Goal: Task Accomplishment & Management: Manage account settings

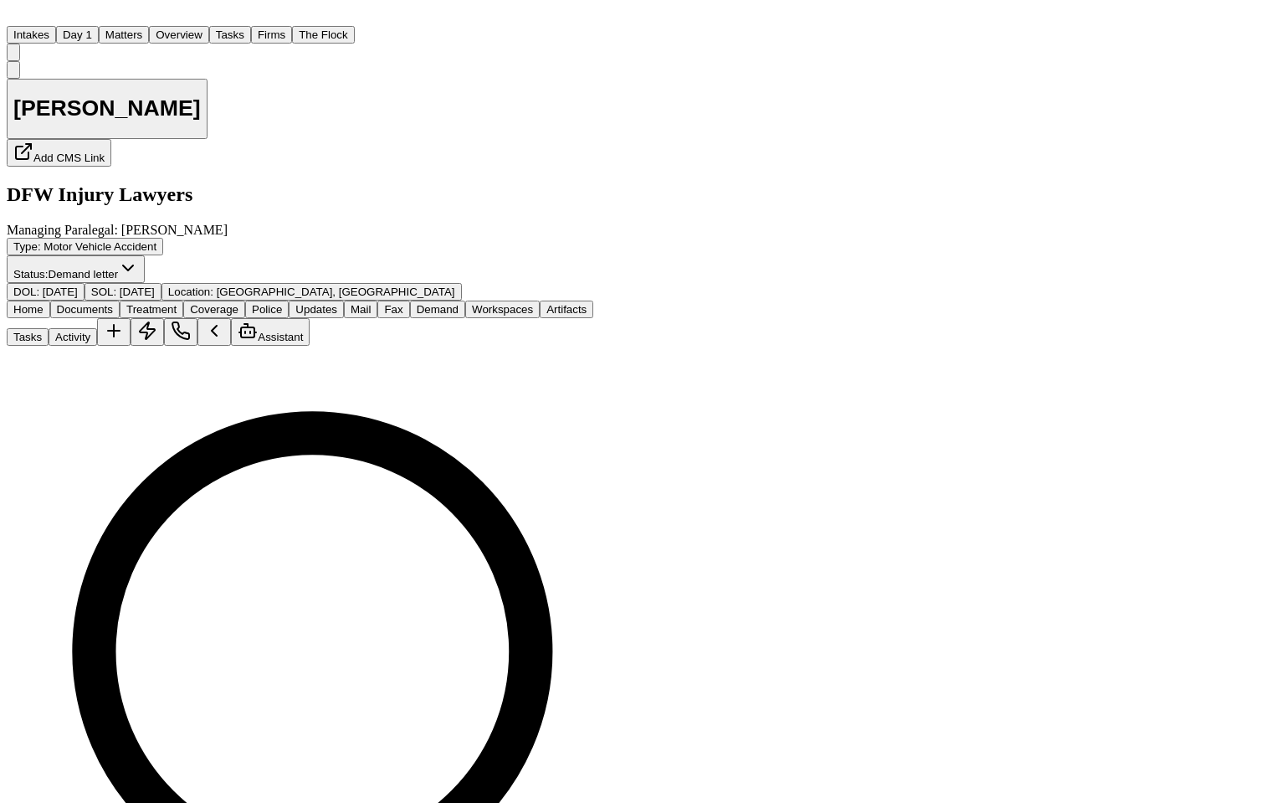
click at [297, 26] on button "The Flock" at bounding box center [323, 35] width 63 height 18
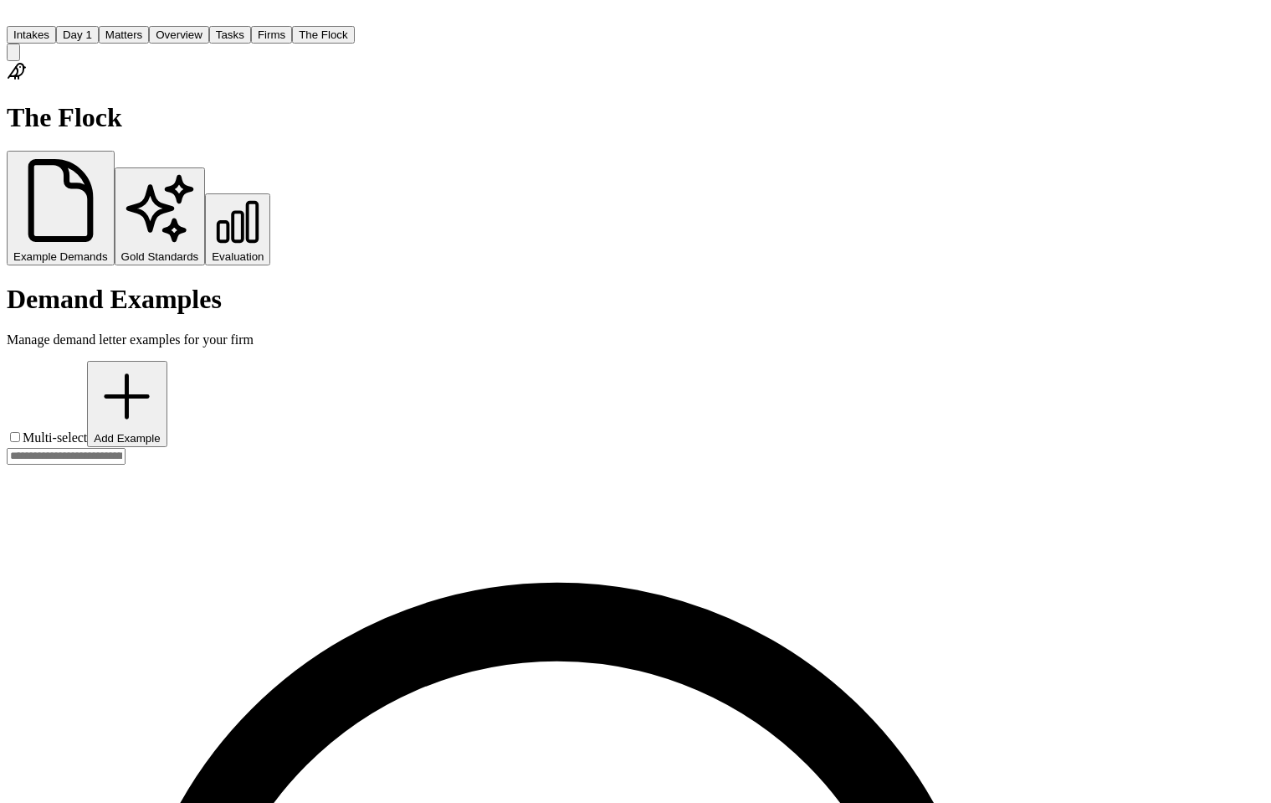
click at [261, 26] on button "Firms" at bounding box center [271, 35] width 41 height 18
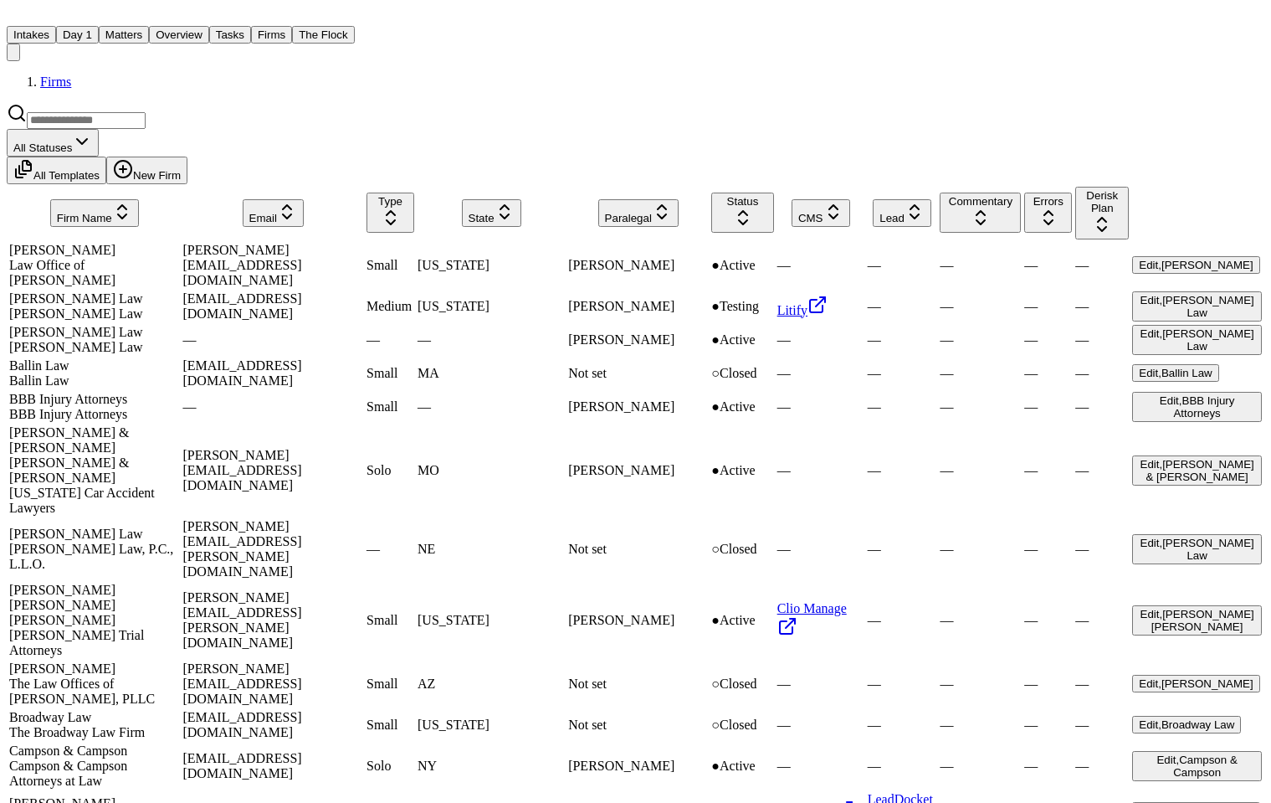
click at [53, 243] on div "[PERSON_NAME]" at bounding box center [94, 250] width 170 height 15
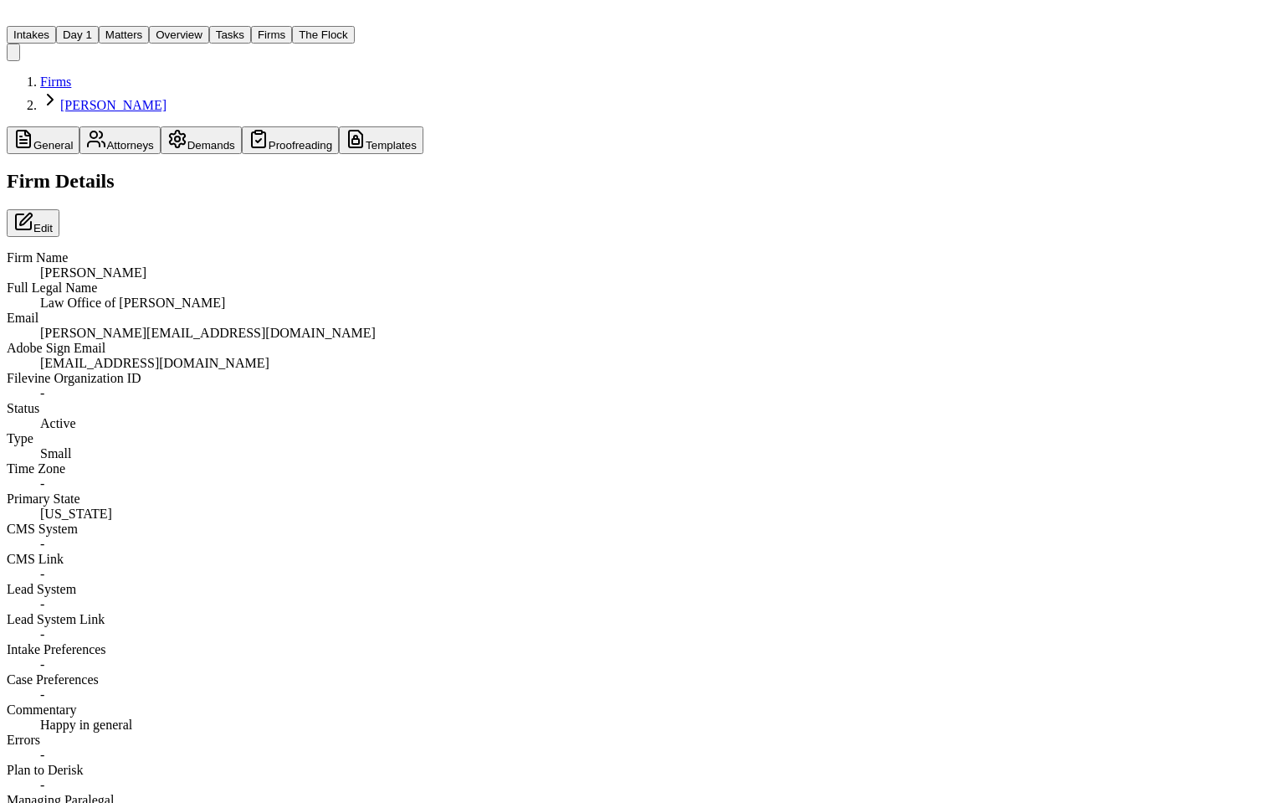
click at [339, 126] on button "Templates" at bounding box center [381, 140] width 85 height 28
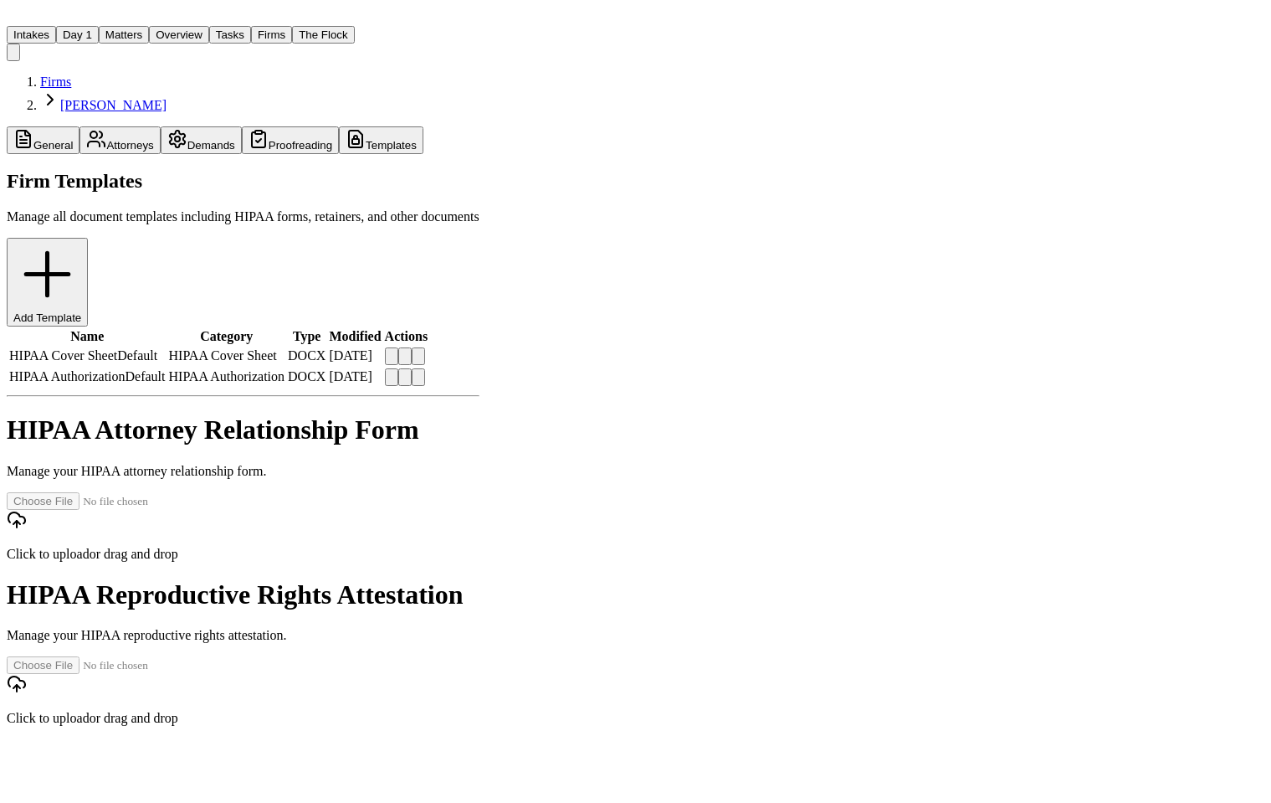
click at [412, 347] on button at bounding box center [404, 356] width 13 height 18
click at [412, 368] on button at bounding box center [404, 377] width 13 height 18
click at [258, 26] on button "Firms" at bounding box center [271, 35] width 41 height 18
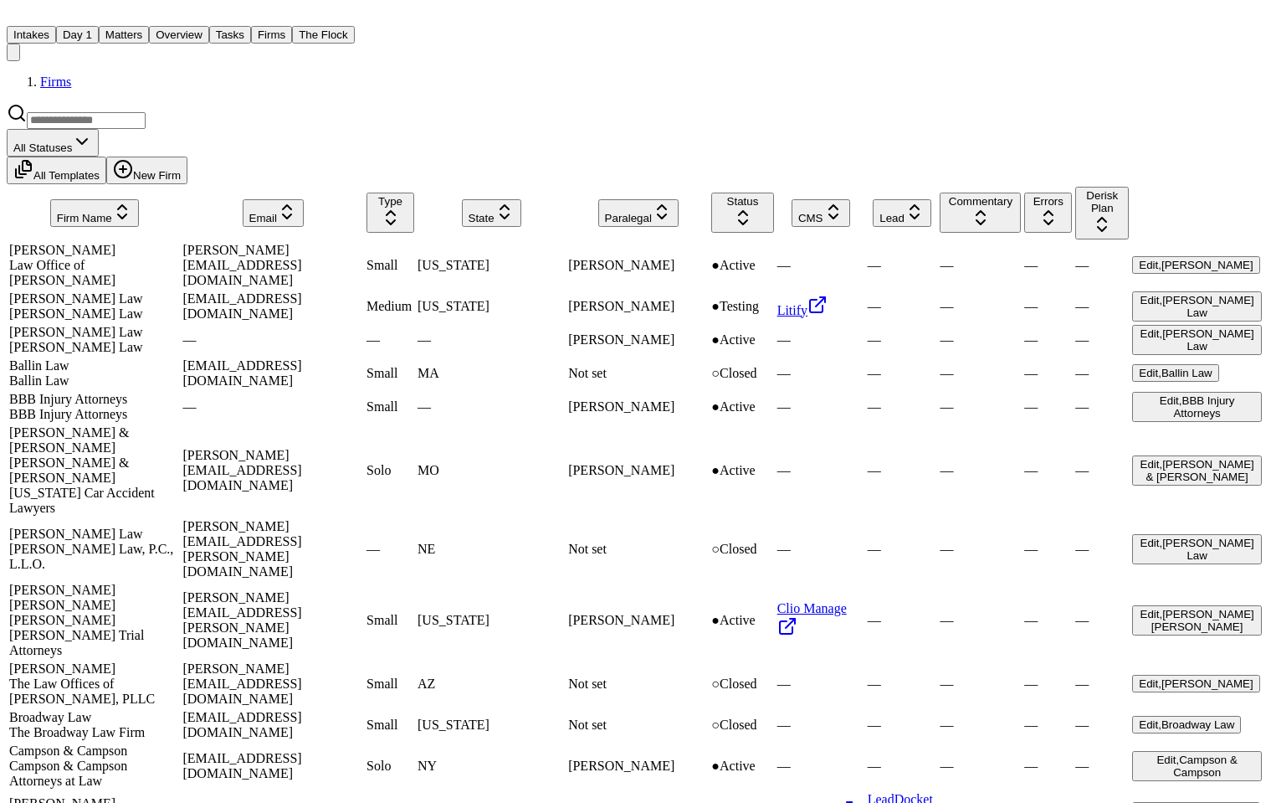
click at [56, 291] on div "[PERSON_NAME] Law" at bounding box center [94, 298] width 170 height 15
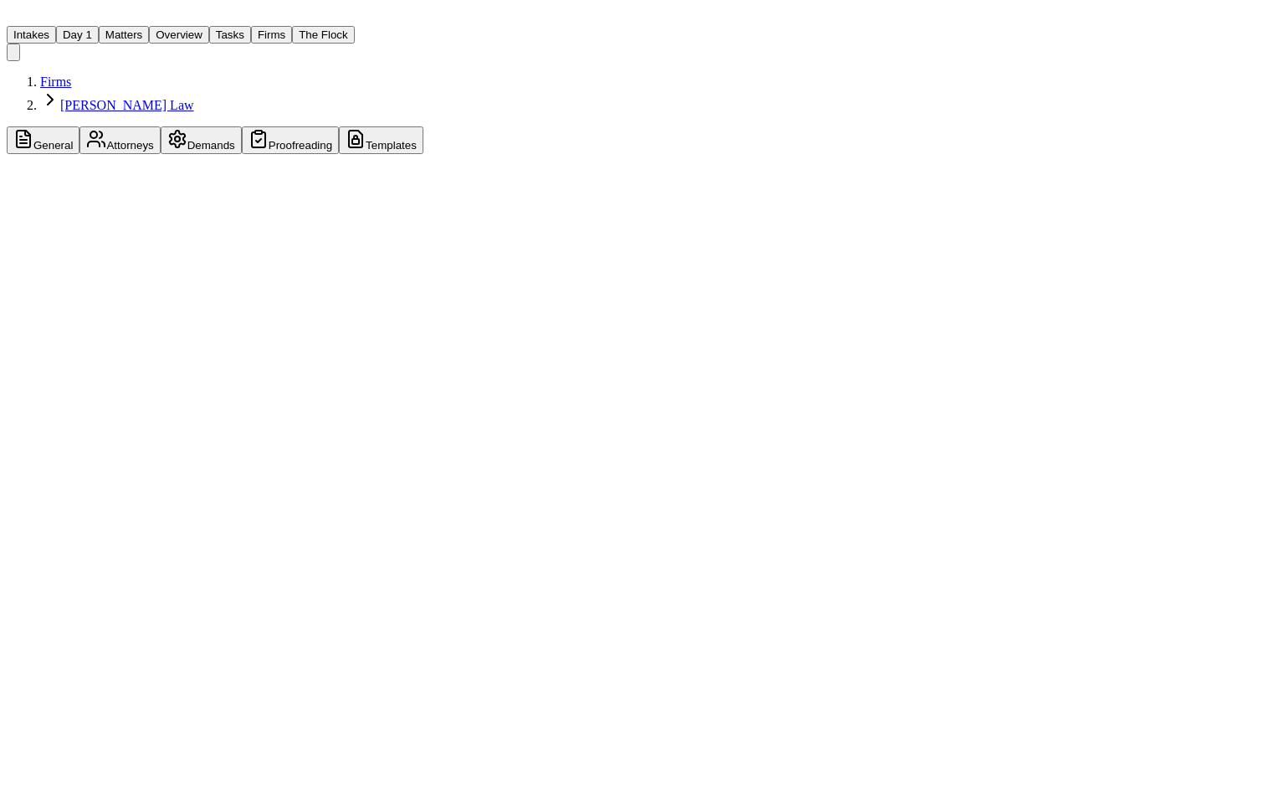
click at [255, 126] on button "Proofreading" at bounding box center [290, 140] width 97 height 28
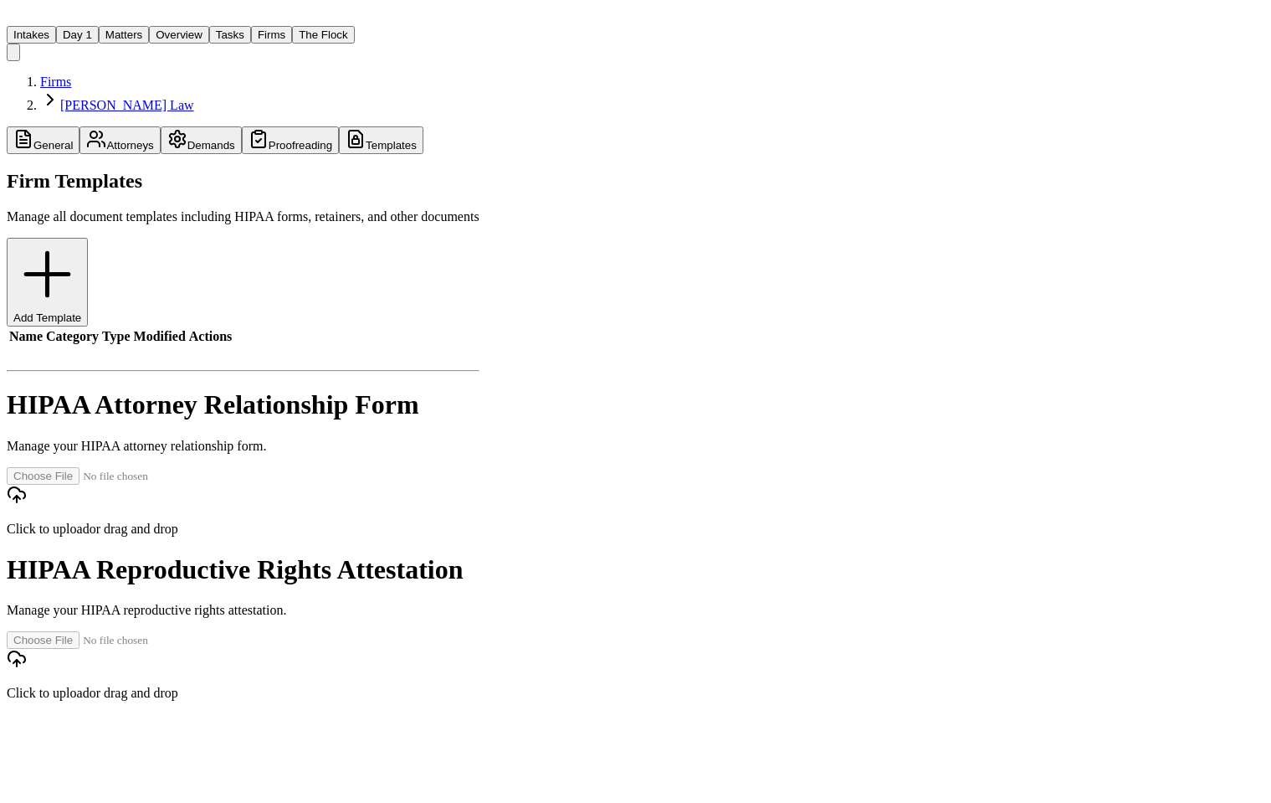
click at [339, 126] on button "Templates" at bounding box center [381, 140] width 85 height 28
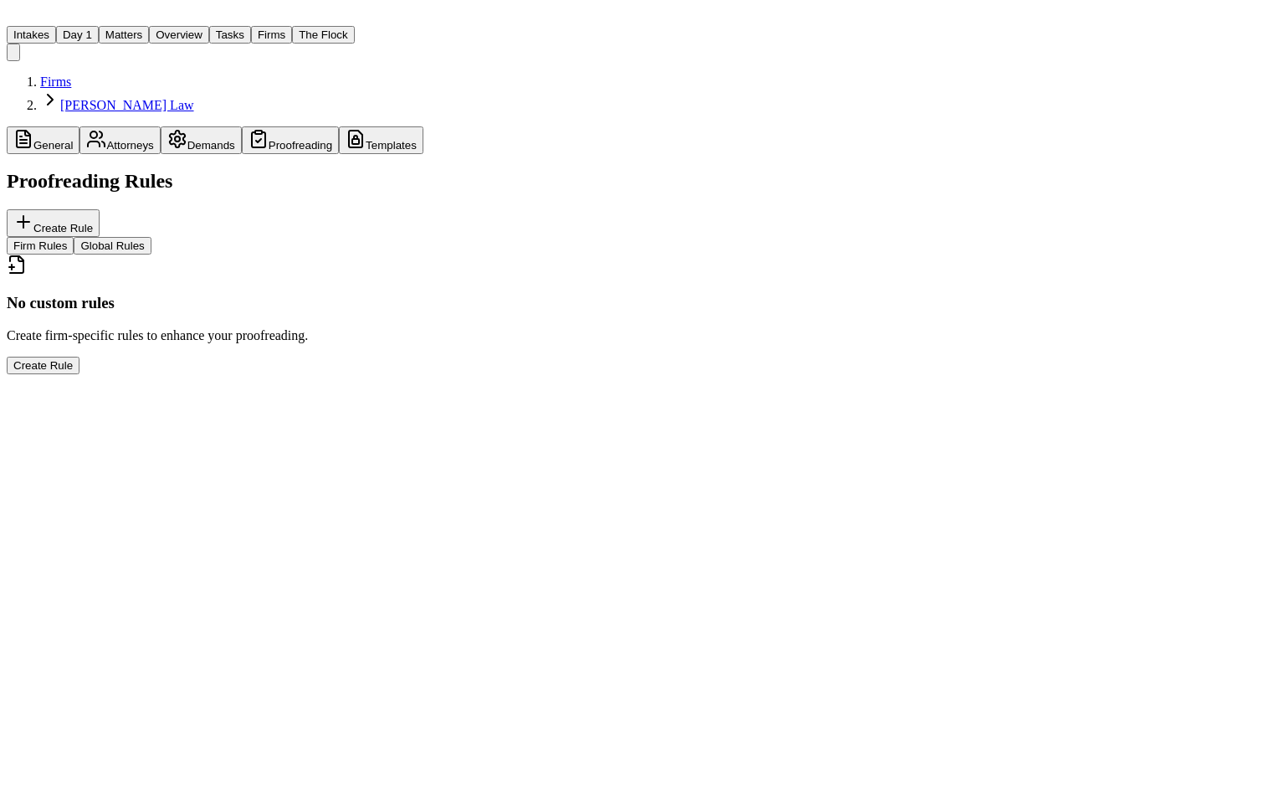
click at [263, 126] on button "Proofreading" at bounding box center [290, 140] width 97 height 28
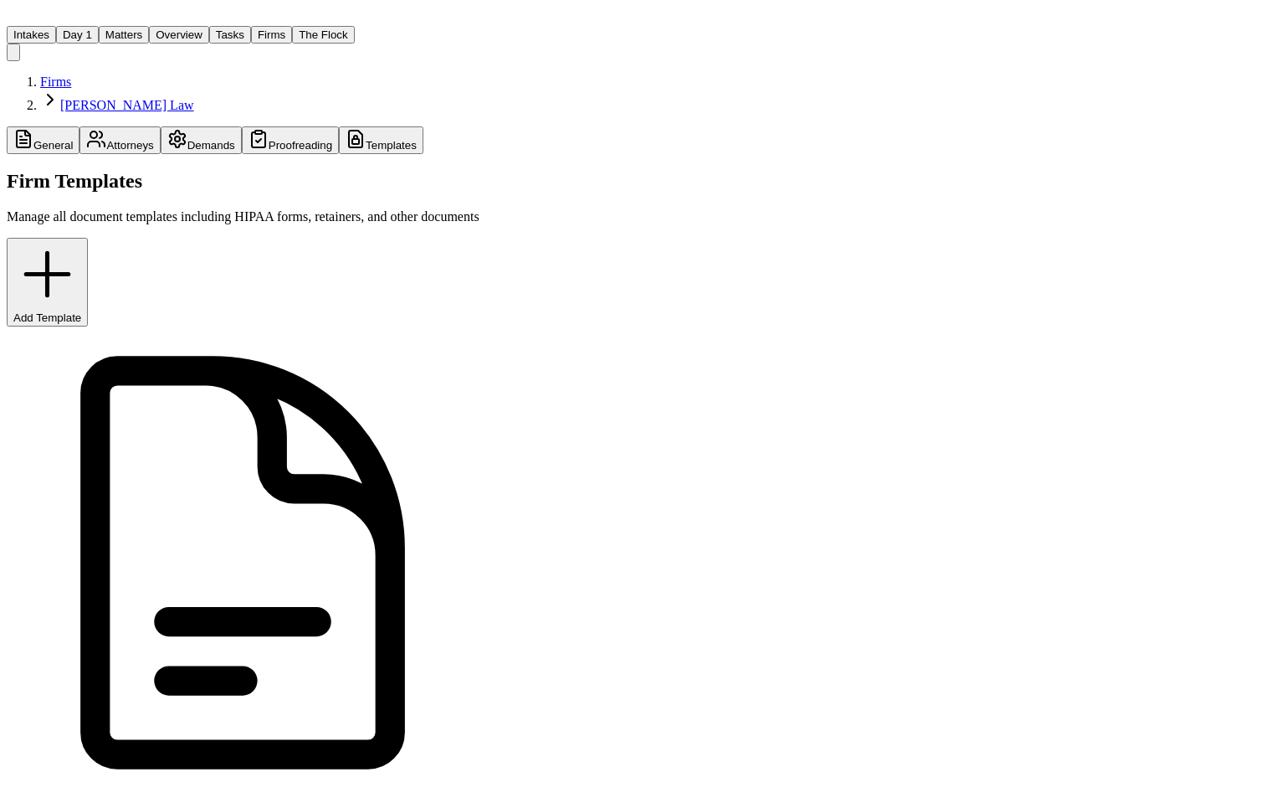
click at [339, 126] on button "Templates" at bounding box center [381, 140] width 85 height 28
click at [256, 26] on button "Firms" at bounding box center [271, 35] width 41 height 18
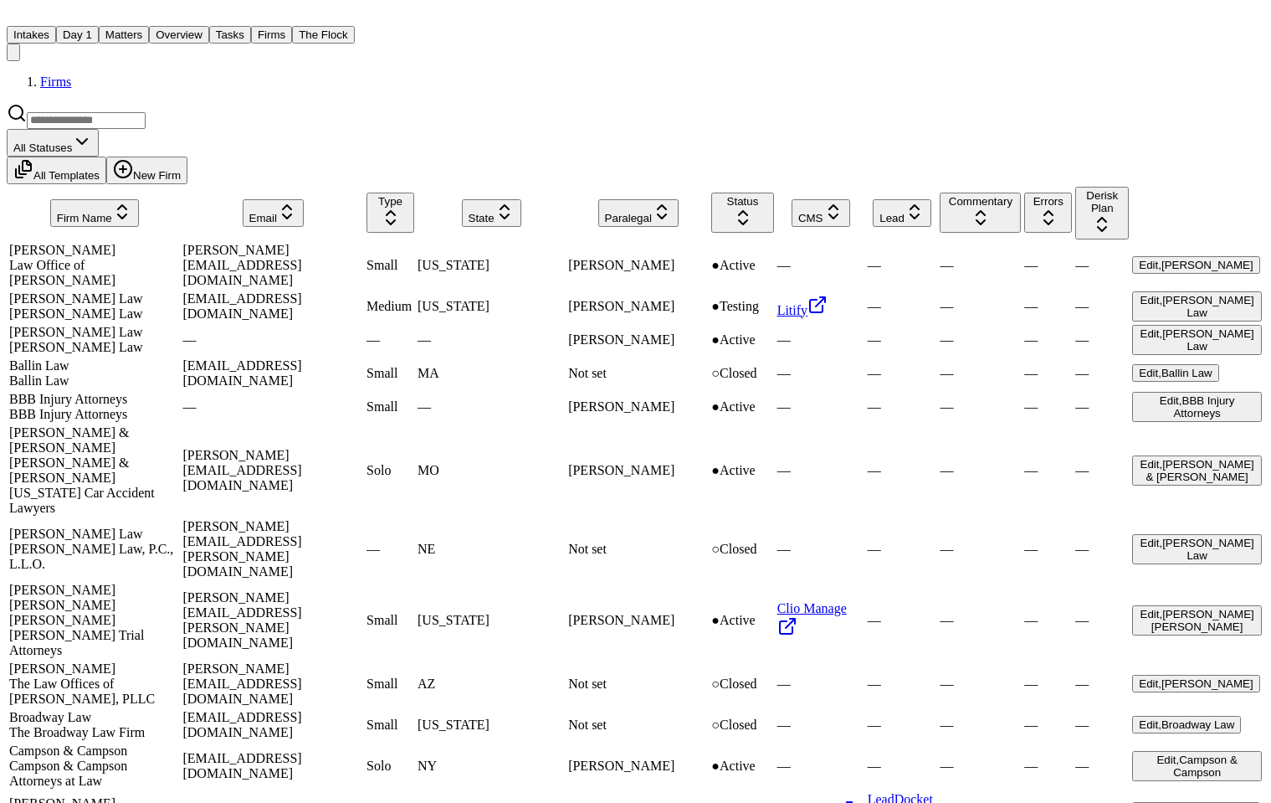
scroll to position [13, 0]
click at [124, 743] on div "Campson & Campson" at bounding box center [94, 750] width 170 height 15
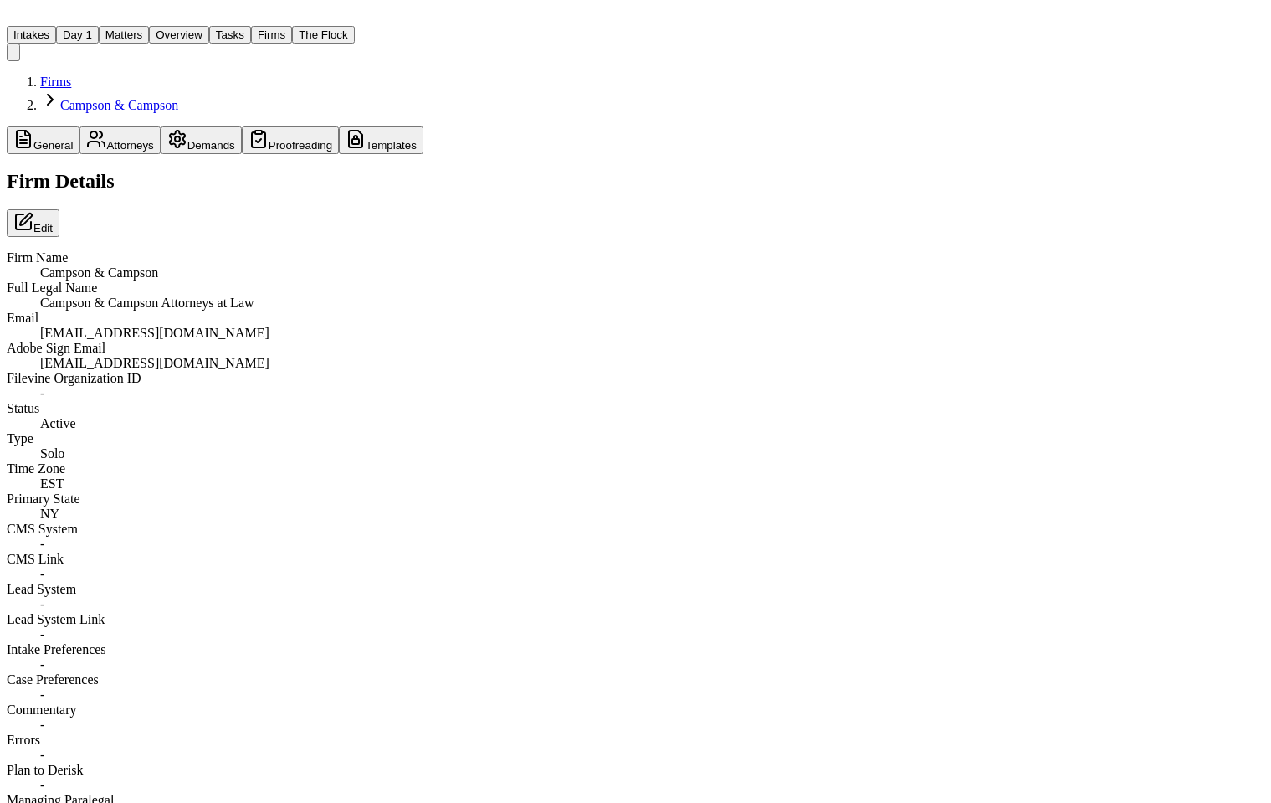
click at [268, 126] on button "Proofreading" at bounding box center [290, 140] width 97 height 28
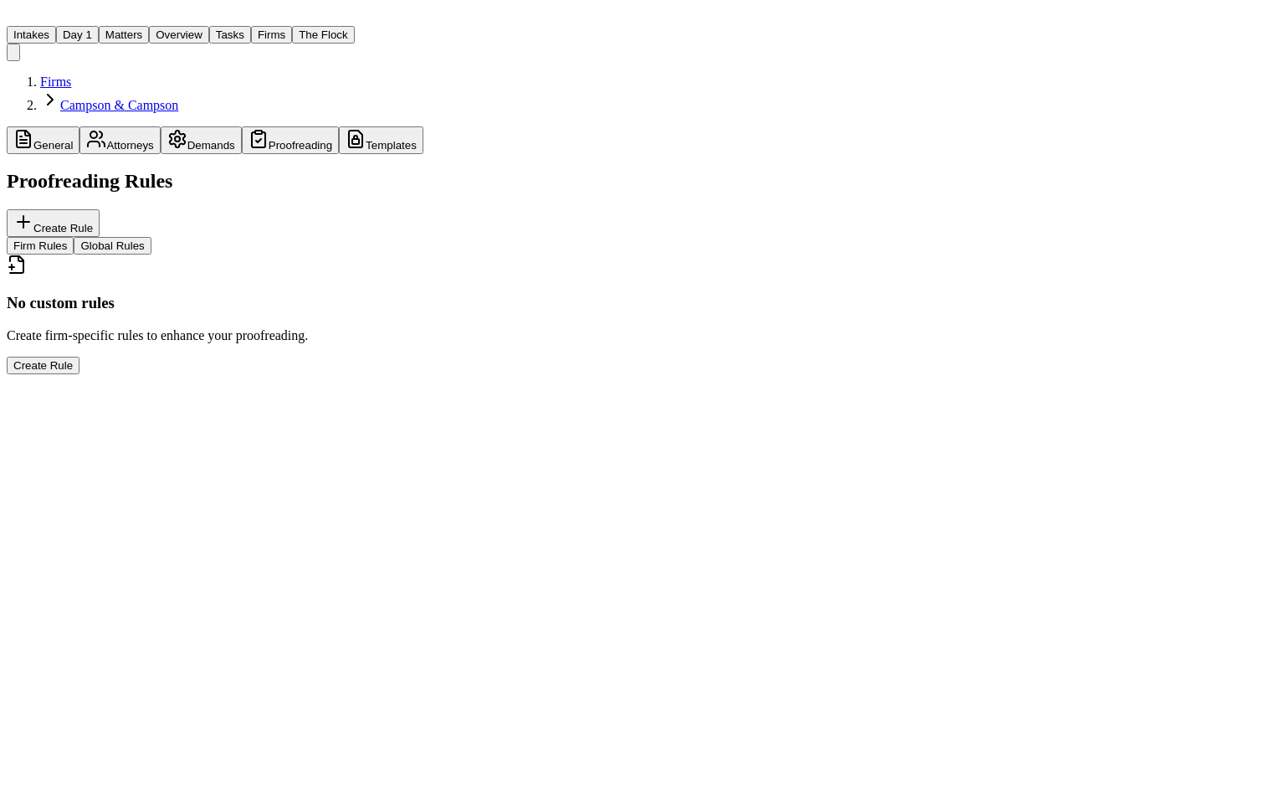
click at [339, 126] on button "Templates" at bounding box center [381, 140] width 85 height 28
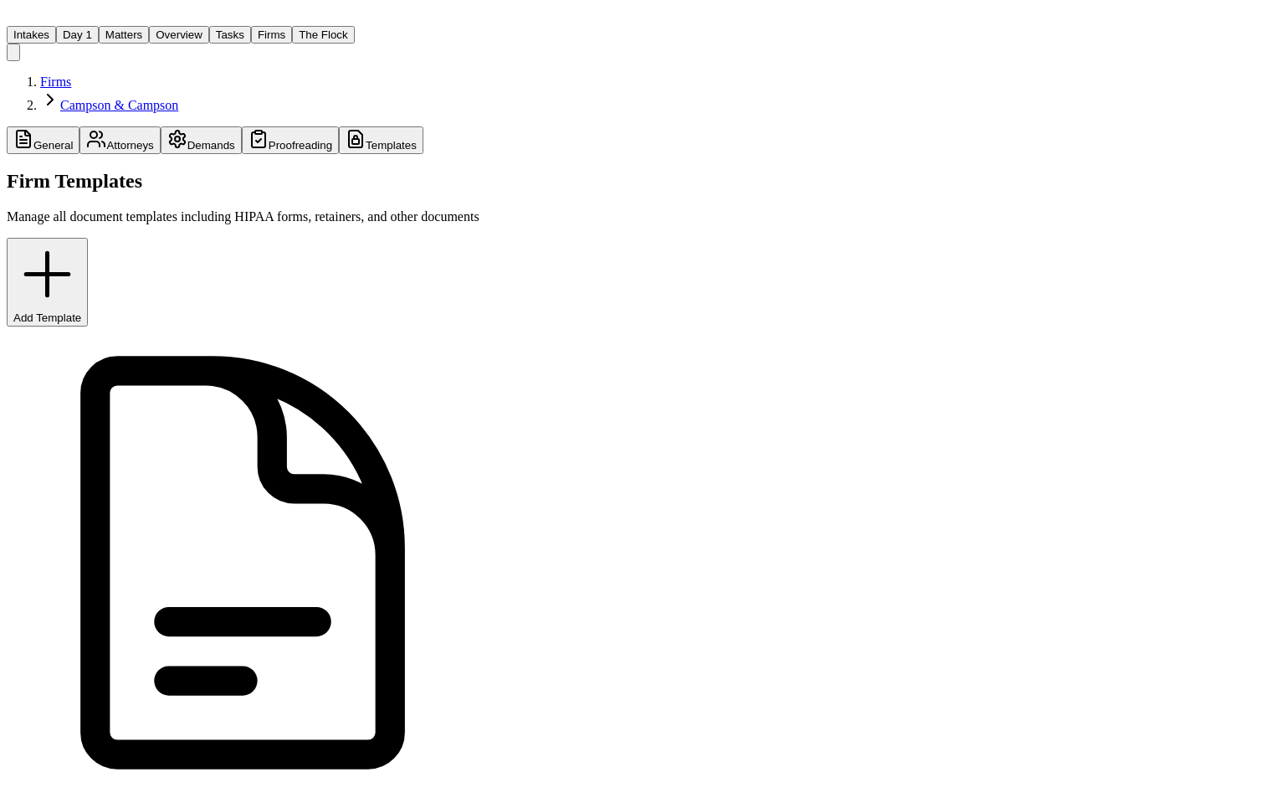
click at [223, 74] on div "Firms Campson & Campson" at bounding box center [243, 93] width 473 height 39
click at [255, 26] on button "Firms" at bounding box center [271, 35] width 41 height 18
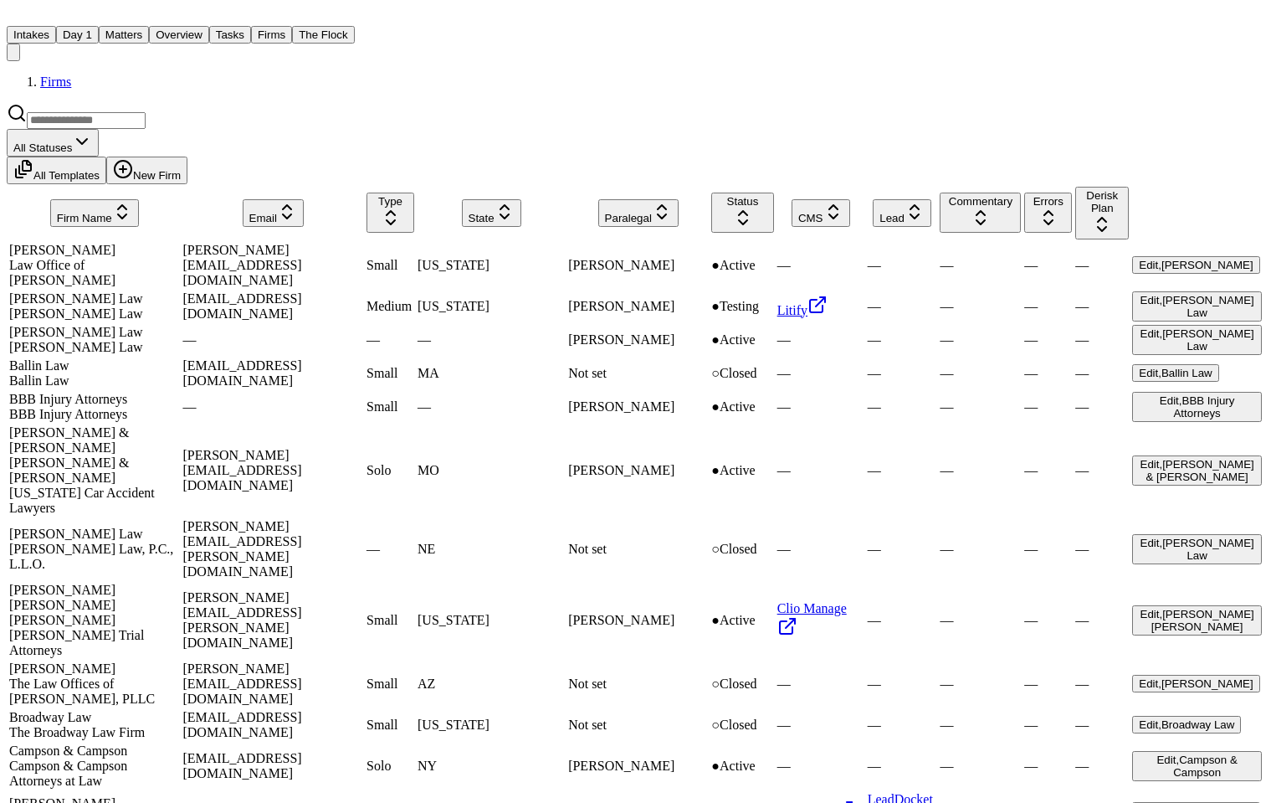
scroll to position [229, 0]
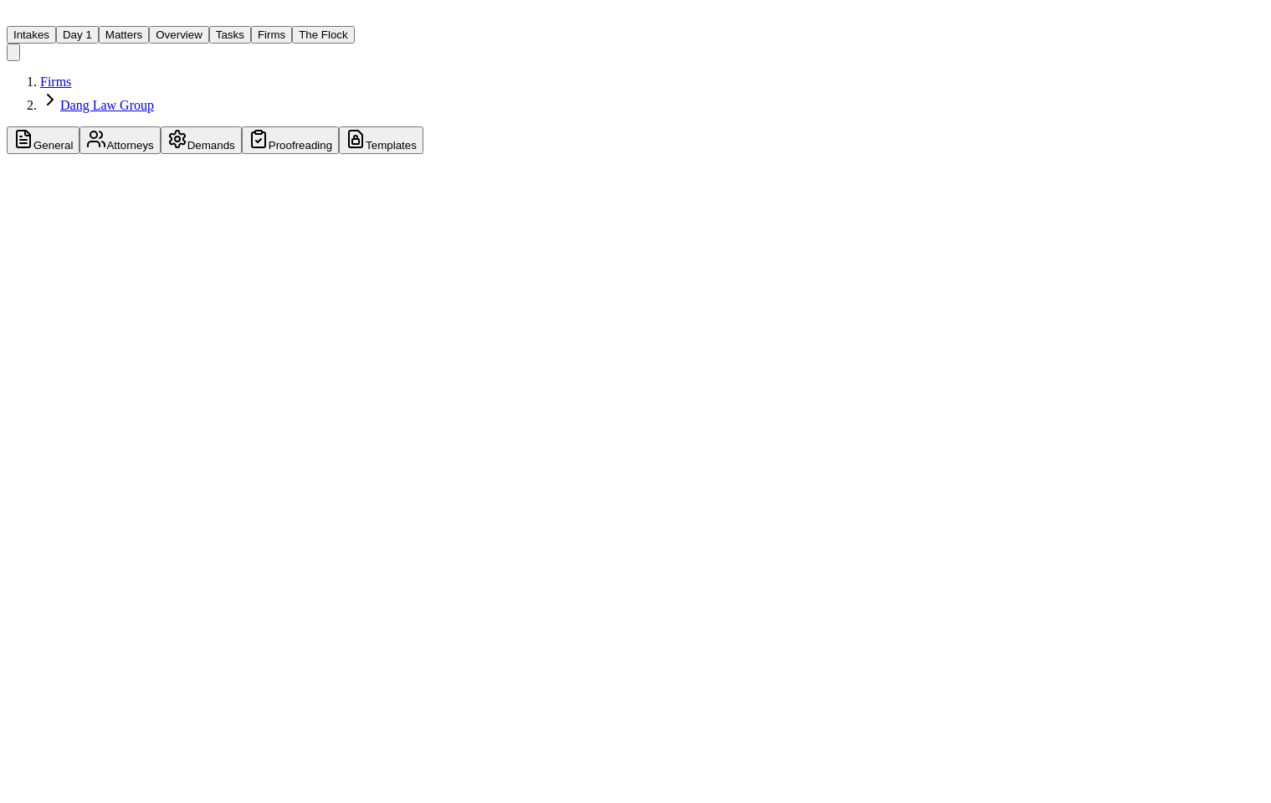
click at [250, 126] on button "Proofreading" at bounding box center [290, 140] width 97 height 28
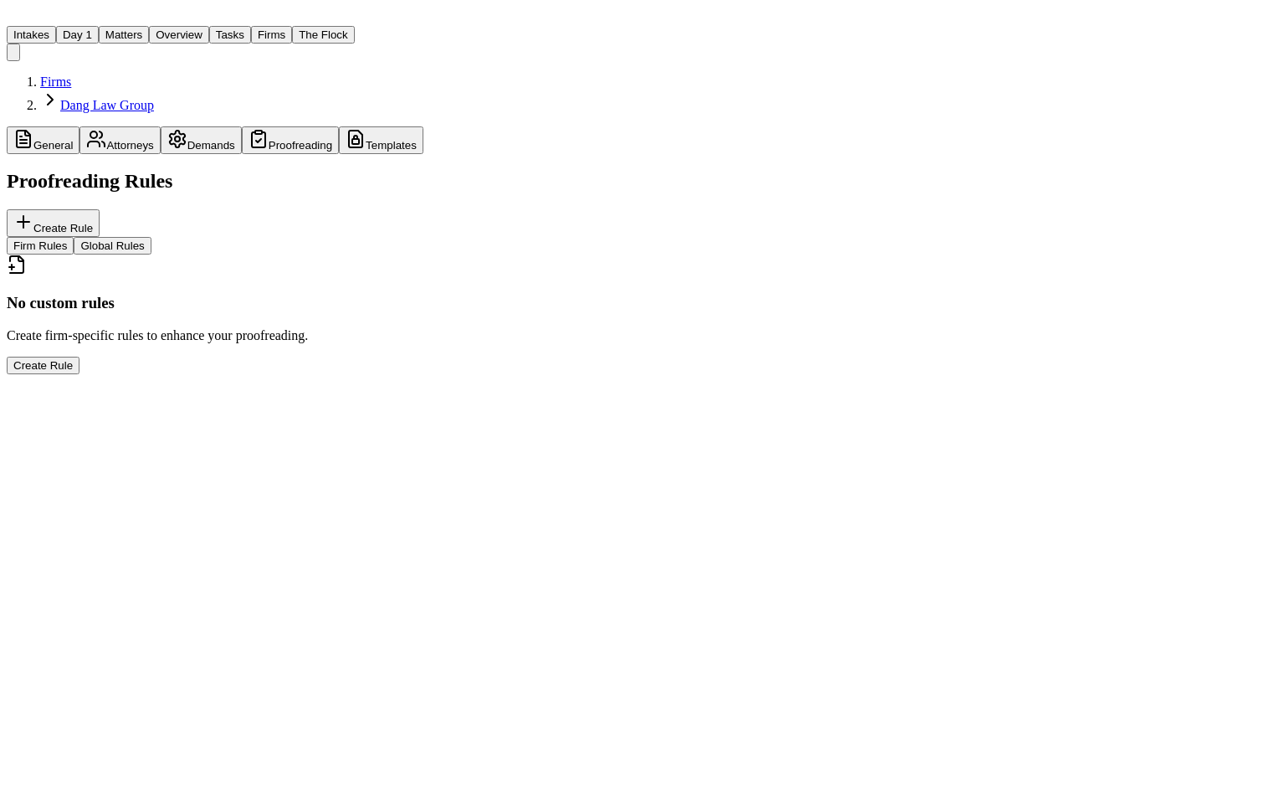
click at [339, 126] on button "Templates" at bounding box center [381, 140] width 85 height 28
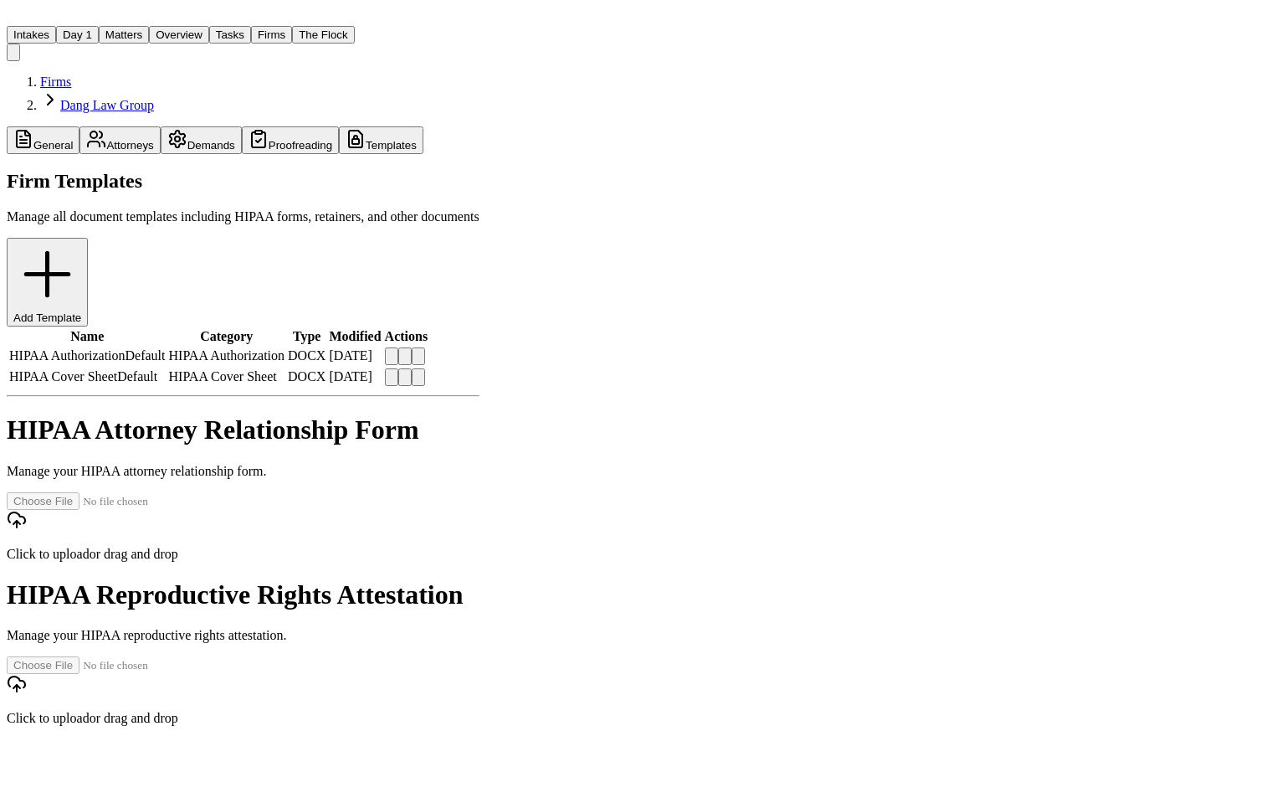
click at [256, 26] on button "Firms" at bounding box center [271, 35] width 41 height 18
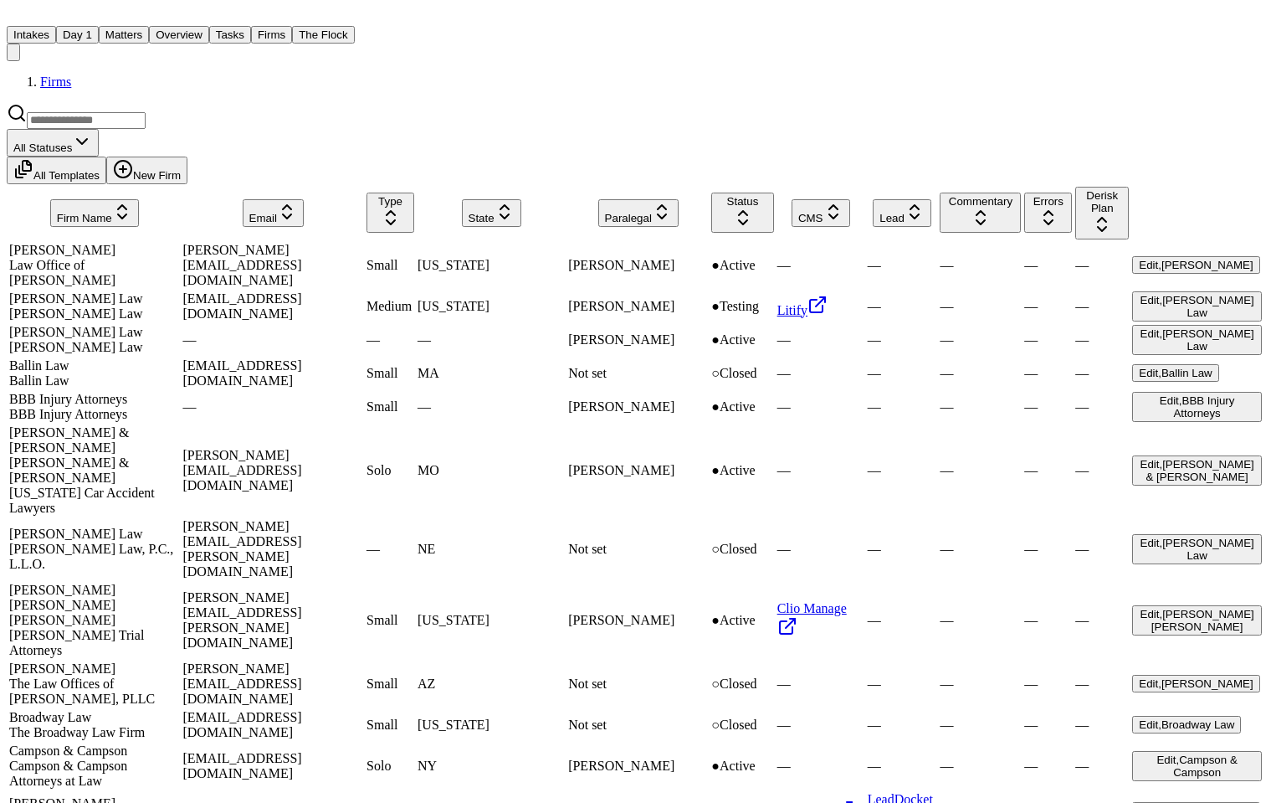
scroll to position [31, 0]
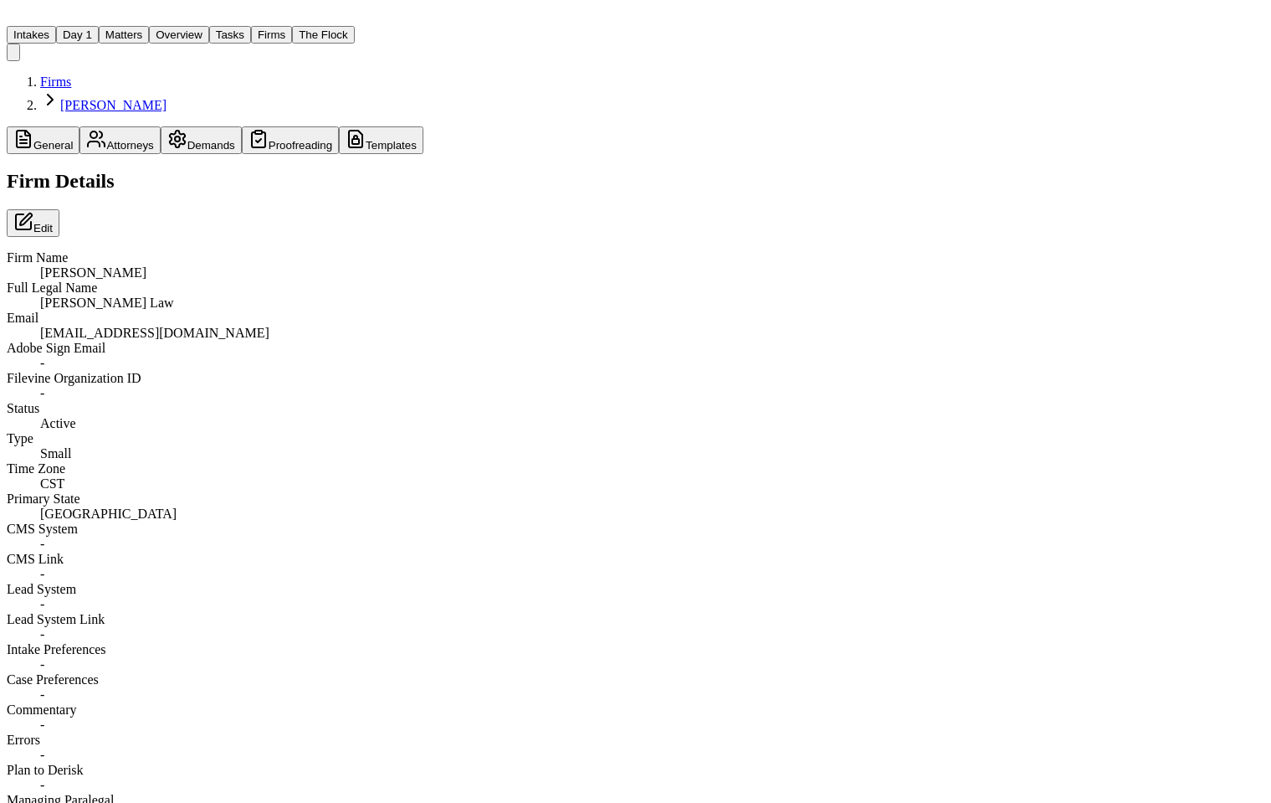
click at [258, 126] on button "Proofreading" at bounding box center [290, 140] width 97 height 28
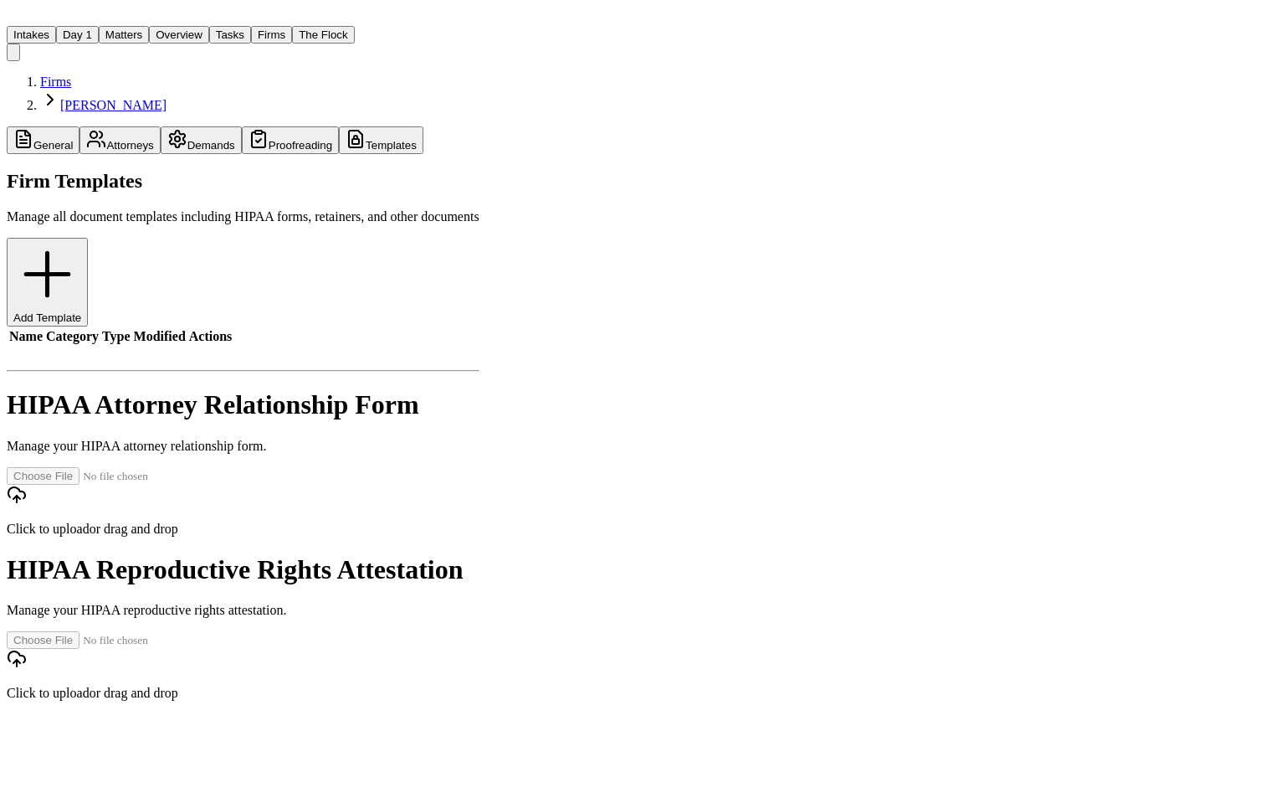
click at [339, 126] on button "Templates" at bounding box center [381, 140] width 85 height 28
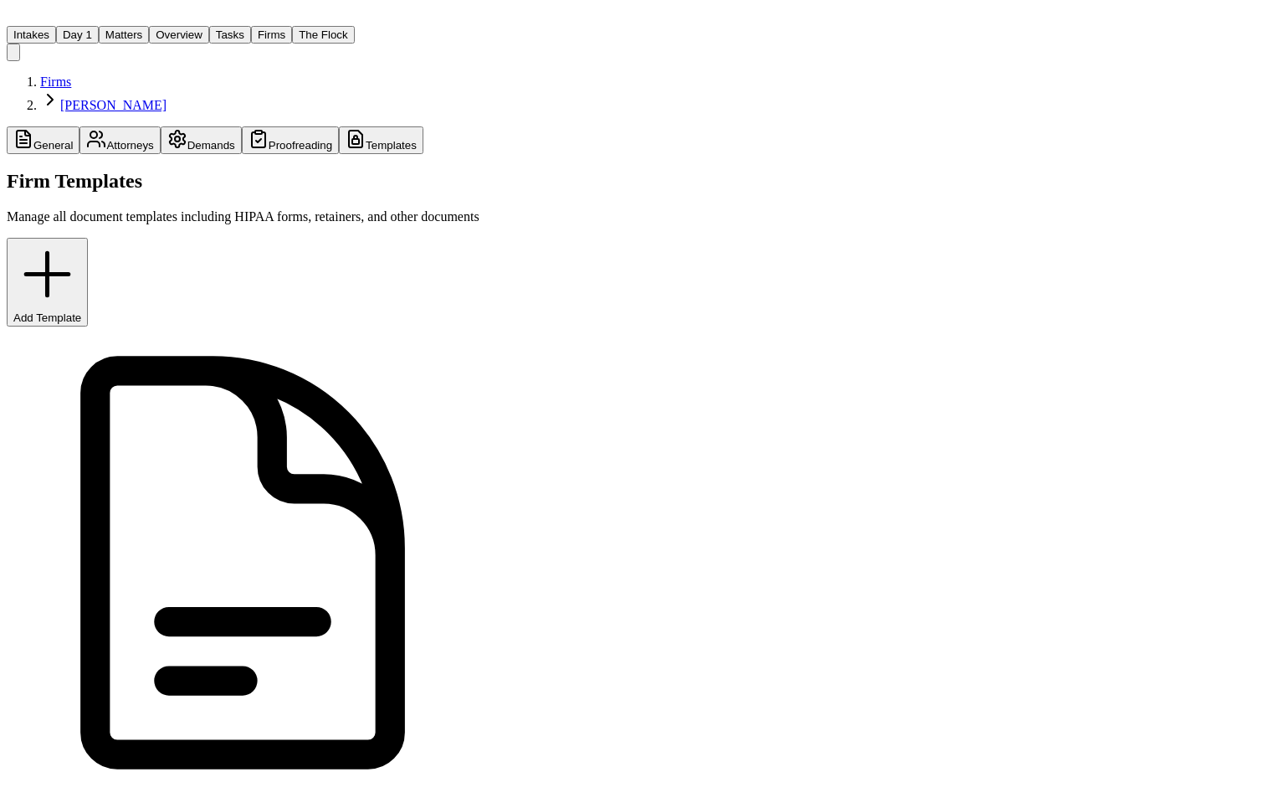
click at [270, 126] on button "Proofreading" at bounding box center [290, 140] width 97 height 28
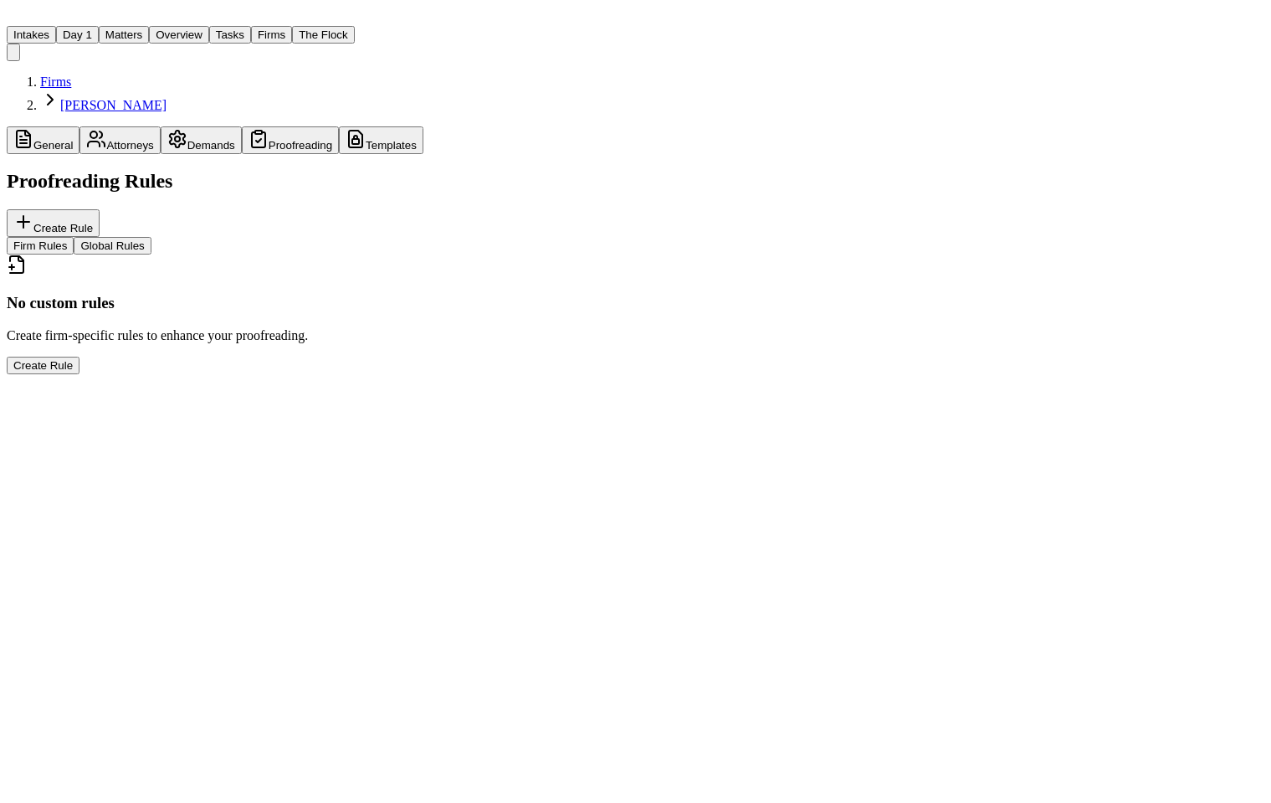
click at [339, 126] on button "Templates" at bounding box center [381, 140] width 85 height 28
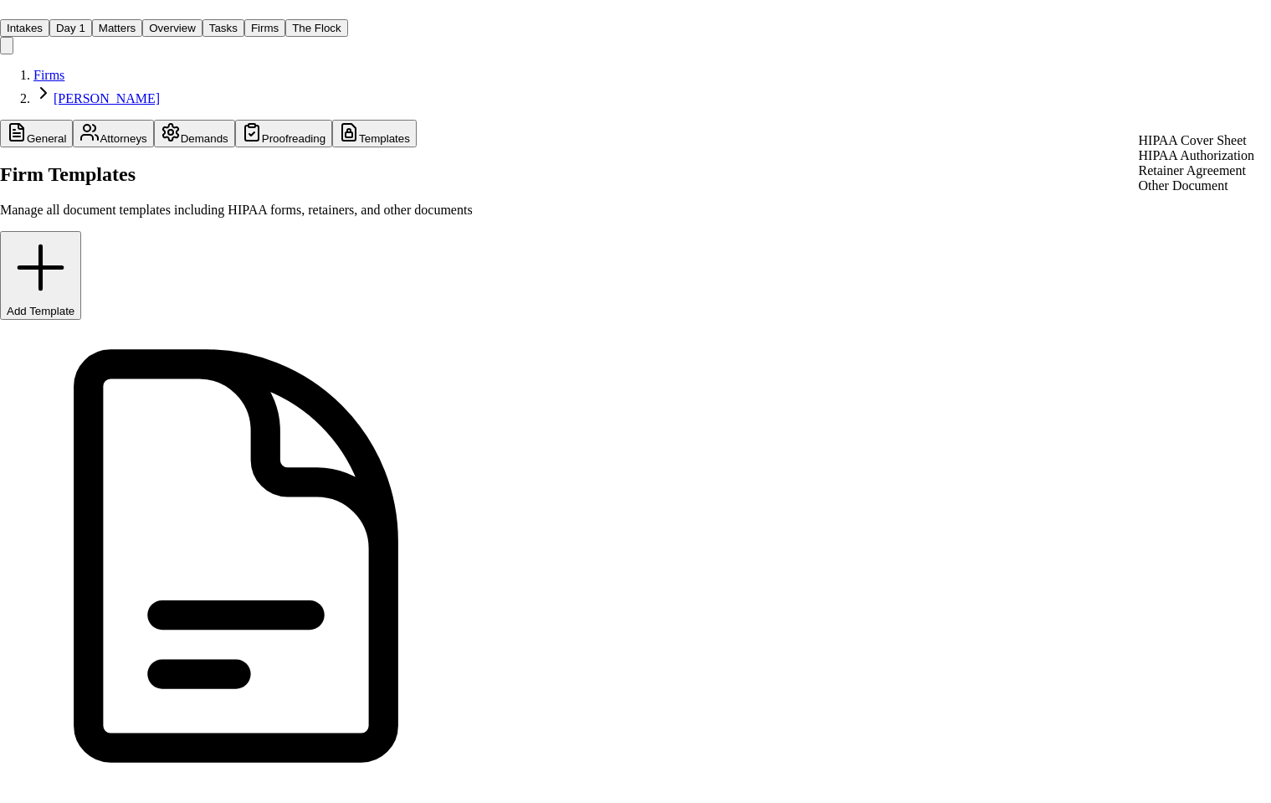
click at [1199, 121] on html "Intakes Day 1 Matters Overview Tasks Firms The Flock MA Firms David Lopez Gener…" at bounding box center [635, 612] width 1271 height 1225
click at [1194, 162] on div "HIPAA Authorization" at bounding box center [1197, 155] width 116 height 15
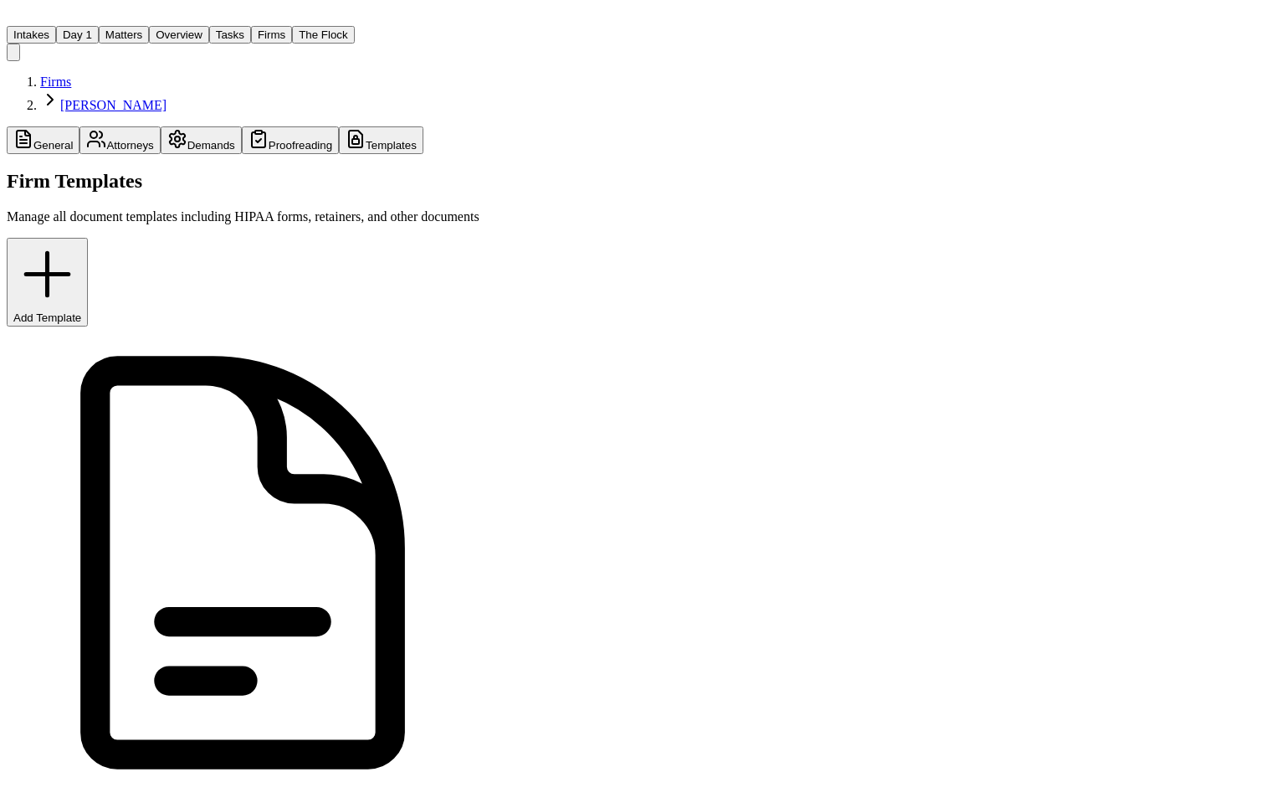
click at [480, 170] on div "Firm Templates Manage all document templates including HIPAA forms, retainers, …" at bounding box center [243, 518] width 473 height 696
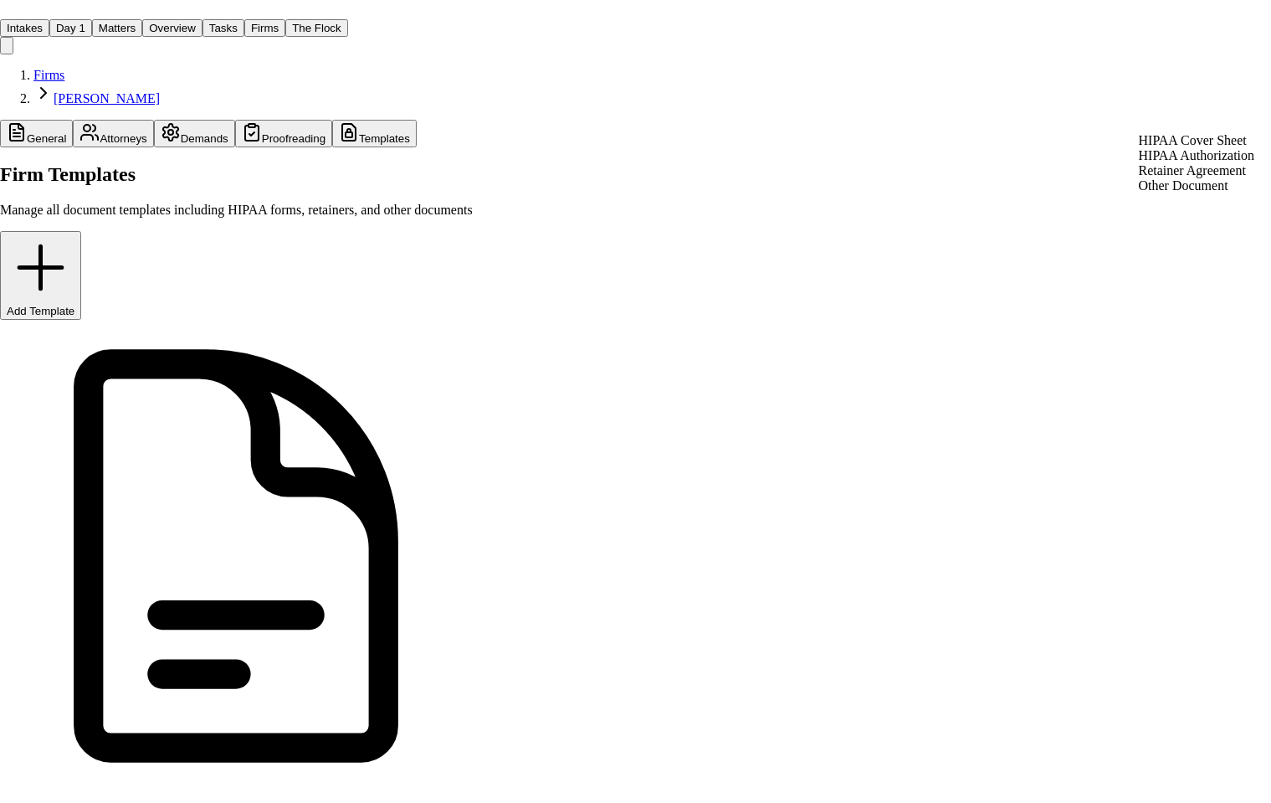
click at [1209, 126] on html "Intakes Day 1 Matters Overview Tasks Firms The Flock MA Firms David Lopez Gener…" at bounding box center [635, 612] width 1271 height 1225
click at [1196, 145] on div "HIPAA Cover Sheet" at bounding box center [1197, 140] width 116 height 15
drag, startPoint x: 172, startPoint y: 93, endPoint x: -1, endPoint y: 95, distance: 173.3
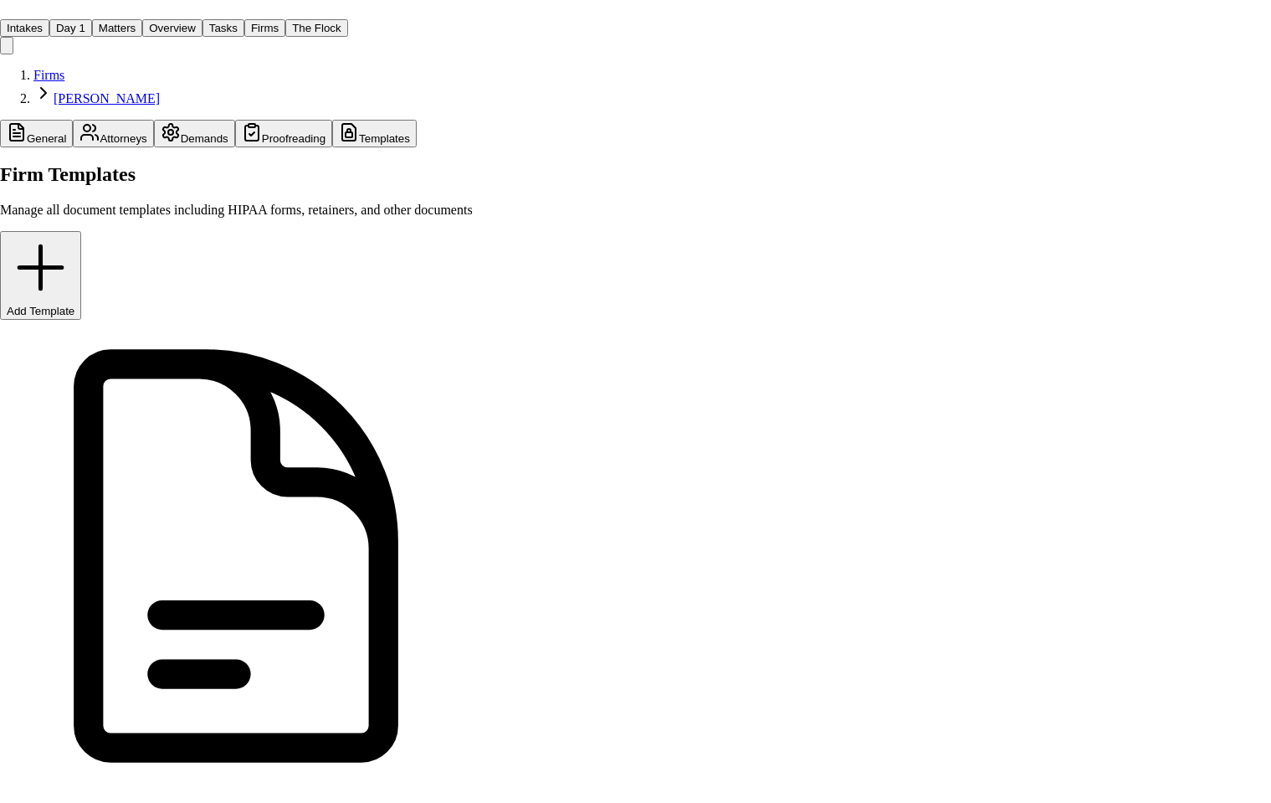
type input "**********"
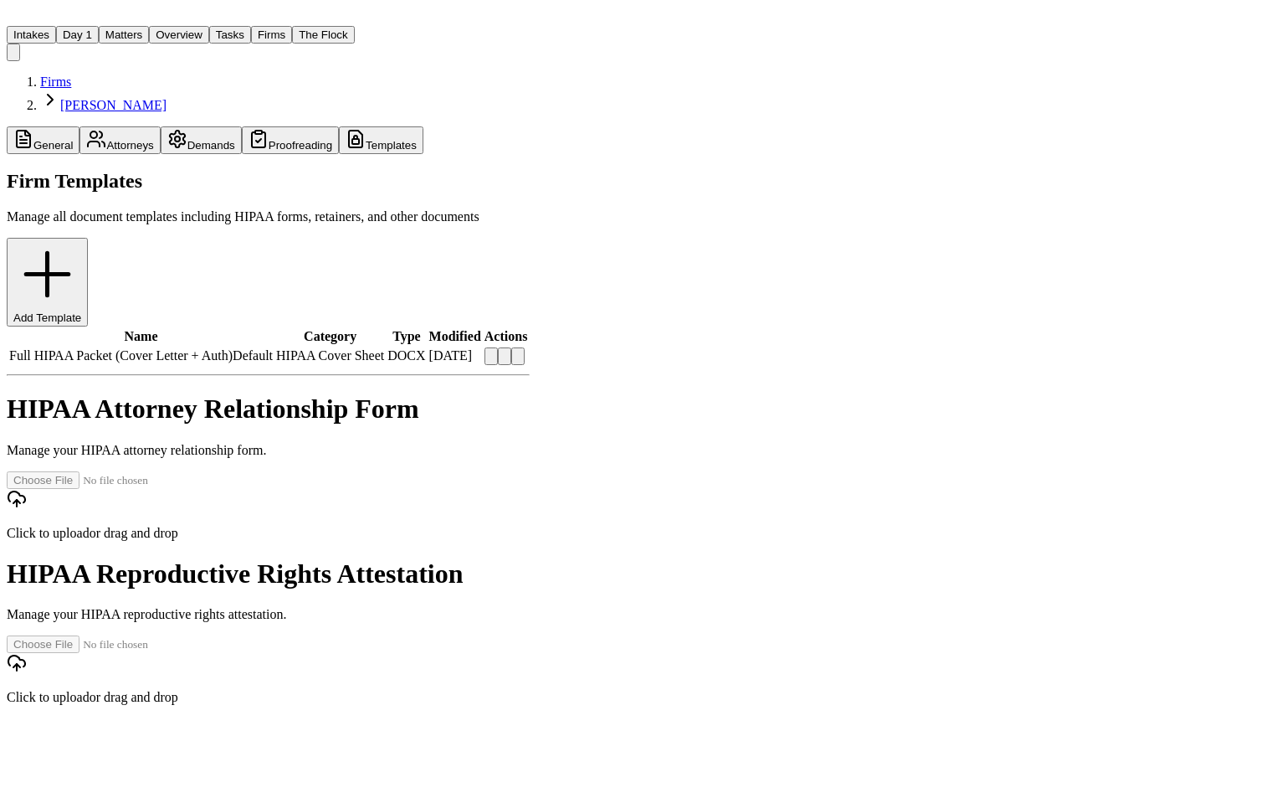
click at [256, 26] on button "Firms" at bounding box center [271, 35] width 41 height 18
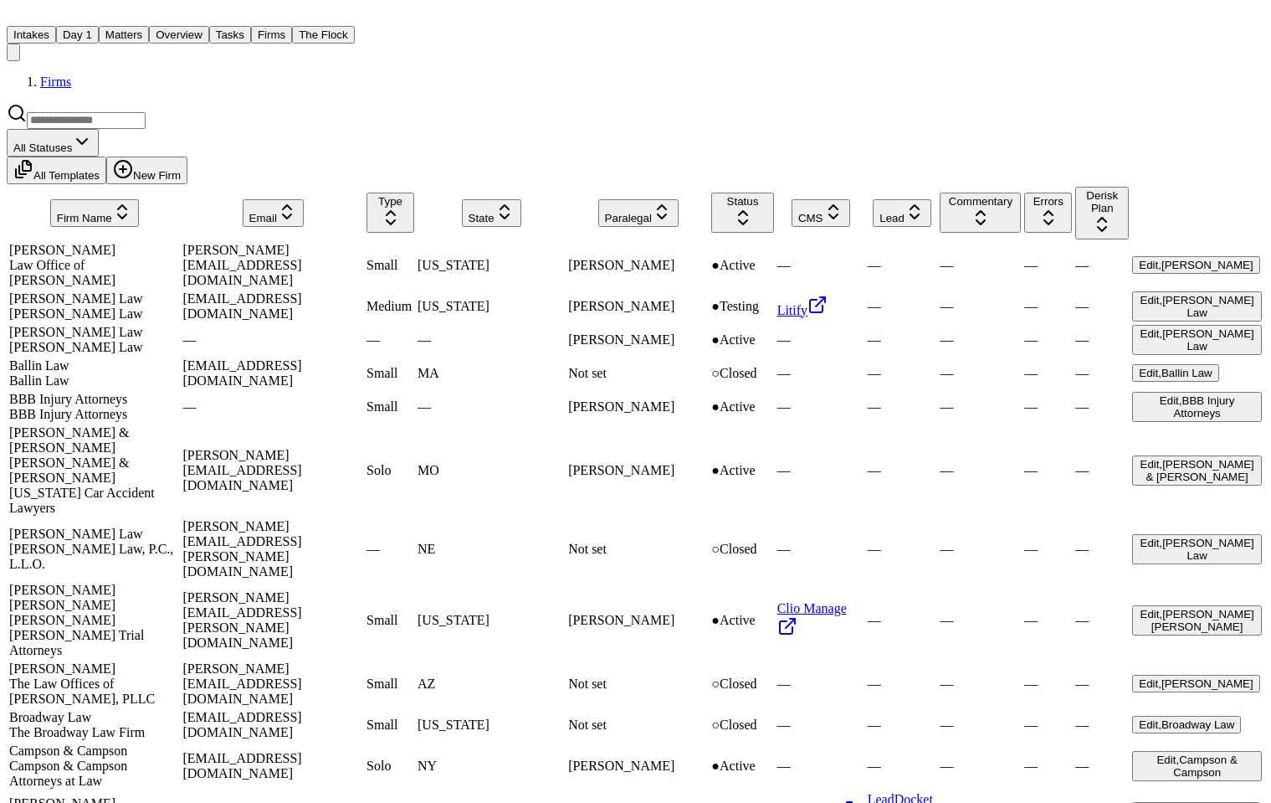
scroll to position [68, 0]
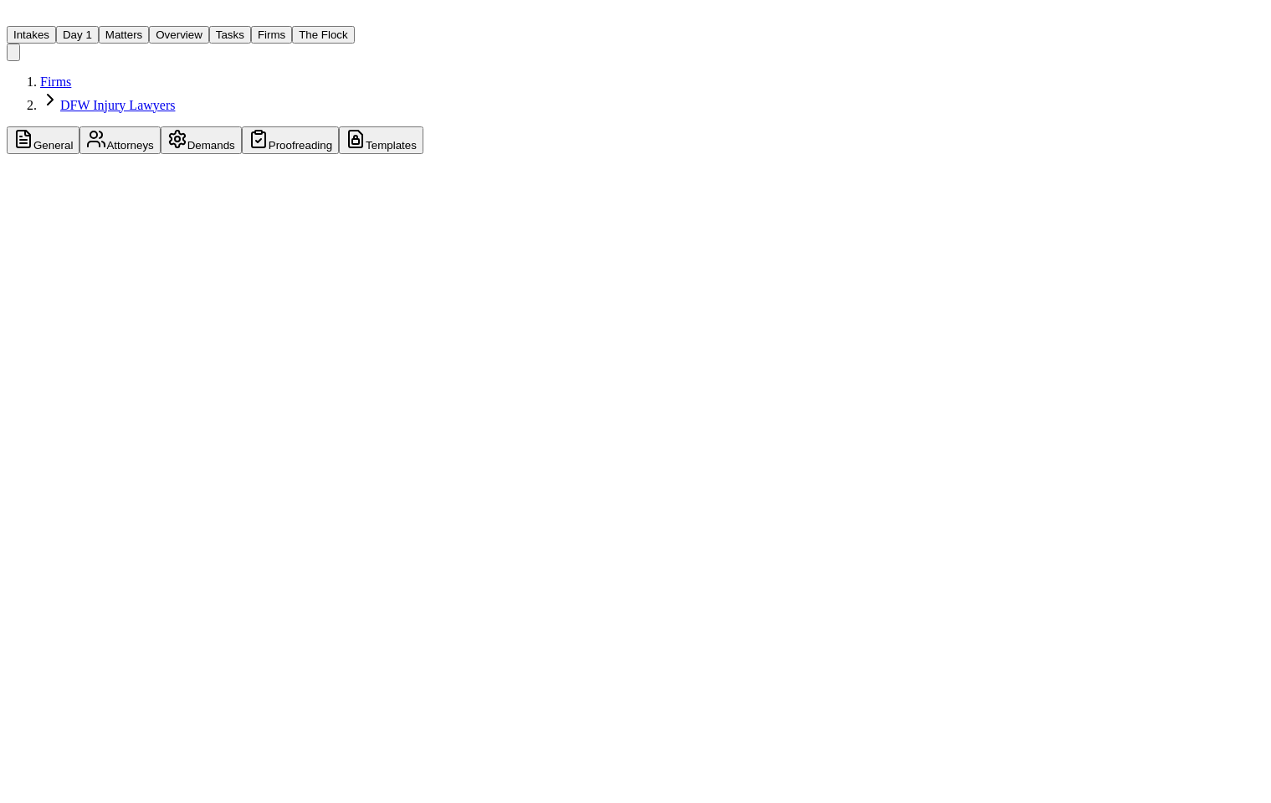
click at [280, 126] on button "Proofreading" at bounding box center [290, 140] width 97 height 28
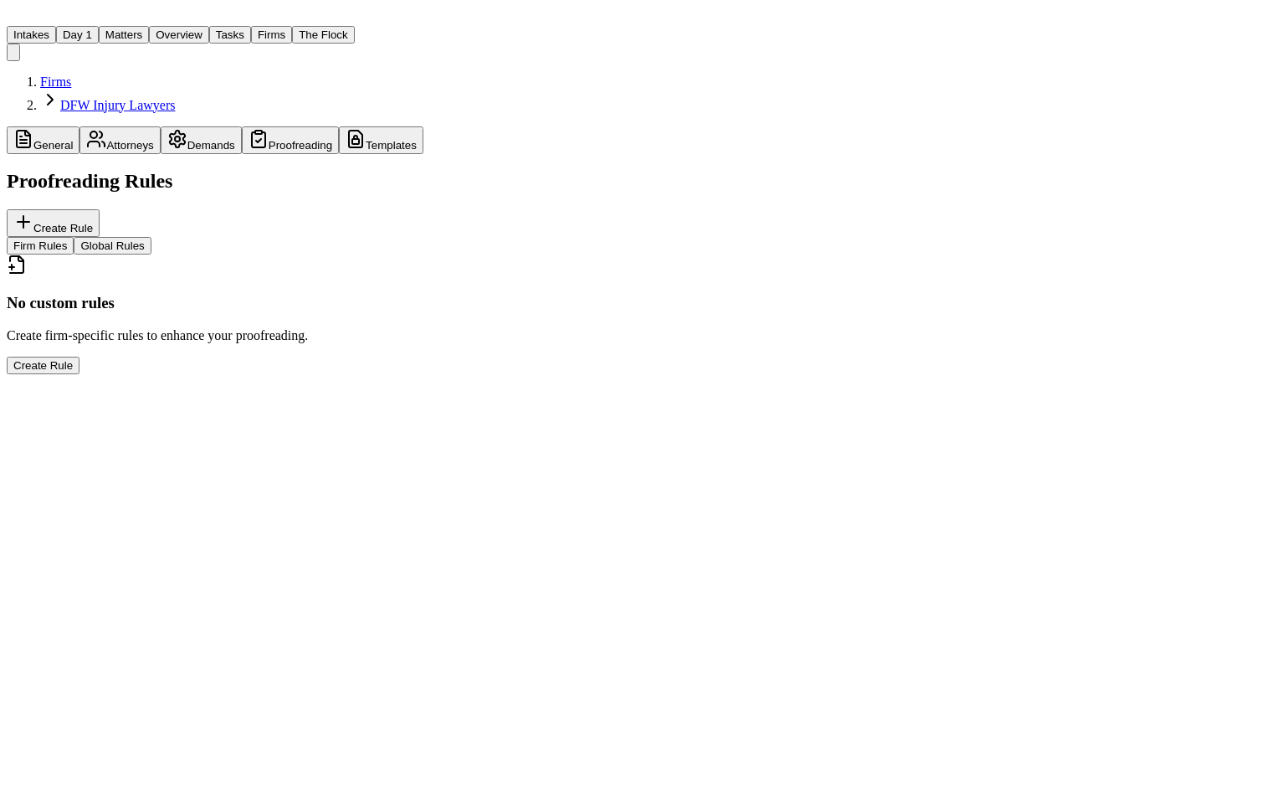
click at [339, 126] on button "Templates" at bounding box center [381, 140] width 85 height 28
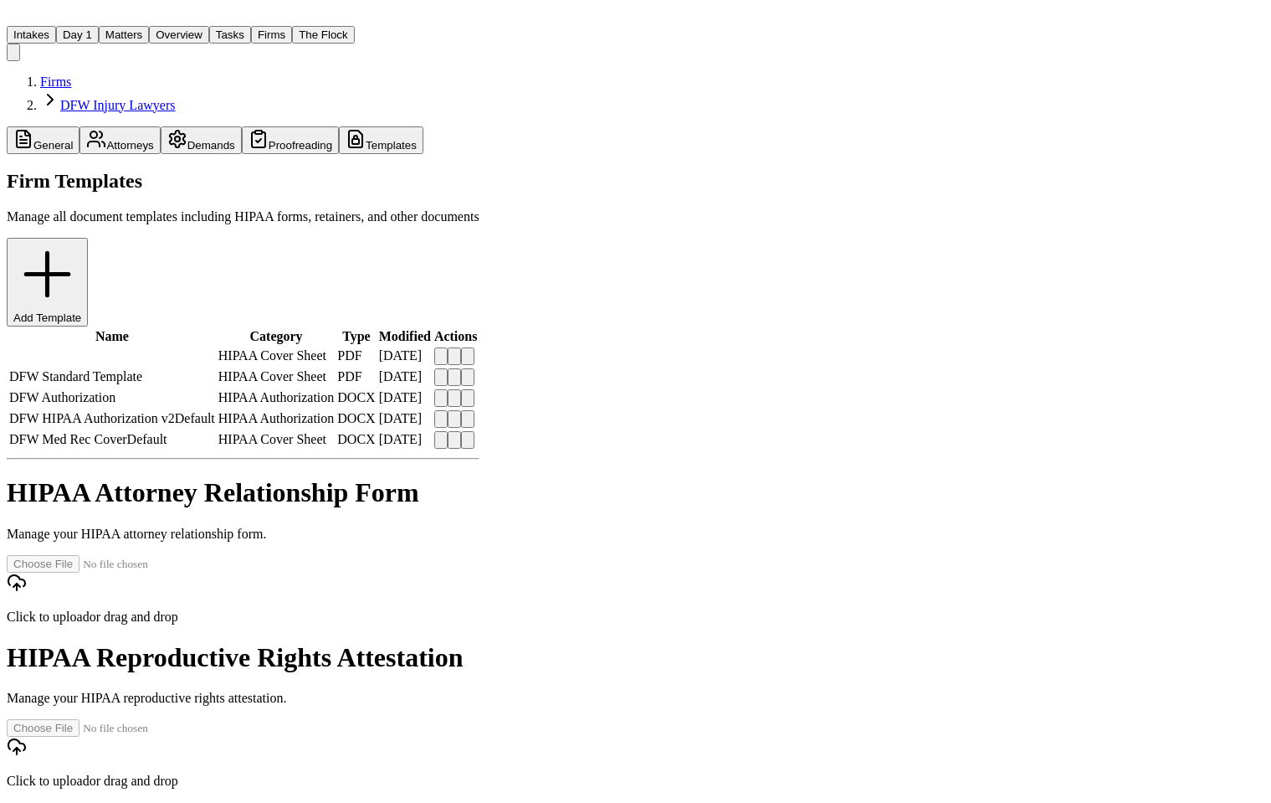
click at [251, 26] on button "Firms" at bounding box center [271, 35] width 41 height 18
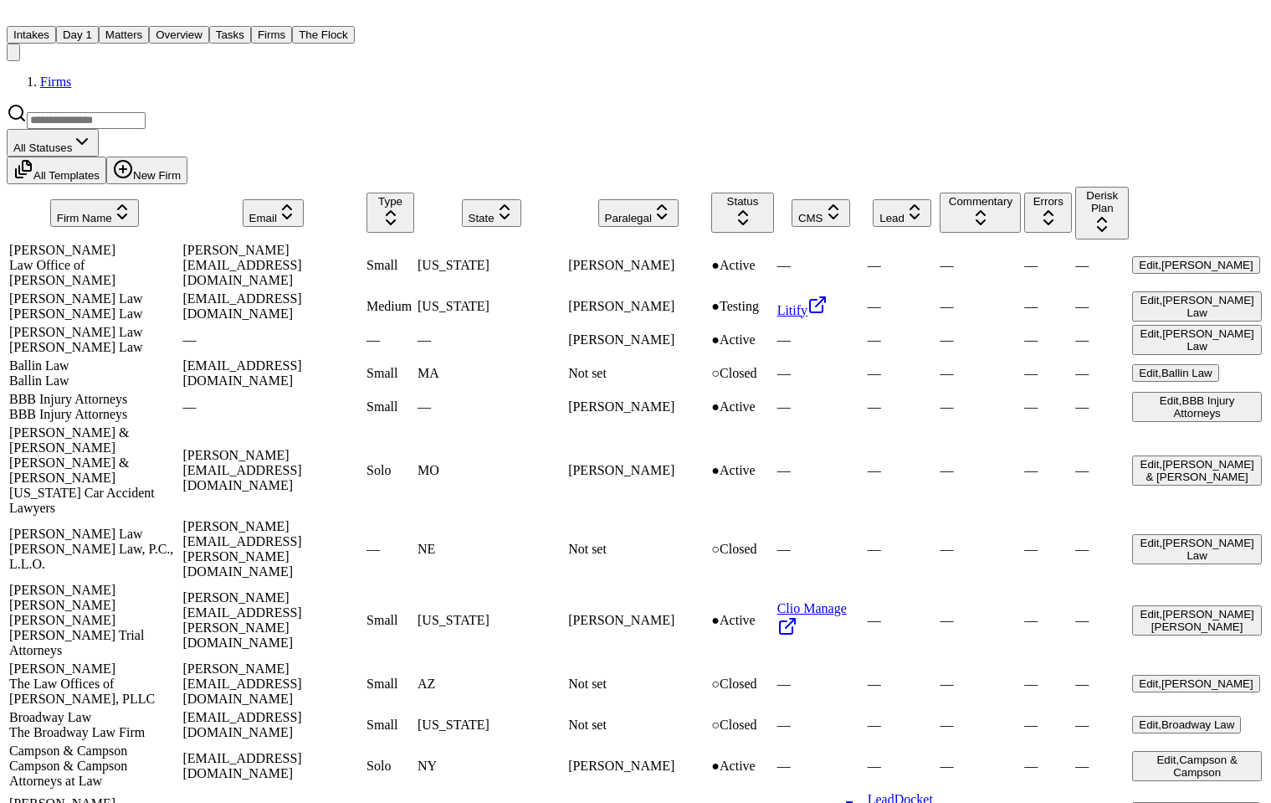
scroll to position [83, 0]
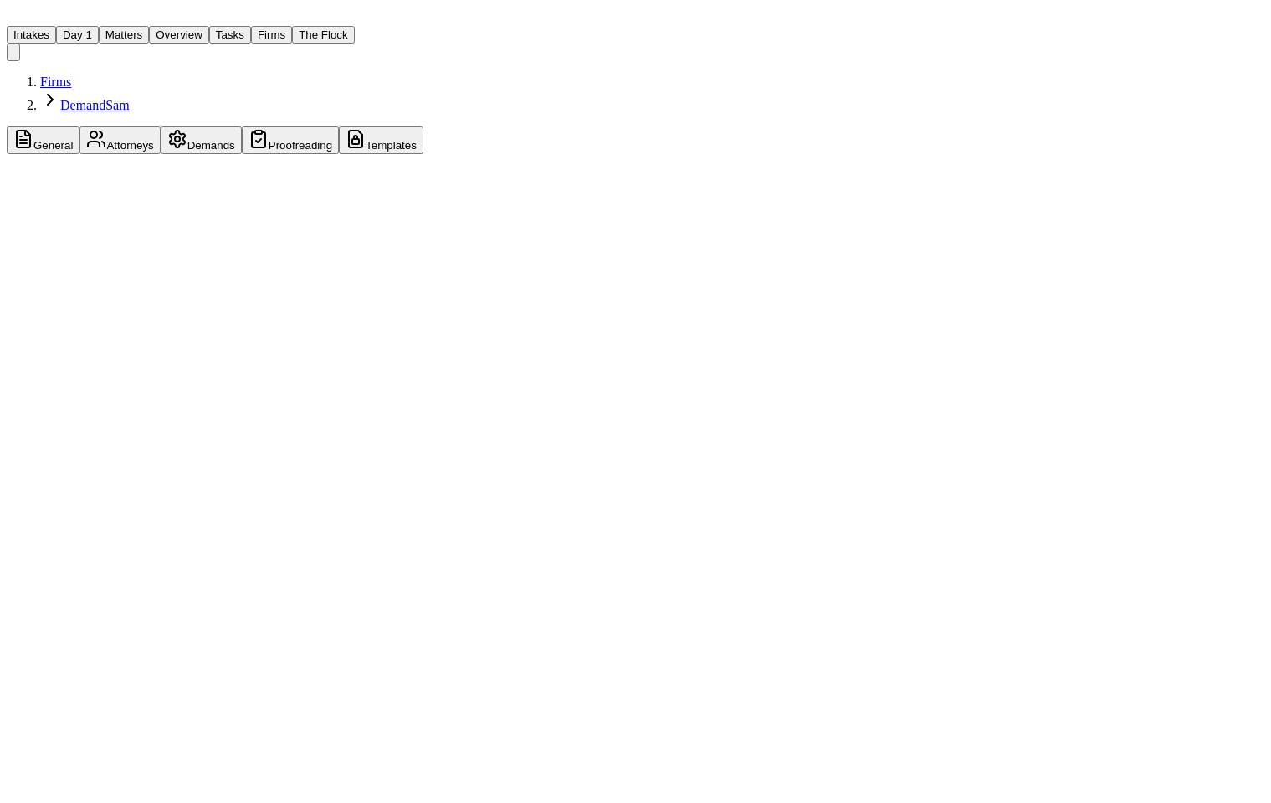
click at [248, 126] on button "Proofreading" at bounding box center [290, 140] width 97 height 28
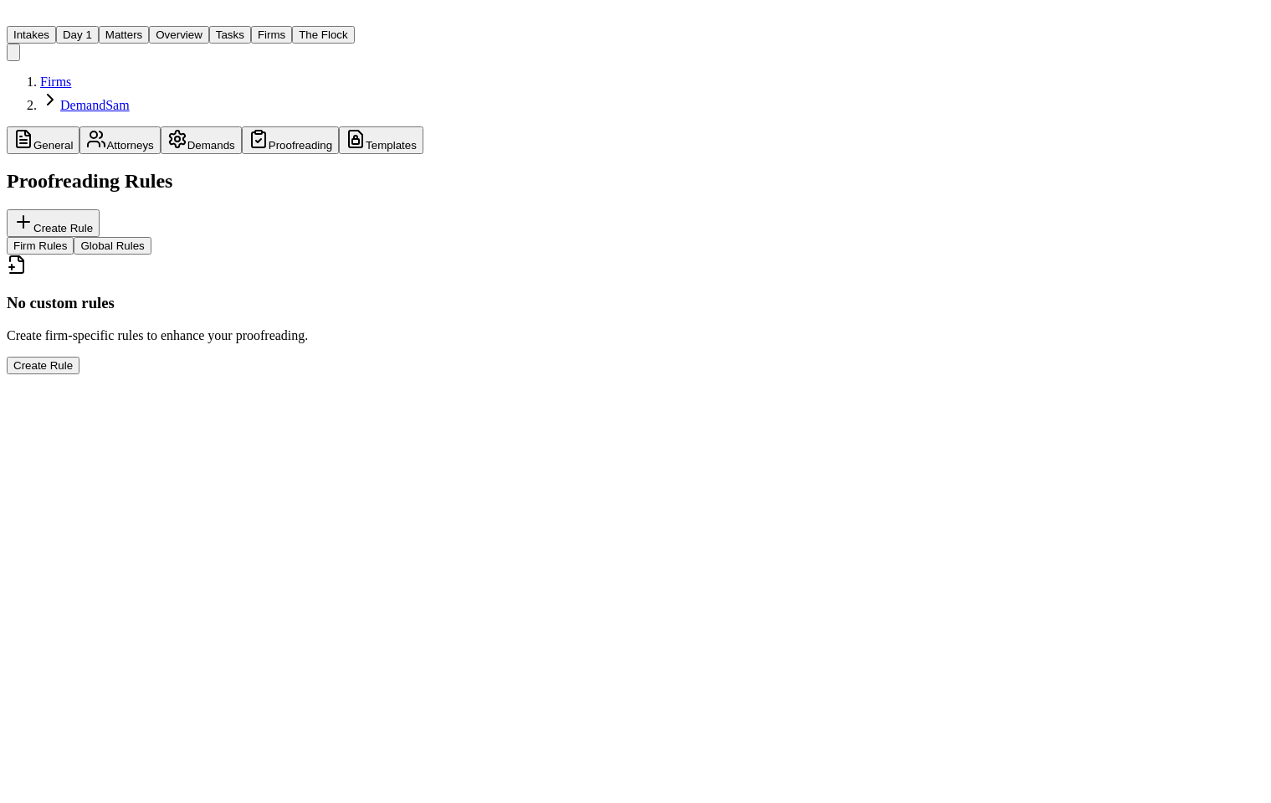
click at [339, 126] on button "Templates" at bounding box center [381, 140] width 85 height 28
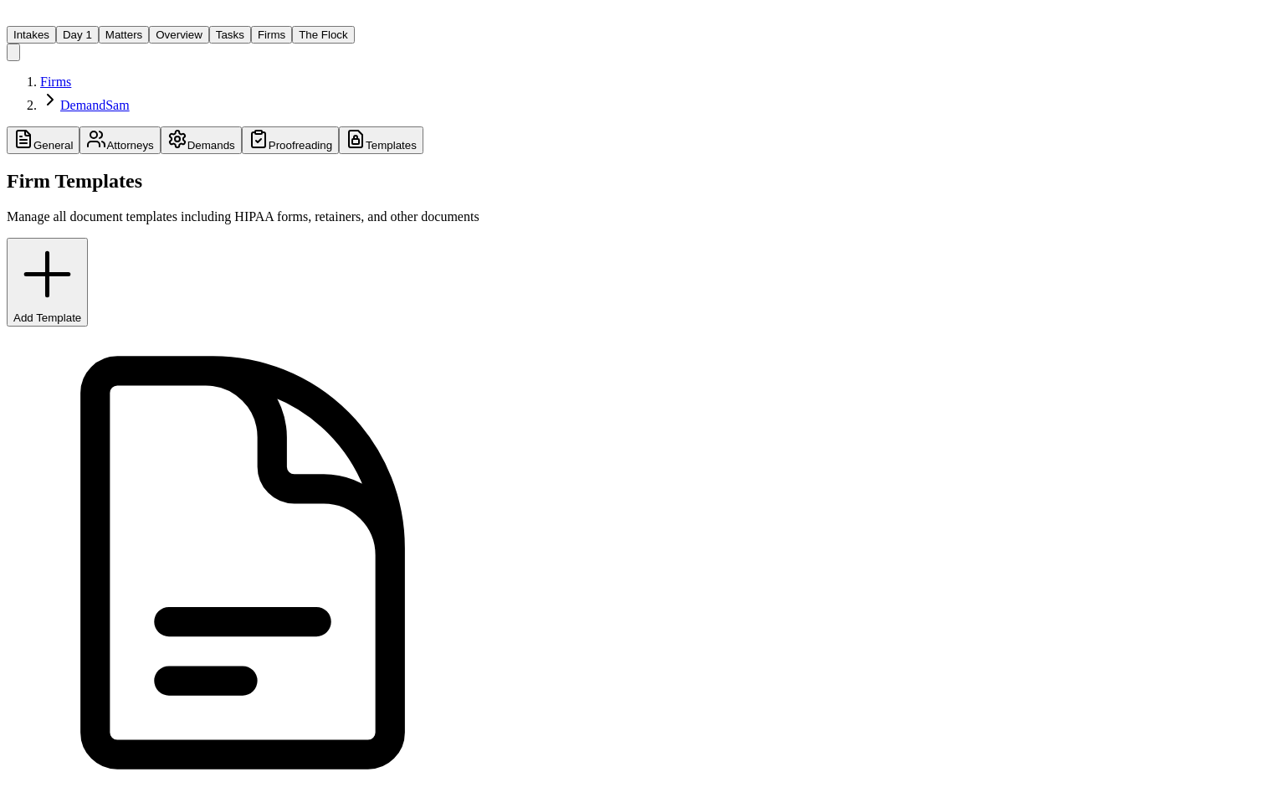
click at [443, 126] on div "General Attorneys Demands Proofreading Templates" at bounding box center [243, 140] width 473 height 28
click at [40, 74] on link "Firms" at bounding box center [55, 81] width 31 height 14
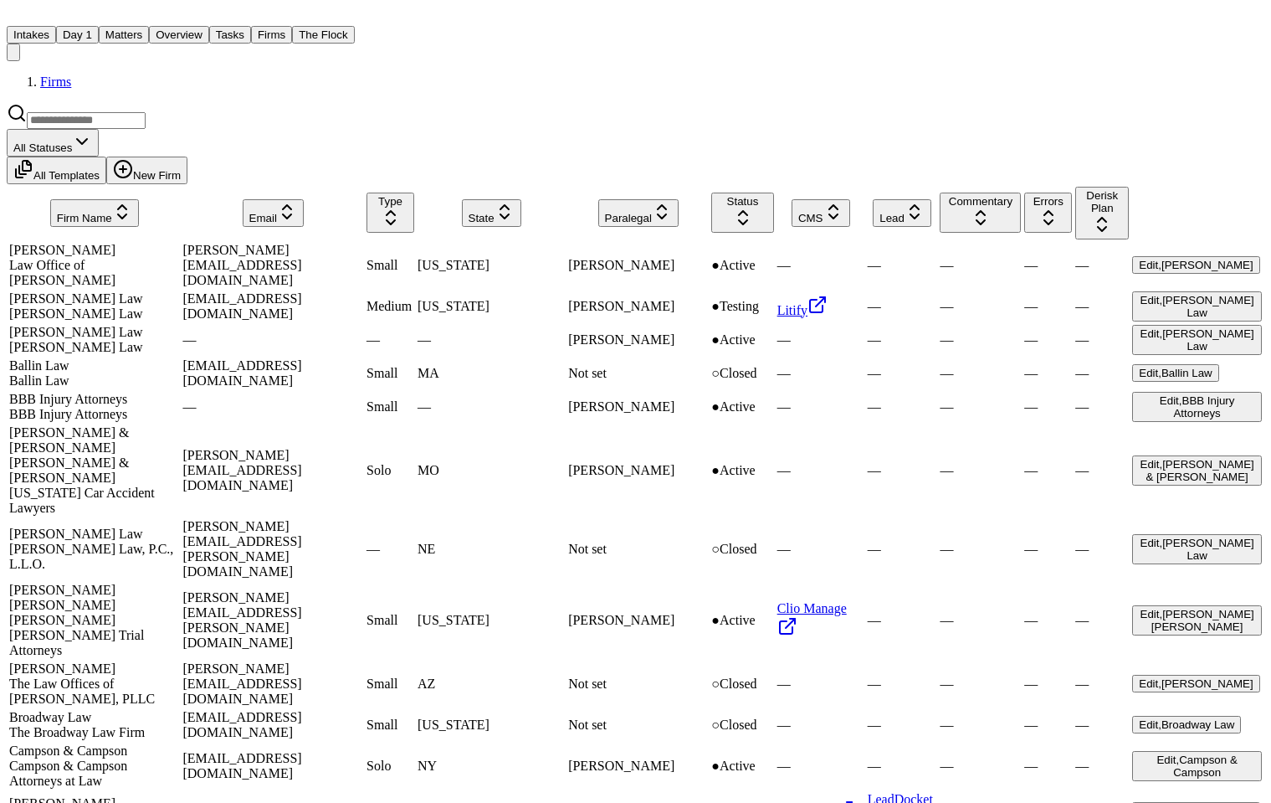
scroll to position [1593, 0]
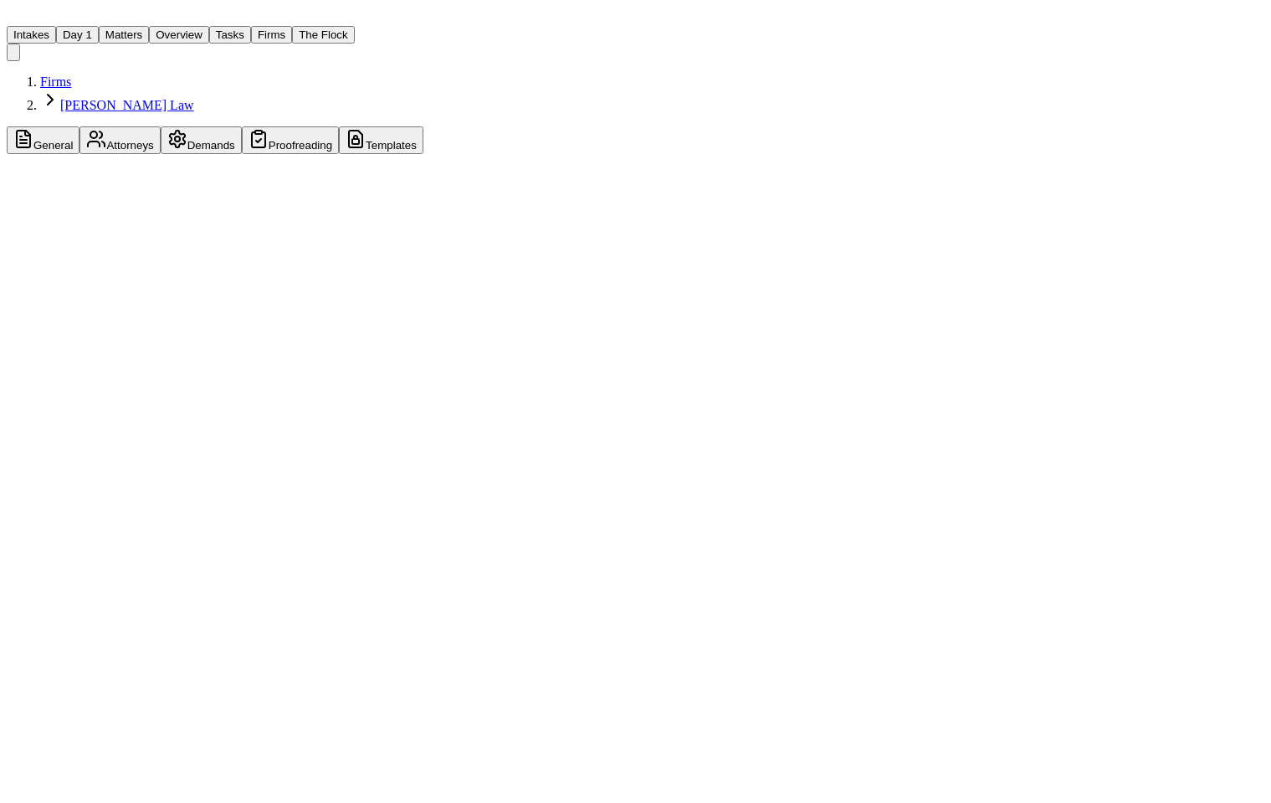
click at [243, 126] on button "Proofreading" at bounding box center [290, 140] width 97 height 28
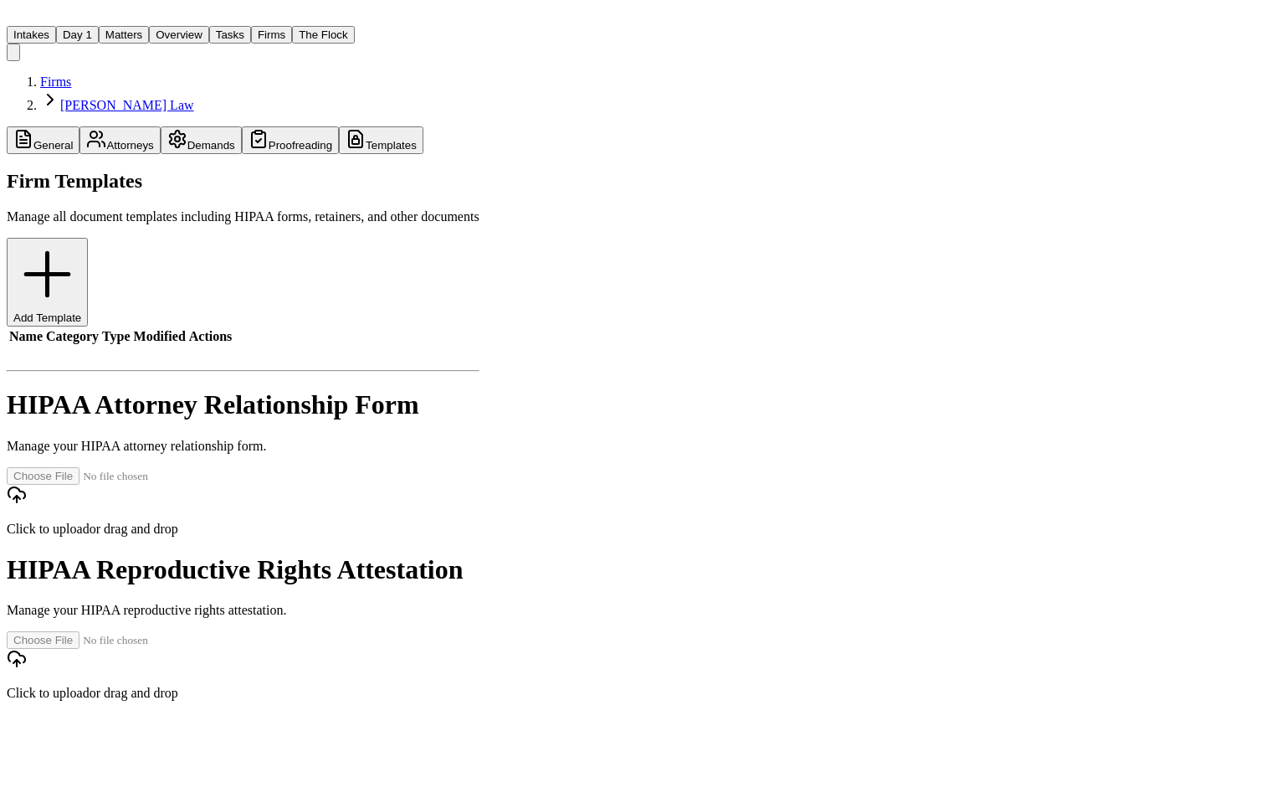
click at [339, 126] on button "Templates" at bounding box center [381, 140] width 85 height 28
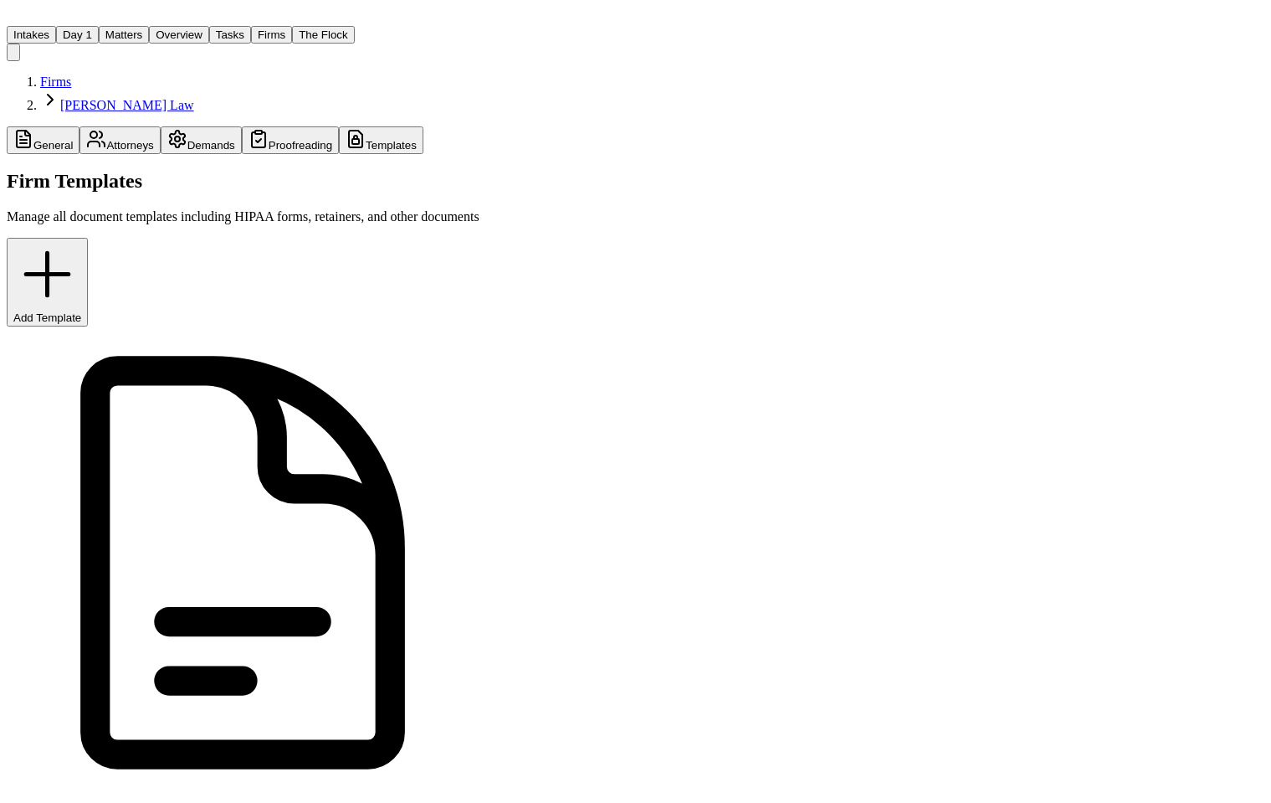
click at [245, 126] on button "Proofreading" at bounding box center [290, 140] width 97 height 28
click at [339, 126] on button "Templates" at bounding box center [381, 140] width 85 height 28
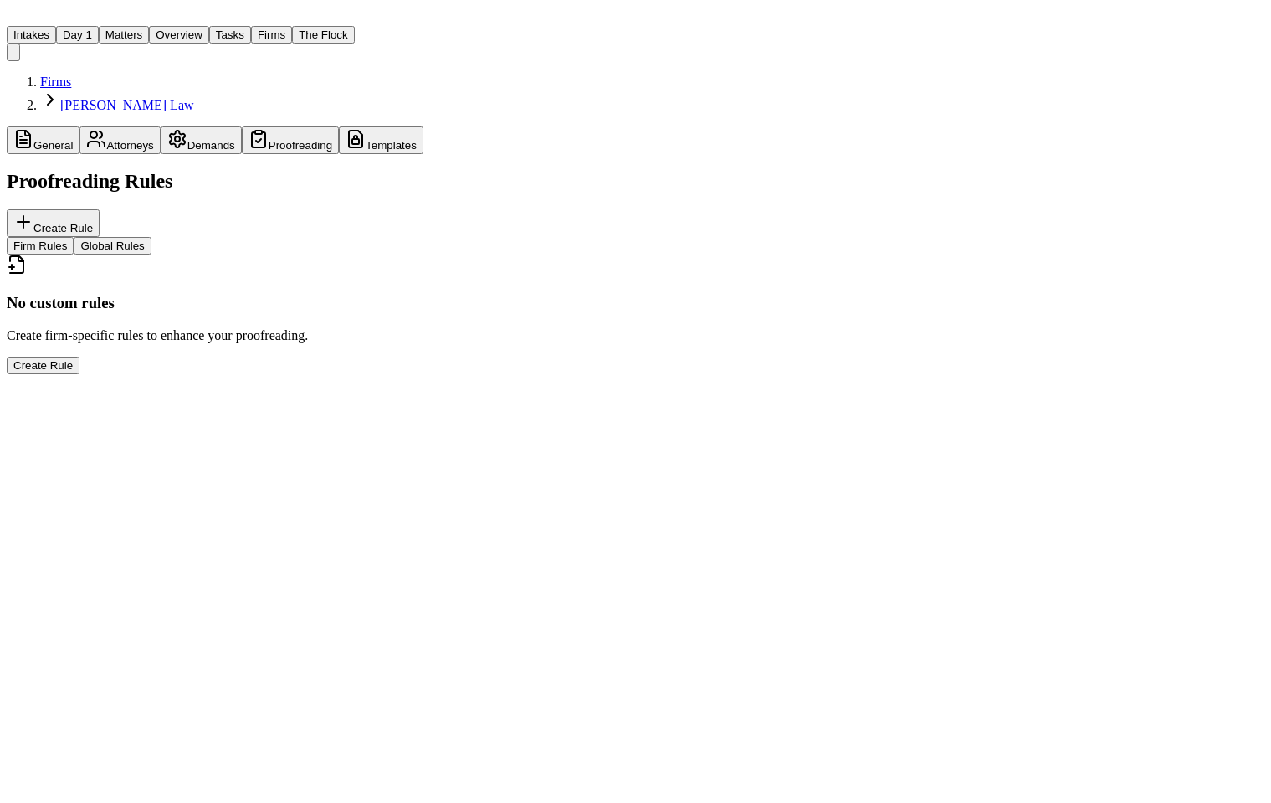
click at [247, 126] on button "Proofreading" at bounding box center [290, 140] width 97 height 28
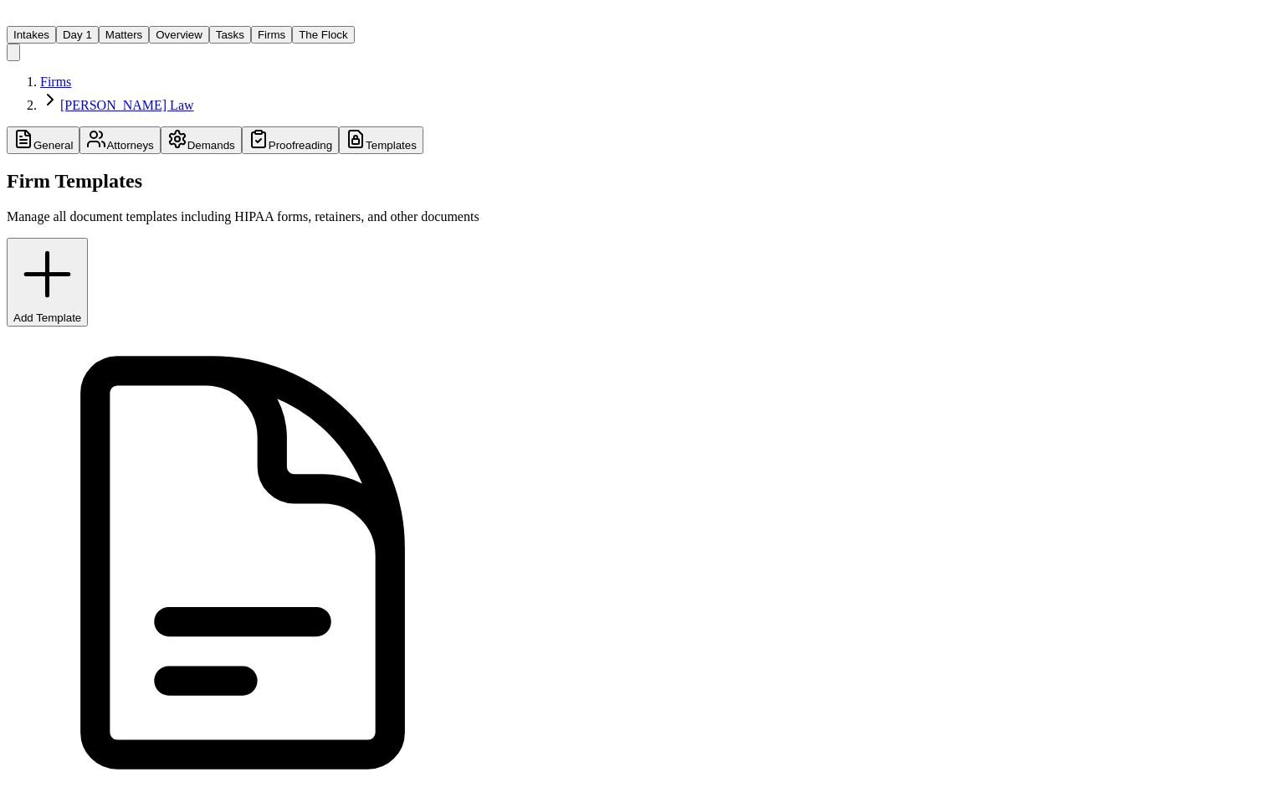
click at [339, 126] on button "Templates" at bounding box center [381, 140] width 85 height 28
click at [250, 126] on button "Proofreading" at bounding box center [290, 140] width 97 height 28
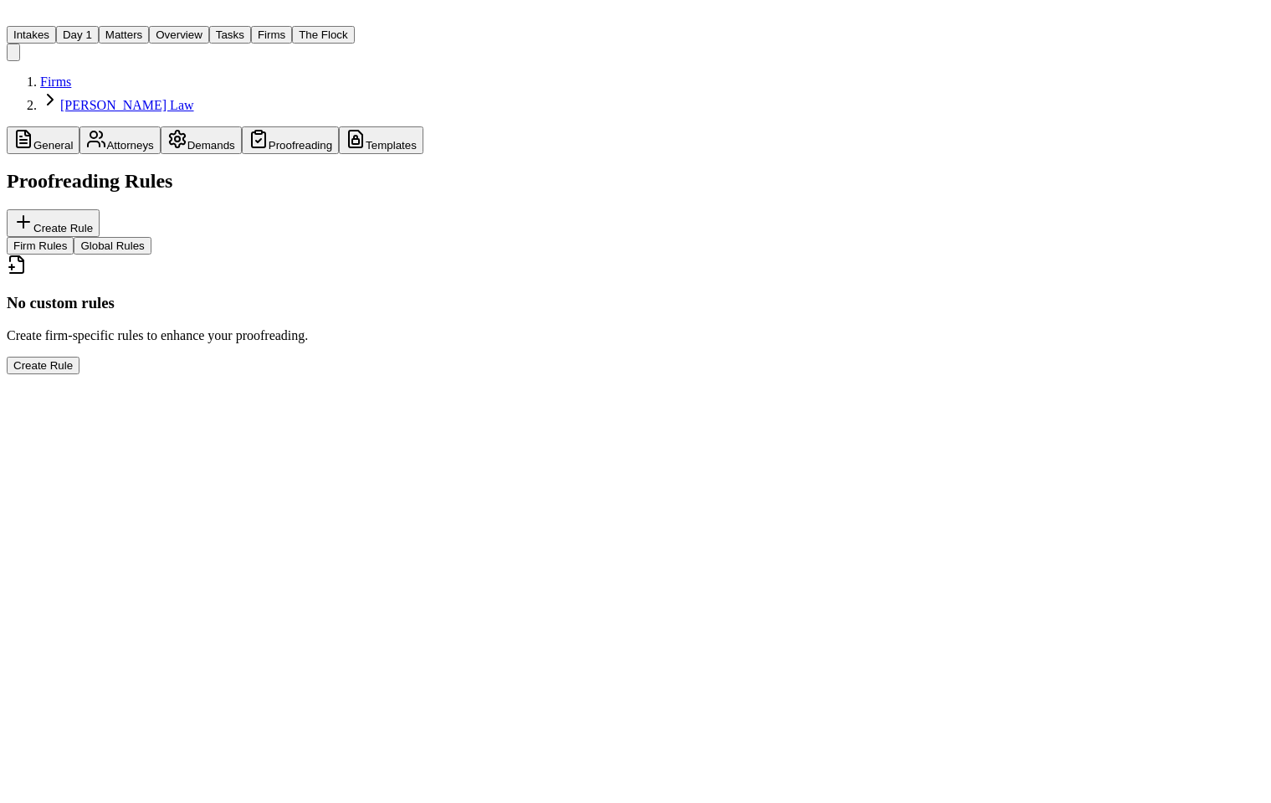
click at [32, 126] on button "General" at bounding box center [43, 140] width 73 height 28
click at [40, 74] on link "Firms" at bounding box center [55, 81] width 31 height 14
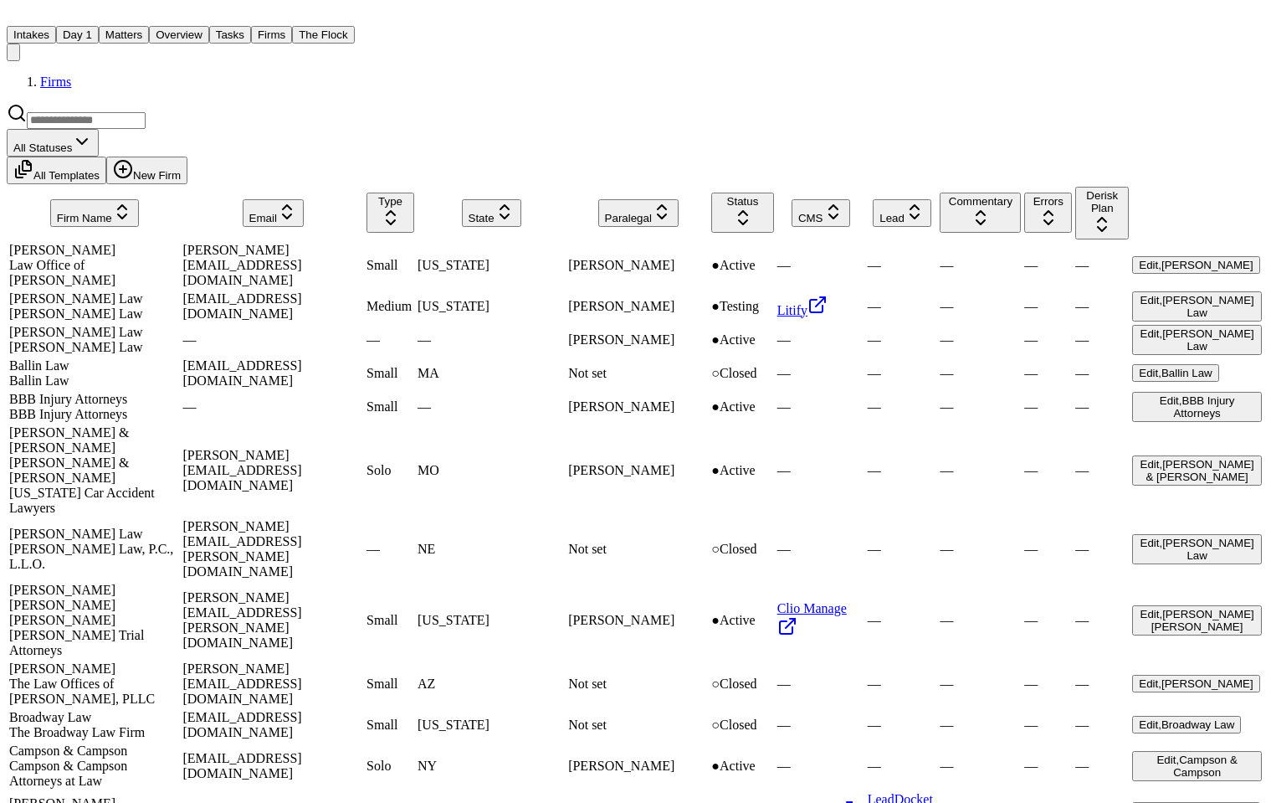
scroll to position [1593, 0]
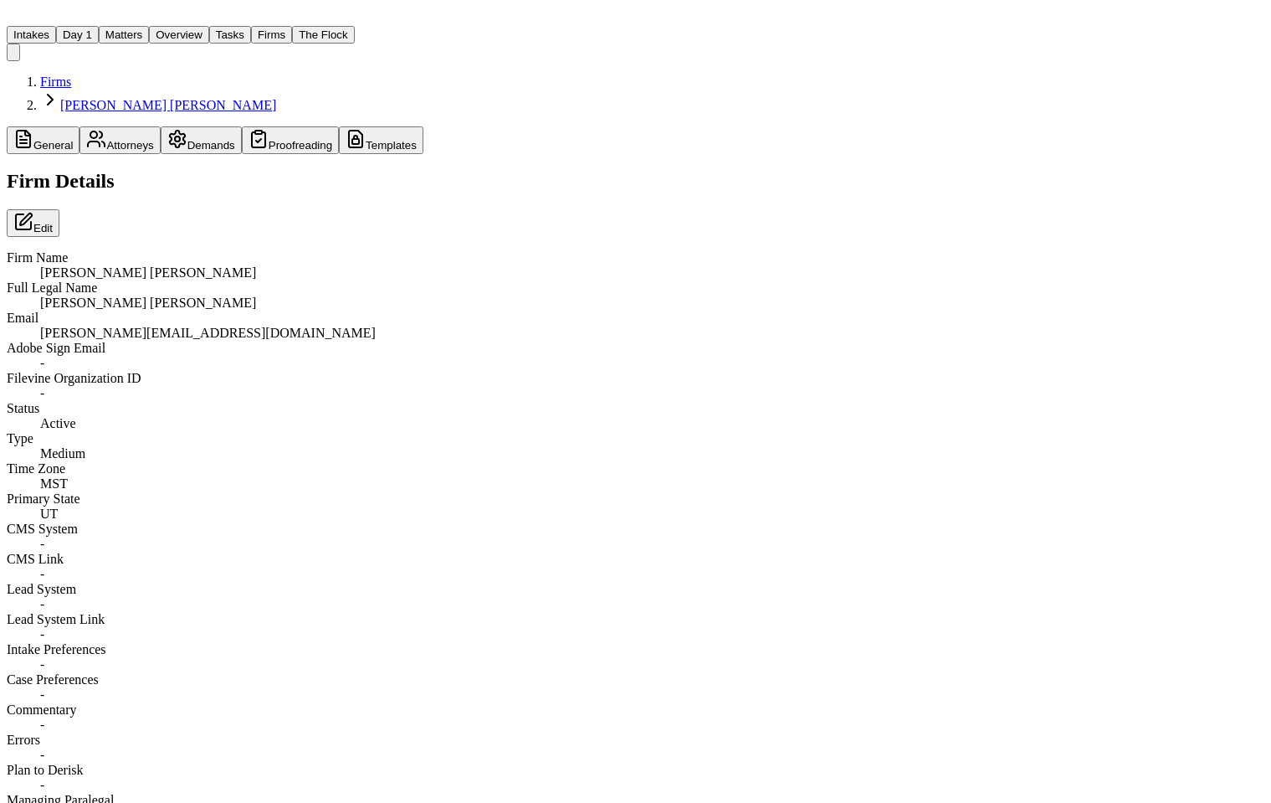
click at [339, 126] on button "Templates" at bounding box center [381, 140] width 85 height 28
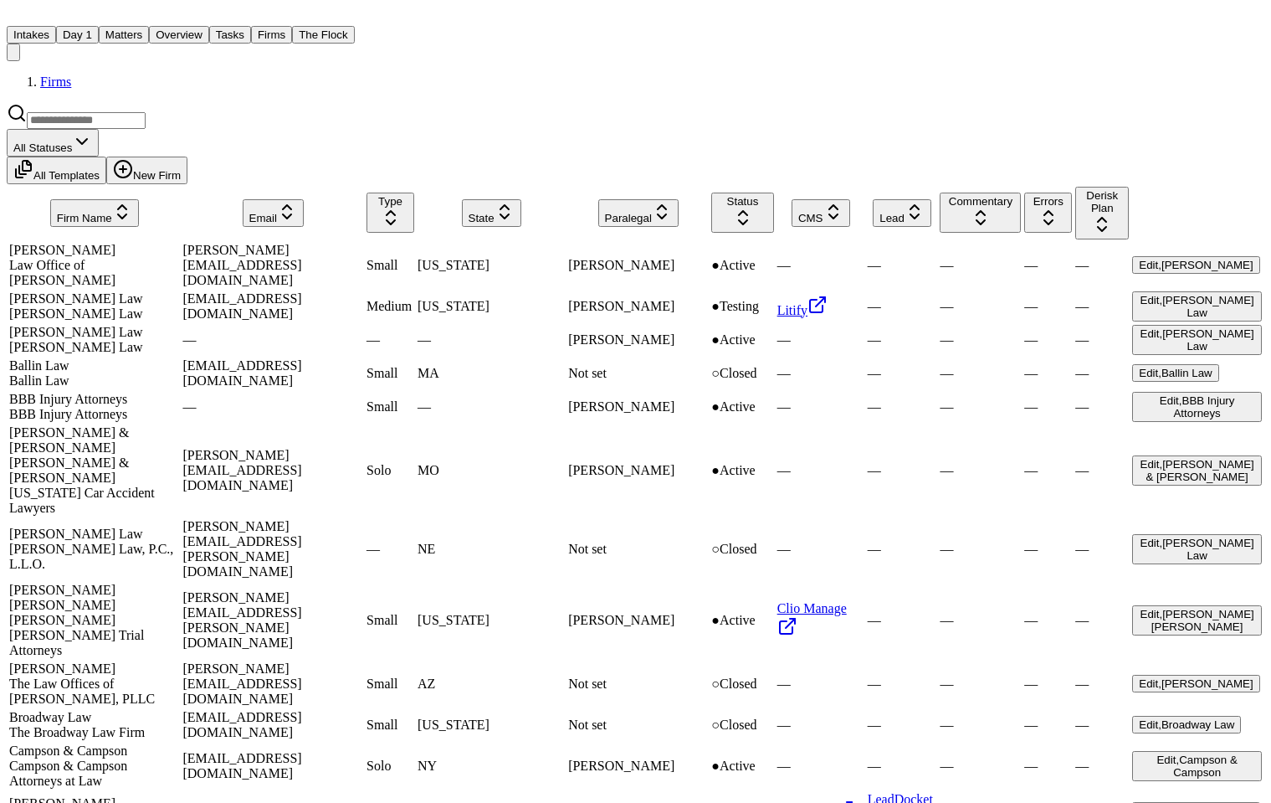
scroll to position [387, 0]
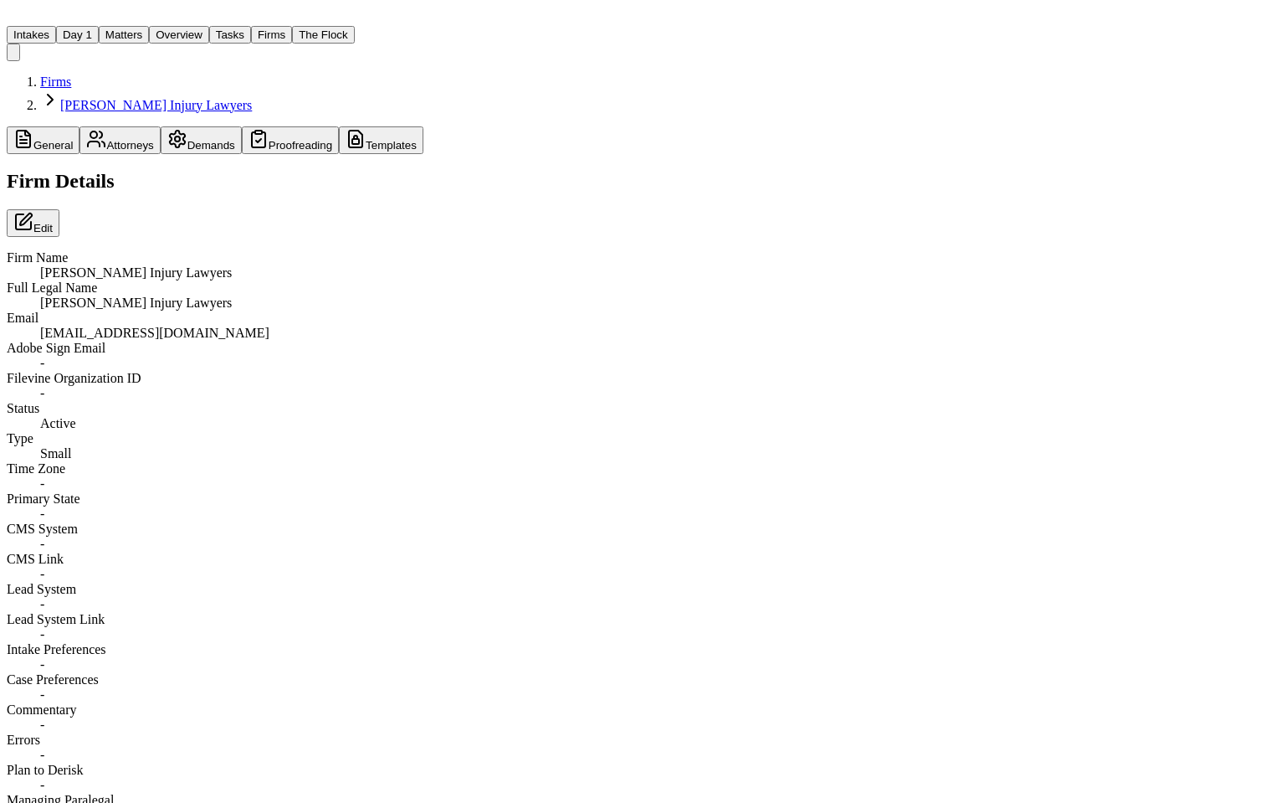
click at [339, 126] on button "Templates" at bounding box center [381, 140] width 85 height 28
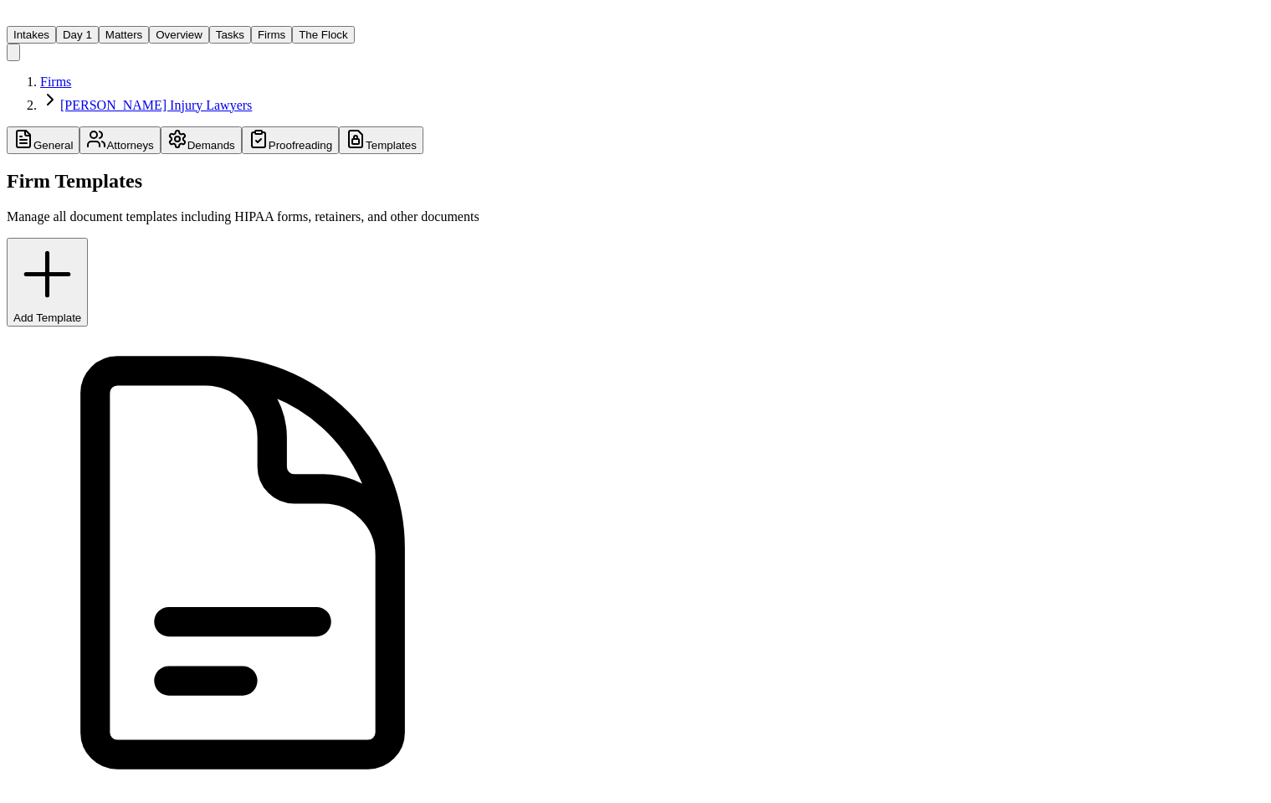
click at [1220, 124] on html "Intakes Day 1 Matters Overview Tasks Firms The Flock MA Firms George Sink Injur…" at bounding box center [635, 615] width 1271 height 1231
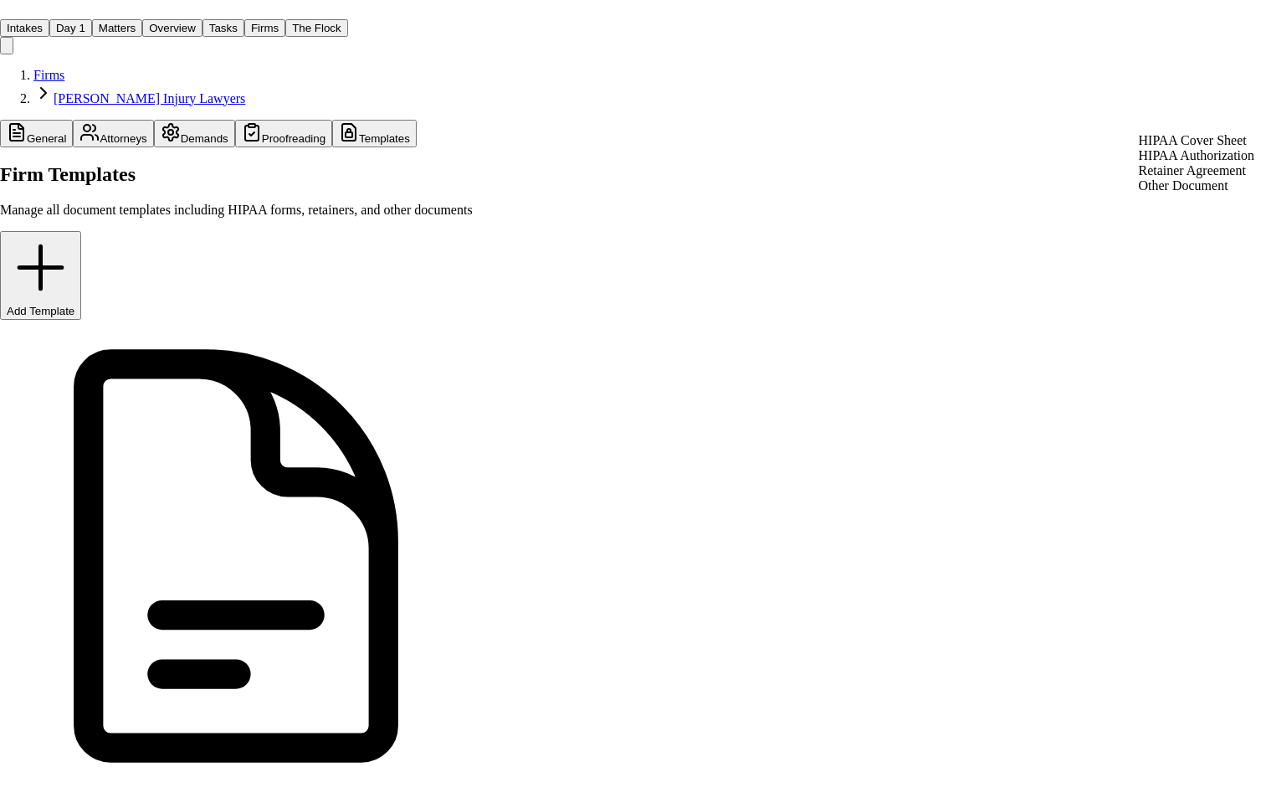
click at [1196, 148] on div "HIPAA Cover Sheet" at bounding box center [1197, 140] width 116 height 15
type input "**********"
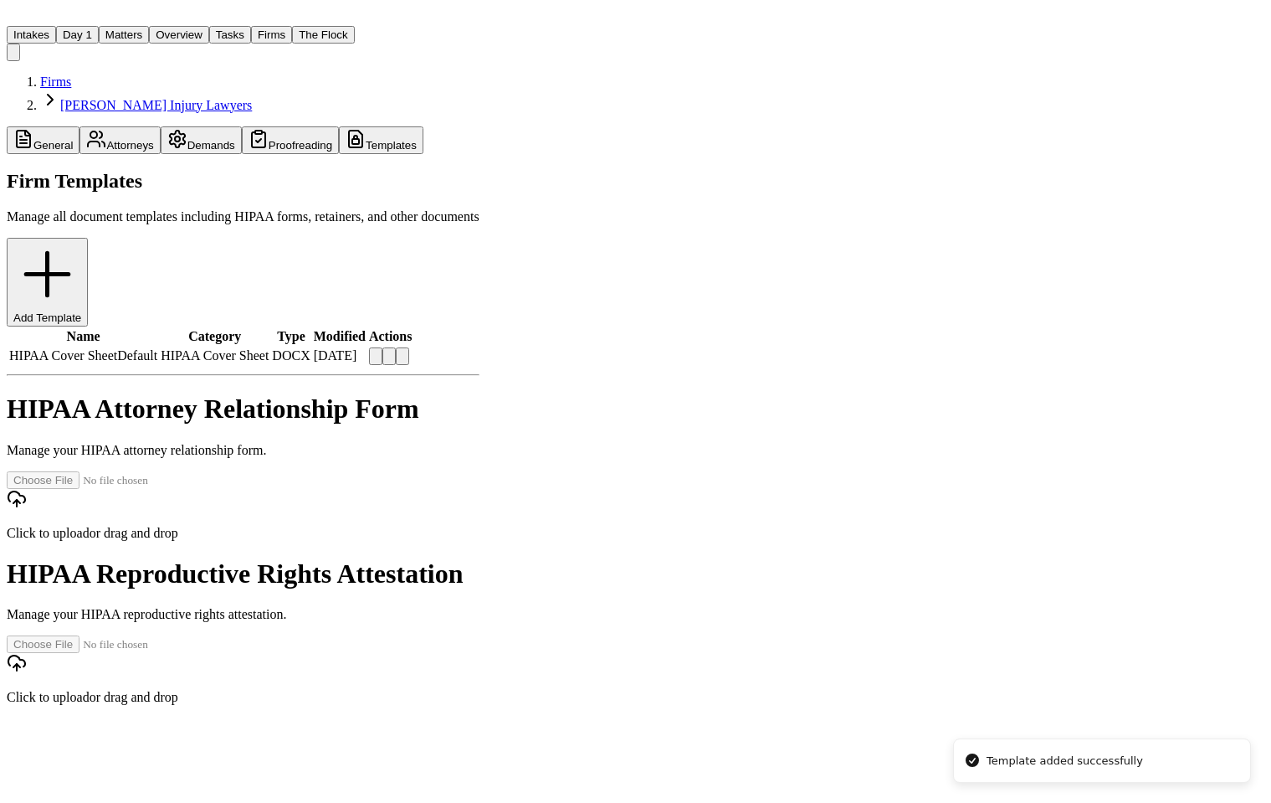
click at [480, 566] on main "Firms George Sink Injury Lawyers General Attorneys Demands Proofreading Templat…" at bounding box center [243, 389] width 473 height 631
click at [248, 74] on div "Firms George Sink Injury Lawyers" at bounding box center [243, 93] width 473 height 39
click at [259, 26] on button "Firms" at bounding box center [271, 35] width 41 height 18
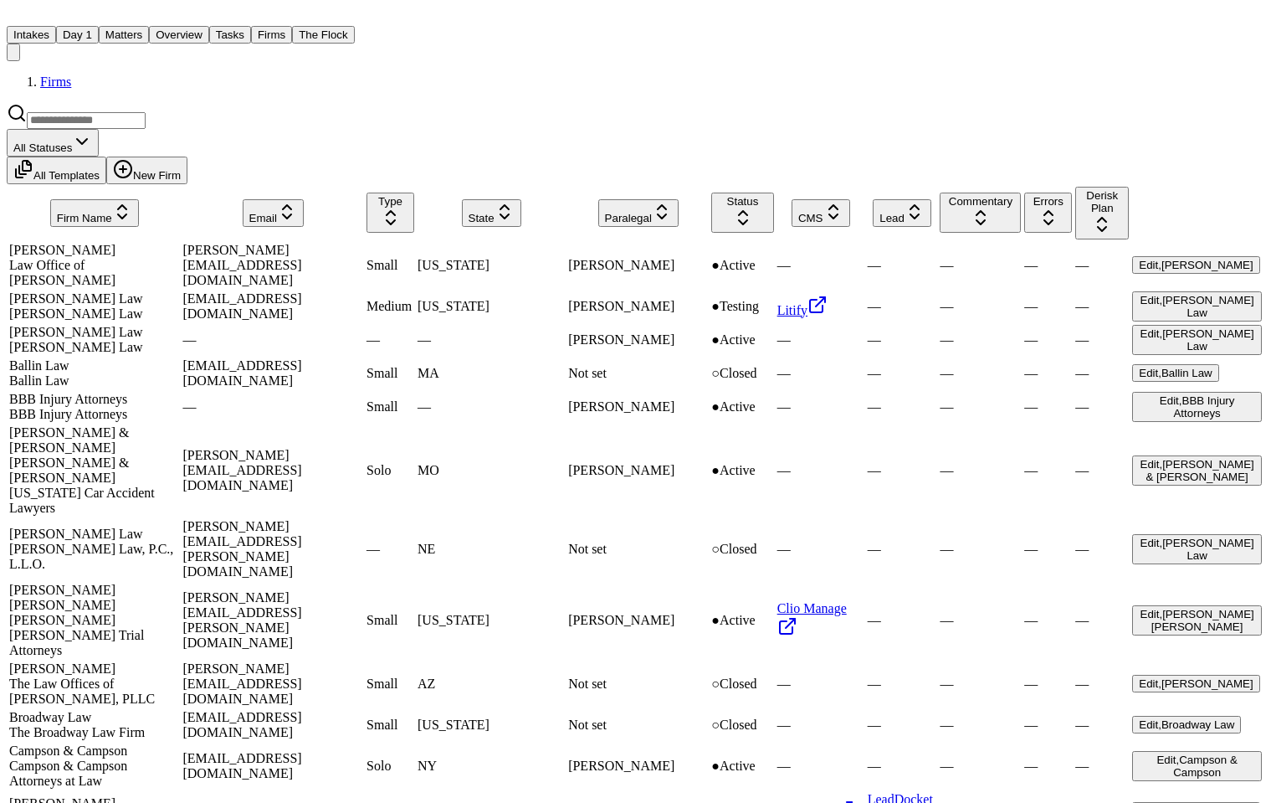
scroll to position [691, 0]
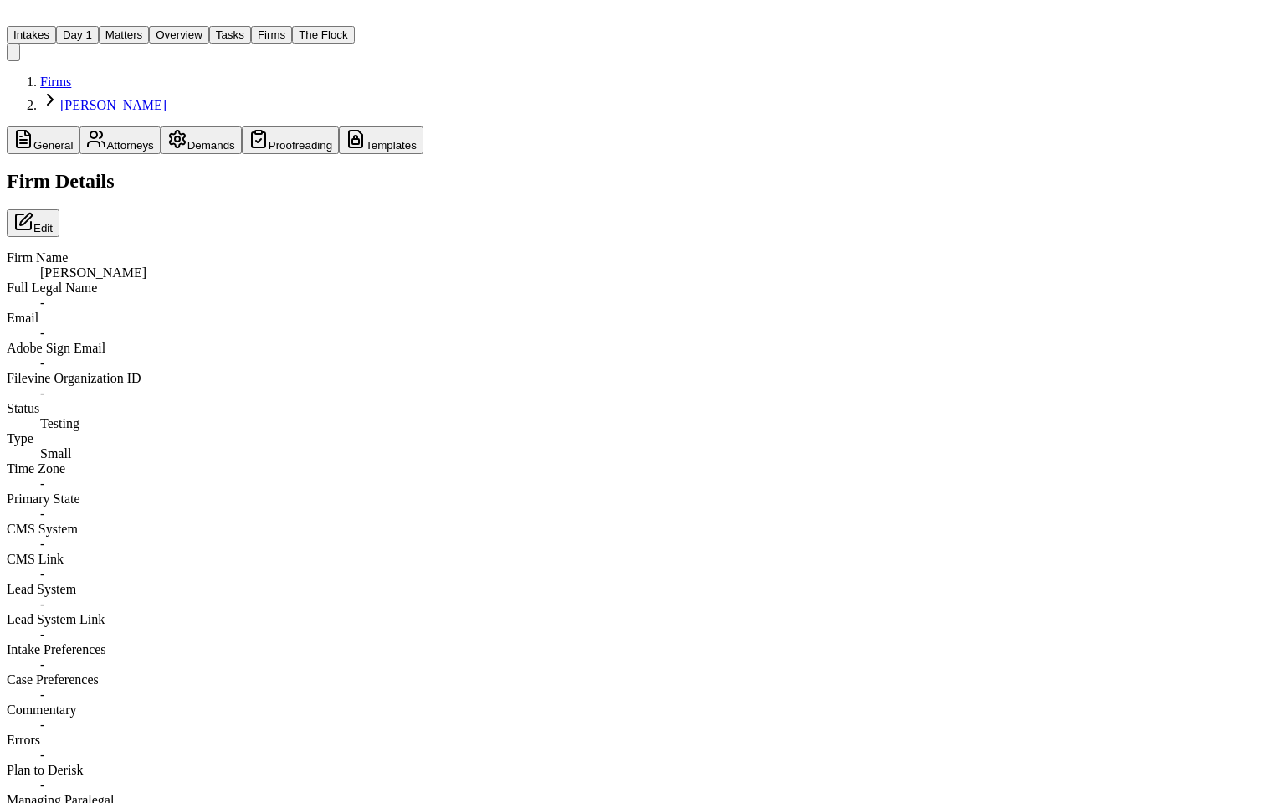
click at [339, 126] on button "Templates" at bounding box center [381, 140] width 85 height 28
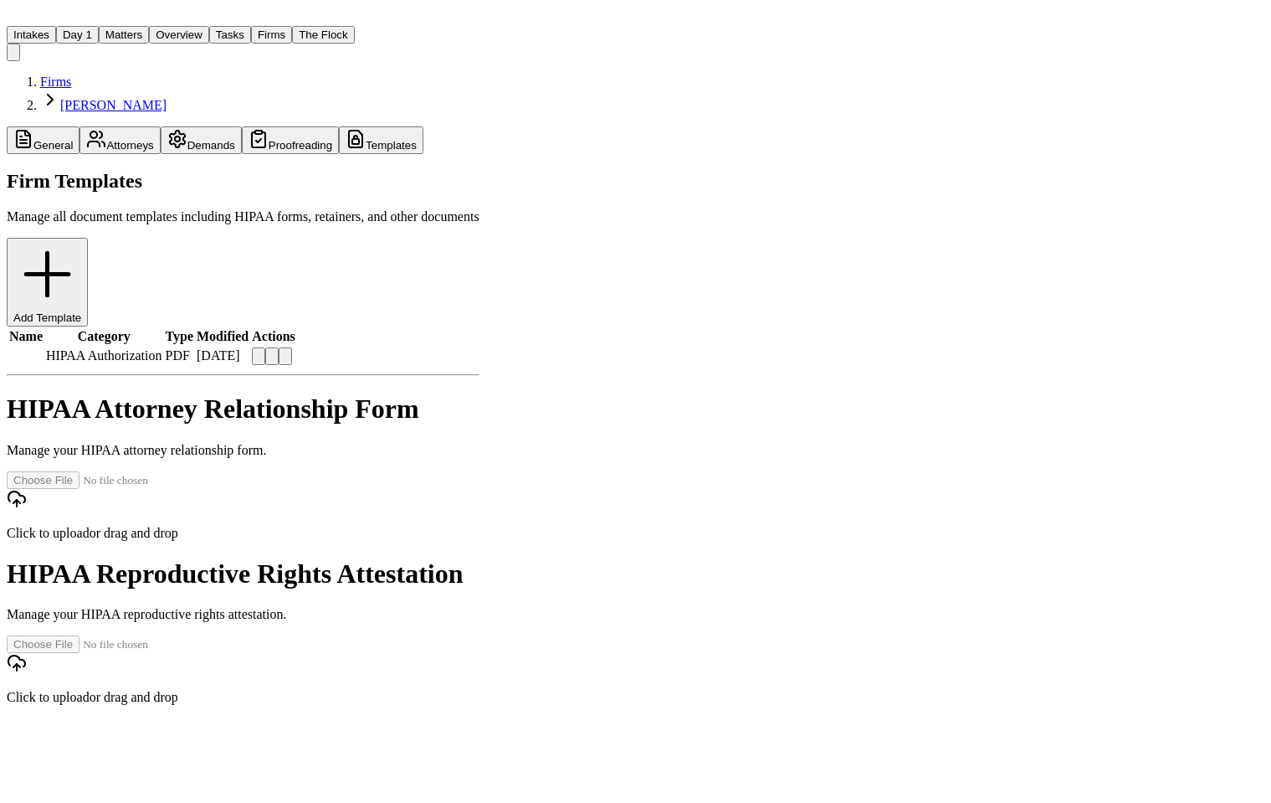
click at [279, 347] on button at bounding box center [271, 356] width 13 height 18
click at [1143, 179] on html "Intakes Day 1 Matters Overview Tasks Firms The Flock MA Firms J. Alexander Law …" at bounding box center [635, 362] width 1271 height 725
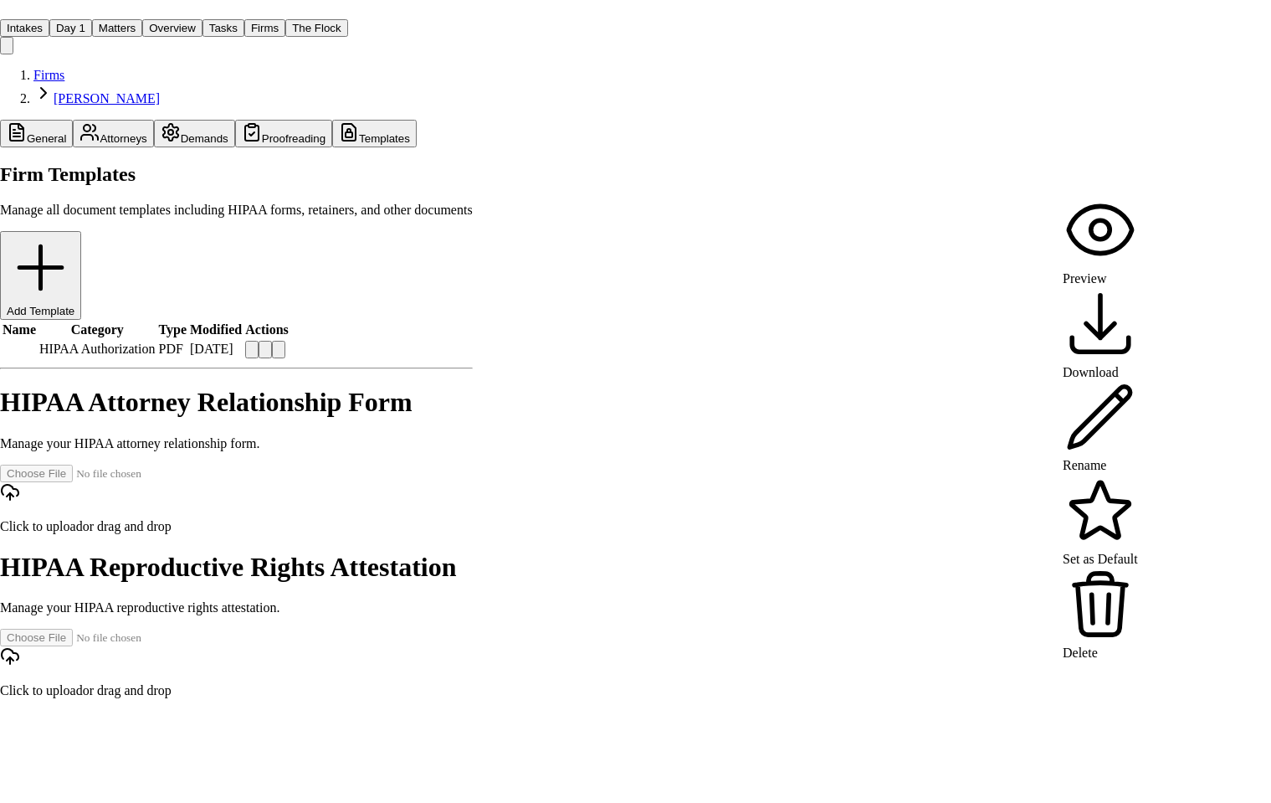
click at [1115, 177] on html "Intakes Day 1 Matters Overview Tasks Firms The Flock MA Firms J. Alexander Law …" at bounding box center [635, 359] width 1271 height 718
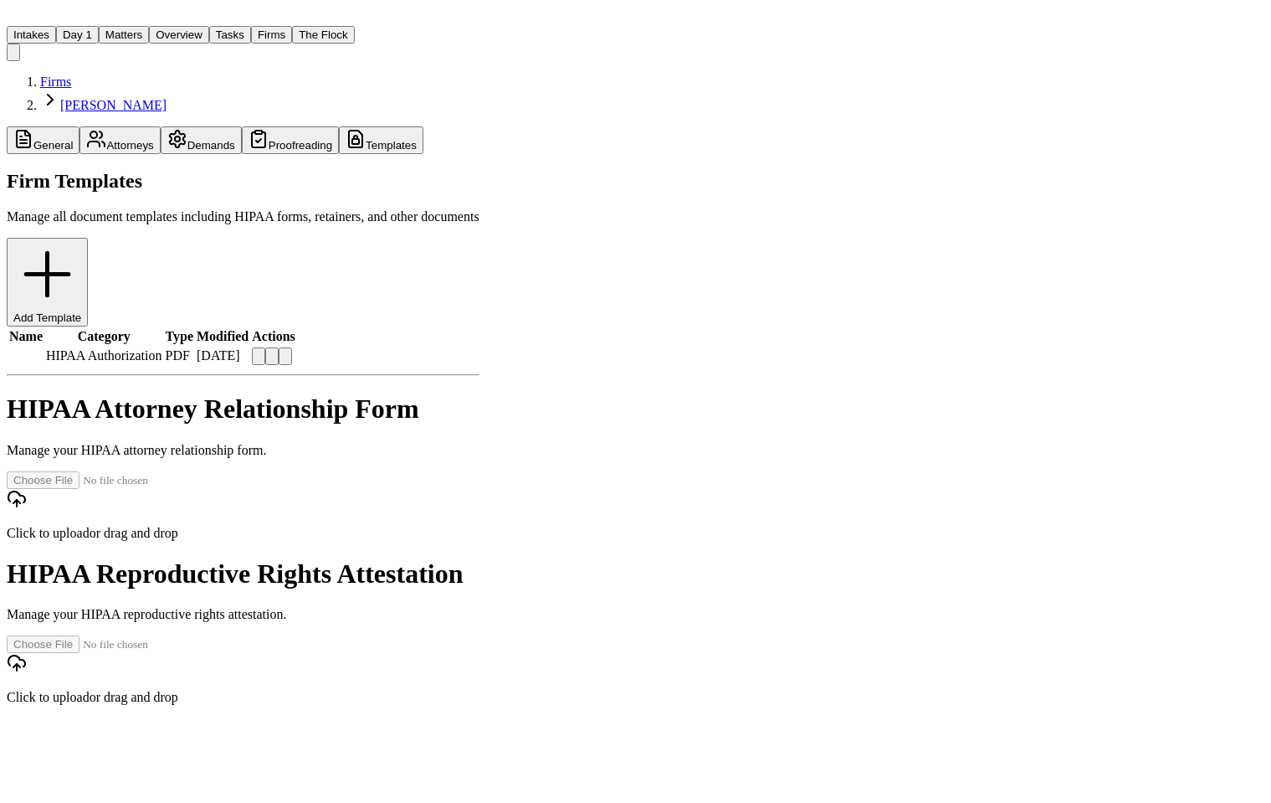
click at [265, 347] on button at bounding box center [258, 356] width 13 height 18
click at [1143, 182] on html "Intakes Day 1 Matters Overview Tasks Firms The Flock MA Firms J. Alexander Law …" at bounding box center [635, 362] width 1271 height 725
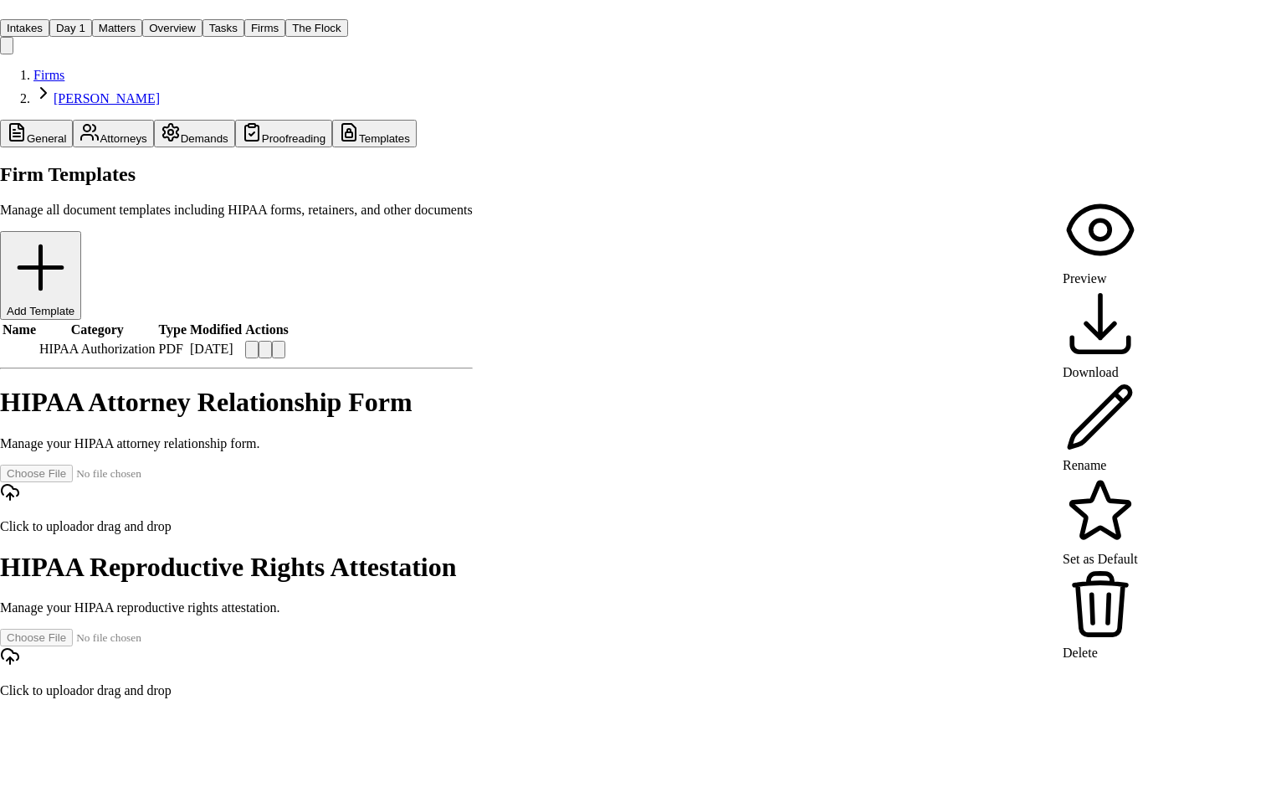
click at [1106, 567] on div "Delete" at bounding box center [1100, 614] width 75 height 94
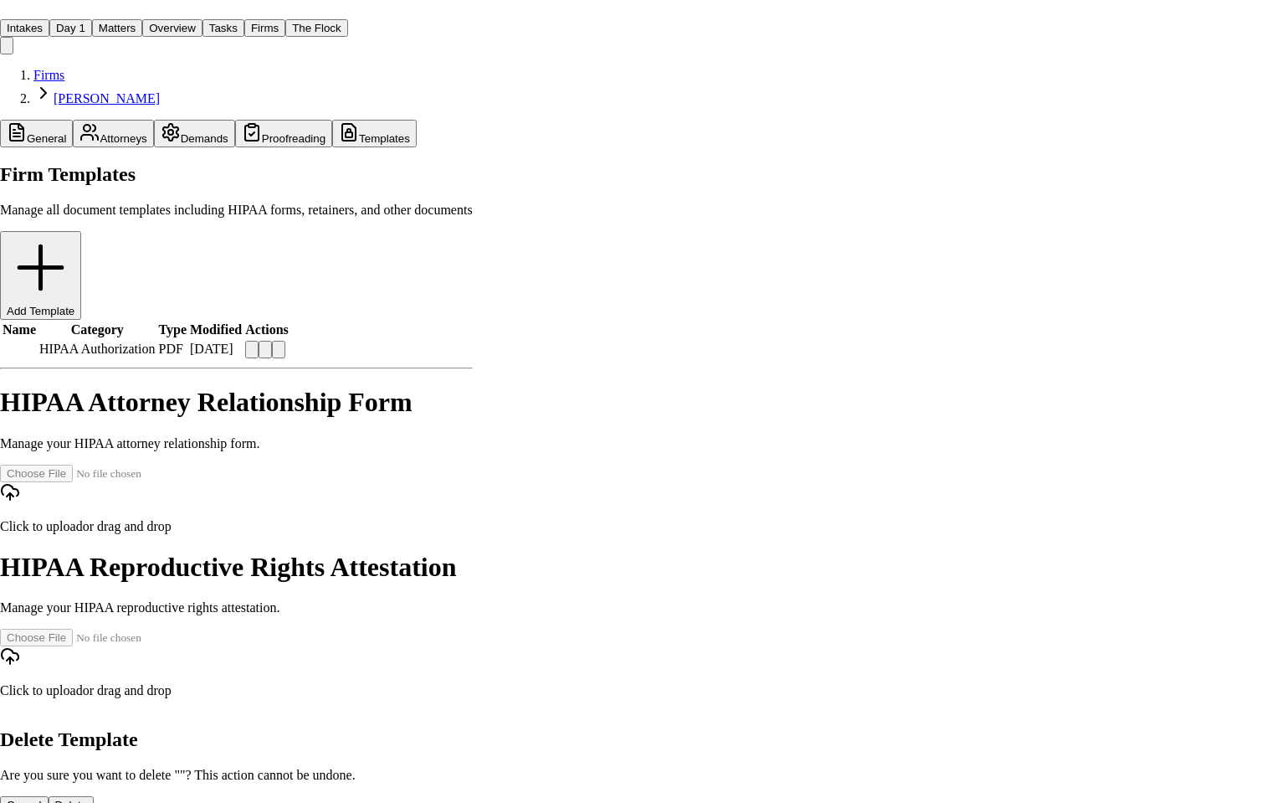
click at [95, 796] on button "Delete" at bounding box center [72, 805] width 46 height 18
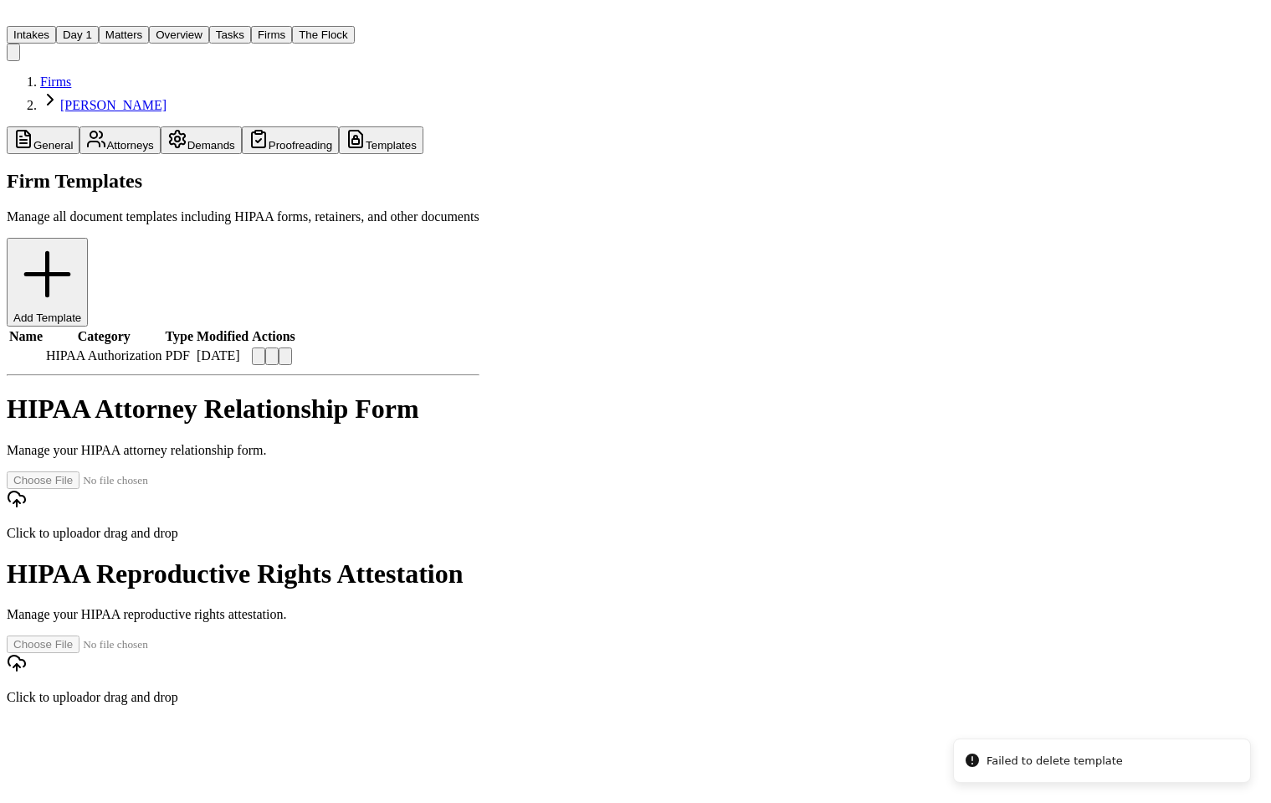
click at [480, 611] on main "Firms J. Alexander Law General Attorneys Demands Proofreading Templates Firm Te…" at bounding box center [243, 389] width 473 height 631
click at [265, 347] on button at bounding box center [258, 356] width 13 height 18
click at [1196, 119] on html "Intakes Day 1 Matters Overview Tasks Firms The Flock MA Firms J. Alexander Law …" at bounding box center [635, 362] width 1271 height 725
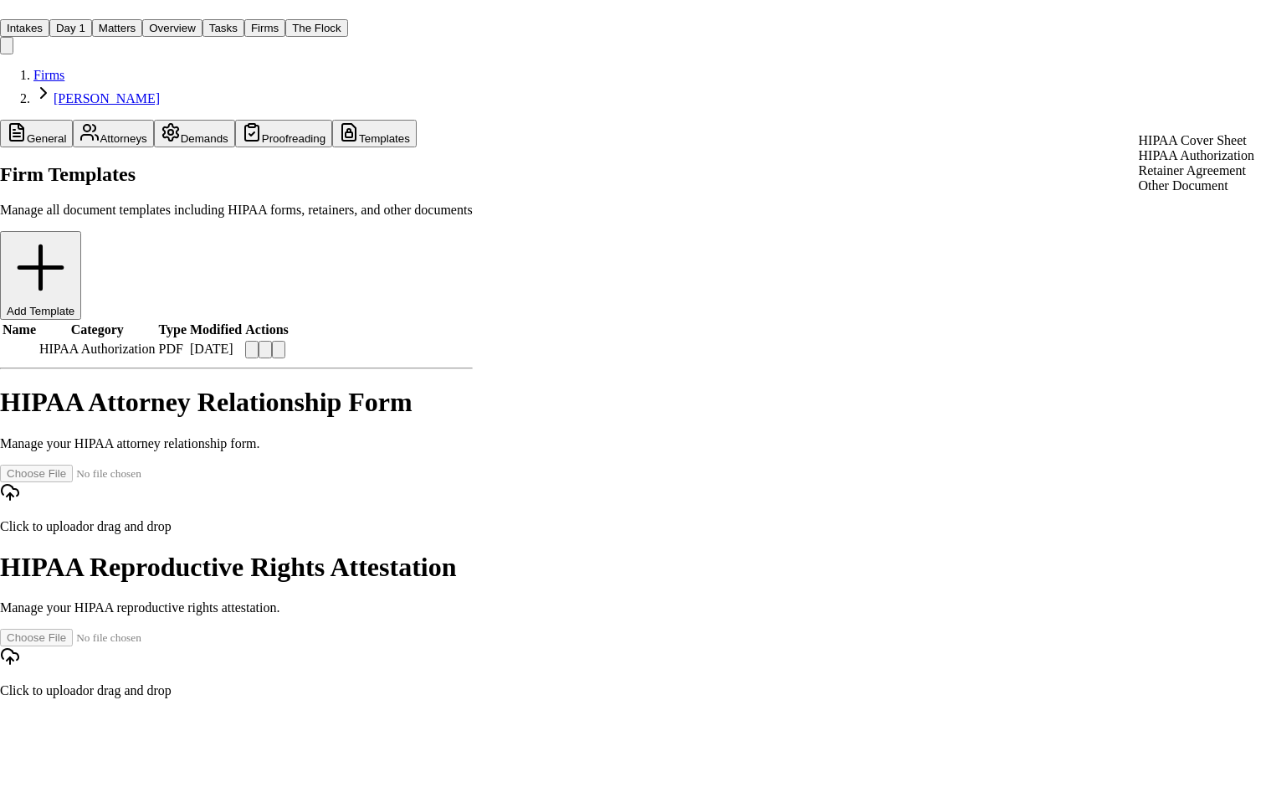
click at [1179, 157] on div "HIPAA Authorization" at bounding box center [1197, 155] width 116 height 15
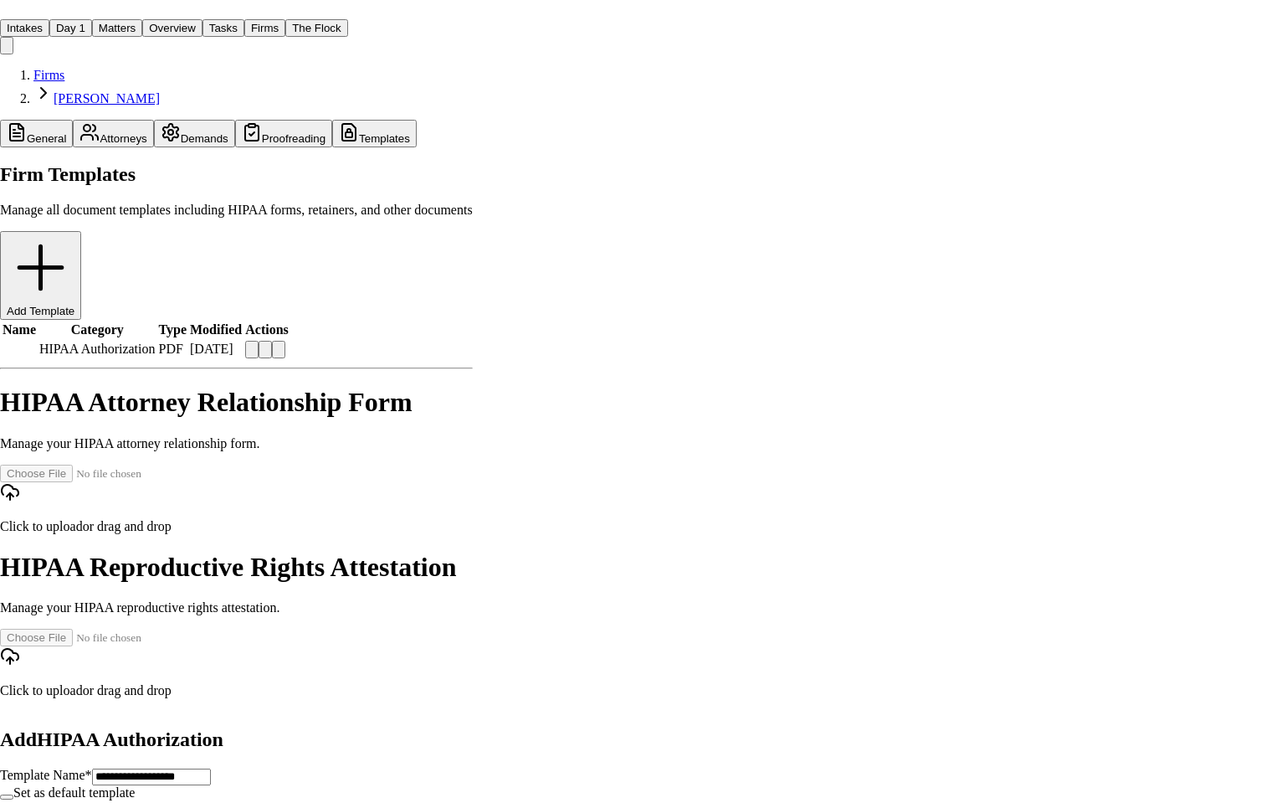
click at [135, 785] on label "Set as default template" at bounding box center [73, 792] width 121 height 14
click at [13, 794] on button "Set as default template" at bounding box center [6, 796] width 13 height 5
click at [92, 768] on input "**********" at bounding box center [151, 776] width 119 height 17
click at [158, 768] on input "**********" at bounding box center [151, 776] width 119 height 17
type input "**********"
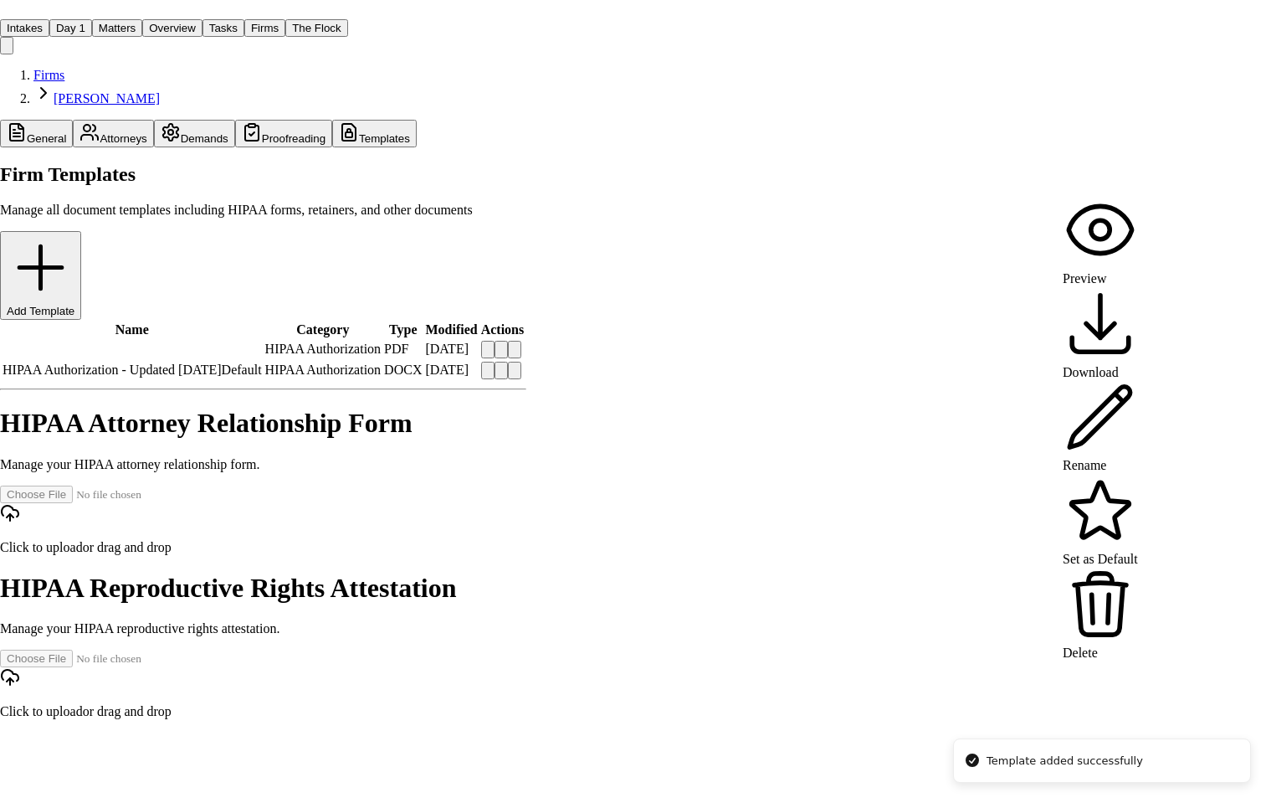
click at [1148, 180] on html "Template added successfully Intakes Day 1 Matters Overview Tasks Firms The Floc…" at bounding box center [635, 369] width 1271 height 739
click at [1110, 567] on div "Delete" at bounding box center [1100, 614] width 75 height 94
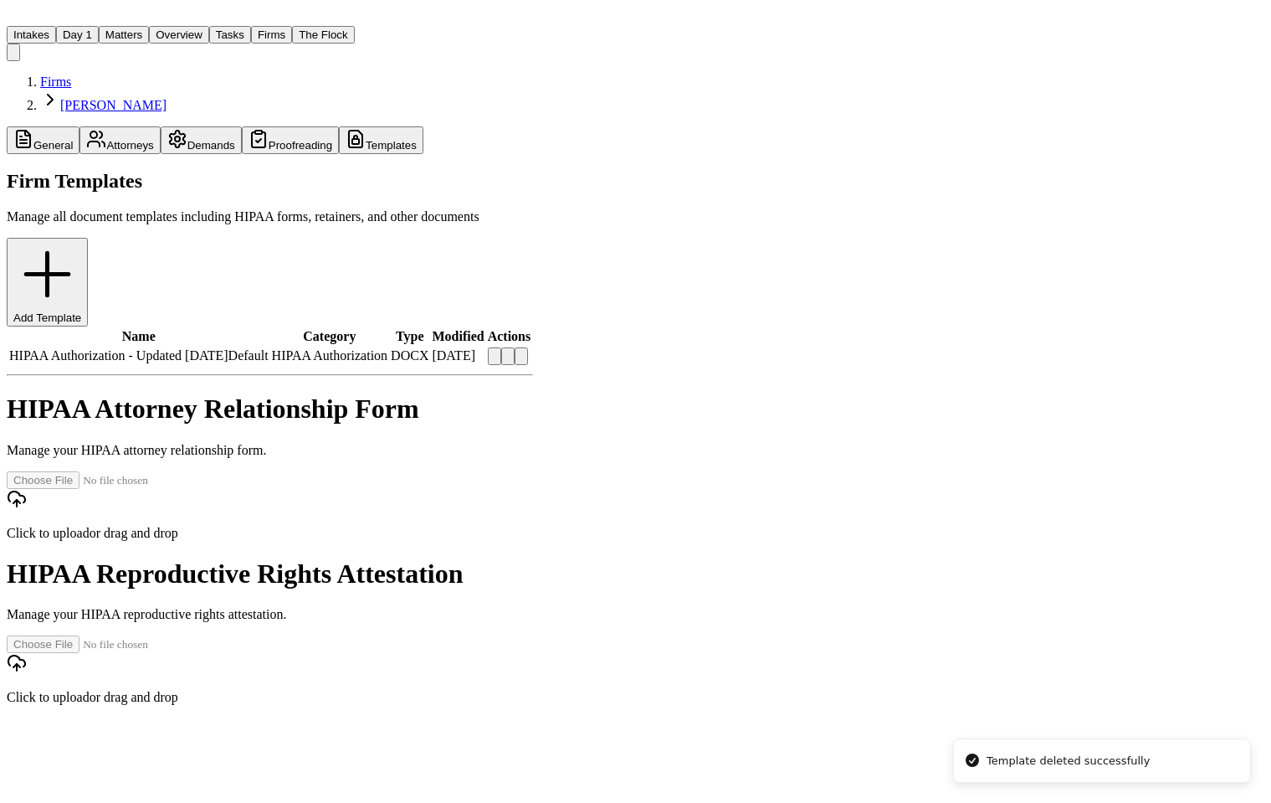
click at [475, 393] on div "HIPAA Attorney Relationship Form Manage your HIPAA attorney relationship form." at bounding box center [270, 425] width 526 height 64
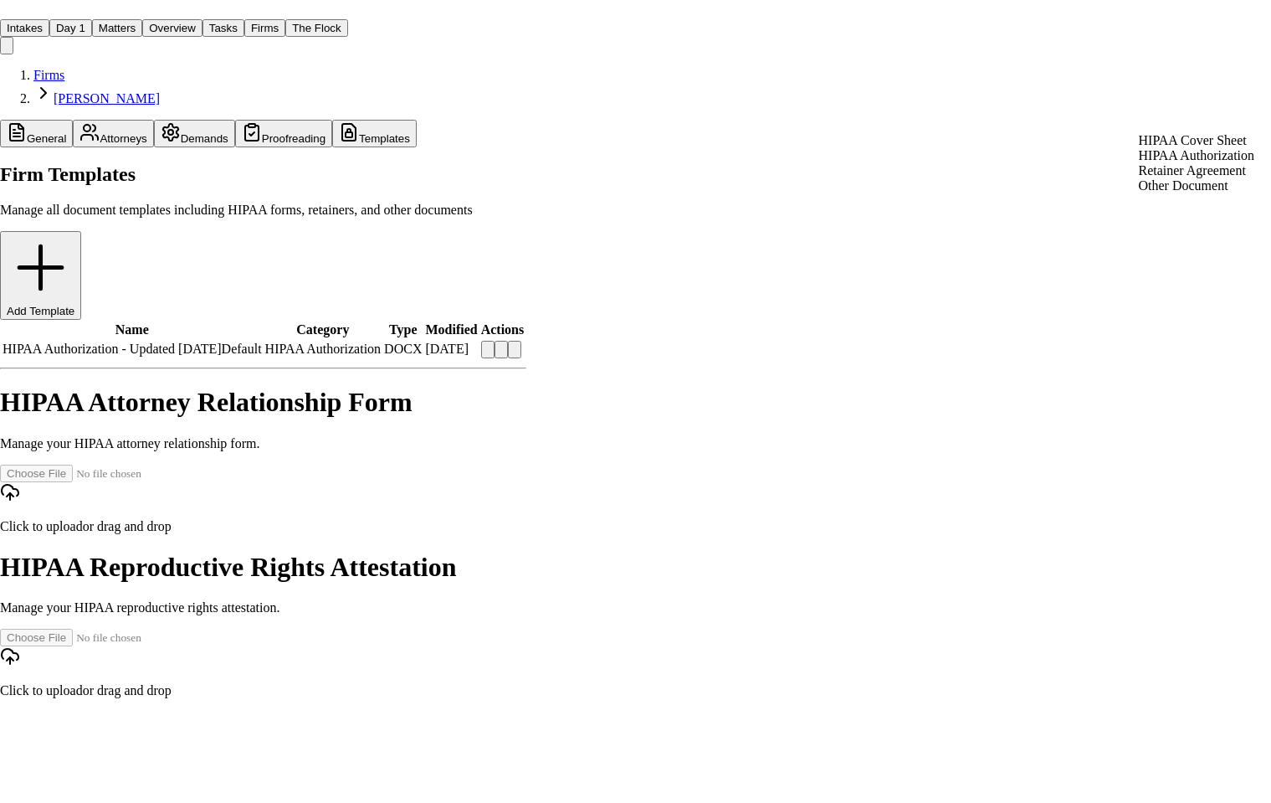
click at [1198, 119] on html "Intakes Day 1 Matters Overview Tasks Firms The Flock MA Firms J. Alexander Law …" at bounding box center [635, 359] width 1271 height 718
click at [1180, 143] on div "HIPAA Cover Sheet" at bounding box center [1197, 140] width 116 height 15
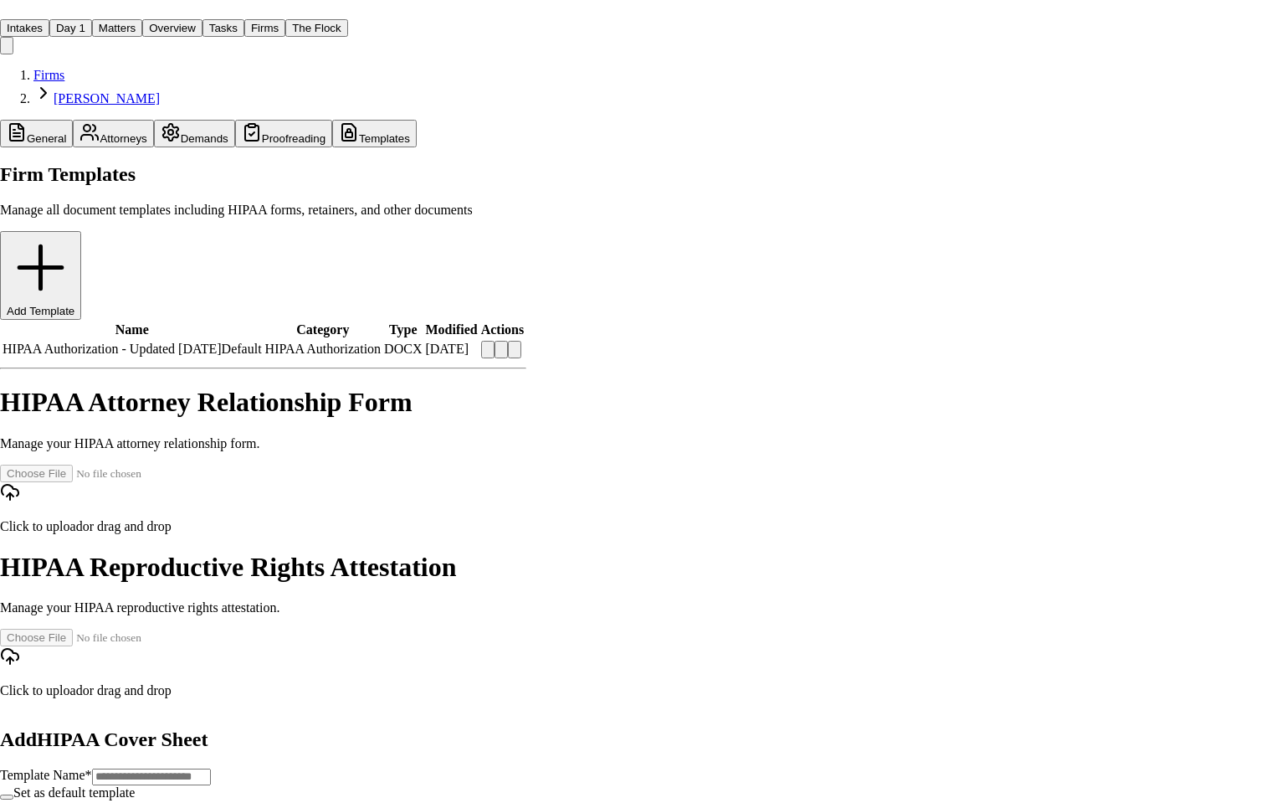
type input "**********"
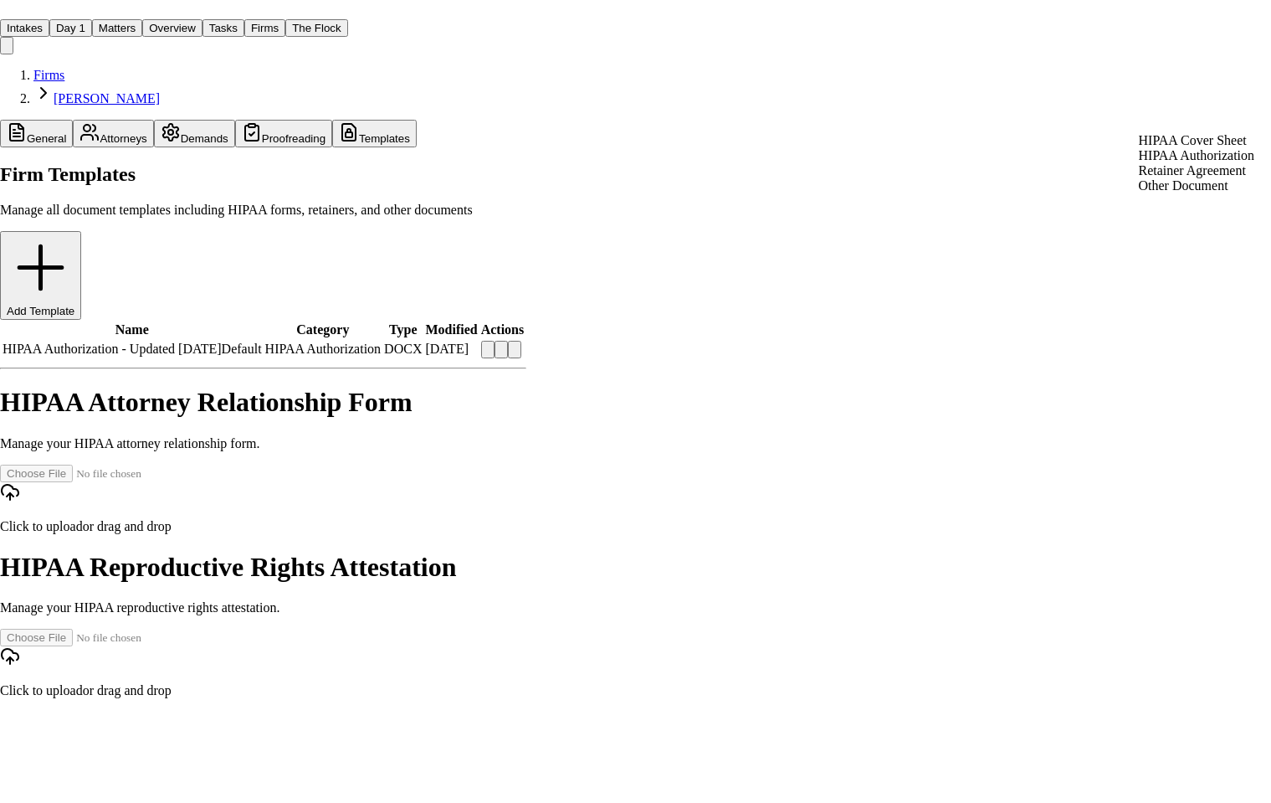
click at [1206, 119] on html "Intakes Day 1 Matters Overview Tasks Firms The Flock MA Firms J. Alexander Law …" at bounding box center [635, 359] width 1271 height 718
click at [1179, 144] on div "HIPAA Cover Sheet" at bounding box center [1197, 140] width 116 height 15
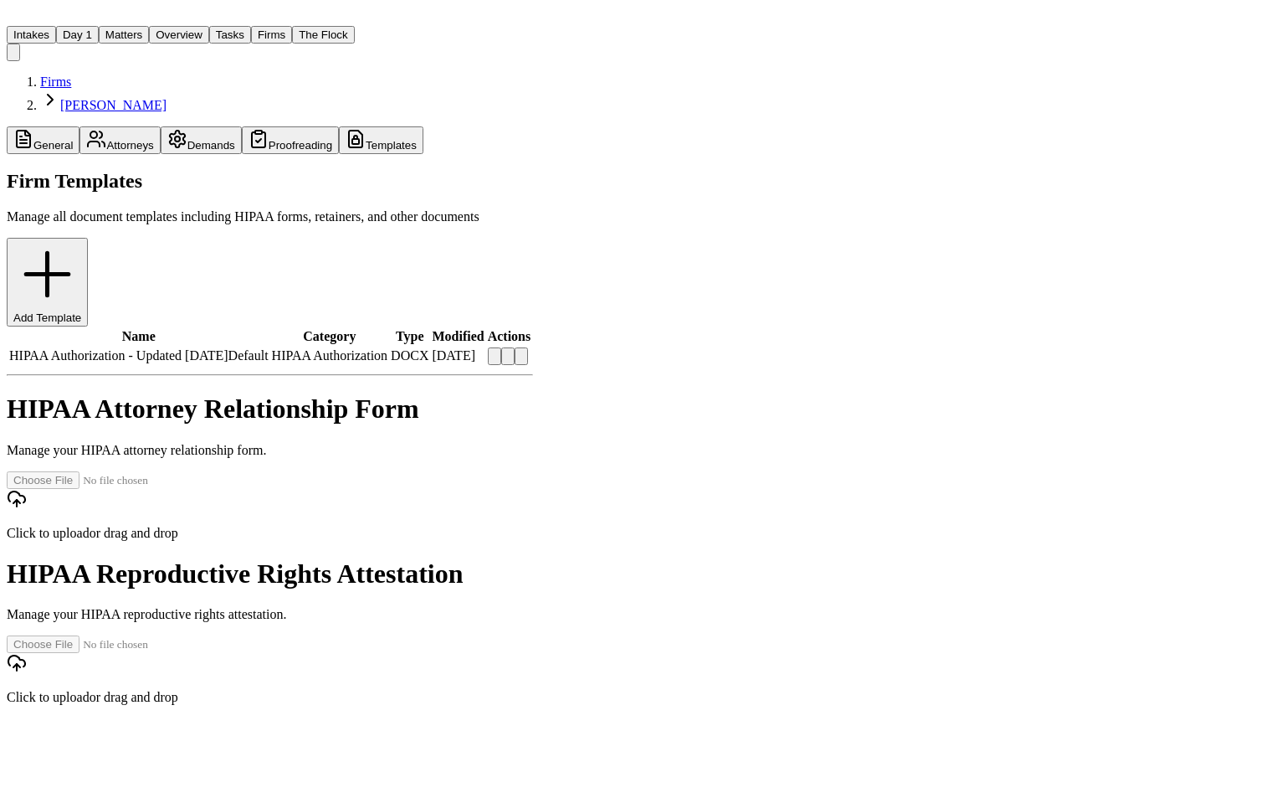
click at [1215, 125] on html "Intakes Day 1 Matters Overview Tasks Firms The Flock MA Firms J. Alexander Law …" at bounding box center [635, 362] width 1271 height 725
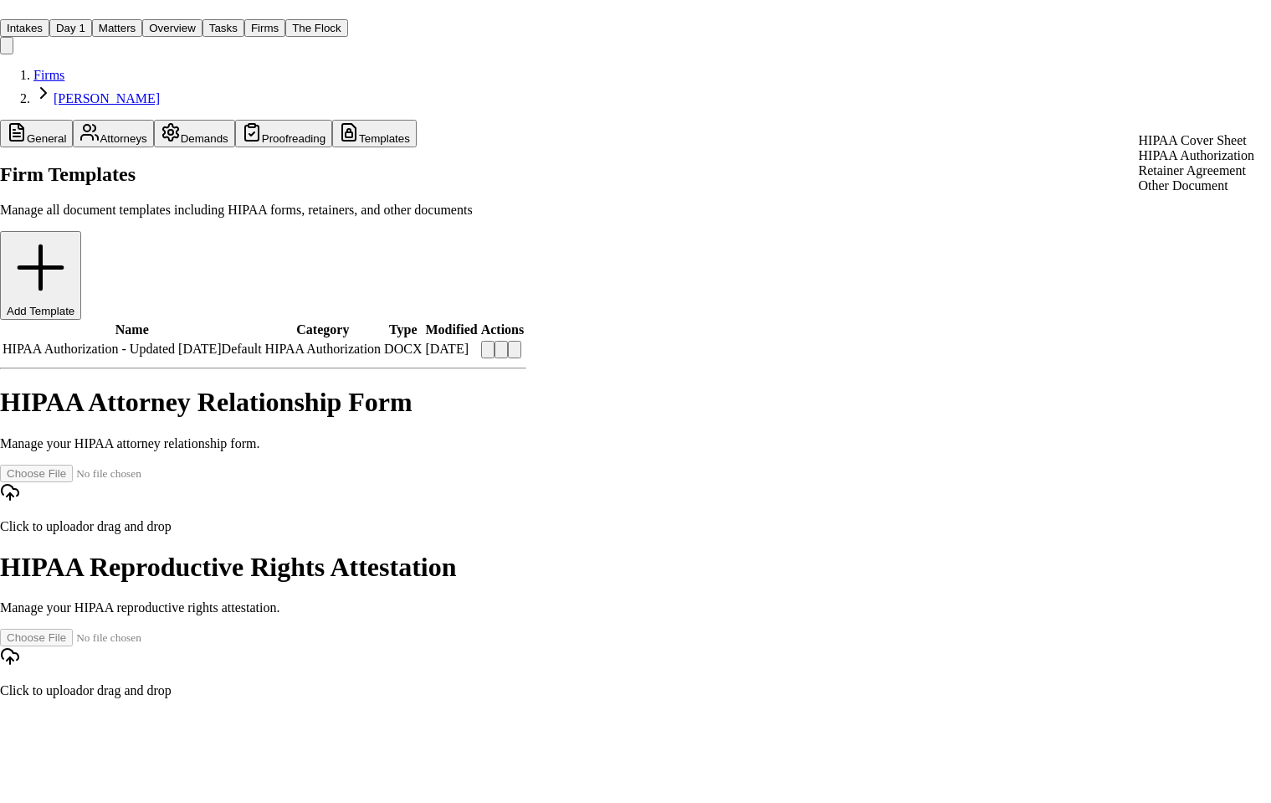
click at [1170, 148] on div "HIPAA Cover Sheet" at bounding box center [1197, 140] width 116 height 15
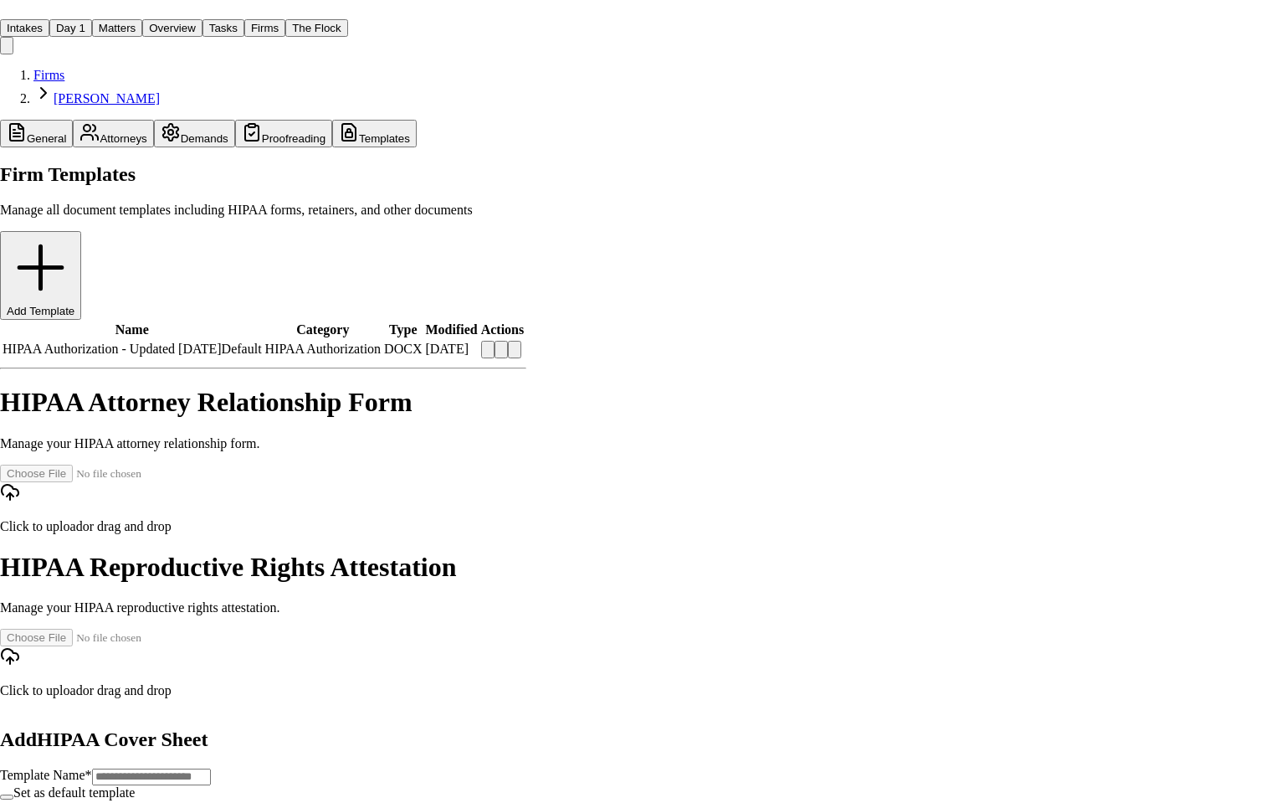
type input "**********"
click at [135, 785] on label "Set as default template" at bounding box center [73, 792] width 121 height 14
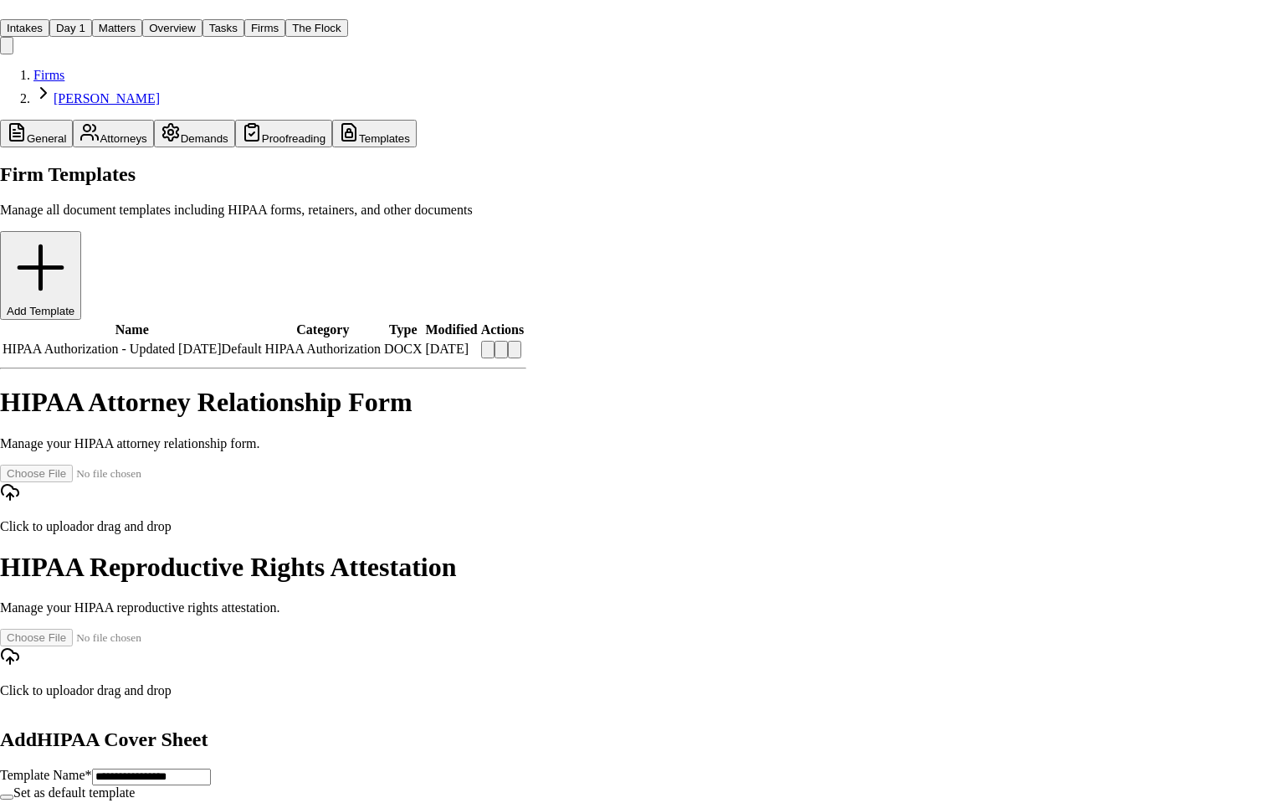
click at [13, 794] on button "Set as default template" at bounding box center [6, 796] width 13 height 5
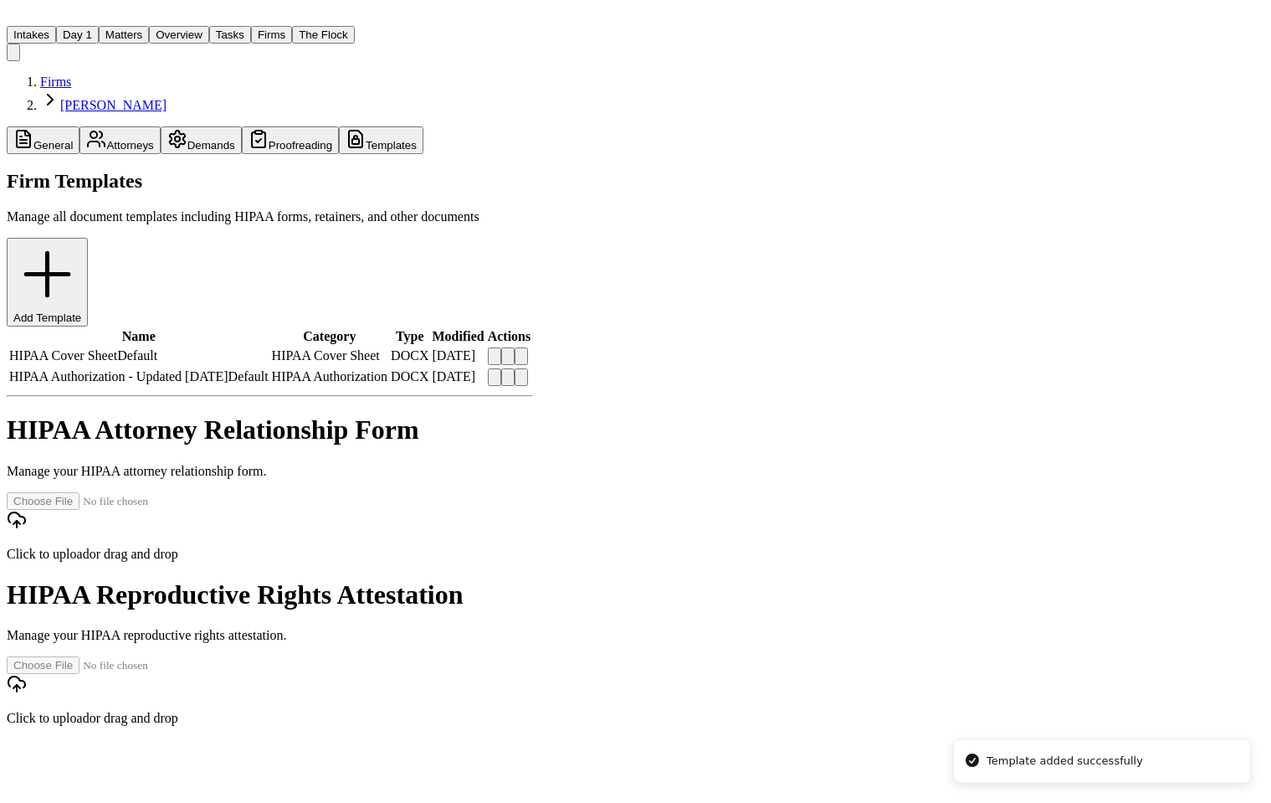
click at [533, 414] on h1 "HIPAA Attorney Relationship Form" at bounding box center [270, 429] width 526 height 31
click at [40, 74] on link "Firms" at bounding box center [55, 81] width 31 height 14
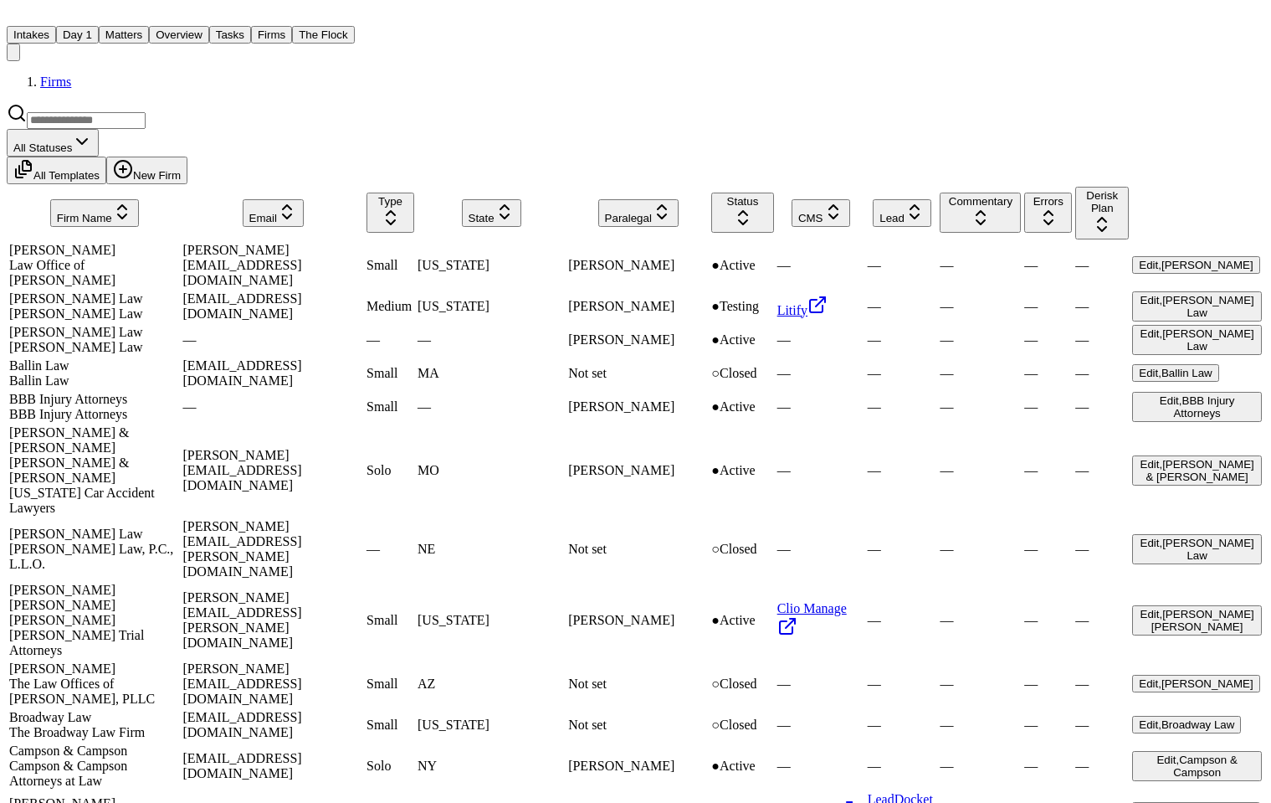
scroll to position [146, 0]
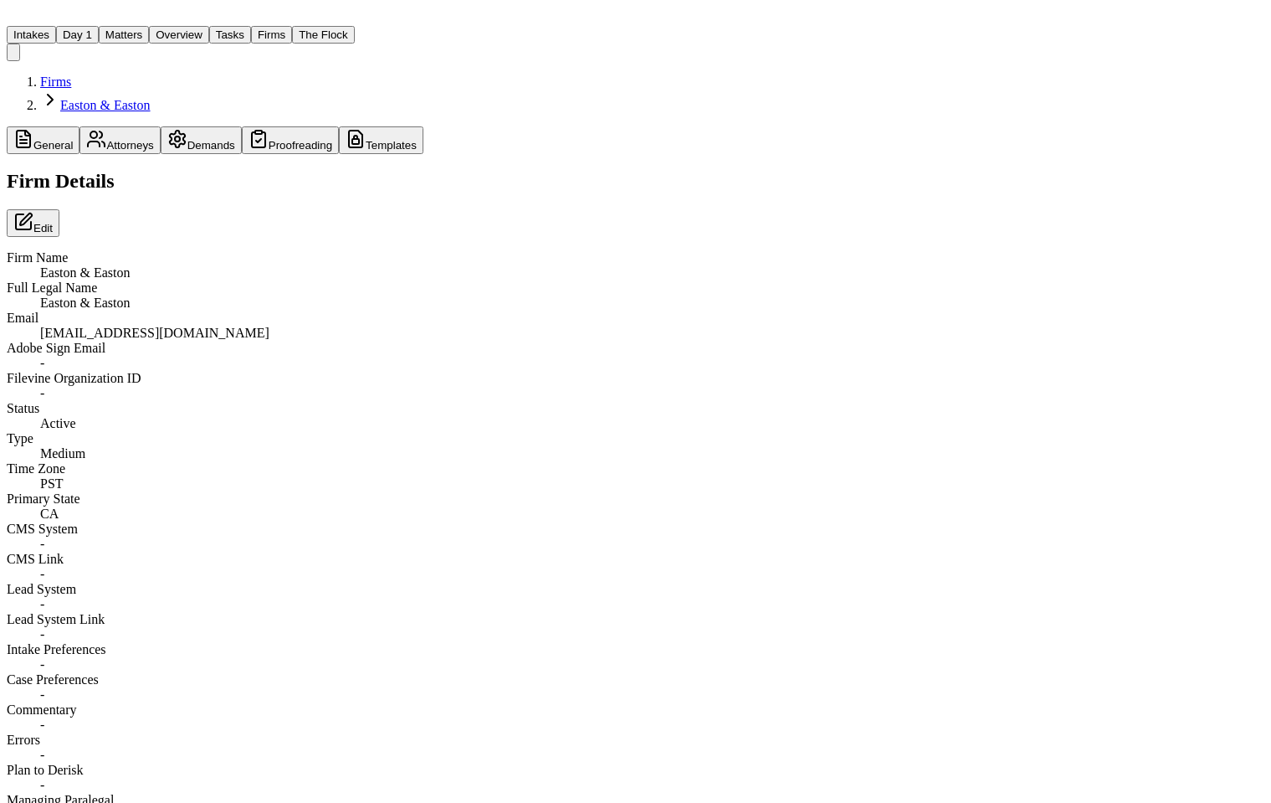
click at [250, 126] on div "General Attorneys Demands Proofreading Templates" at bounding box center [215, 140] width 417 height 28
click at [244, 126] on button "Proofreading" at bounding box center [290, 140] width 97 height 28
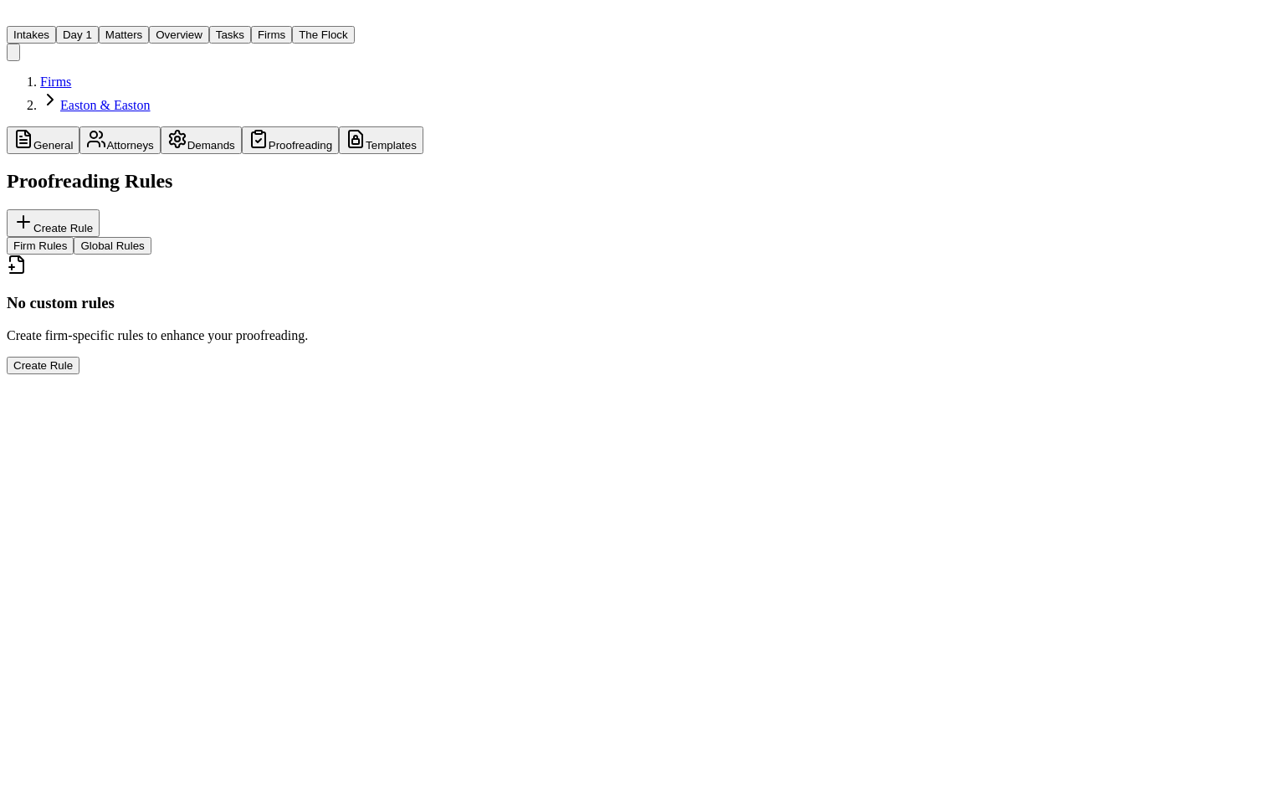
click at [198, 126] on button "Demands" at bounding box center [201, 140] width 81 height 28
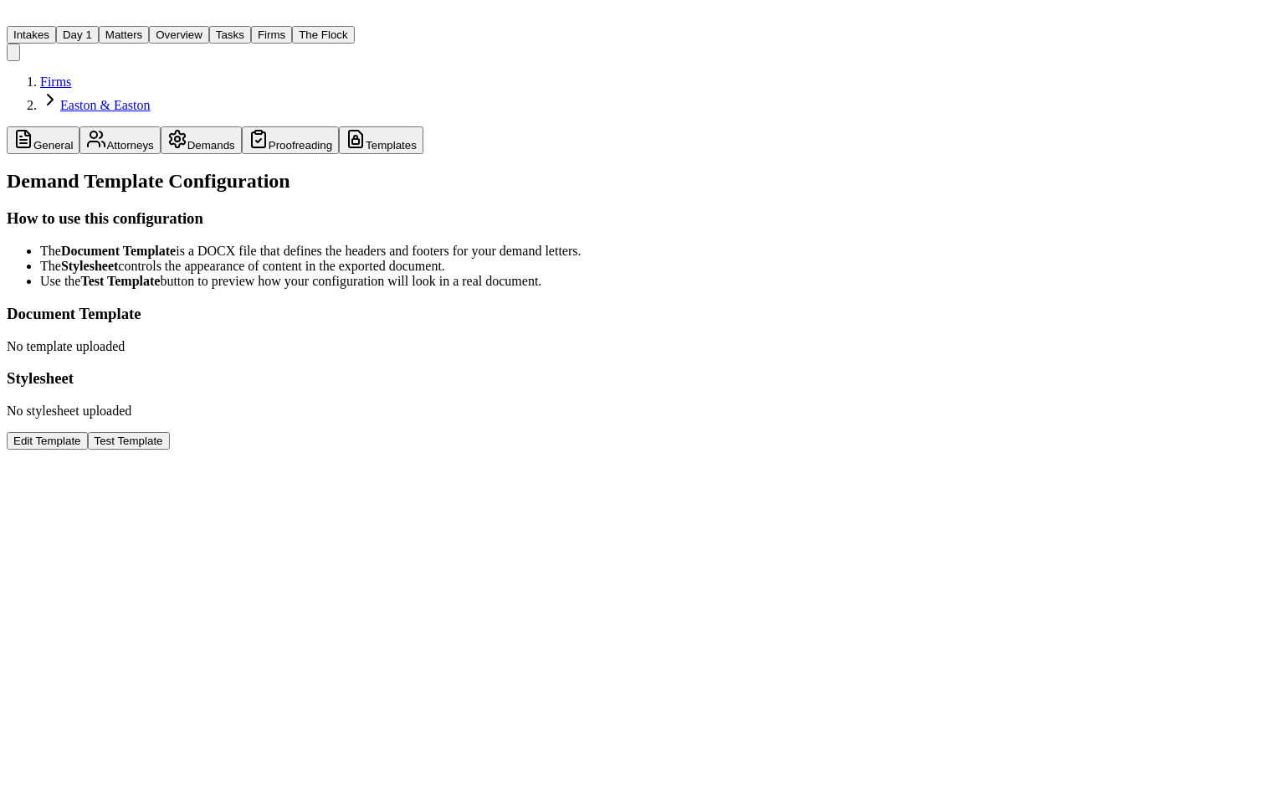
click at [339, 126] on button "Templates" at bounding box center [381, 140] width 85 height 28
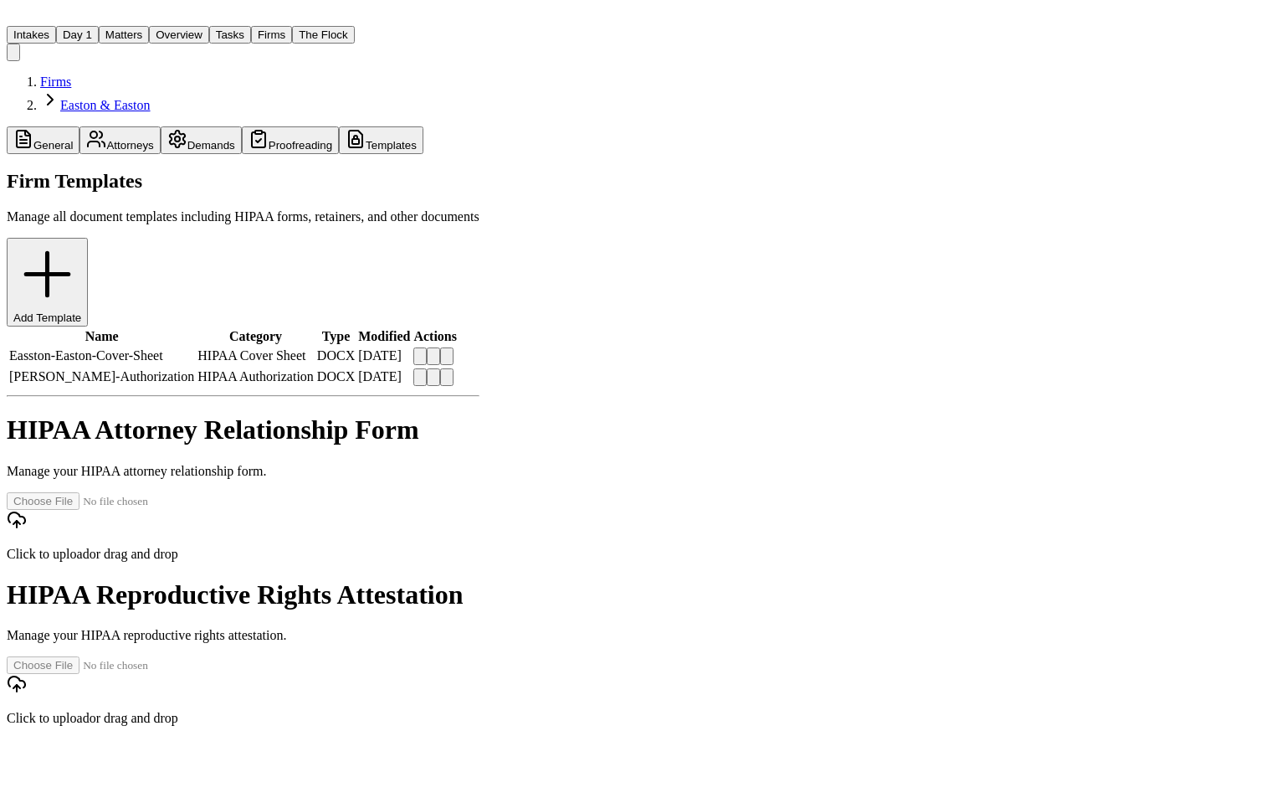
click at [480, 126] on div "General Attorneys Demands Proofreading Templates" at bounding box center [243, 140] width 473 height 28
click at [251, 26] on button "Firms" at bounding box center [271, 35] width 41 height 18
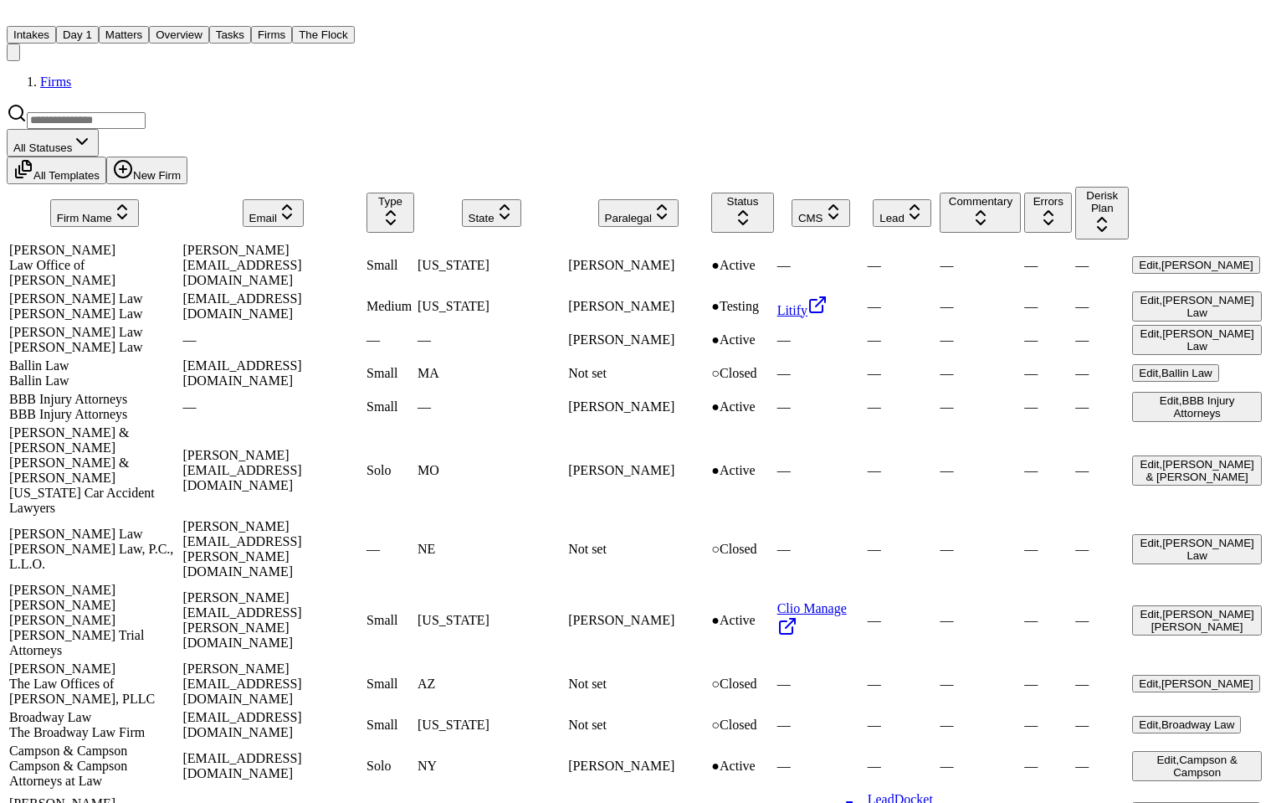
scroll to position [1178, 0]
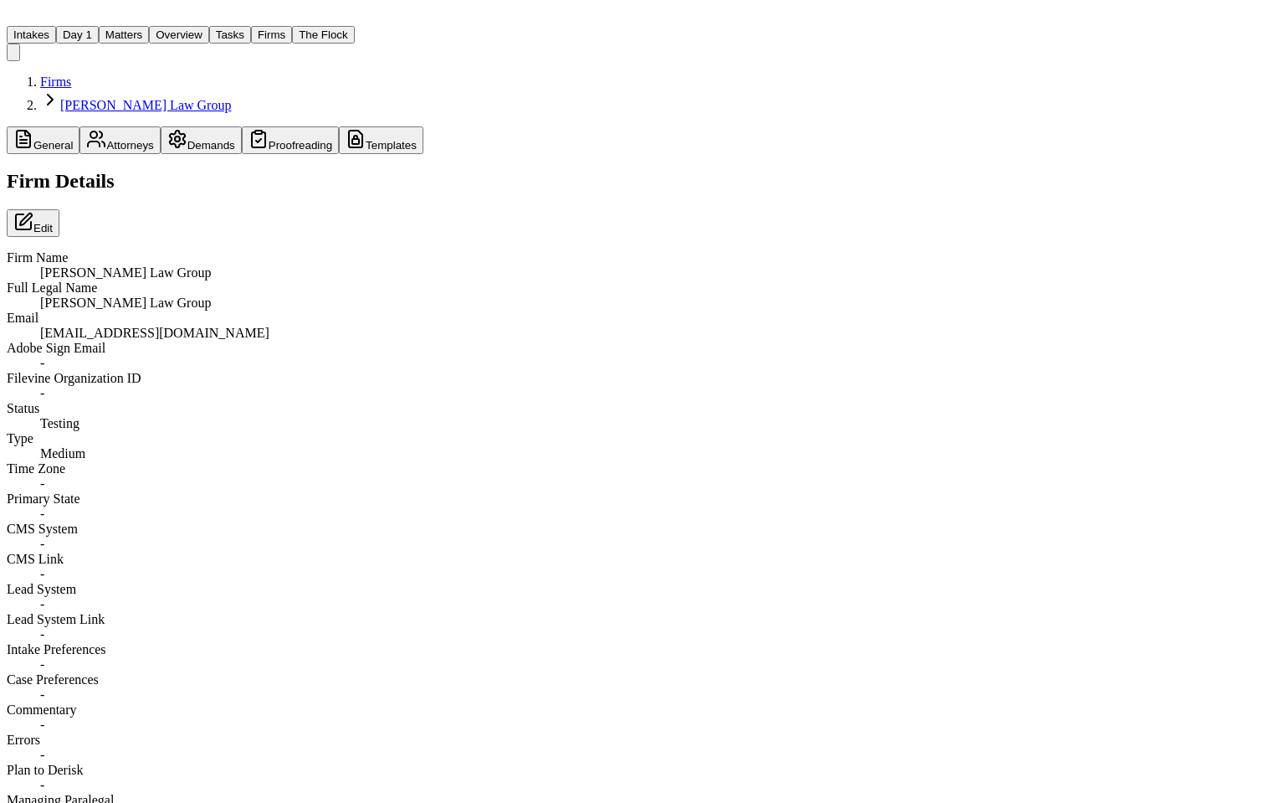
click at [247, 126] on button "Proofreading" at bounding box center [290, 140] width 97 height 28
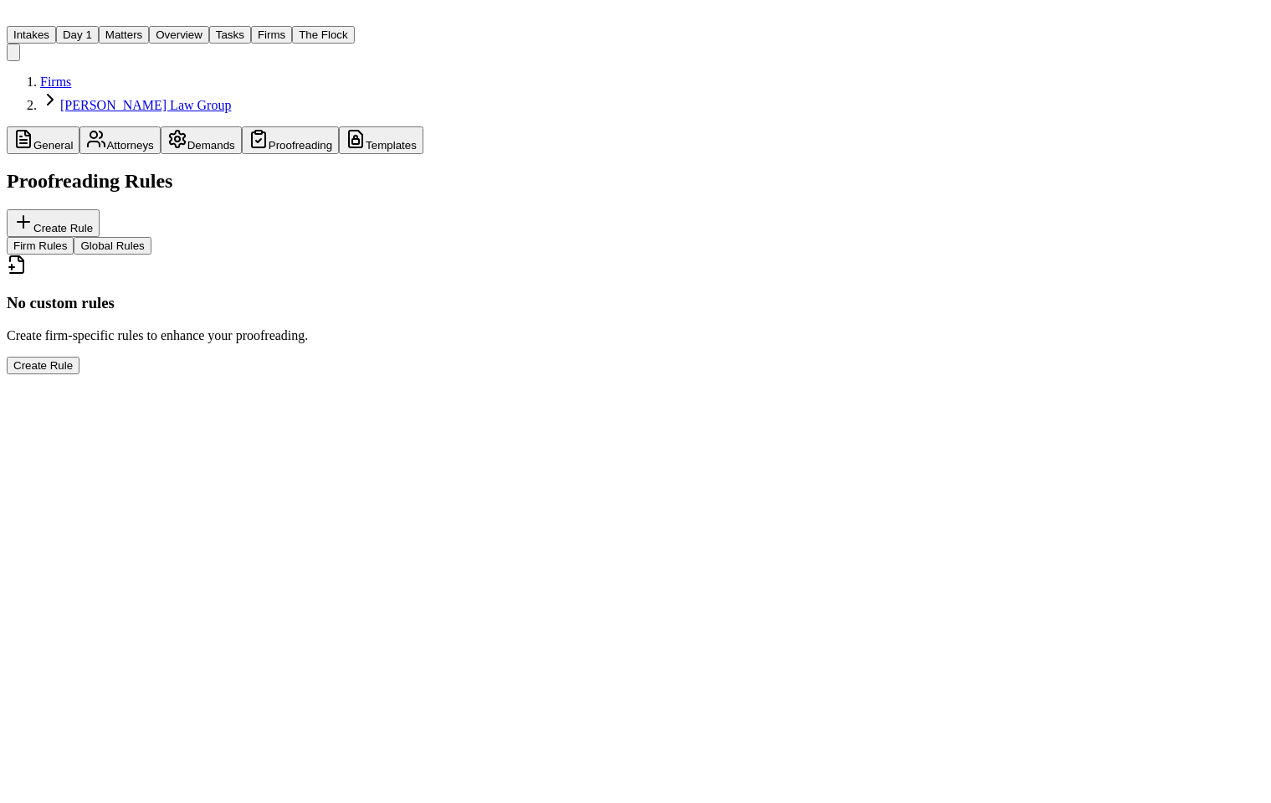
click at [339, 126] on button "Templates" at bounding box center [381, 140] width 85 height 28
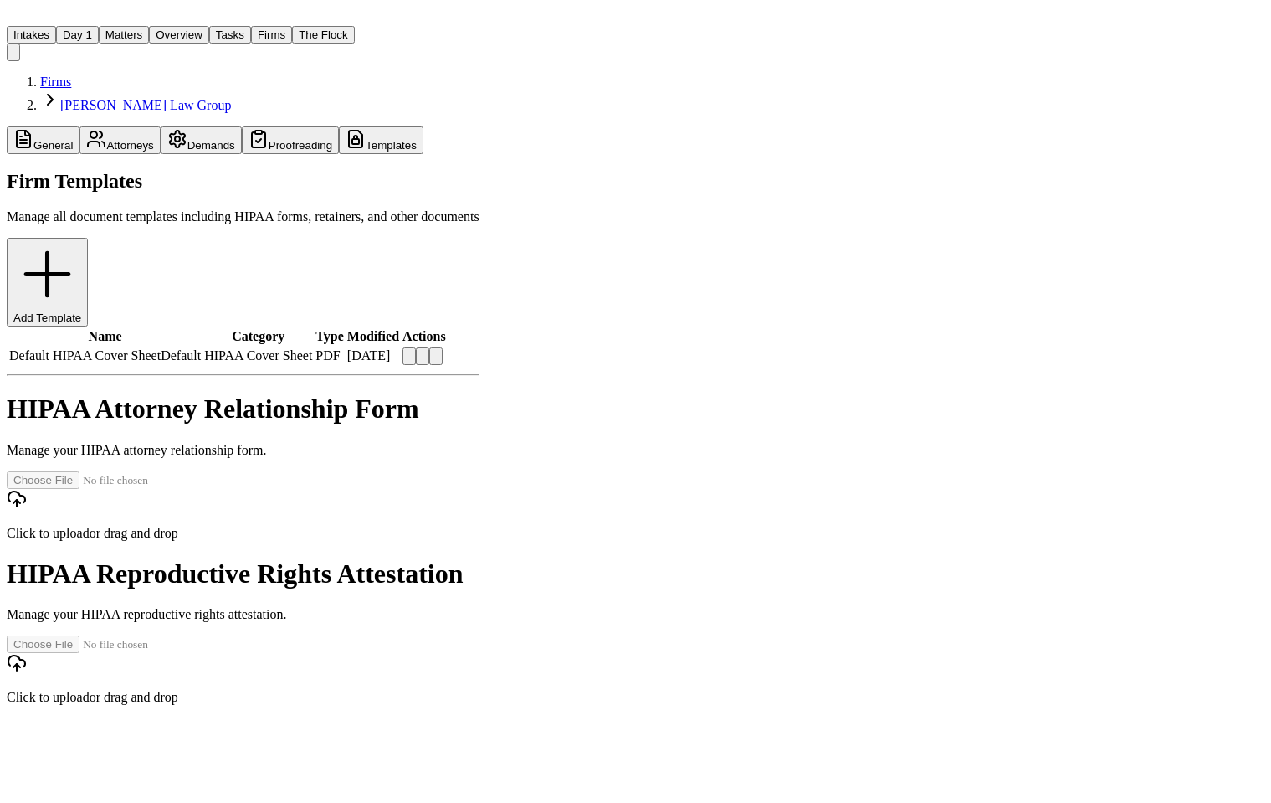
click at [201, 348] on div "Default HIPAA Cover Sheet Default" at bounding box center [105, 355] width 192 height 15
click at [416, 347] on button at bounding box center [409, 356] width 13 height 18
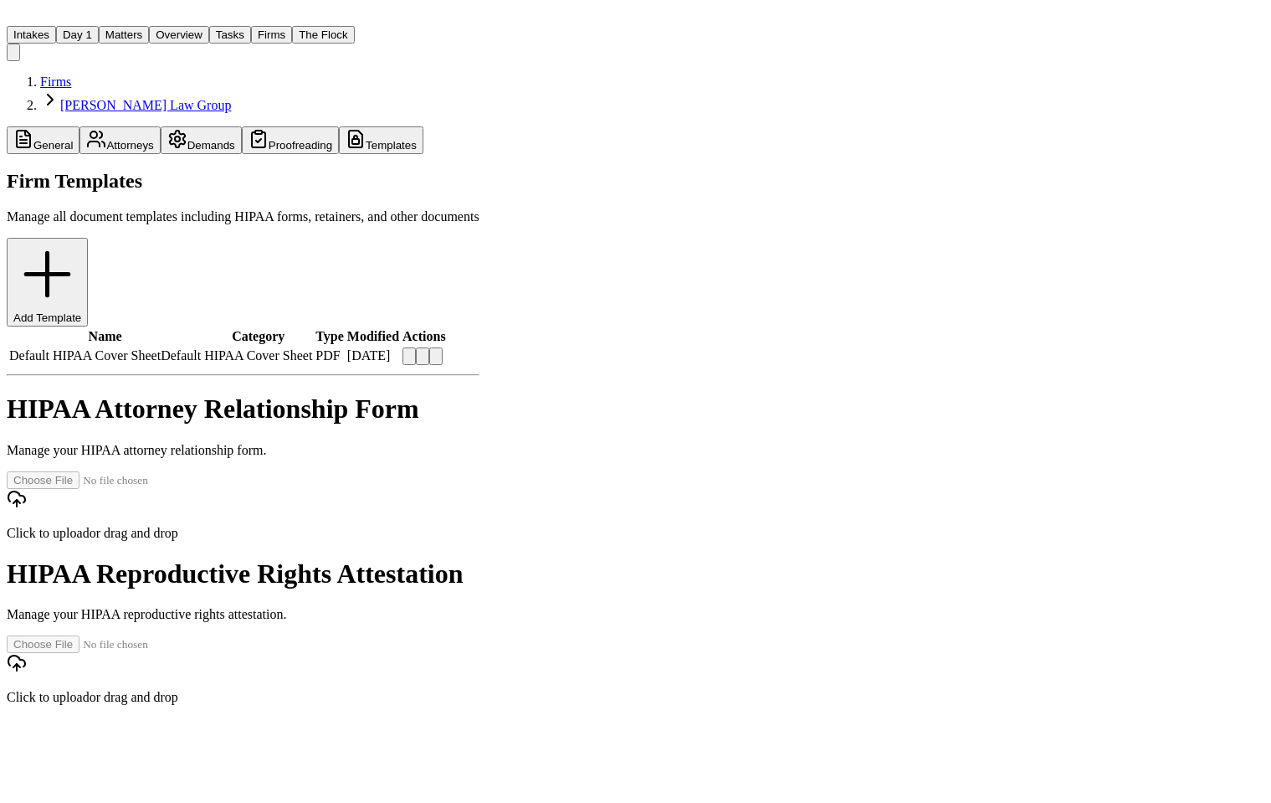
click at [480, 393] on h1 "HIPAA Attorney Relationship Form" at bounding box center [243, 408] width 473 height 31
click at [429, 347] on button at bounding box center [422, 356] width 13 height 18
click at [345, 393] on div "HIPAA Attorney Relationship Form Manage your HIPAA attorney relationship form." at bounding box center [243, 425] width 473 height 64
click at [1196, 121] on html "Intakes Day 1 Matters Overview Tasks Firms The Flock MA Firms Morgan Law Group …" at bounding box center [635, 362] width 1271 height 725
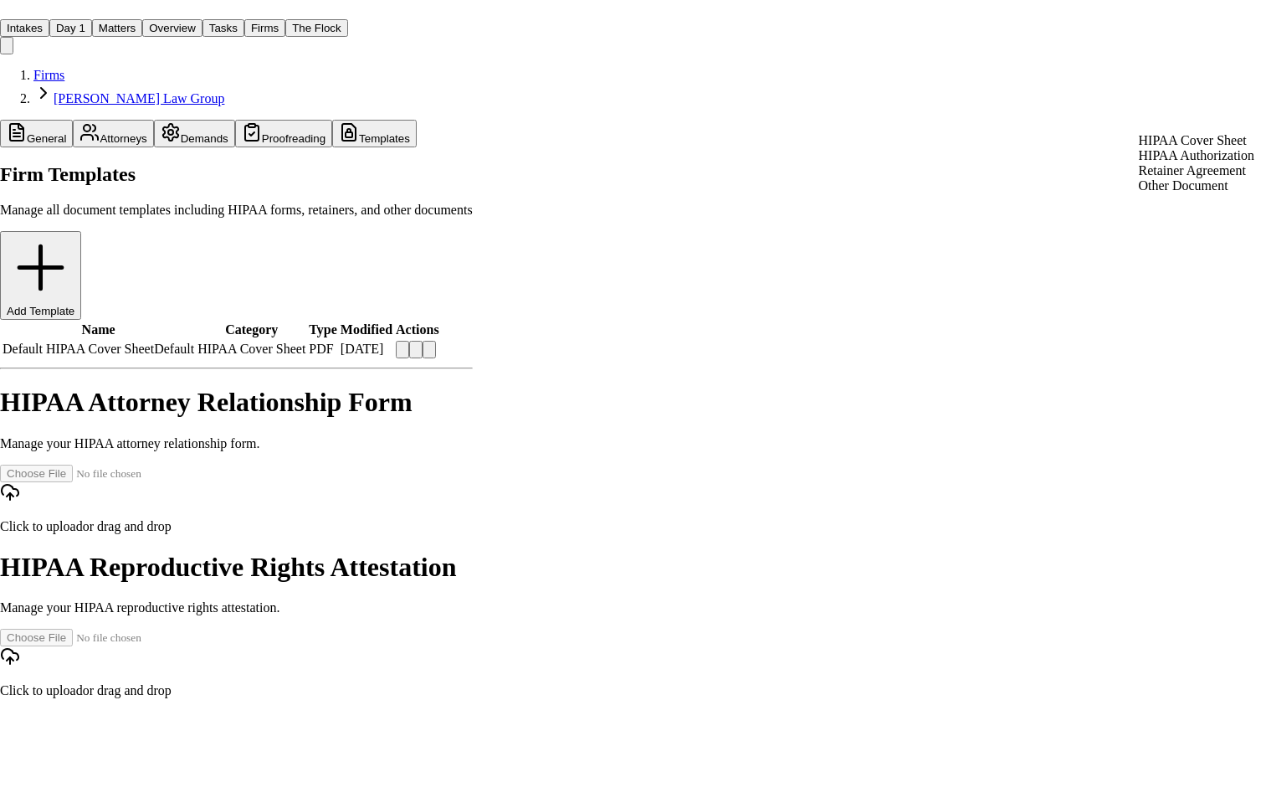
click at [1179, 148] on div "HIPAA Cover Sheet" at bounding box center [1197, 140] width 116 height 15
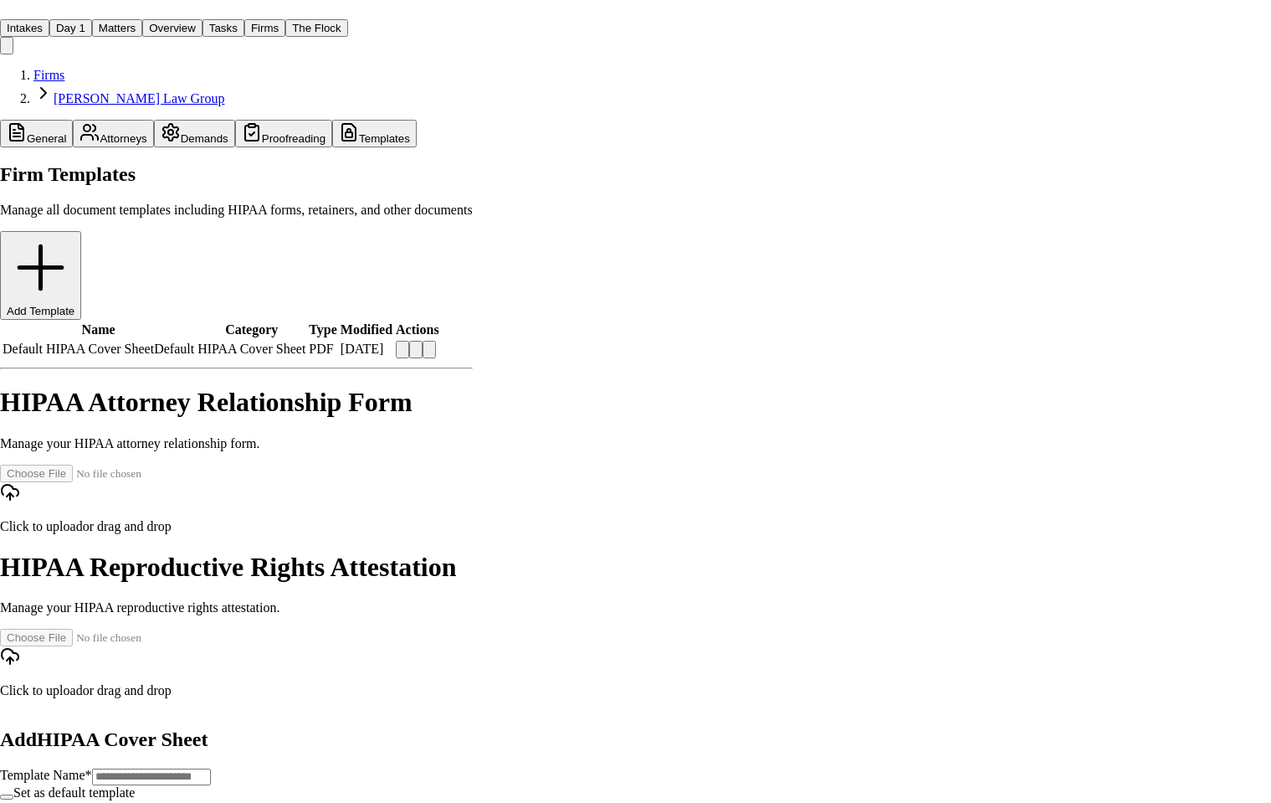
type input "**********"
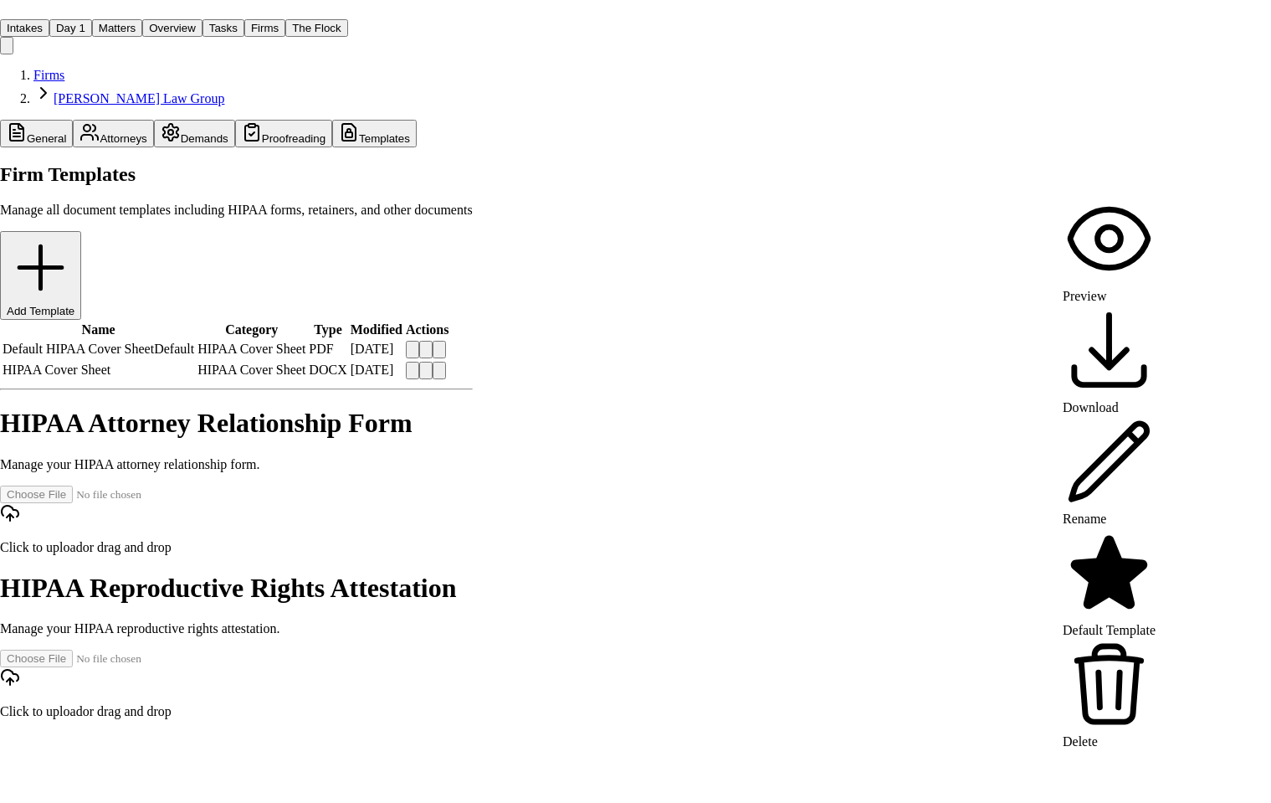
click at [1148, 182] on html "Intakes Day 1 Matters Overview Tasks Firms The Flock MA Firms Morgan Law Group …" at bounding box center [635, 369] width 1271 height 739
click at [1101, 637] on div "Delete" at bounding box center [1109, 692] width 93 height 111
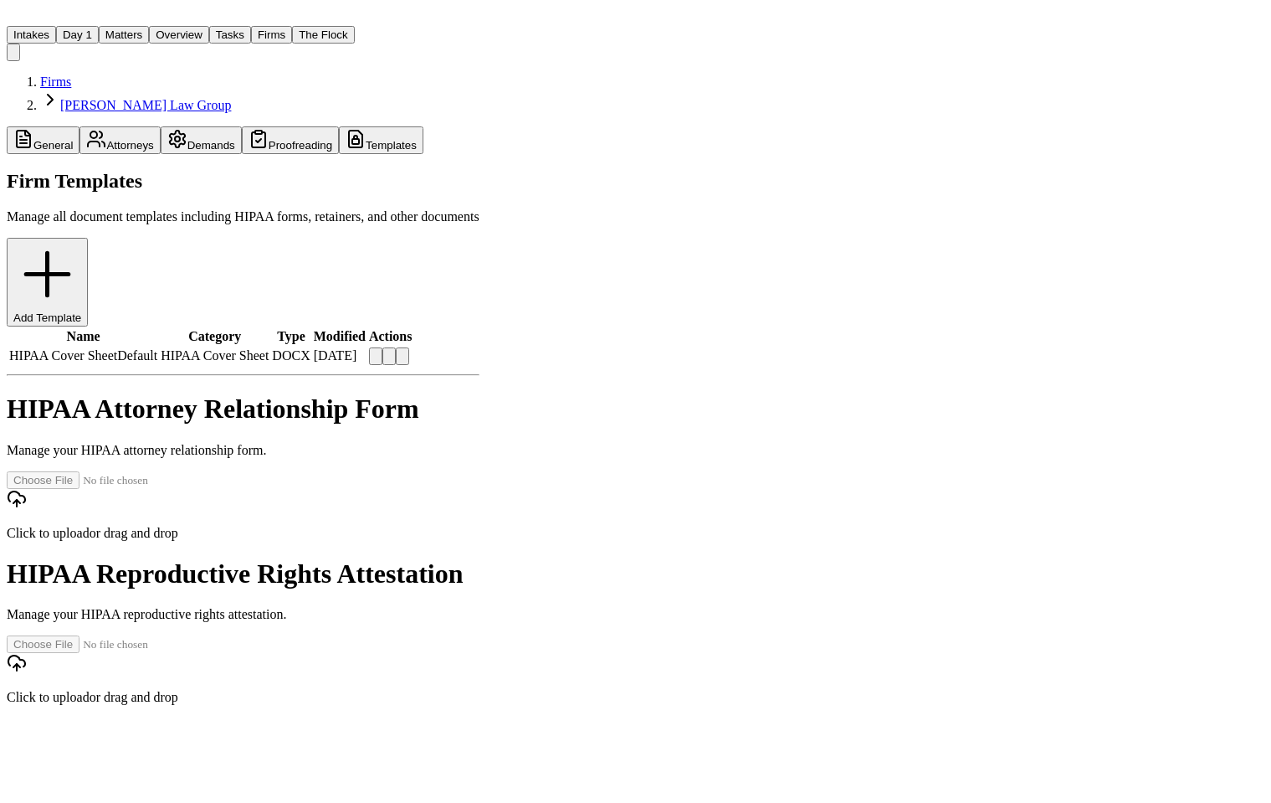
click at [480, 540] on main "Firms Morgan Law Group General Attorneys Demands Proofreading Templates Firm Te…" at bounding box center [243, 389] width 473 height 631
click at [403, 543] on main "Firms Morgan Law Group General Attorneys Demands Proofreading Templates Firm Te…" at bounding box center [243, 389] width 473 height 631
click at [477, 170] on div "Firm Templates Manage all document templates including HIPAA forms, retainers, …" at bounding box center [243, 248] width 473 height 156
click at [323, 393] on div "HIPAA Attorney Relationship Form Manage your HIPAA attorney relationship form." at bounding box center [243, 425] width 473 height 64
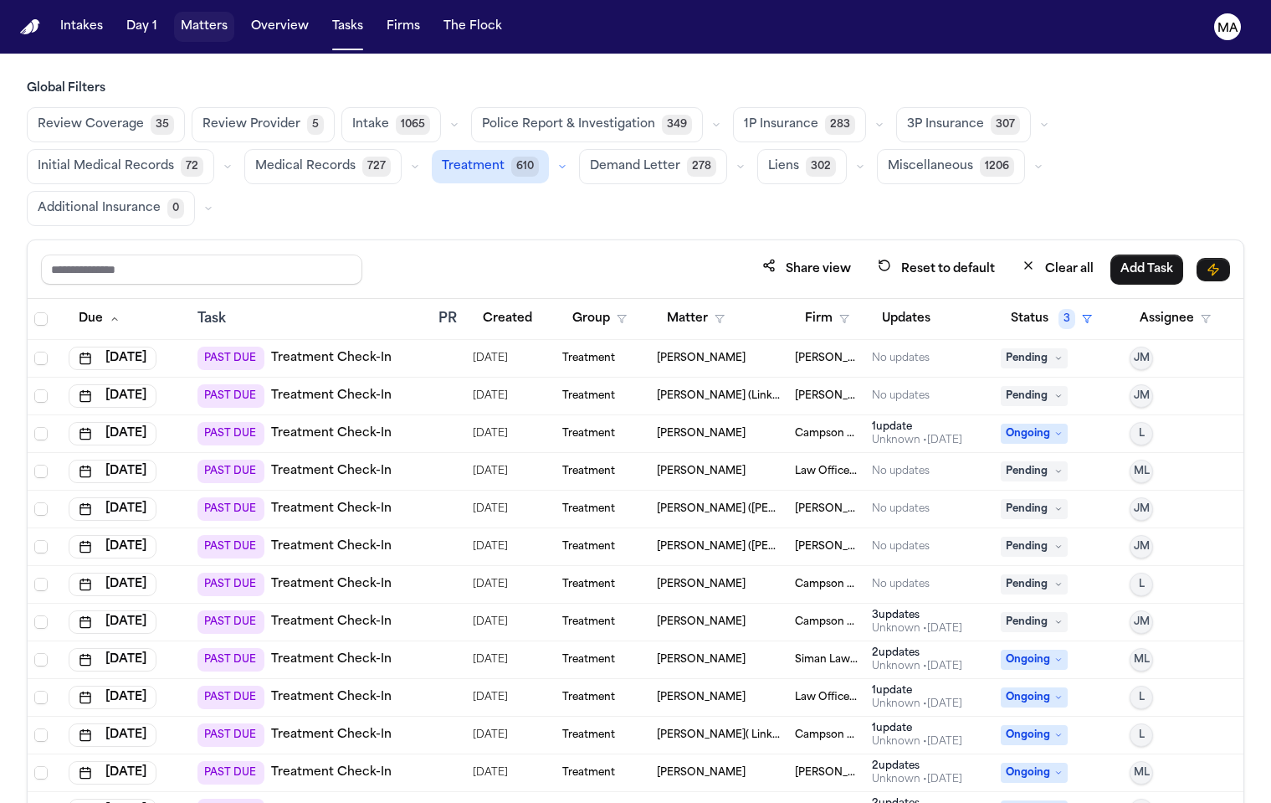
click at [174, 17] on button "Matters" at bounding box center [204, 27] width 60 height 30
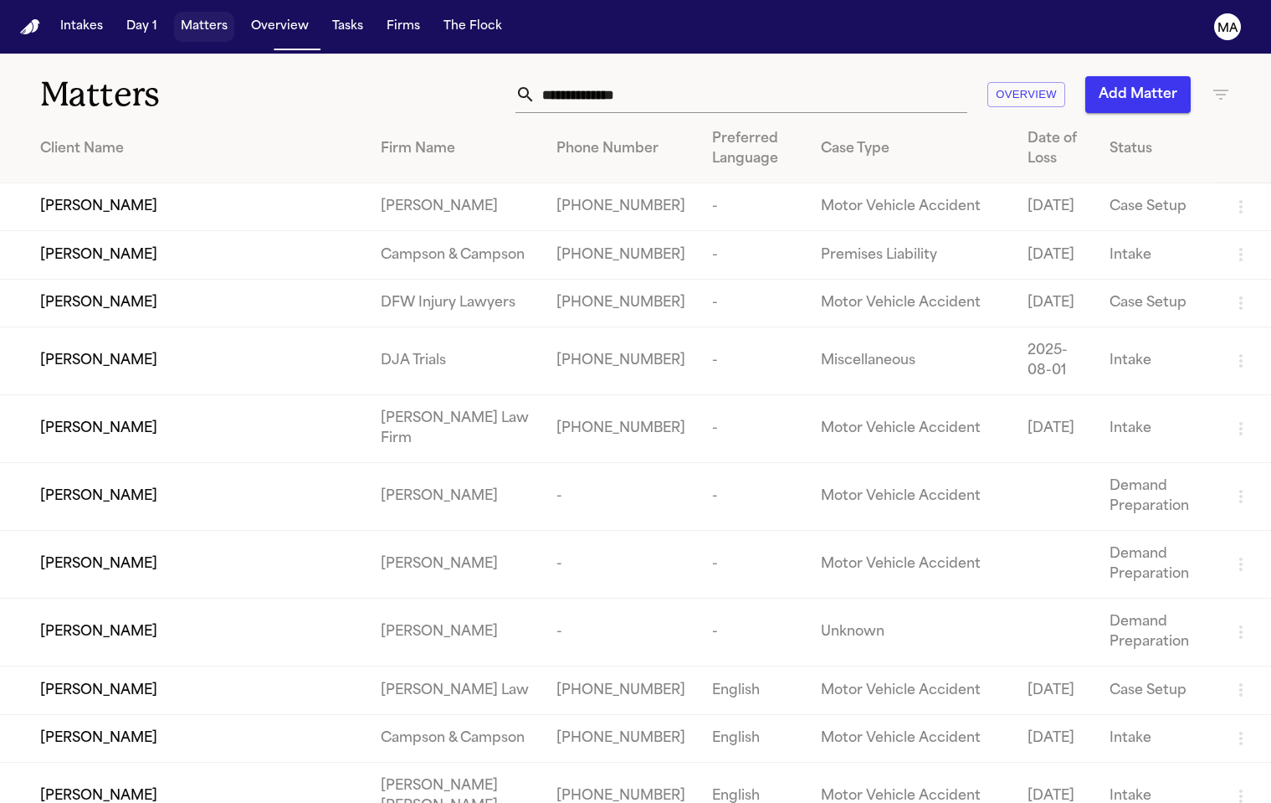
click at [174, 12] on button "Matters" at bounding box center [204, 27] width 60 height 30
click at [887, 76] on input "text" at bounding box center [752, 94] width 432 height 37
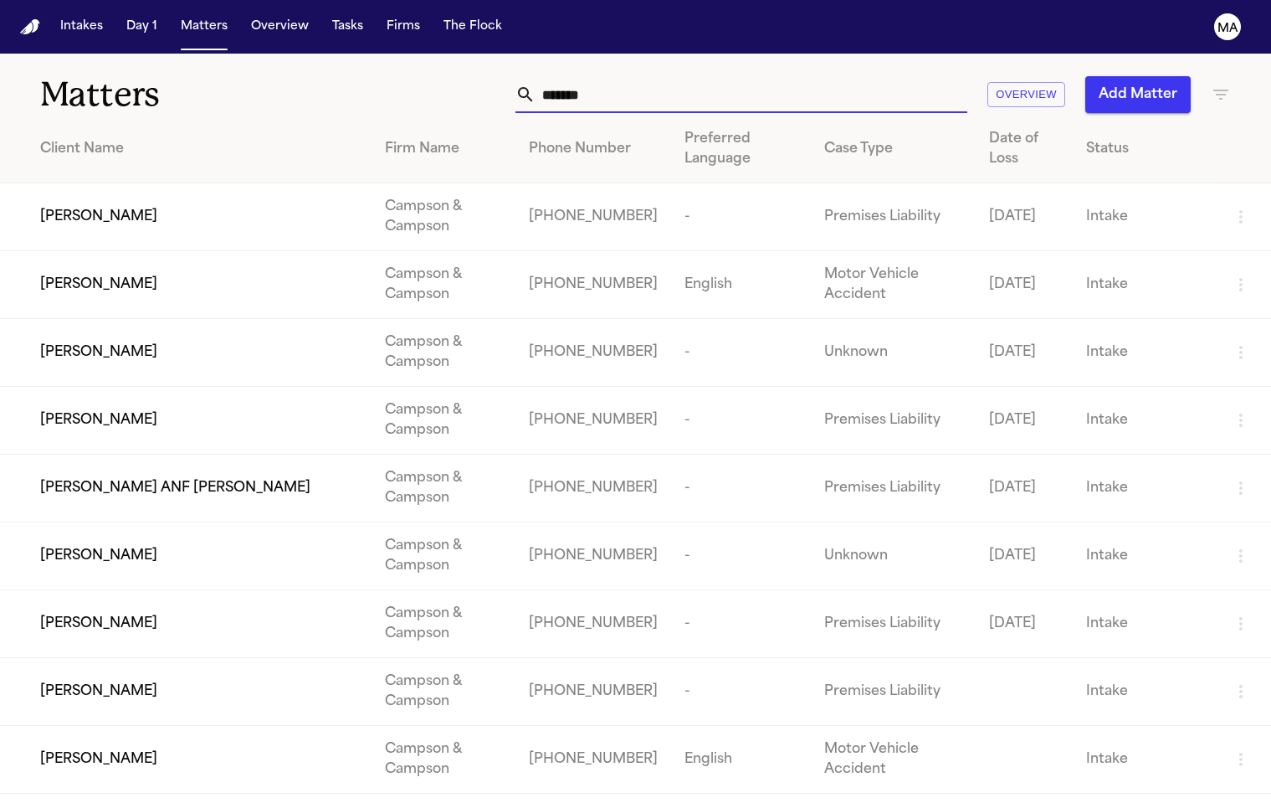
type input "*******"
drag, startPoint x: 887, startPoint y: 65, endPoint x: 635, endPoint y: 51, distance: 252.3
click at [665, 76] on div "******* Overview Add Matter" at bounding box center [802, 94] width 858 height 37
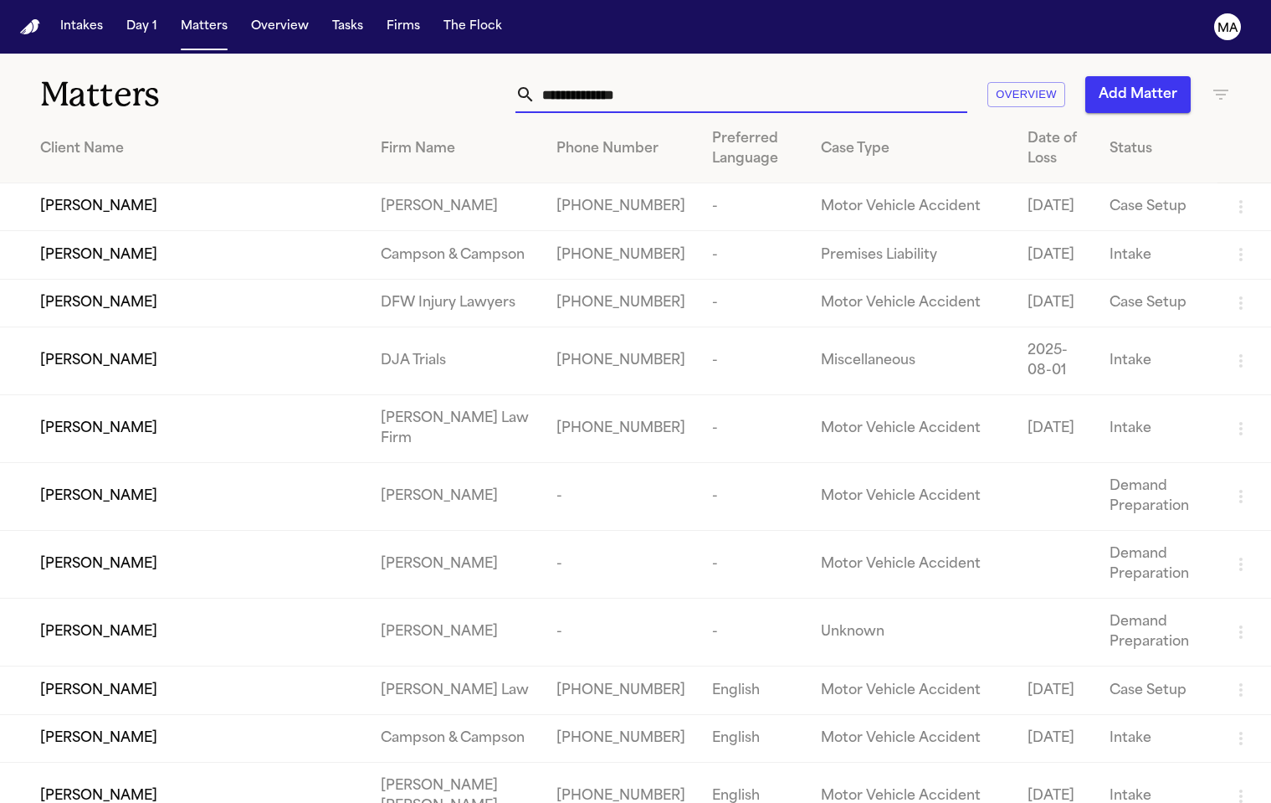
click at [1215, 85] on icon "button" at bounding box center [1221, 95] width 20 height 20
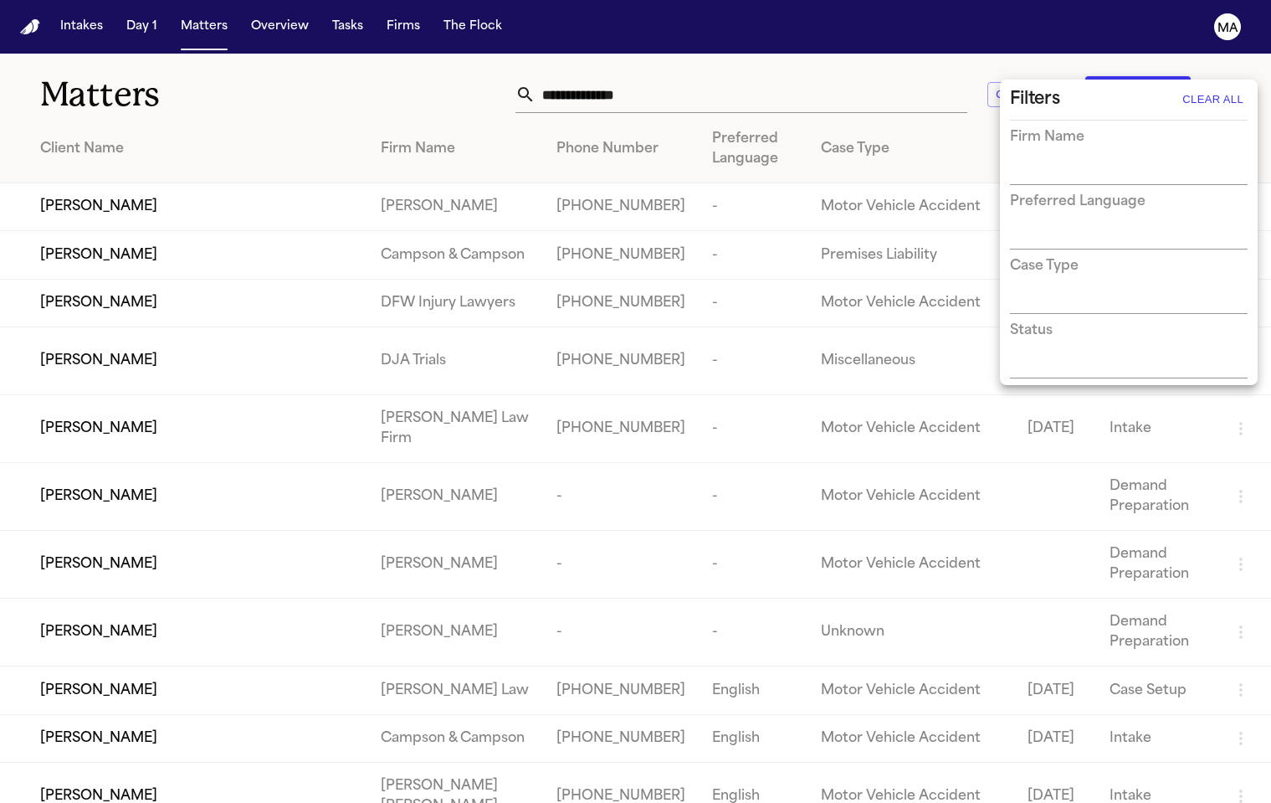
click at [1225, 74] on div at bounding box center [635, 401] width 1271 height 803
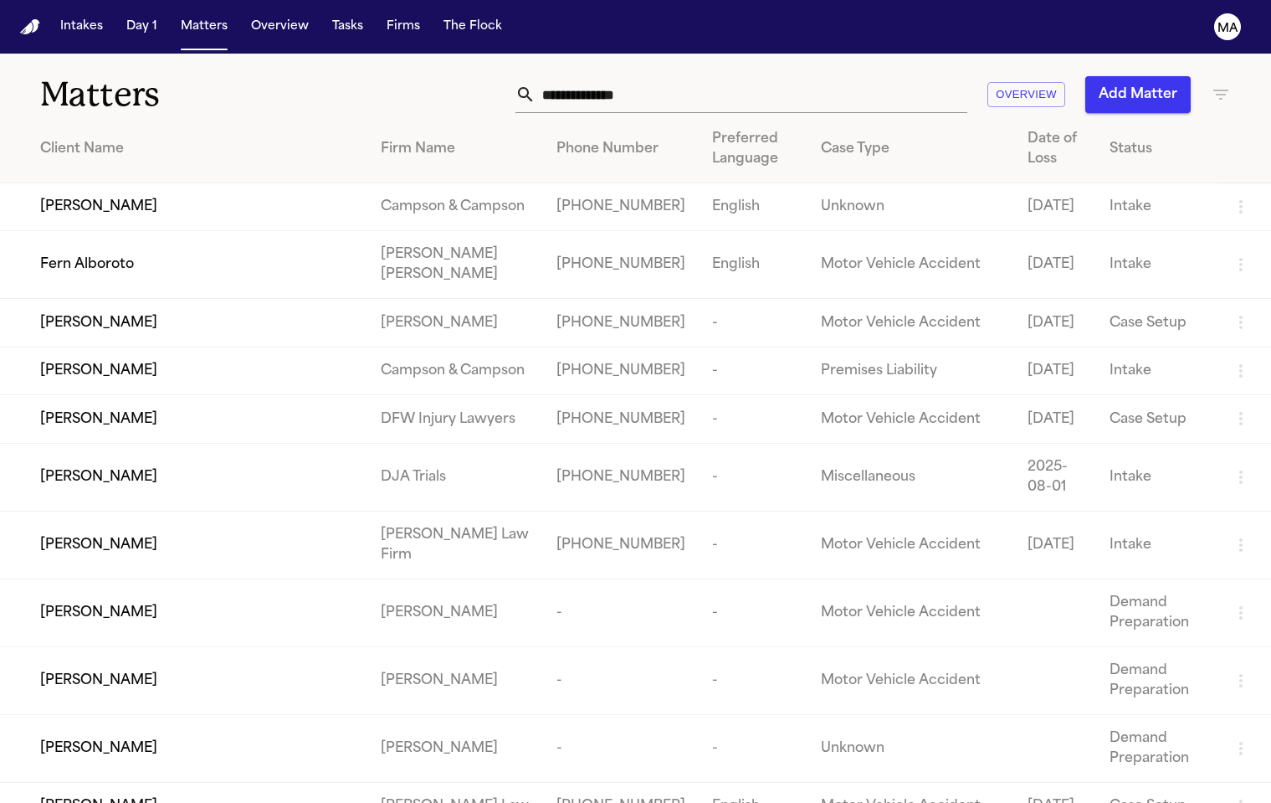
click at [1226, 85] on icon "button" at bounding box center [1221, 95] width 20 height 20
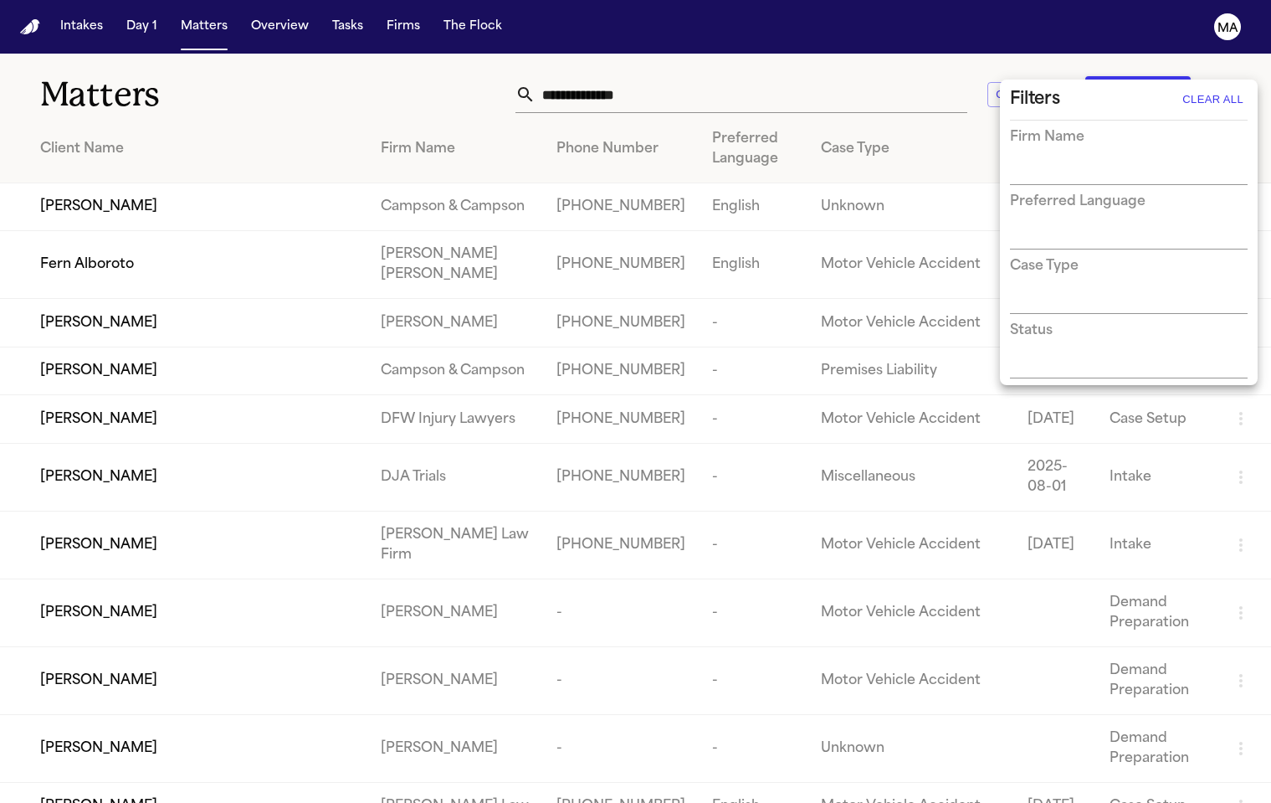
click at [1115, 321] on div "Status" at bounding box center [1129, 350] width 238 height 58
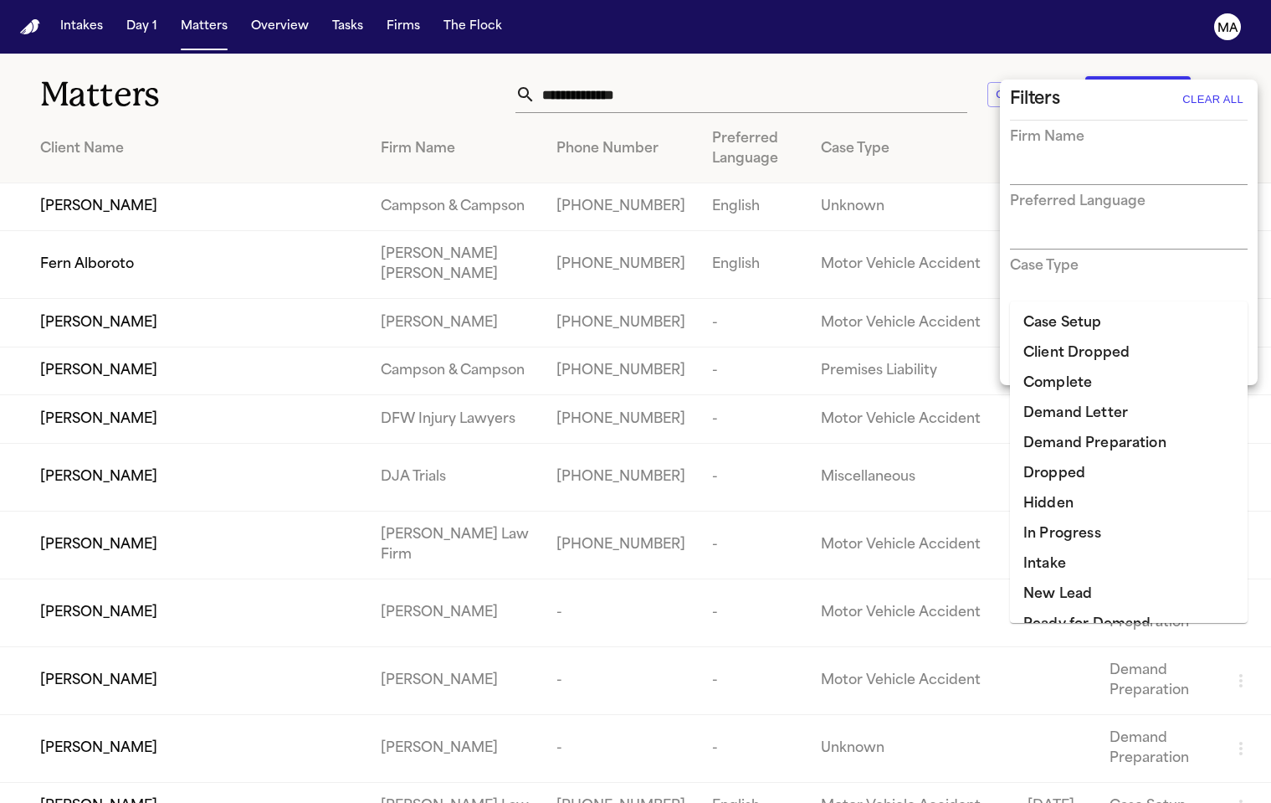
click at [1117, 354] on input "text" at bounding box center [1116, 365] width 213 height 23
click at [1062, 161] on input "text" at bounding box center [1116, 172] width 213 height 23
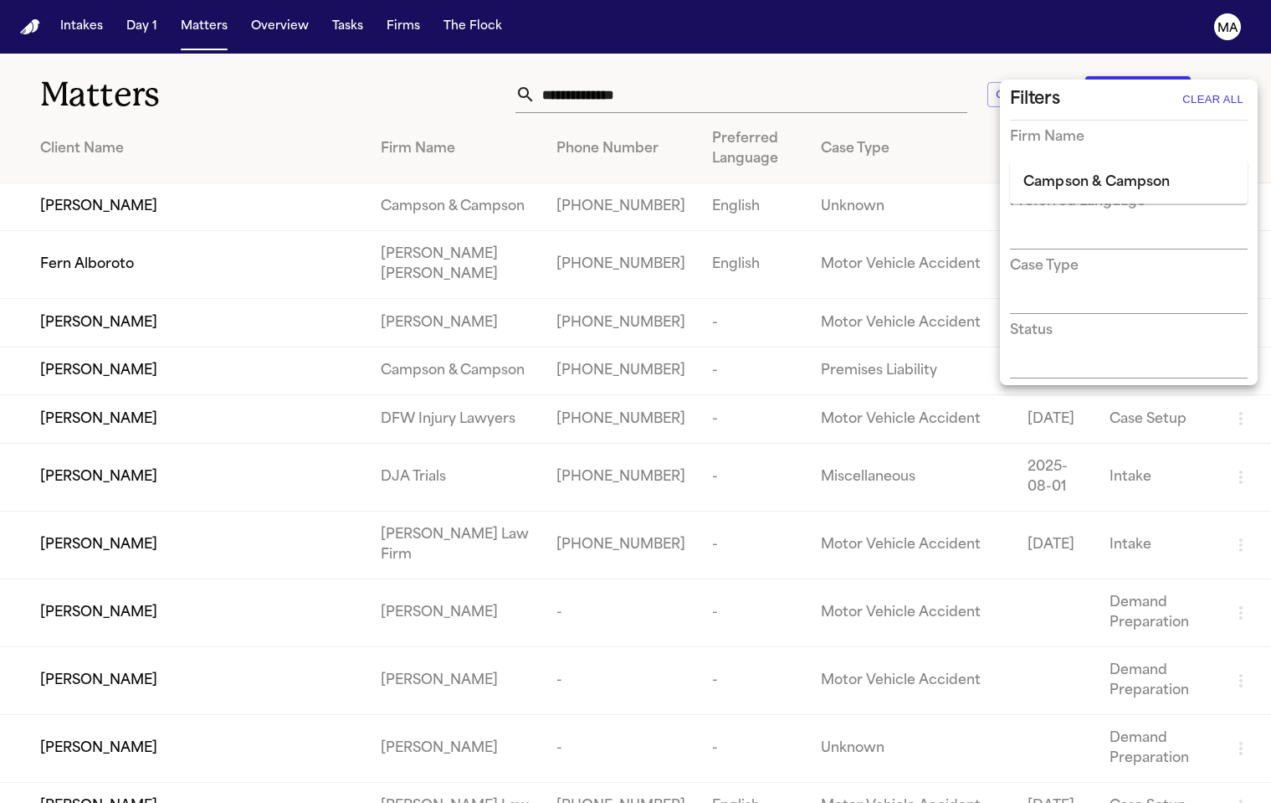
type input "*******"
type input "*****"
click at [1084, 187] on li "Campson & Campson" at bounding box center [1129, 182] width 238 height 30
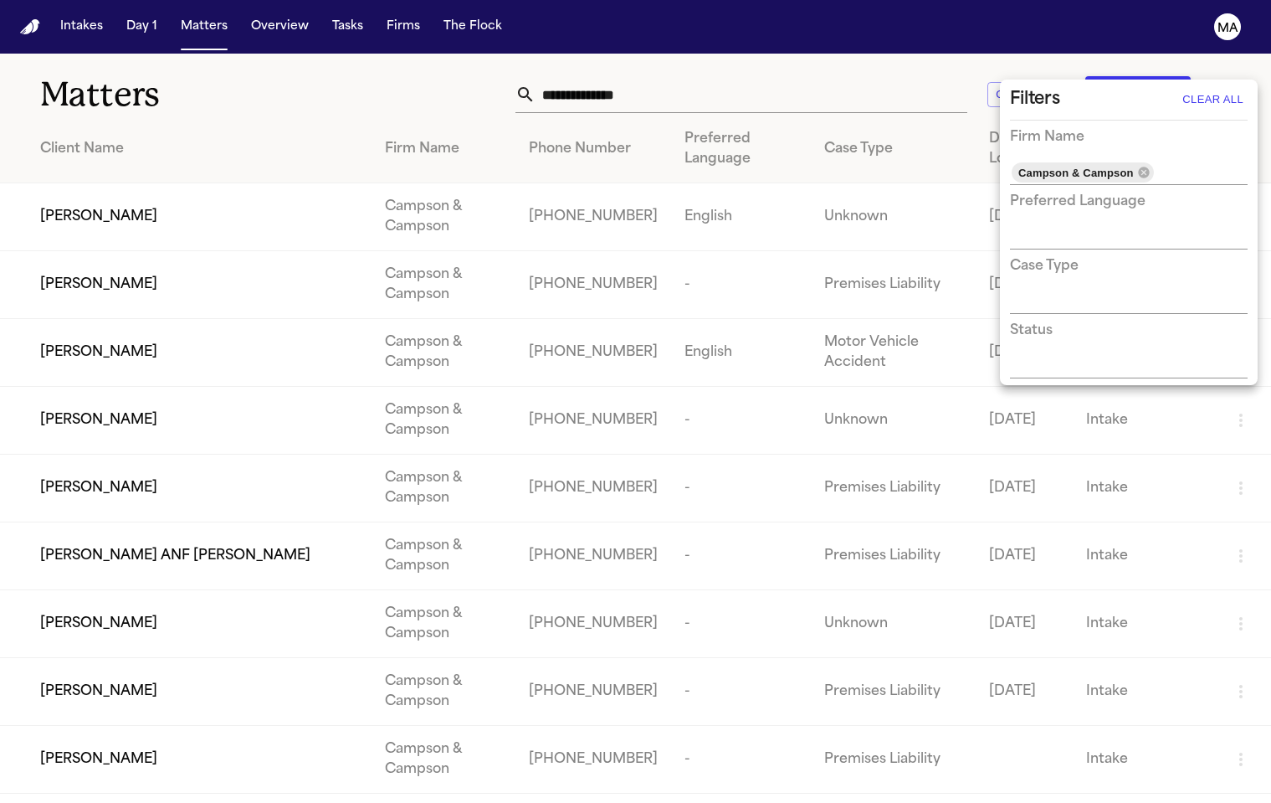
click at [524, 80] on div at bounding box center [635, 401] width 1271 height 803
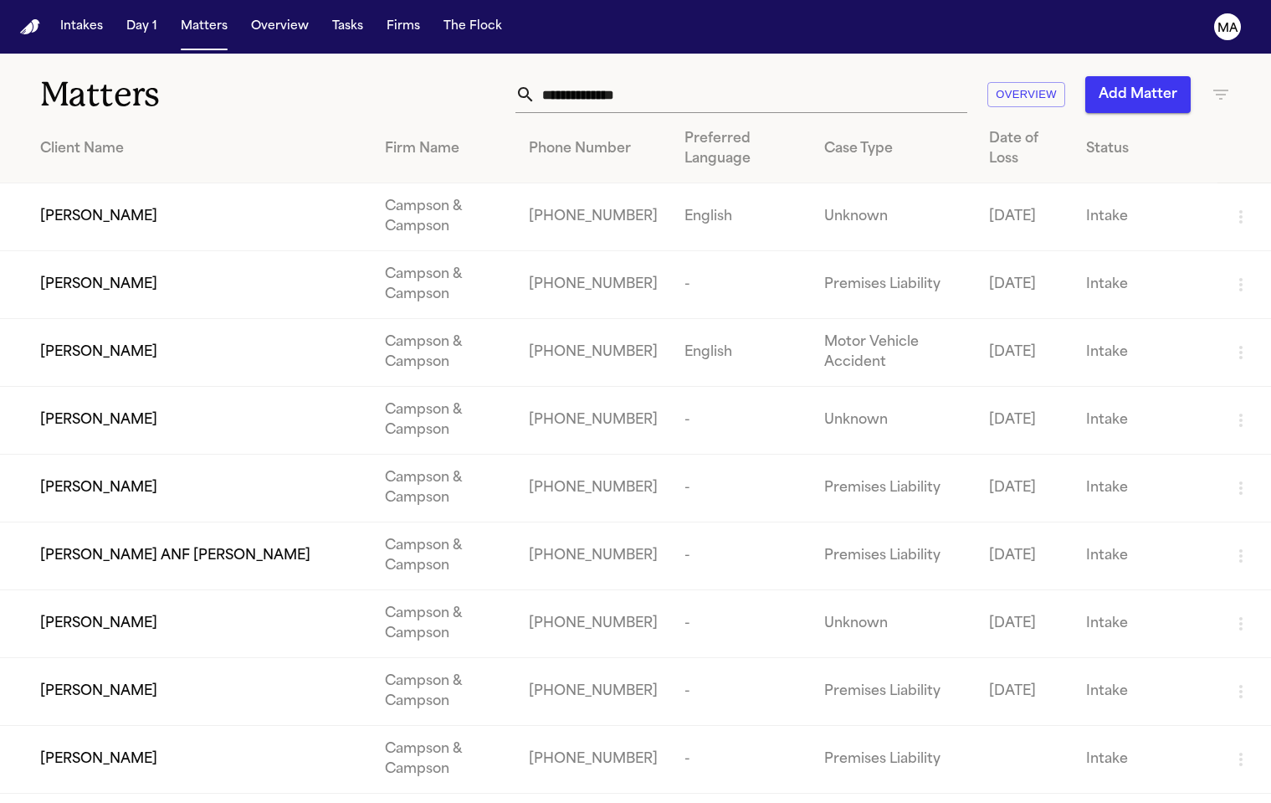
click at [1090, 139] on div "Status" at bounding box center [1145, 149] width 118 height 20
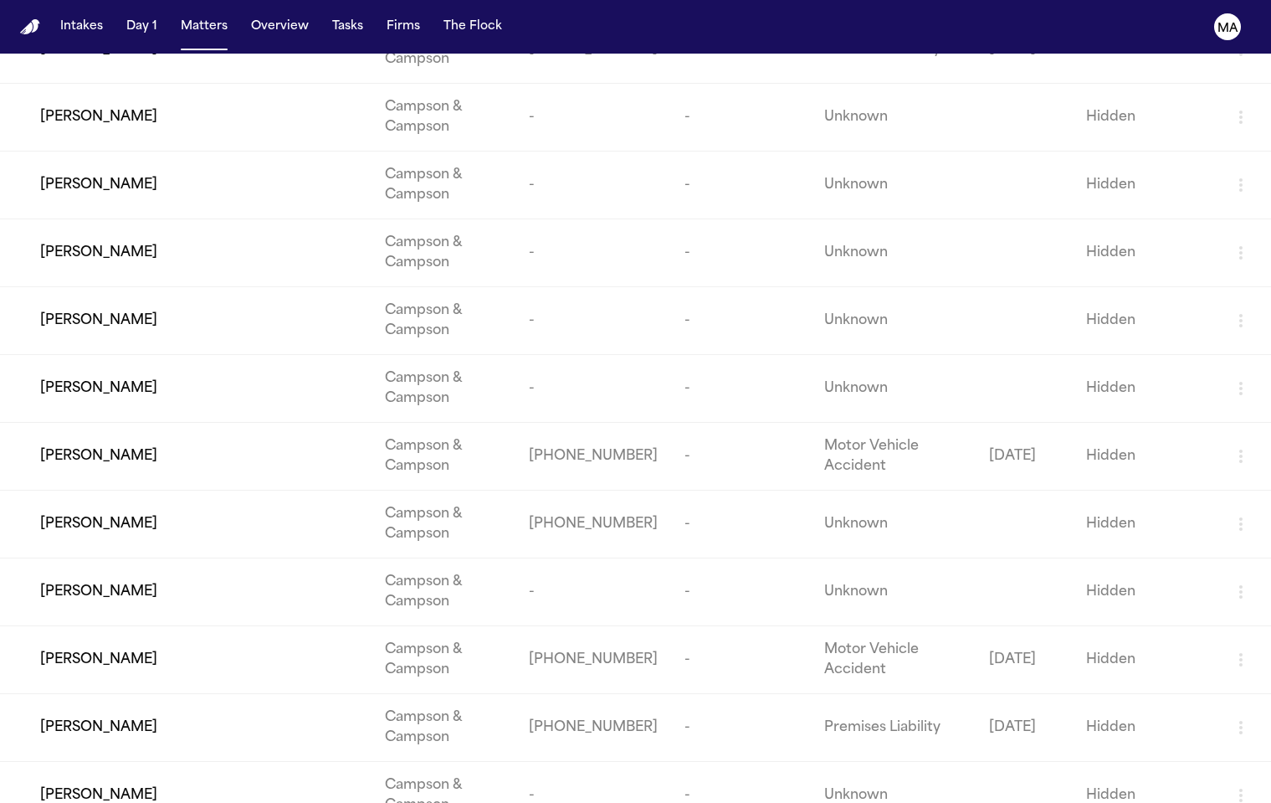
scroll to position [9104, 0]
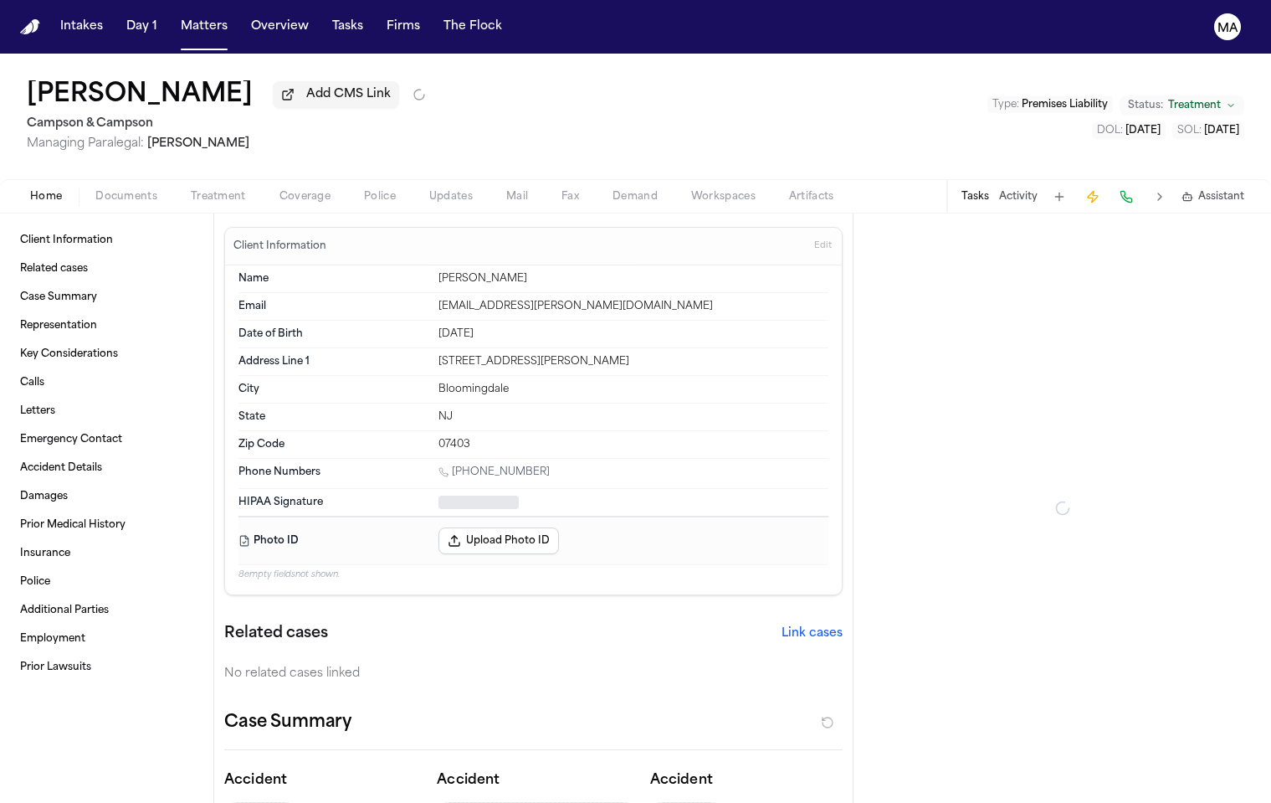
type textarea "*"
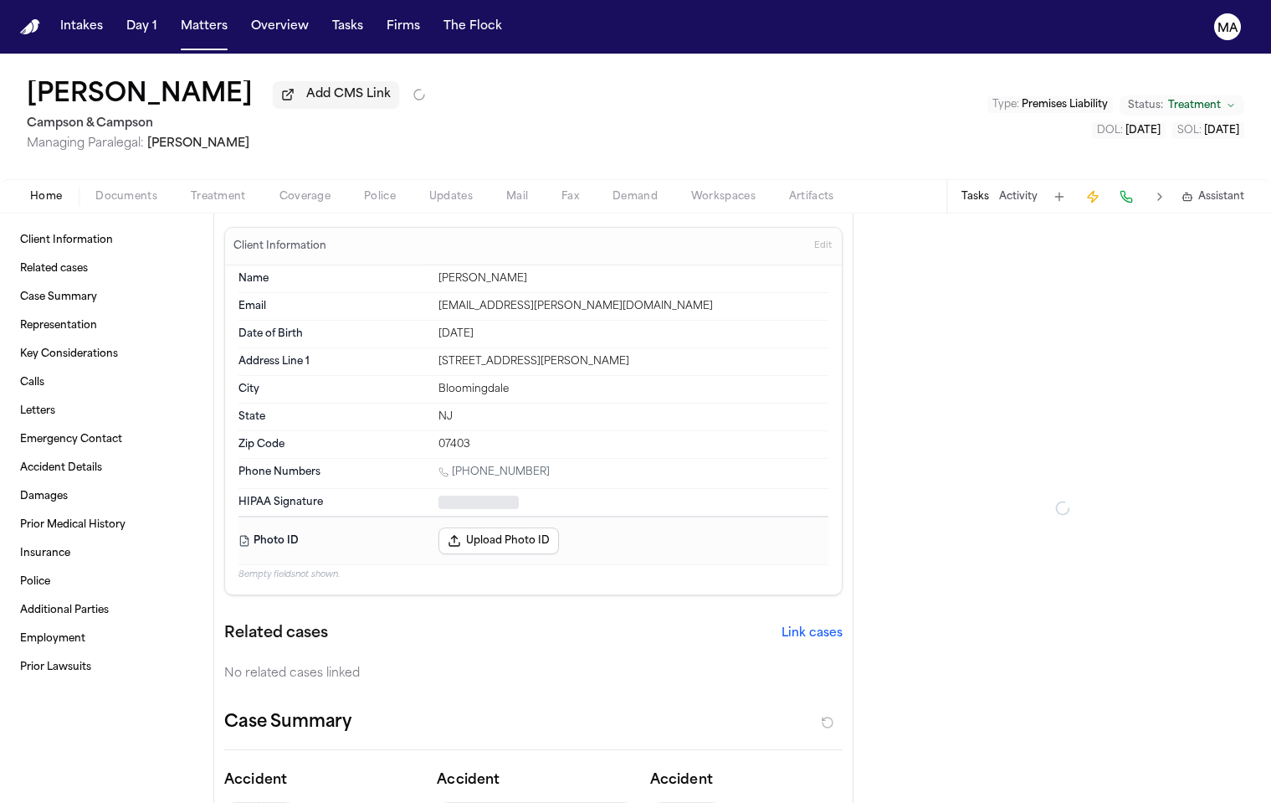
type textarea "*"
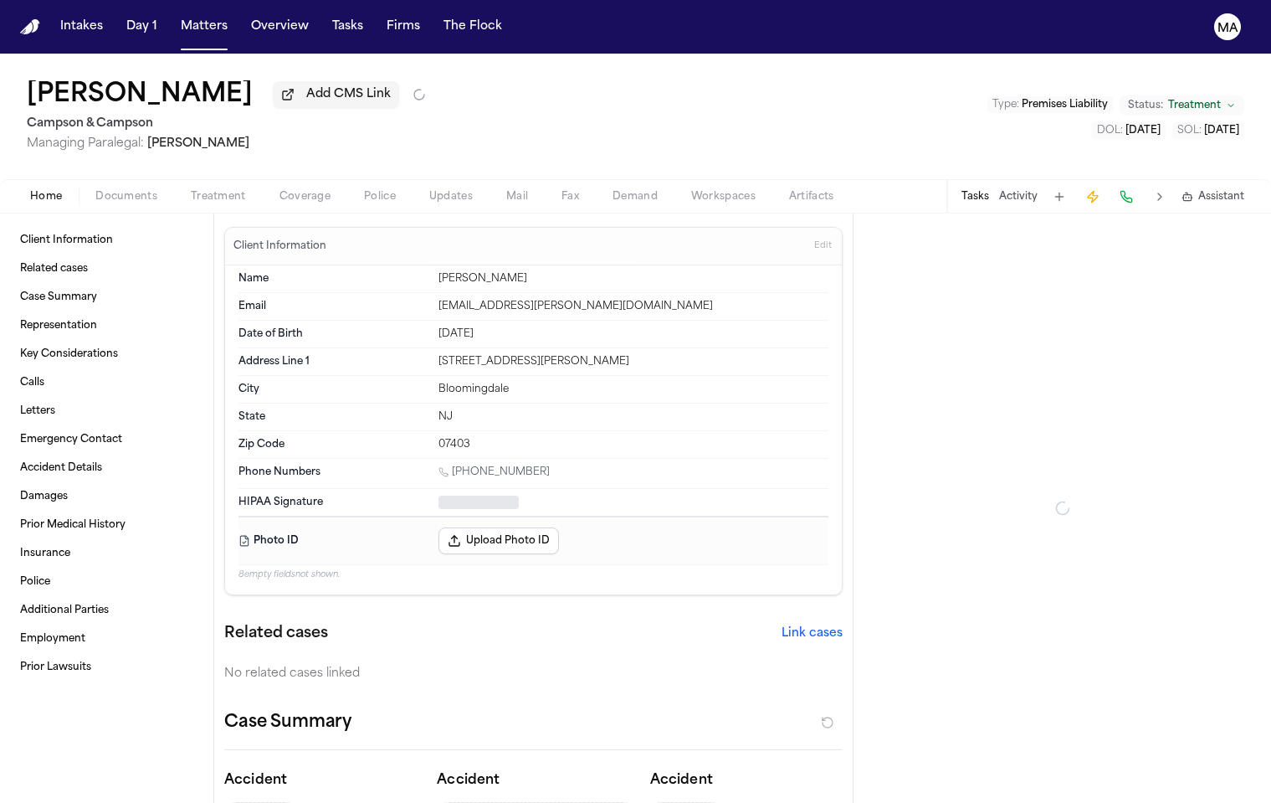
type textarea "*"
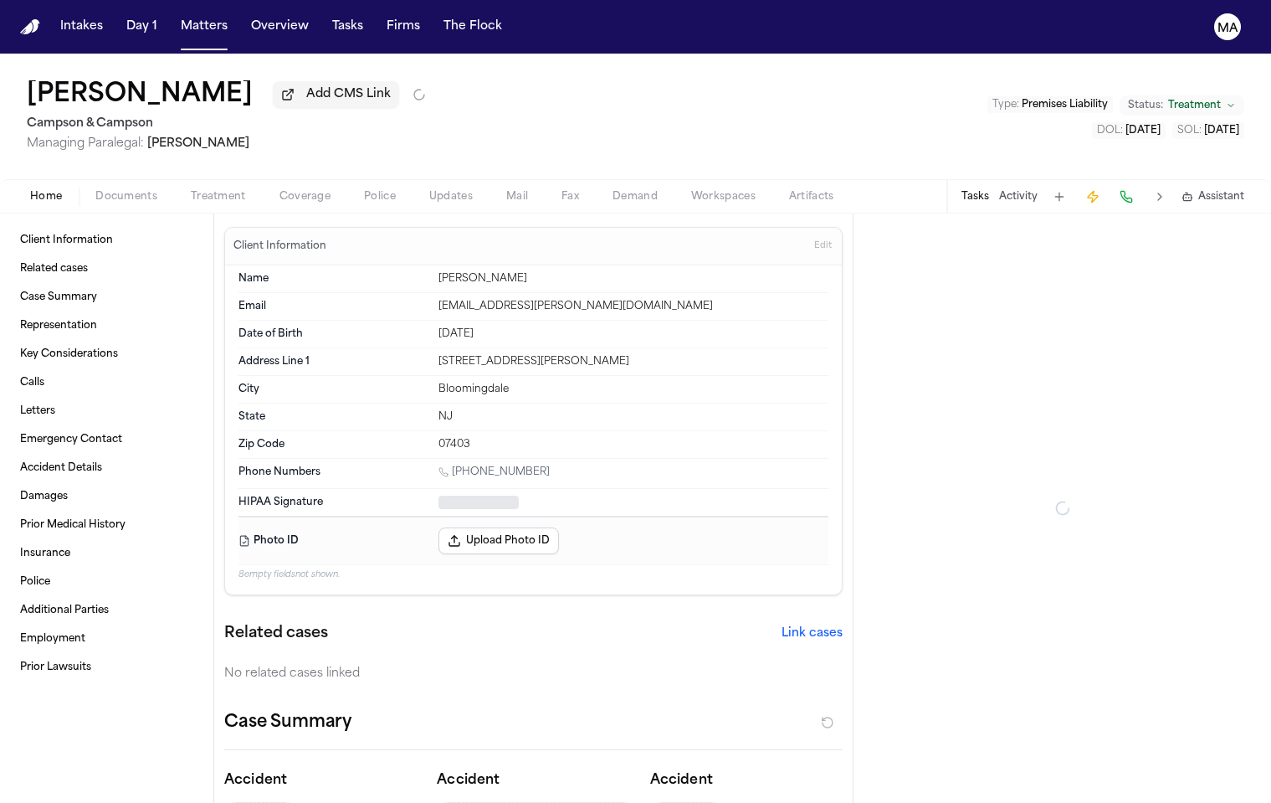
type textarea "*"
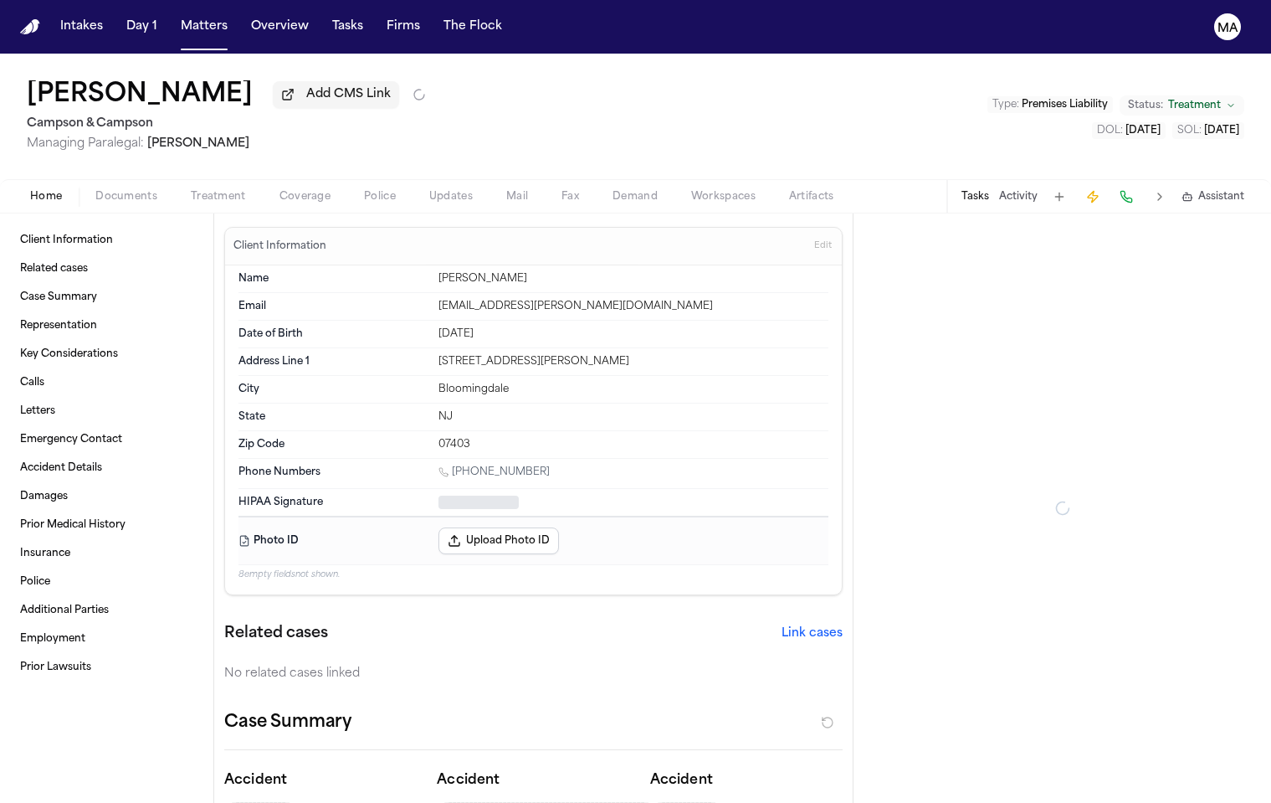
type textarea "*"
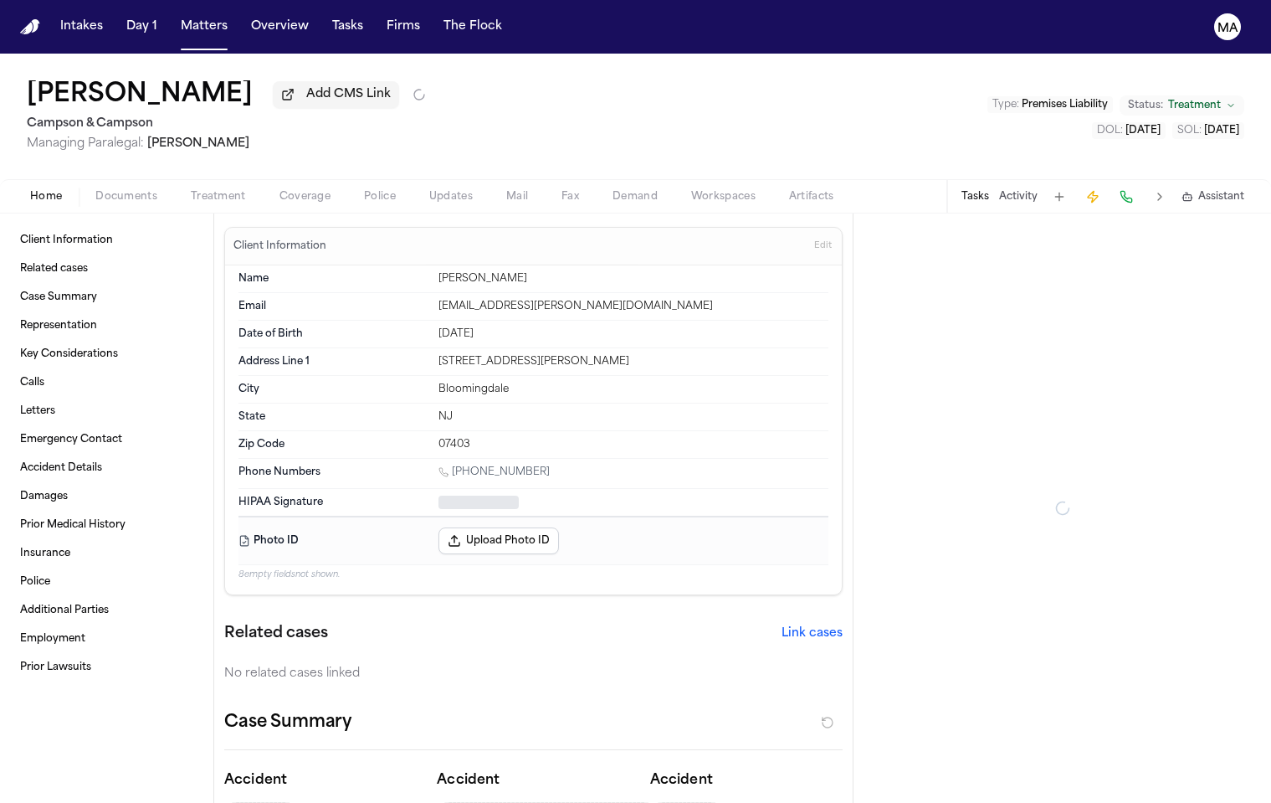
type textarea "*"
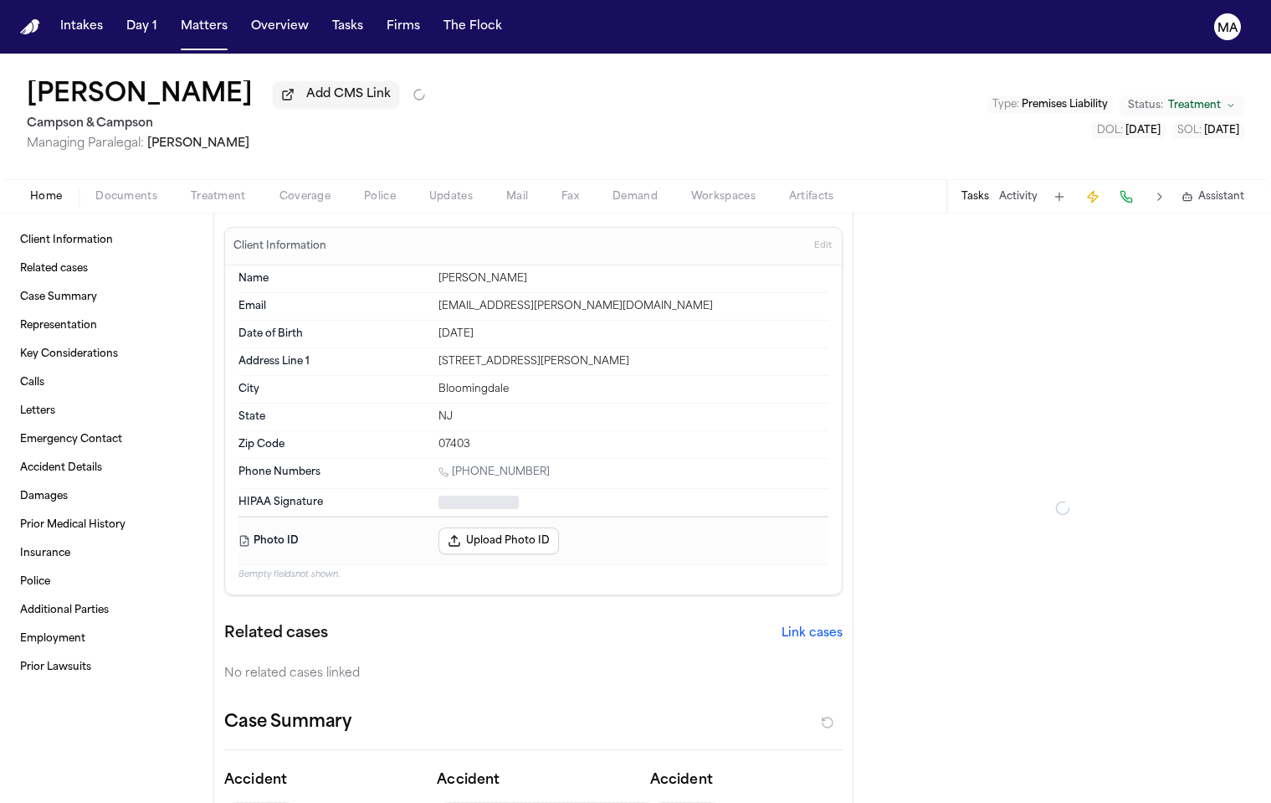
type textarea "*"
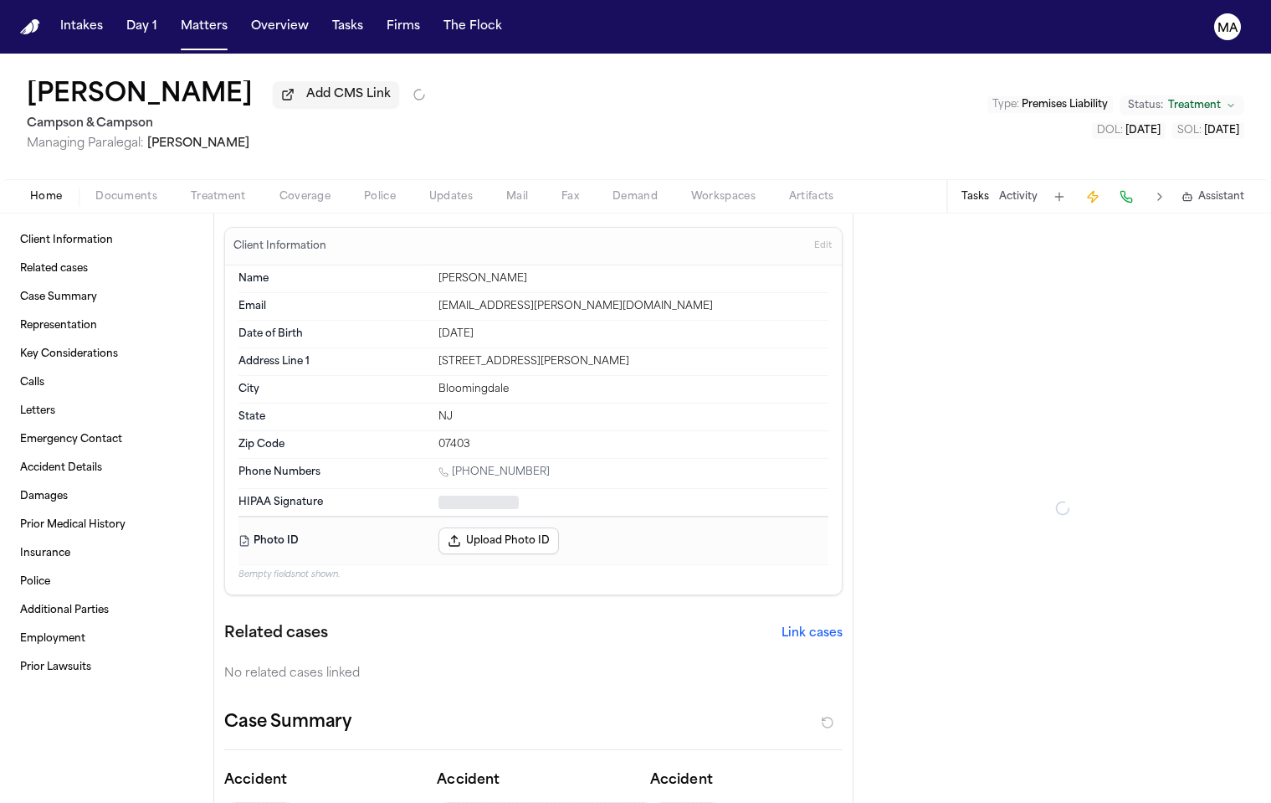
type textarea "*"
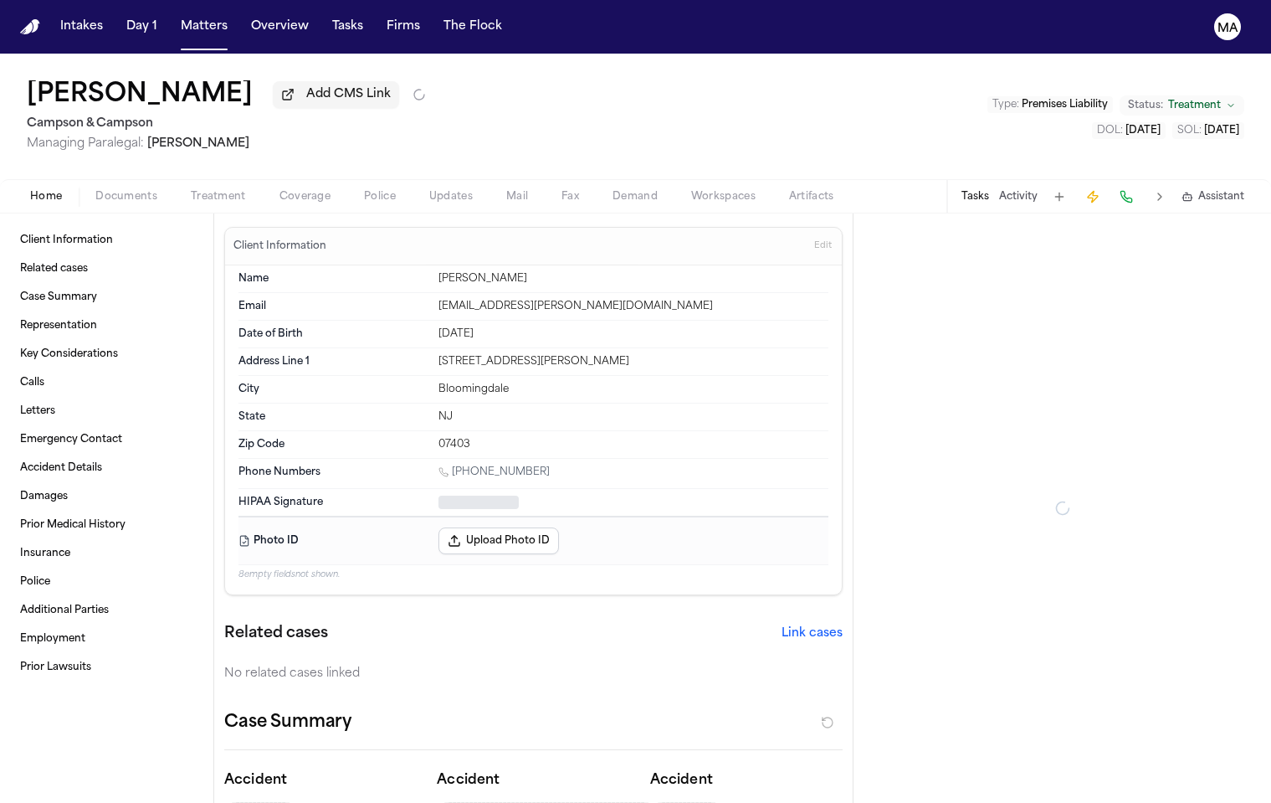
type textarea "*"
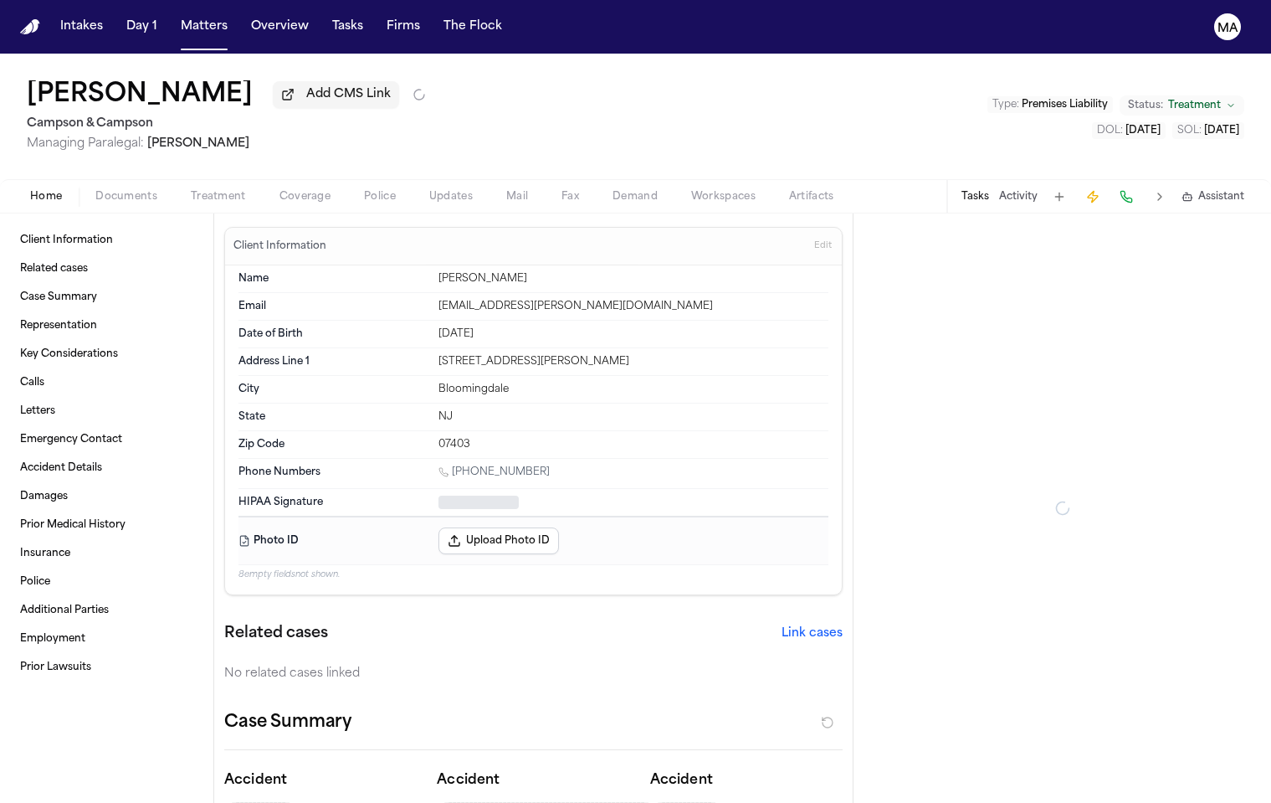
type textarea "*"
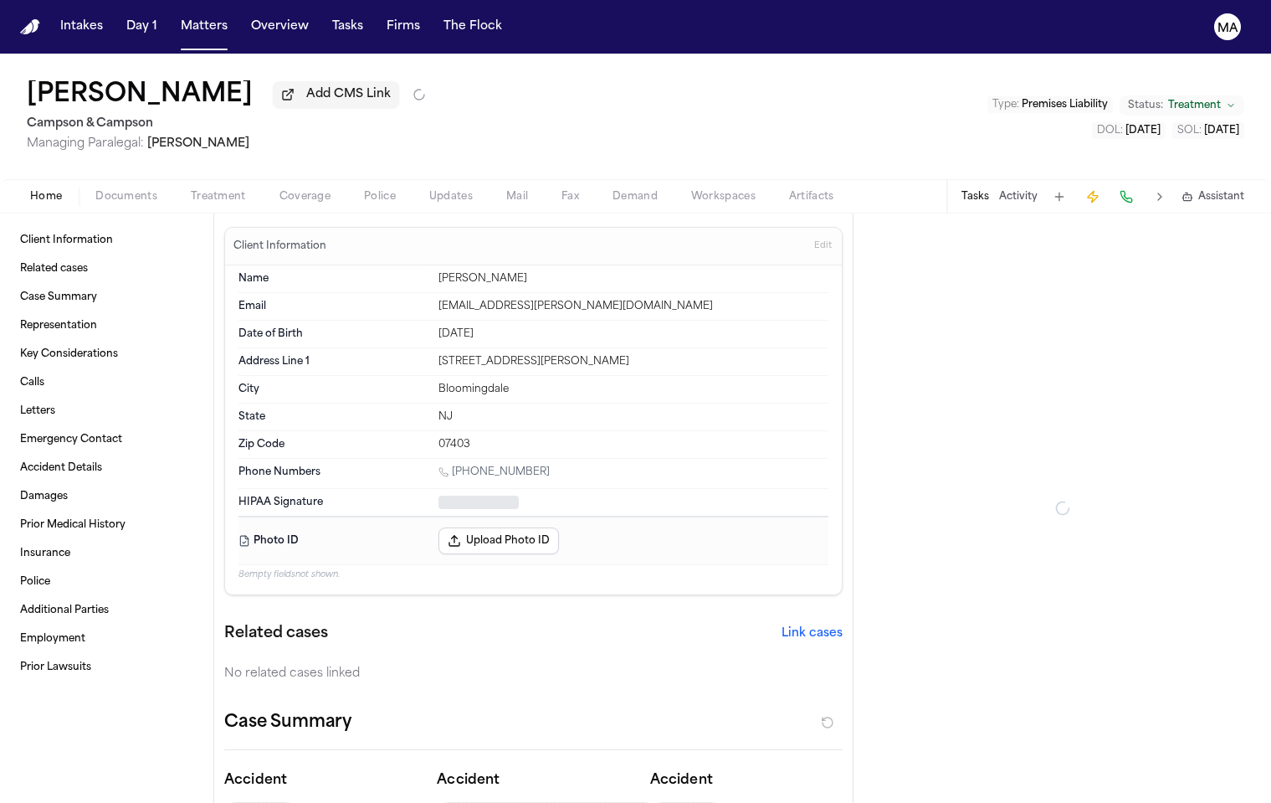
type textarea "*"
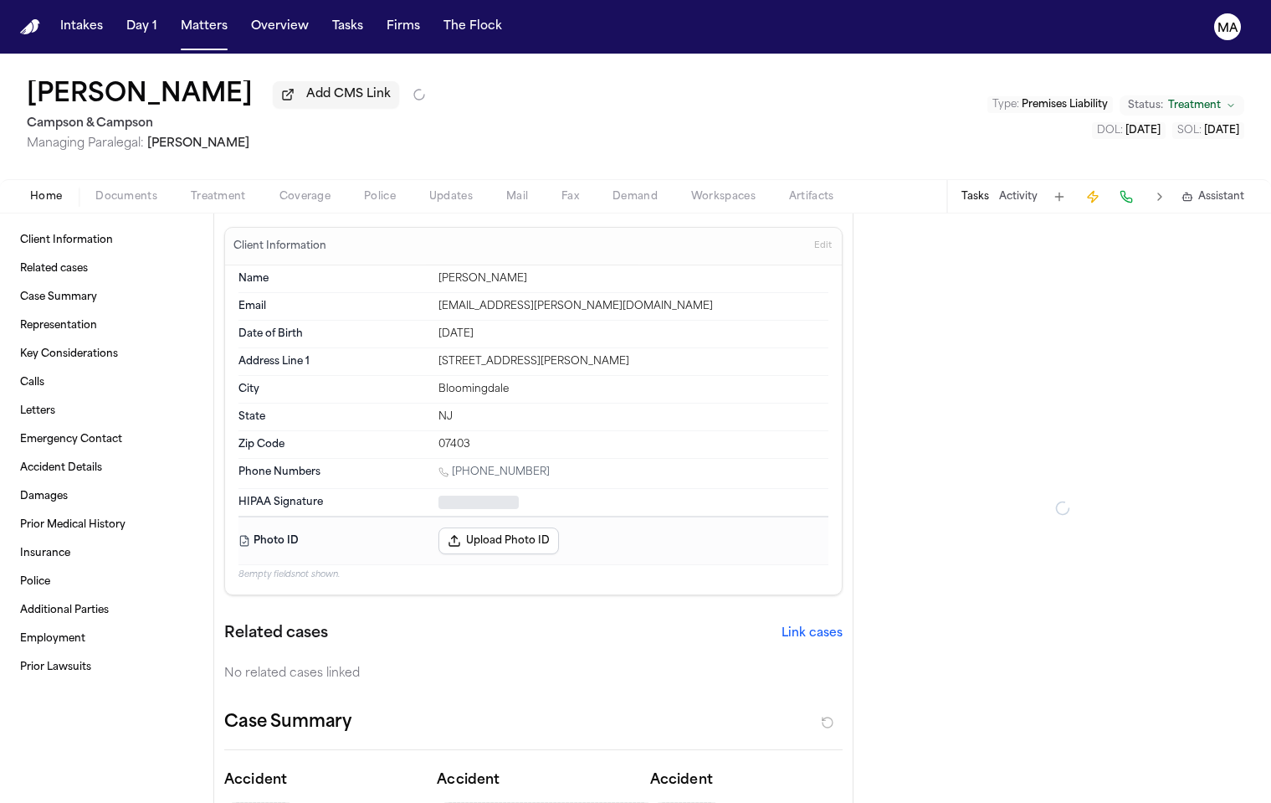
type textarea "*"
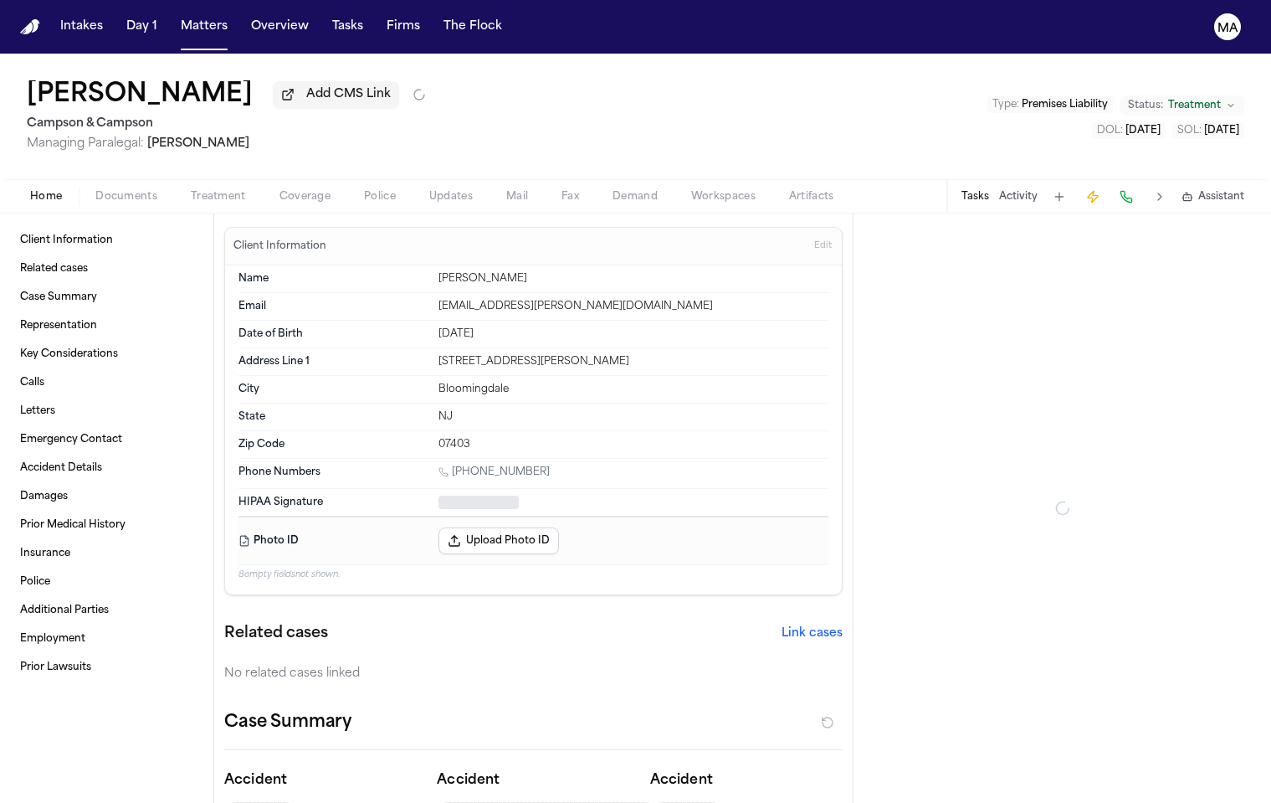
type textarea "*"
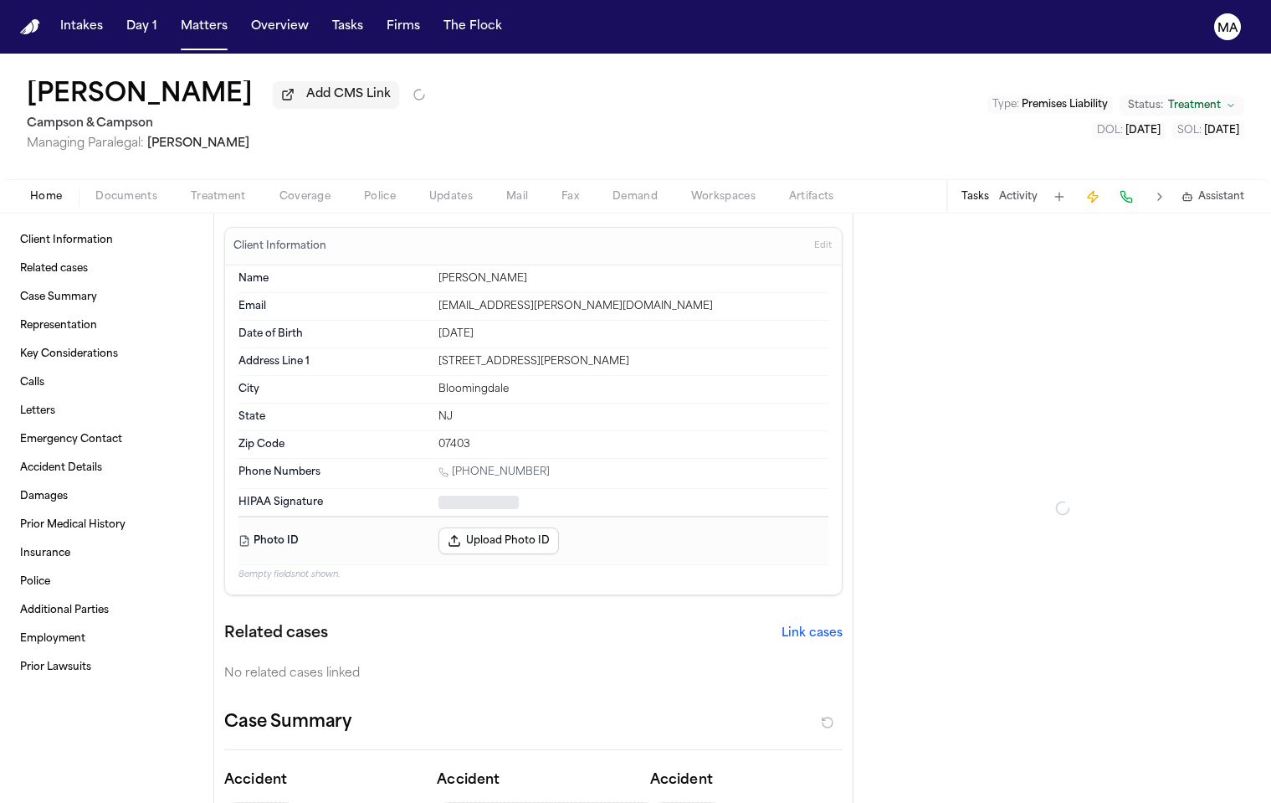
type textarea "*"
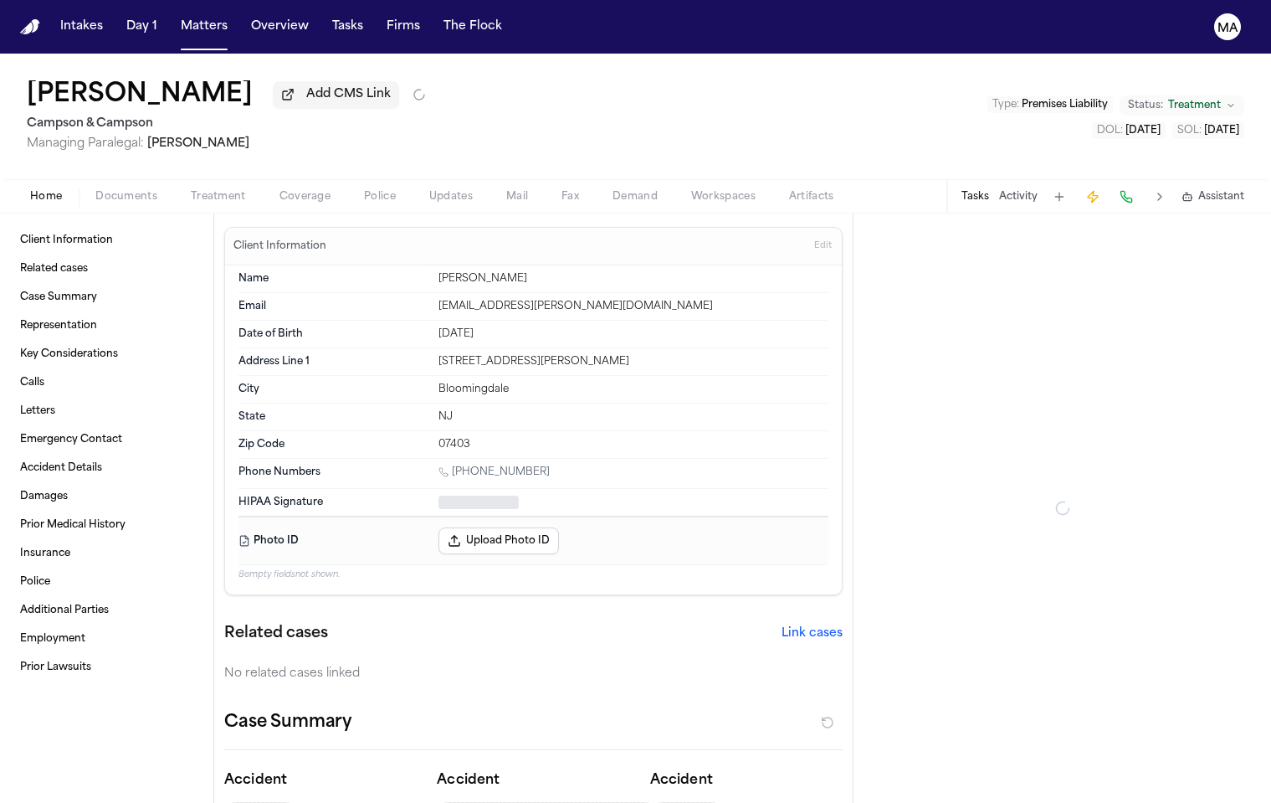
type textarea "*"
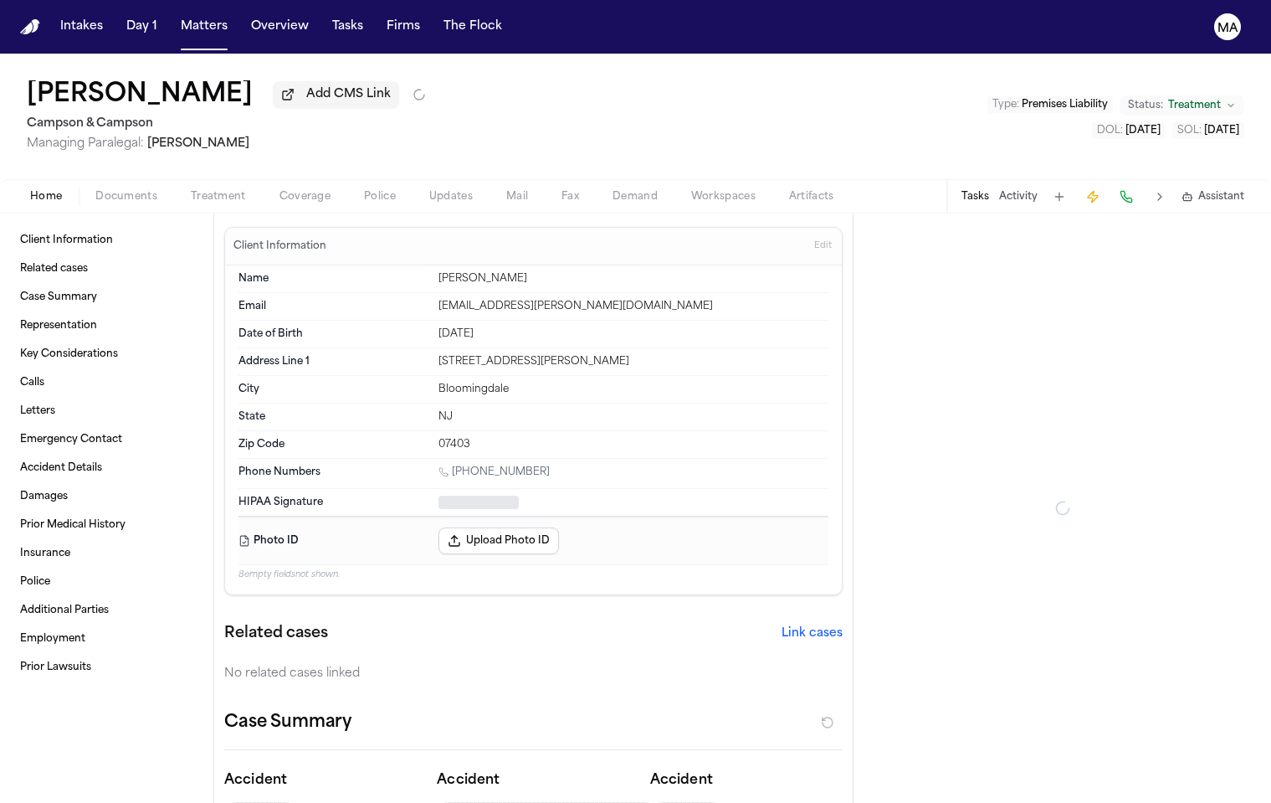
type textarea "*"
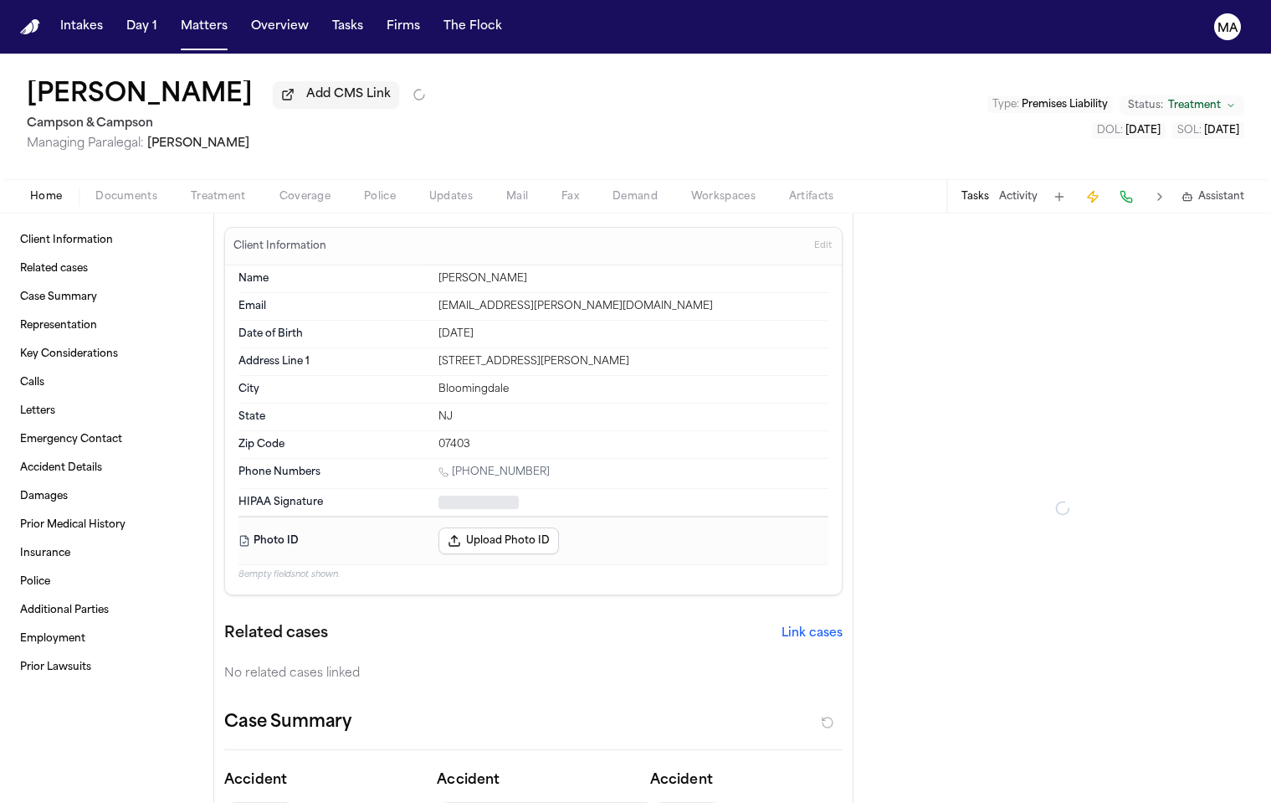
type textarea "*"
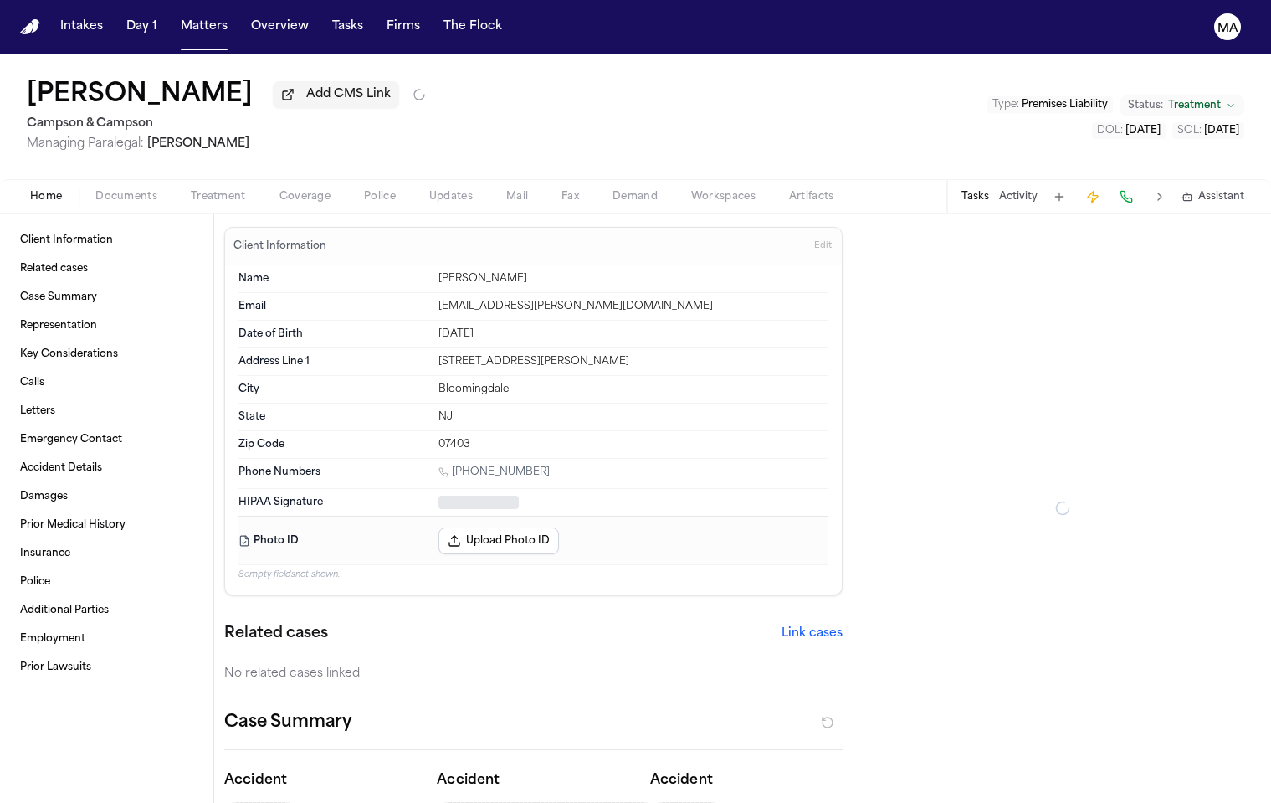
type textarea "*"
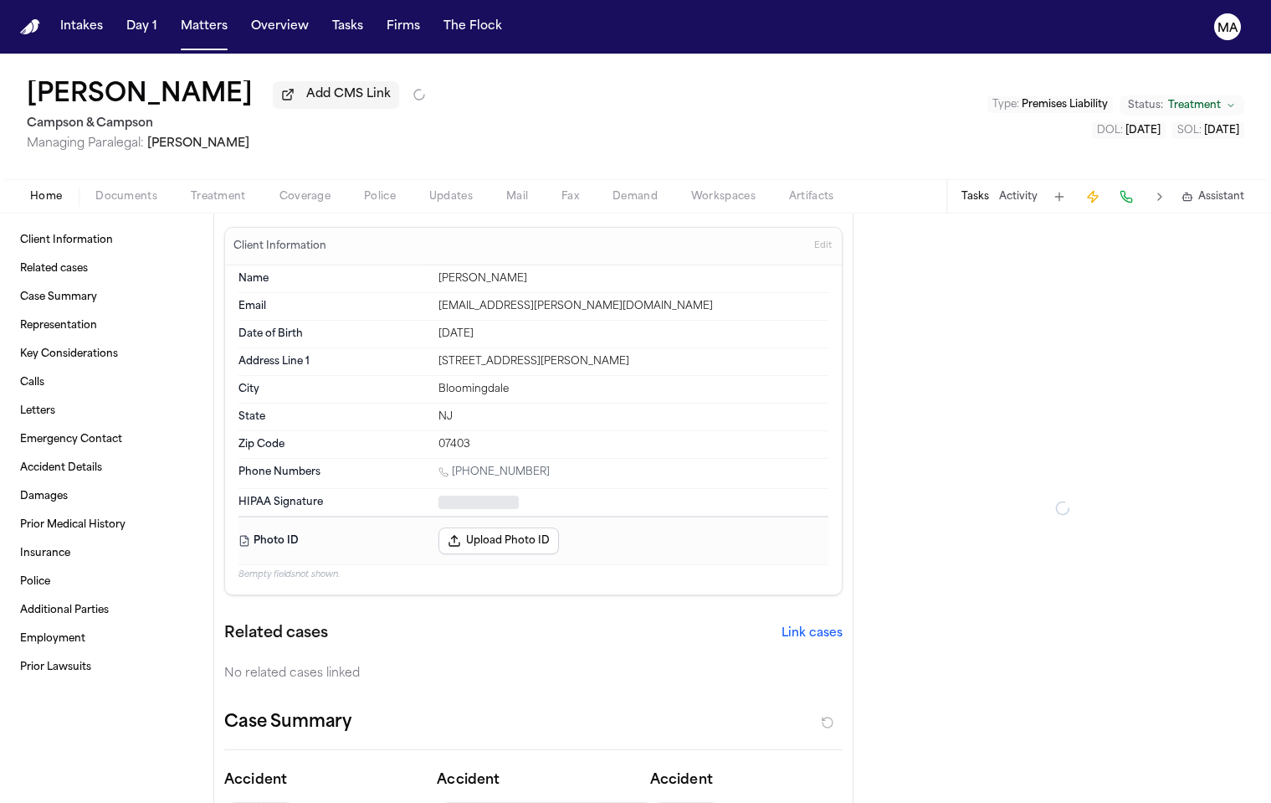
type textarea "*"
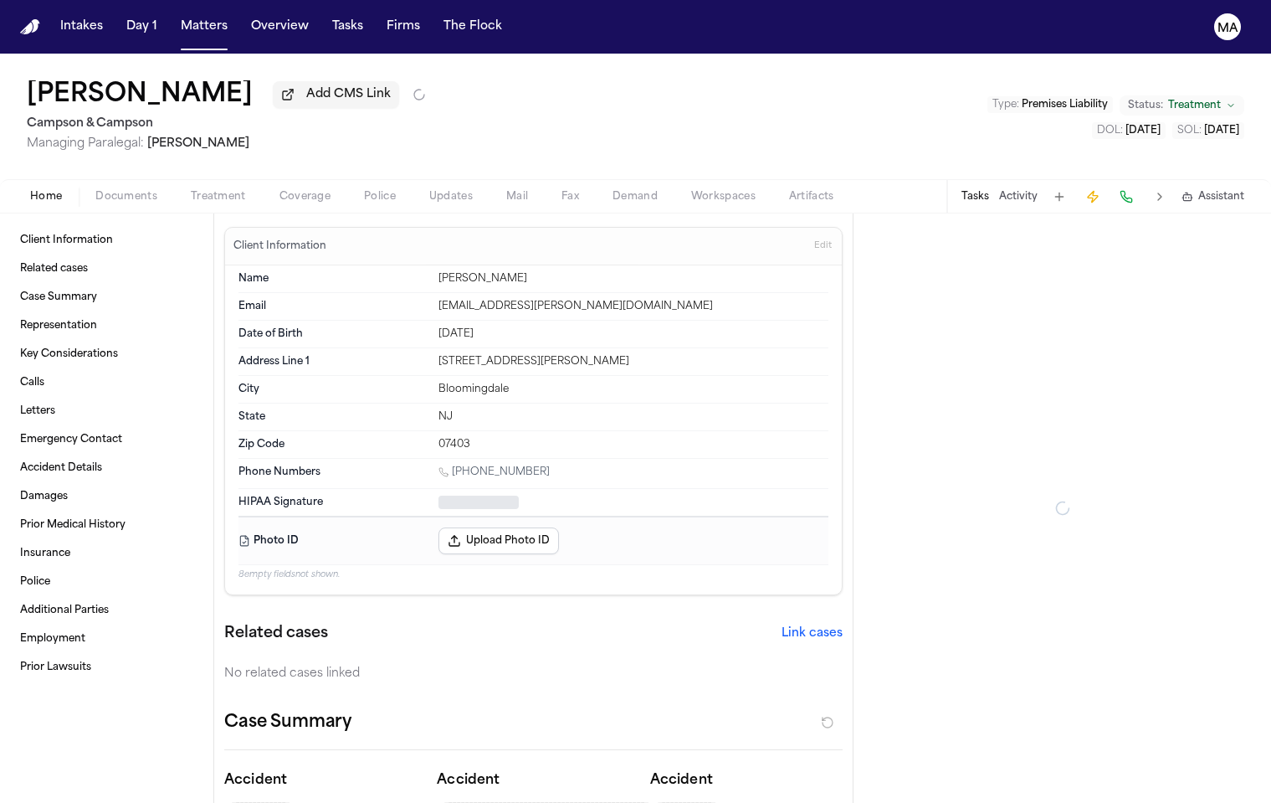
type textarea "*"
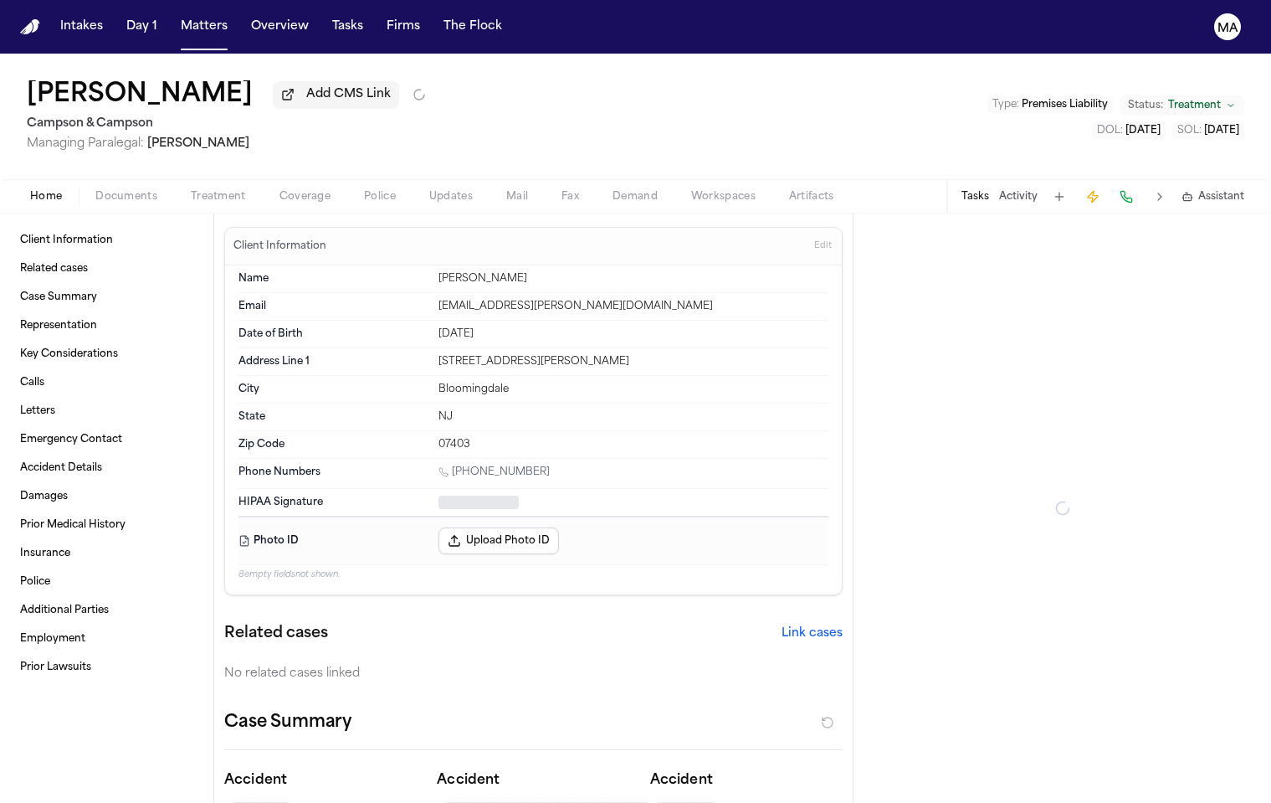
type textarea "*"
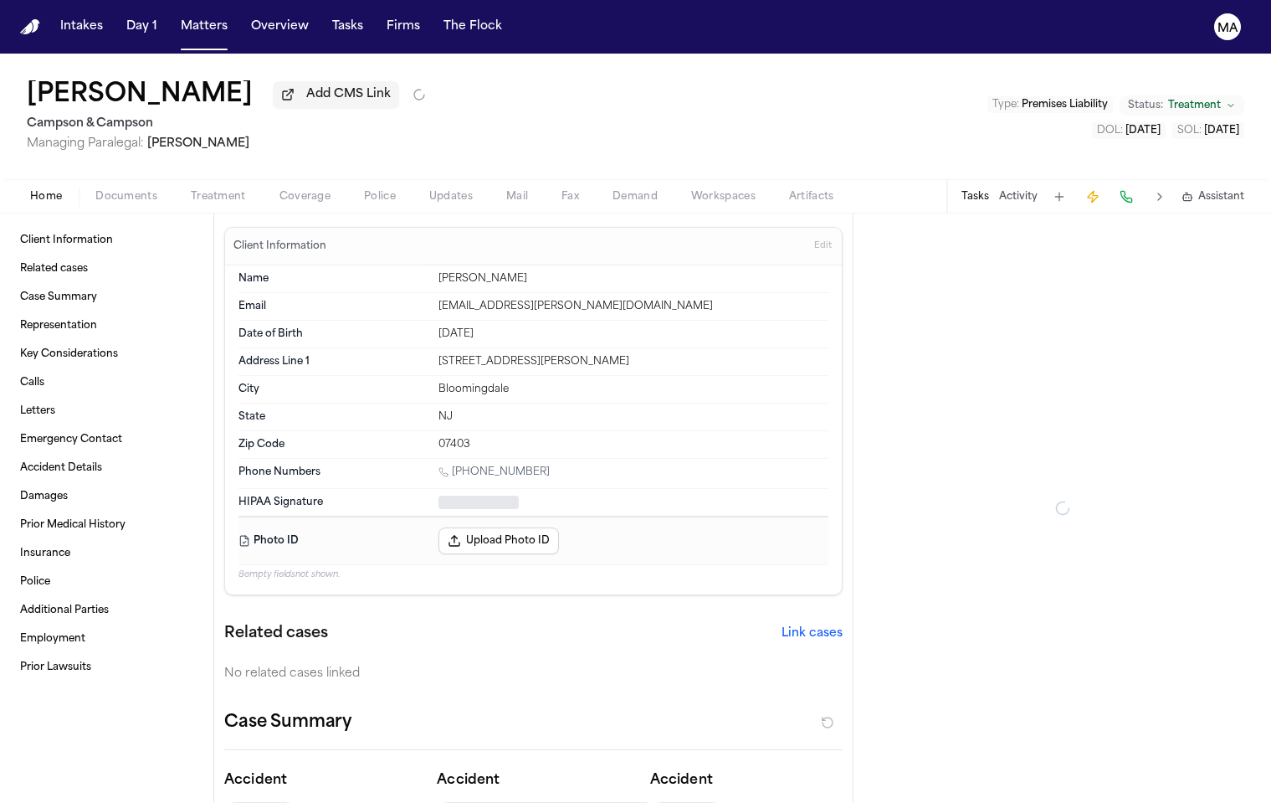
type textarea "*"
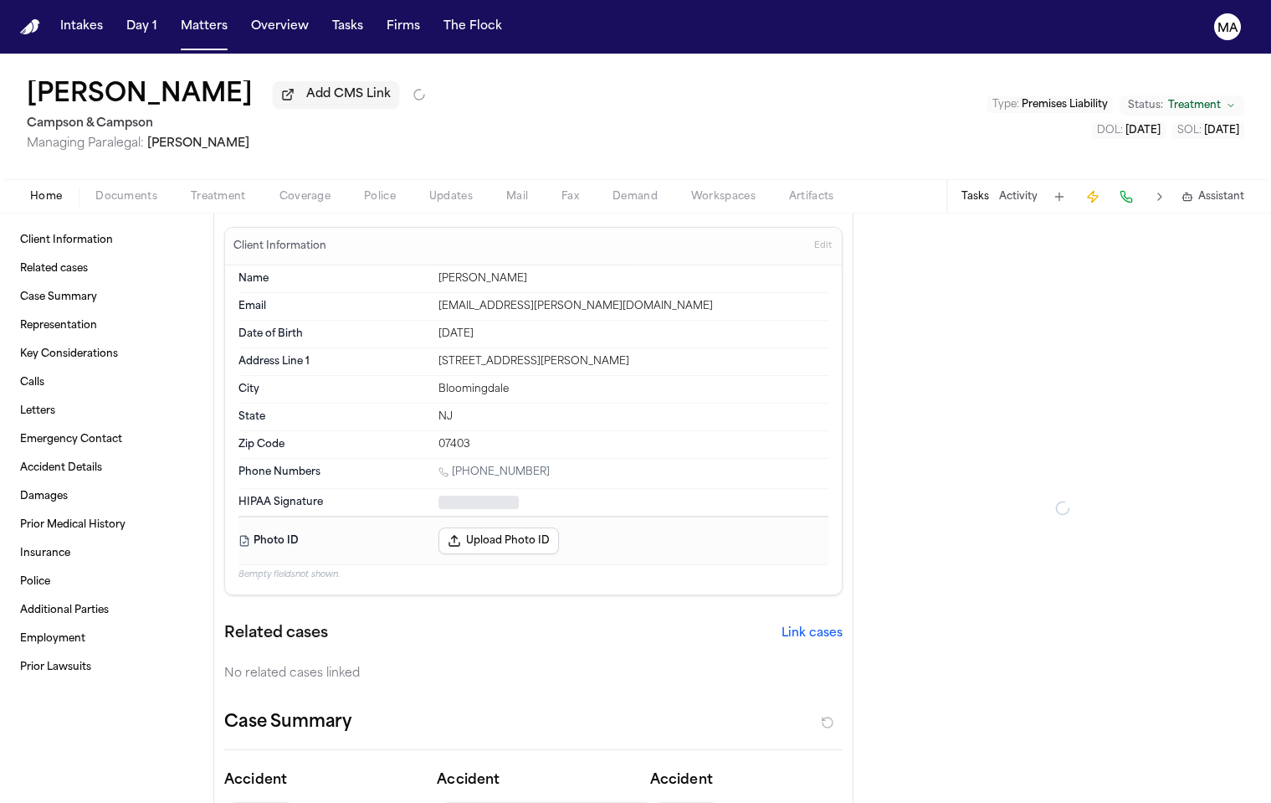
type textarea "*"
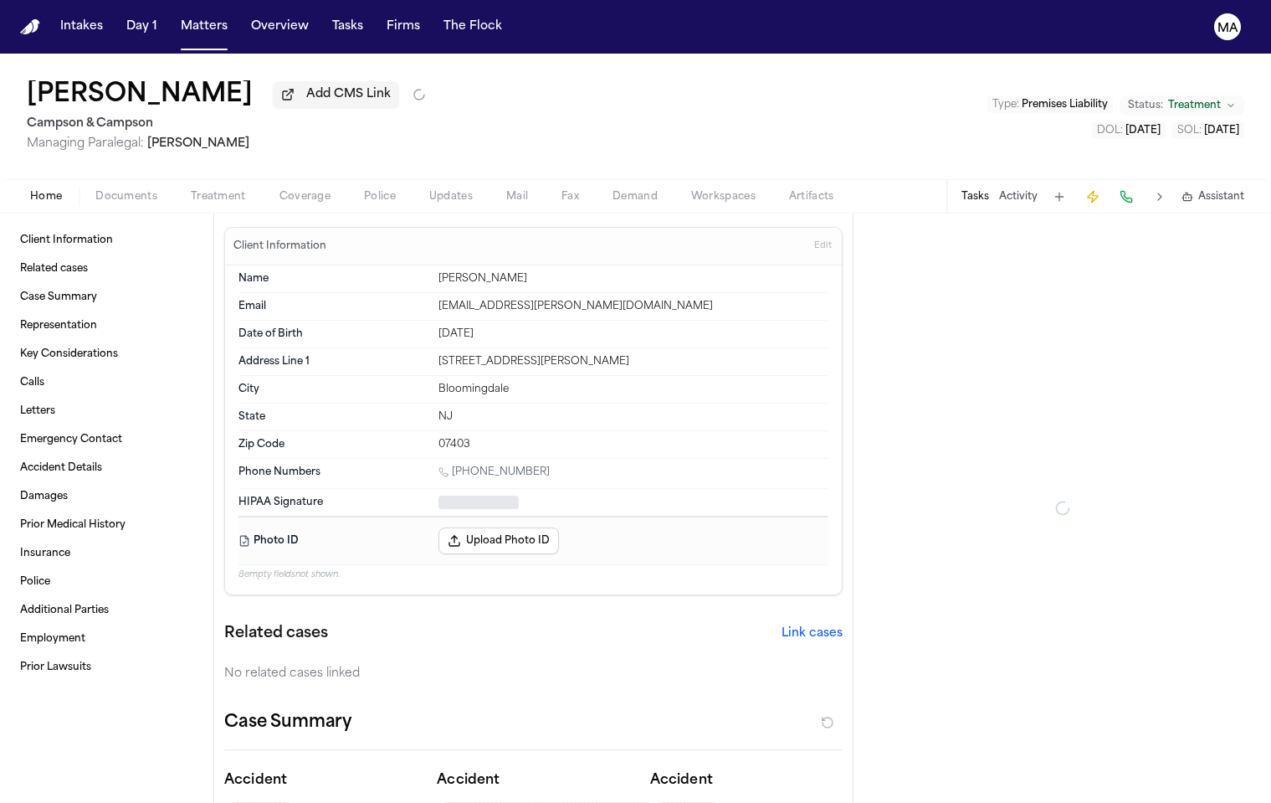
type textarea "*"
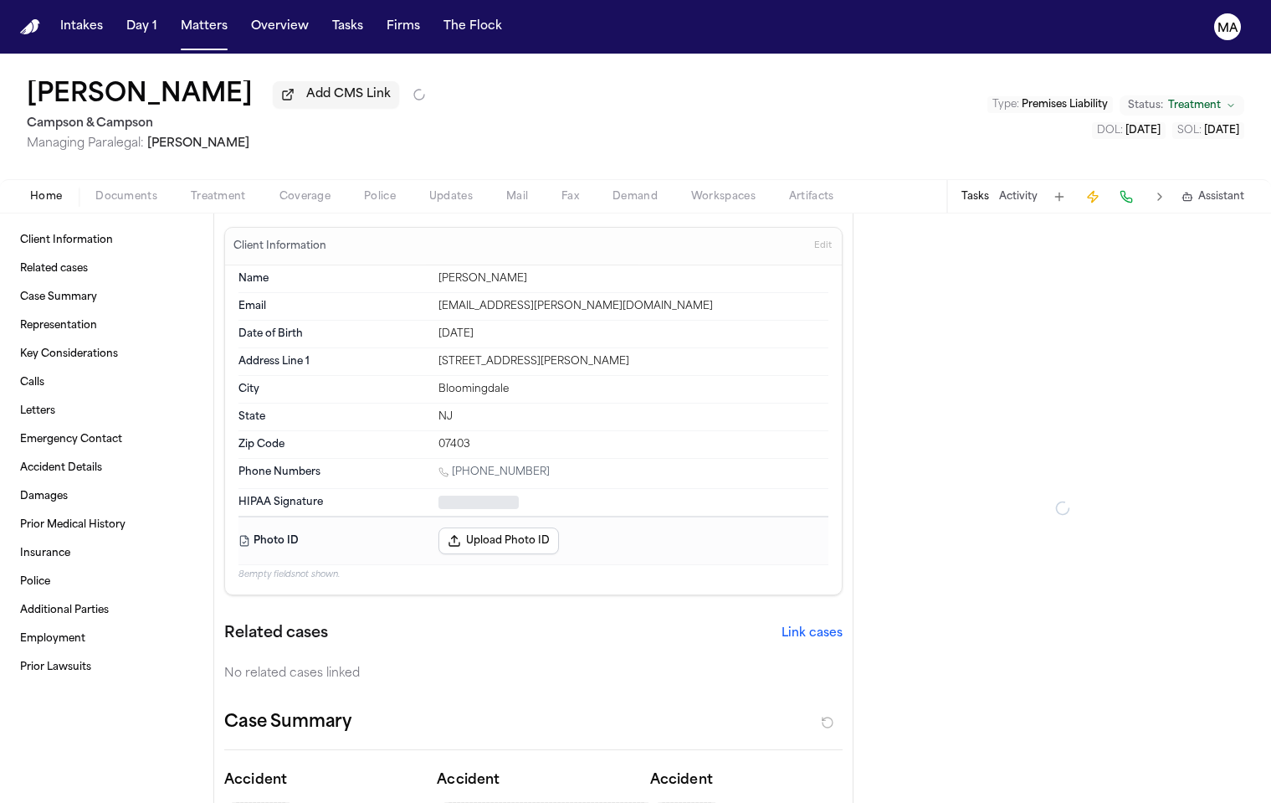
type textarea "*"
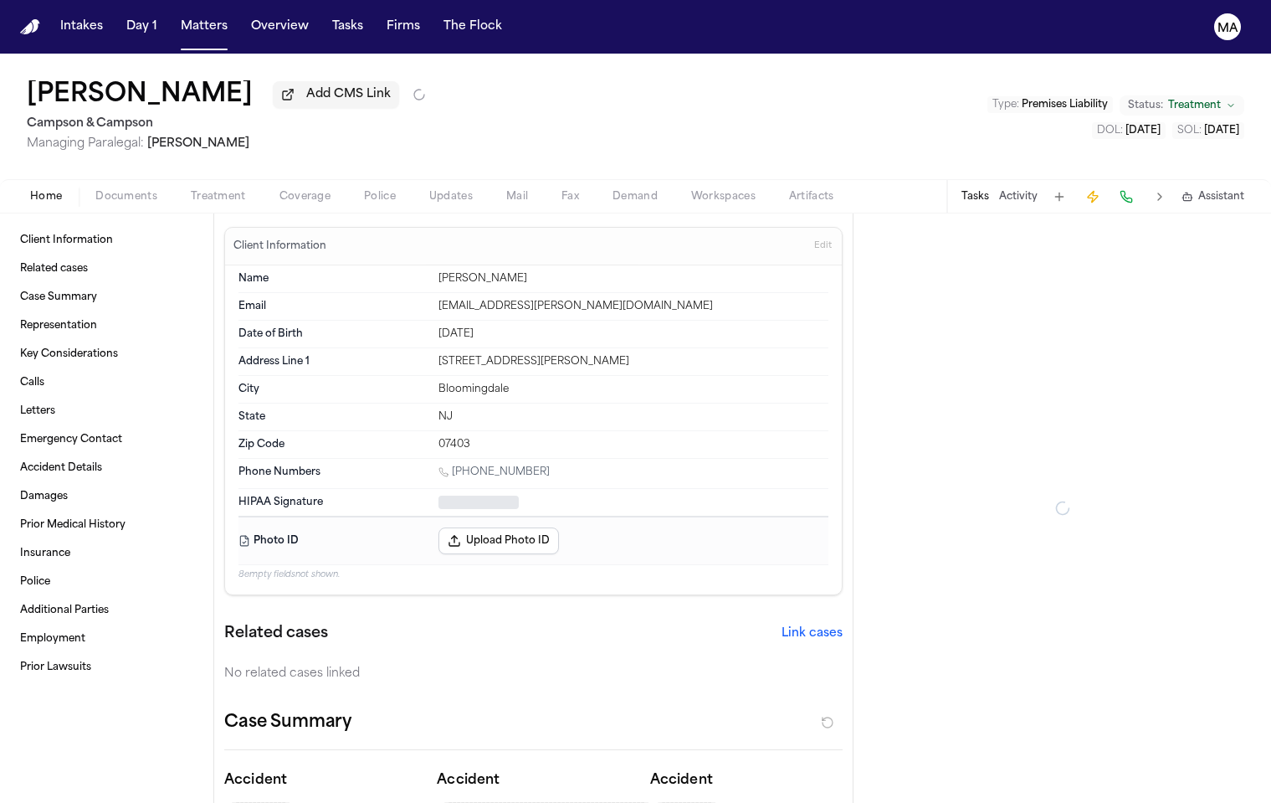
type textarea "*"
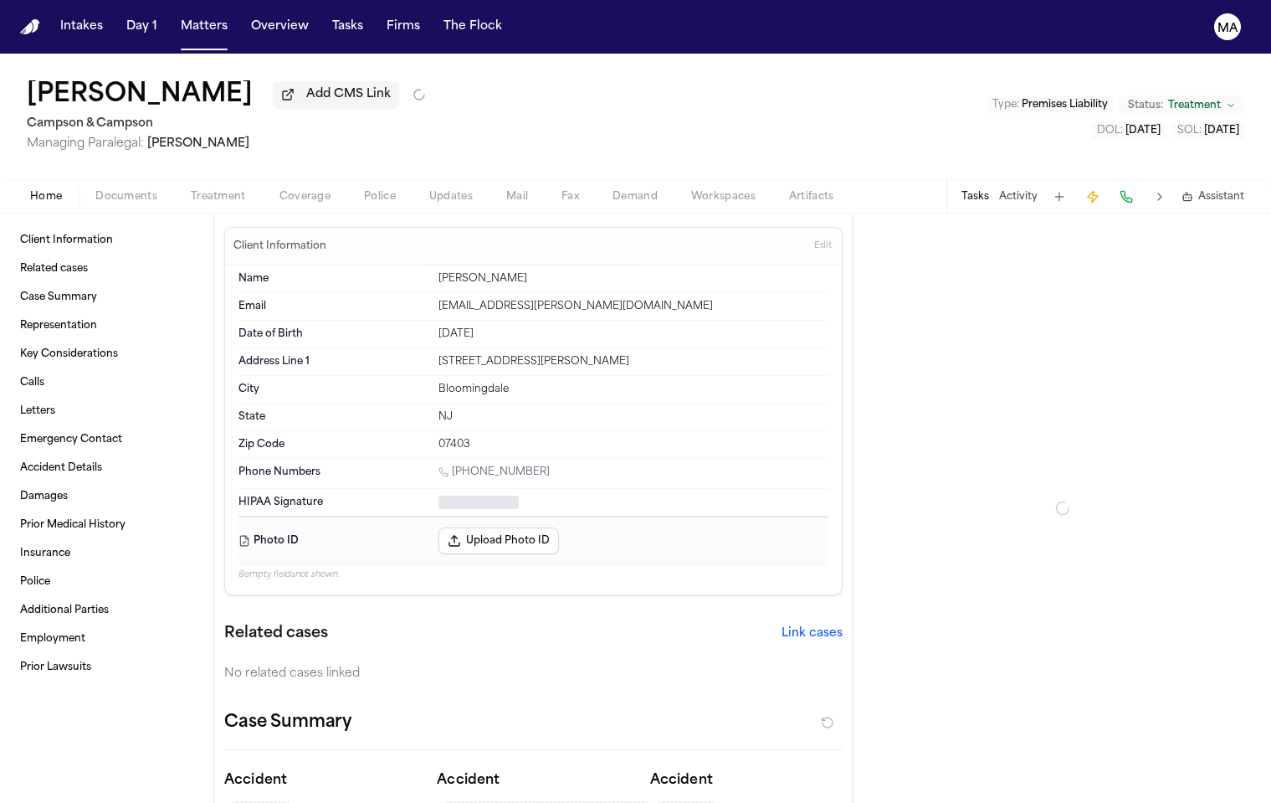
type textarea "*"
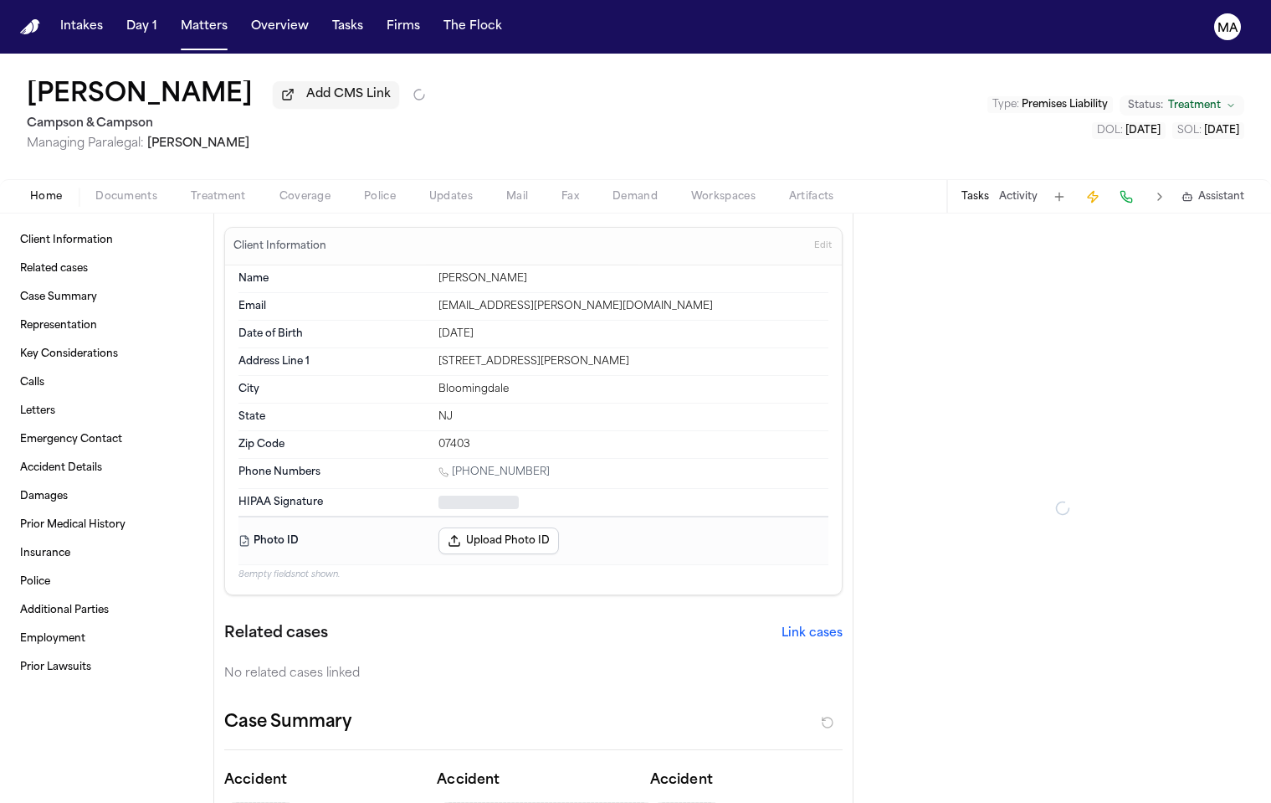
type textarea "*"
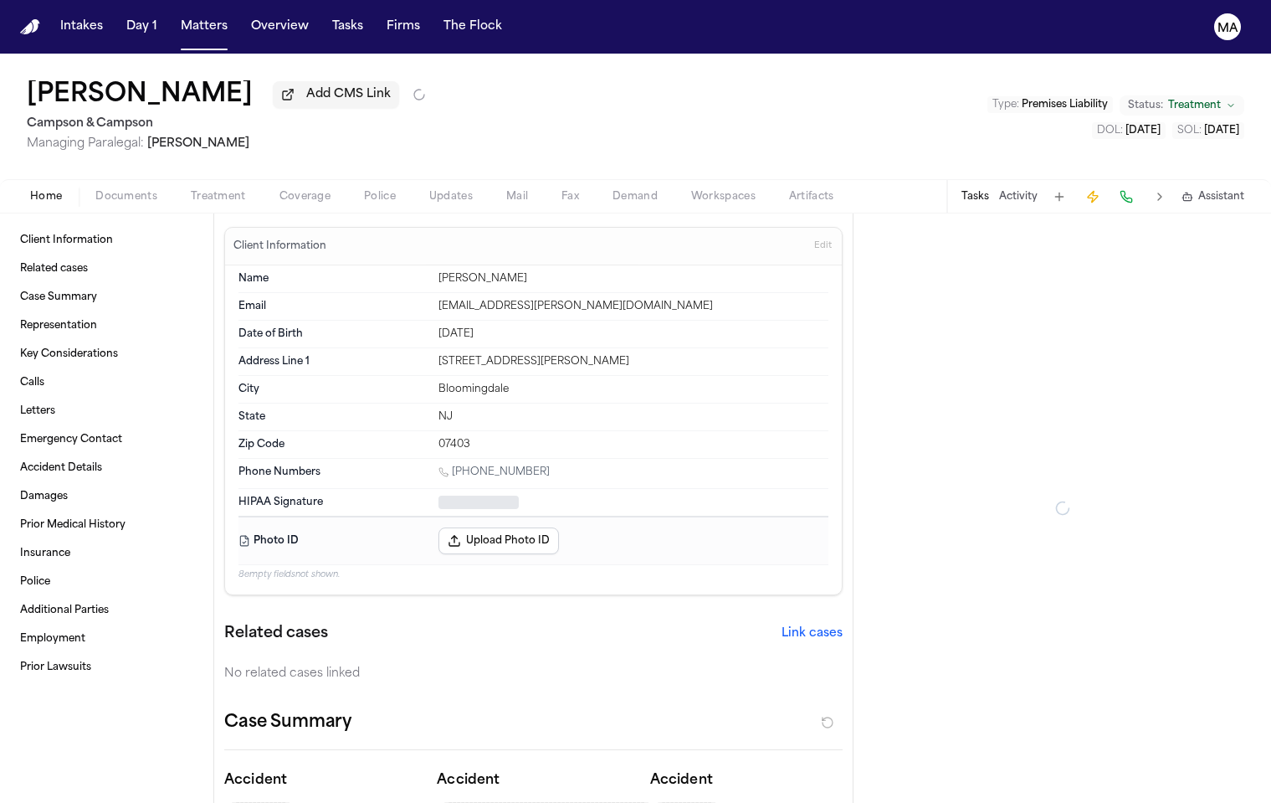
type textarea "*"
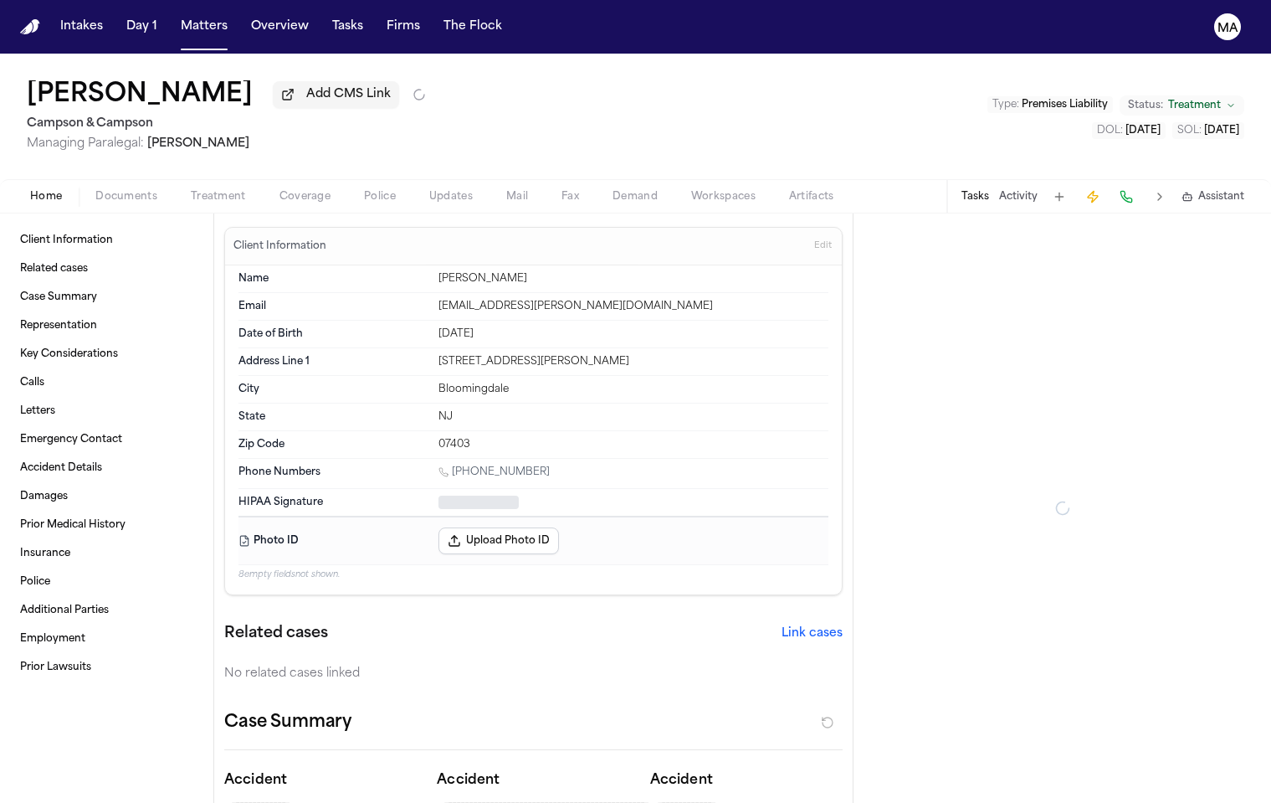
type textarea "*"
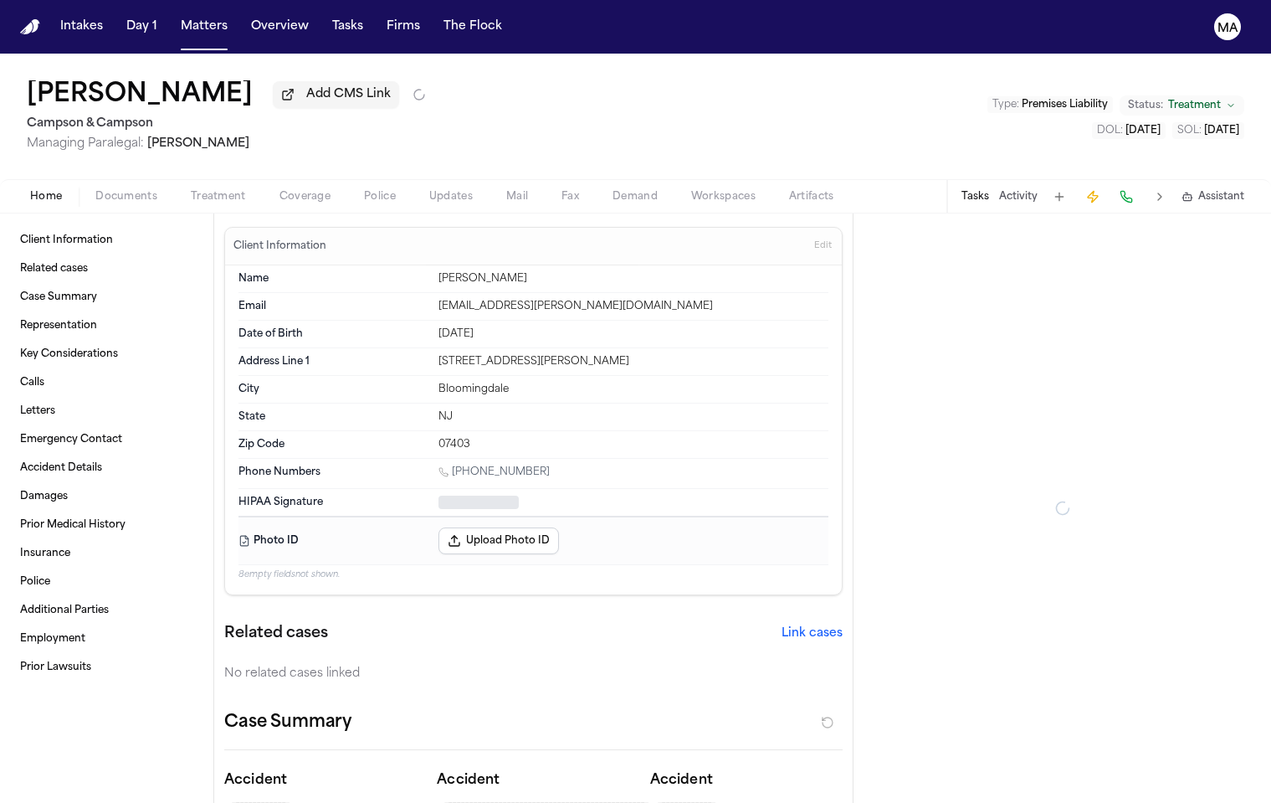
type textarea "*"
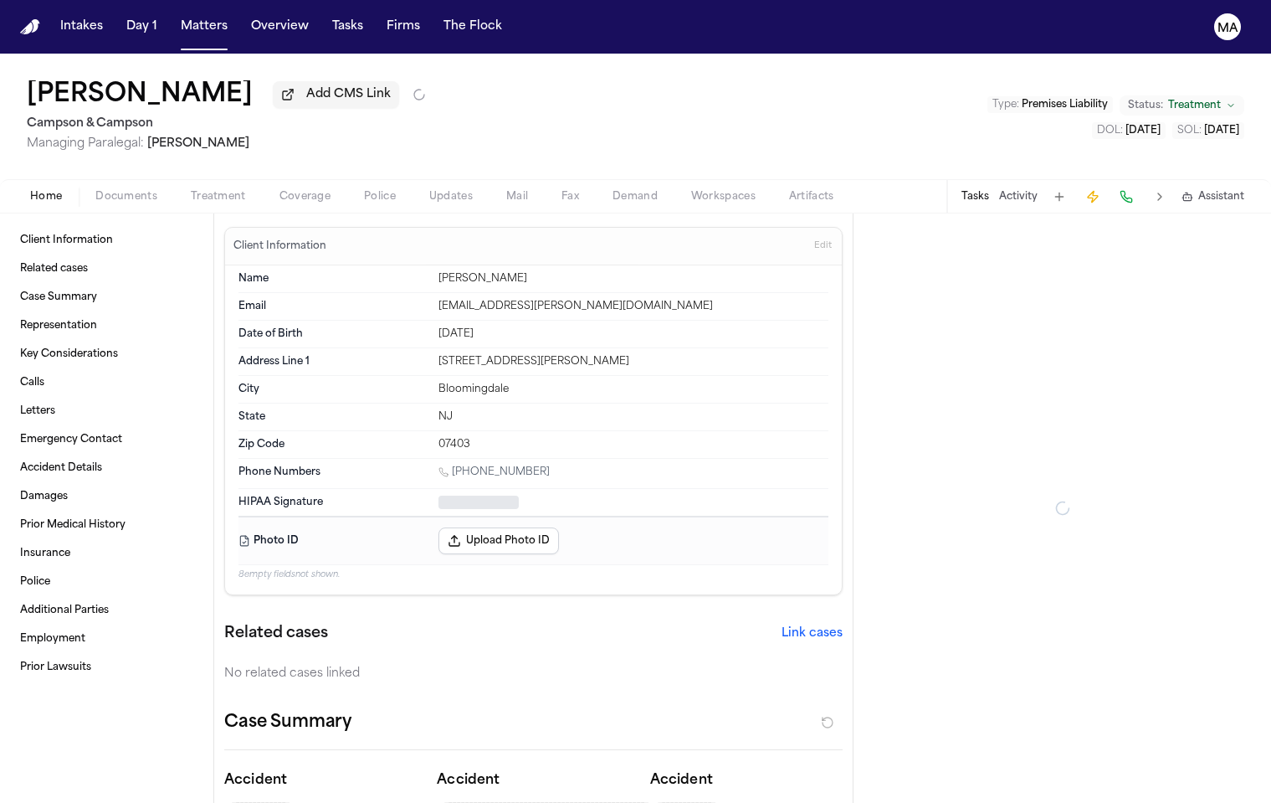
type textarea "*"
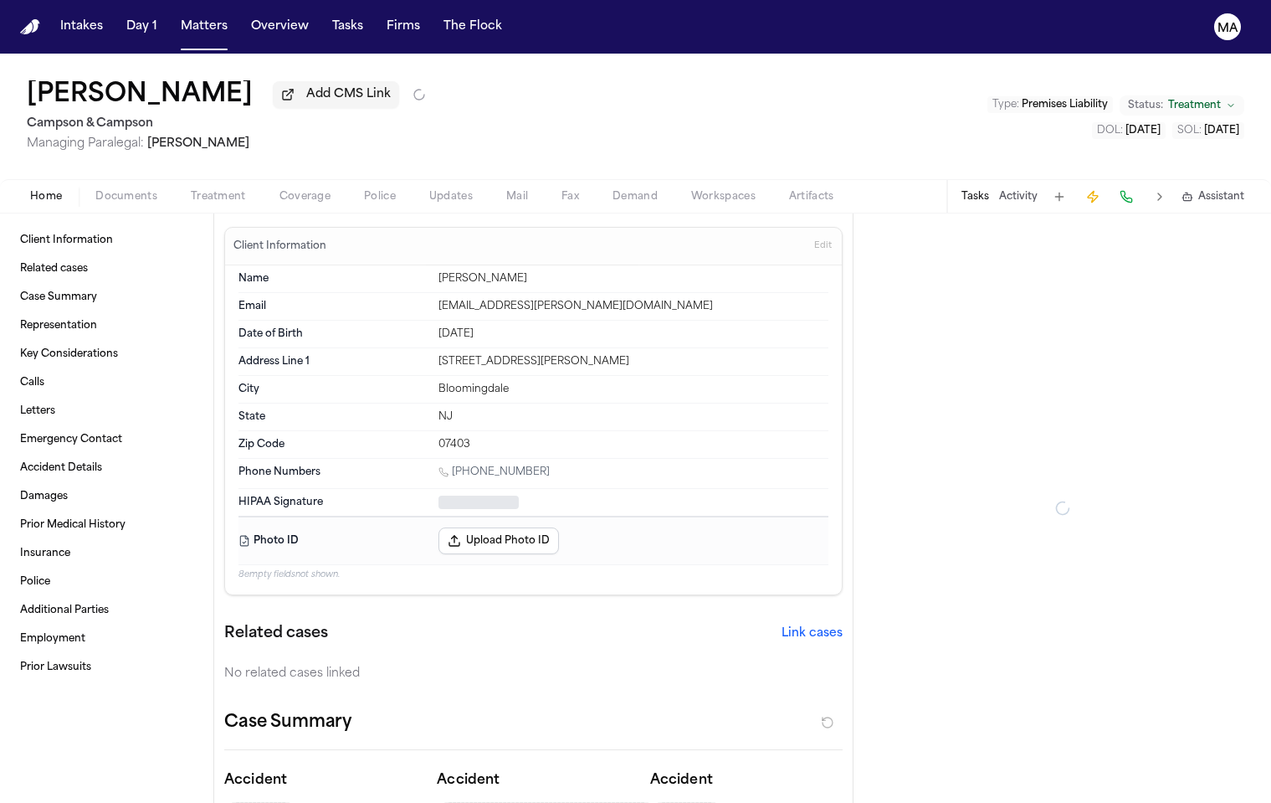
type textarea "*"
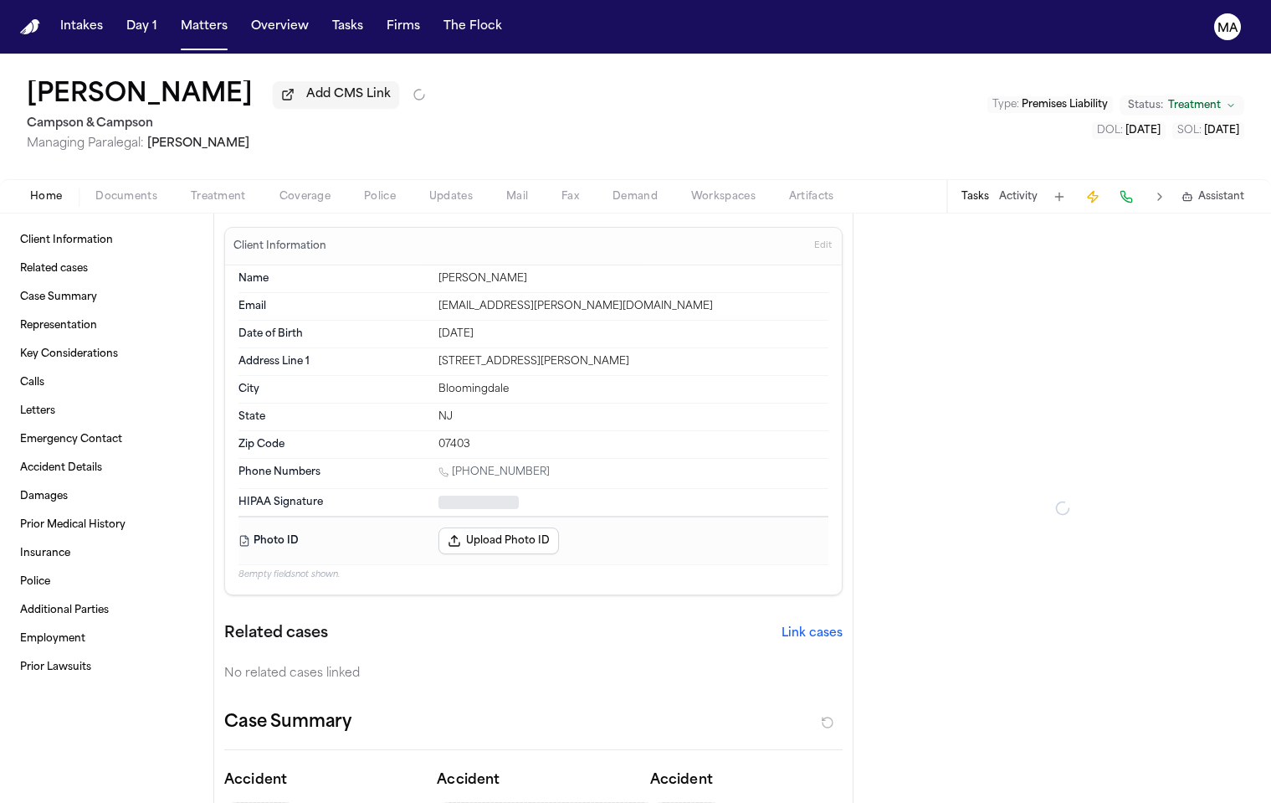
type textarea "*"
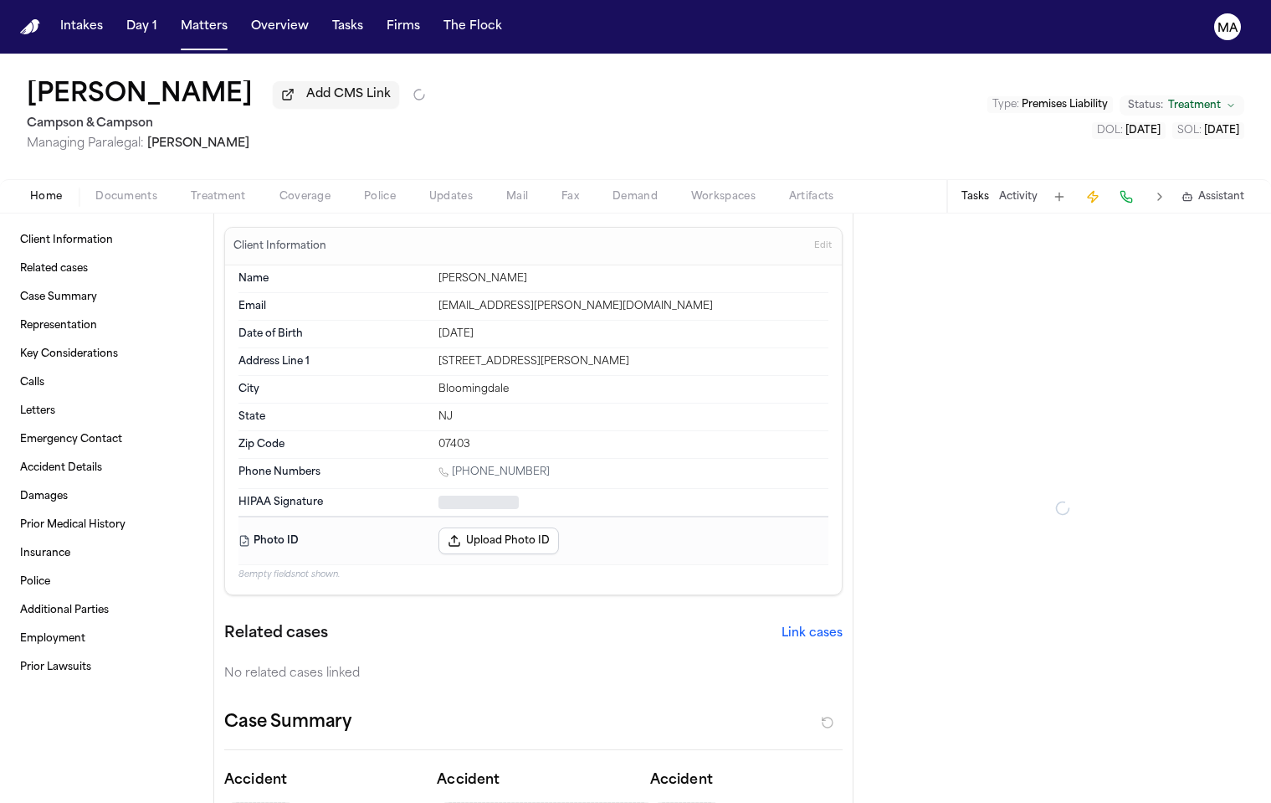
type textarea "*"
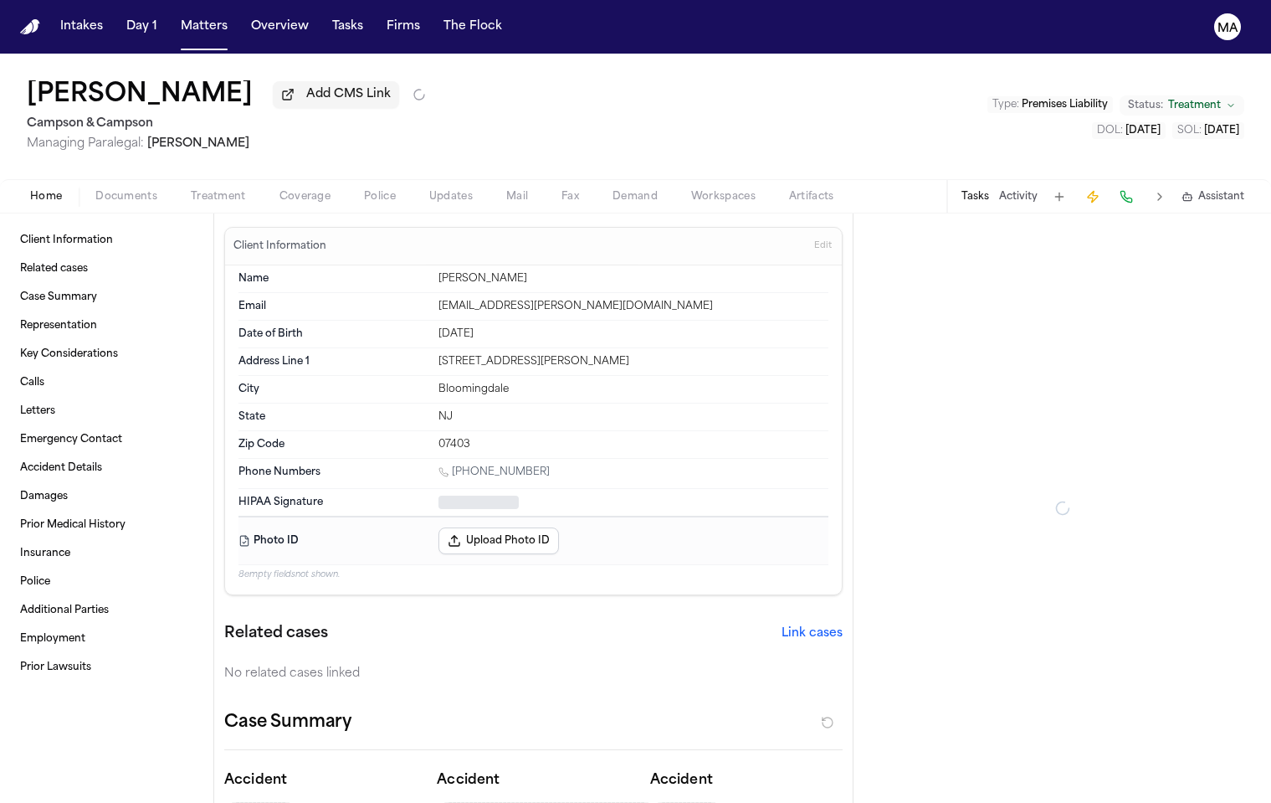
type textarea "*"
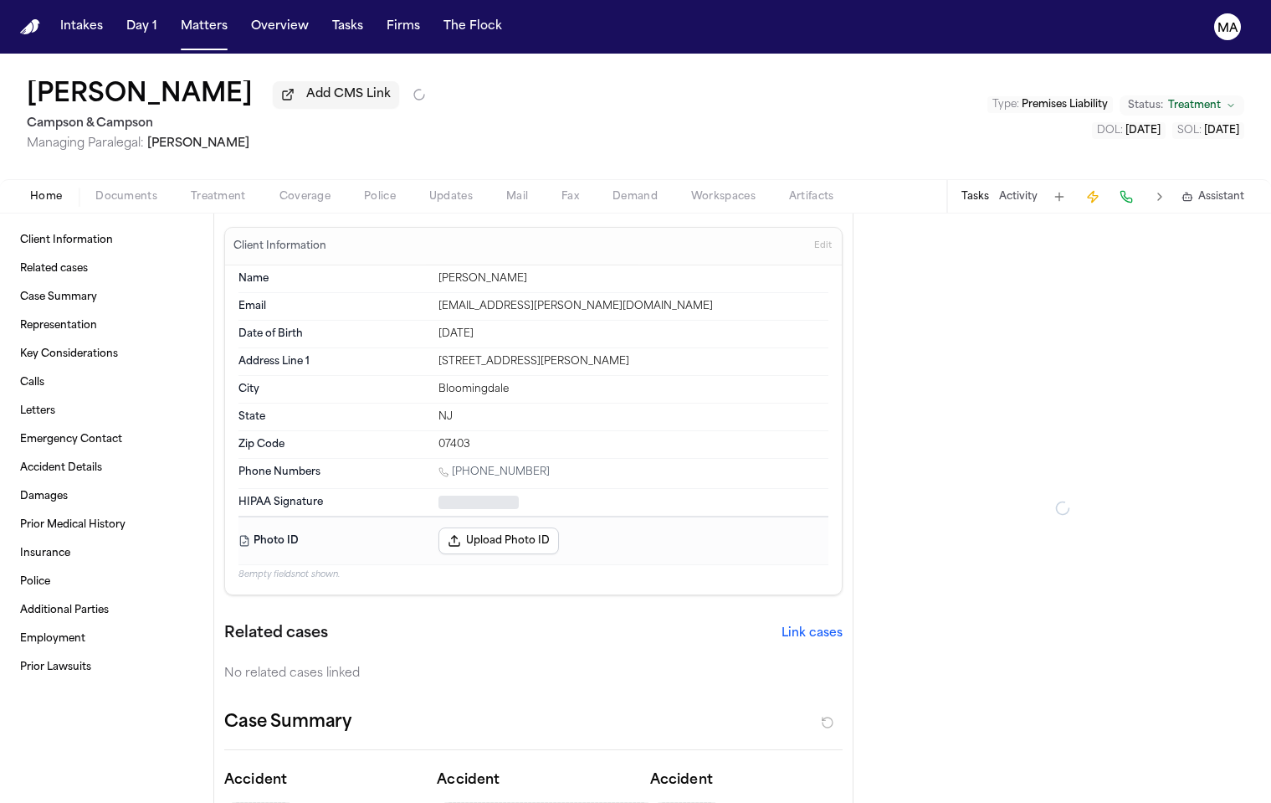
type textarea "*"
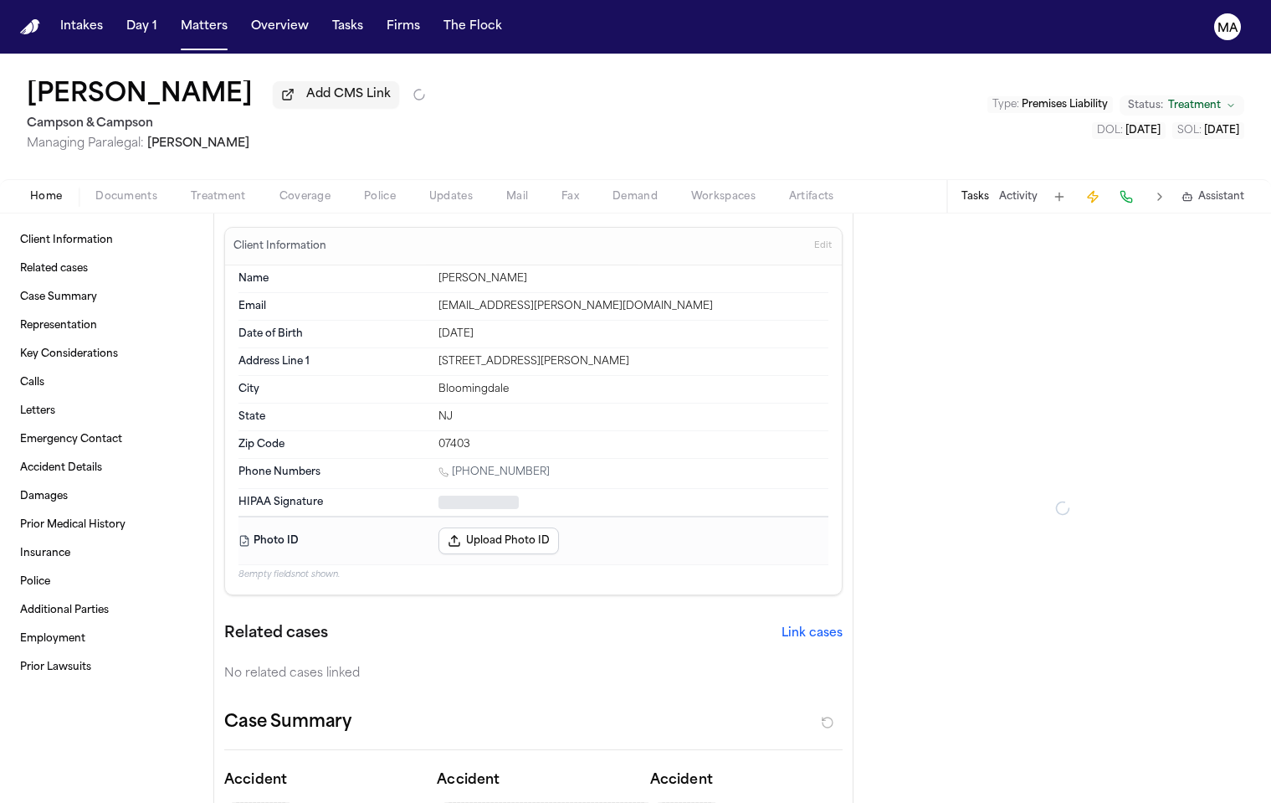
type textarea "*"
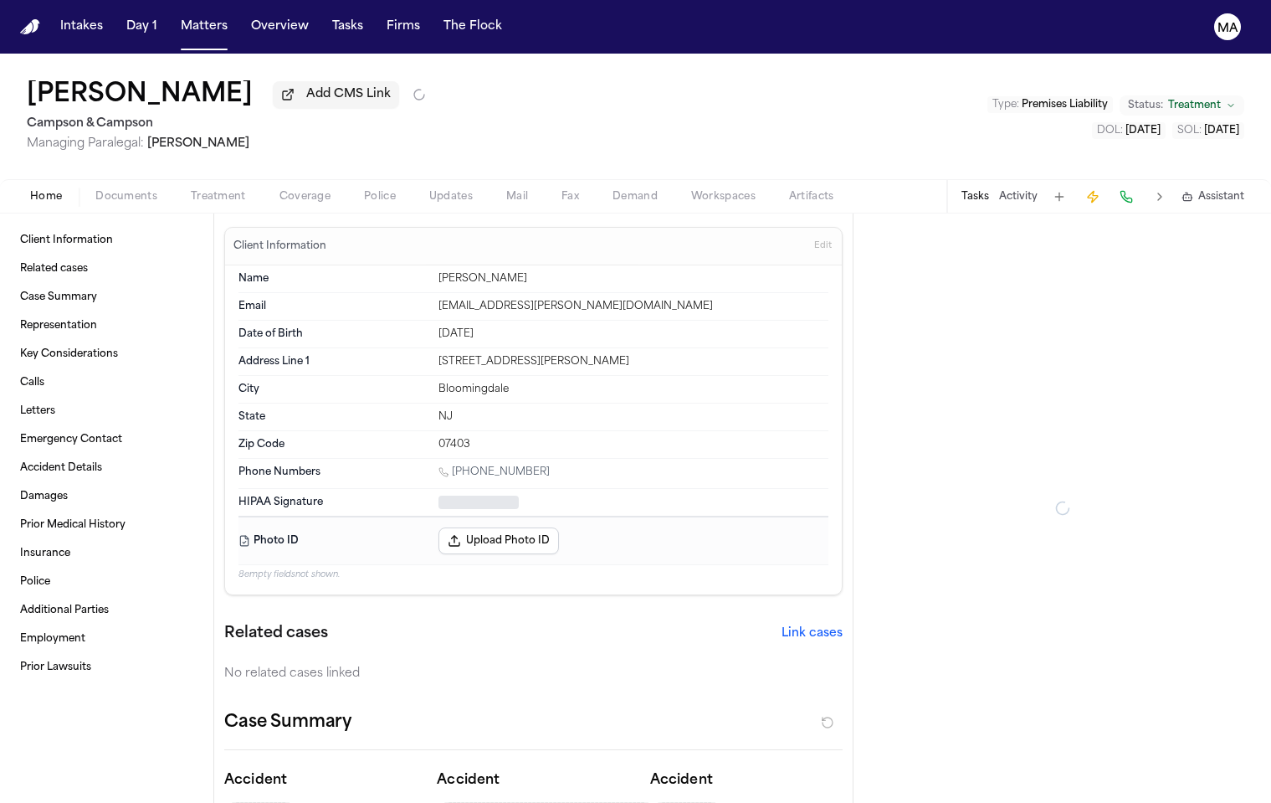
type textarea "*"
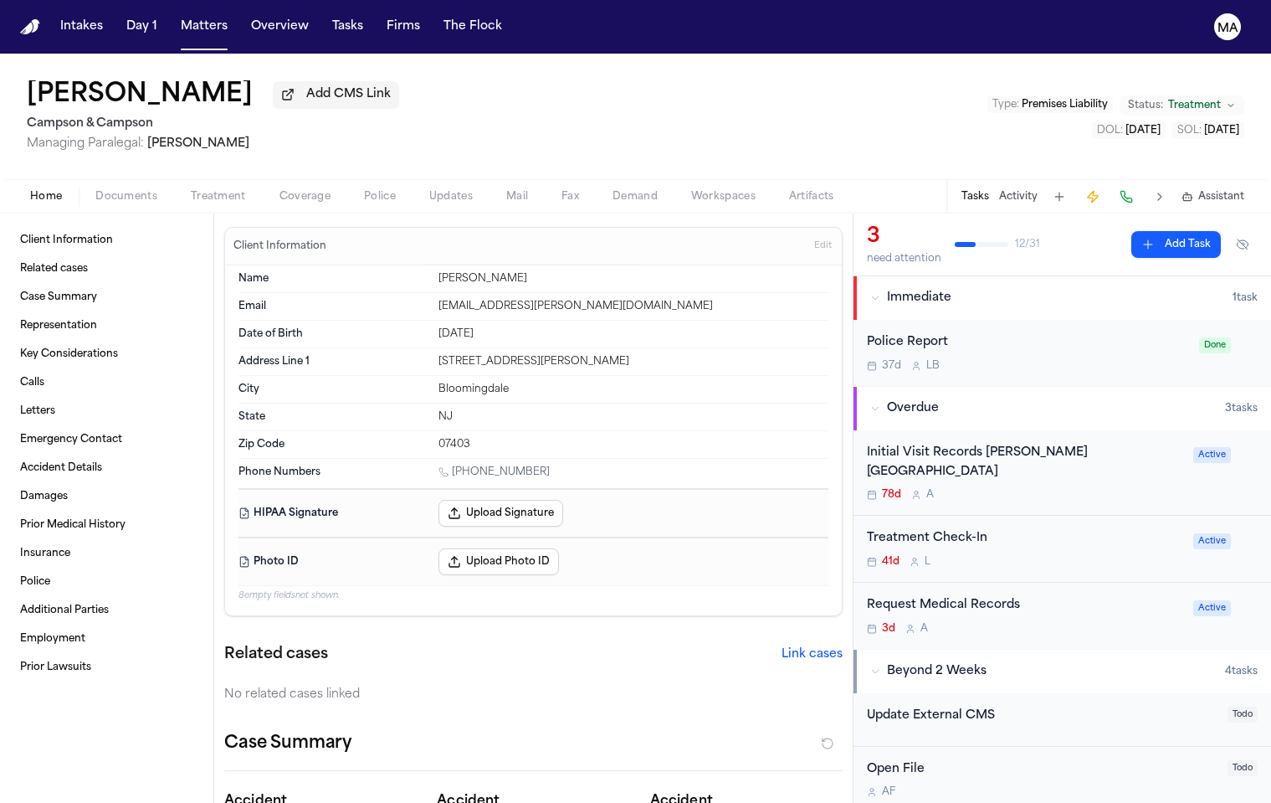
click at [100, 190] on span "Documents" at bounding box center [126, 196] width 62 height 13
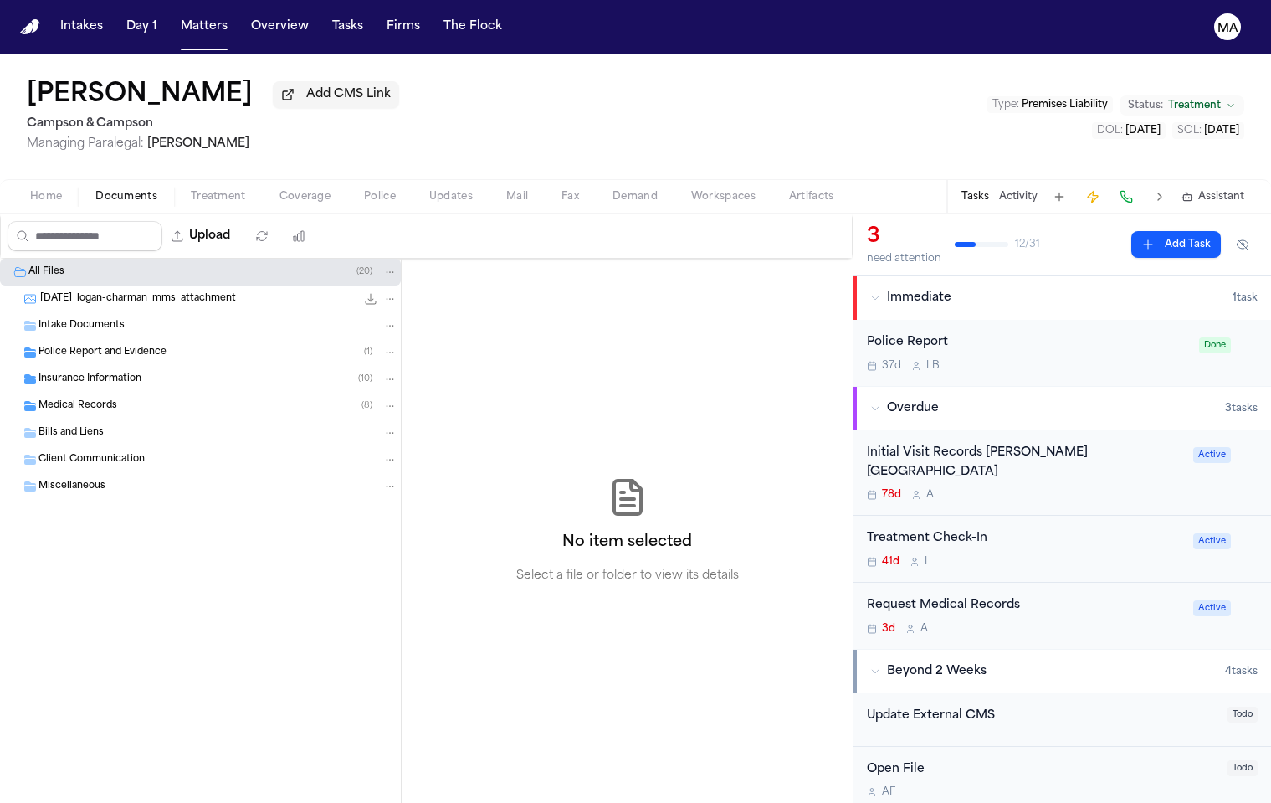
click at [106, 398] on div "Medical Records ( 8 )" at bounding box center [218, 405] width 359 height 15
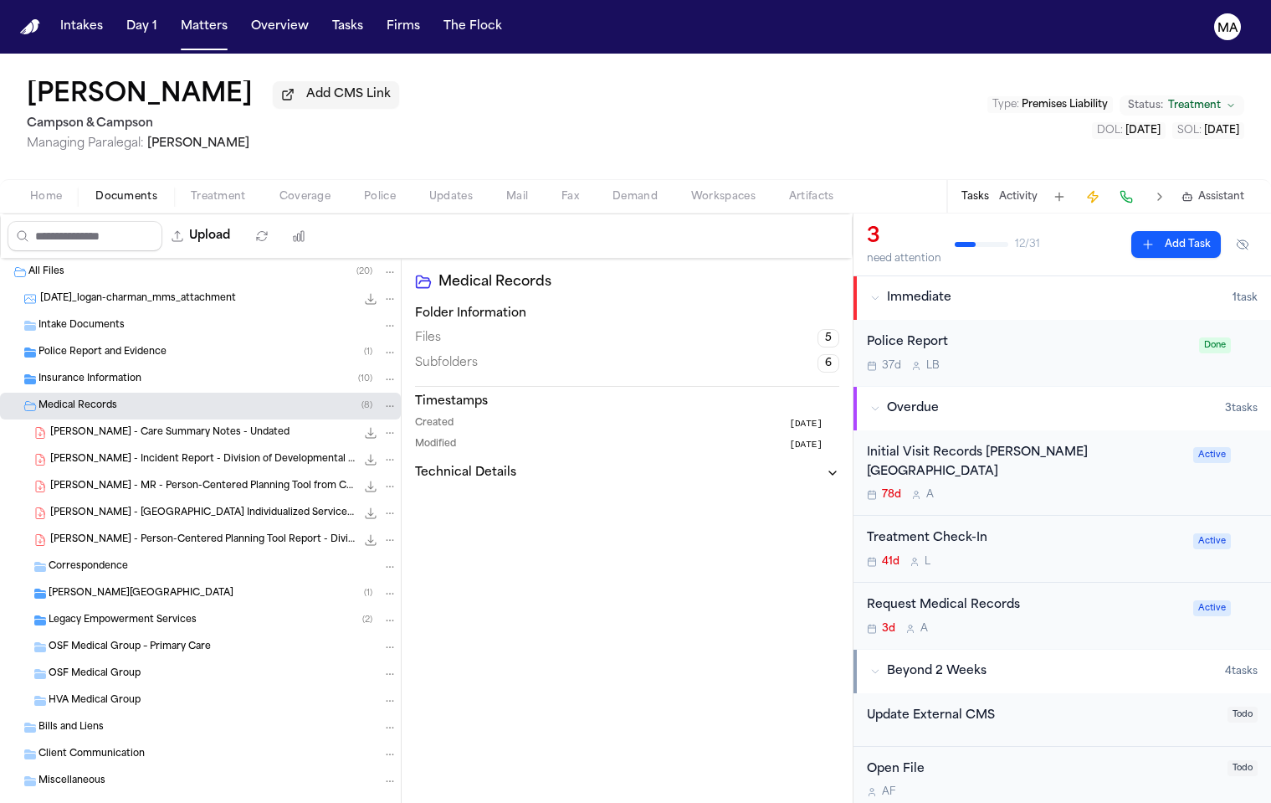
click at [95, 366] on div "Insurance Information ( 10 )" at bounding box center [200, 379] width 401 height 27
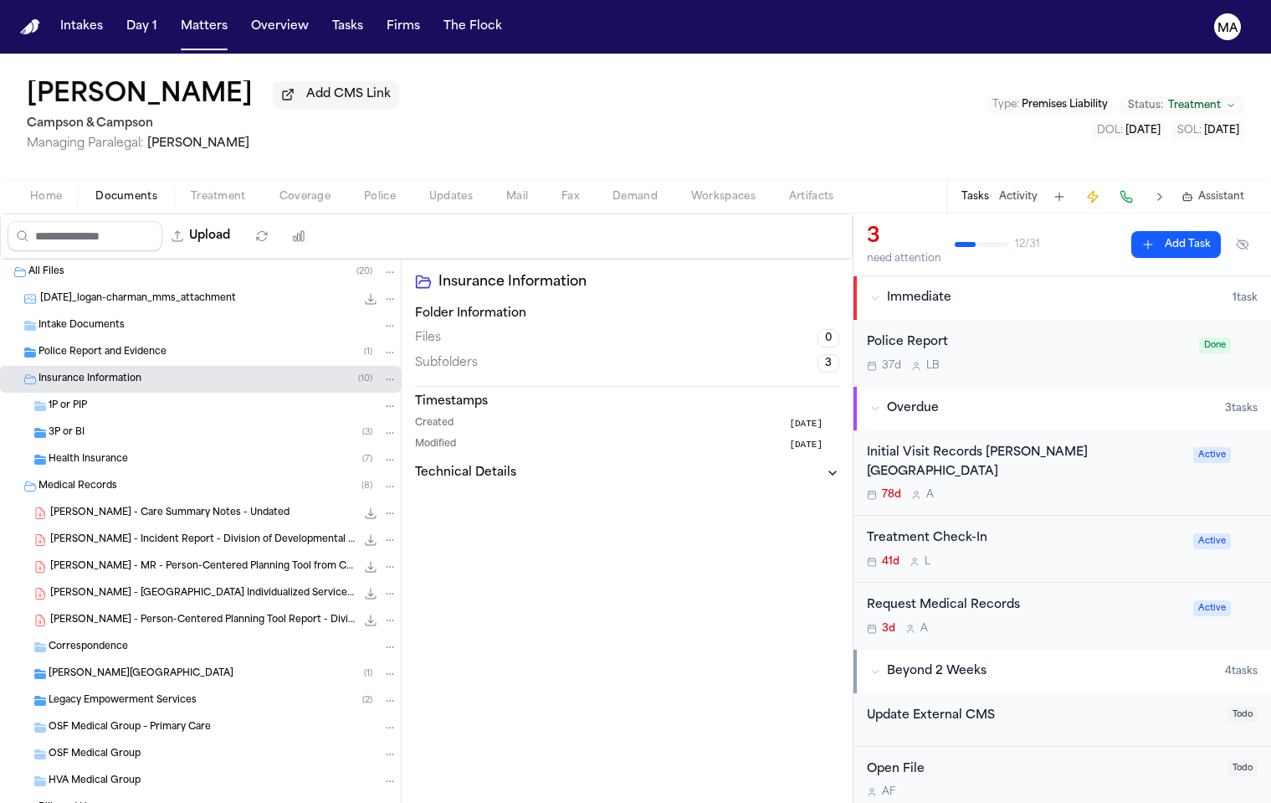
click at [100, 346] on span "Police Report and Evidence" at bounding box center [103, 353] width 128 height 14
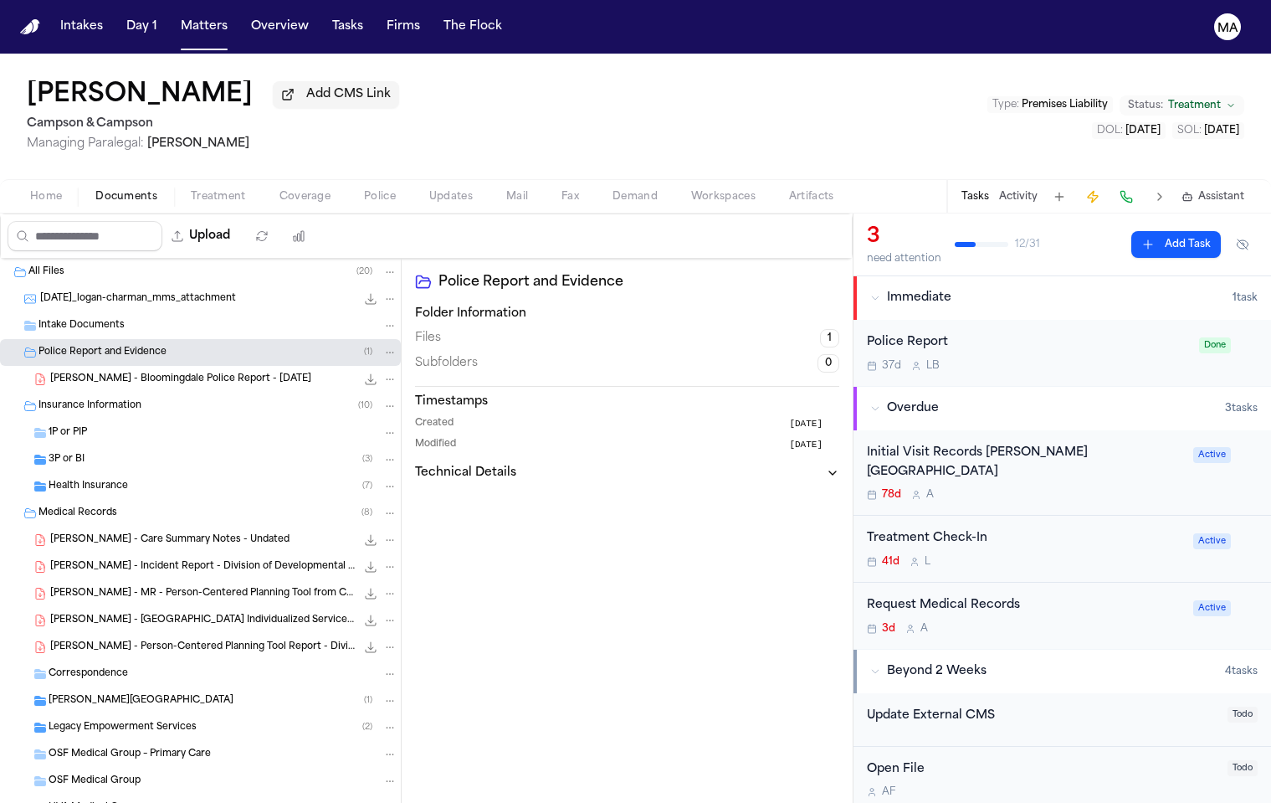
click at [106, 452] on div "3P or BI ( 3 )" at bounding box center [223, 459] width 349 height 15
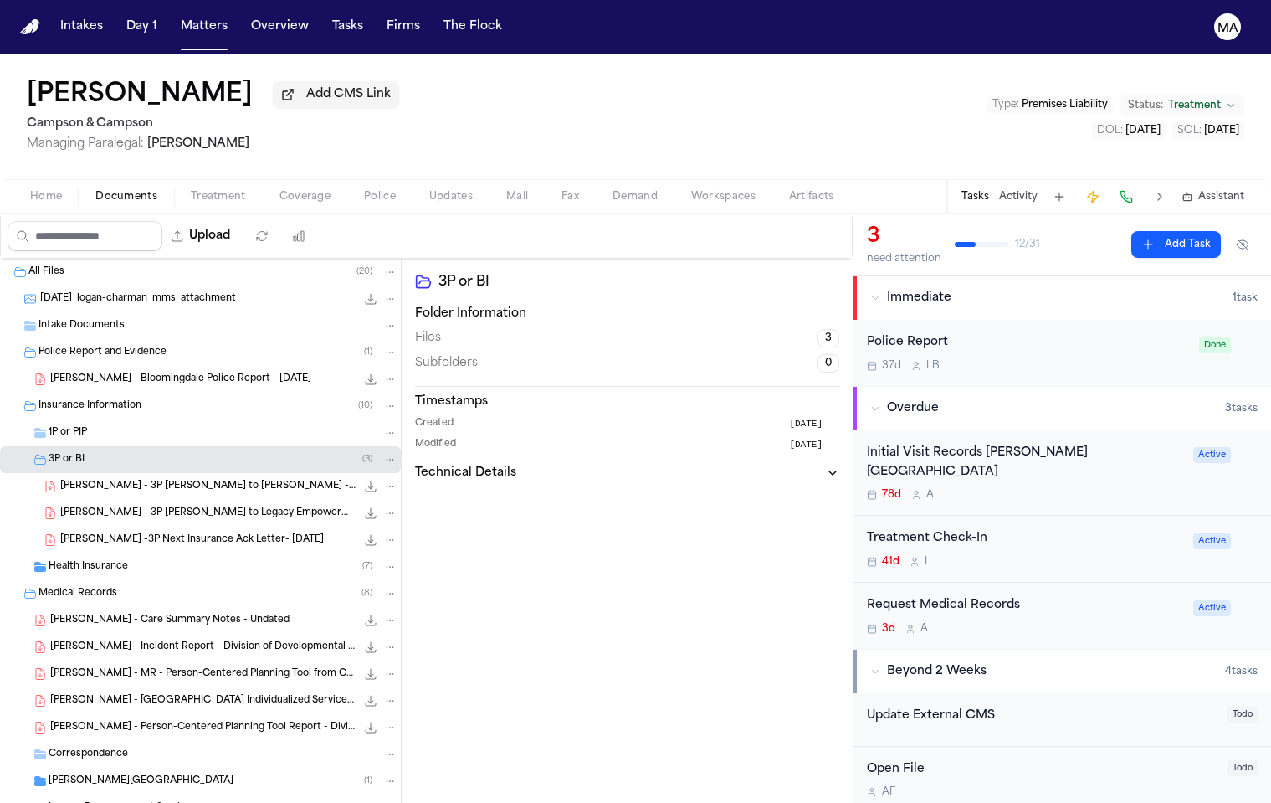
click at [118, 553] on div "Health Insurance ( 7 )" at bounding box center [200, 566] width 401 height 27
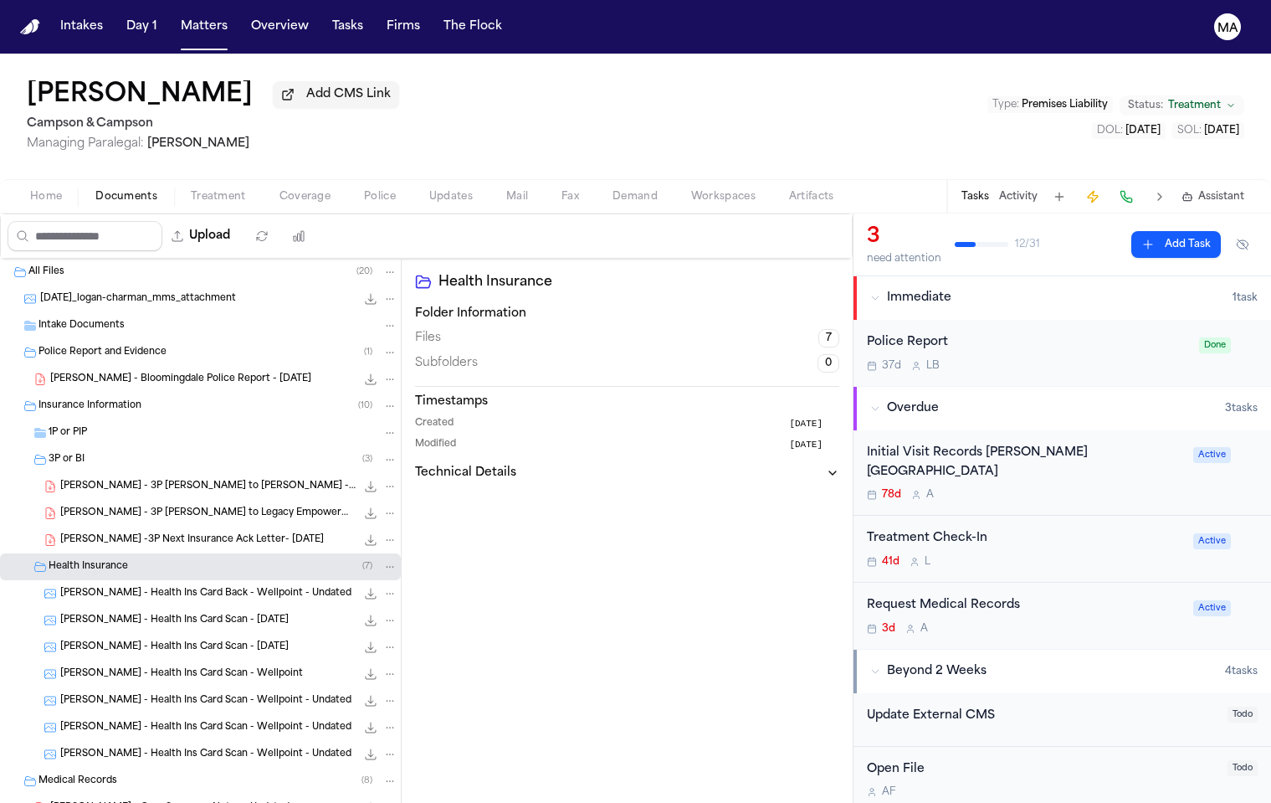
scroll to position [296, 0]
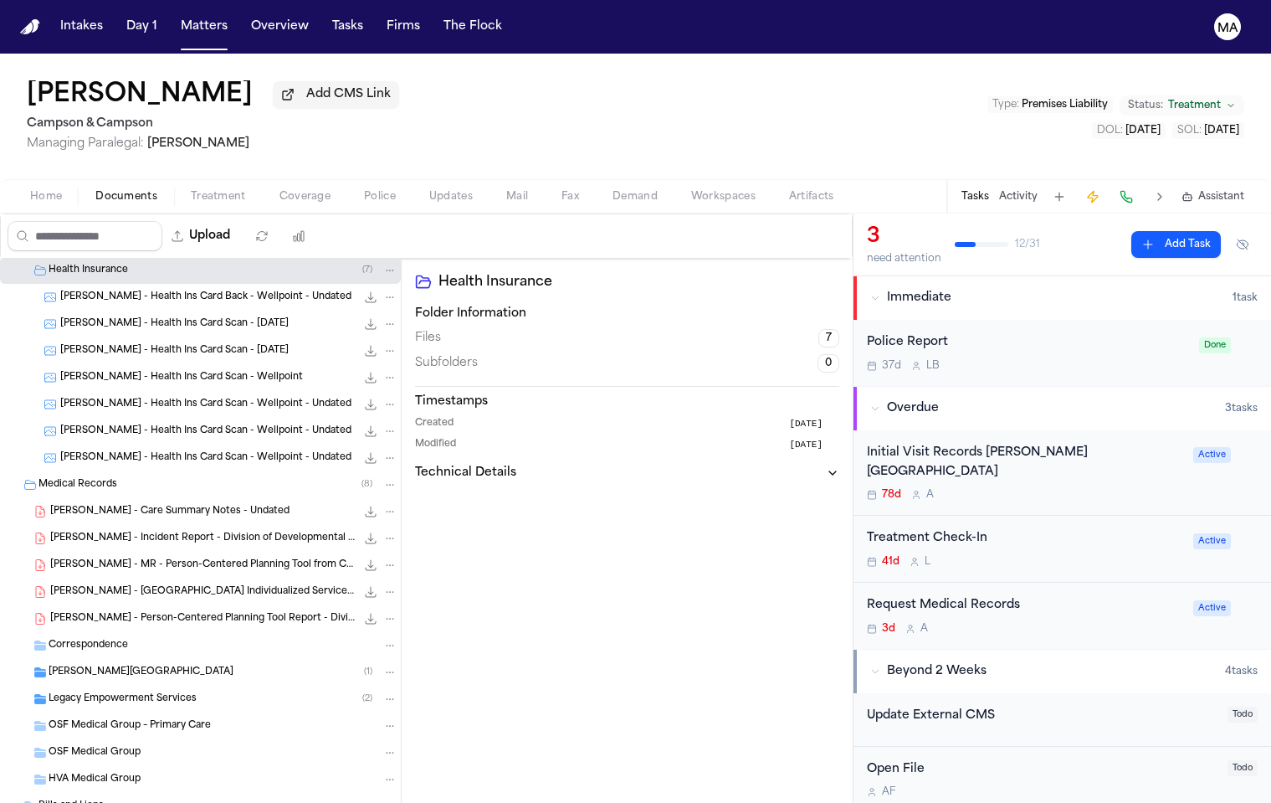
click at [101, 612] on span "[PERSON_NAME] - Person-Centered Planning Tool Report - Division of Developmenta…" at bounding box center [203, 619] width 306 height 14
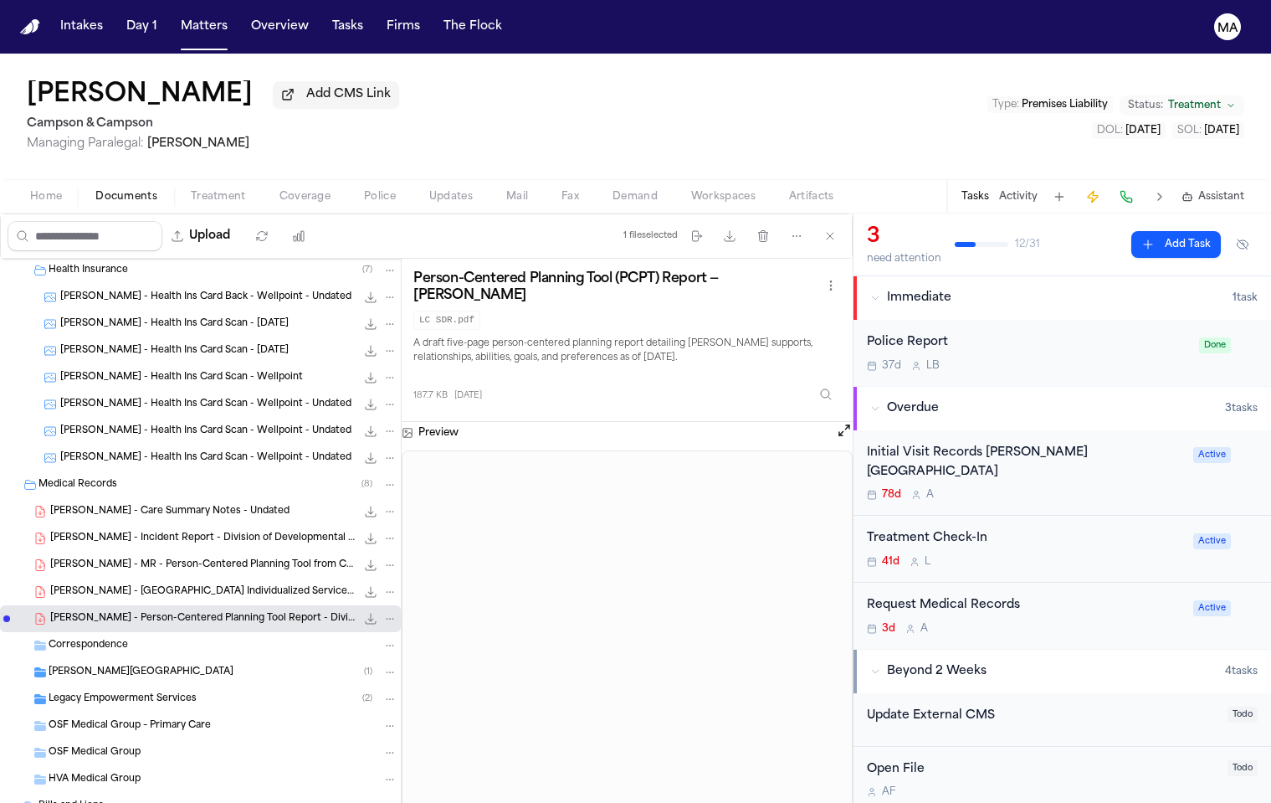
click at [109, 585] on span "[PERSON_NAME] - [GEOGRAPHIC_DATA] Individualized Service Plan - [DATE]" at bounding box center [203, 592] width 306 height 14
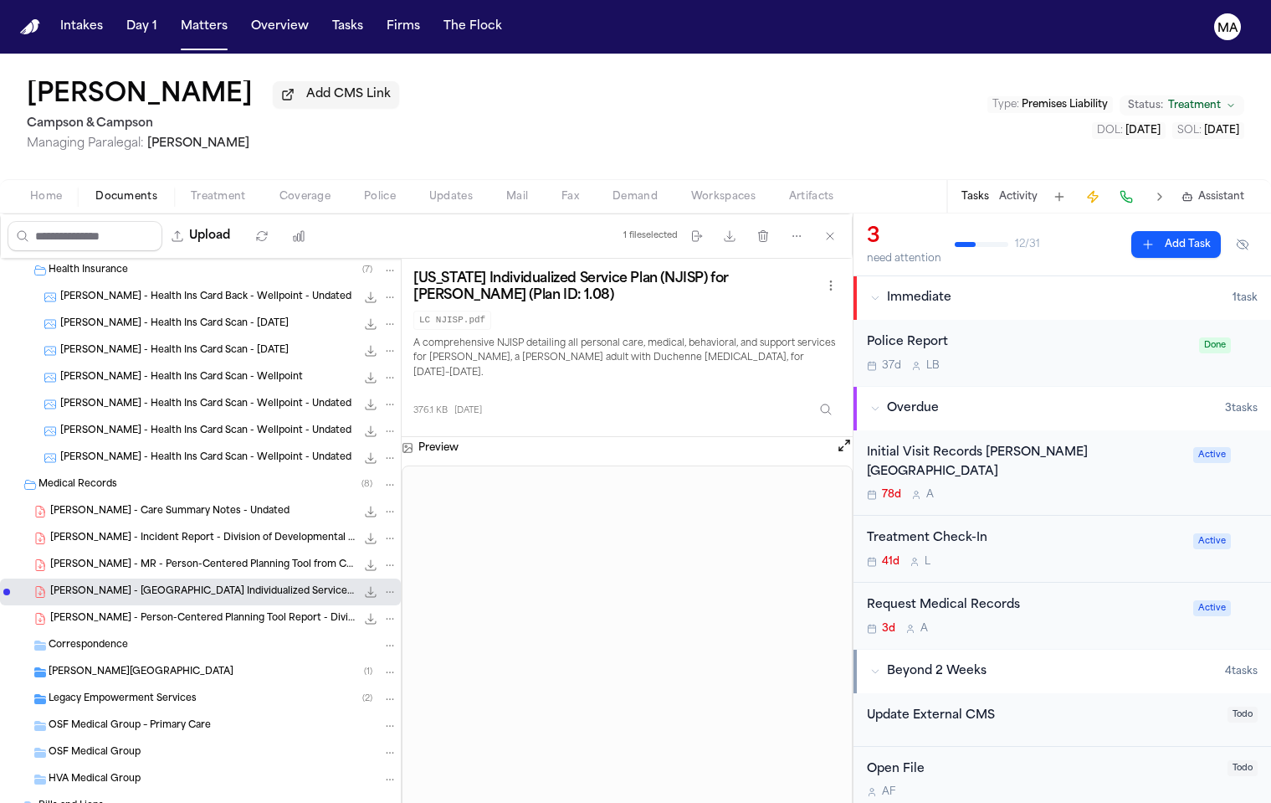
click at [104, 558] on span "[PERSON_NAME] - MR - Person-Centered Planning Tool from Comprehensive Care Netw…" at bounding box center [203, 565] width 306 height 14
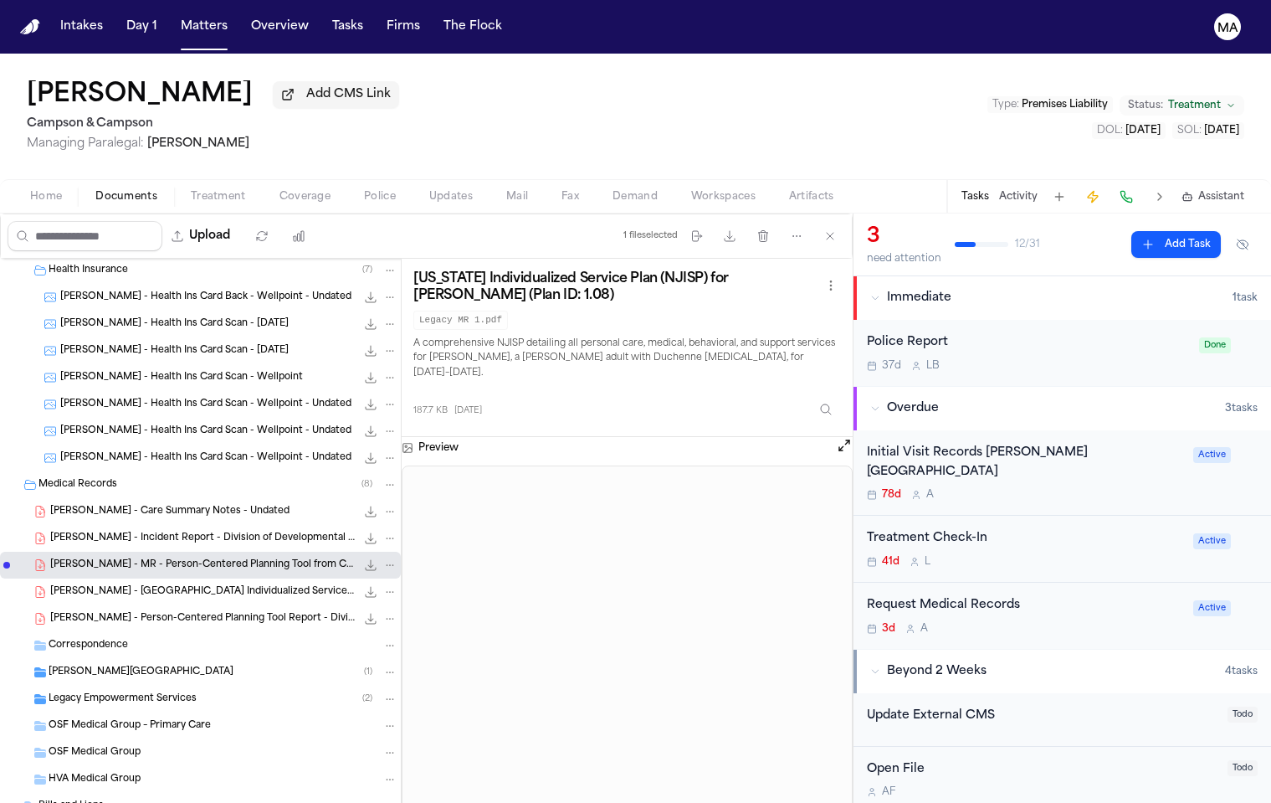
click at [100, 532] on span "[PERSON_NAME] - Incident Report - Division of Developmental Disabilities - [DAT…" at bounding box center [203, 539] width 306 height 14
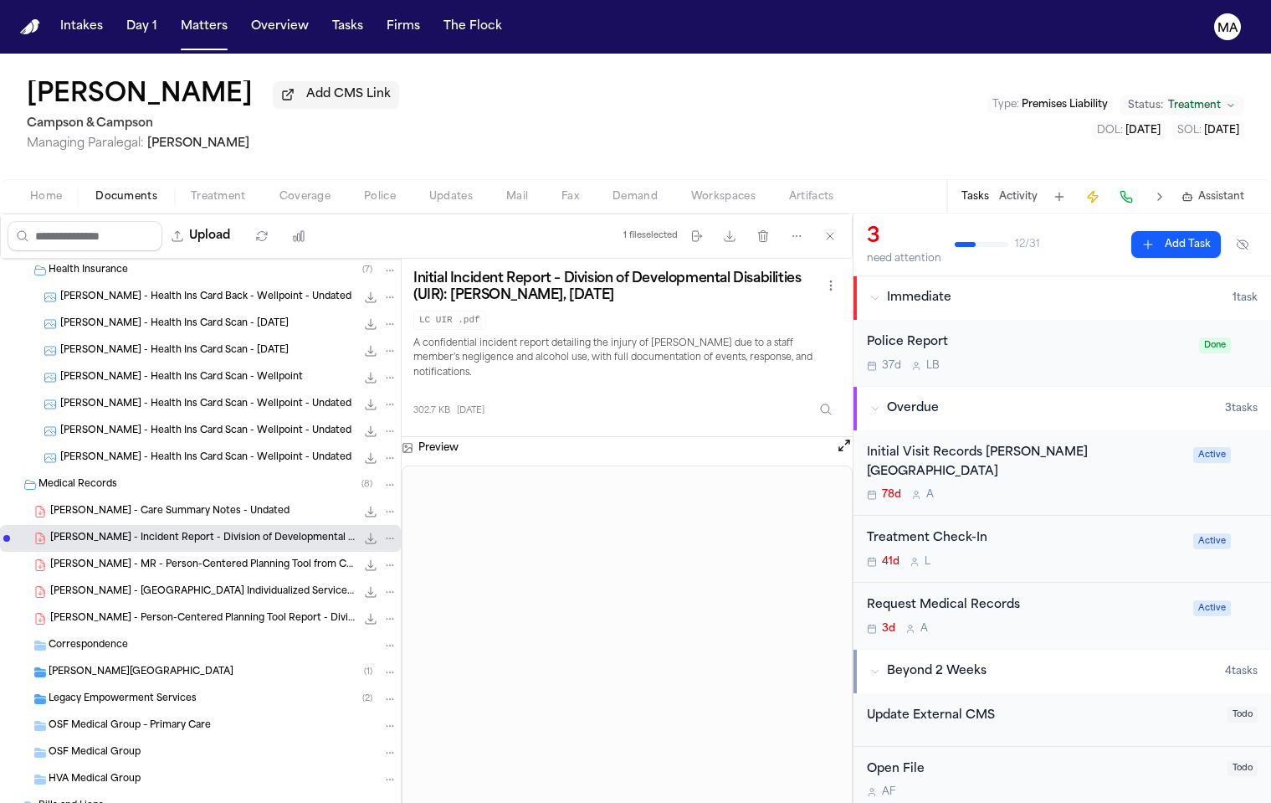
click at [100, 505] on span "[PERSON_NAME] - Care Summary Notes - Undated" at bounding box center [169, 512] width 239 height 14
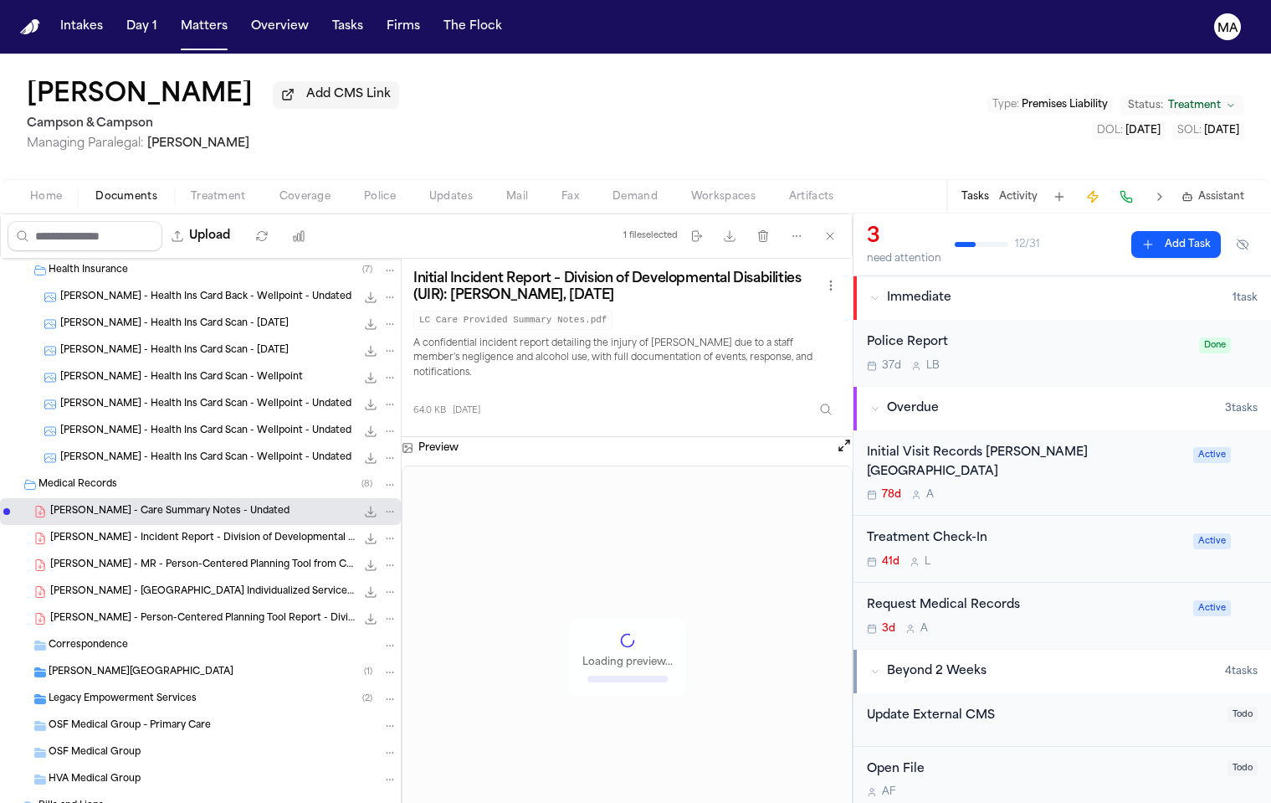
click at [101, 532] on span "[PERSON_NAME] - Incident Report - Division of Developmental Disabilities - [DAT…" at bounding box center [203, 539] width 306 height 14
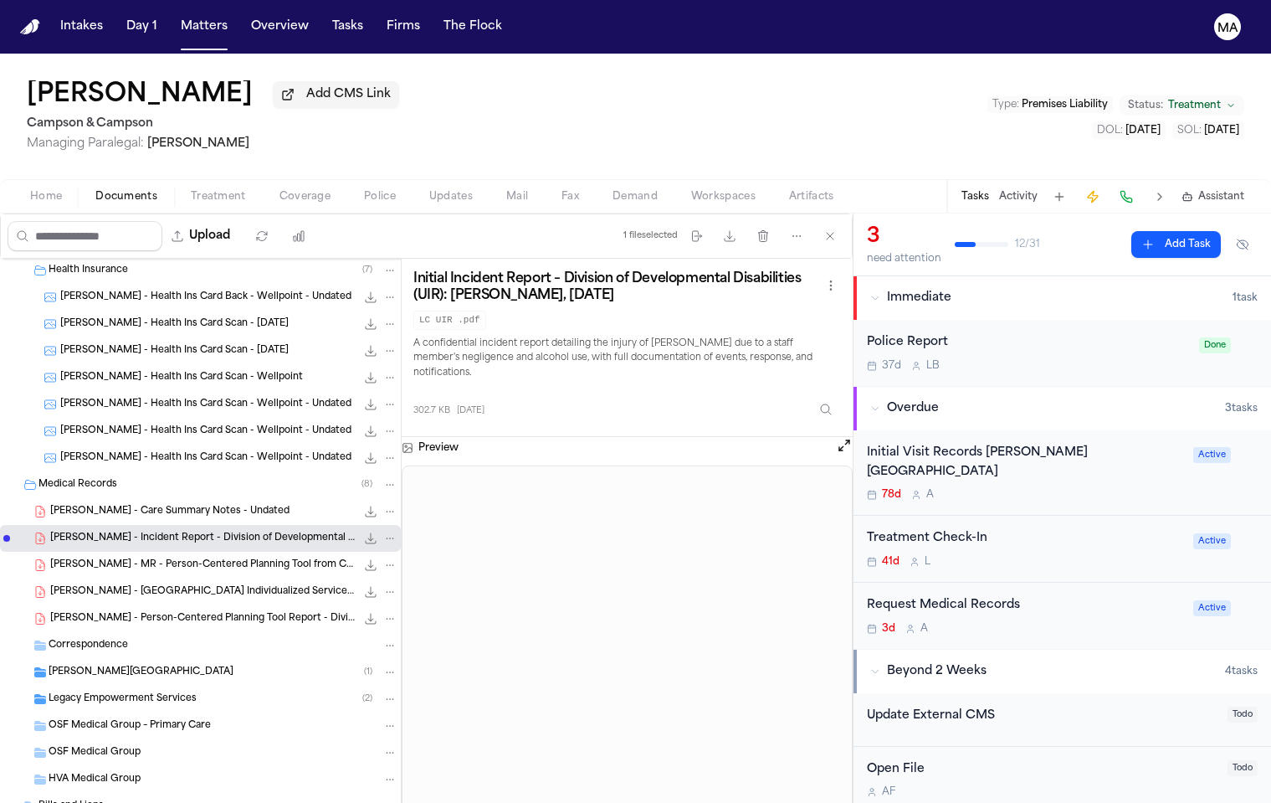
click at [102, 558] on span "[PERSON_NAME] - MR - Person-Centered Planning Tool from Comprehensive Care Netw…" at bounding box center [203, 565] width 306 height 14
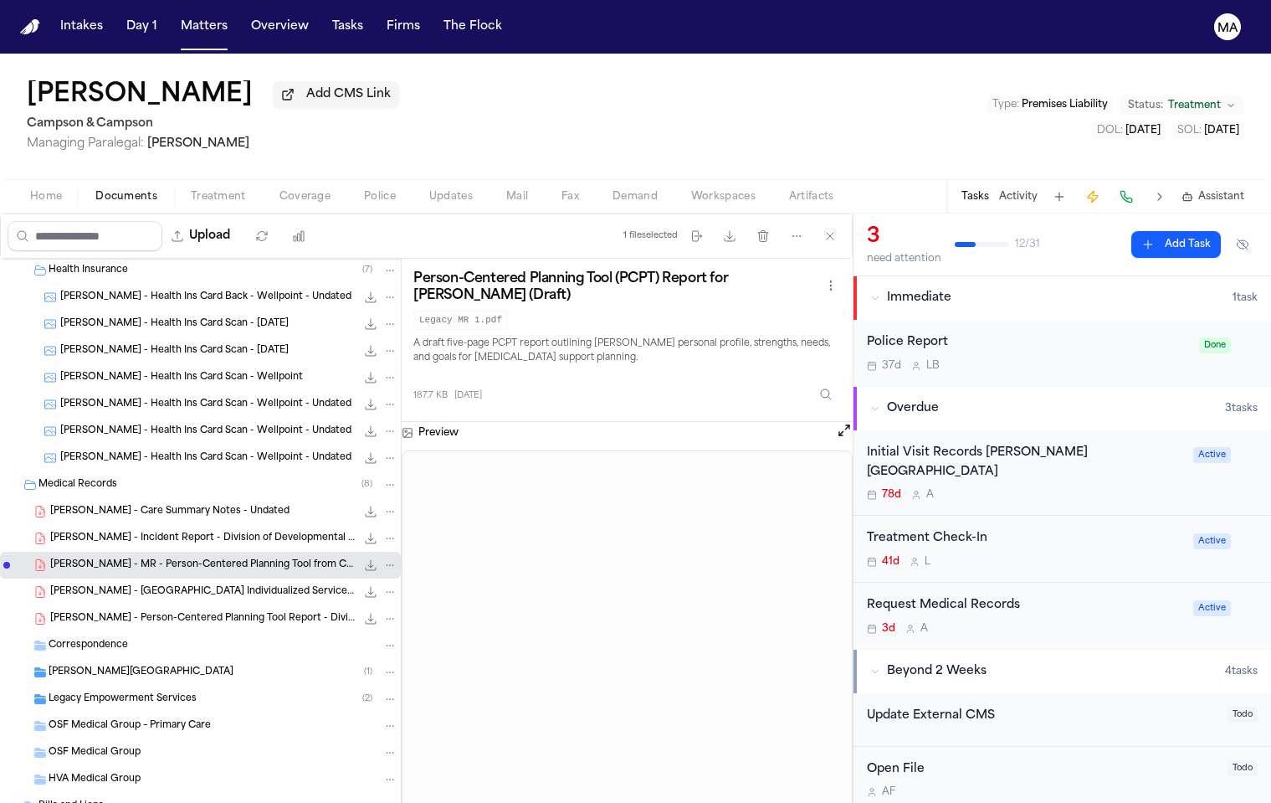
click at [105, 585] on span "[PERSON_NAME] - [GEOGRAPHIC_DATA] Individualized Service Plan - [DATE]" at bounding box center [203, 592] width 306 height 14
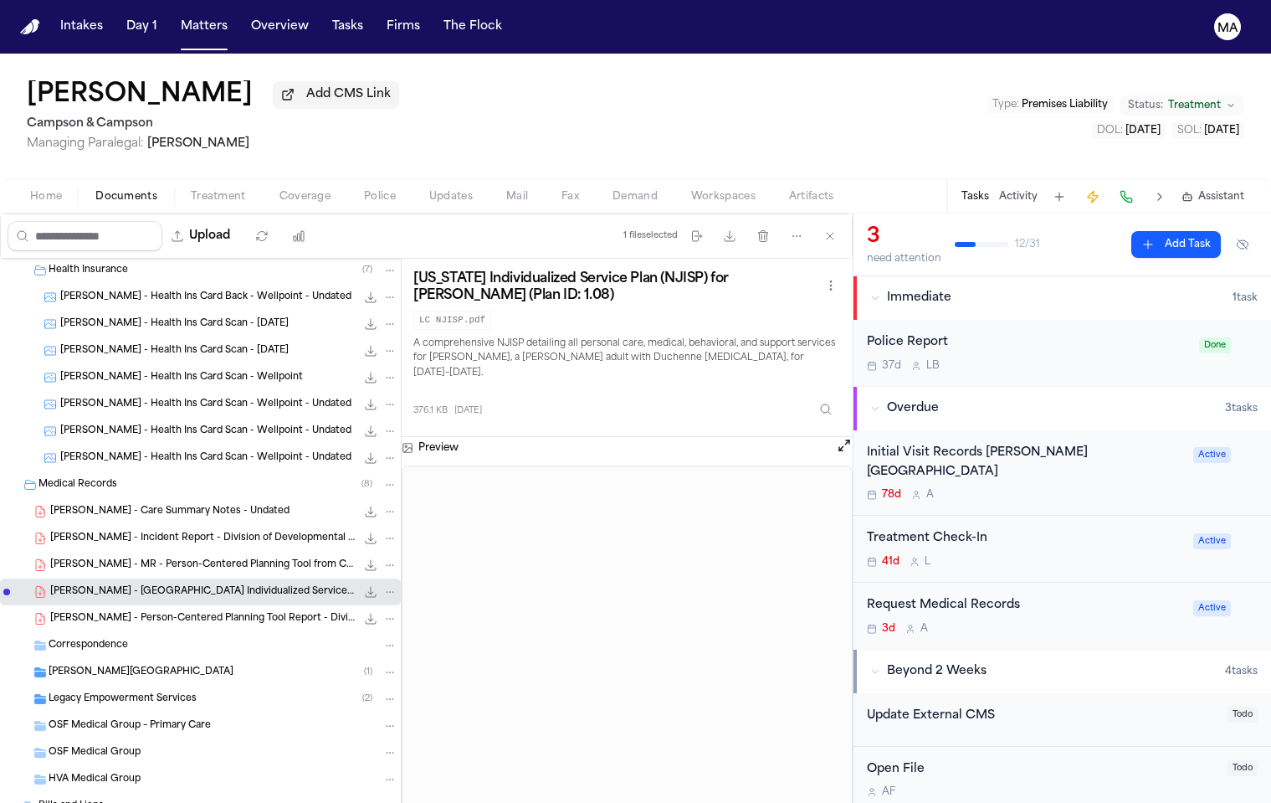
click at [107, 612] on span "[PERSON_NAME] - Person-Centered Planning Tool Report - Division of Developmenta…" at bounding box center [203, 619] width 306 height 14
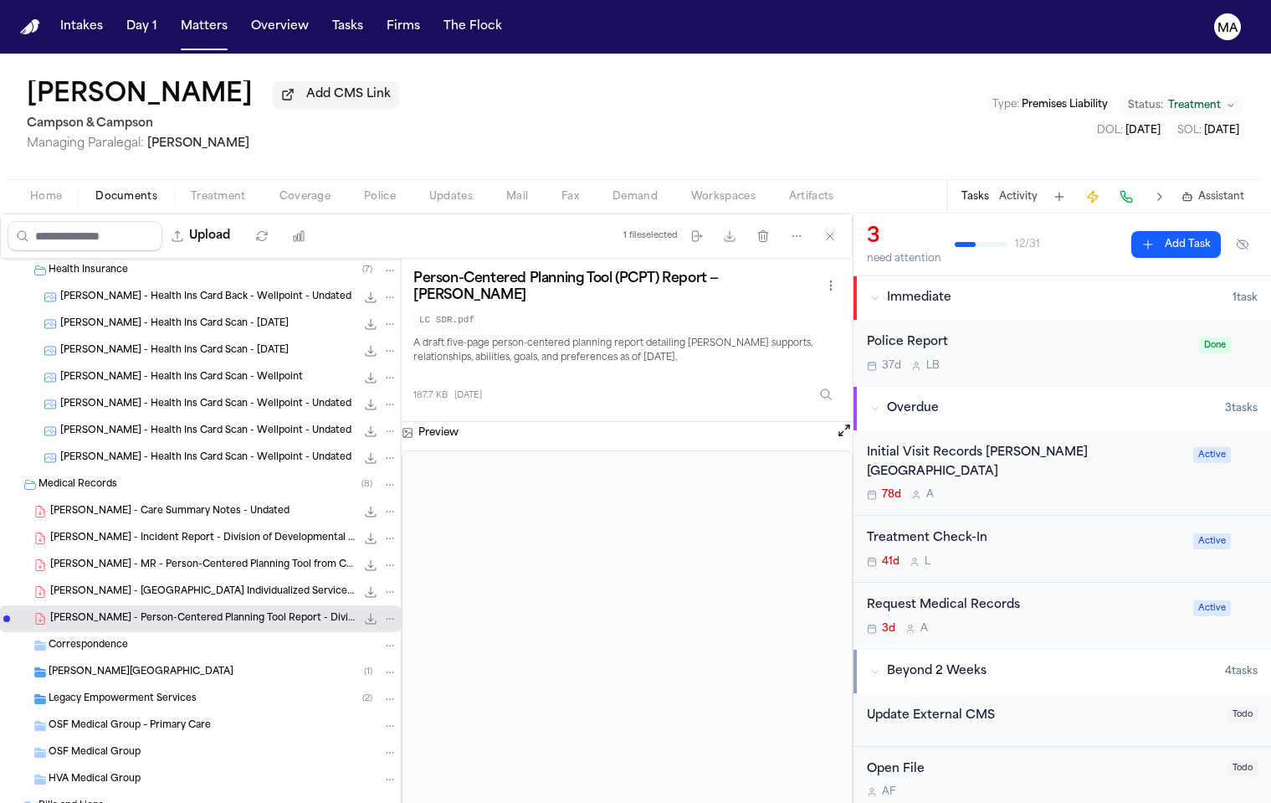
click at [121, 558] on span "[PERSON_NAME] - MR - Person-Centered Planning Tool from Comprehensive Care Netw…" at bounding box center [203, 565] width 306 height 14
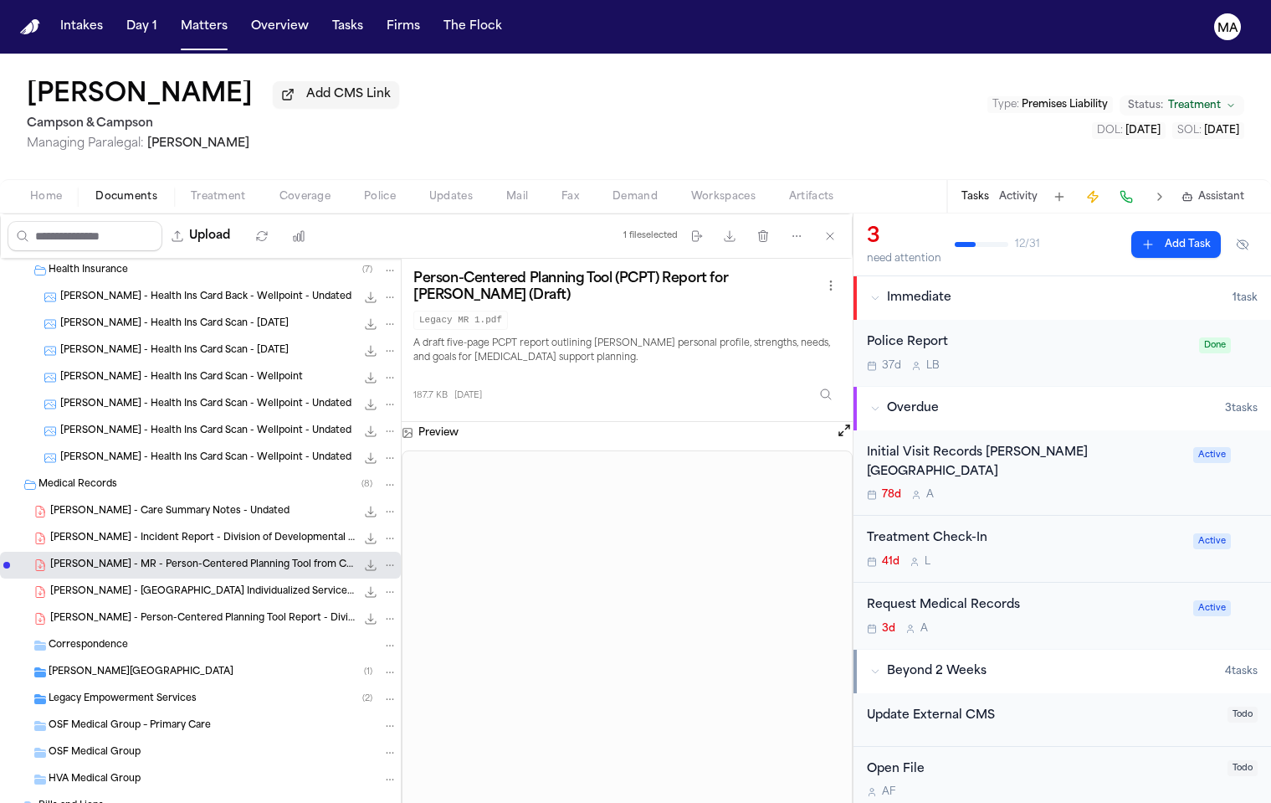
click at [108, 532] on span "[PERSON_NAME] - Incident Report - Division of Developmental Disabilities - [DAT…" at bounding box center [203, 539] width 306 height 14
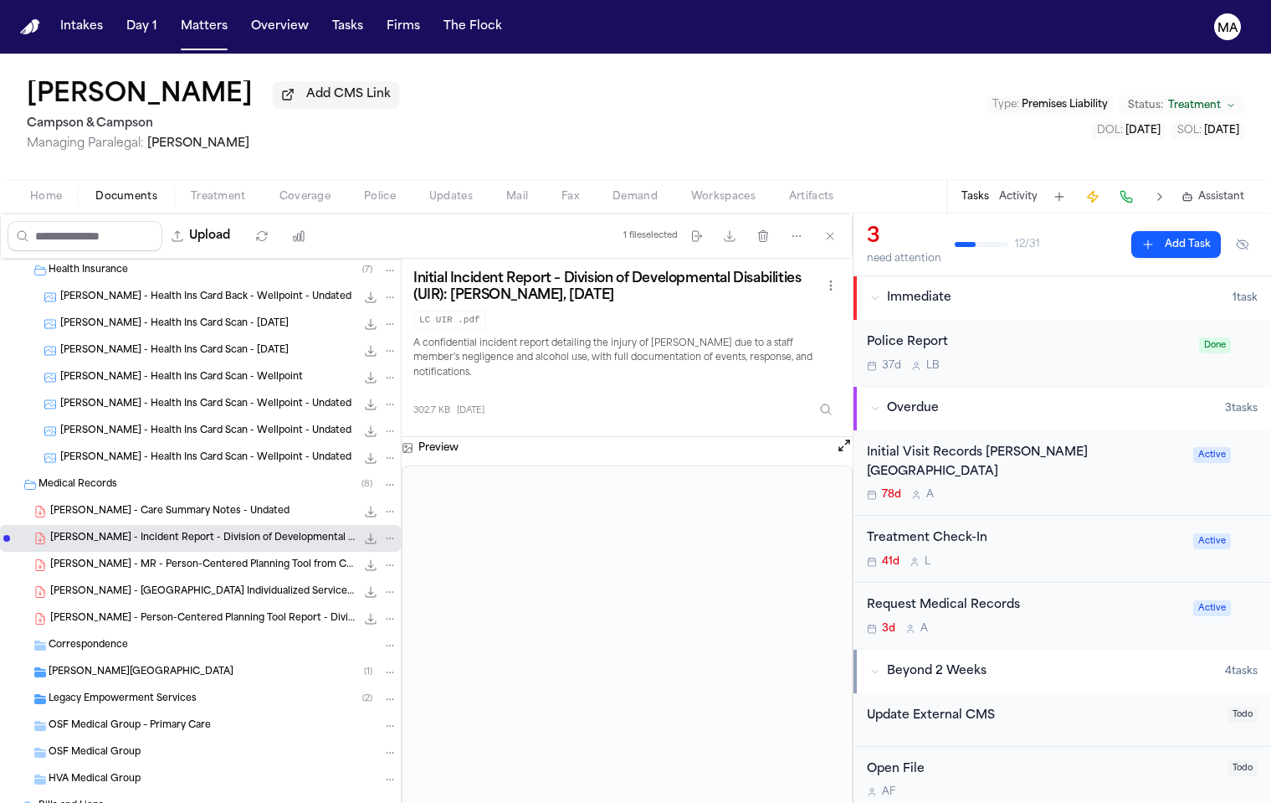
click at [101, 505] on span "[PERSON_NAME] - Care Summary Notes - Undated" at bounding box center [169, 512] width 239 height 14
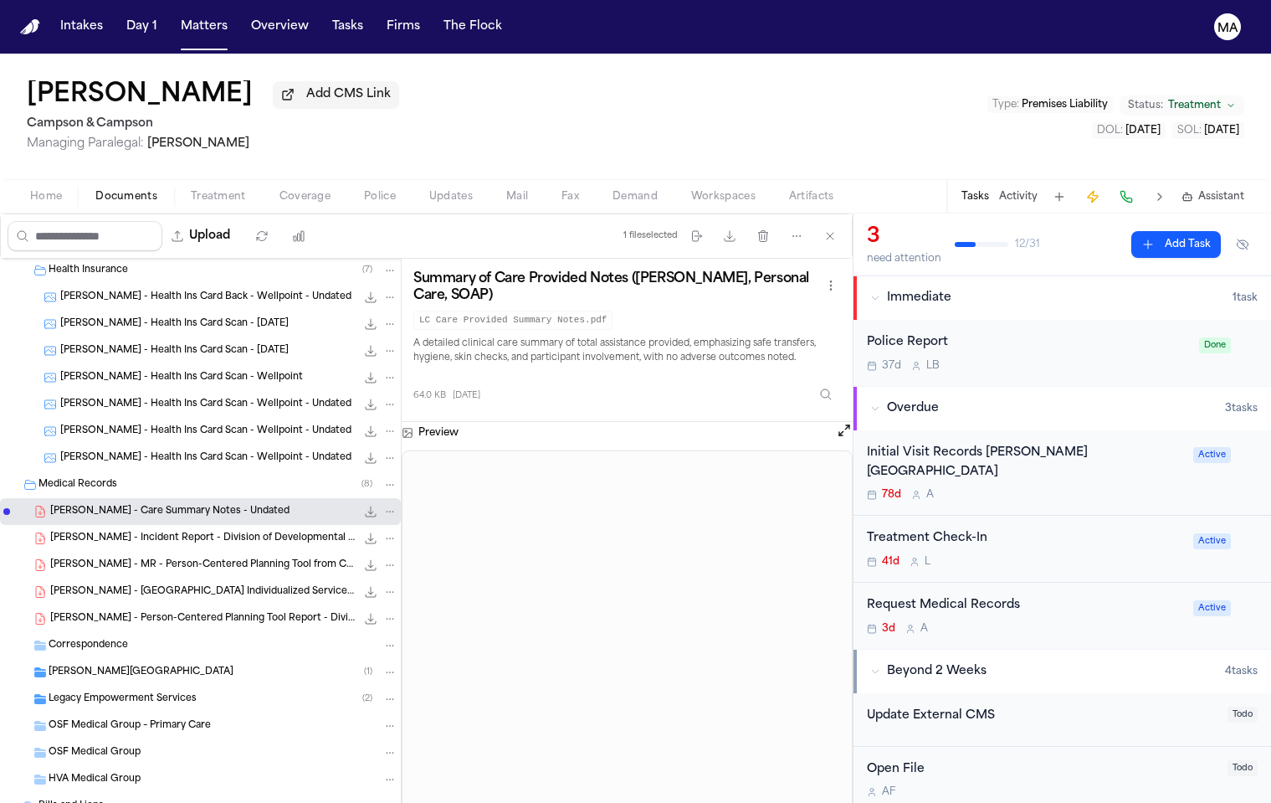
click at [100, 665] on span "[PERSON_NAME][GEOGRAPHIC_DATA]" at bounding box center [141, 672] width 185 height 14
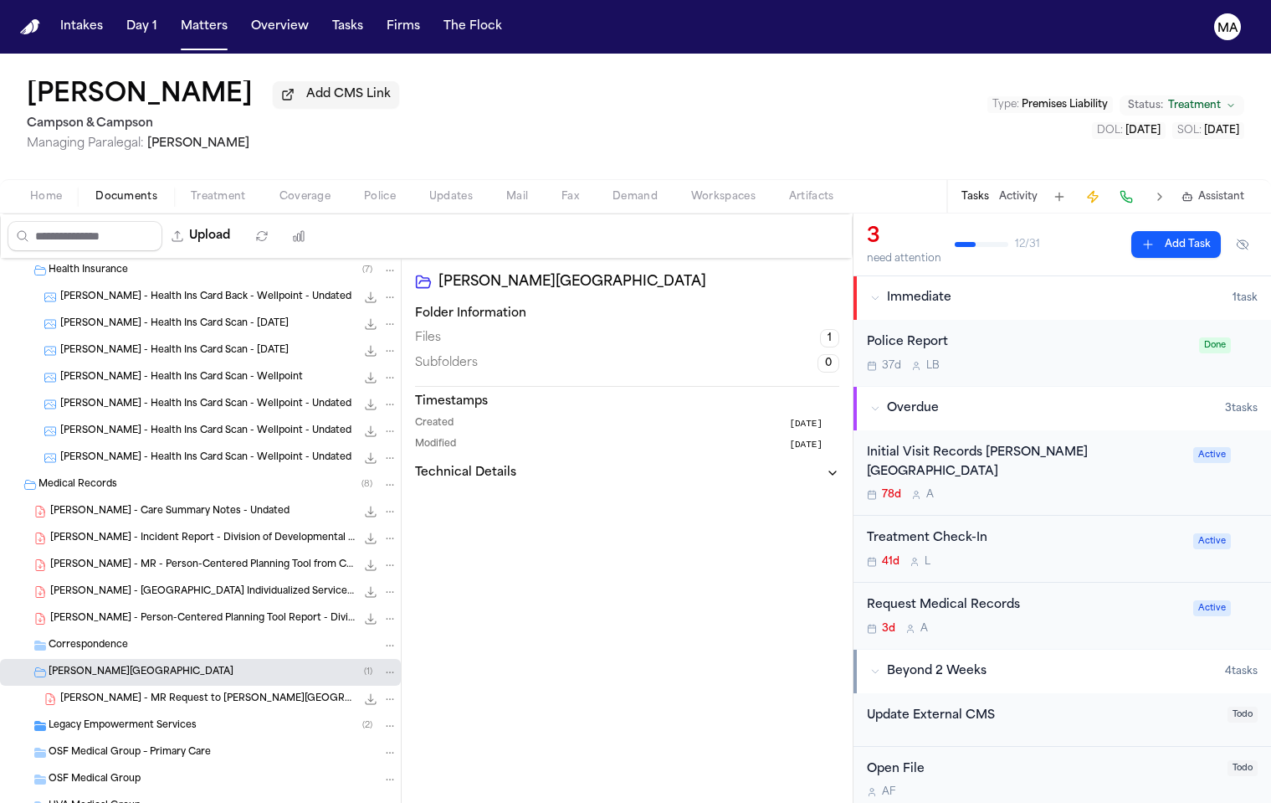
click at [121, 719] on span "Legacy Empowerment Services" at bounding box center [123, 726] width 148 height 14
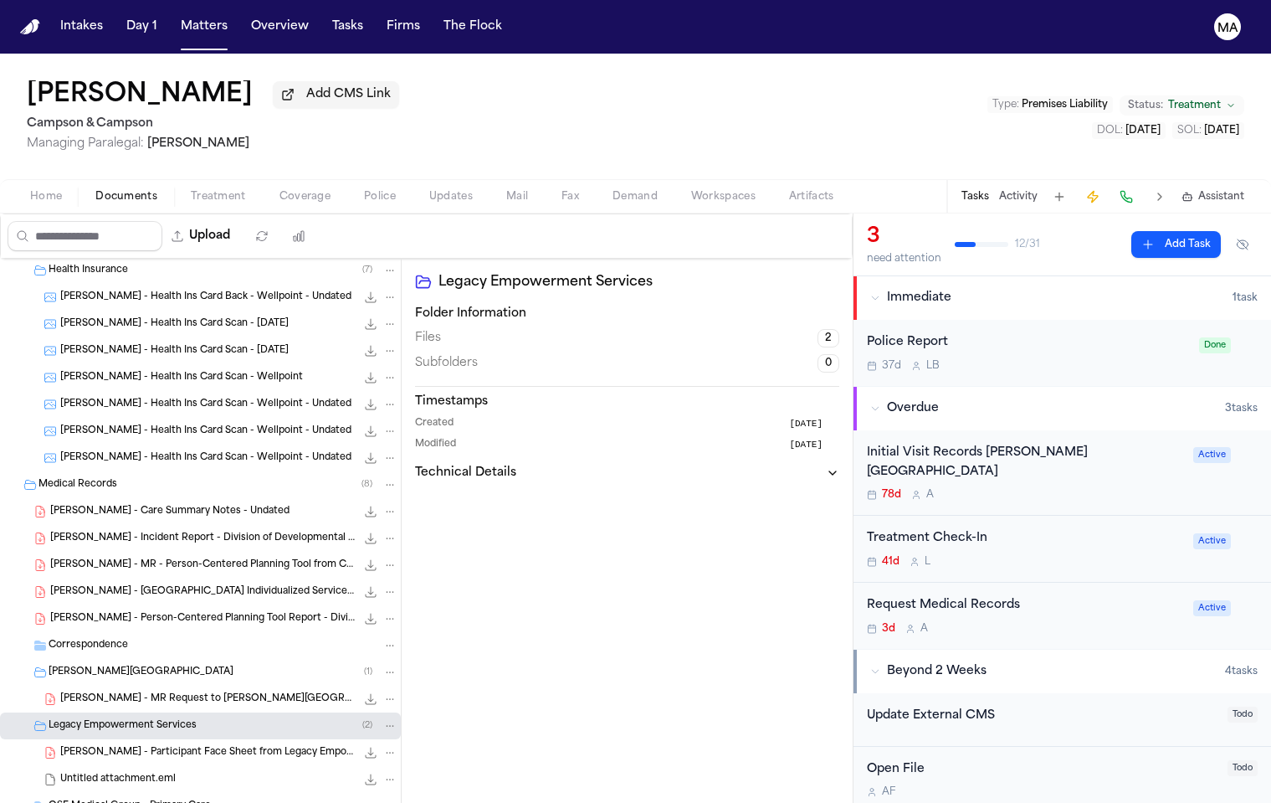
click at [136, 739] on div "[PERSON_NAME] - Participant Face Sheet from Legacy Empowerment Services - Undat…" at bounding box center [200, 752] width 401 height 27
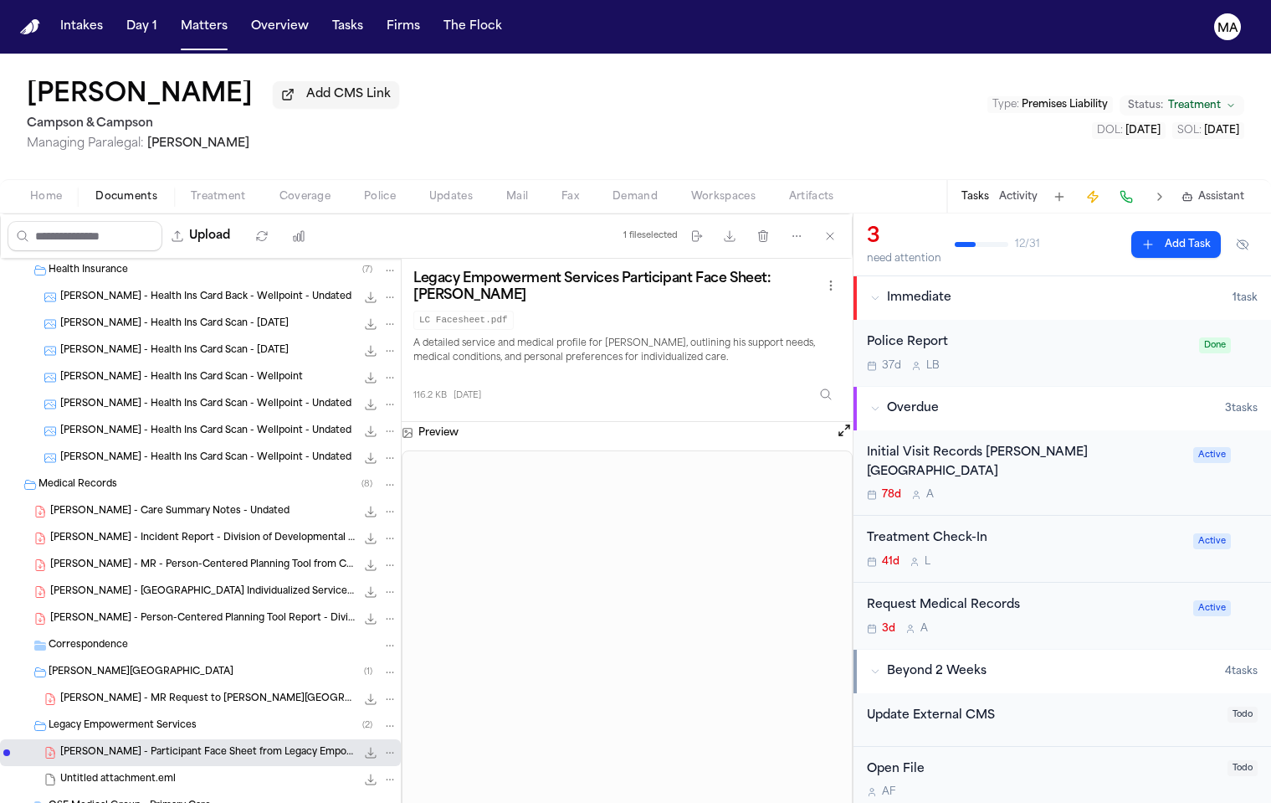
click at [98, 692] on span "[PERSON_NAME] - MR Request to [PERSON_NAME][GEOGRAPHIC_DATA] - [DATE]" at bounding box center [207, 699] width 295 height 14
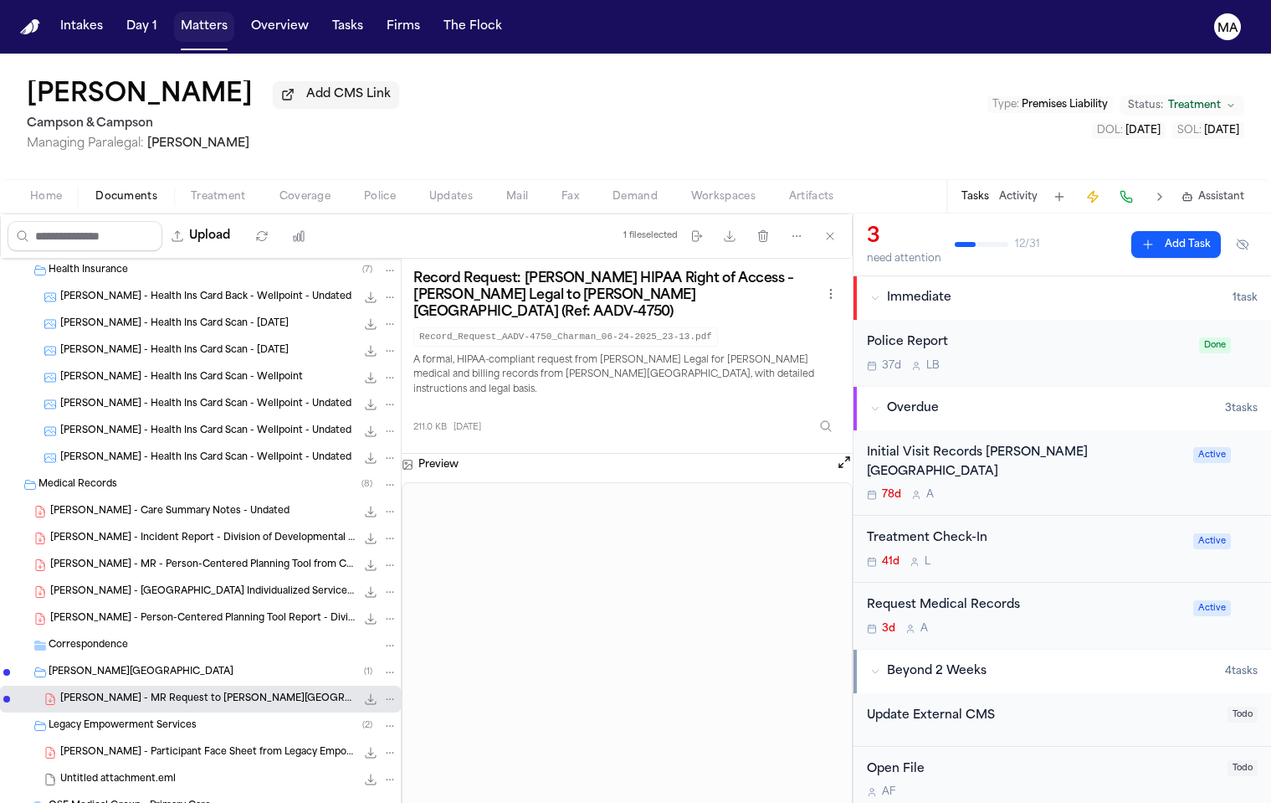
click at [174, 18] on button "Matters" at bounding box center [204, 27] width 60 height 30
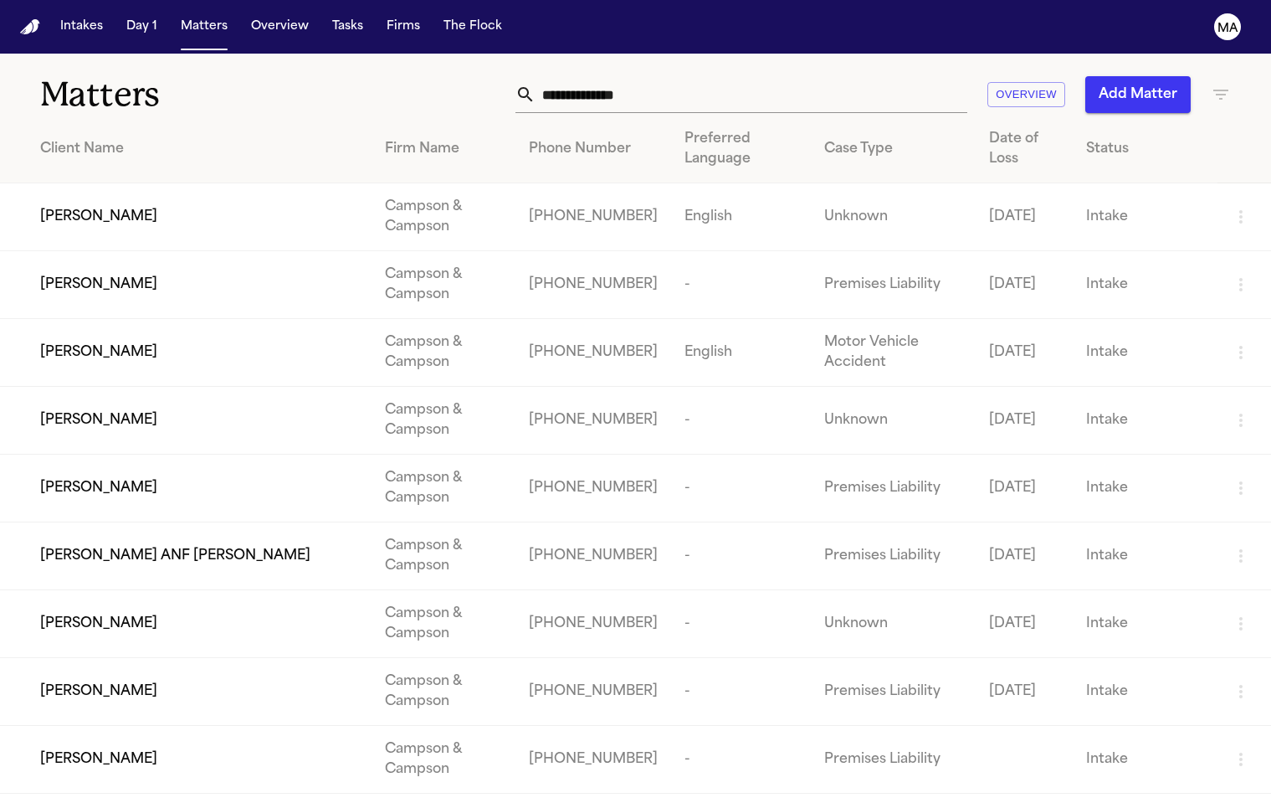
click at [1223, 90] on icon "button" at bounding box center [1221, 95] width 15 height 10
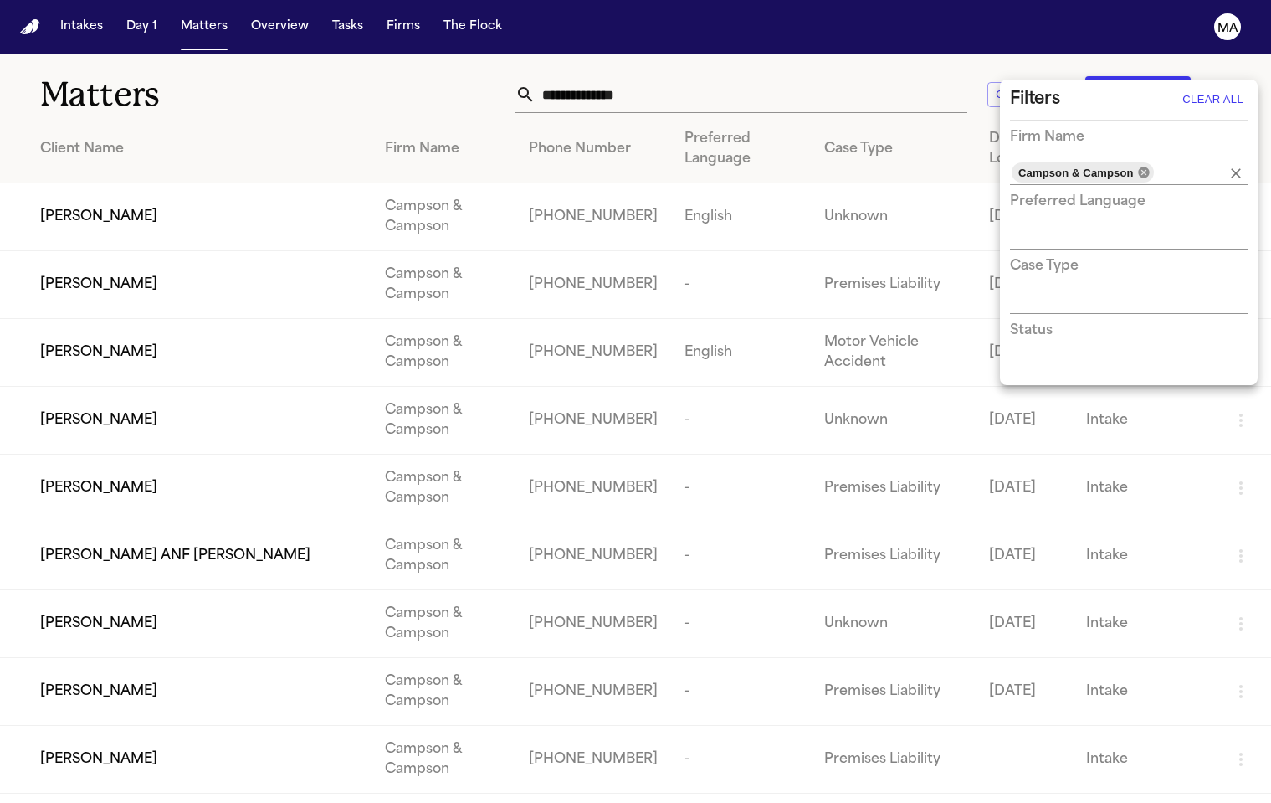
click at [1138, 167] on icon at bounding box center [1143, 172] width 11 height 11
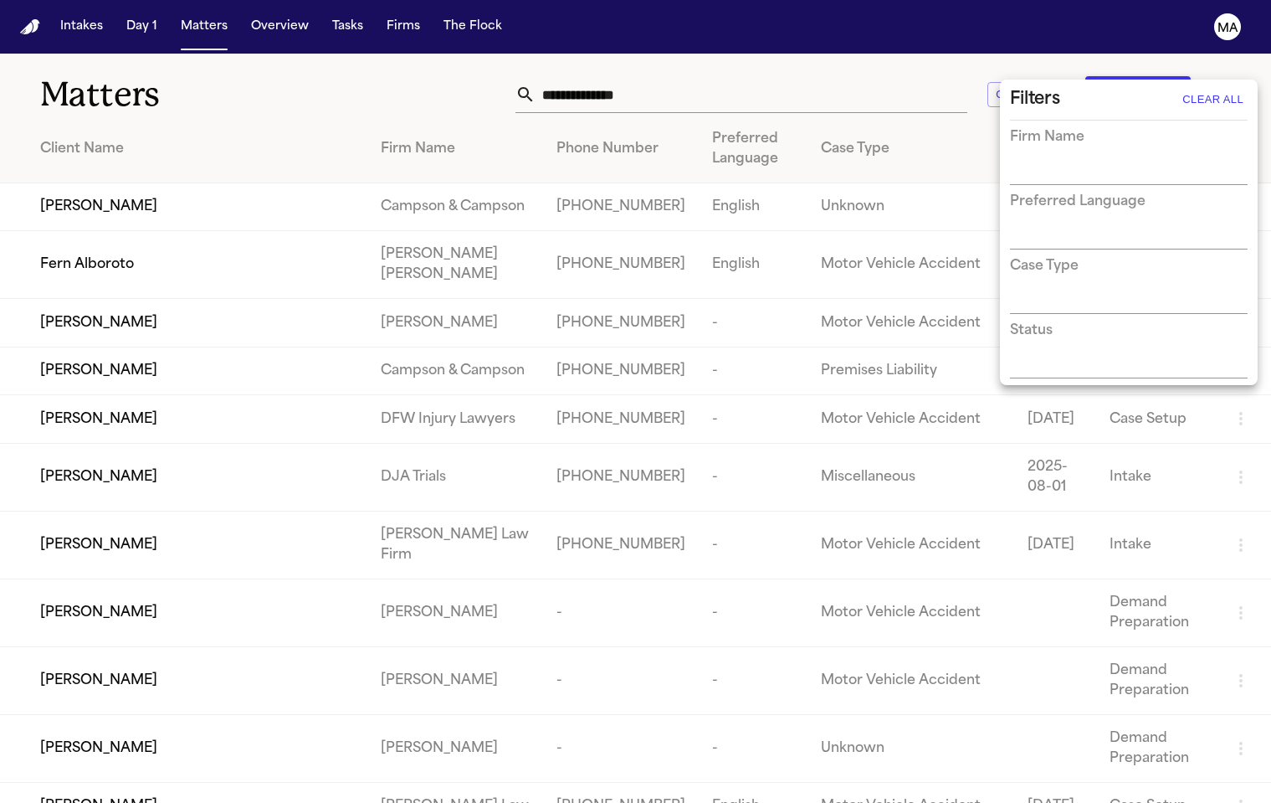
click at [1113, 161] on input "text" at bounding box center [1116, 172] width 213 height 23
click at [1133, 187] on li "[PERSON_NAME]" at bounding box center [1129, 182] width 238 height 30
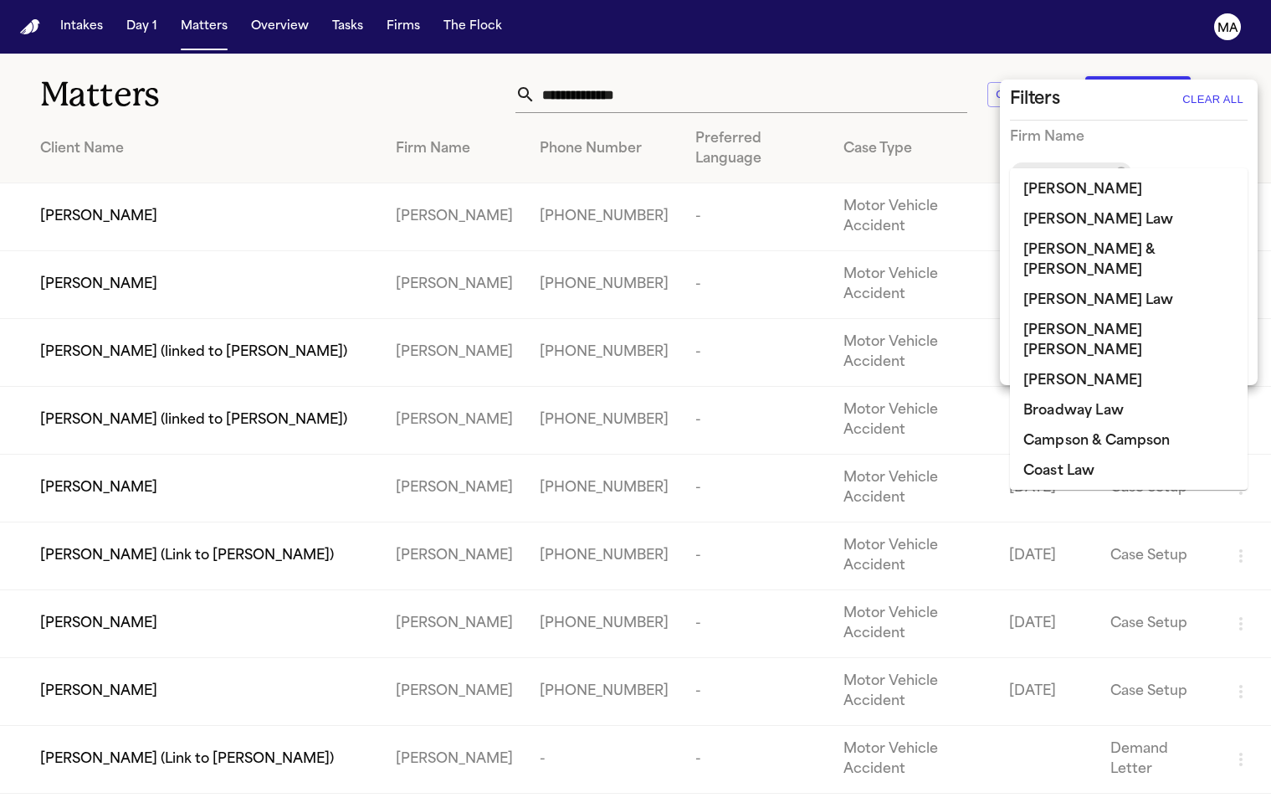
click at [434, 54] on div at bounding box center [635, 401] width 1271 height 803
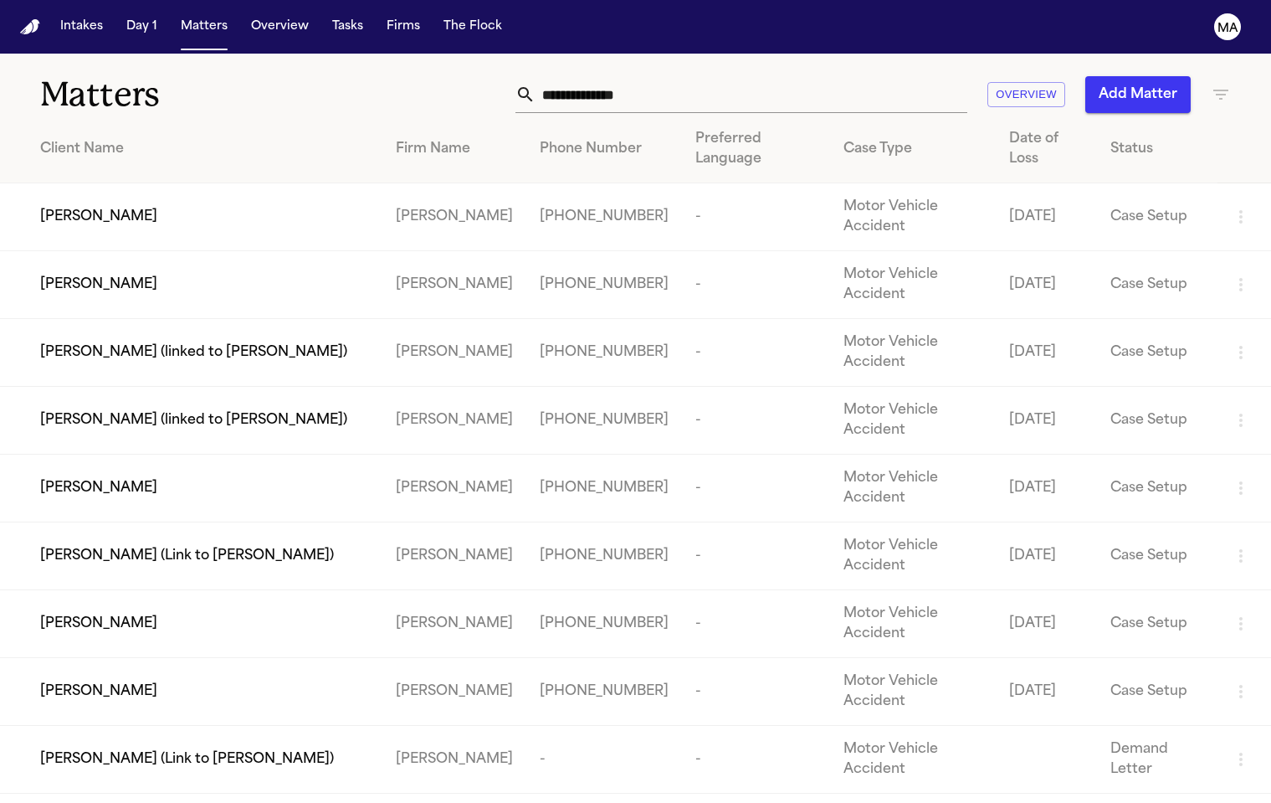
scroll to position [39, 0]
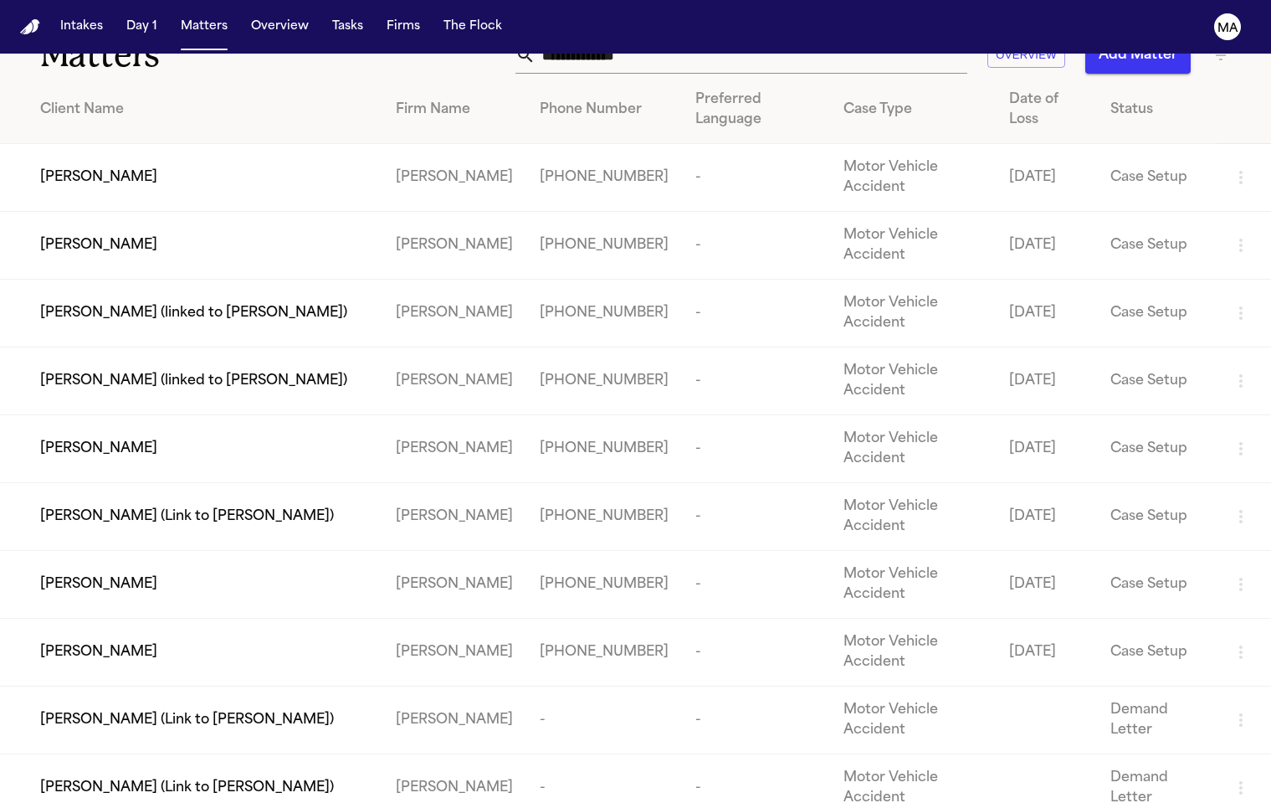
click at [125, 642] on div "[PERSON_NAME]" at bounding box center [204, 652] width 329 height 20
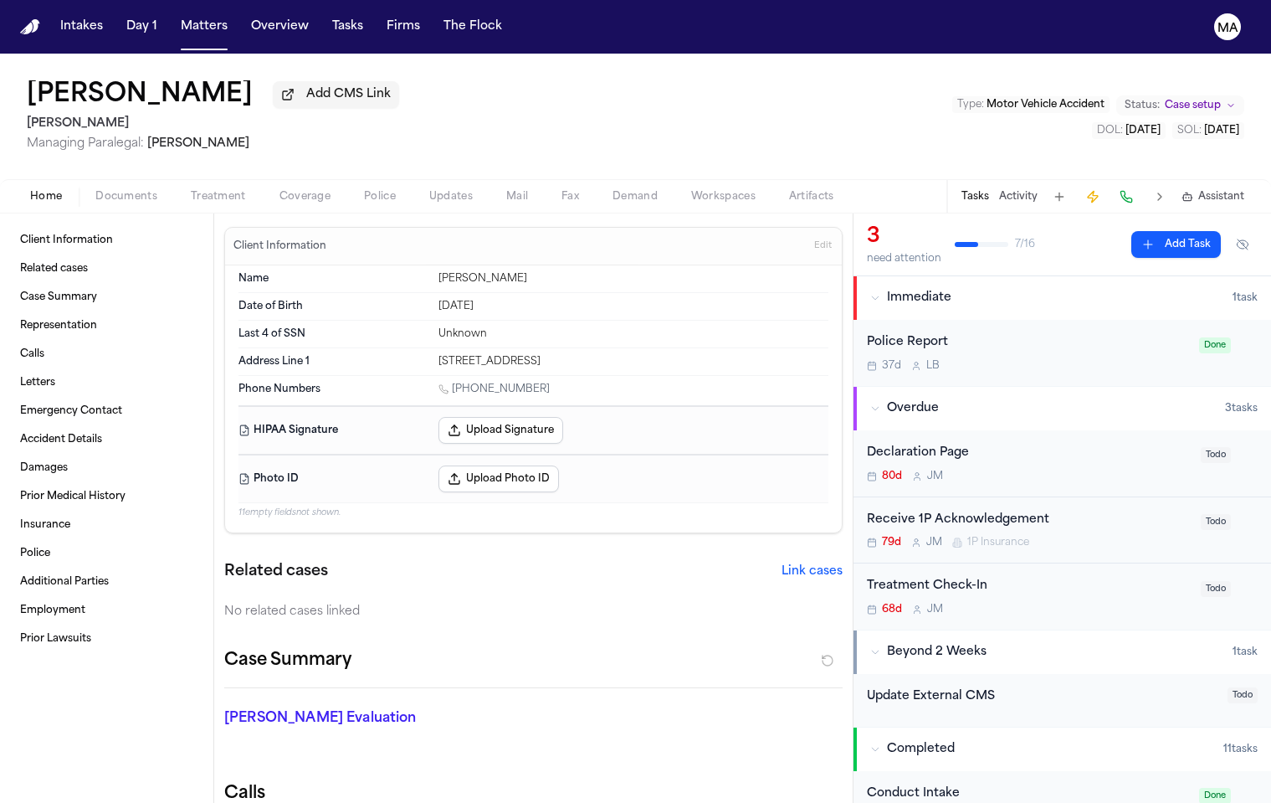
click at [93, 179] on div "Home Documents Treatment Coverage Police Updates Mail Fax Demand Workspaces Art…" at bounding box center [635, 195] width 1271 height 33
click at [95, 190] on span "Documents" at bounding box center [126, 196] width 62 height 13
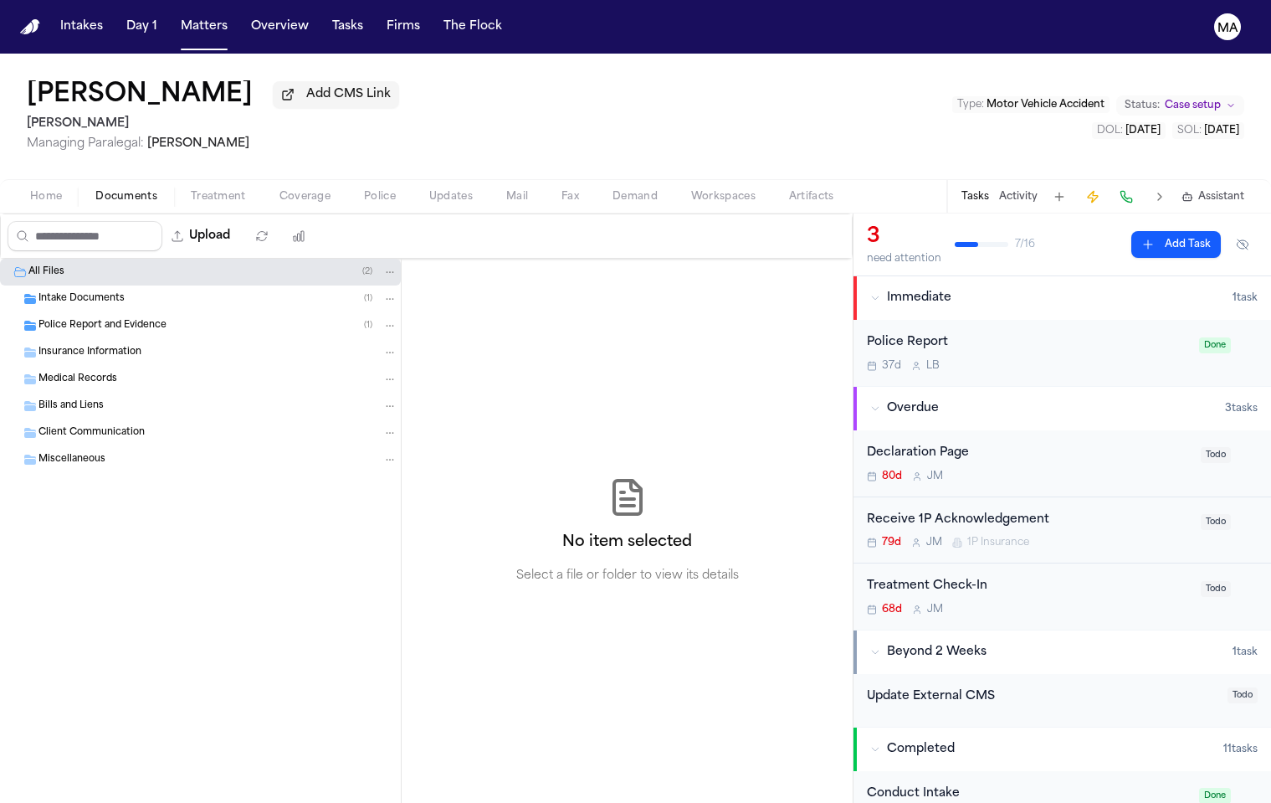
click at [80, 292] on span "Intake Documents" at bounding box center [82, 299] width 86 height 14
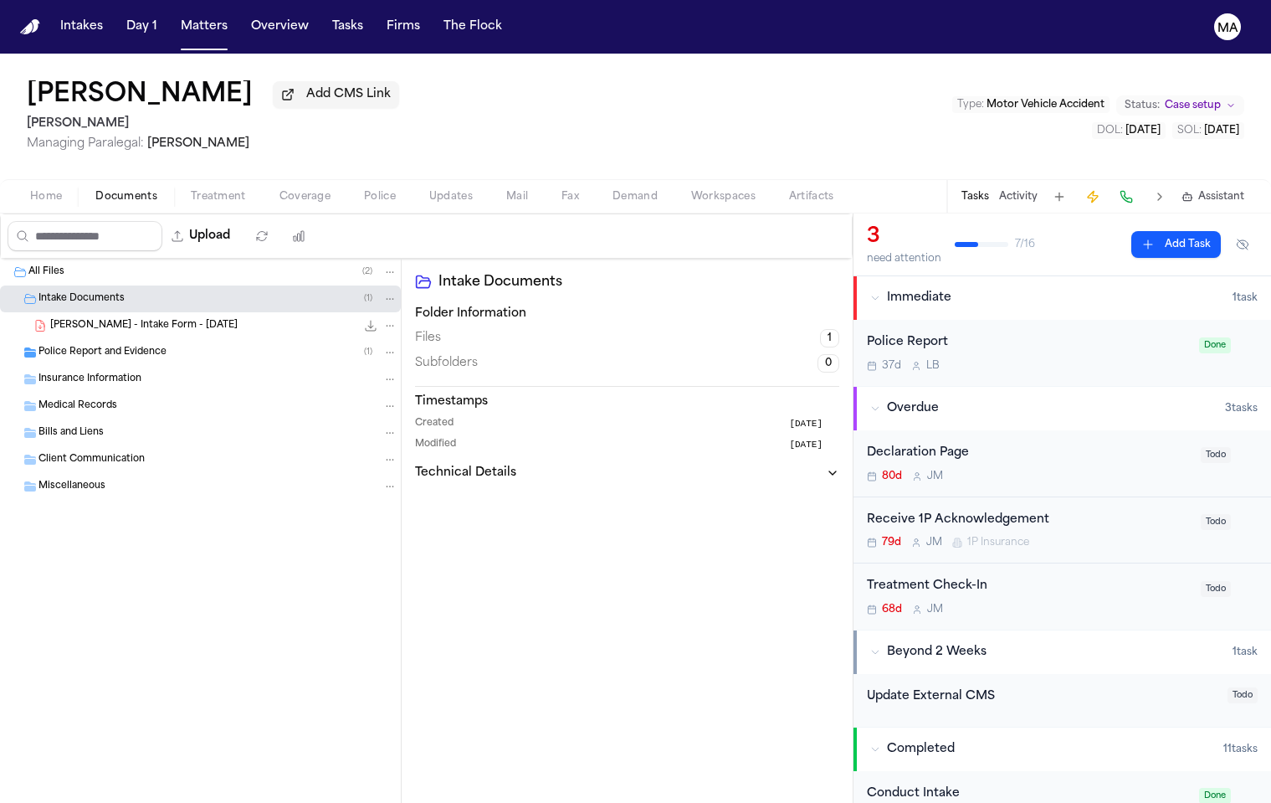
click at [101, 319] on span "[PERSON_NAME] - Intake Form - [DATE]" at bounding box center [143, 326] width 187 height 14
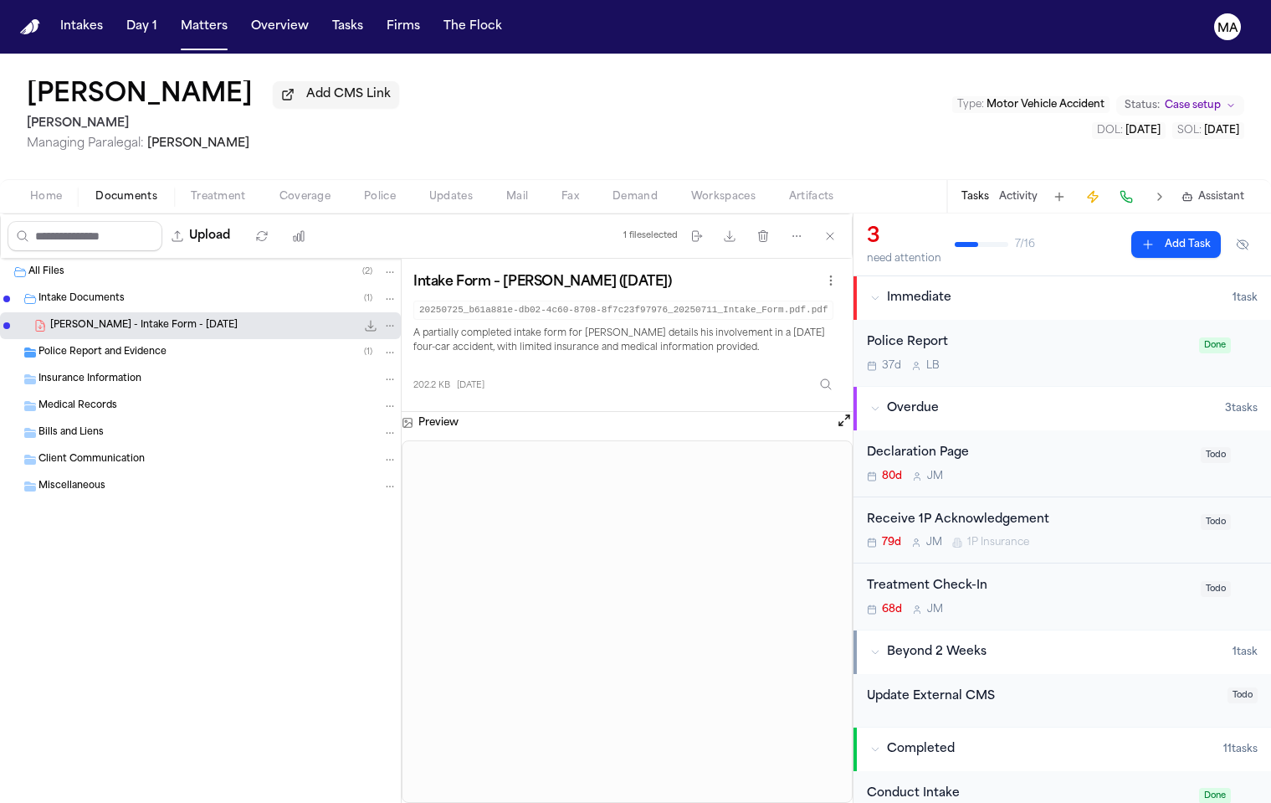
click at [74, 346] on span "Police Report and Evidence" at bounding box center [103, 353] width 128 height 14
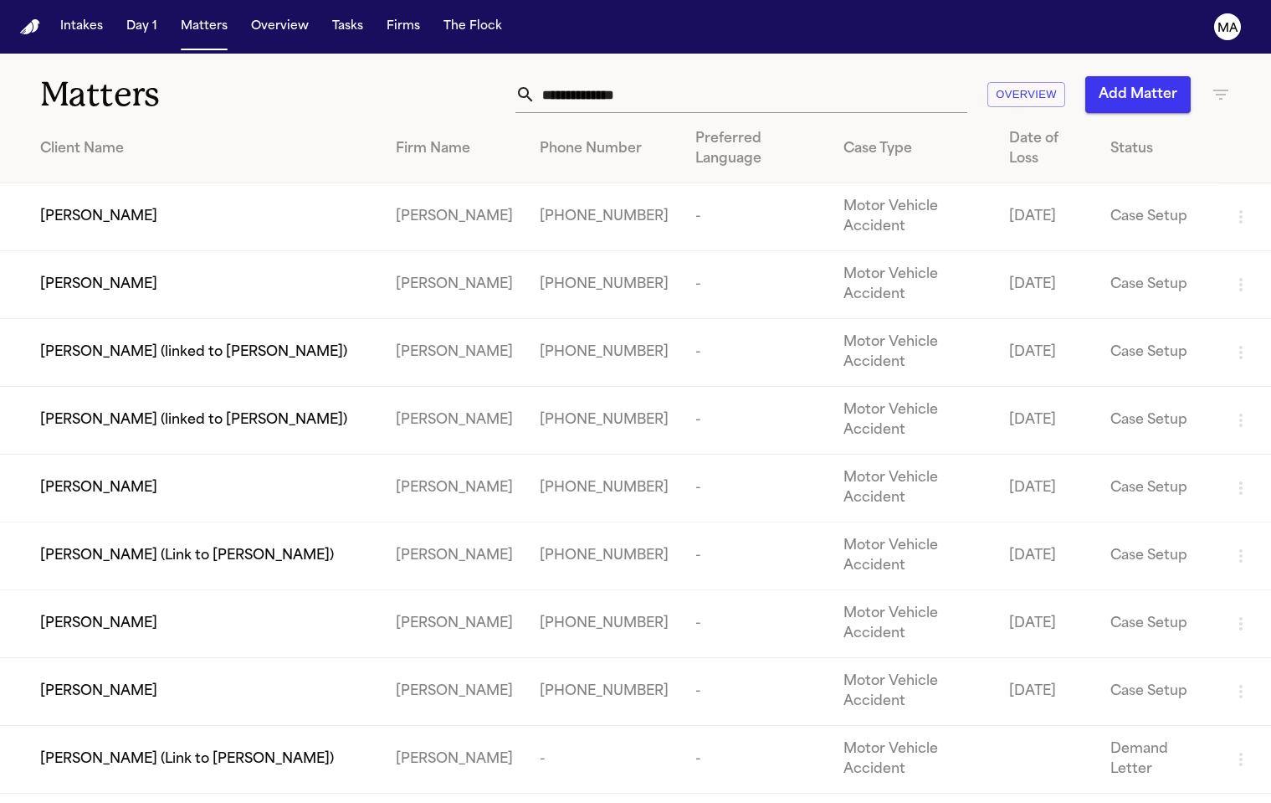
scroll to position [39, 0]
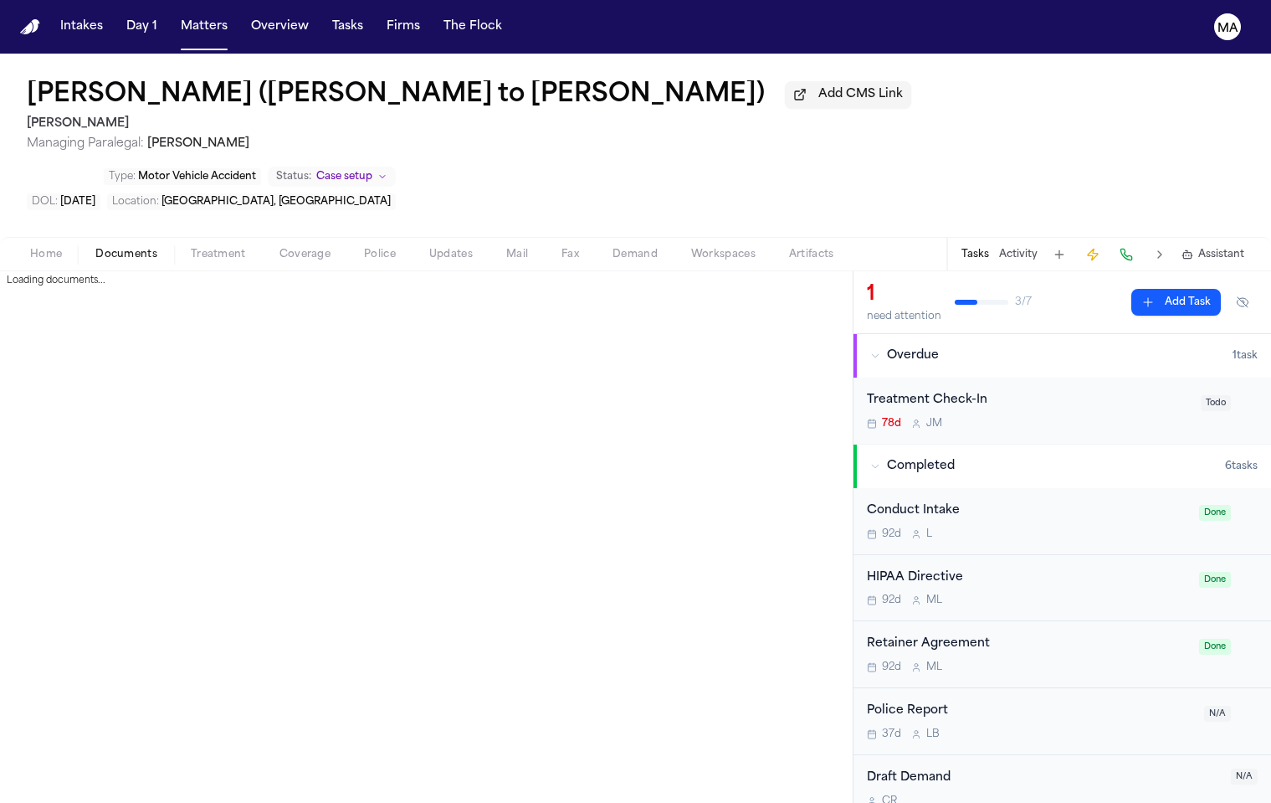
click at [99, 248] on span "Documents" at bounding box center [126, 254] width 62 height 13
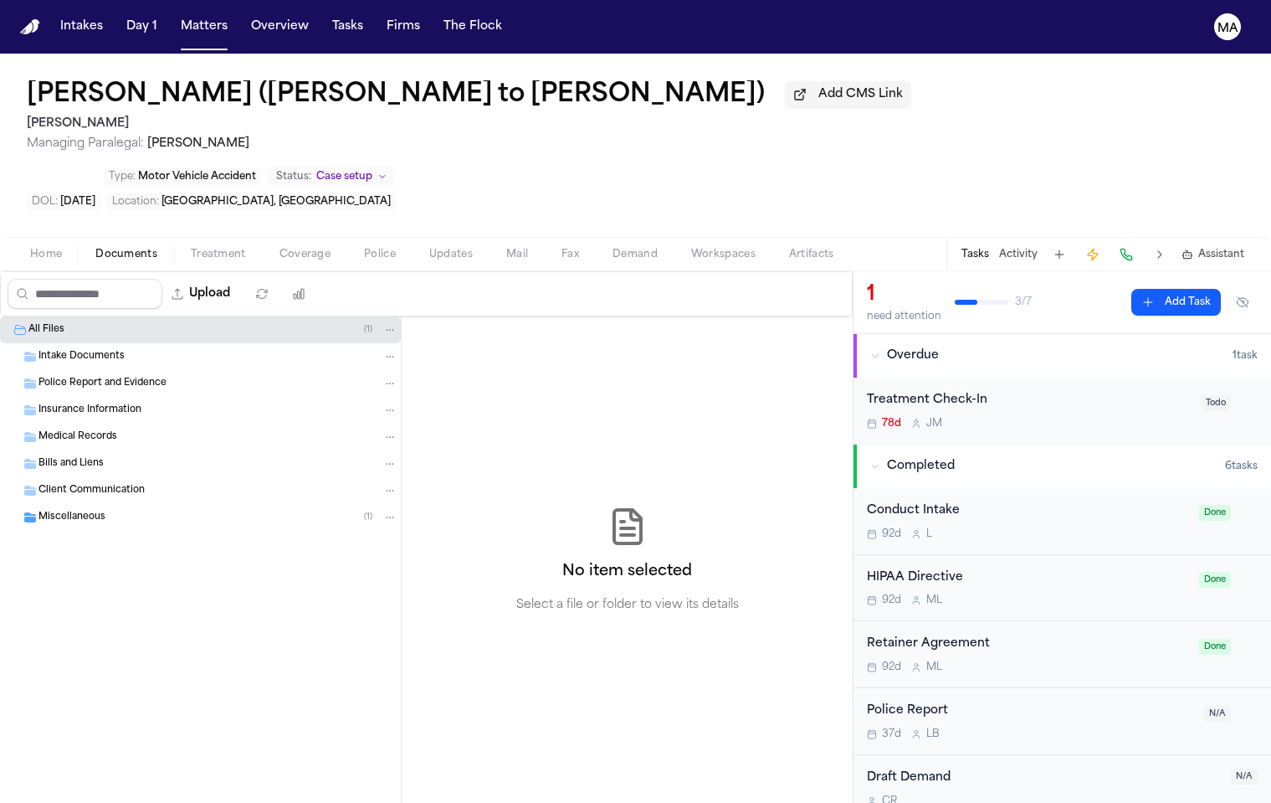
click at [131, 510] on div "Miscellaneous ( 1 )" at bounding box center [218, 517] width 359 height 15
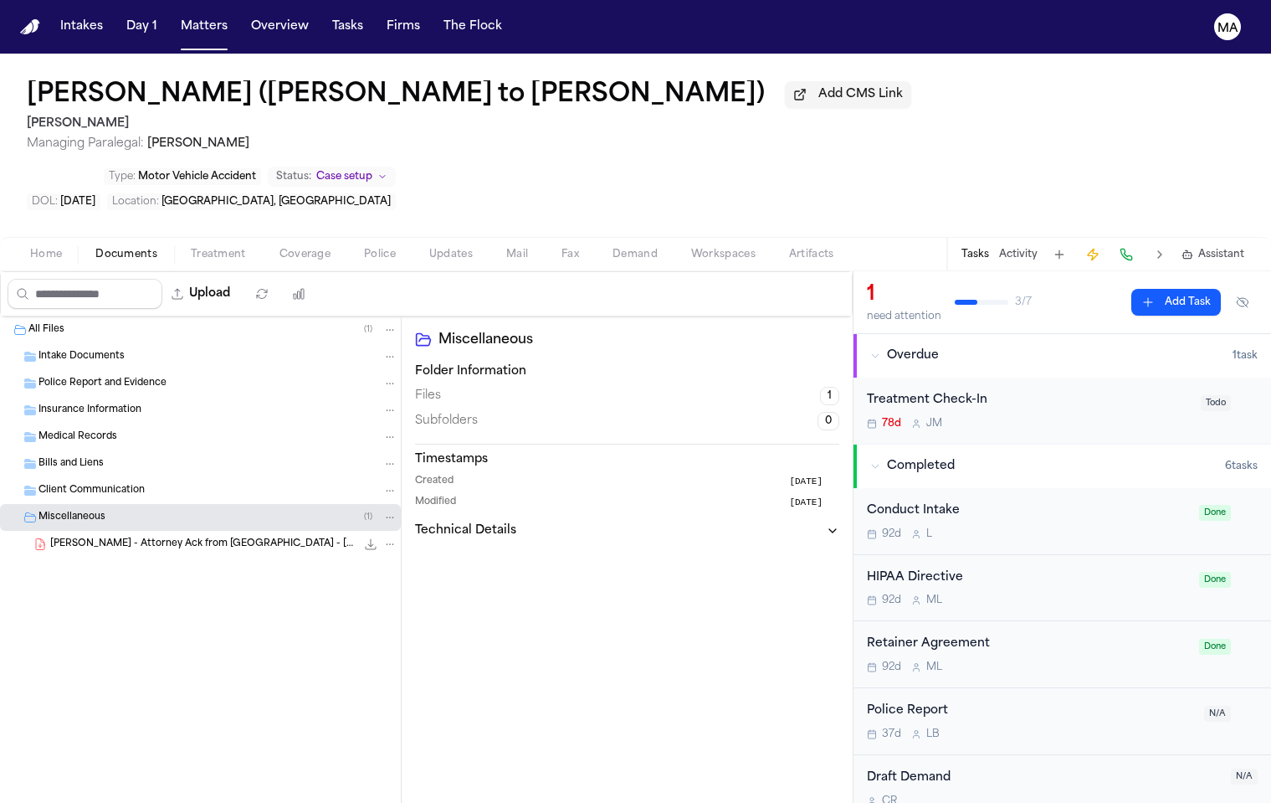
click at [136, 537] on span "[PERSON_NAME] - Attorney Ack from [GEOGRAPHIC_DATA] - [DATE]" at bounding box center [203, 544] width 306 height 14
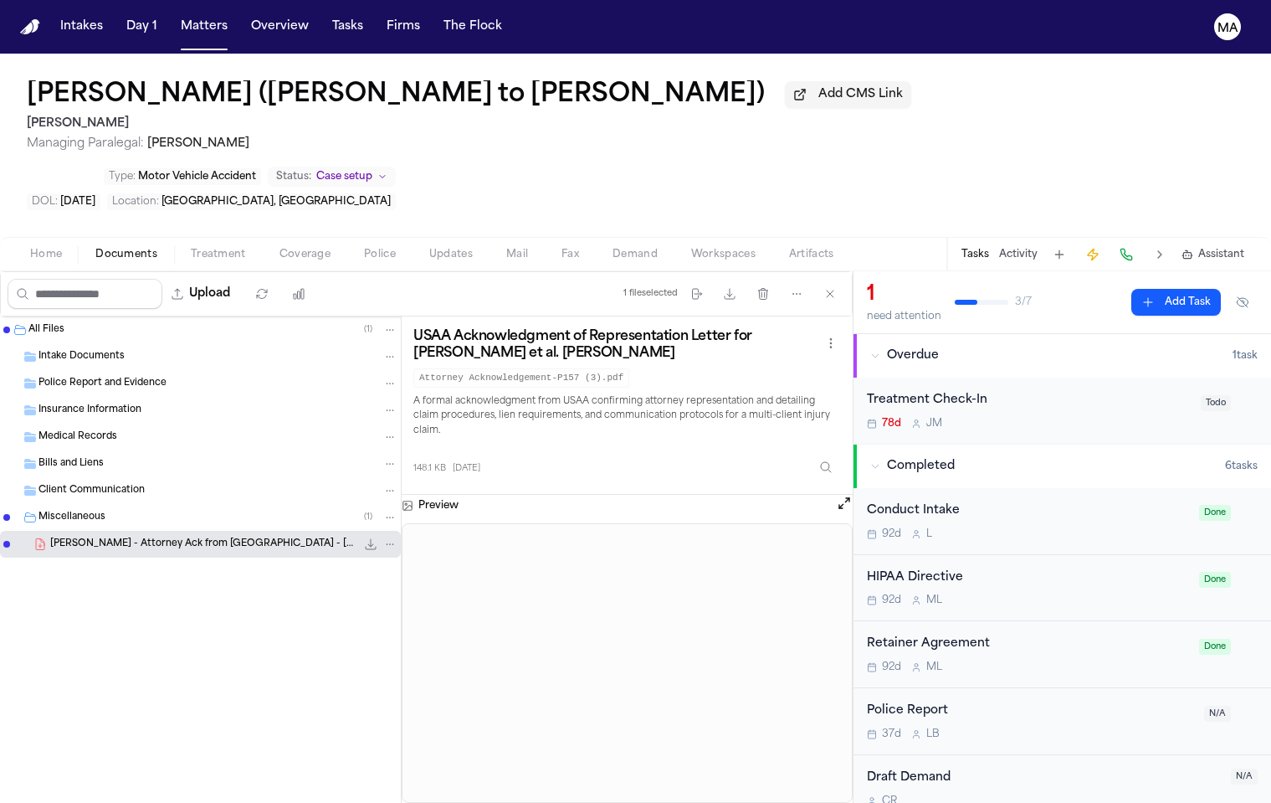
click at [59, 514] on div "All Files ( 1 ) Intake Documents Police Report and Evidence Insurance Informati…" at bounding box center [201, 559] width 402 height 486
click at [174, 12] on button "Matters" at bounding box center [204, 27] width 60 height 30
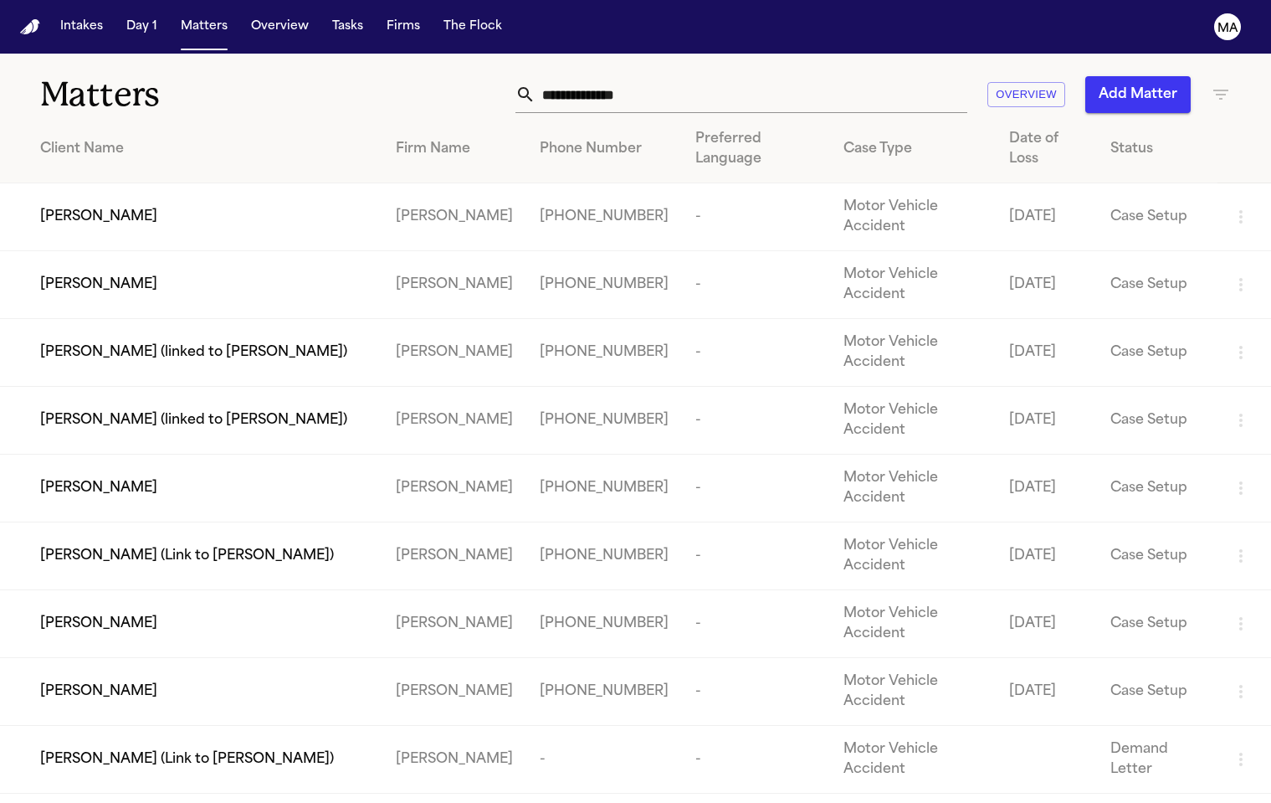
scroll to position [39, 0]
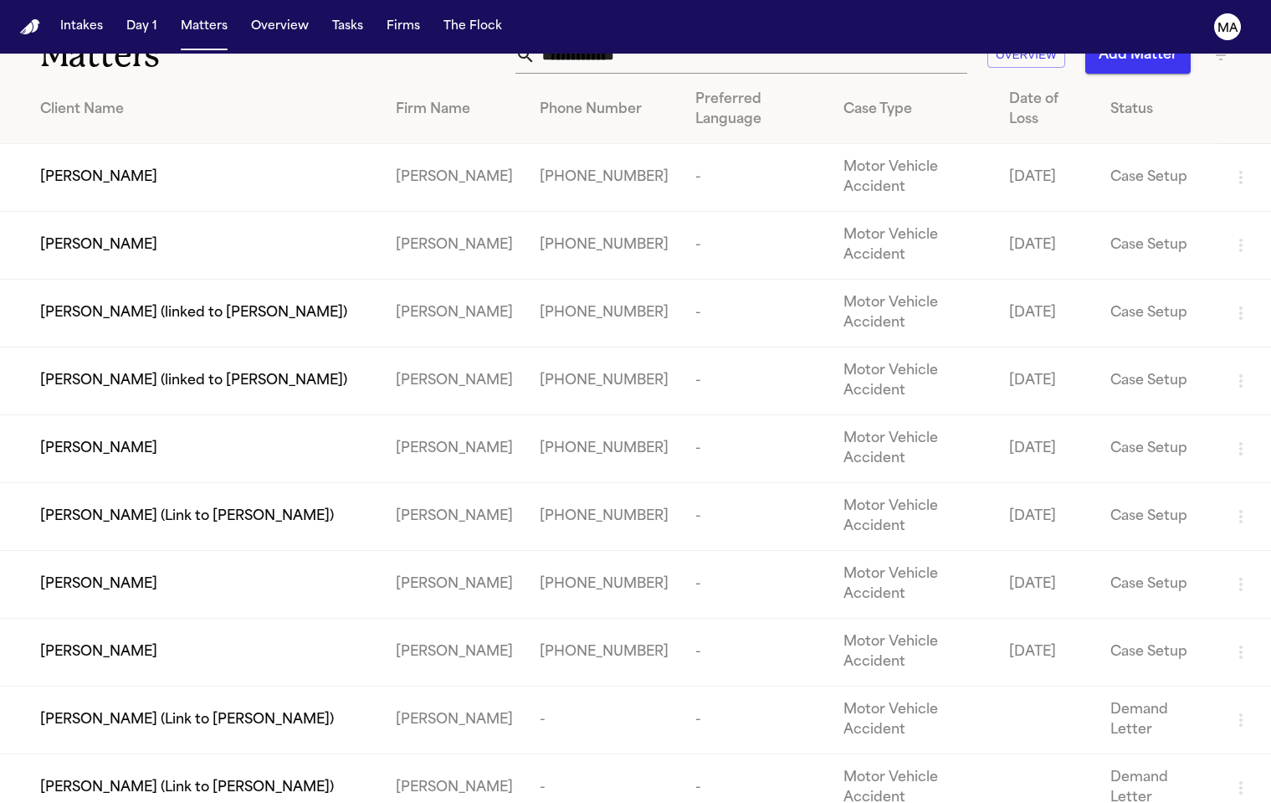
click at [326, 778] on div "[PERSON_NAME] (Link to [PERSON_NAME])" at bounding box center [204, 788] width 329 height 20
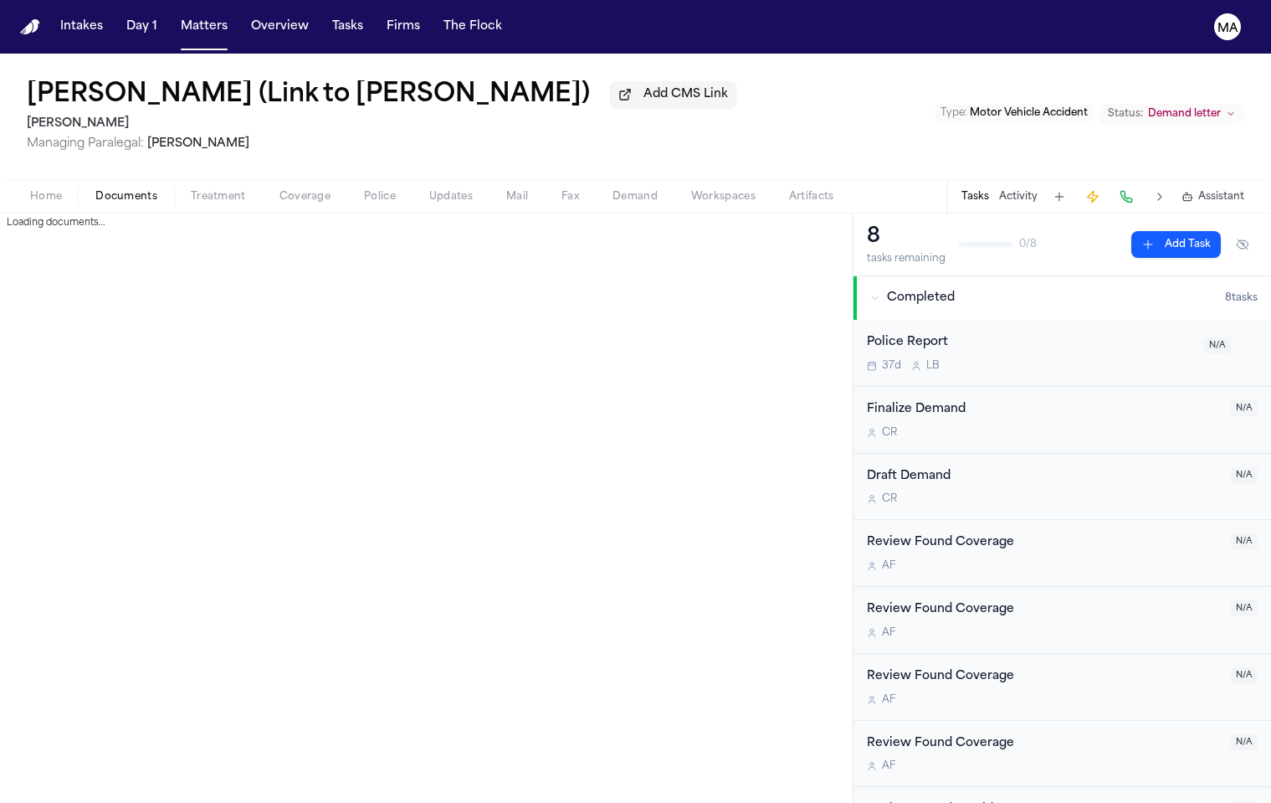
click at [108, 187] on button "Documents" at bounding box center [126, 197] width 95 height 20
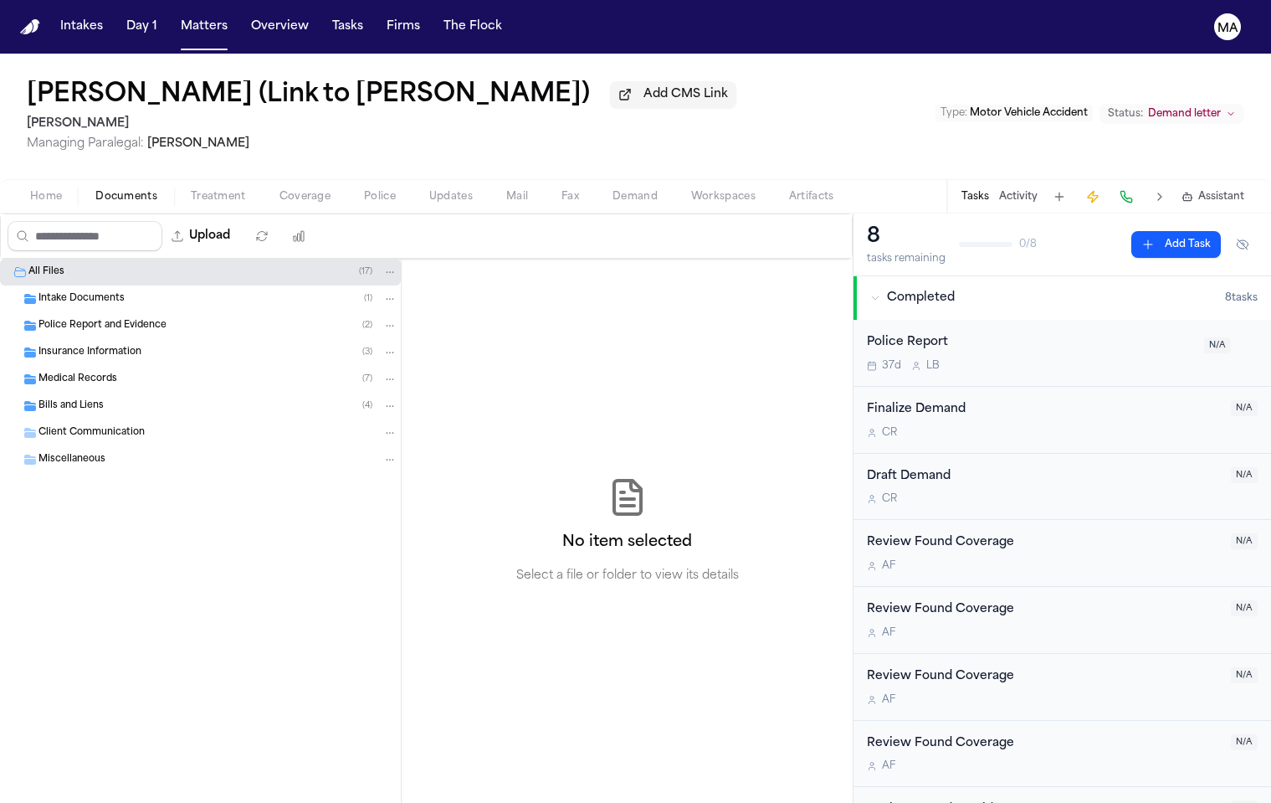
click at [120, 345] on div "Insurance Information ( 3 )" at bounding box center [218, 352] width 359 height 15
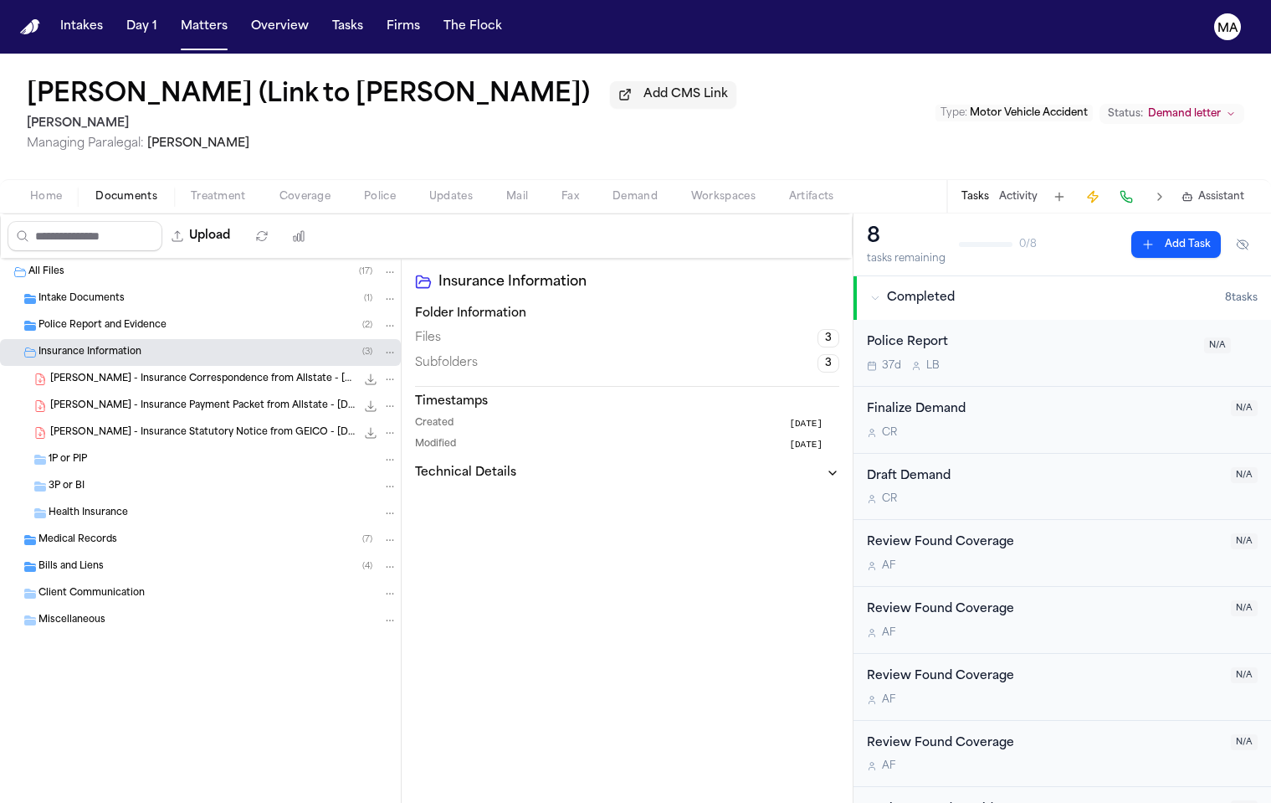
click at [111, 285] on div "Intake Documents ( 1 )" at bounding box center [200, 298] width 401 height 27
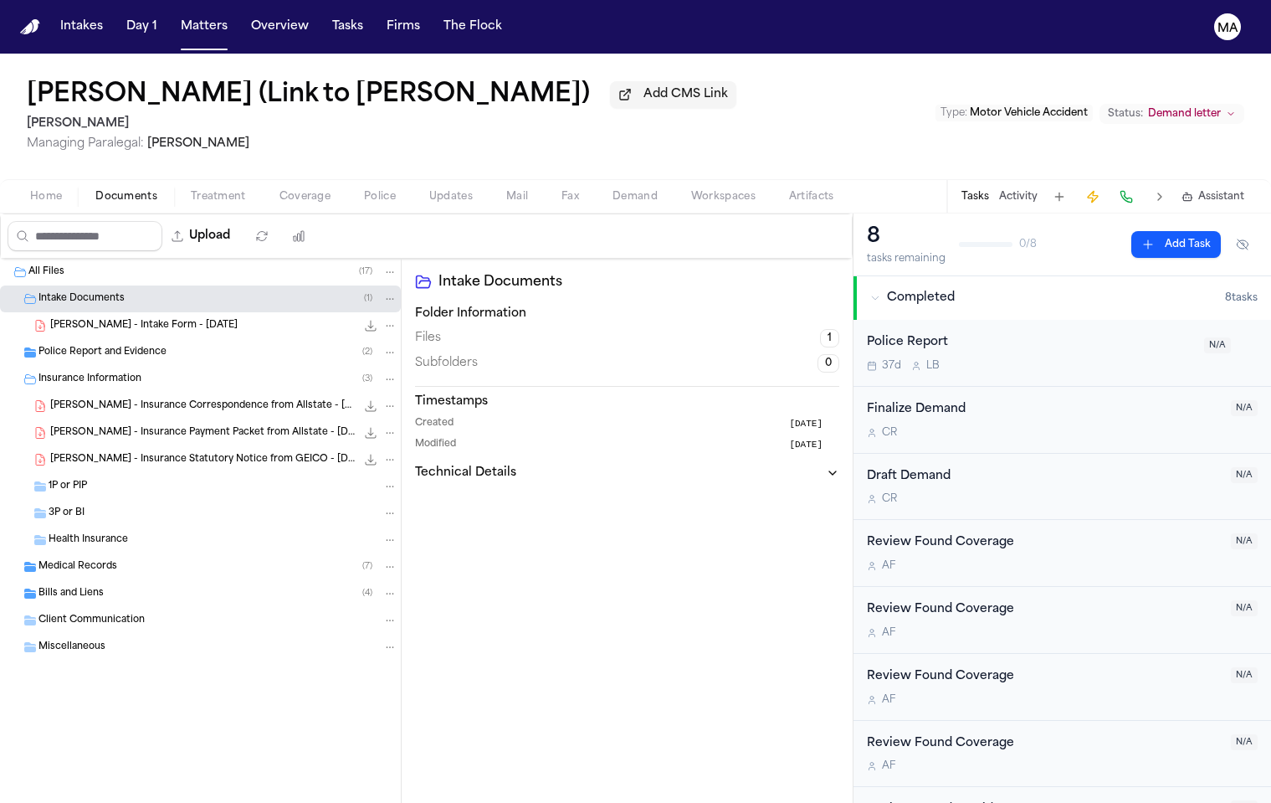
click at [132, 319] on span "[PERSON_NAME] - Intake Form - [DATE]" at bounding box center [143, 326] width 187 height 14
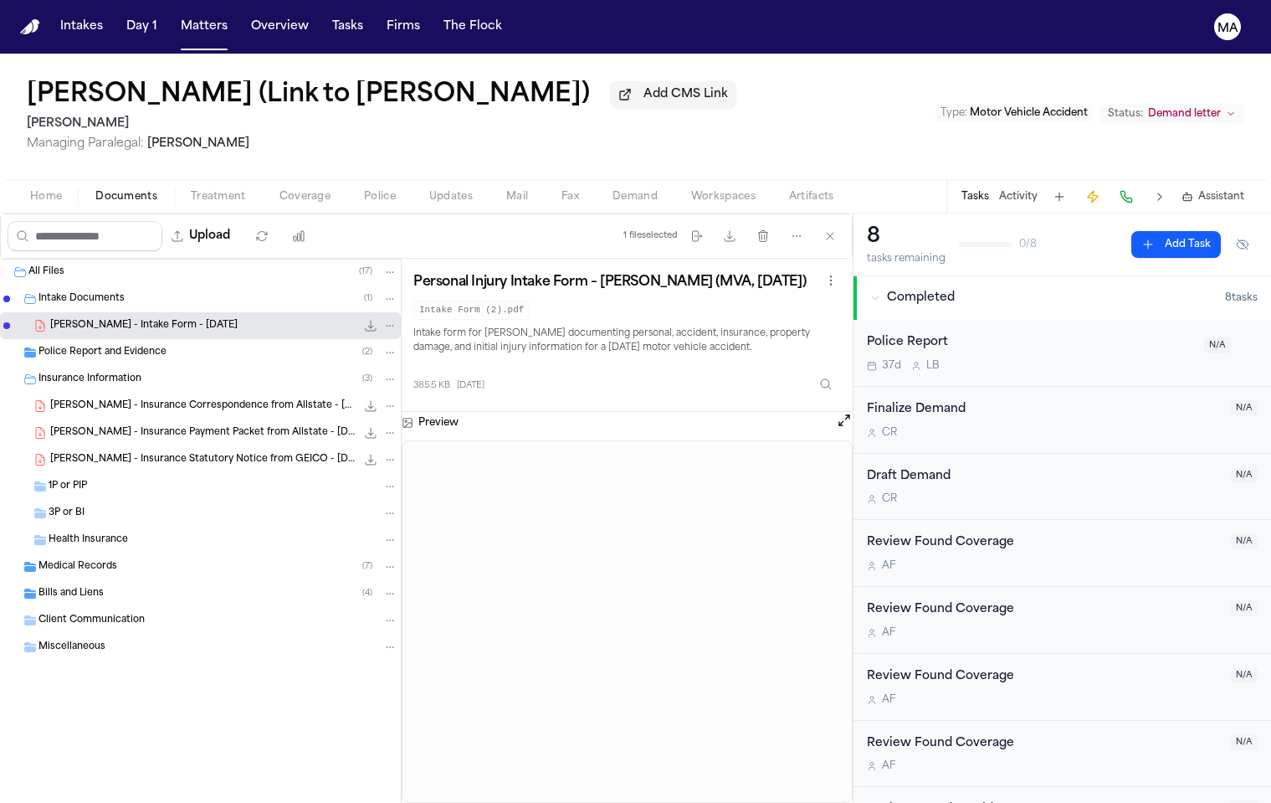
click at [97, 339] on div "Police Report and Evidence ( 2 )" at bounding box center [200, 352] width 401 height 27
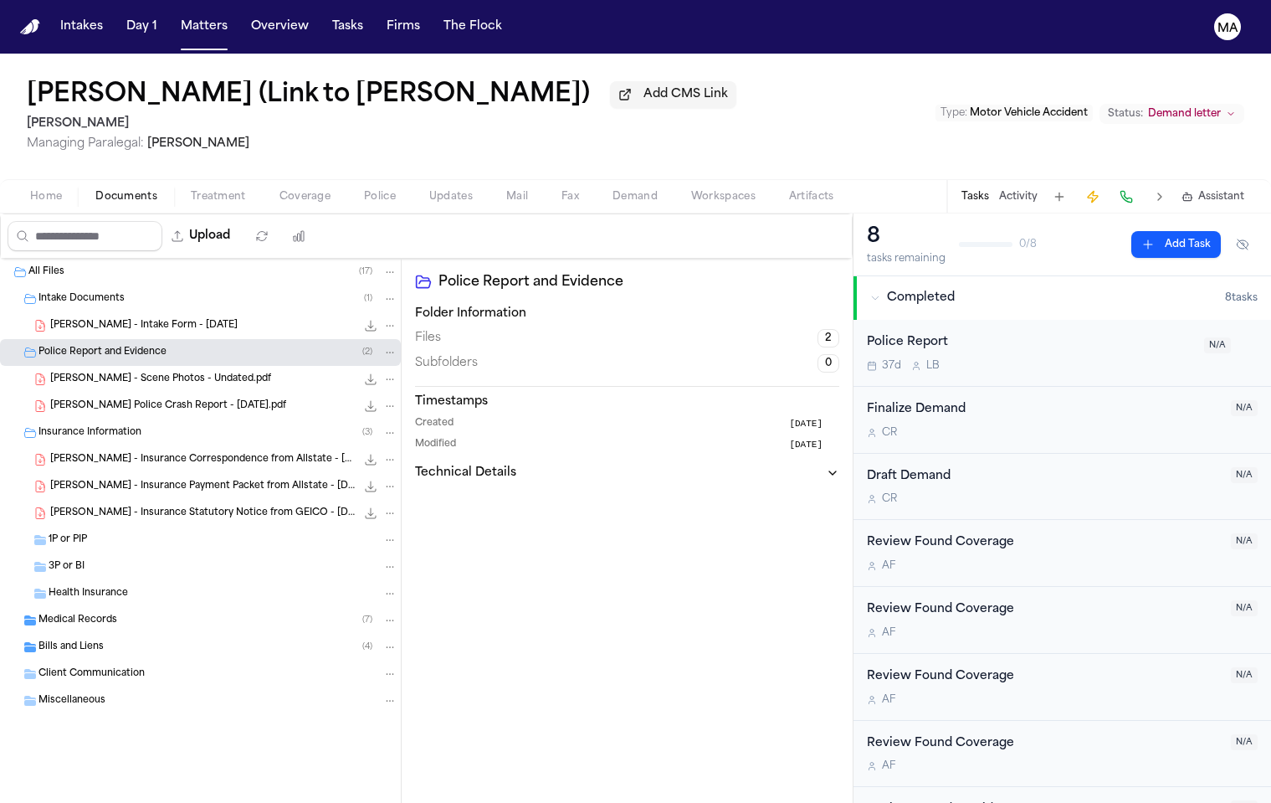
click at [105, 453] on span "[PERSON_NAME] - Insurance Correspondence from Allstate - [DATE]" at bounding box center [203, 460] width 306 height 14
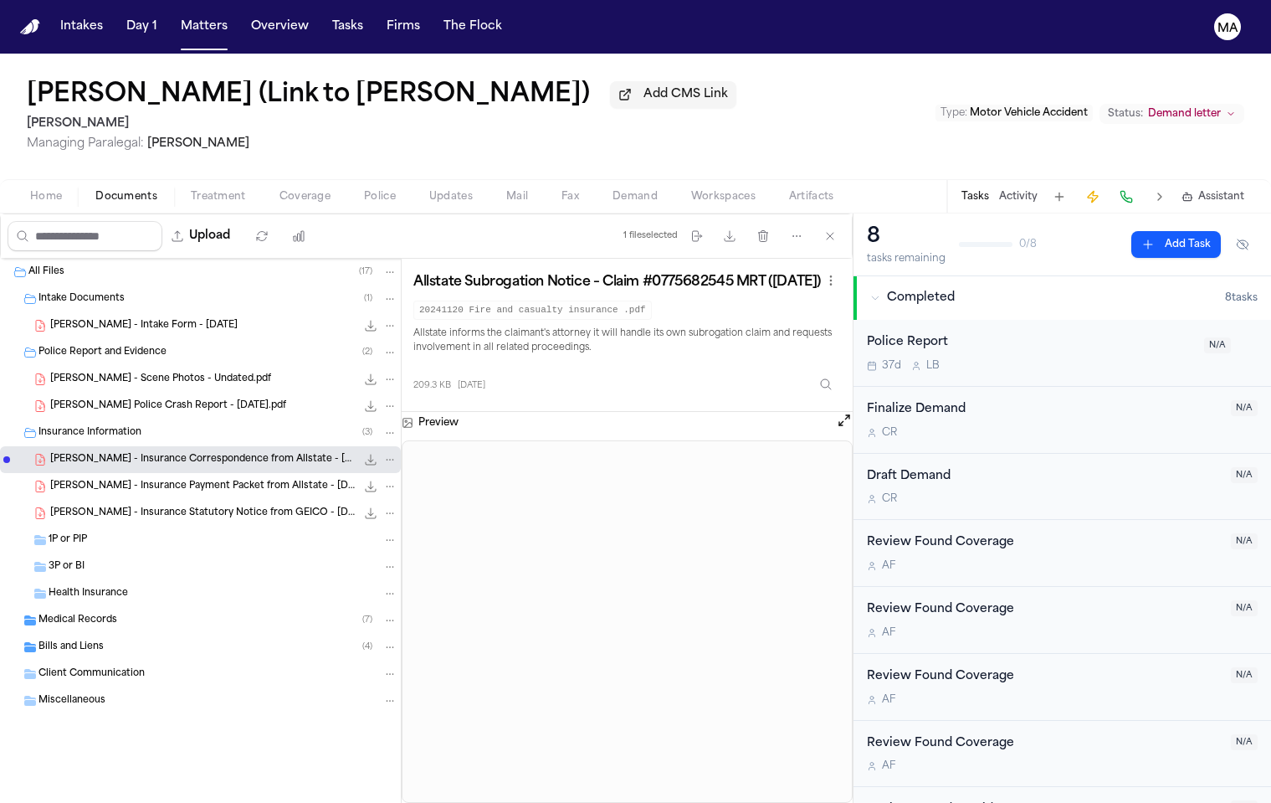
click at [121, 607] on div "Medical Records ( 7 )" at bounding box center [200, 620] width 401 height 27
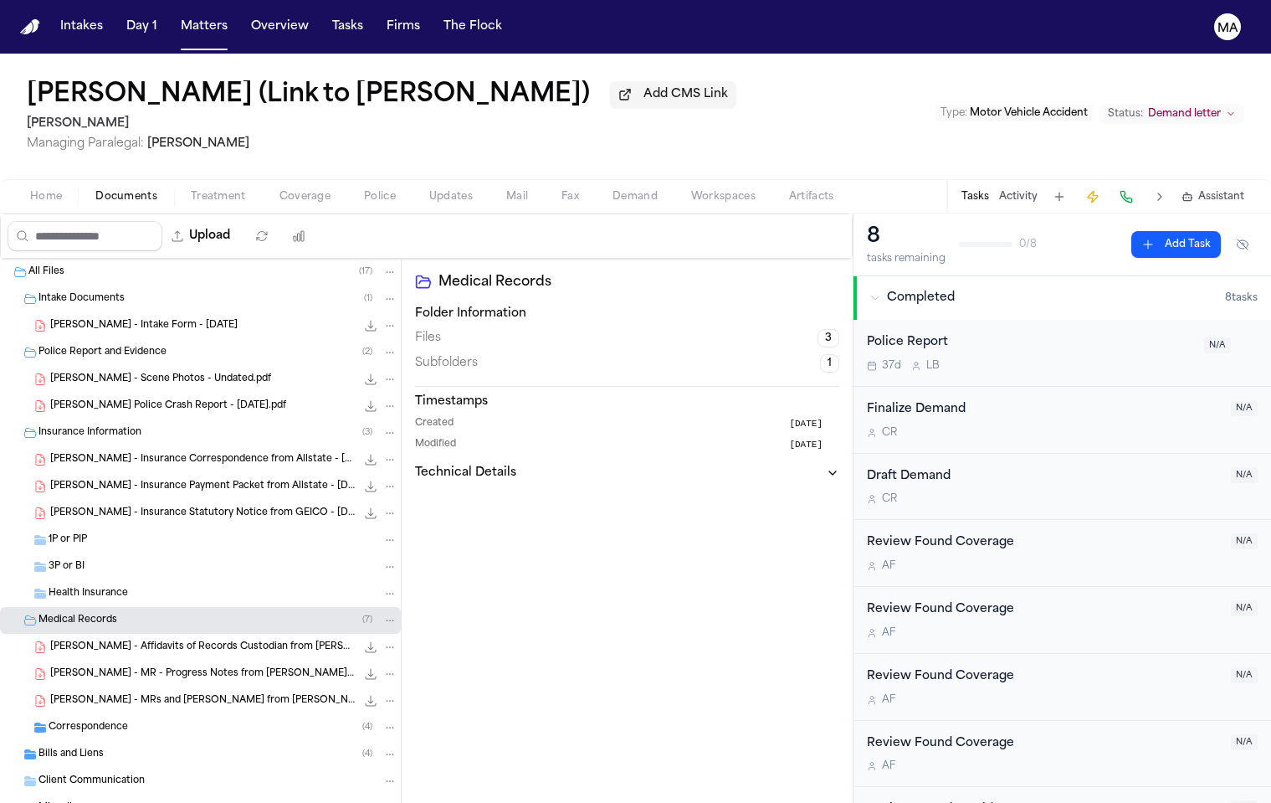
click at [123, 634] on div "[PERSON_NAME] - Affidavits of Records Custodian from [PERSON_NAME] [MEDICAL_DAT…" at bounding box center [200, 647] width 401 height 27
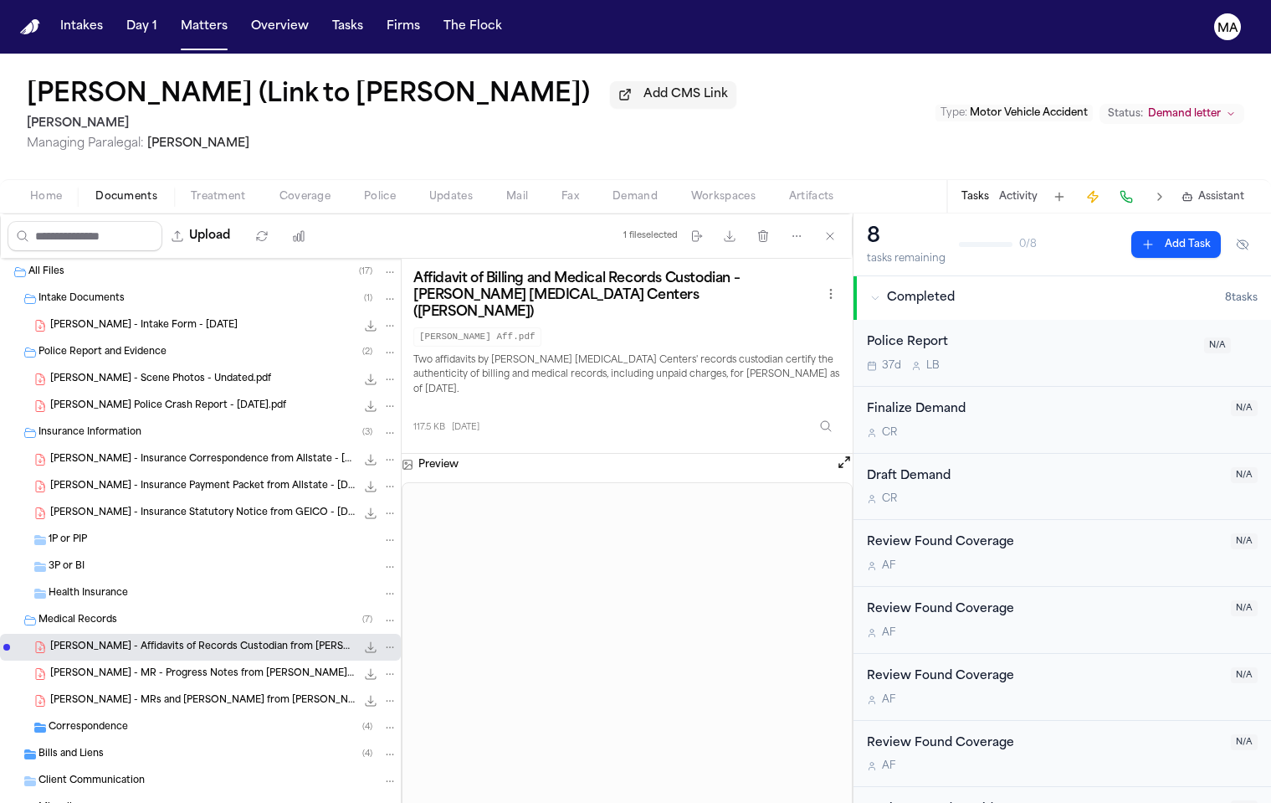
click at [117, 667] on span "[PERSON_NAME] - MR - Progress Notes from [PERSON_NAME] [MEDICAL_DATA] - [DATE] …" at bounding box center [203, 674] width 306 height 14
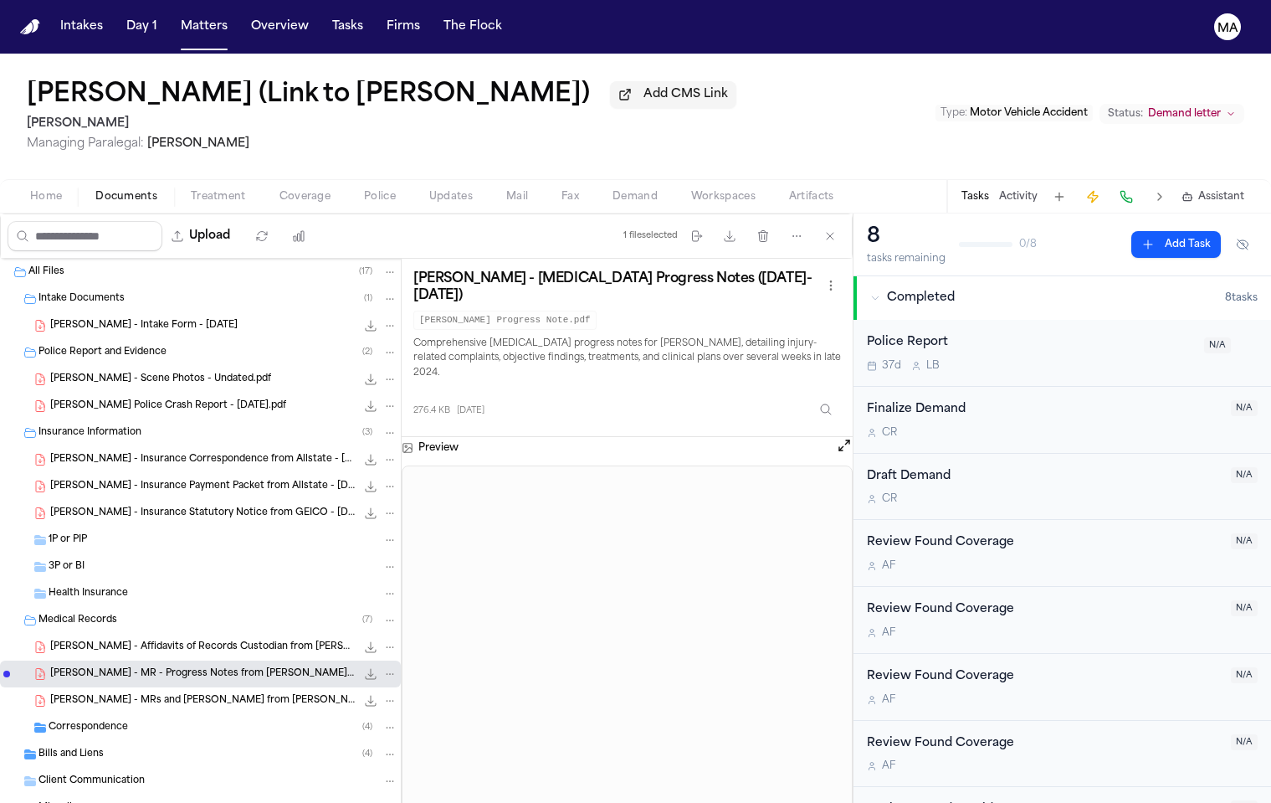
click at [121, 720] on div "Correspondence ( 4 )" at bounding box center [223, 727] width 349 height 15
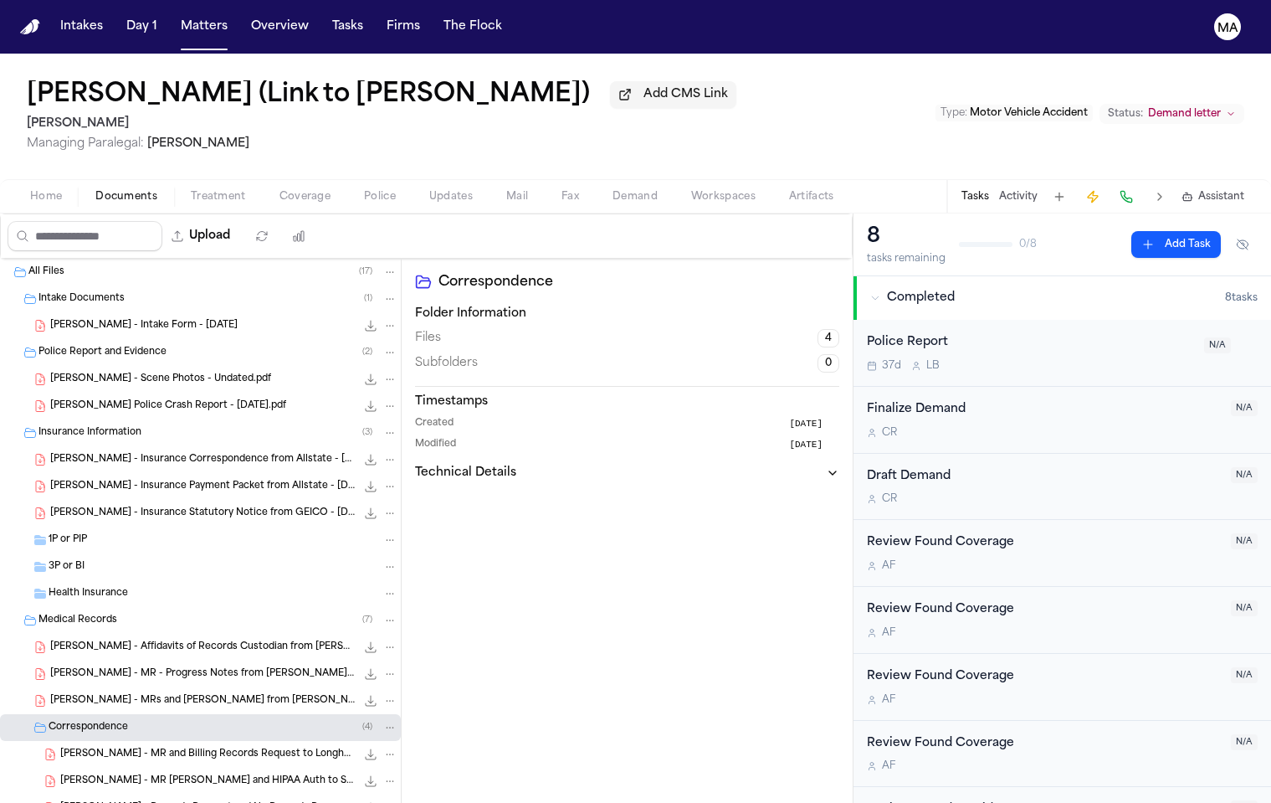
scroll to position [72, 0]
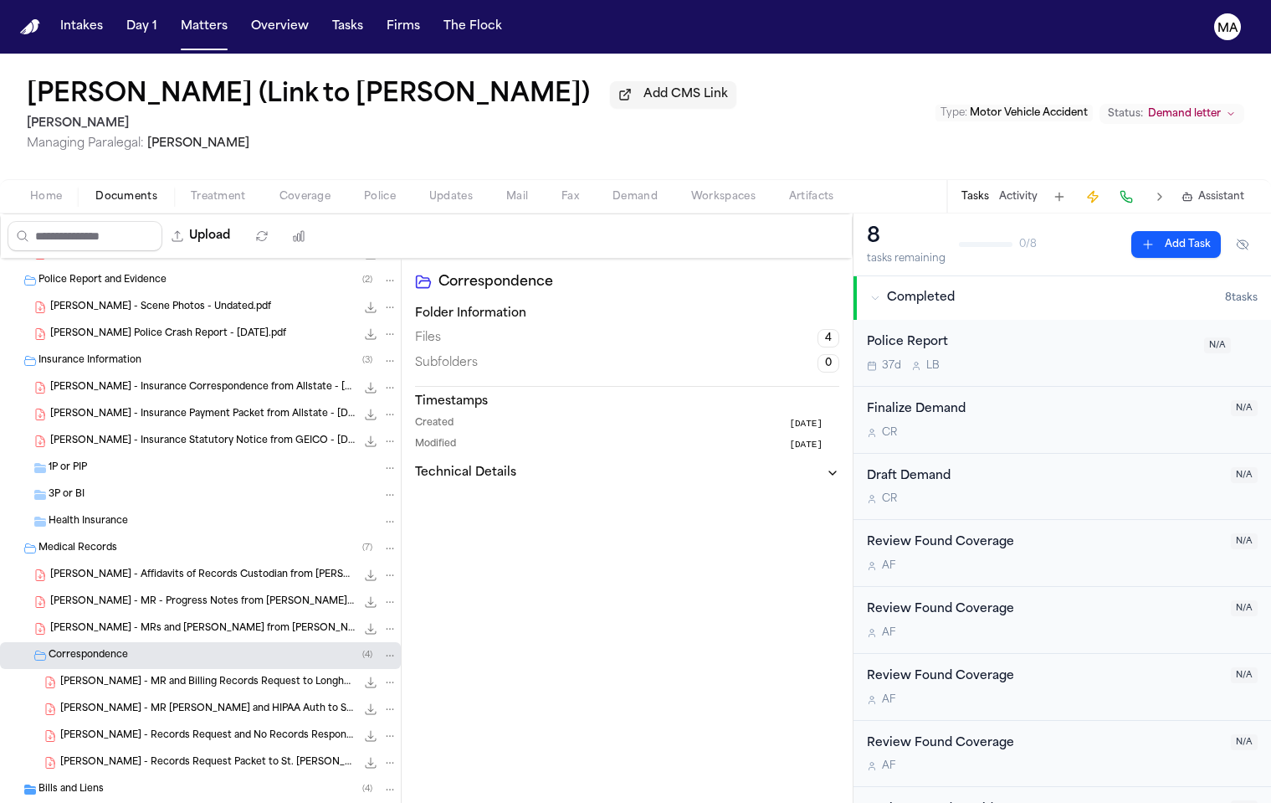
click at [115, 702] on span "[PERSON_NAME] - MR [PERSON_NAME] and HIPAA Auth to St. [PERSON_NAME]'s [GEOGRAP…" at bounding box center [207, 709] width 295 height 14
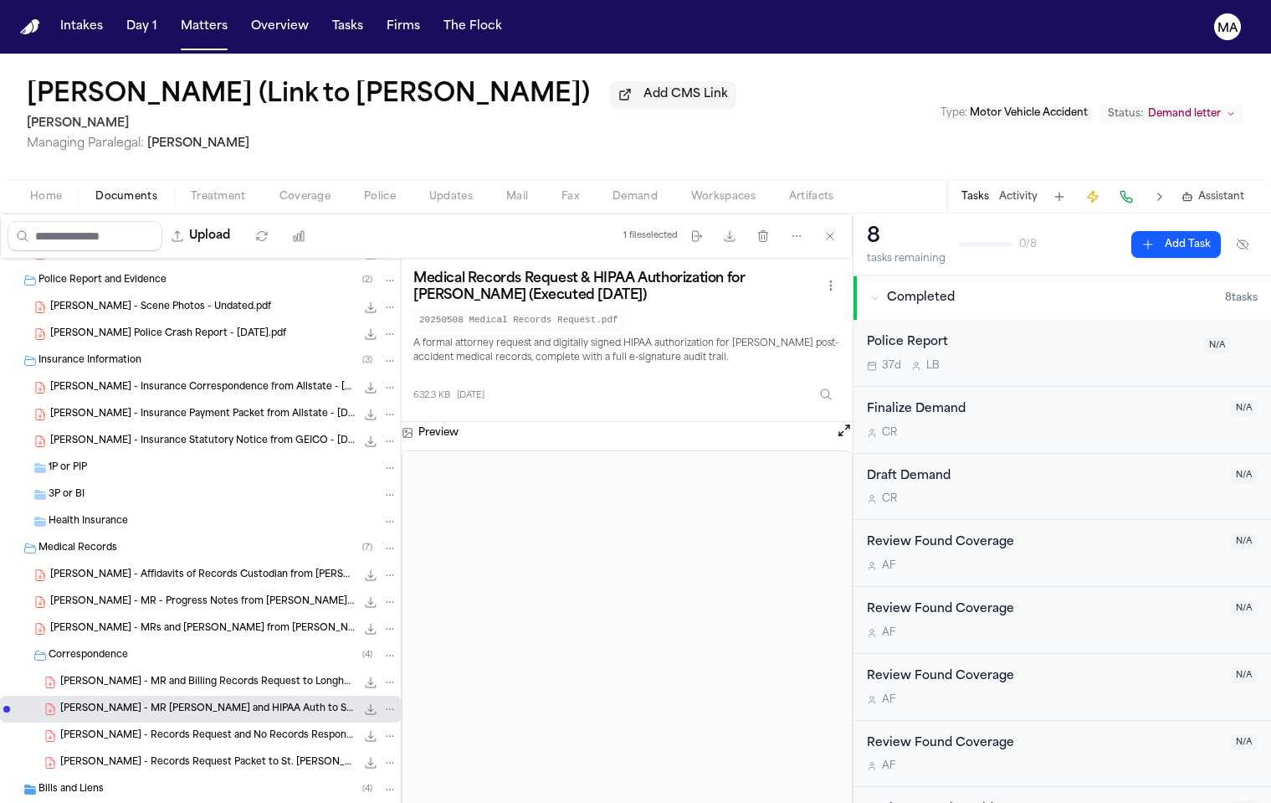
click at [364, 702] on icon "File: S. Thomas - MR Request and HIPAA Auth to St. David's South Austin - 5.8.25" at bounding box center [370, 708] width 13 height 13
click at [174, 18] on button "Matters" at bounding box center [204, 27] width 60 height 30
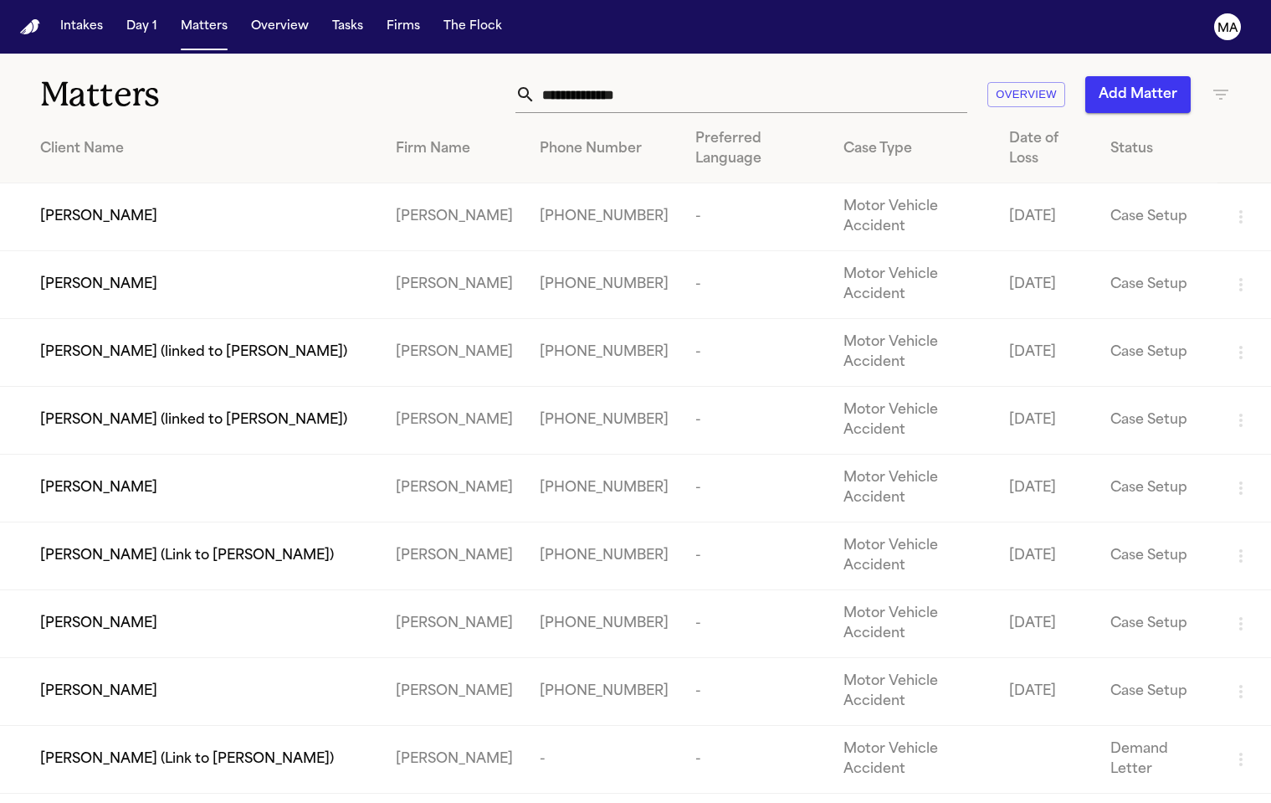
click at [1213, 85] on icon "button" at bounding box center [1221, 95] width 20 height 20
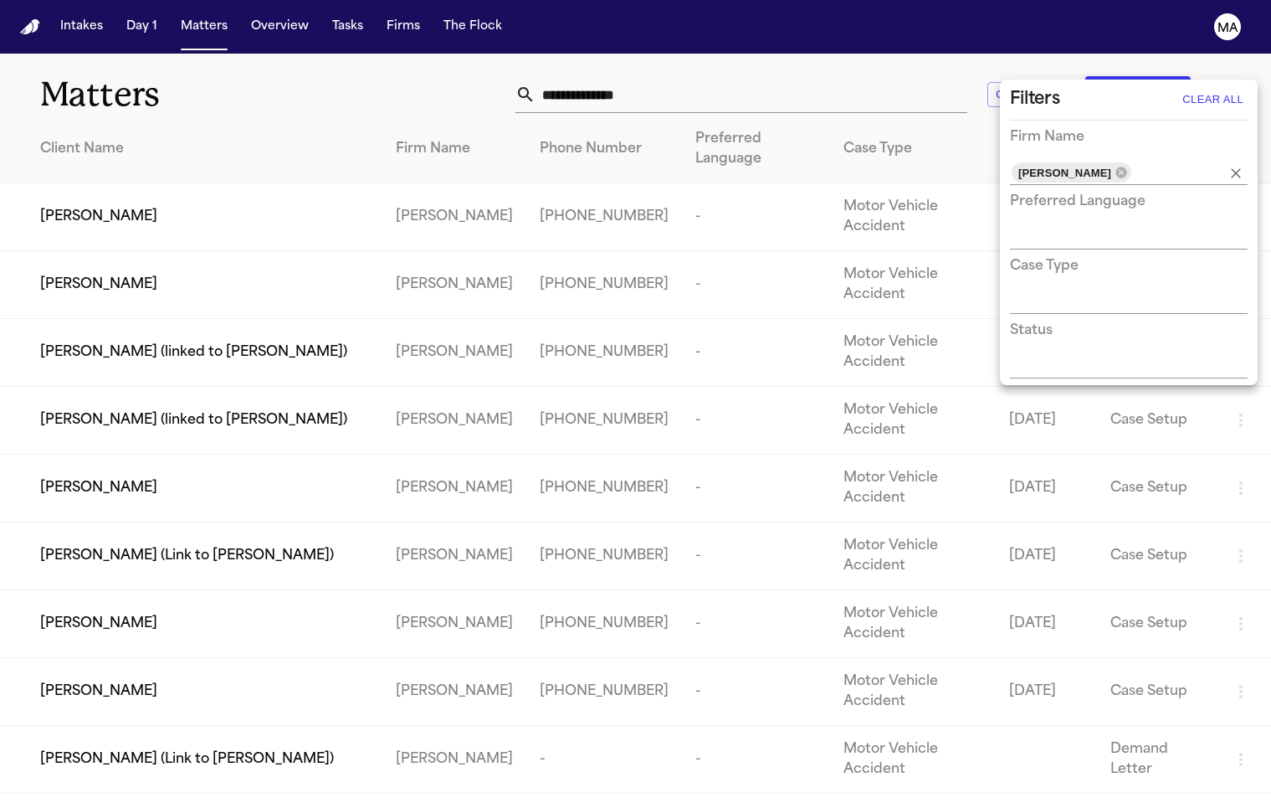
click at [1083, 162] on div "[PERSON_NAME]" at bounding box center [1072, 172] width 120 height 20
click at [1115, 166] on icon at bounding box center [1121, 172] width 13 height 13
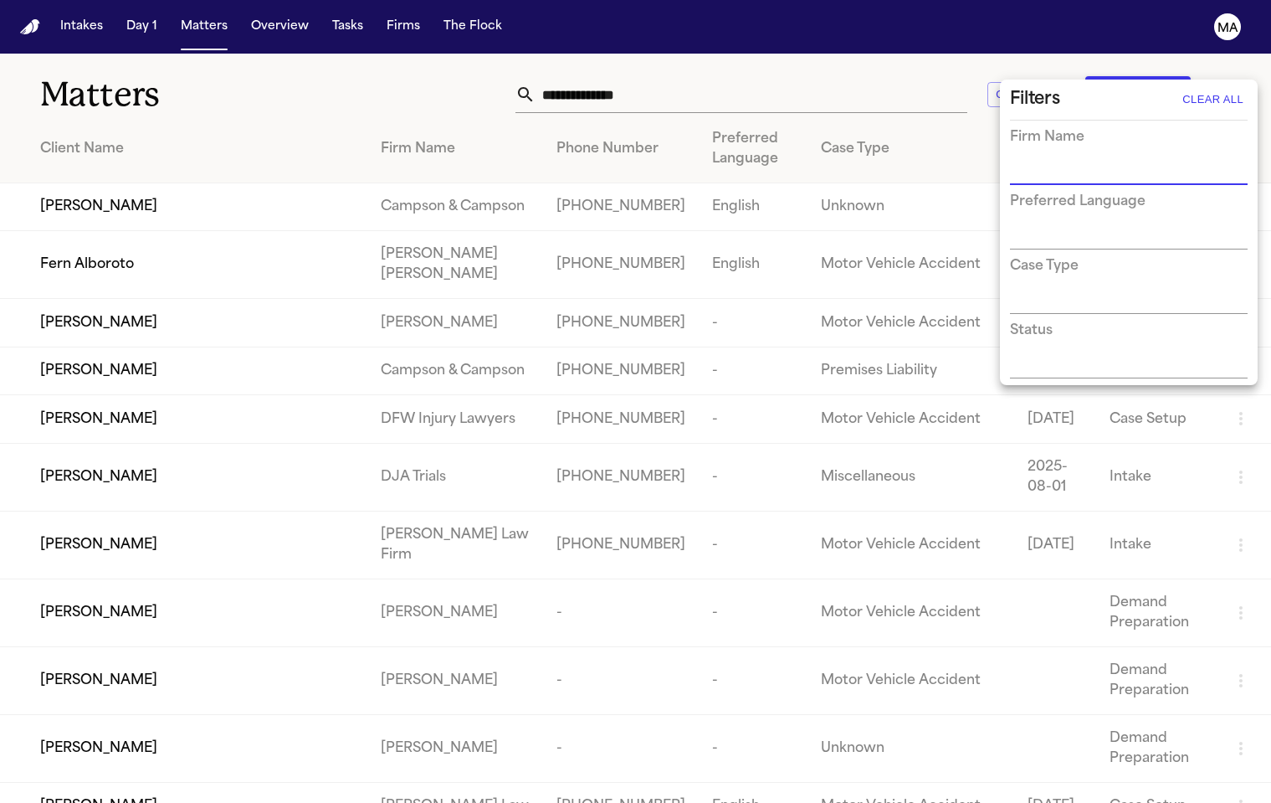
click at [1079, 161] on input "text" at bounding box center [1116, 172] width 213 height 23
click at [1079, 182] on li "DemandSam" at bounding box center [1129, 182] width 238 height 30
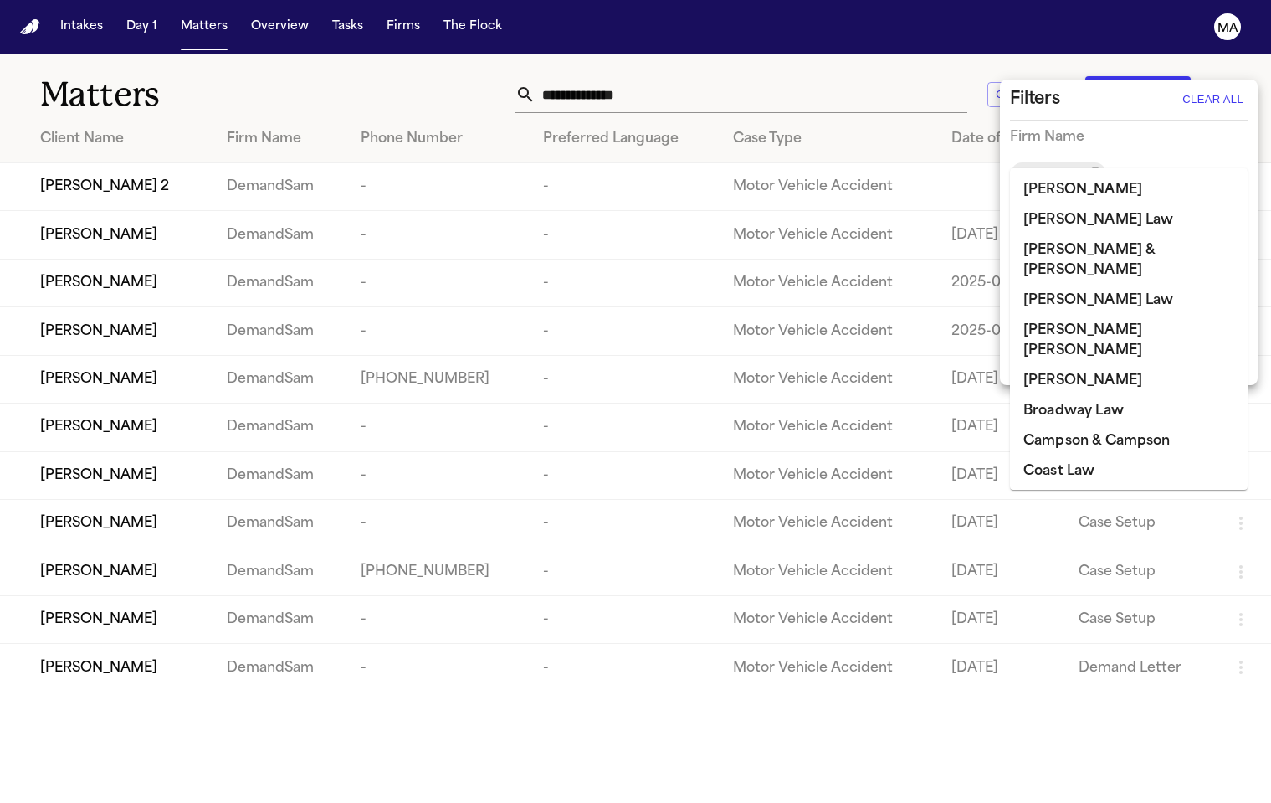
scroll to position [20, 0]
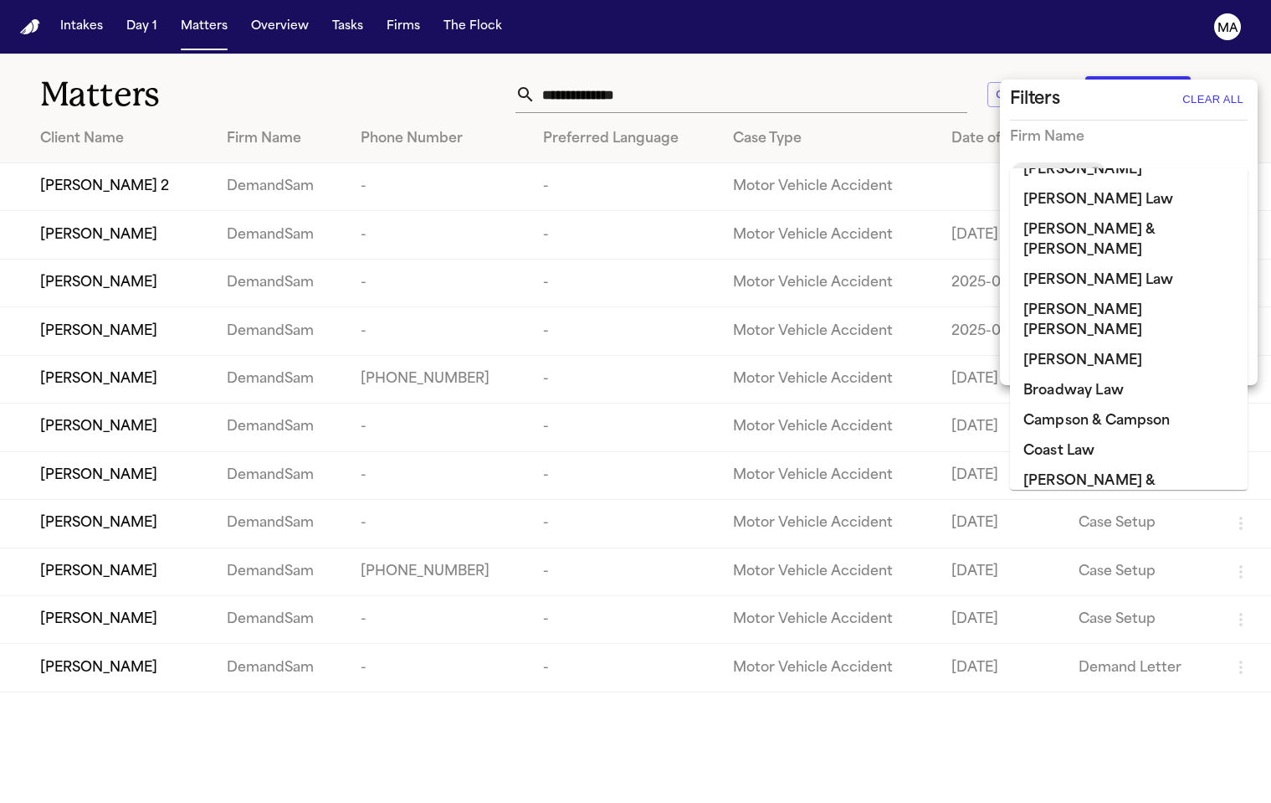
click at [386, 85] on div at bounding box center [635, 401] width 1271 height 803
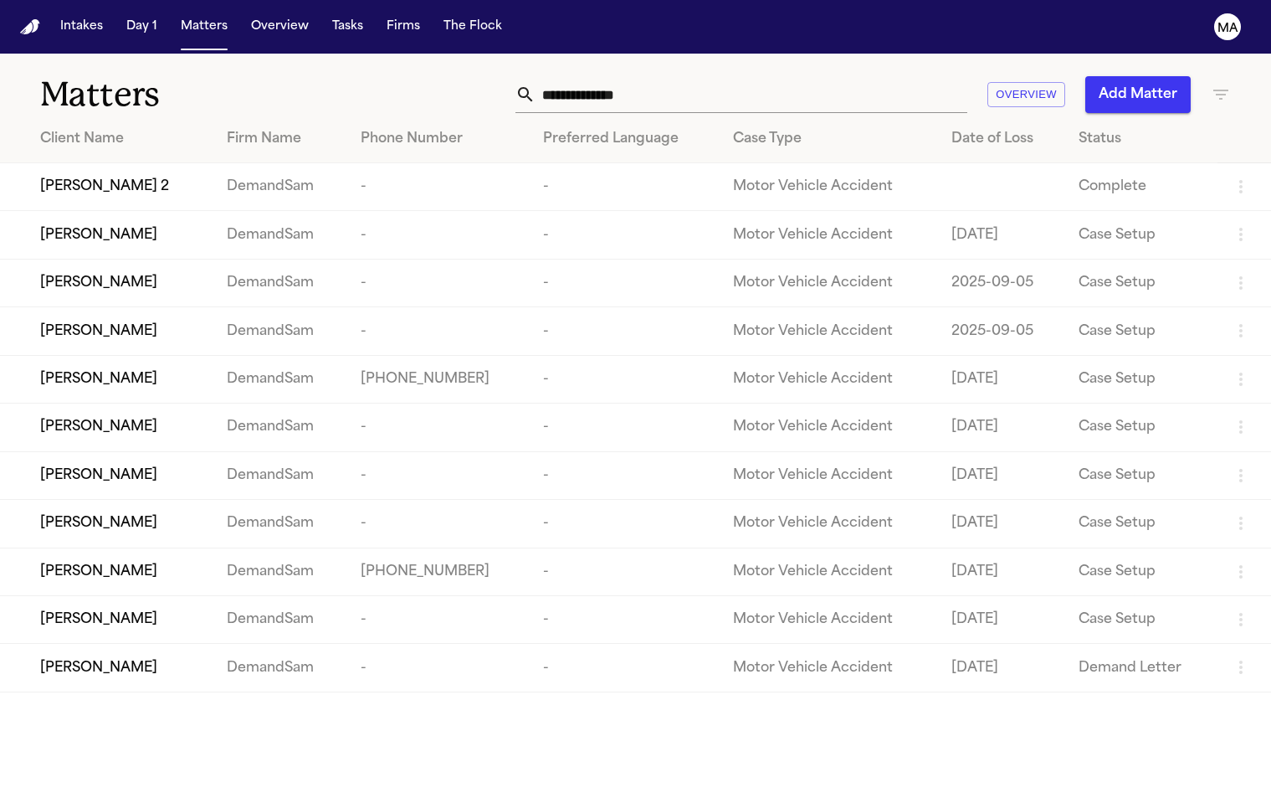
click at [114, 595] on td "[PERSON_NAME]" at bounding box center [106, 619] width 213 height 48
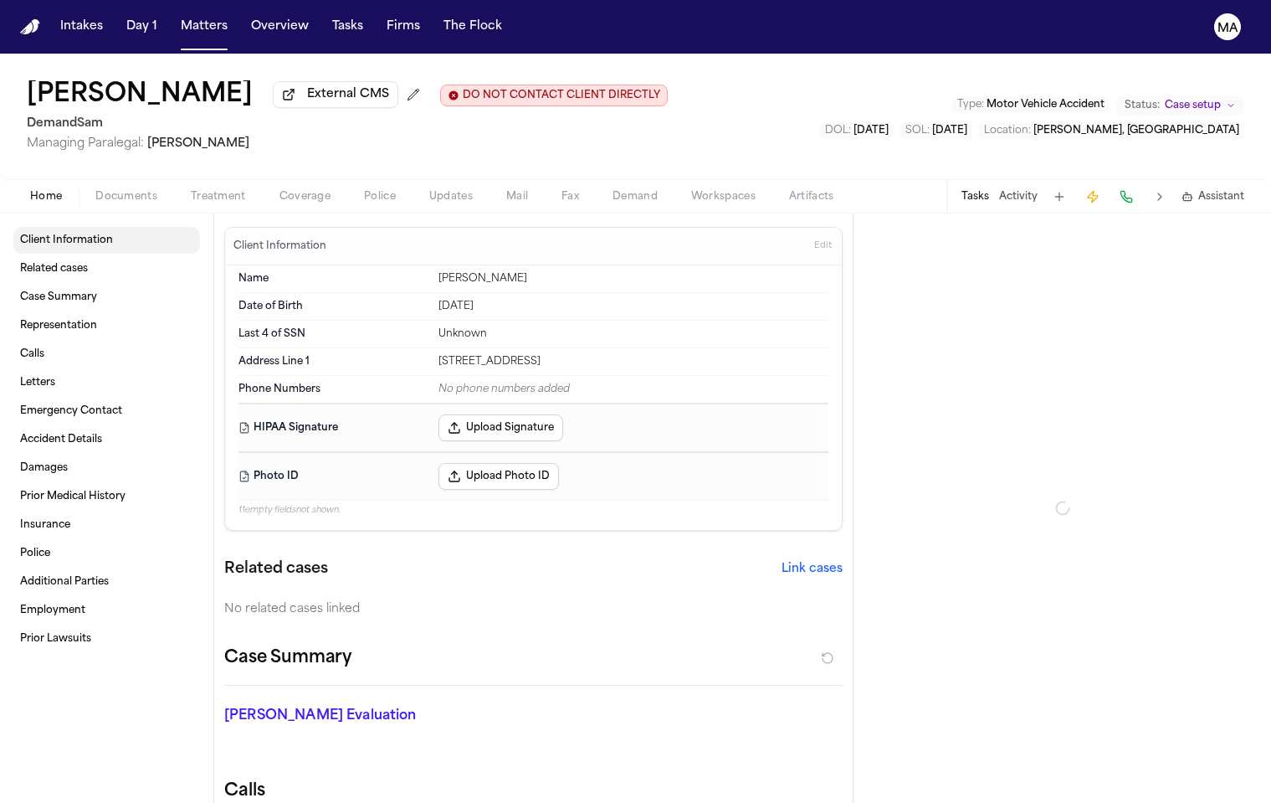
click at [95, 187] on button "Documents" at bounding box center [126, 197] width 95 height 20
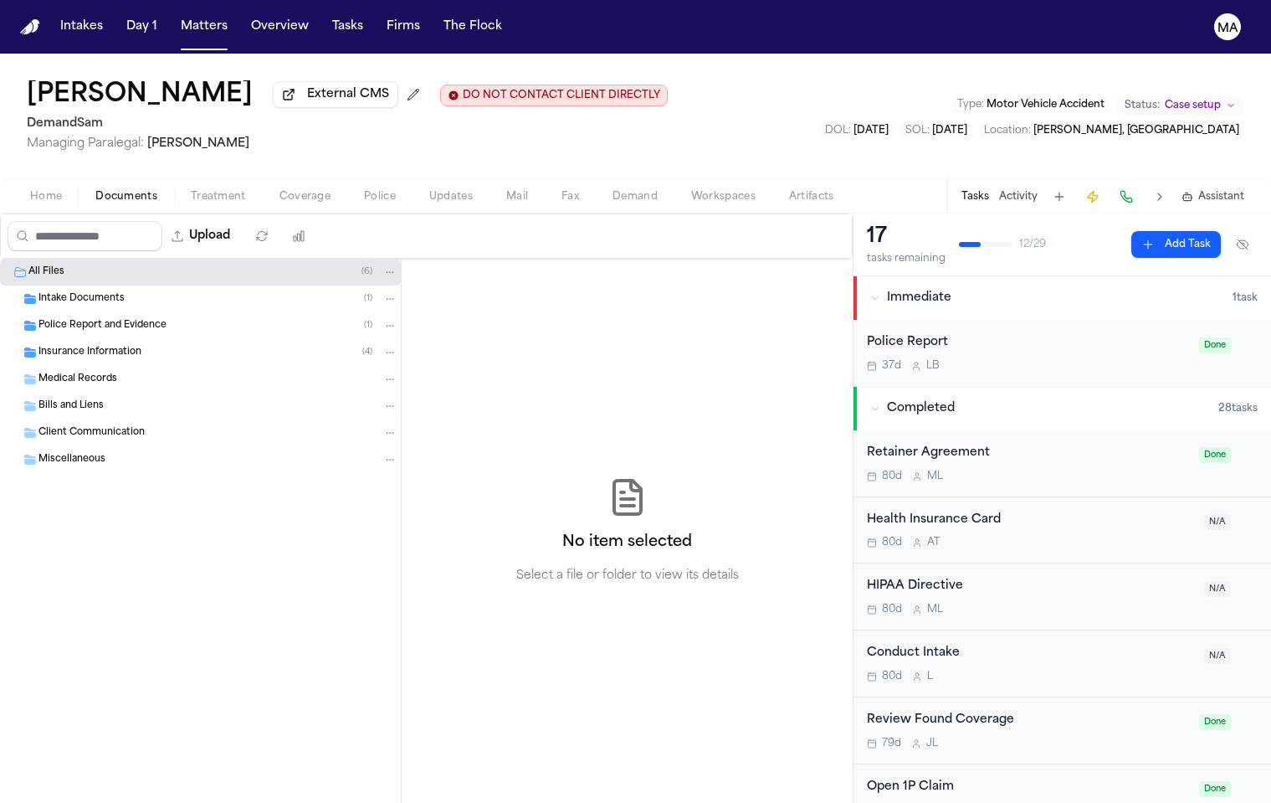
click at [110, 346] on span "Insurance Information" at bounding box center [90, 353] width 103 height 14
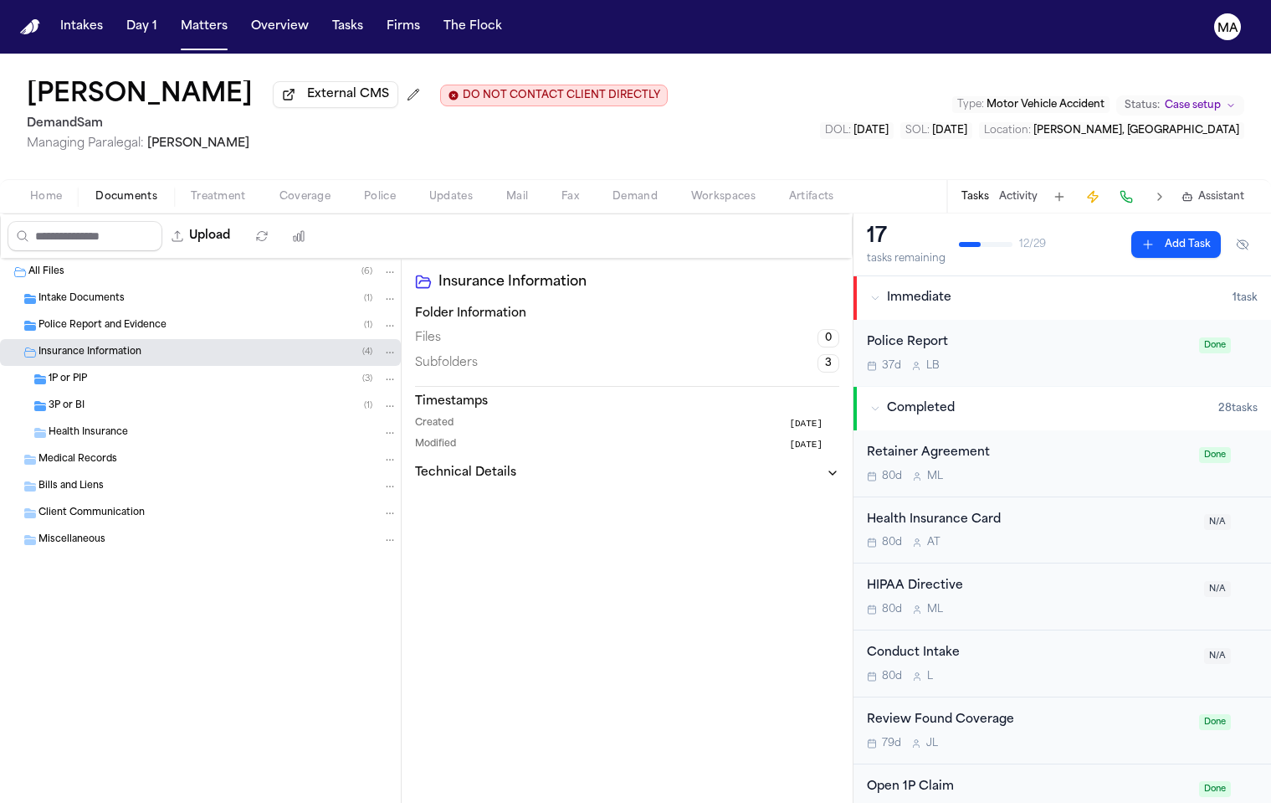
click at [95, 292] on span "Intake Documents" at bounding box center [82, 299] width 86 height 14
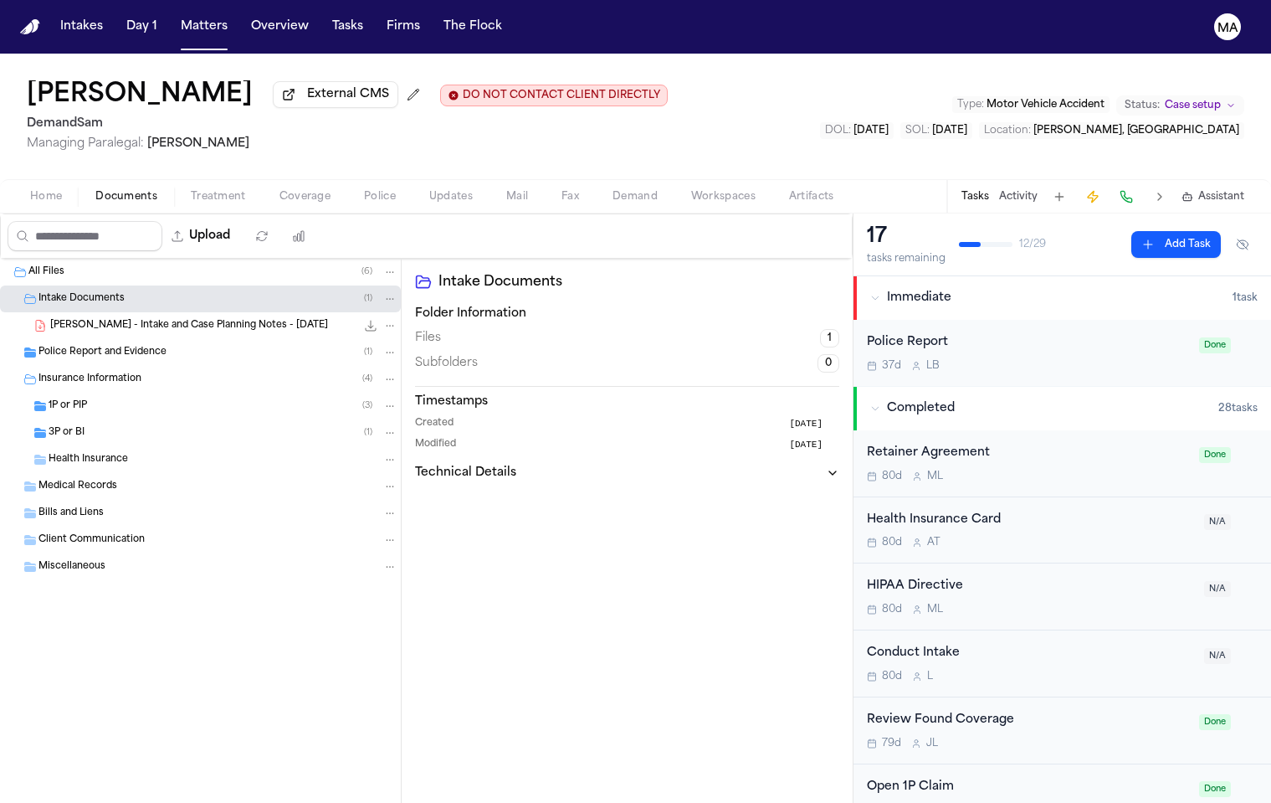
click at [120, 312] on div "[PERSON_NAME] - Intake and Case Planning Notes - [DATE] 431.6 KB • PDF" at bounding box center [200, 325] width 401 height 27
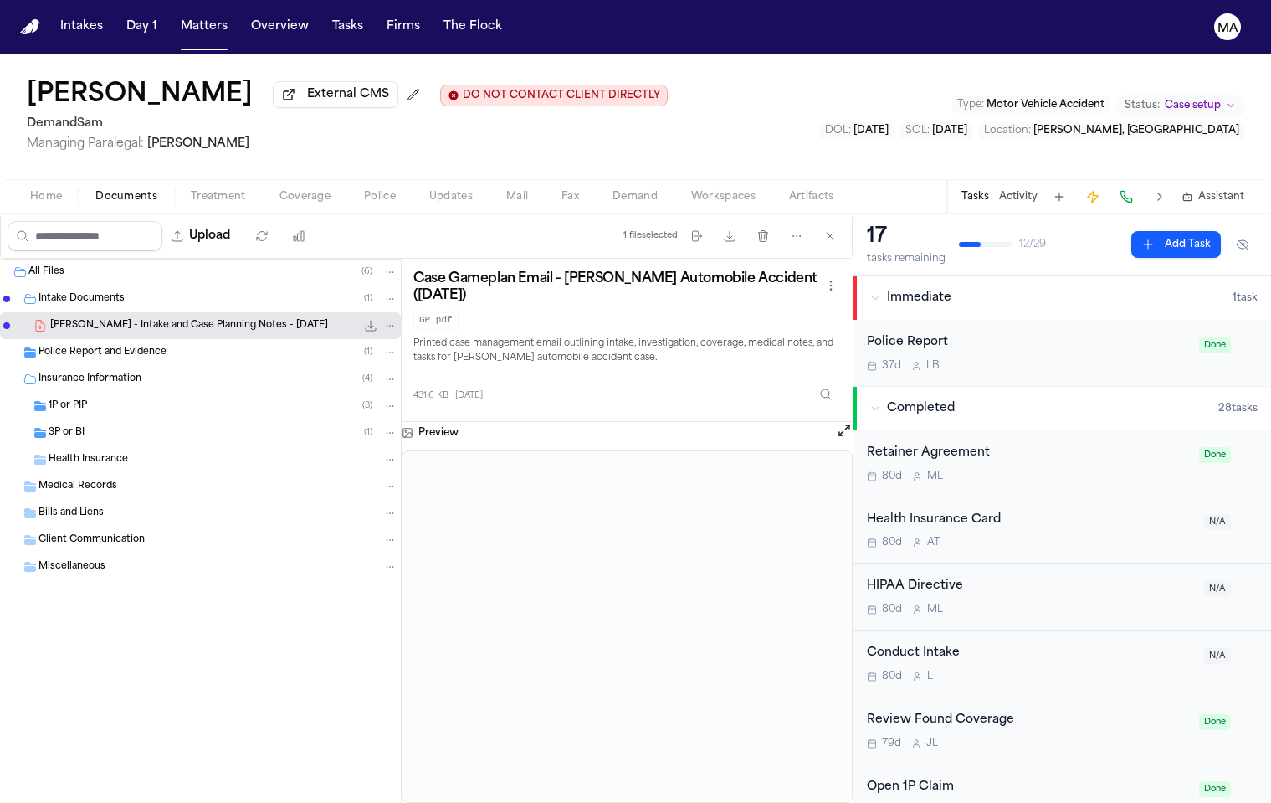
click at [54, 399] on span "1P or PIP" at bounding box center [68, 406] width 39 height 14
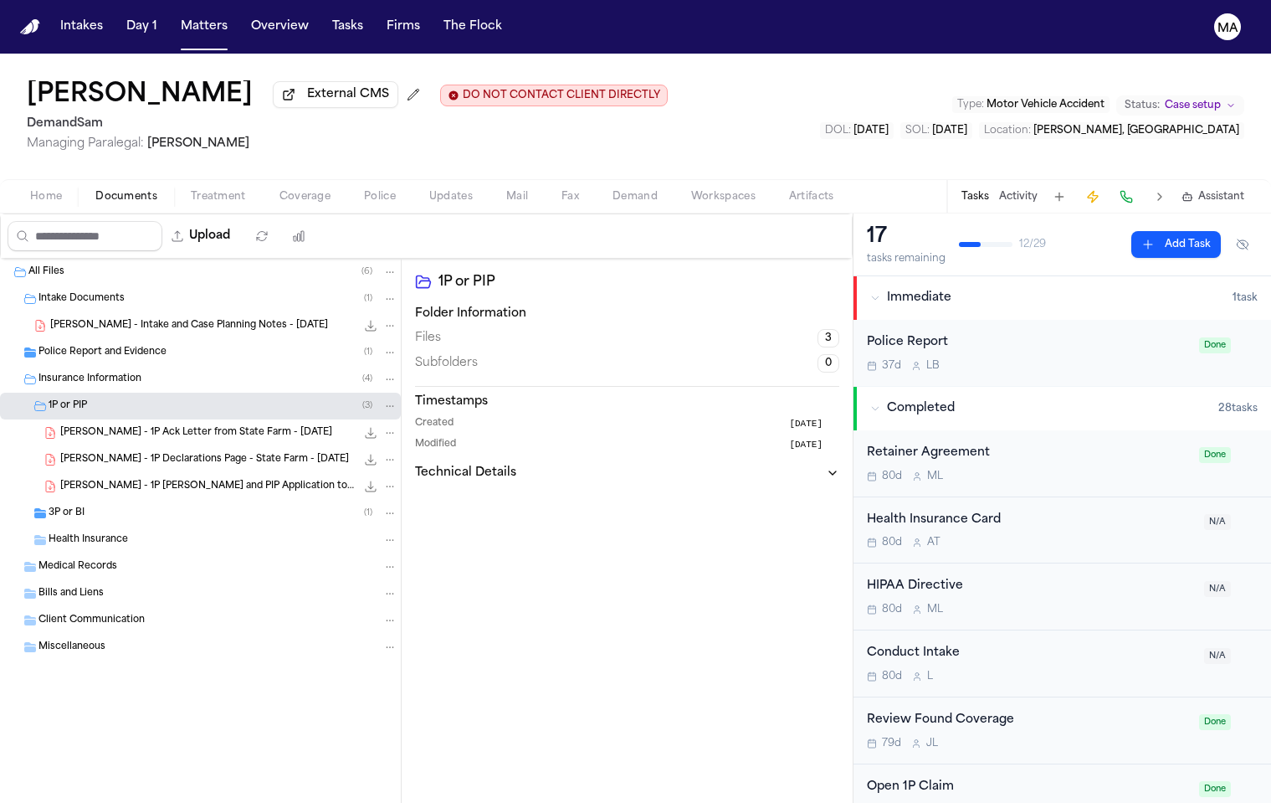
click at [86, 506] on div "3P or BI ( 1 )" at bounding box center [223, 513] width 349 height 15
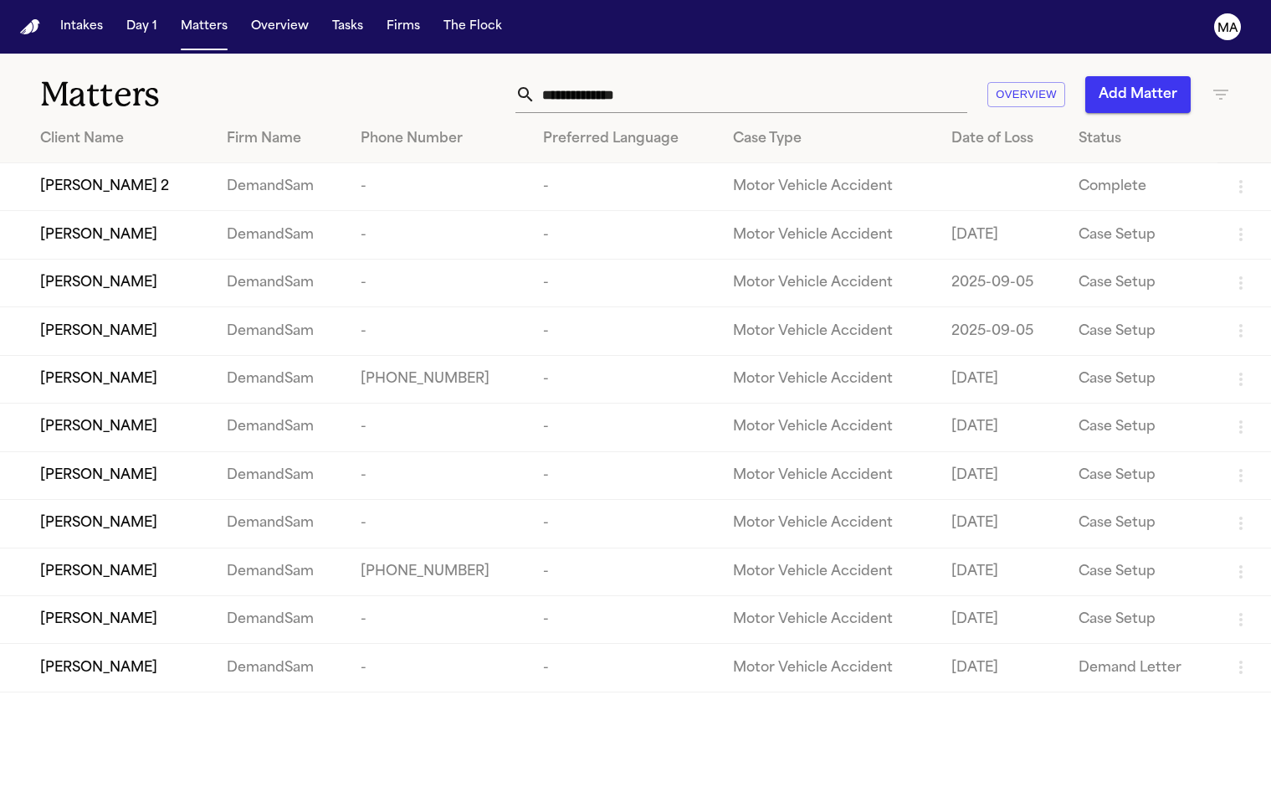
click at [110, 513] on div "[PERSON_NAME]" at bounding box center [120, 523] width 160 height 20
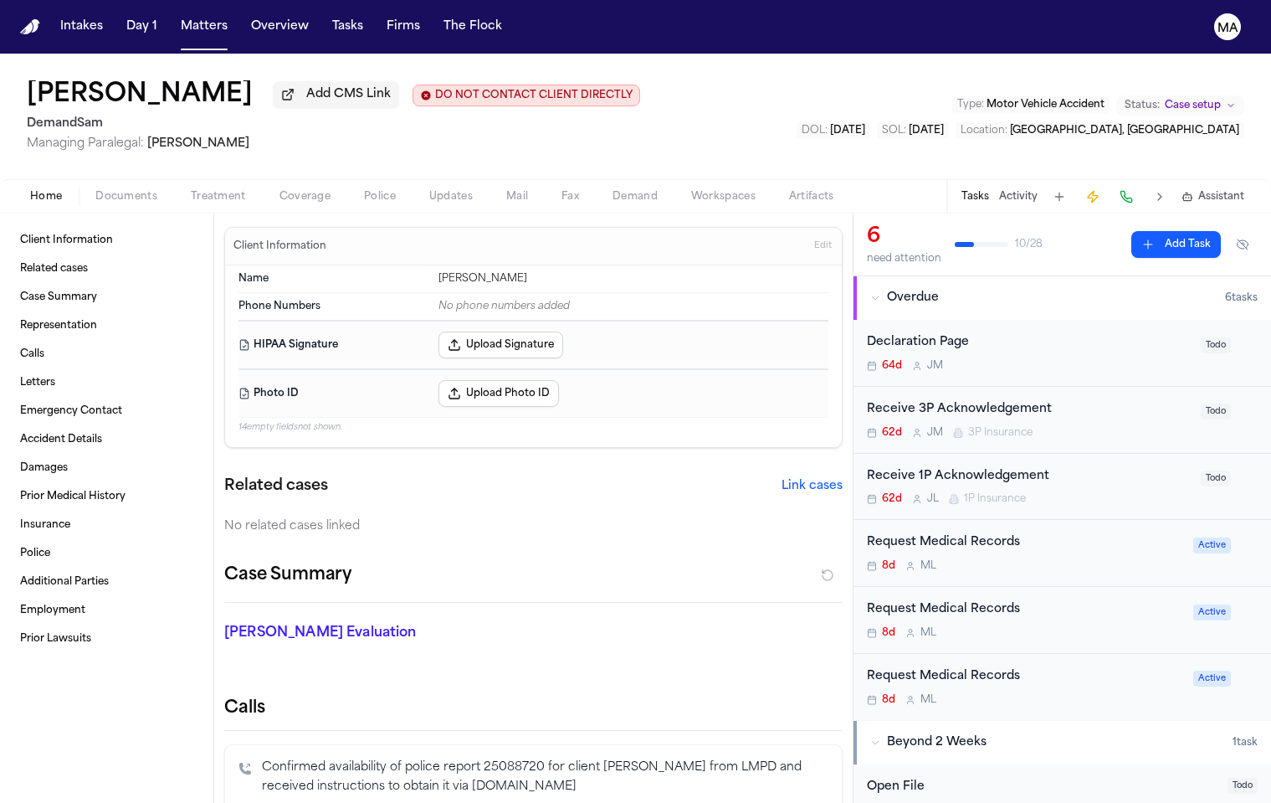
click at [95, 190] on span "Documents" at bounding box center [126, 196] width 62 height 13
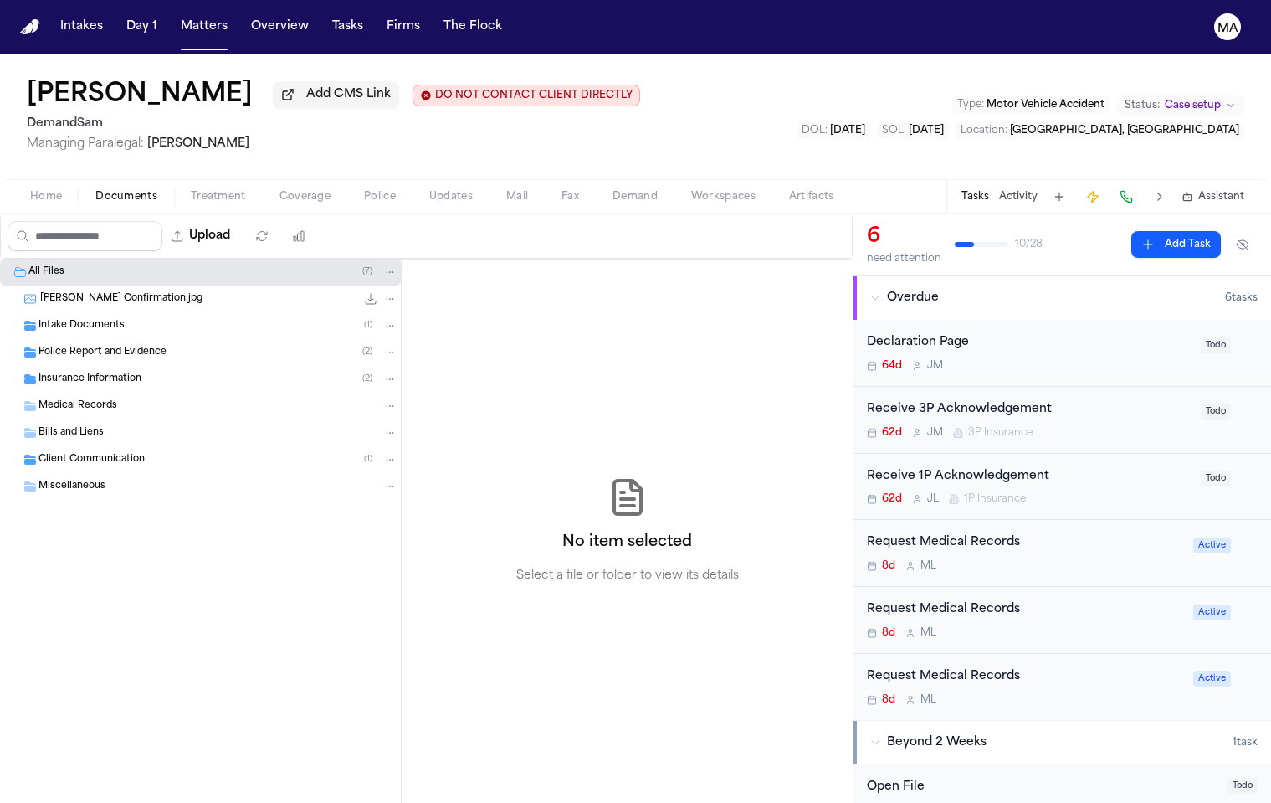
click at [86, 319] on span "Intake Documents" at bounding box center [82, 326] width 86 height 14
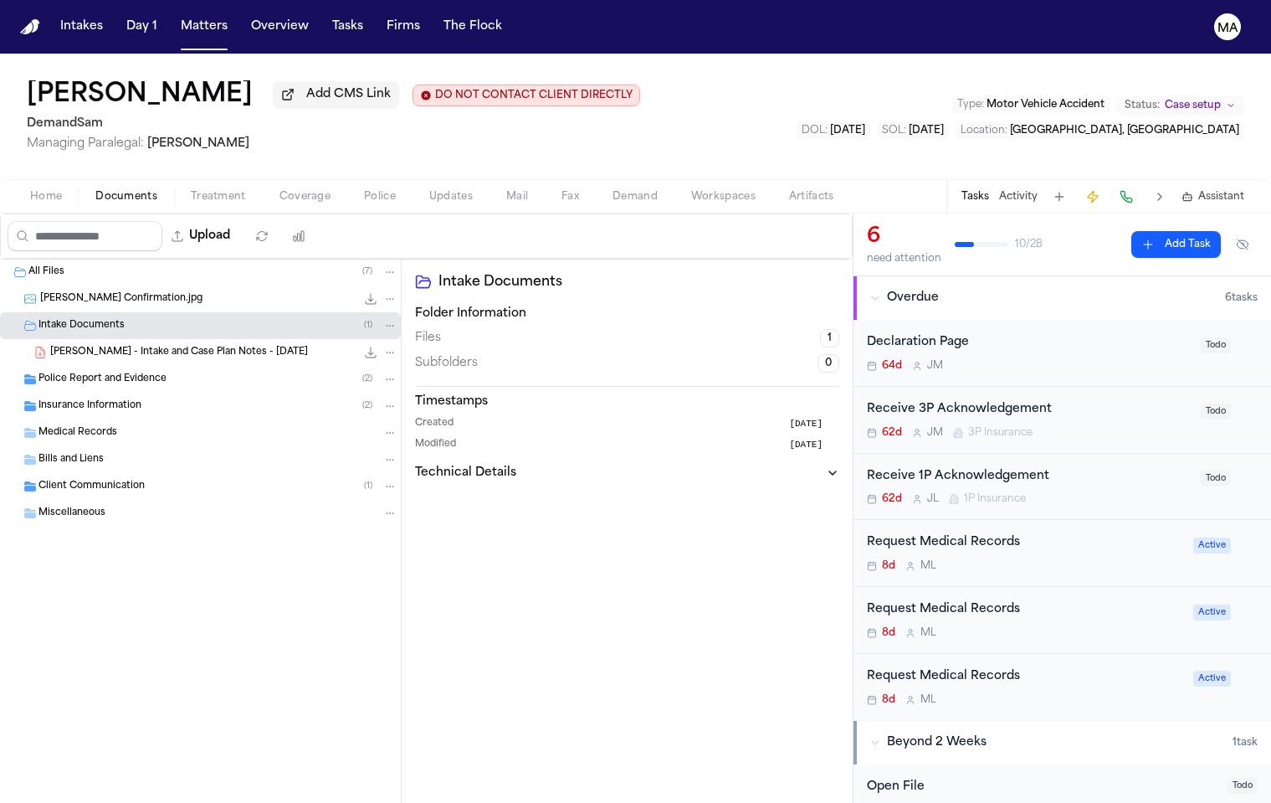
click at [96, 346] on span "[PERSON_NAME] - Intake and Case Plan Notes - [DATE]" at bounding box center [179, 353] width 258 height 14
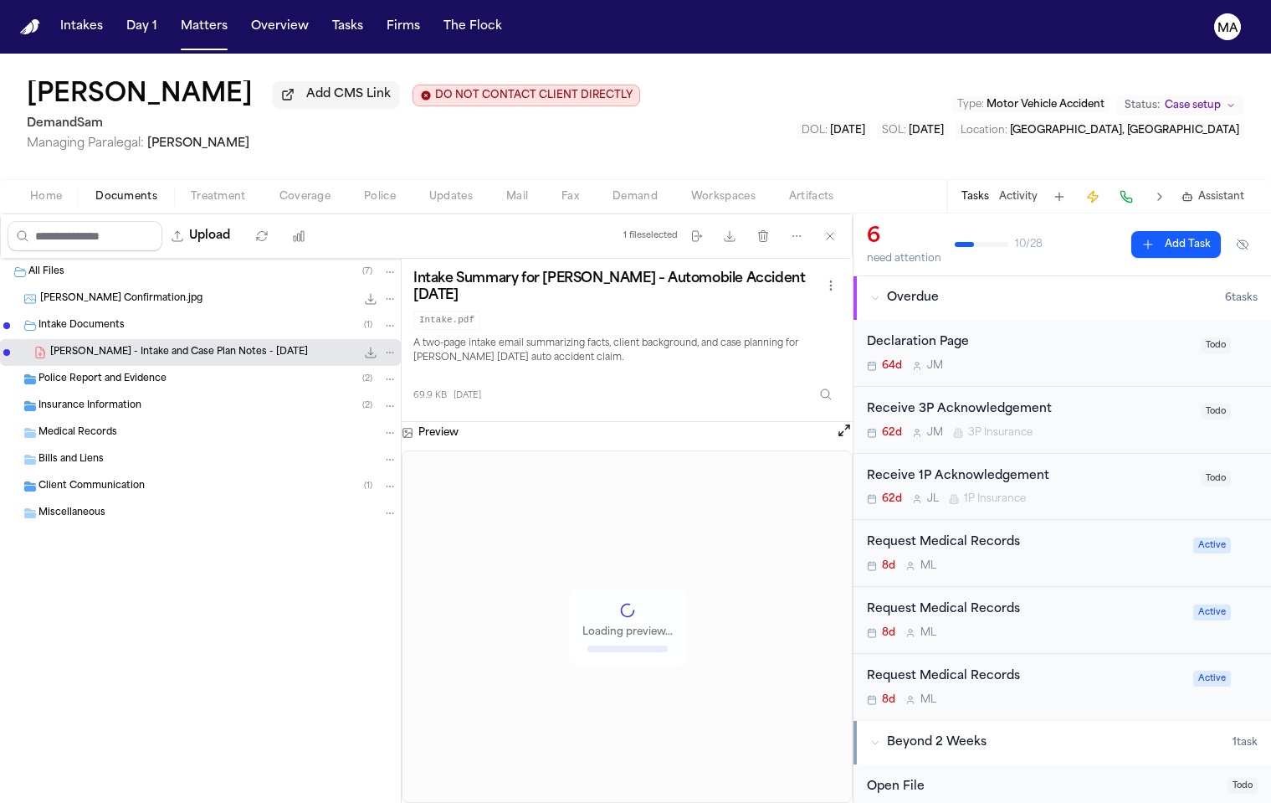
click at [102, 372] on span "Police Report and Evidence" at bounding box center [103, 379] width 128 height 14
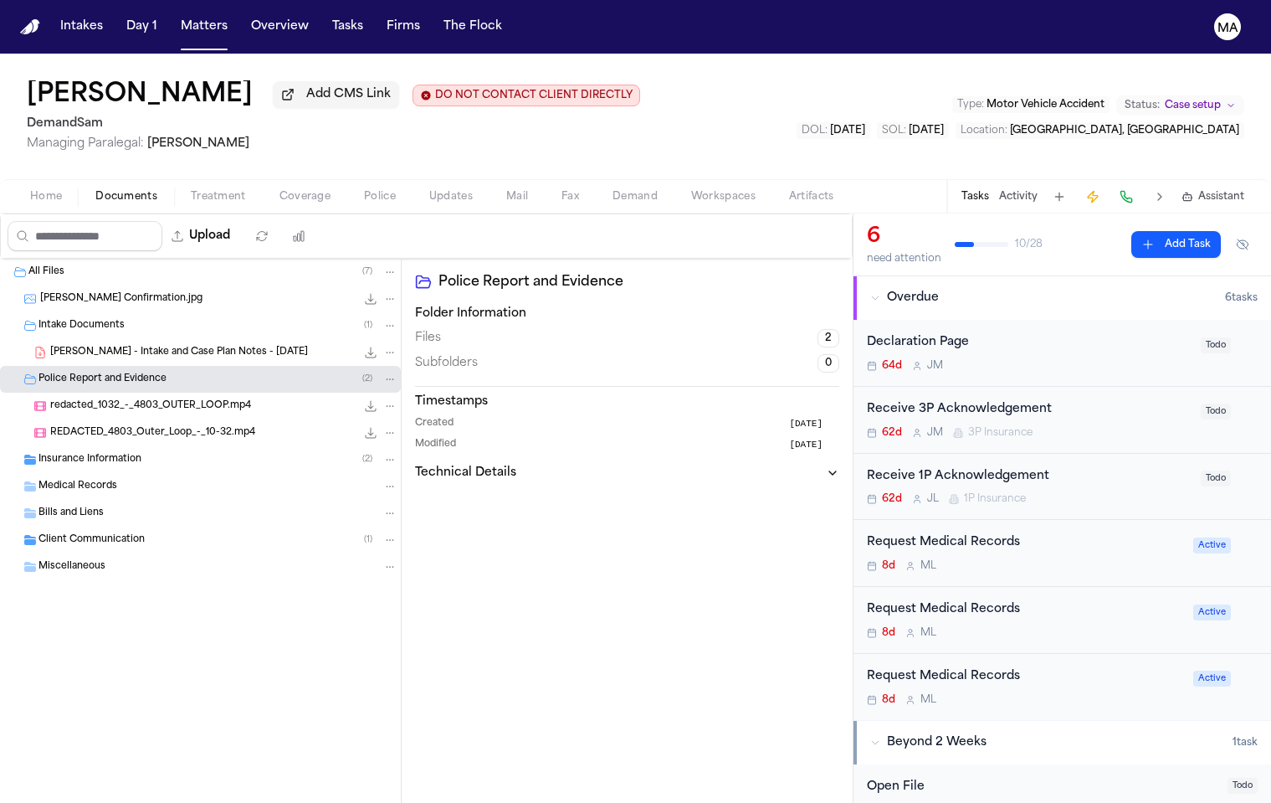
click at [100, 446] on div "Insurance Information ( 2 )" at bounding box center [200, 459] width 401 height 27
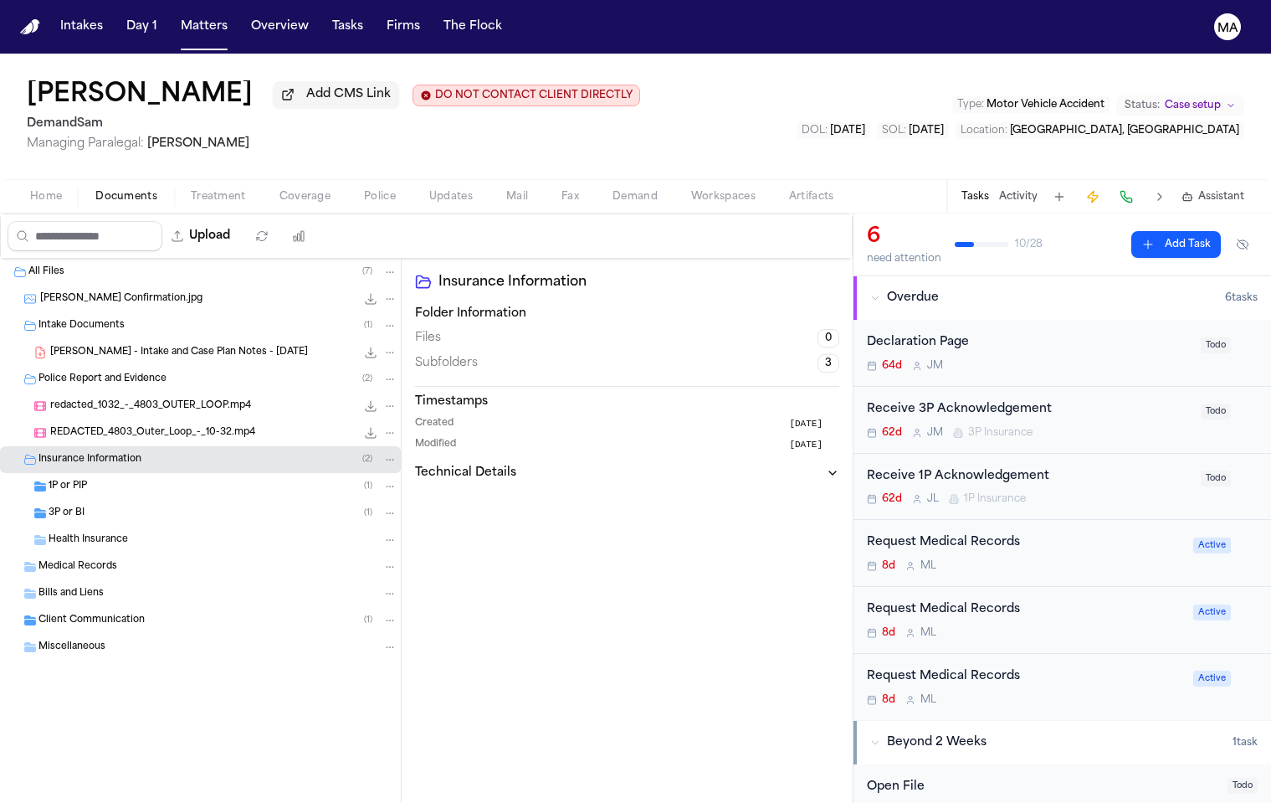
click at [104, 614] on span "Client Communication" at bounding box center [92, 621] width 106 height 14
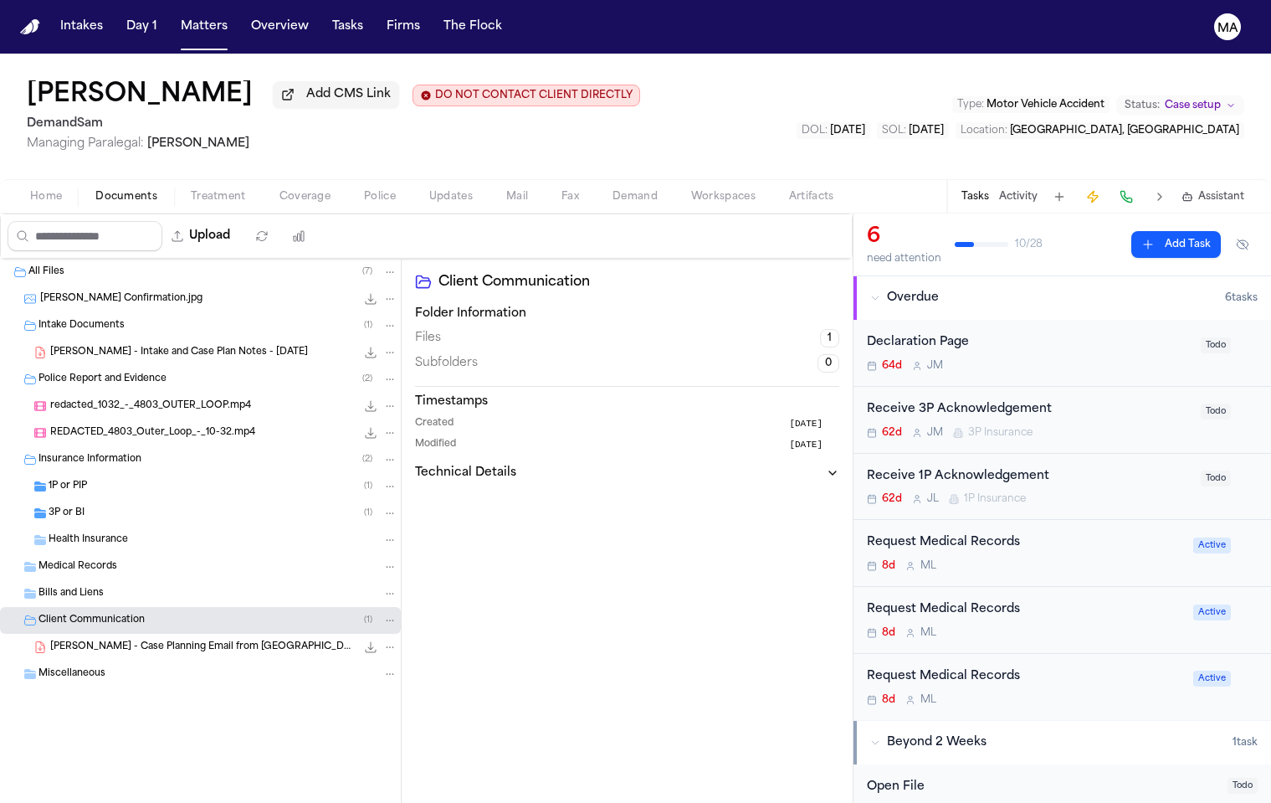
click at [123, 640] on span "[PERSON_NAME] - Case Planning Email from [GEOGRAPHIC_DATA] Law Office - [DATE]" at bounding box center [203, 647] width 306 height 14
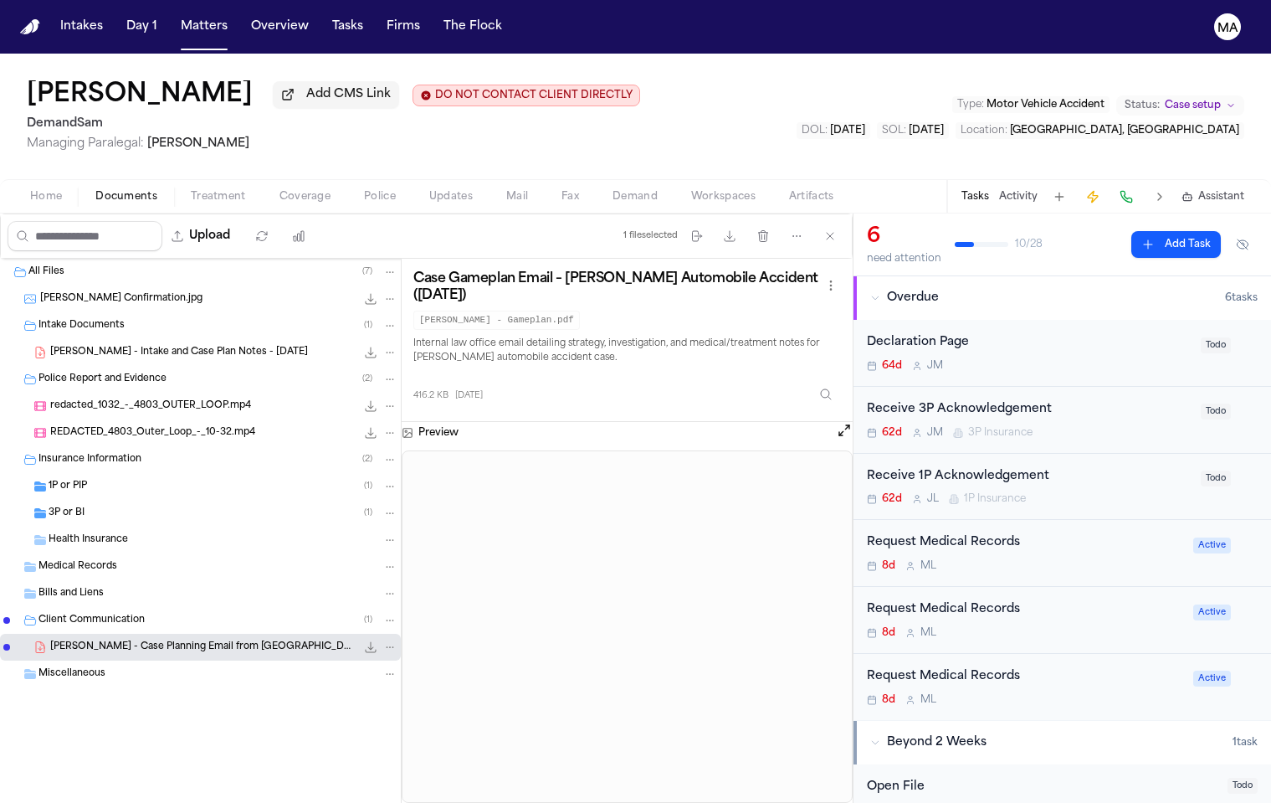
click at [81, 506] on div "3P or BI ( 1 )" at bounding box center [223, 513] width 349 height 15
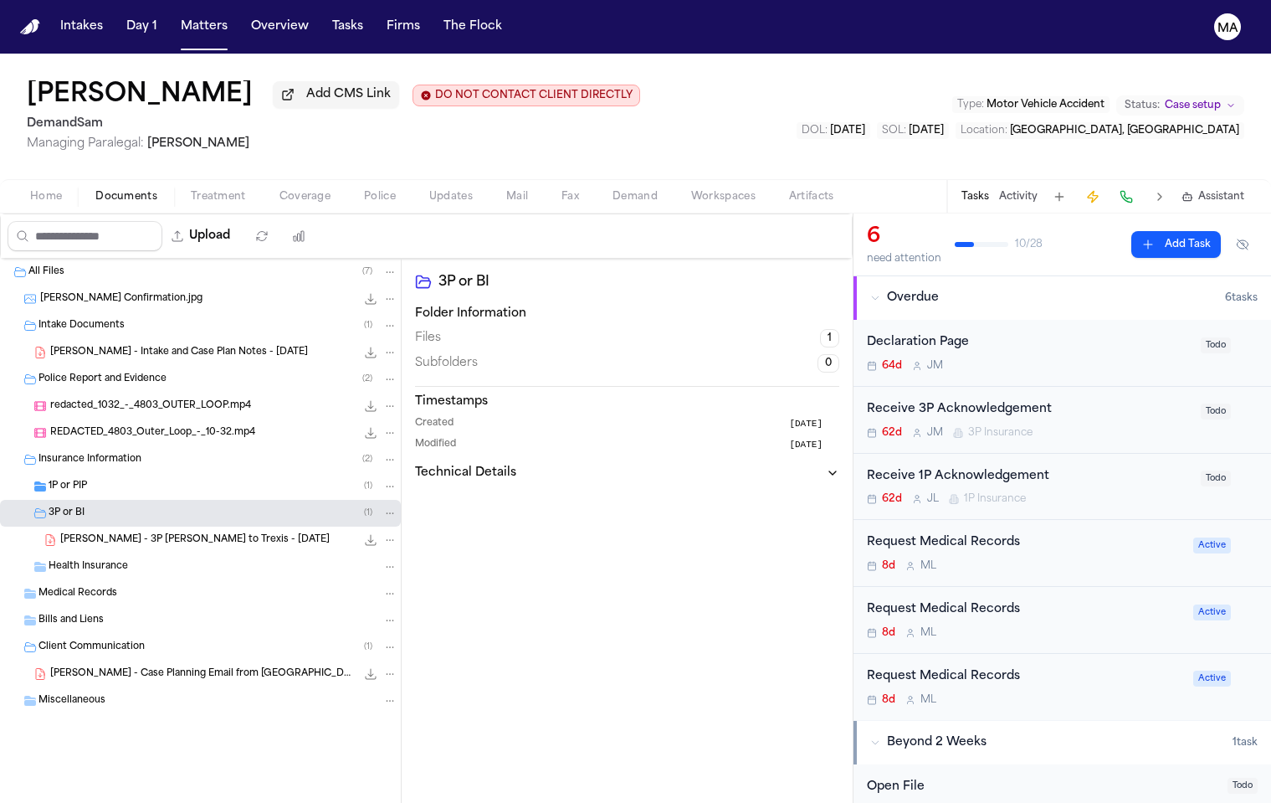
click at [81, 479] on div "1P or PIP ( 1 )" at bounding box center [223, 486] width 349 height 15
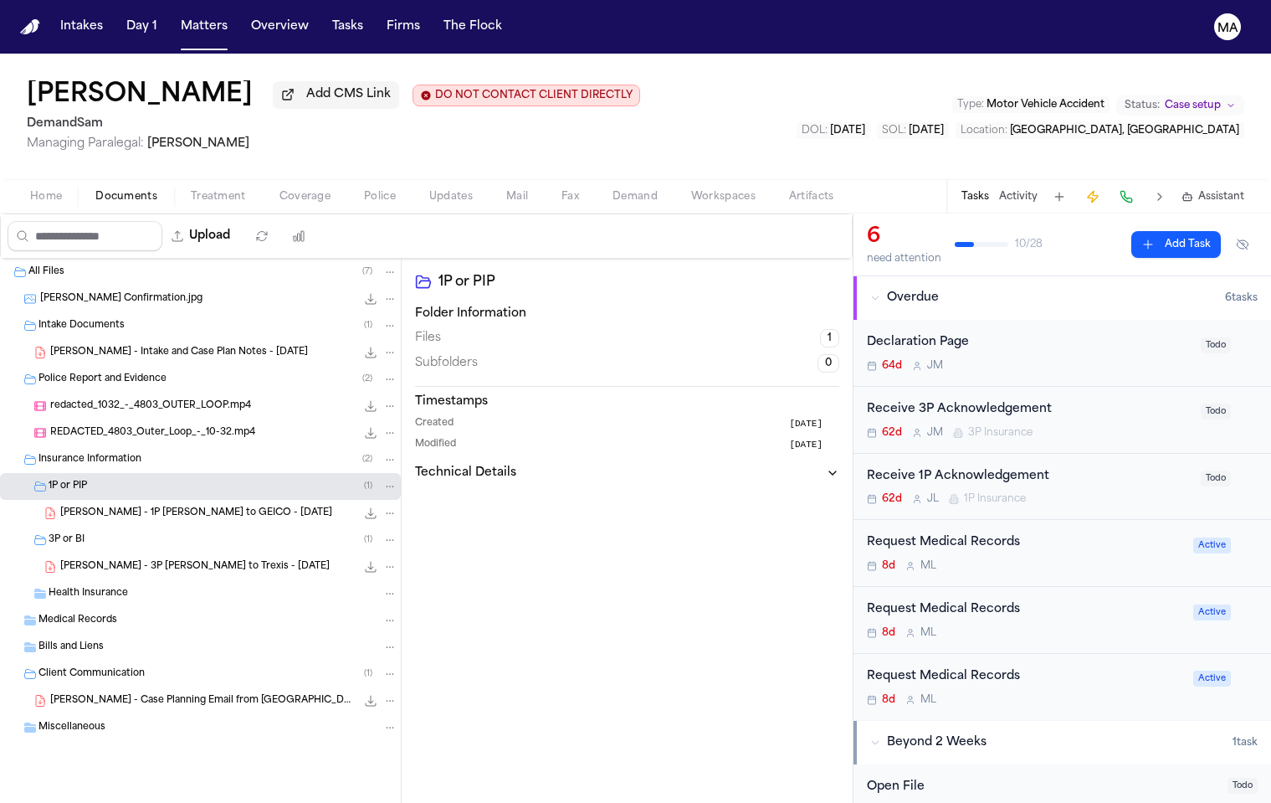
click at [86, 500] on div "[PERSON_NAME] - 1P [PERSON_NAME] to GEICO - [DATE] 135.6 KB • PDF" at bounding box center [200, 513] width 401 height 27
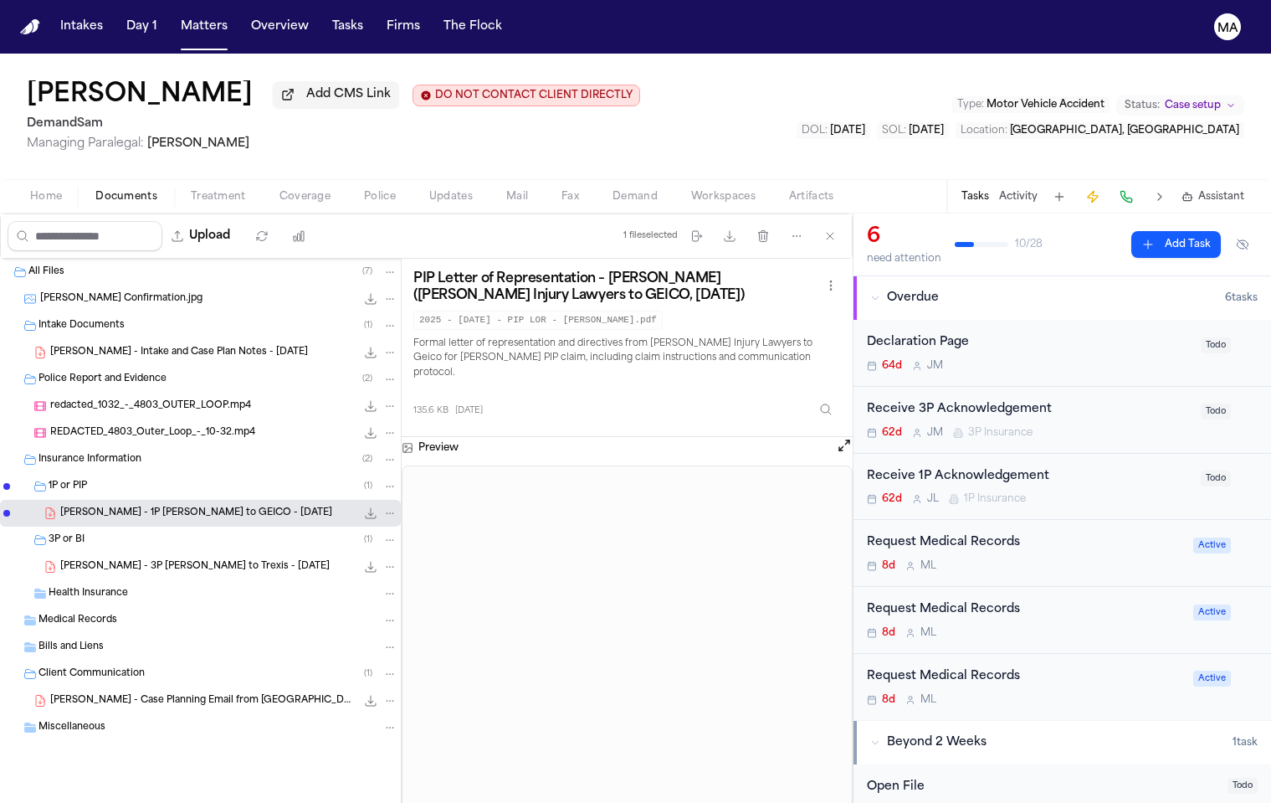
click at [106, 553] on div "[PERSON_NAME] - 3P [PERSON_NAME] to Trexis - [DATE] 112.6 KB • PDF" at bounding box center [200, 566] width 401 height 27
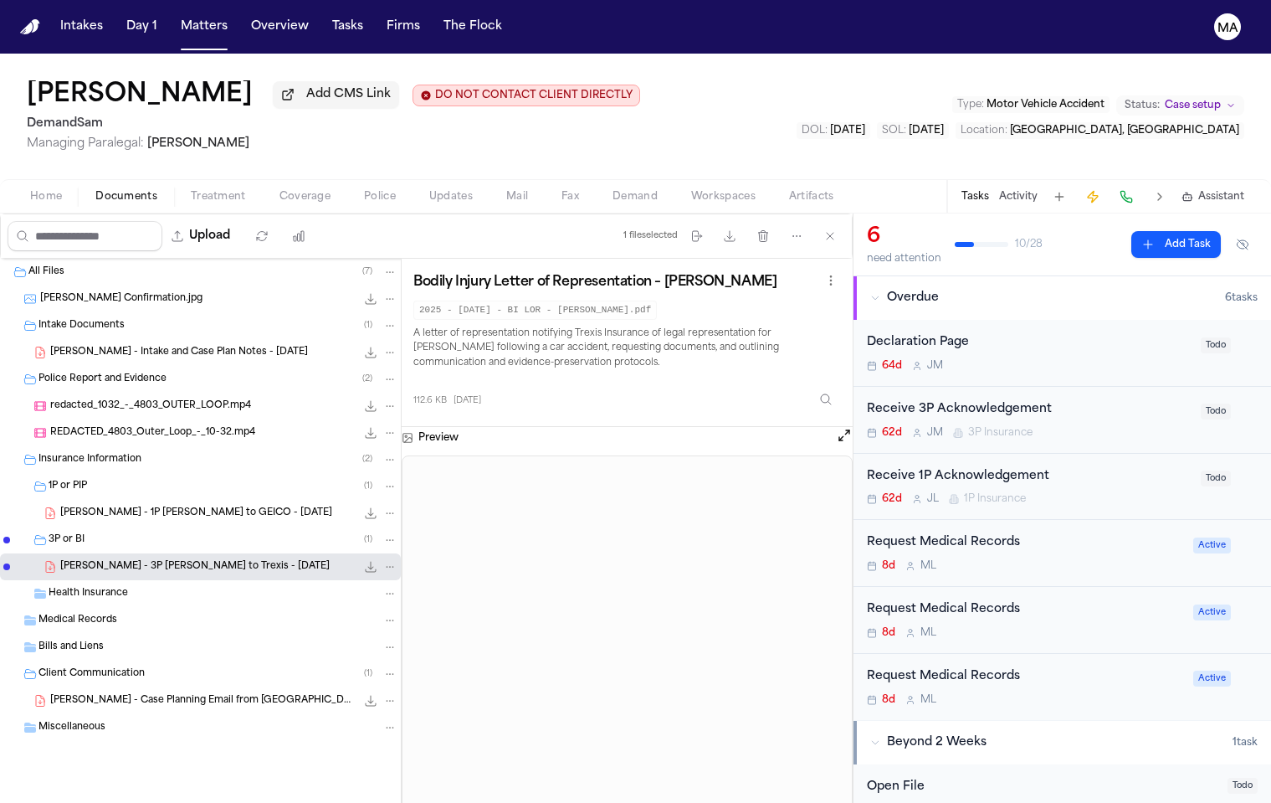
click at [108, 613] on div "Medical Records" at bounding box center [218, 620] width 359 height 15
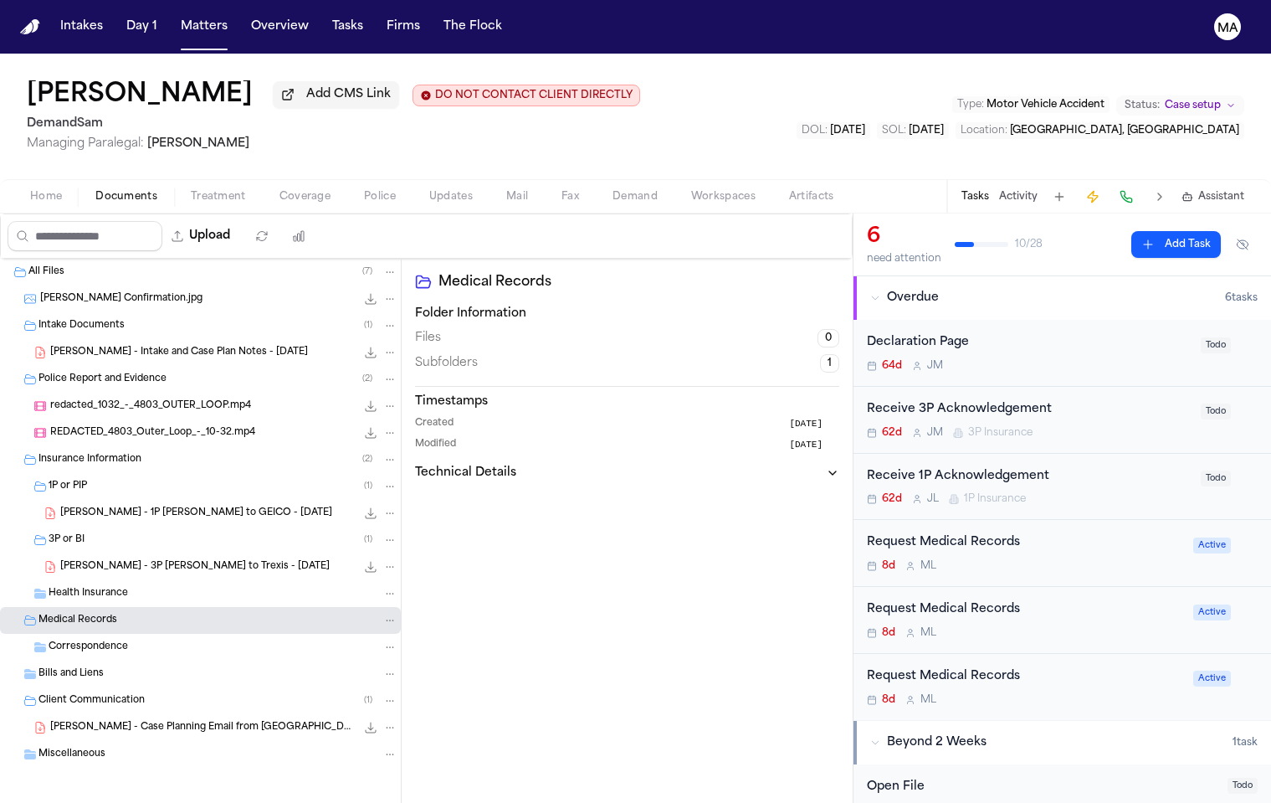
click at [103, 190] on span "Documents" at bounding box center [126, 196] width 62 height 13
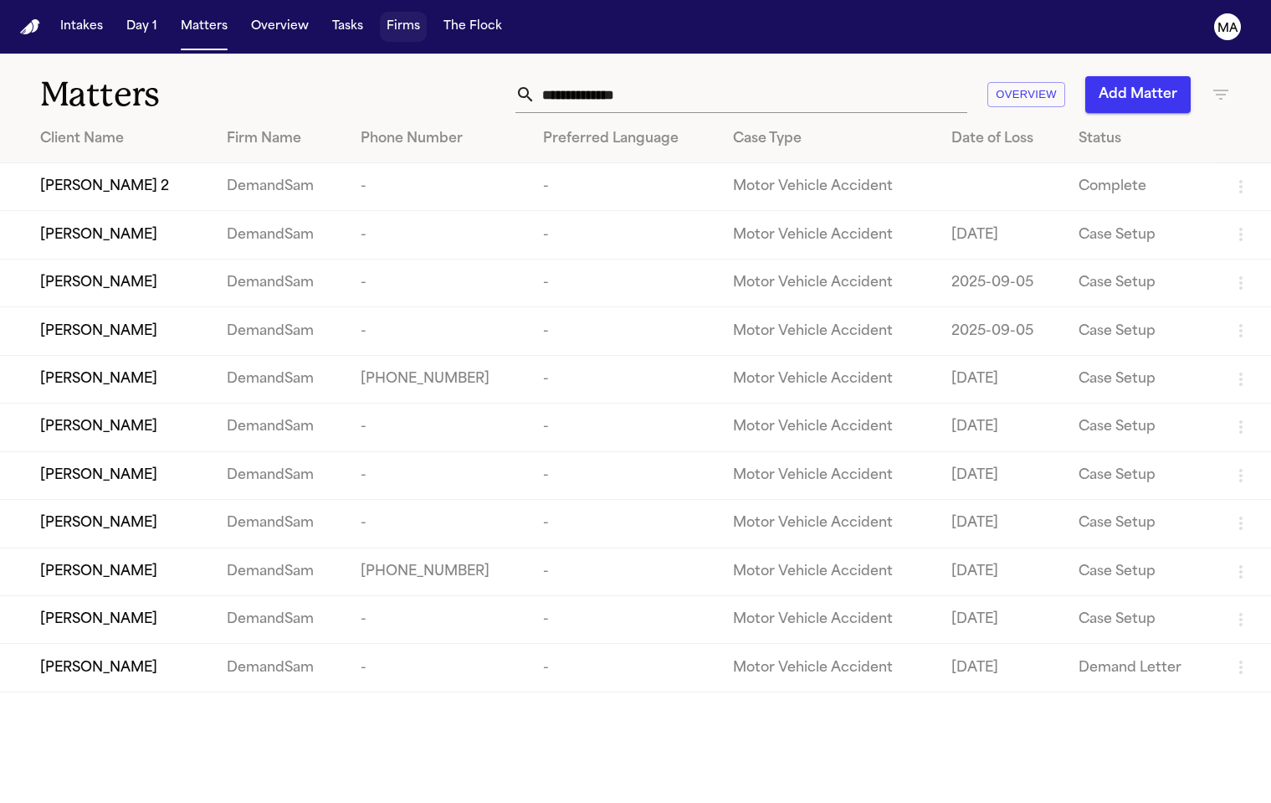
click at [380, 18] on button "Firms" at bounding box center [403, 27] width 47 height 30
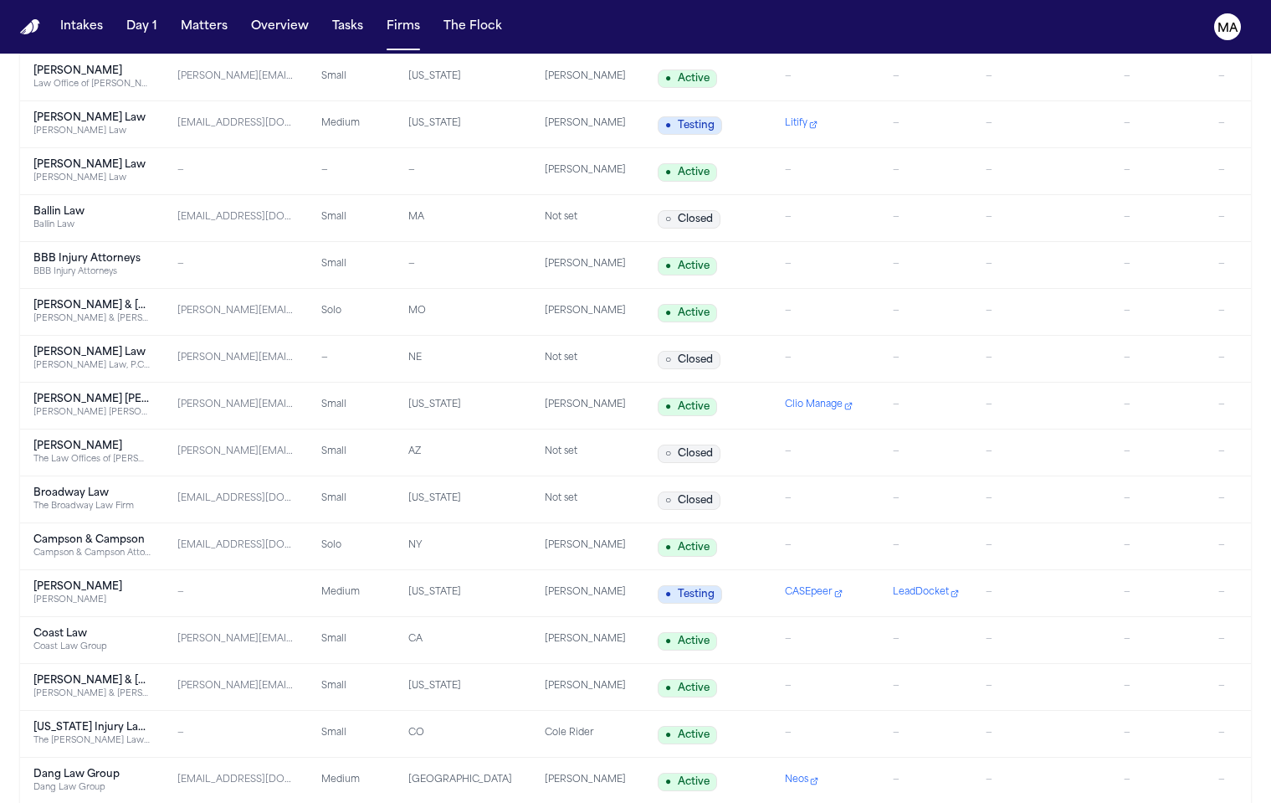
scroll to position [182, 0]
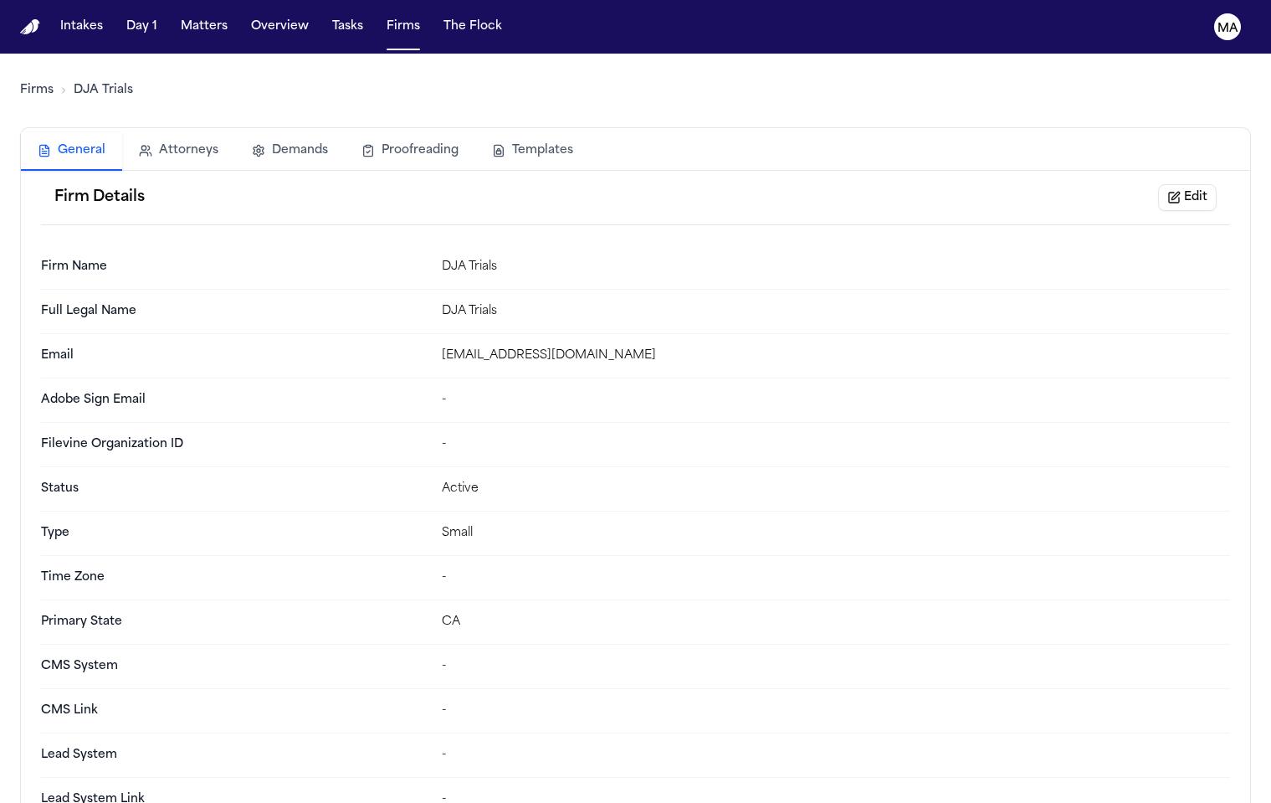
click at [475, 132] on button "Templates" at bounding box center [532, 150] width 115 height 37
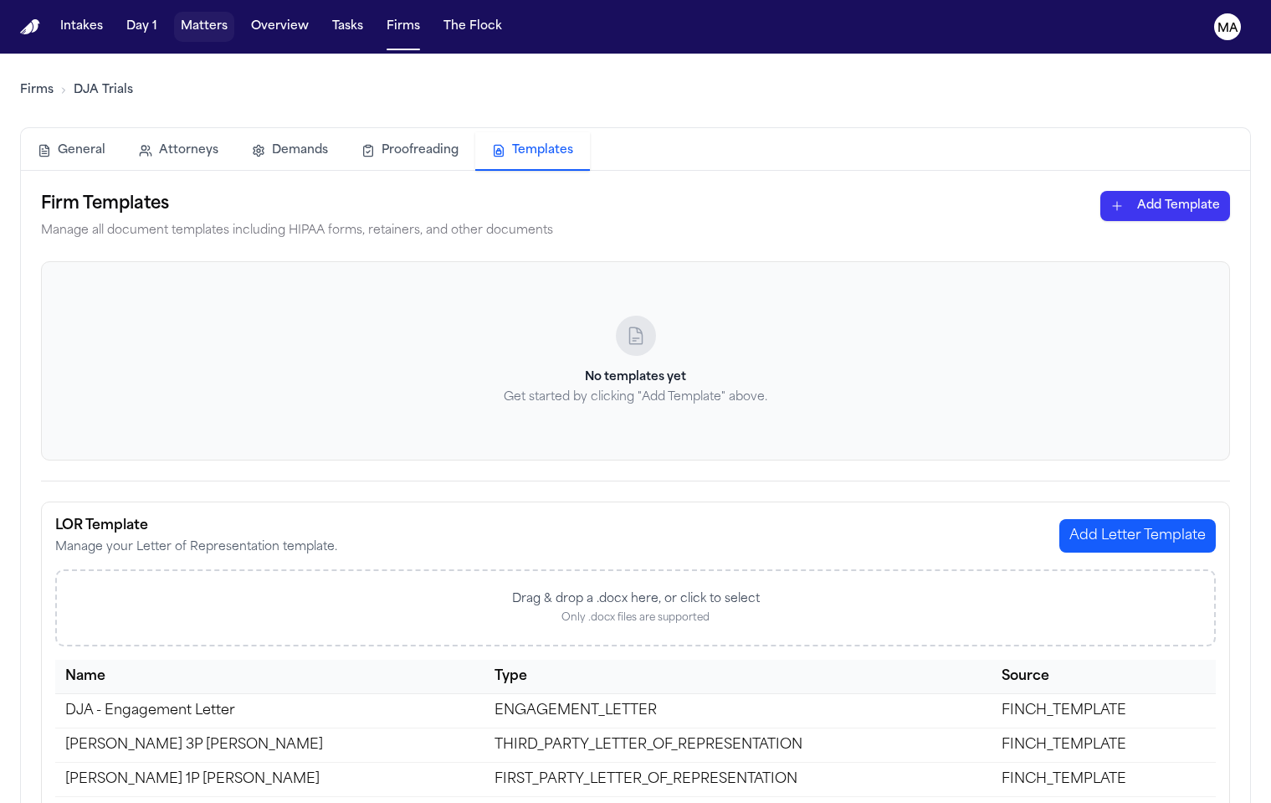
click at [174, 21] on button "Matters" at bounding box center [204, 27] width 60 height 30
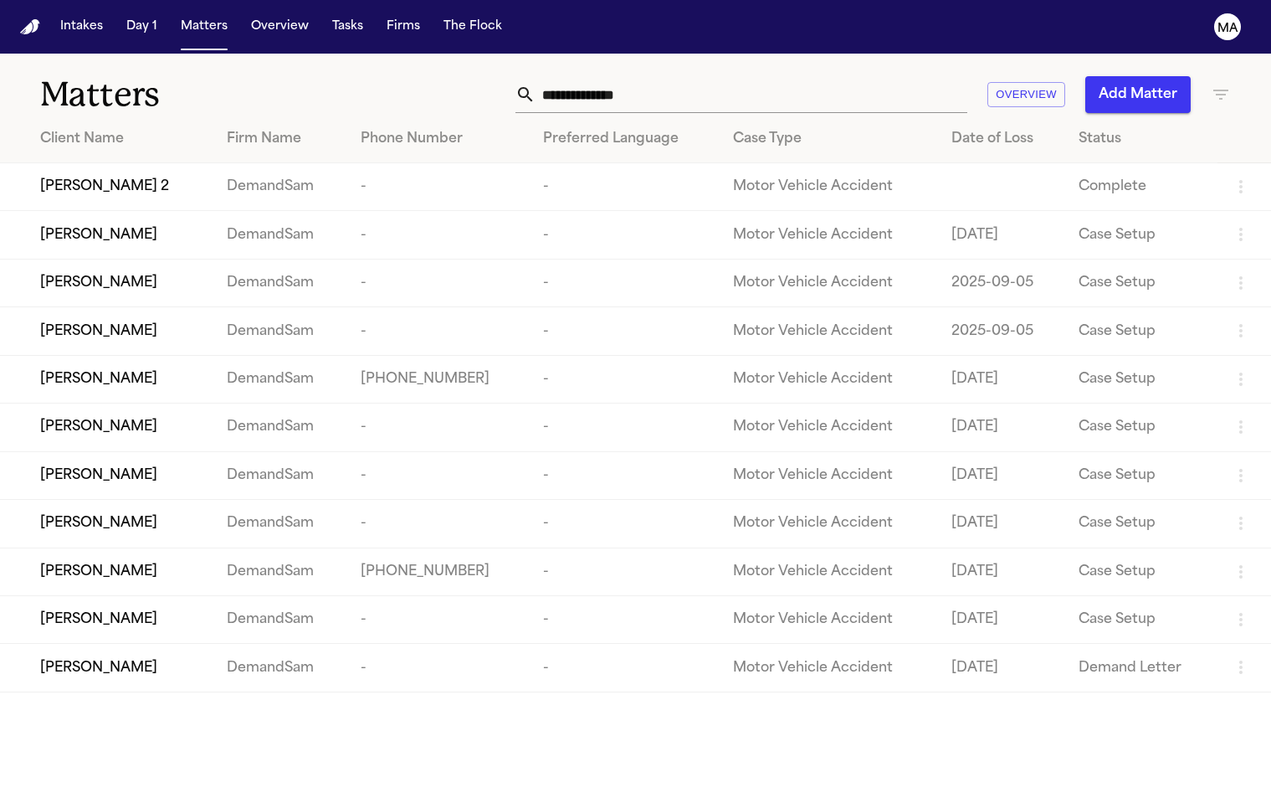
click at [1215, 85] on icon "button" at bounding box center [1221, 95] width 20 height 20
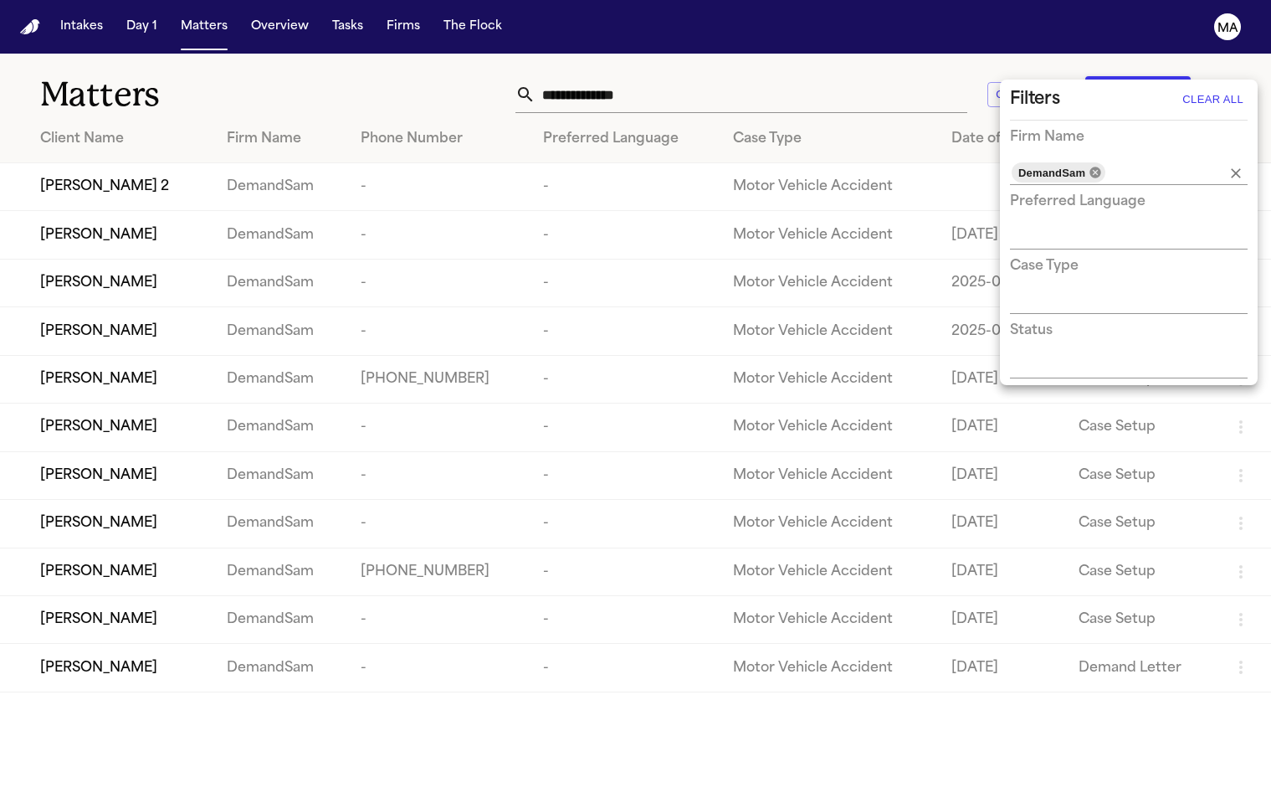
click at [1089, 166] on icon at bounding box center [1095, 172] width 13 height 13
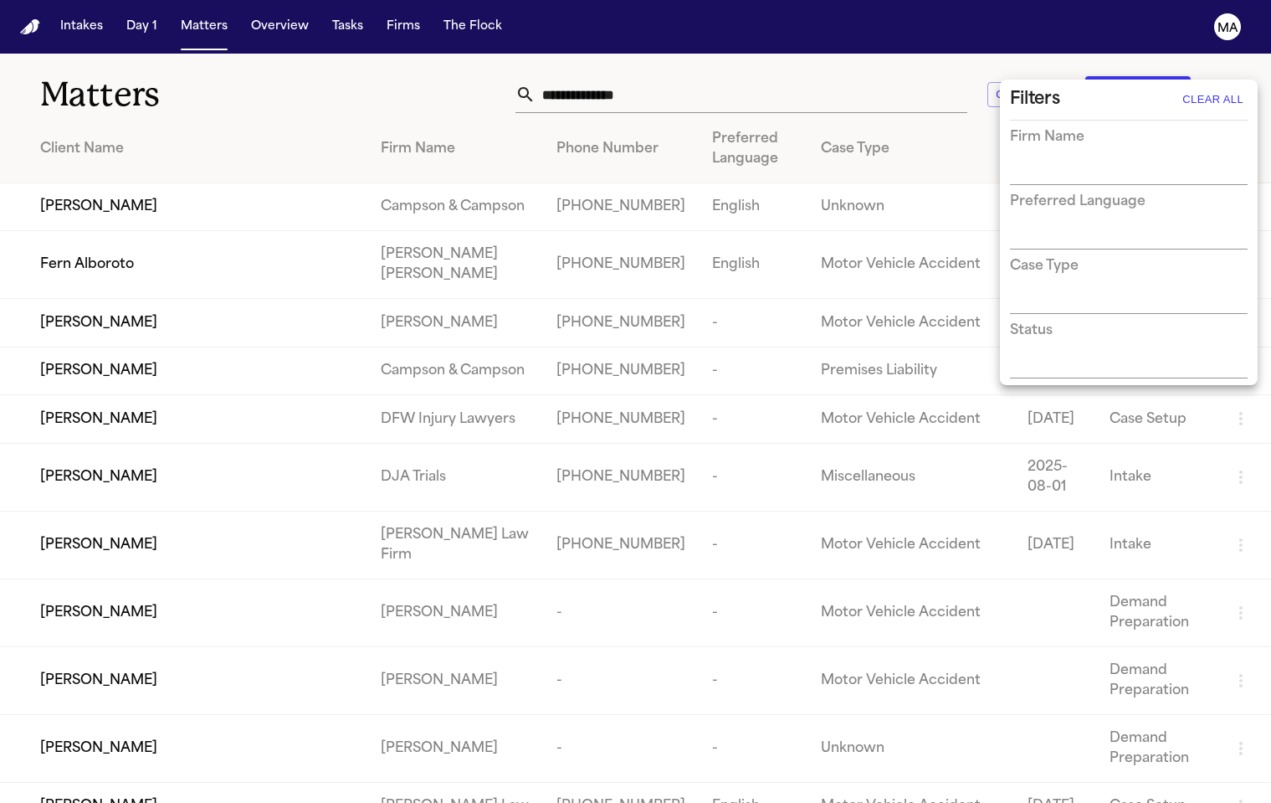
click at [1046, 161] on input "text" at bounding box center [1116, 172] width 213 height 23
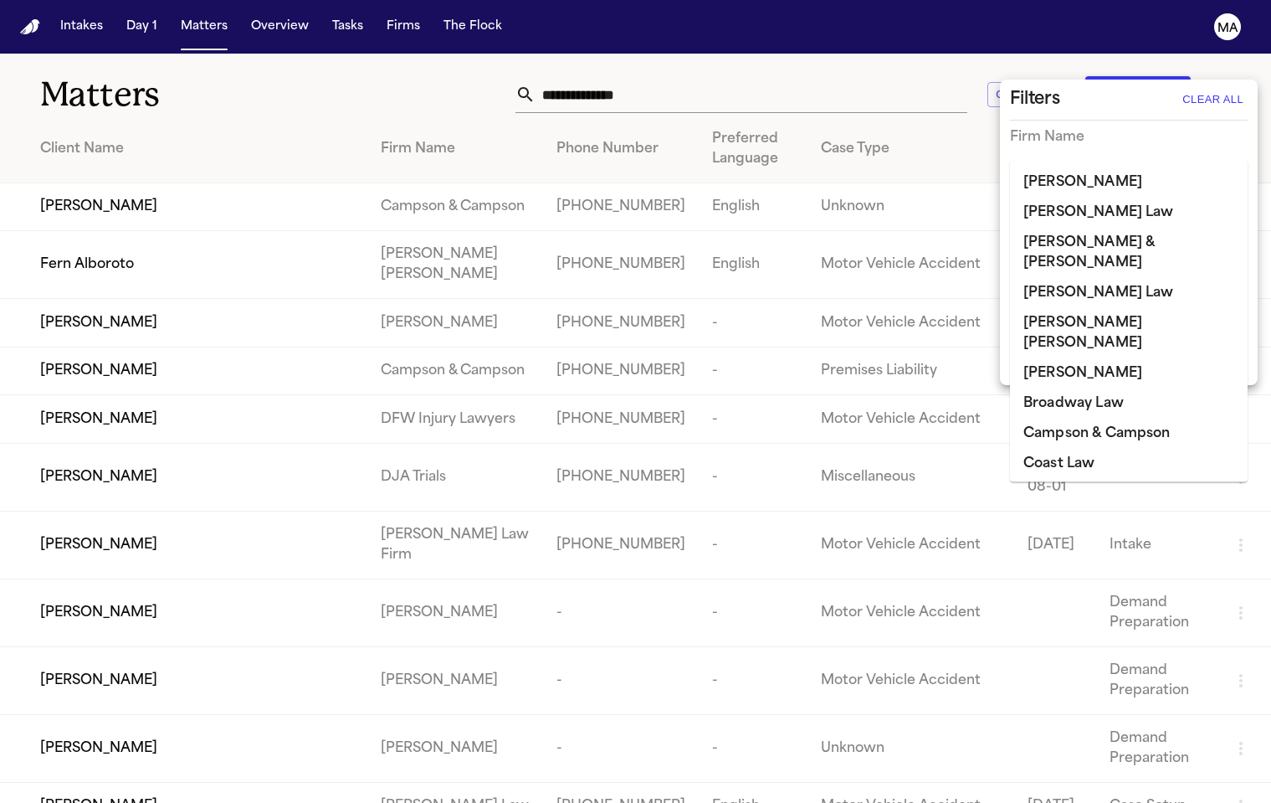
scroll to position [32, 0]
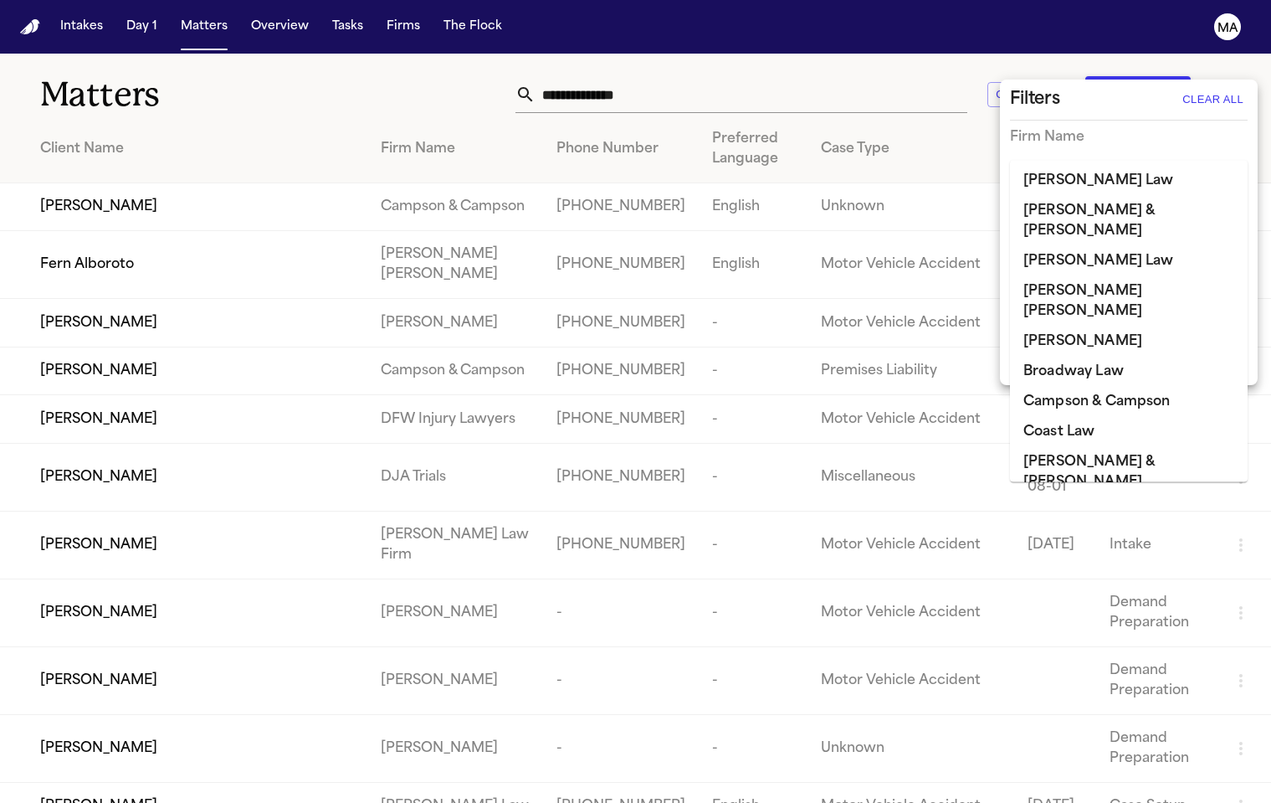
click at [1112, 557] on li "DJA Trials" at bounding box center [1129, 572] width 238 height 30
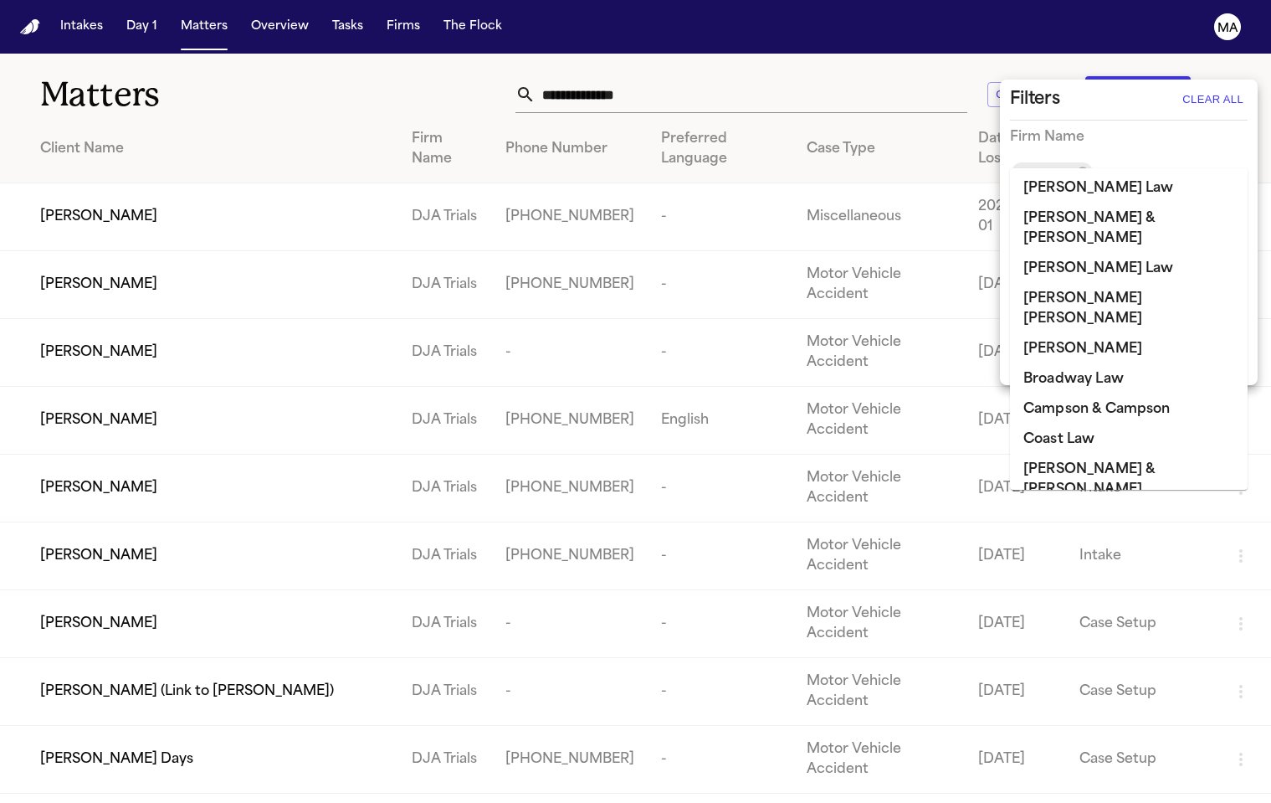
click at [424, 71] on div at bounding box center [635, 401] width 1271 height 803
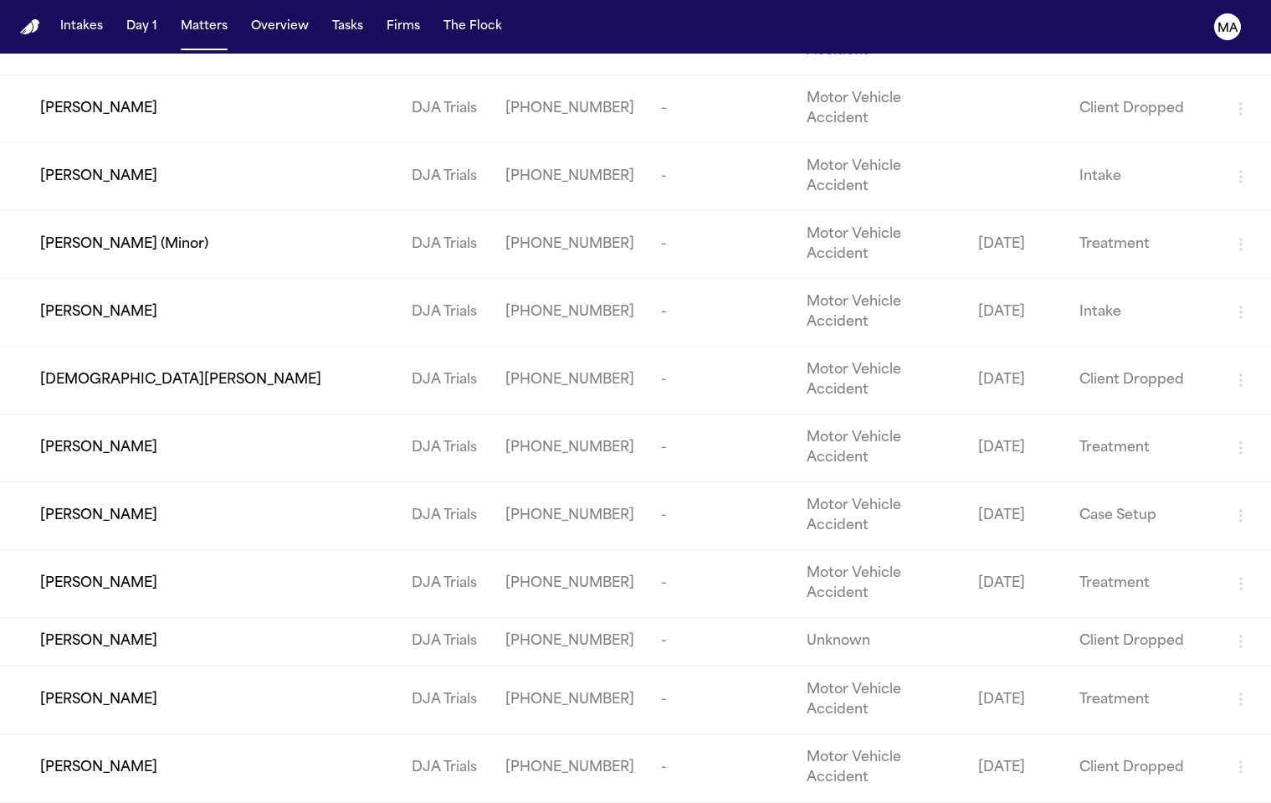
scroll to position [2619, 0]
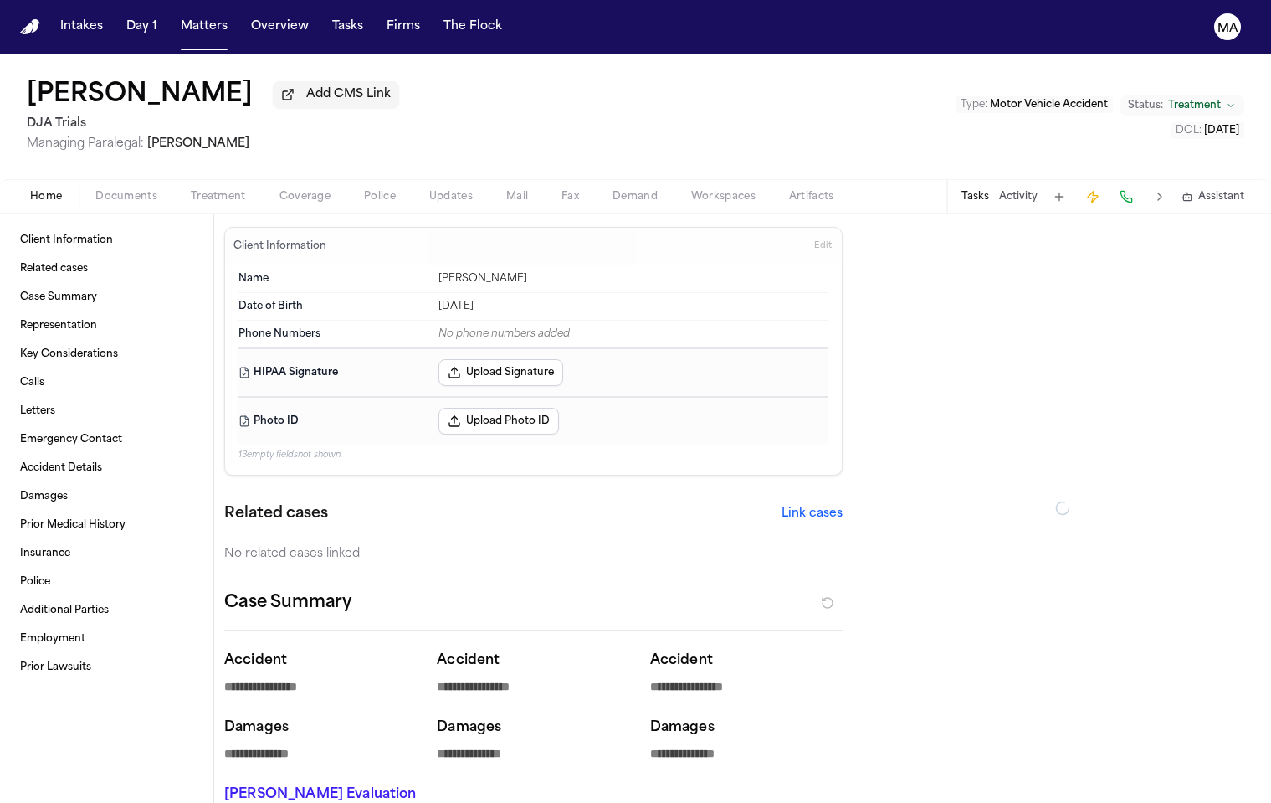
click at [85, 205] on span "button" at bounding box center [126, 206] width 82 height 2
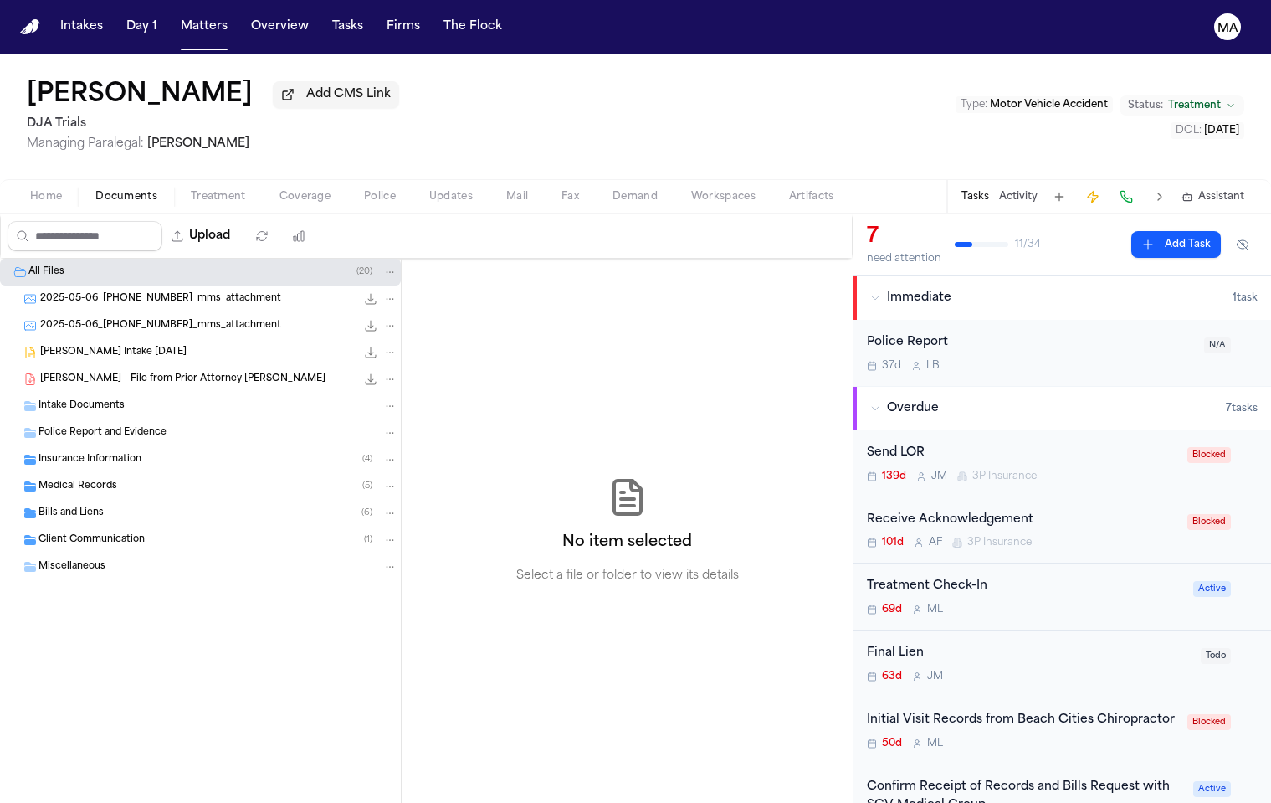
click at [95, 453] on span "Insurance Information" at bounding box center [90, 460] width 103 height 14
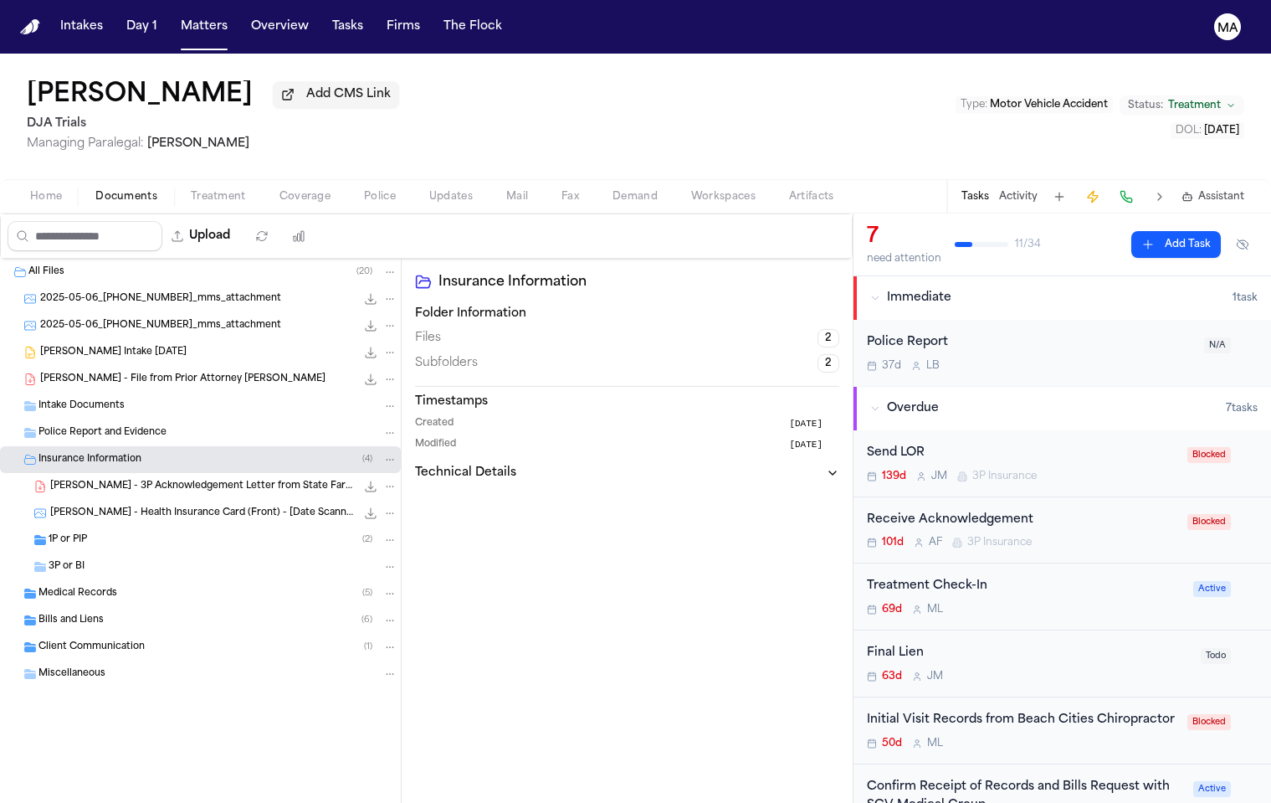
click at [102, 580] on div "Medical Records ( 5 )" at bounding box center [200, 593] width 401 height 27
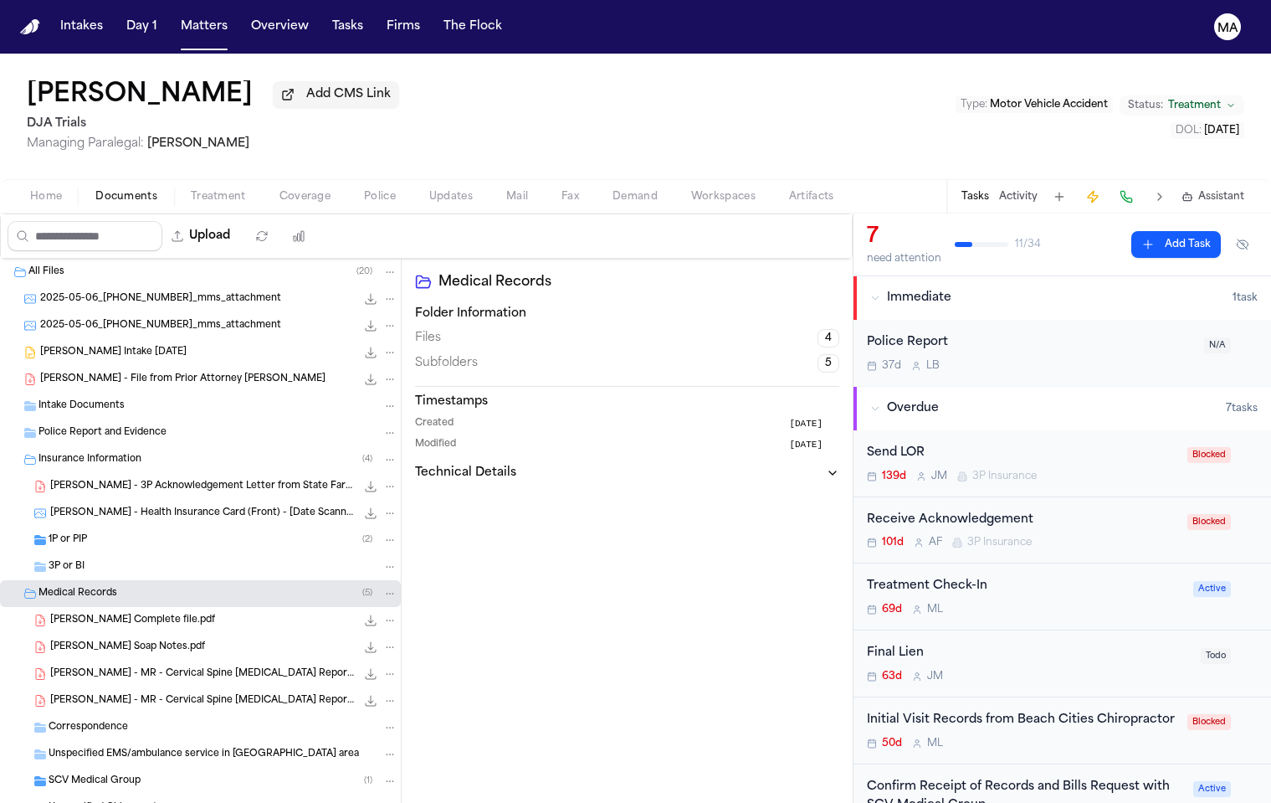
click at [131, 694] on span "[PERSON_NAME] - MR - Cervical Spine [MEDICAL_DATA] Report from ProHealth Advanc…" at bounding box center [203, 701] width 306 height 14
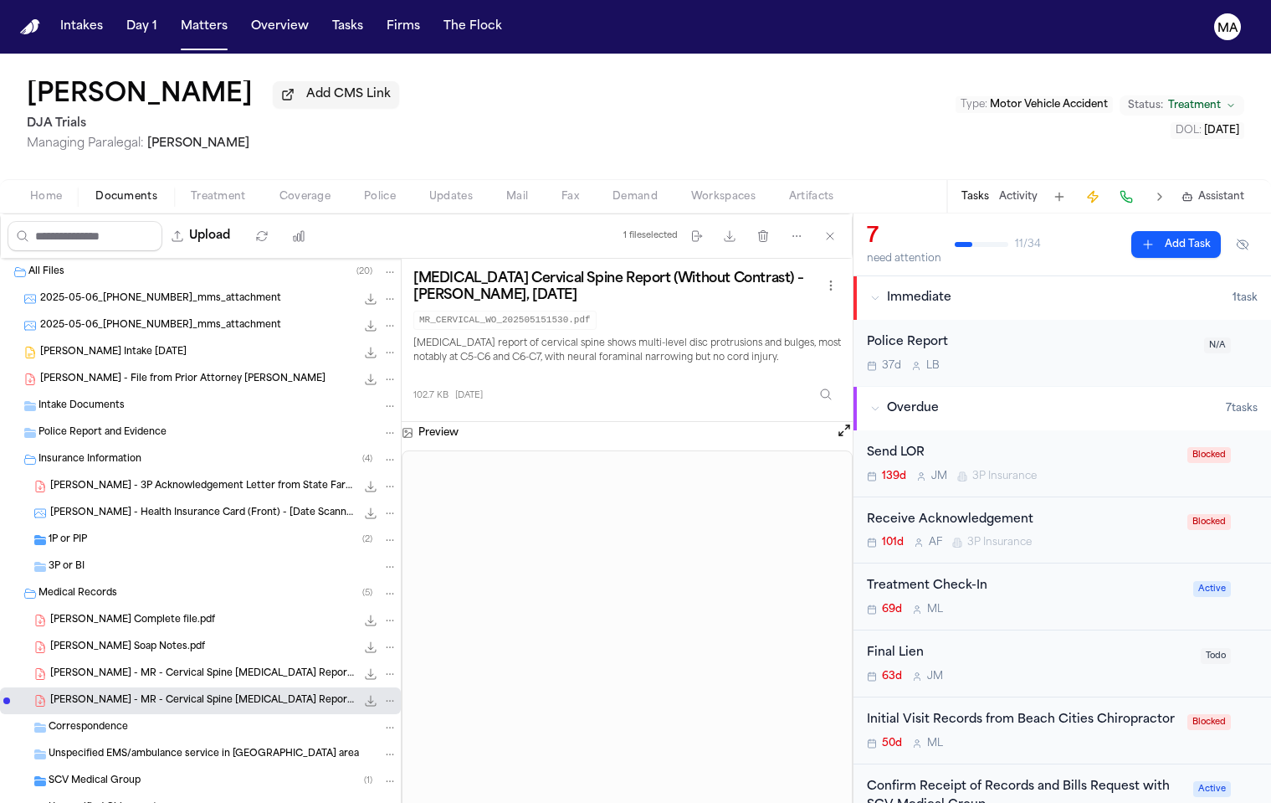
click at [100, 660] on div "[PERSON_NAME] - MR - Cervical Spine [MEDICAL_DATA] Report from ProHealth Advanc…" at bounding box center [200, 673] width 401 height 27
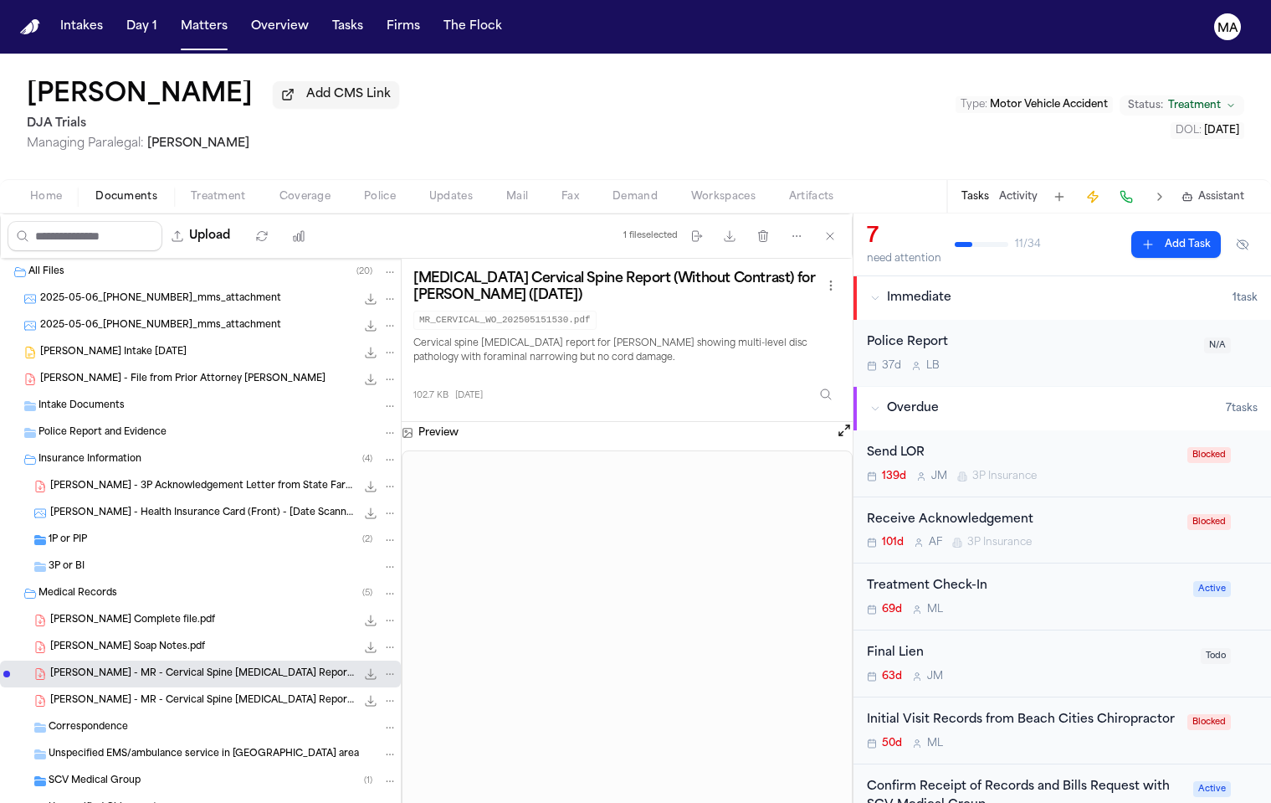
click at [97, 660] on div "[PERSON_NAME] - MR - Cervical Spine [MEDICAL_DATA] Report from ProHealth Advanc…" at bounding box center [200, 673] width 401 height 27
click at [95, 634] on div "[PERSON_NAME] Soap Notes.pdf 2.4 MB • PDF" at bounding box center [200, 647] width 401 height 27
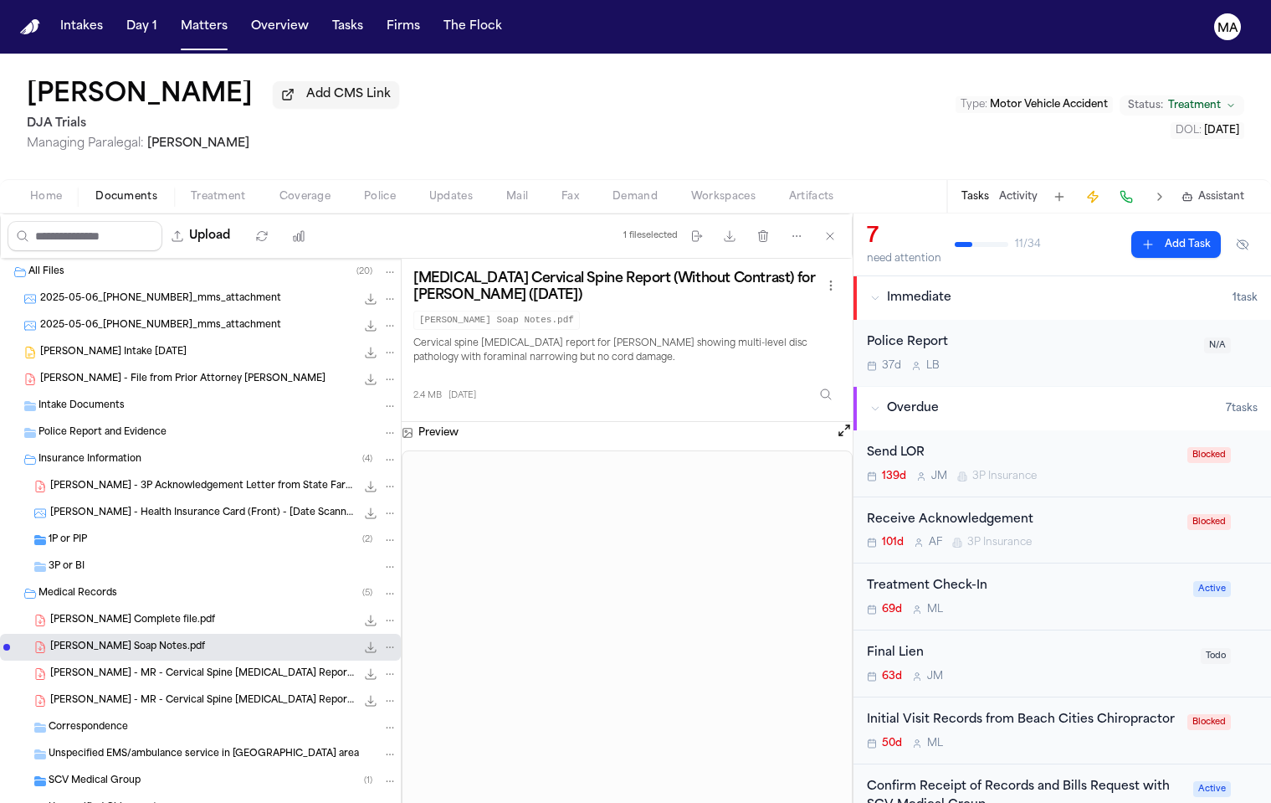
click at [90, 607] on div "[PERSON_NAME] Complete file.pdf 10.0 MB • PDF" at bounding box center [200, 620] width 401 height 27
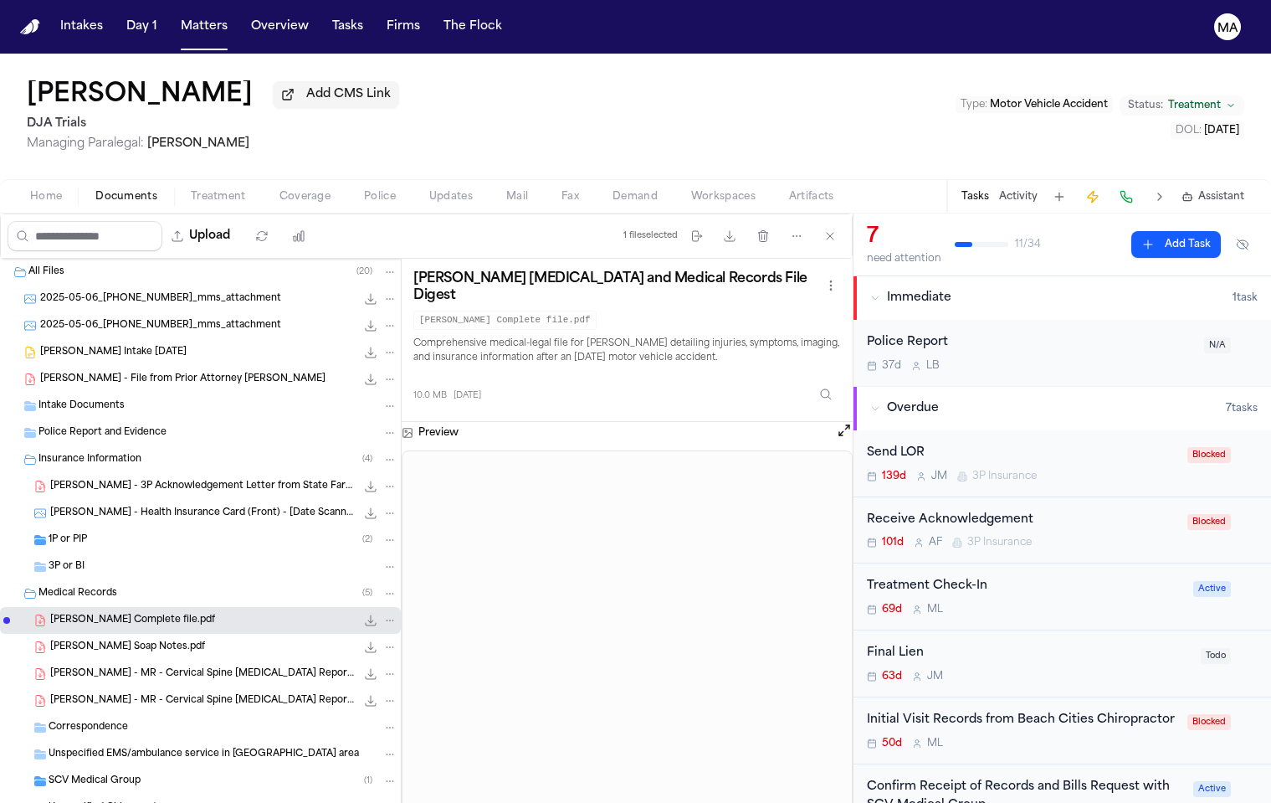
click at [95, 768] on div "SCV Medical Group ( 1 )" at bounding box center [200, 781] width 401 height 27
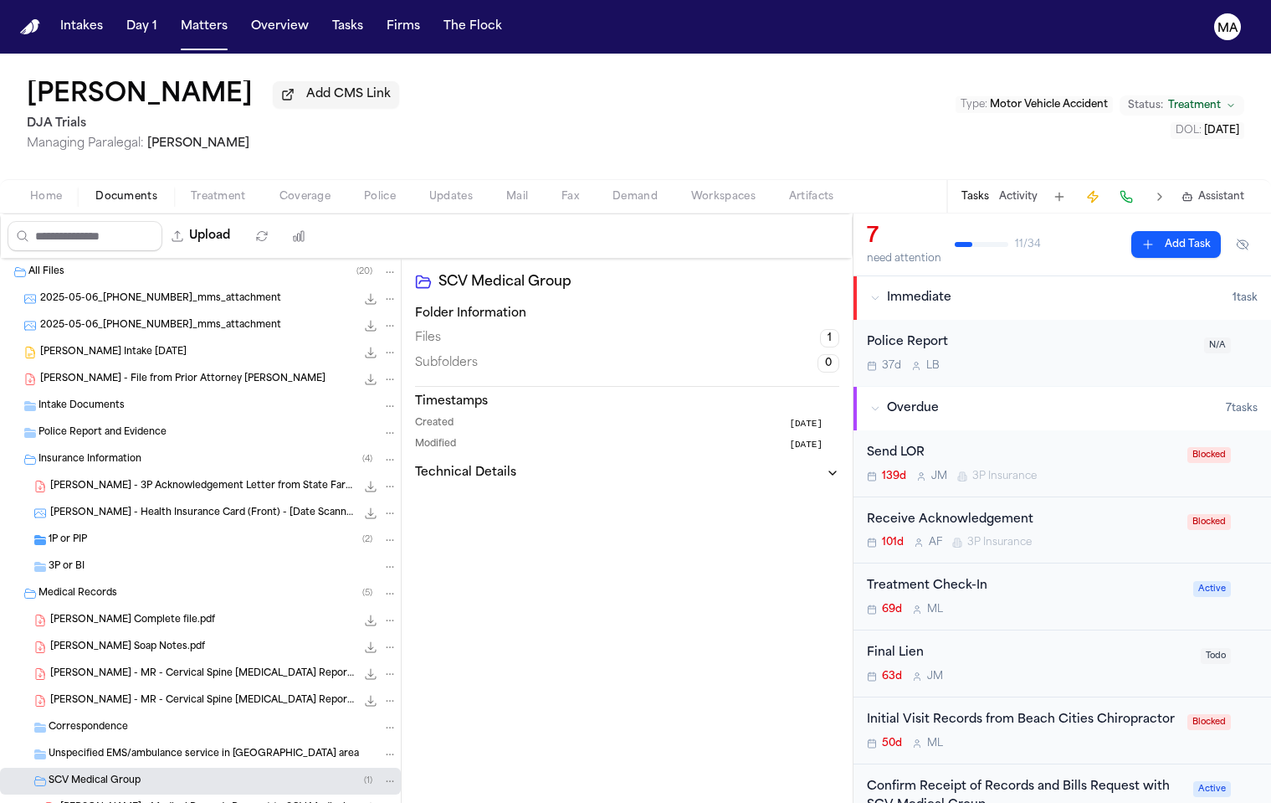
scroll to position [99, 0]
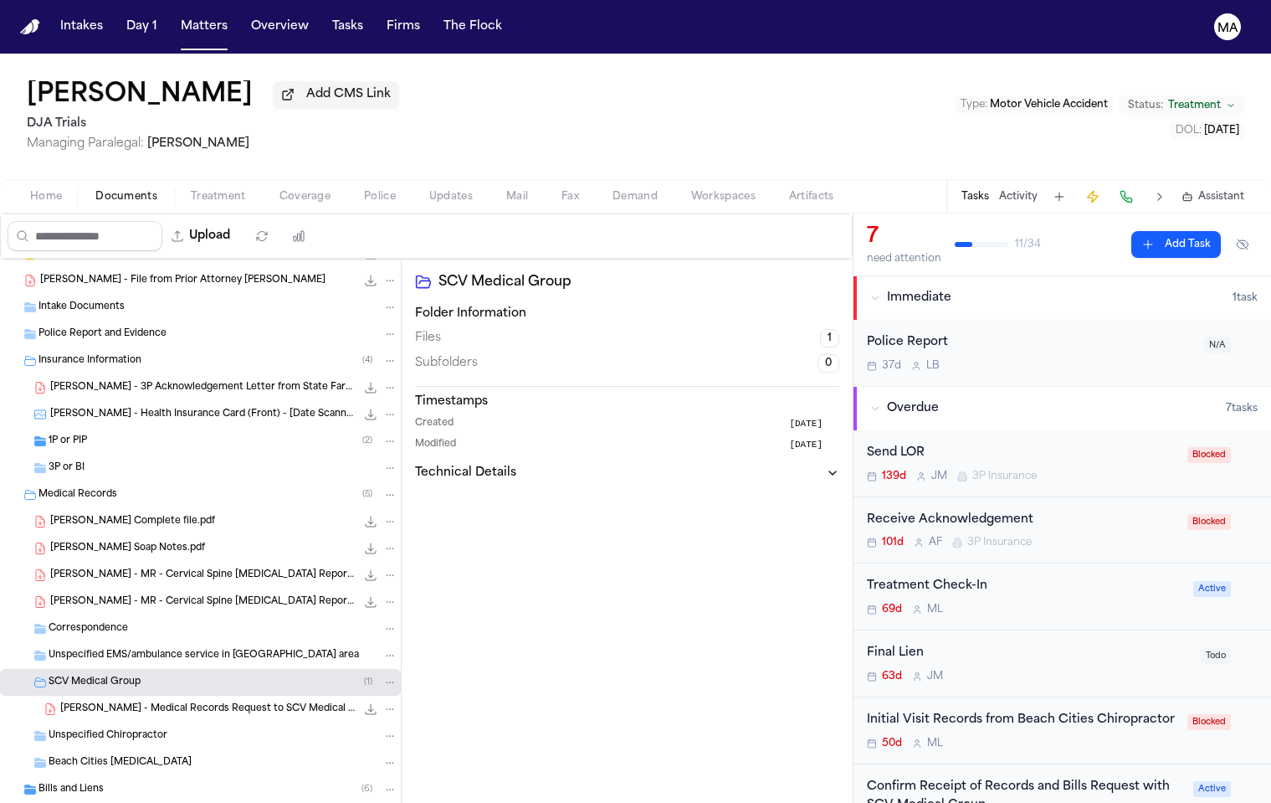
click at [112, 782] on div "Bills and Liens ( 6 )" at bounding box center [218, 789] width 359 height 15
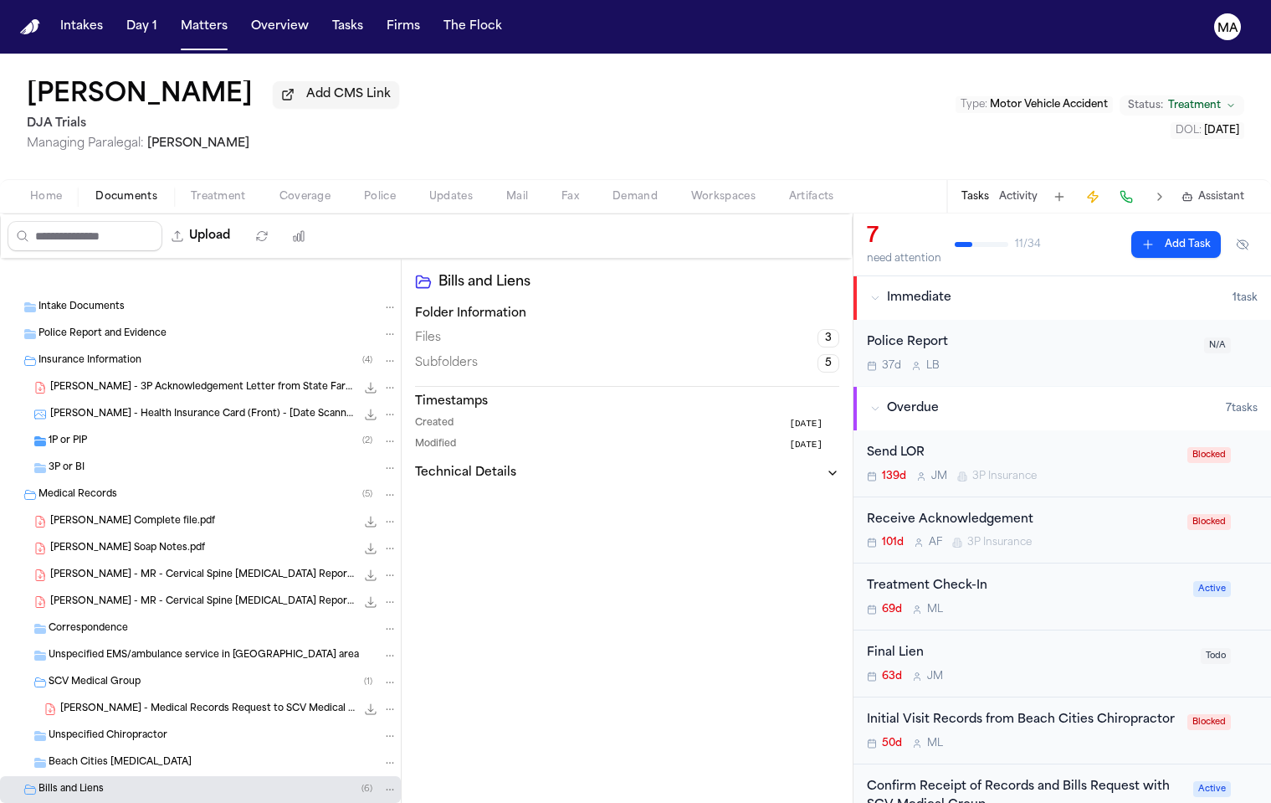
scroll to position [270, 0]
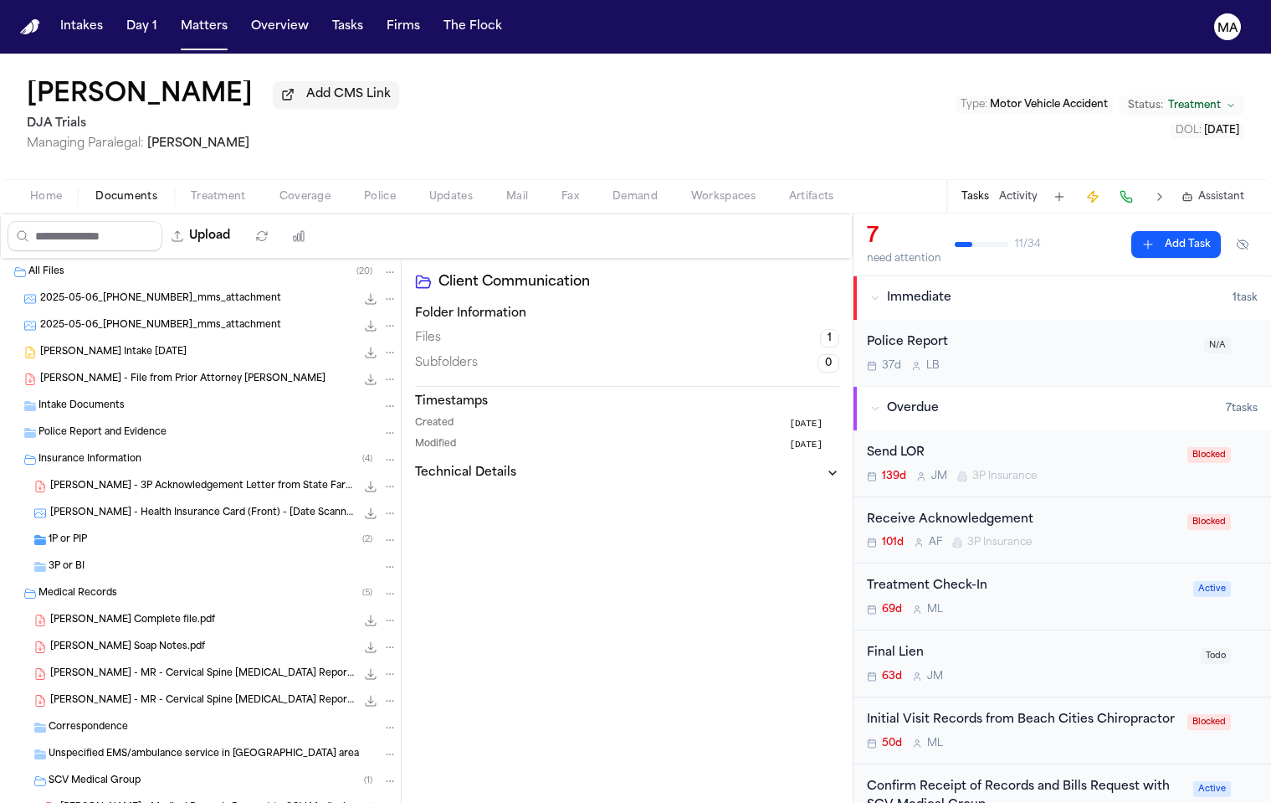
click at [434, 568] on div "Client Communication Folder Information Files 1 Subfolders 0 Timestamps Created…" at bounding box center [627, 553] width 451 height 589
click at [174, 14] on button "Matters" at bounding box center [204, 27] width 60 height 30
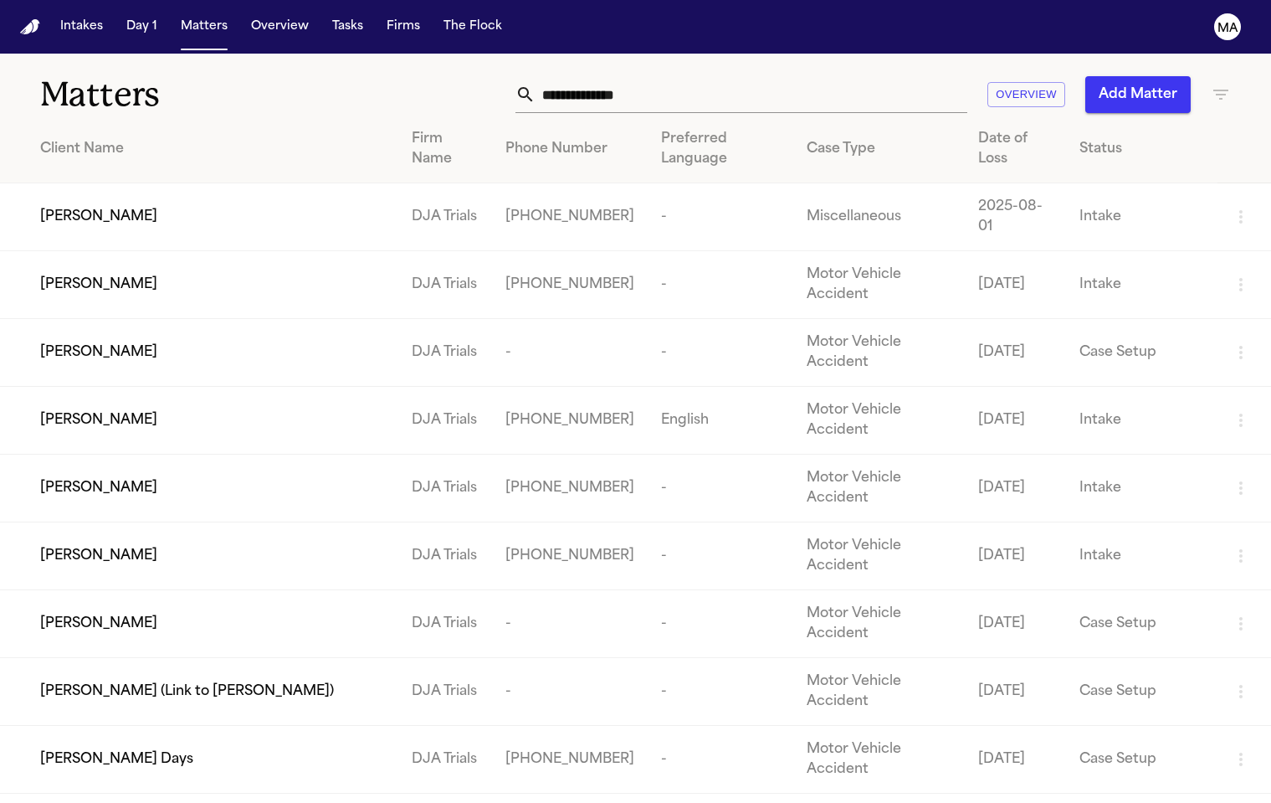
click at [1219, 85] on icon "button" at bounding box center [1221, 95] width 20 height 20
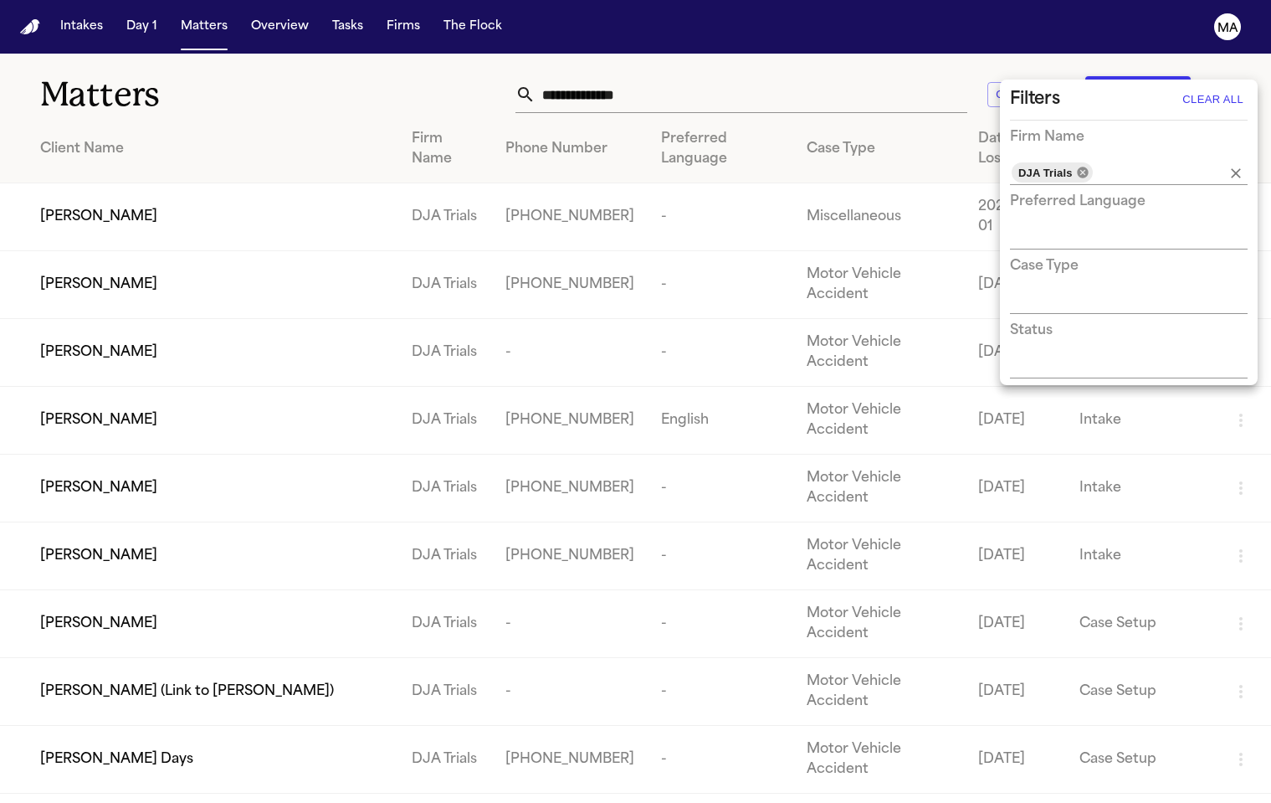
click at [1077, 167] on icon at bounding box center [1082, 172] width 11 height 11
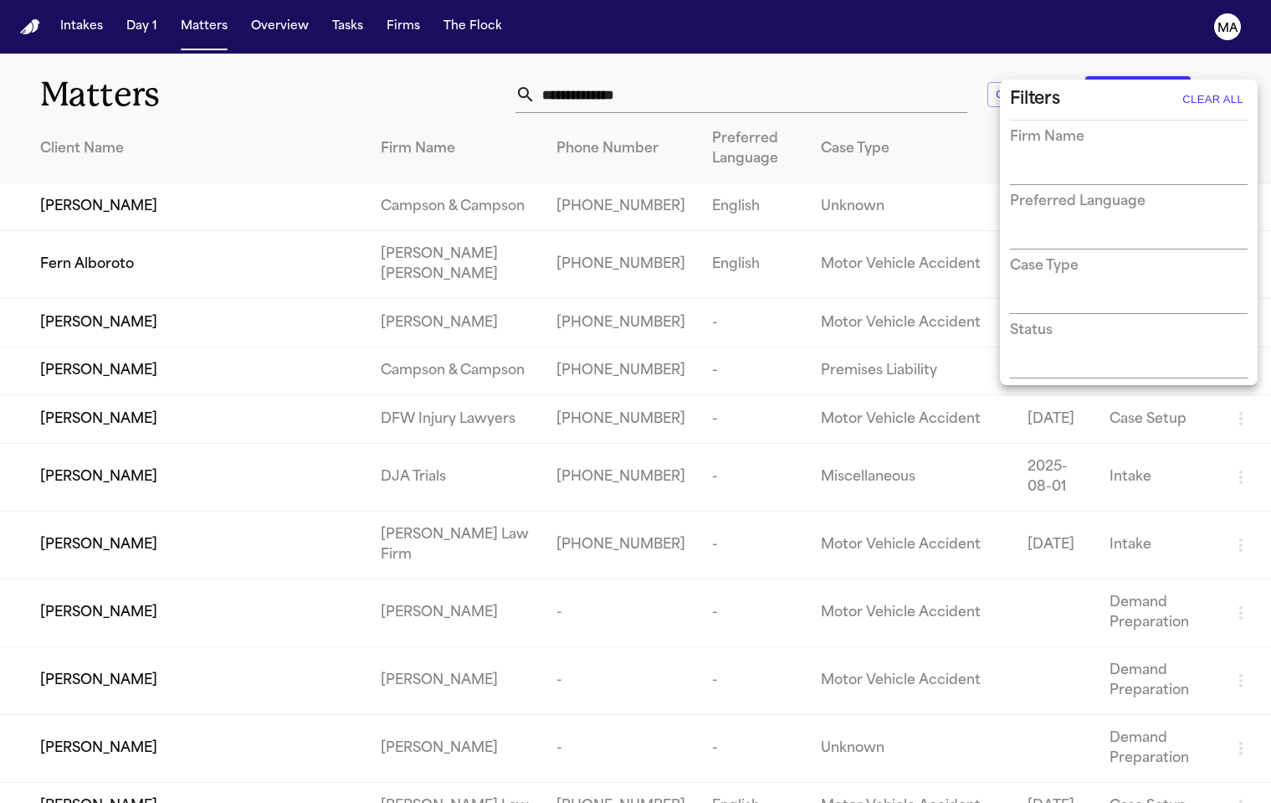
click at [1072, 161] on input "text" at bounding box center [1116, 172] width 213 height 23
click at [1087, 172] on li "[PERSON_NAME] Injury Lawyers" at bounding box center [1129, 192] width 238 height 50
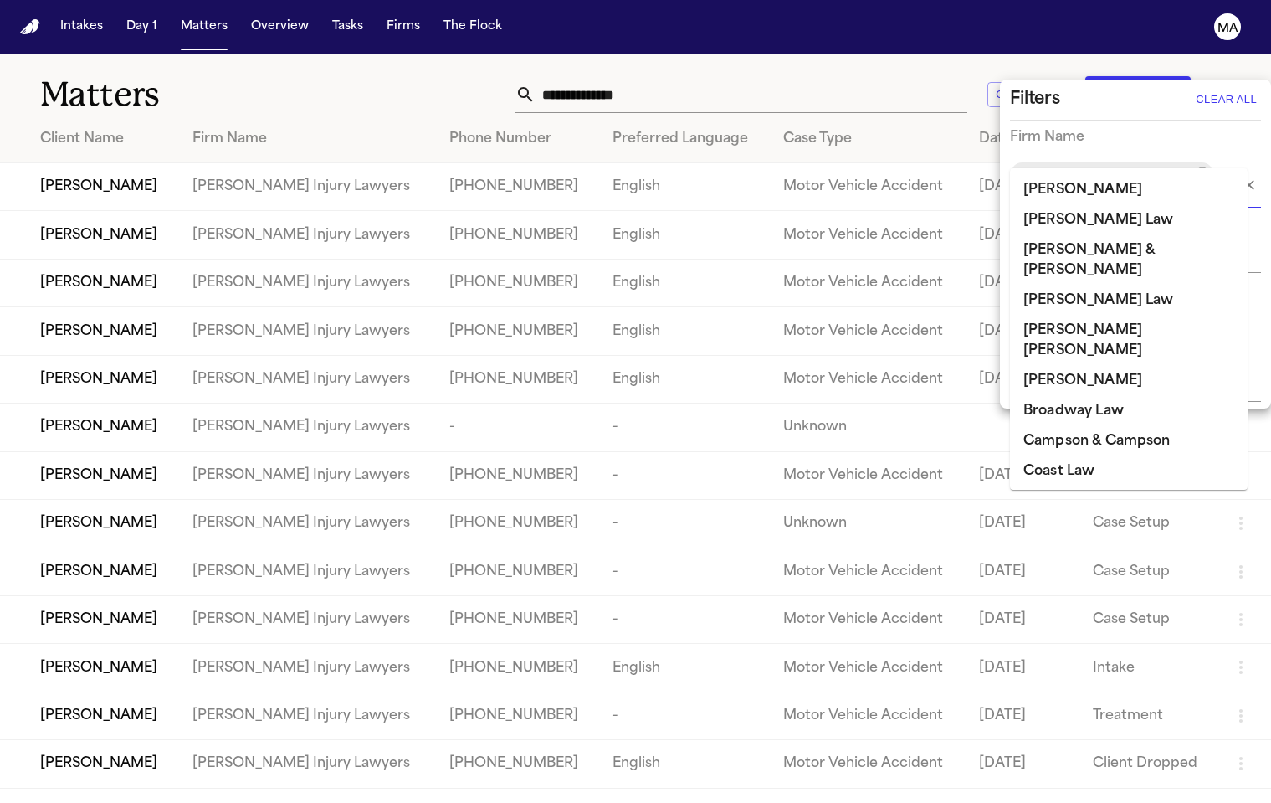
scroll to position [167, 0]
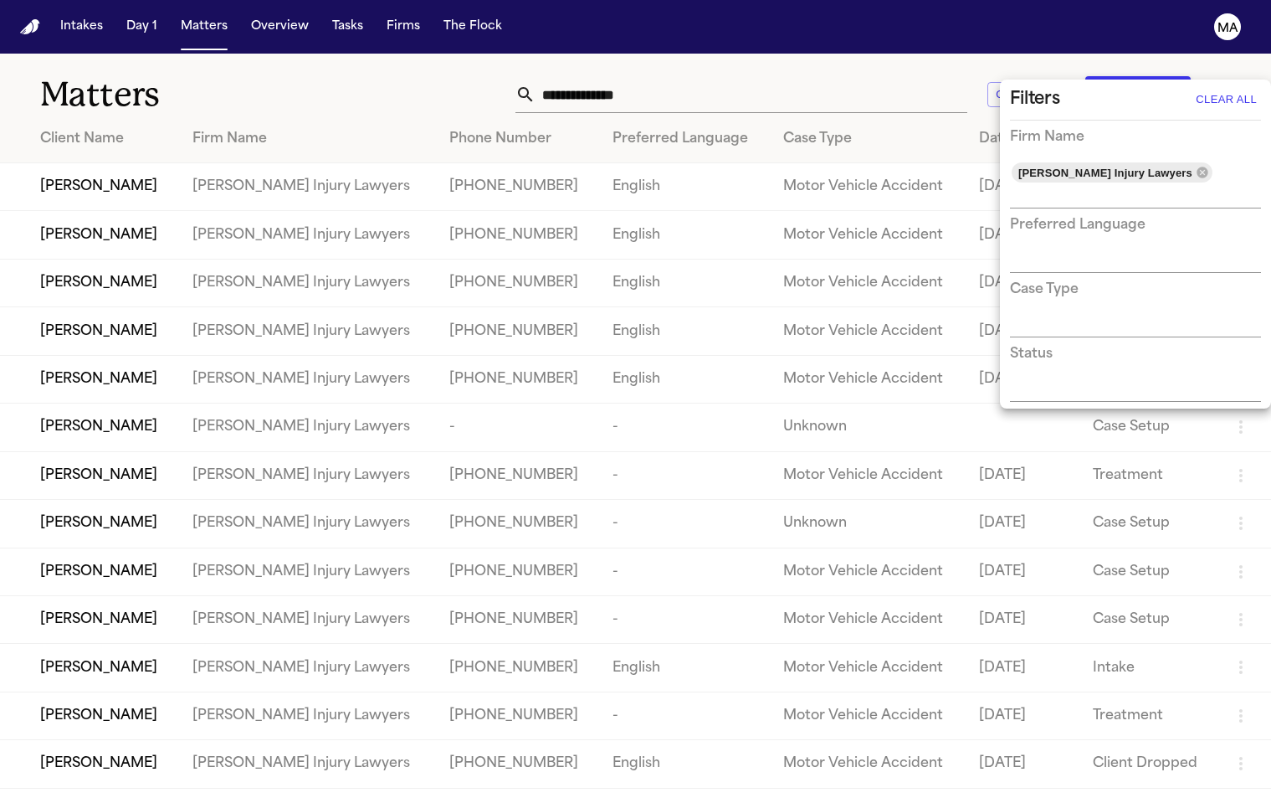
click at [459, 59] on div at bounding box center [635, 401] width 1271 height 803
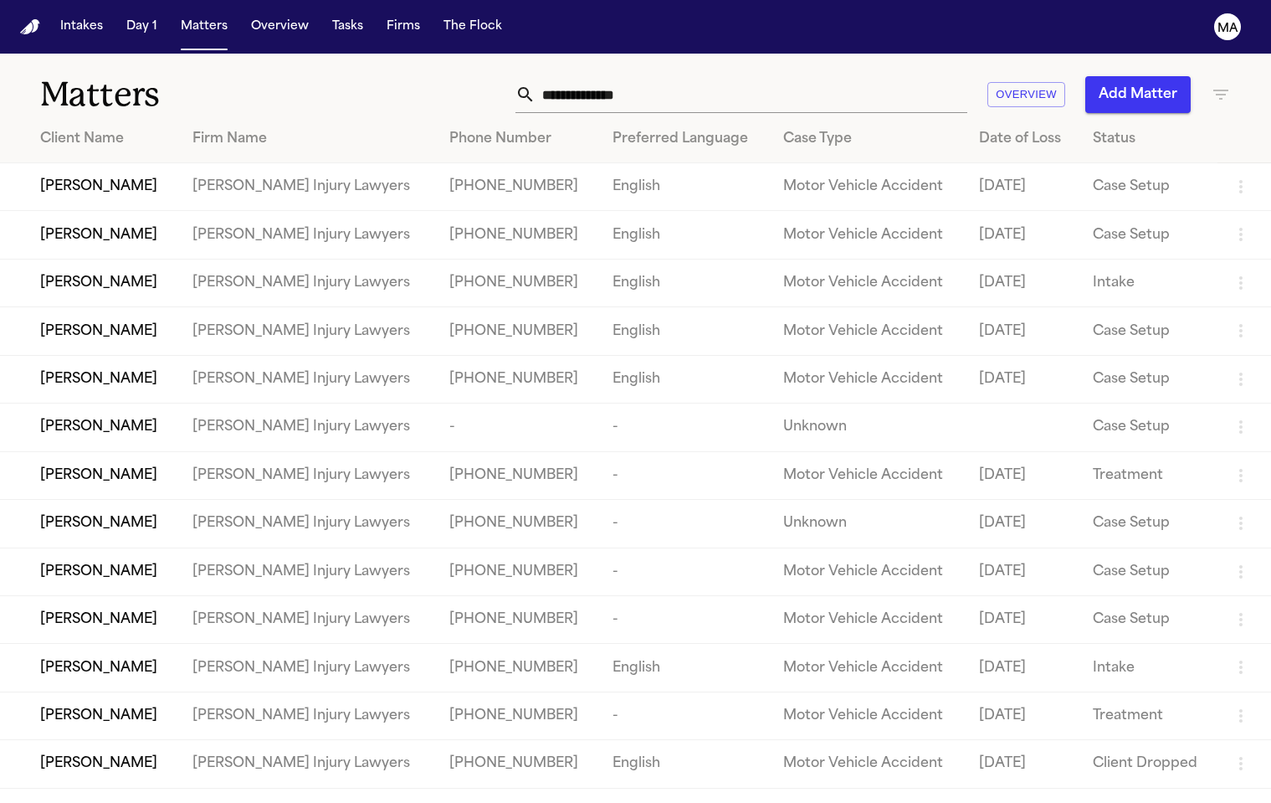
click at [166, 706] on div "[PERSON_NAME]" at bounding box center [103, 716] width 126 height 20
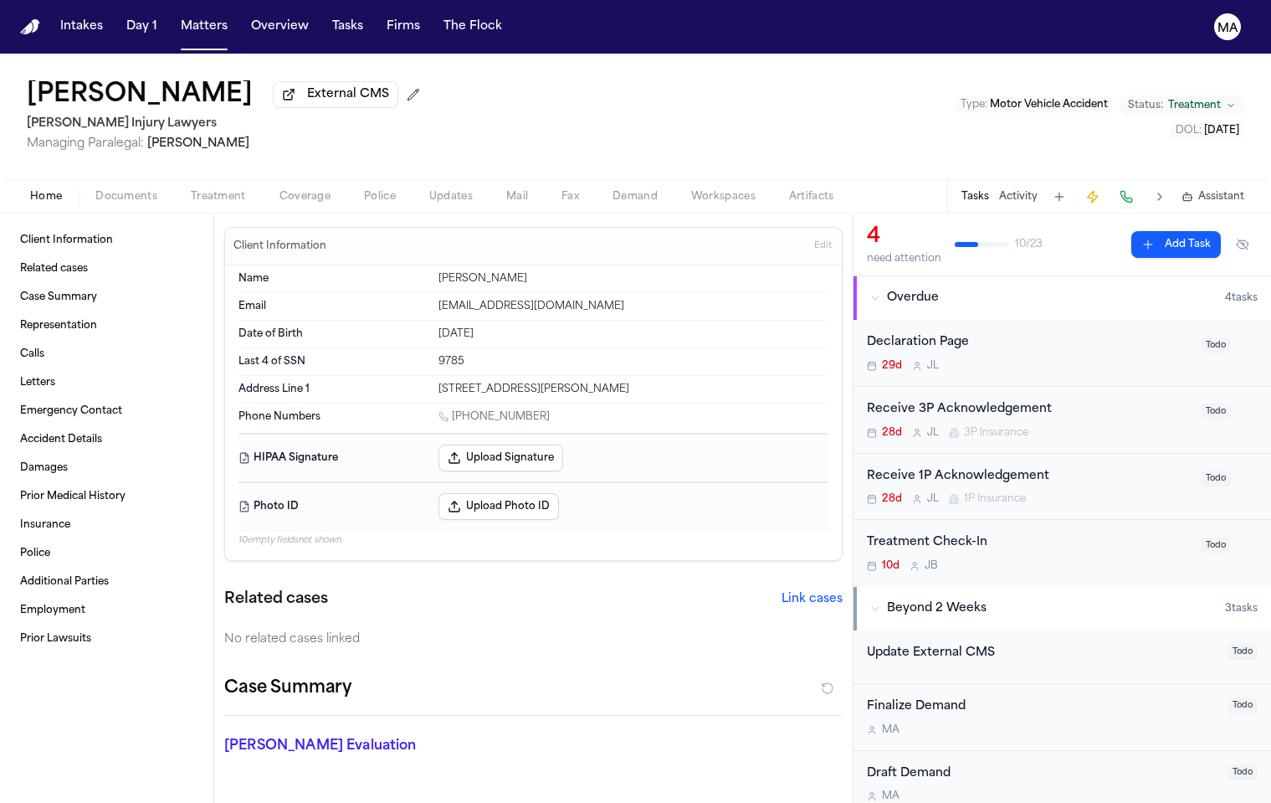
click at [99, 205] on span "button" at bounding box center [126, 206] width 82 height 2
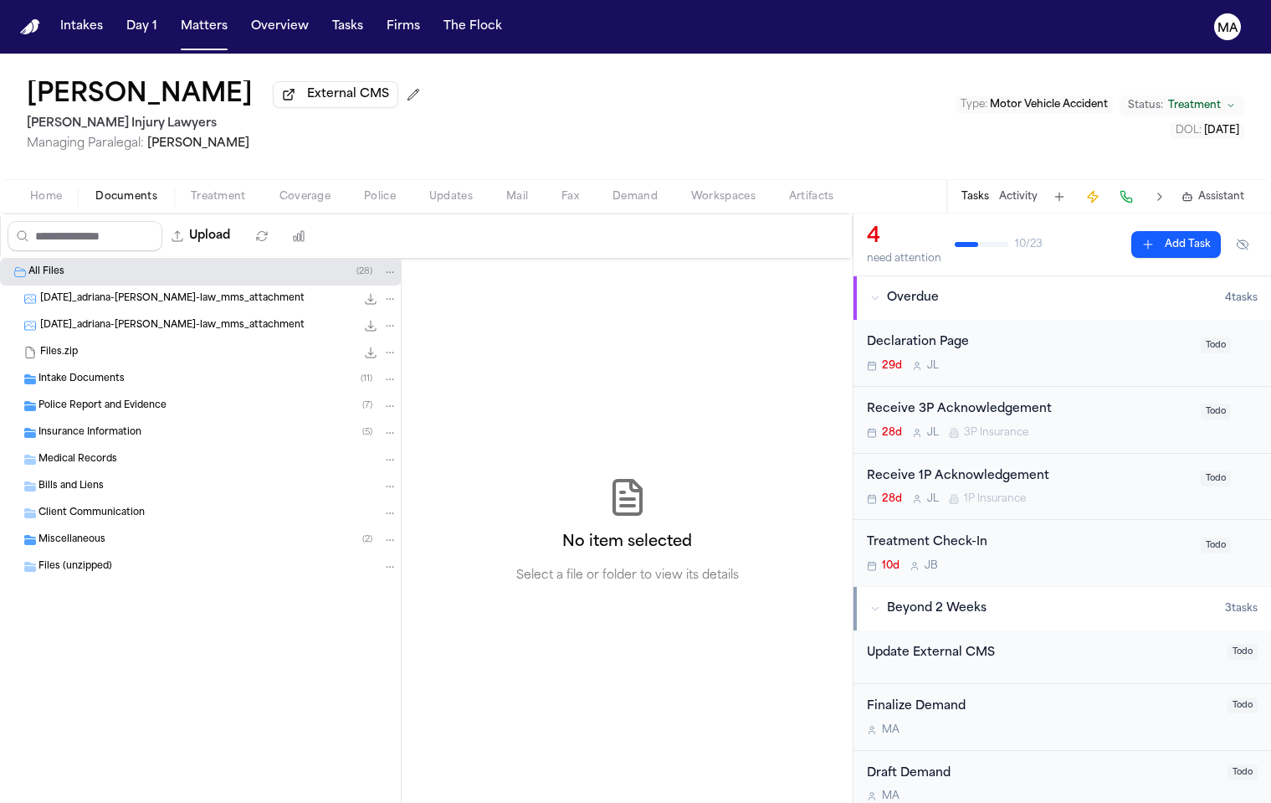
click at [87, 372] on span "Intake Documents" at bounding box center [82, 379] width 86 height 14
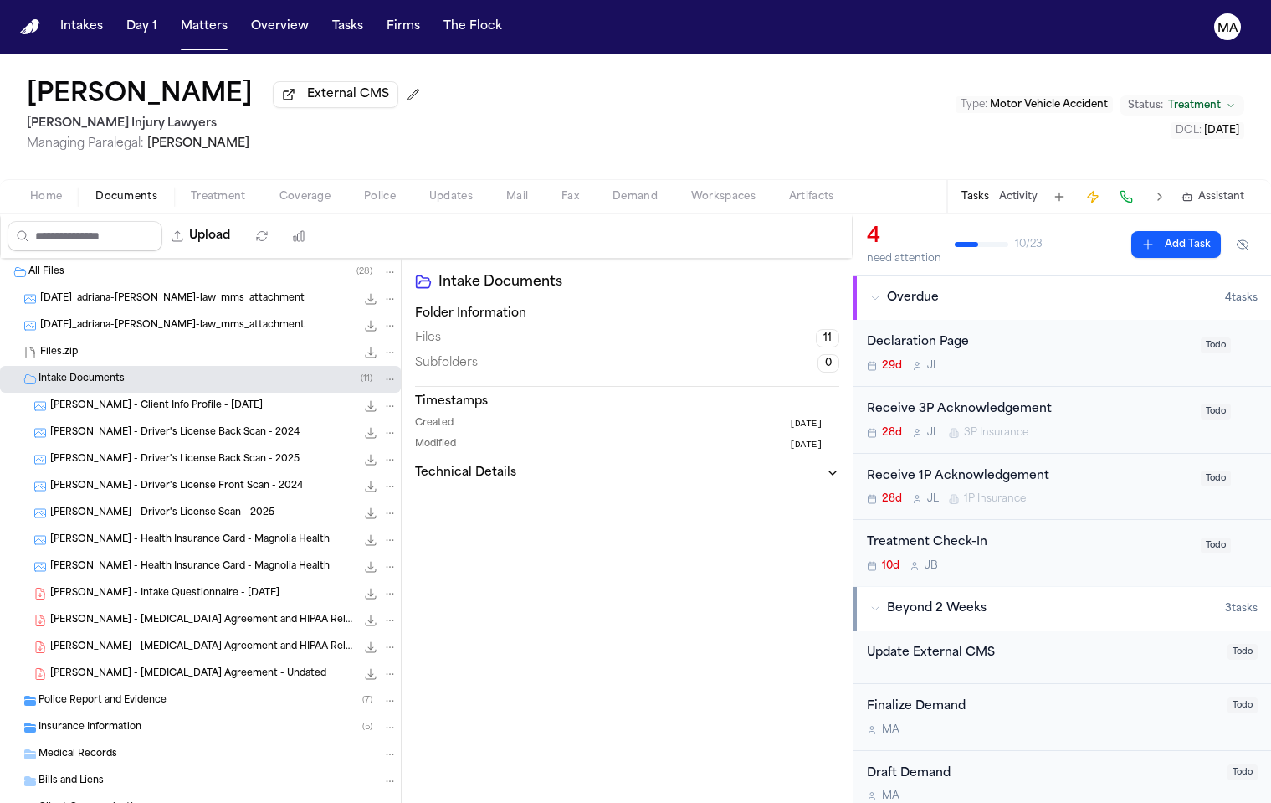
click at [92, 721] on span "Insurance Information" at bounding box center [90, 728] width 103 height 14
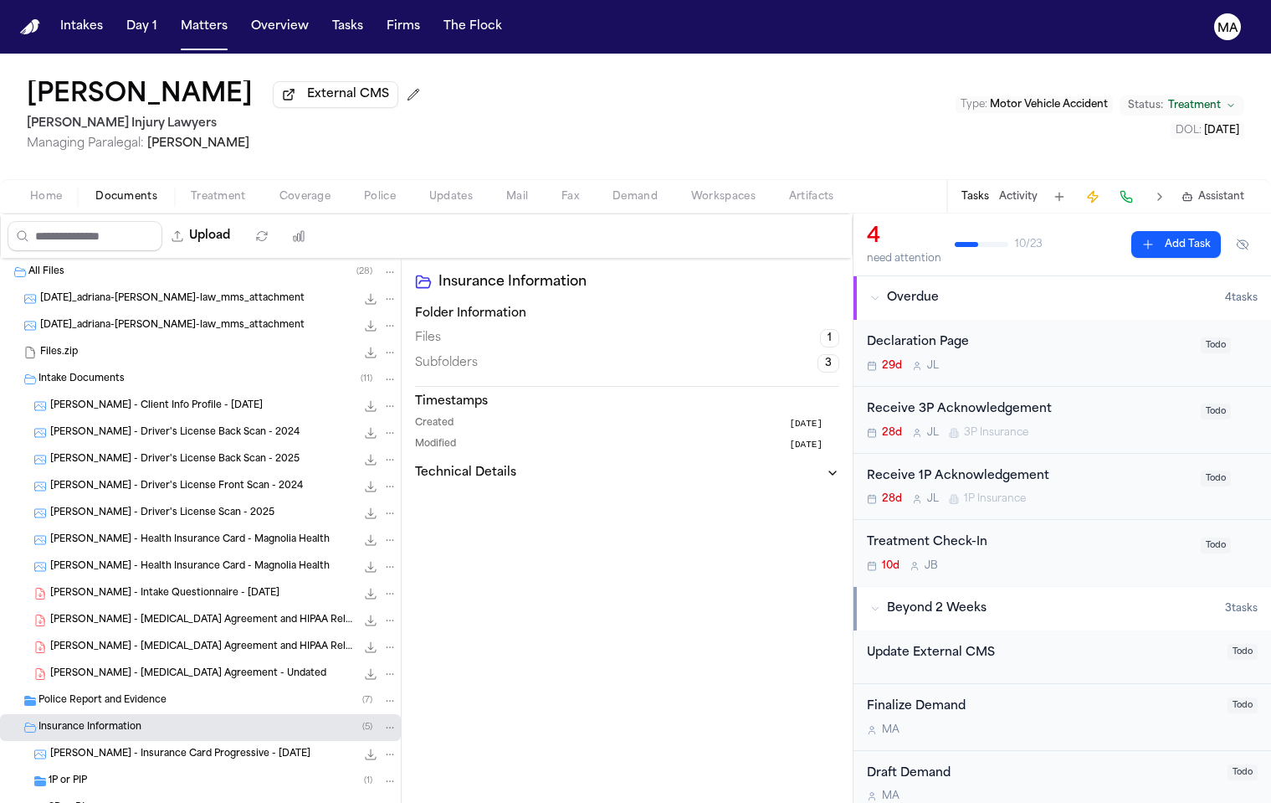
click at [112, 667] on span "[PERSON_NAME] - [MEDICAL_DATA] Agreement - Undated" at bounding box center [188, 674] width 276 height 14
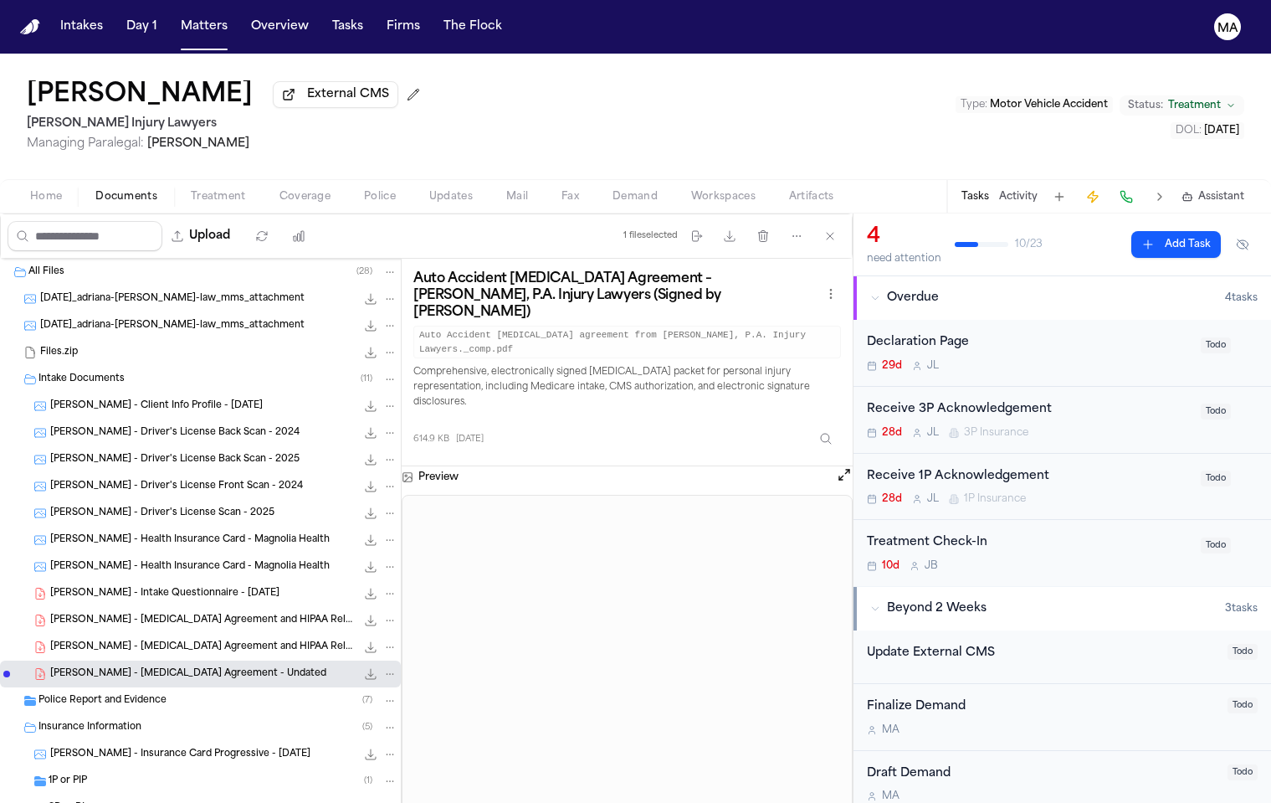
click at [100, 587] on span "[PERSON_NAME] - Intake Questionnaire - [DATE]" at bounding box center [164, 594] width 229 height 14
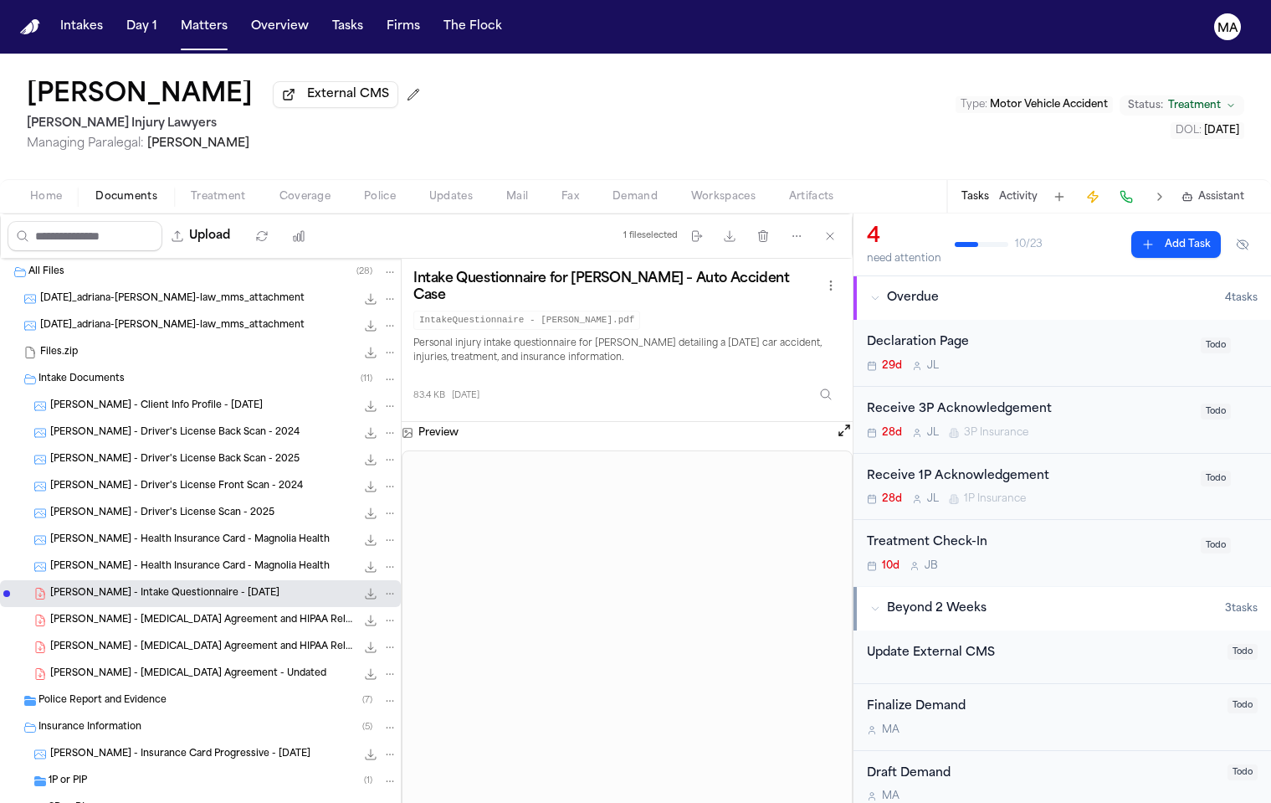
scroll to position [126, 0]
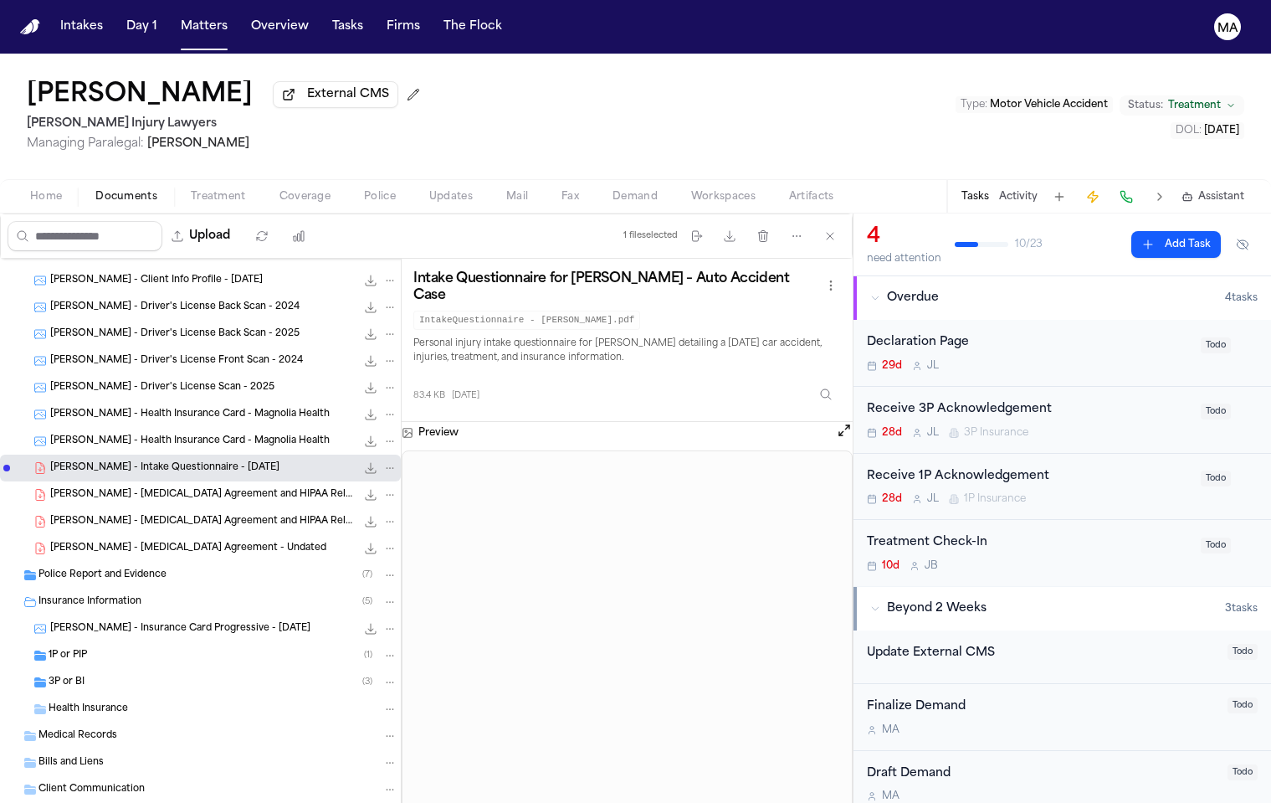
click at [83, 729] on span "Medical Records" at bounding box center [78, 736] width 79 height 14
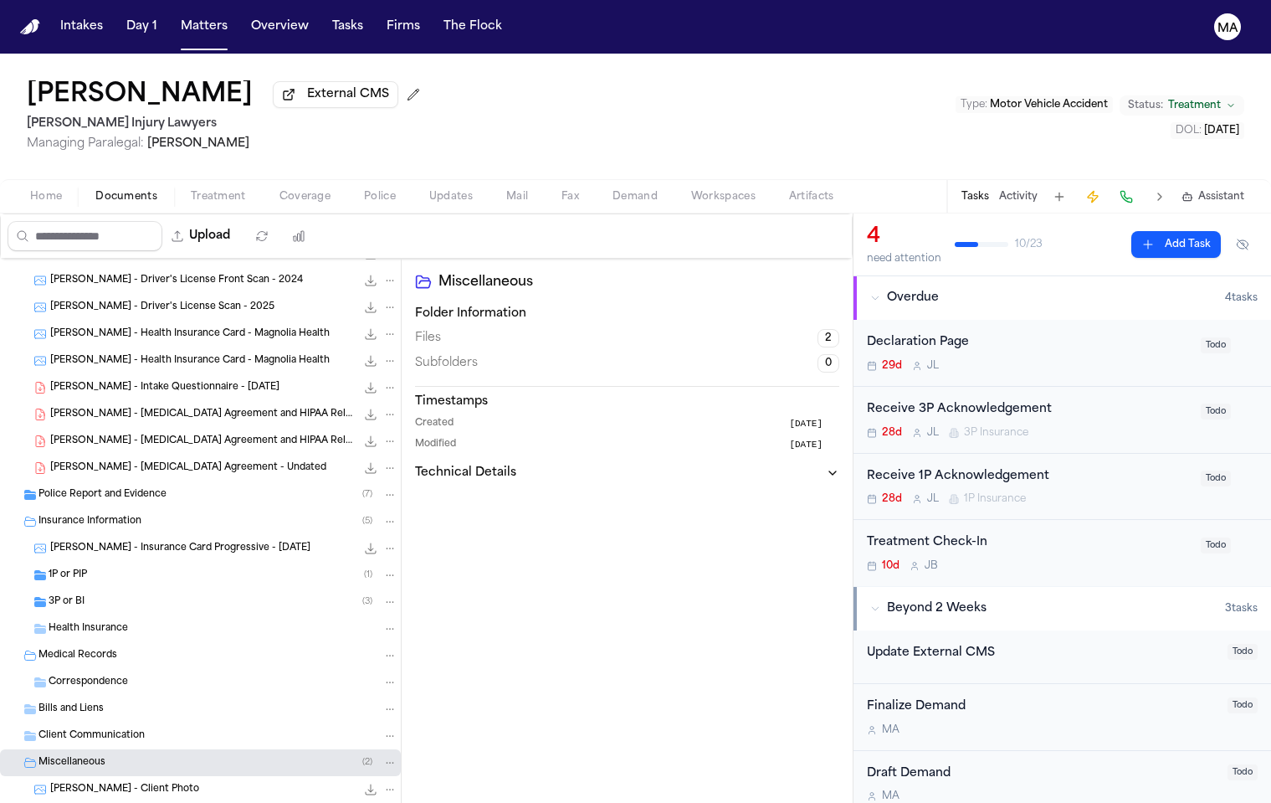
click at [85, 567] on div "1P or PIP ( 1 )" at bounding box center [223, 574] width 349 height 15
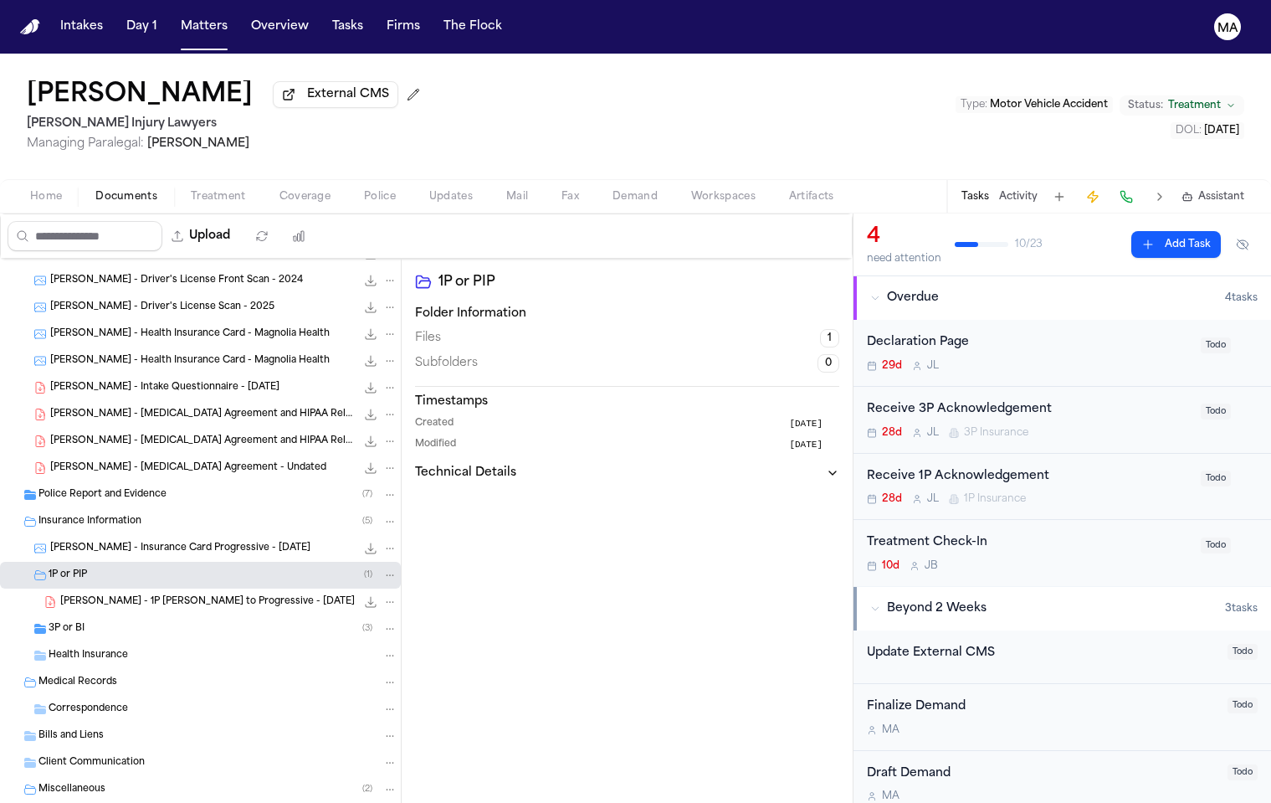
click at [86, 621] on div "3P or BI ( 3 )" at bounding box center [223, 628] width 349 height 15
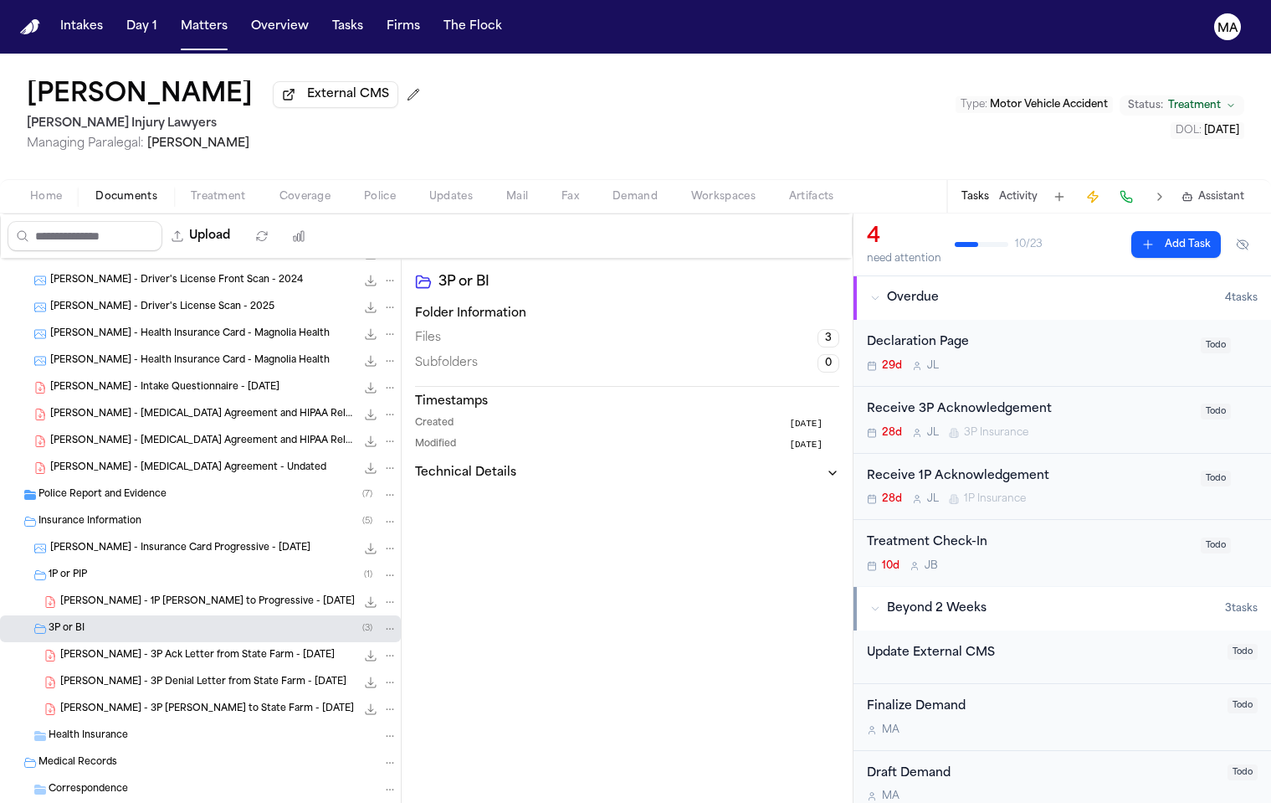
click at [104, 702] on span "[PERSON_NAME] - 3P [PERSON_NAME] to State Farm - [DATE]" at bounding box center [207, 709] width 294 height 14
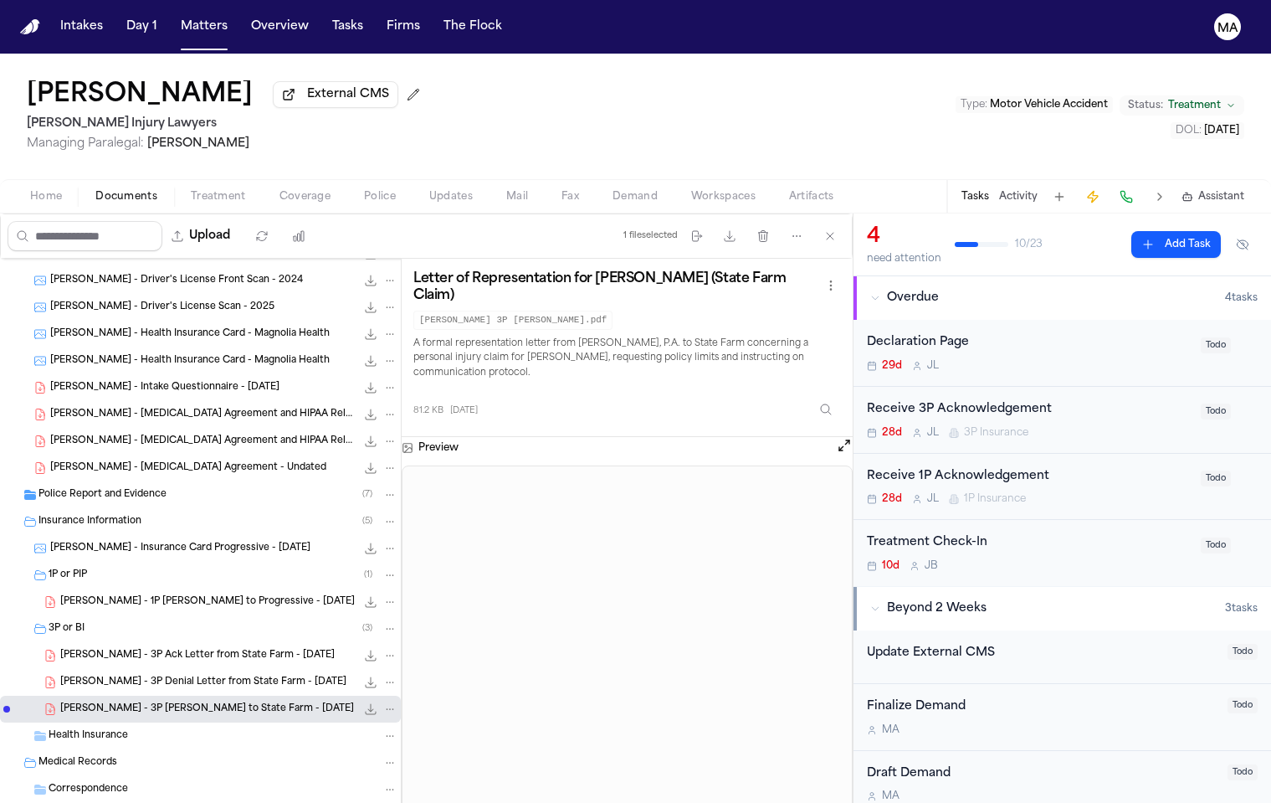
click at [109, 675] on span "[PERSON_NAME] - 3P Denial Letter from State Farm - [DATE]" at bounding box center [203, 682] width 286 height 14
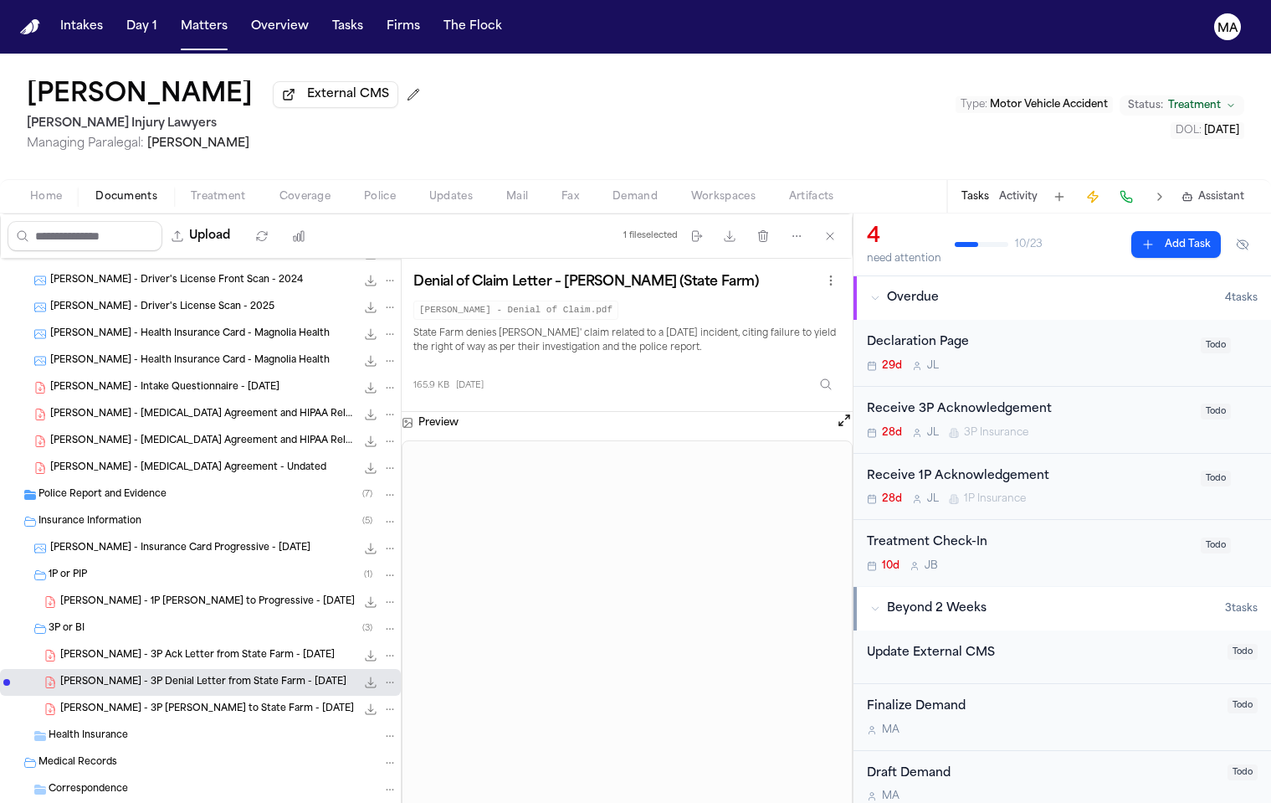
click at [103, 649] on span "[PERSON_NAME] - 3P Ack Letter from State Farm - [DATE]" at bounding box center [197, 656] width 275 height 14
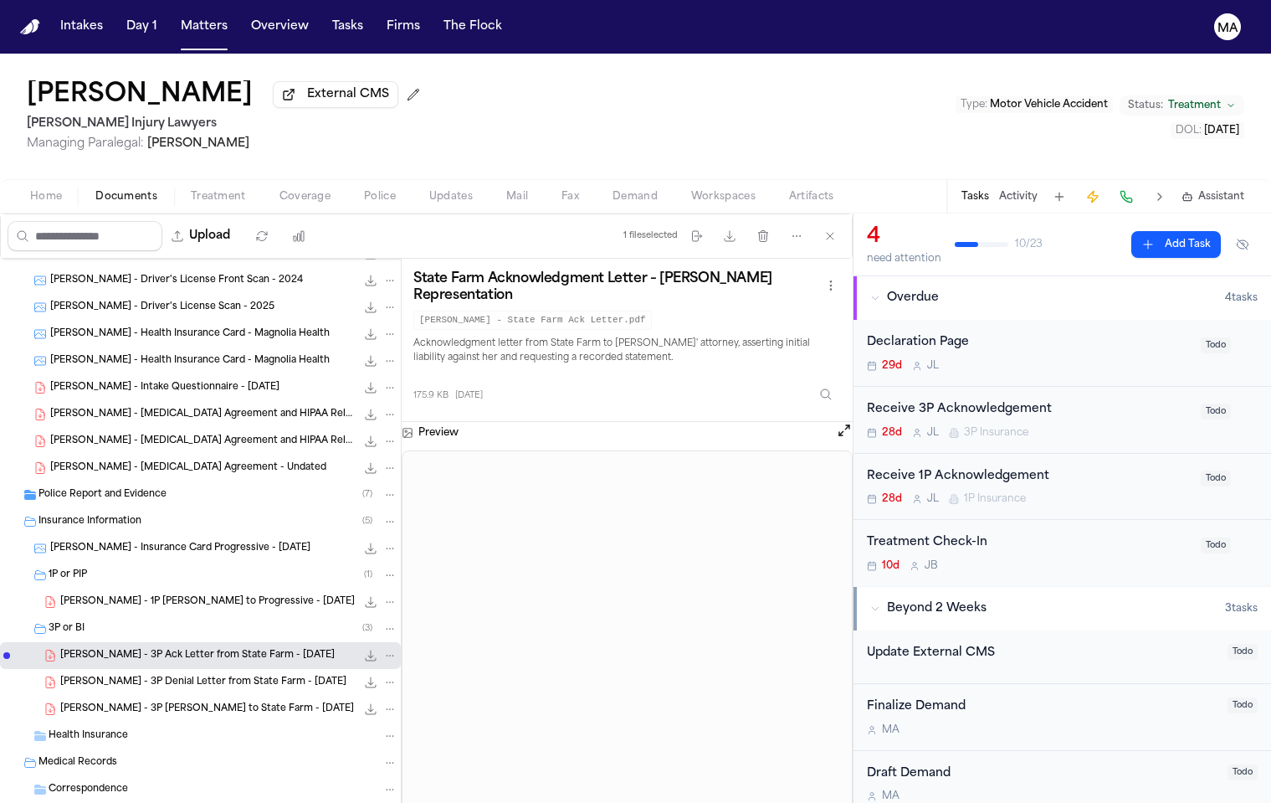
click at [98, 461] on span "[PERSON_NAME] - [MEDICAL_DATA] Agreement - Undated" at bounding box center [188, 468] width 276 height 14
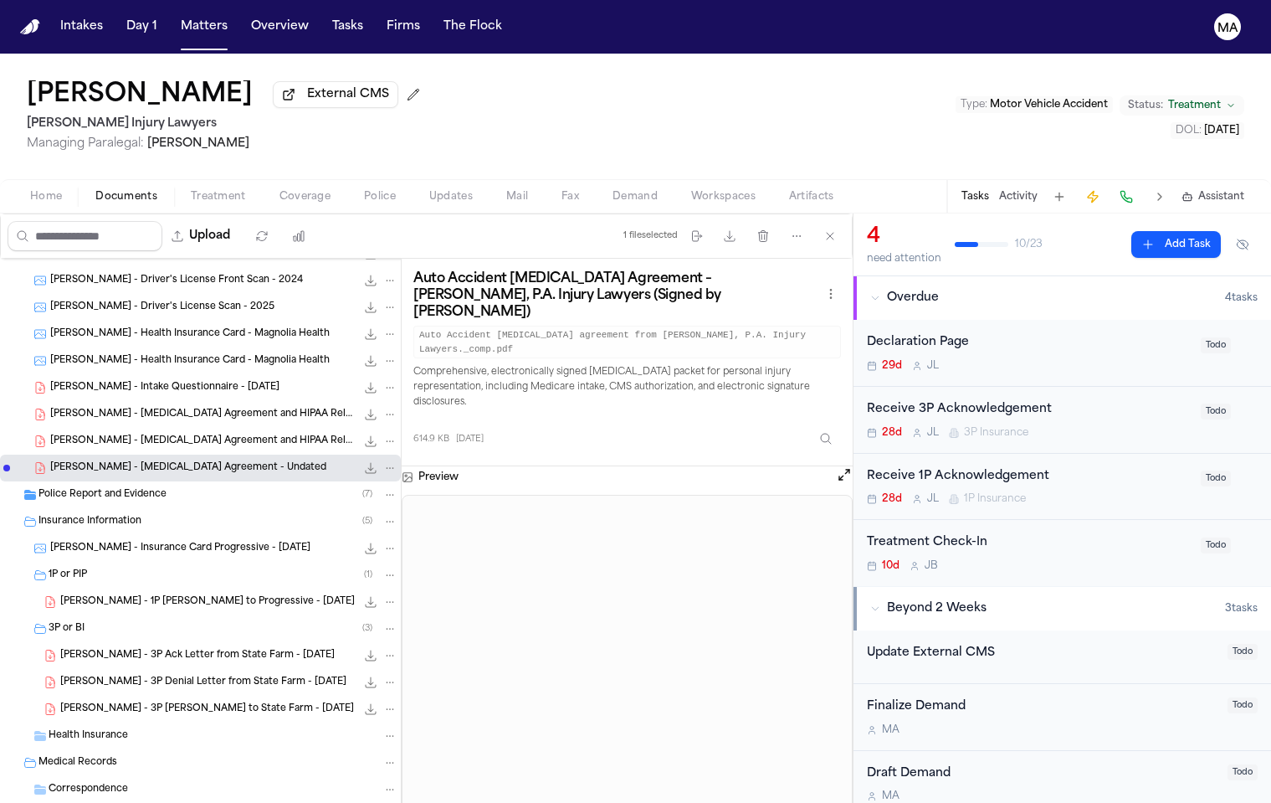
click at [116, 434] on span "[PERSON_NAME] - [MEDICAL_DATA] Agreement and HIPAA Release - [DATE]" at bounding box center [203, 441] width 306 height 14
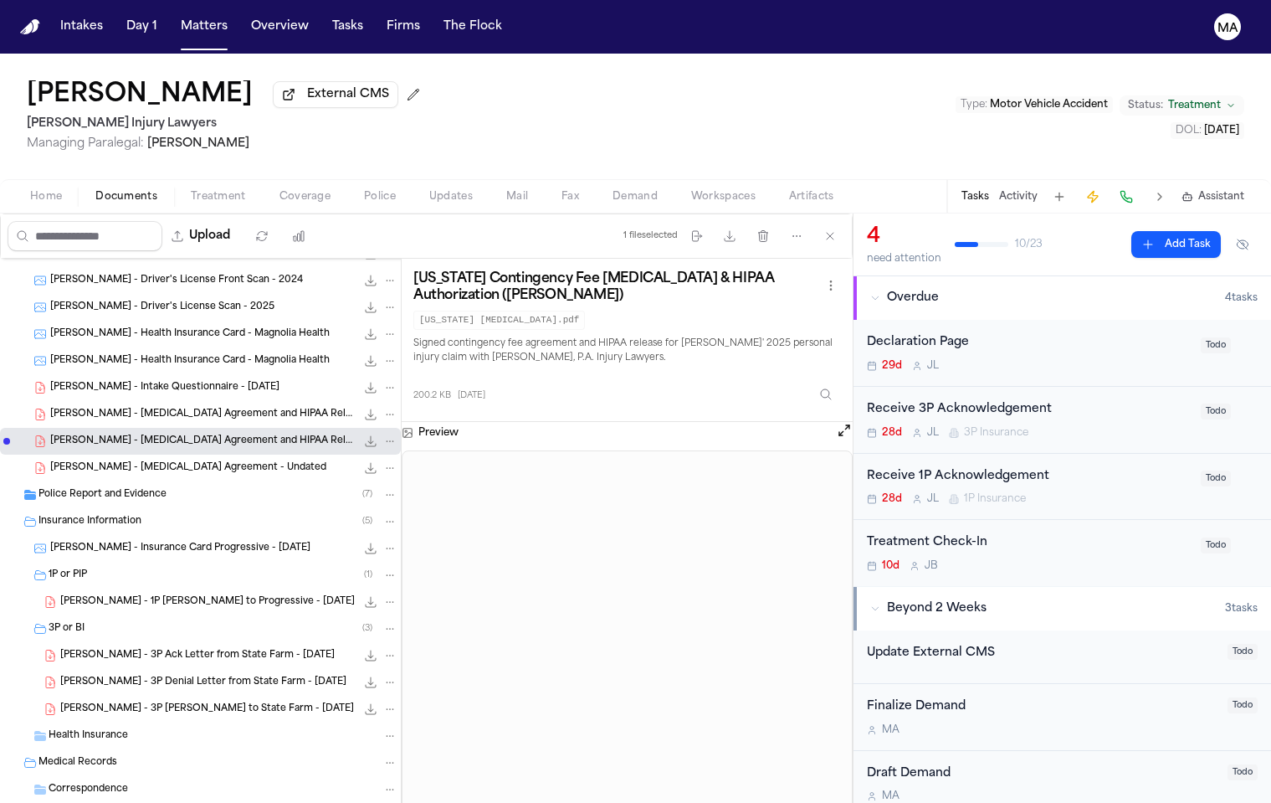
click at [108, 408] on span "[PERSON_NAME] - [MEDICAL_DATA] Agreement and HIPAA Release - [DATE]" at bounding box center [203, 415] width 306 height 14
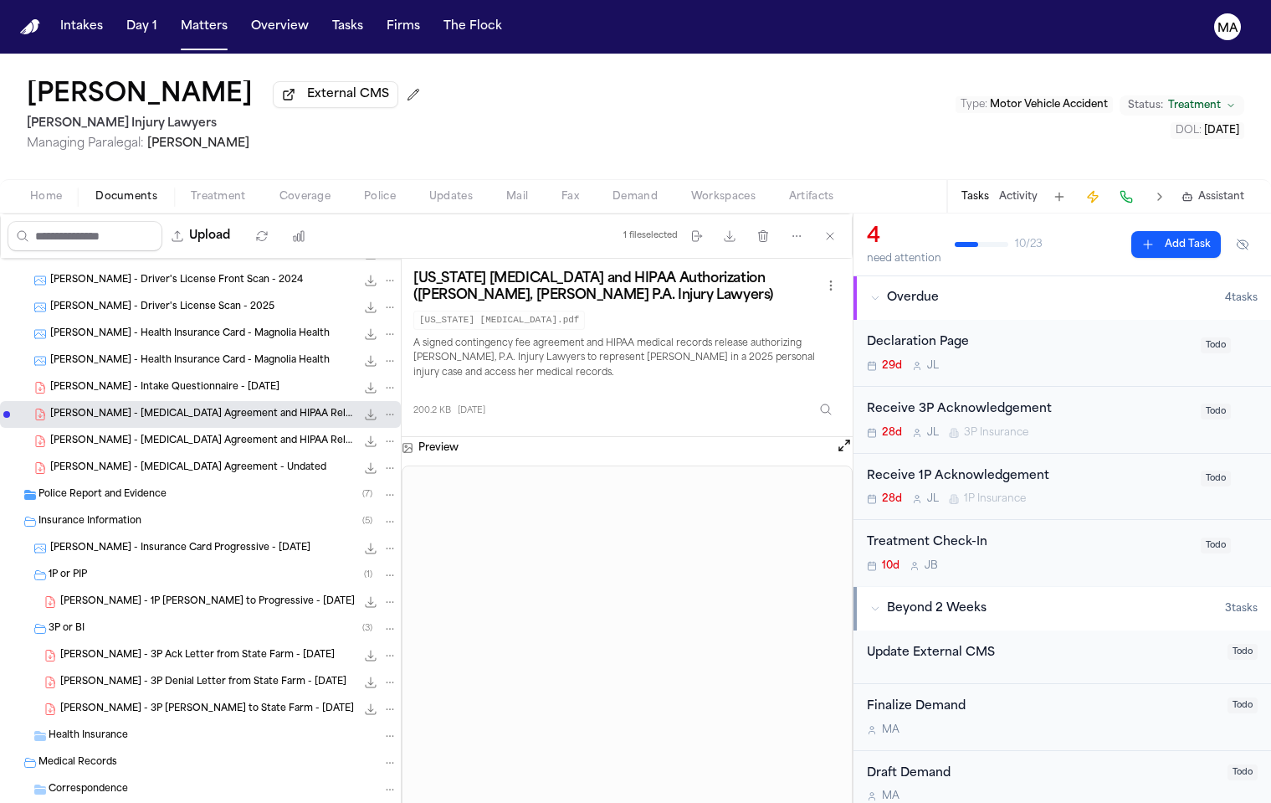
scroll to position [313, 0]
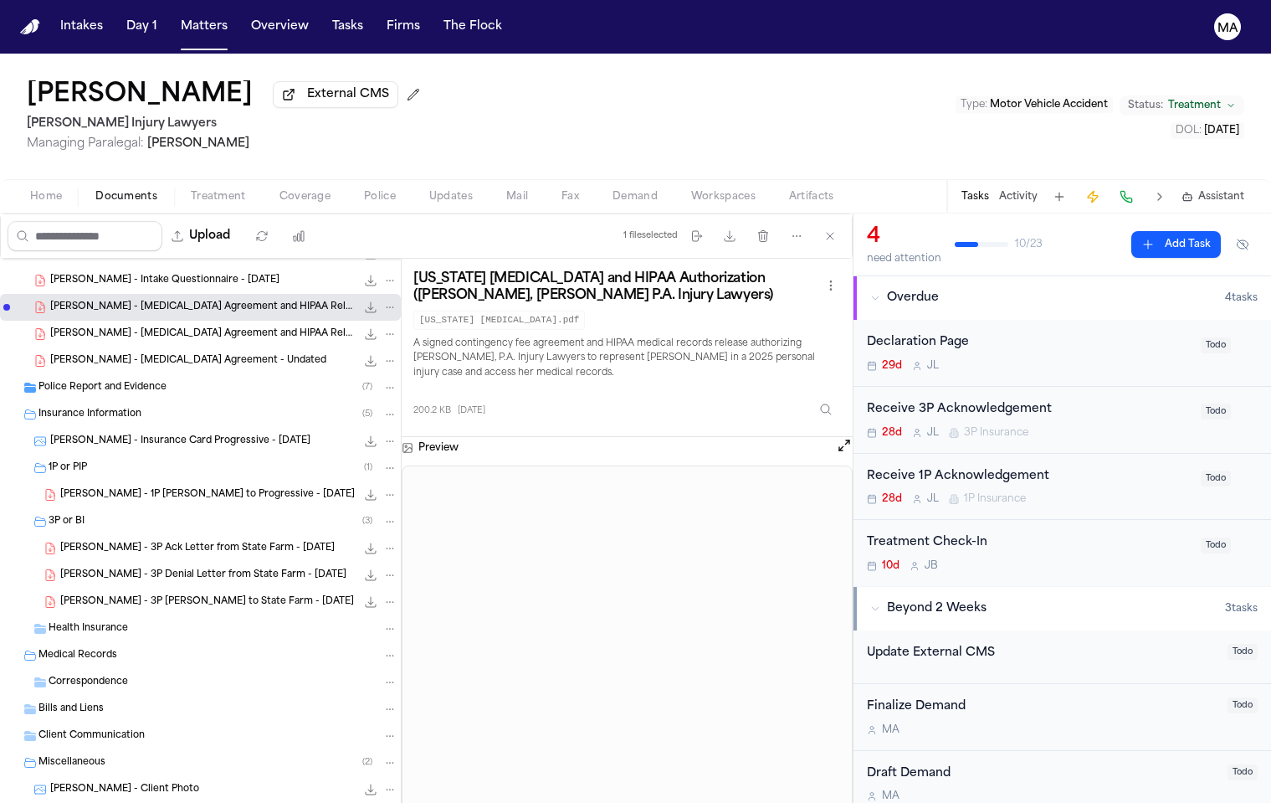
click at [85, 354] on span "[PERSON_NAME] - [MEDICAL_DATA] Agreement - Undated" at bounding box center [188, 361] width 276 height 14
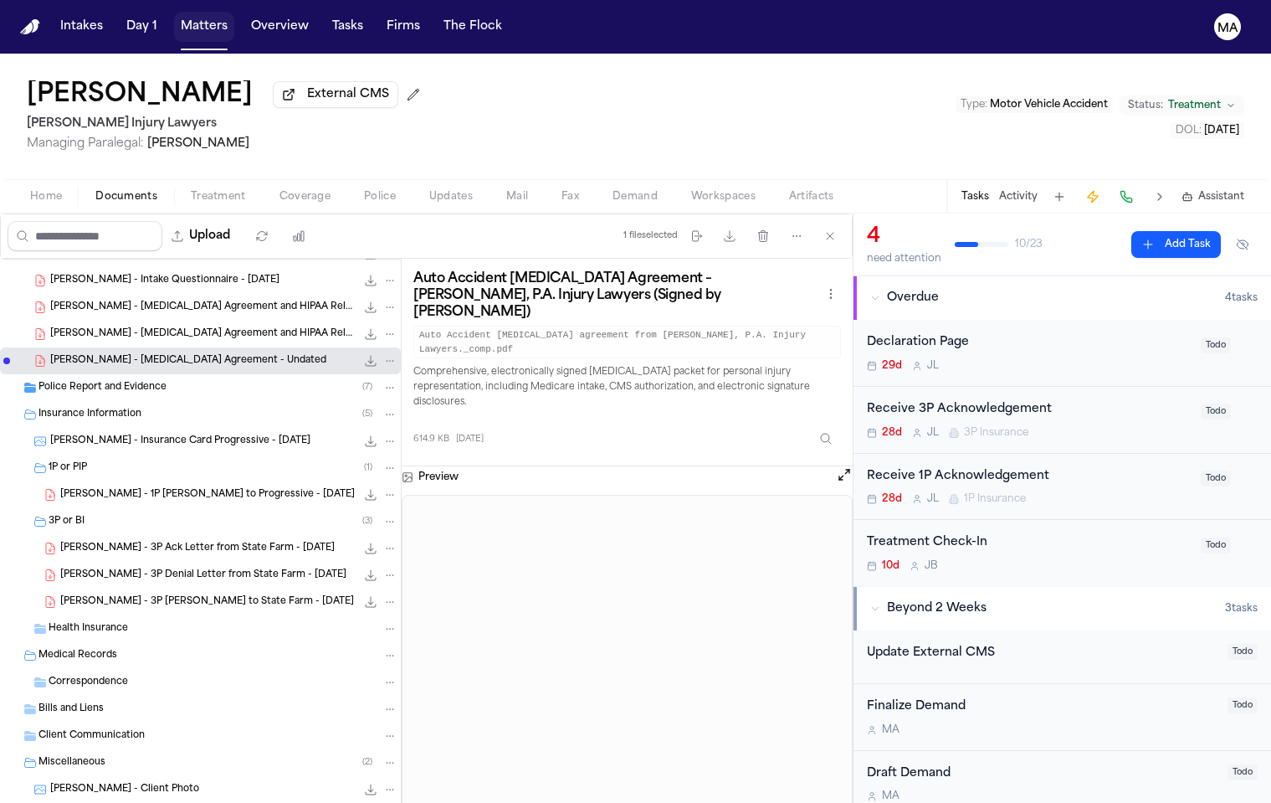
click at [174, 15] on button "Matters" at bounding box center [204, 27] width 60 height 30
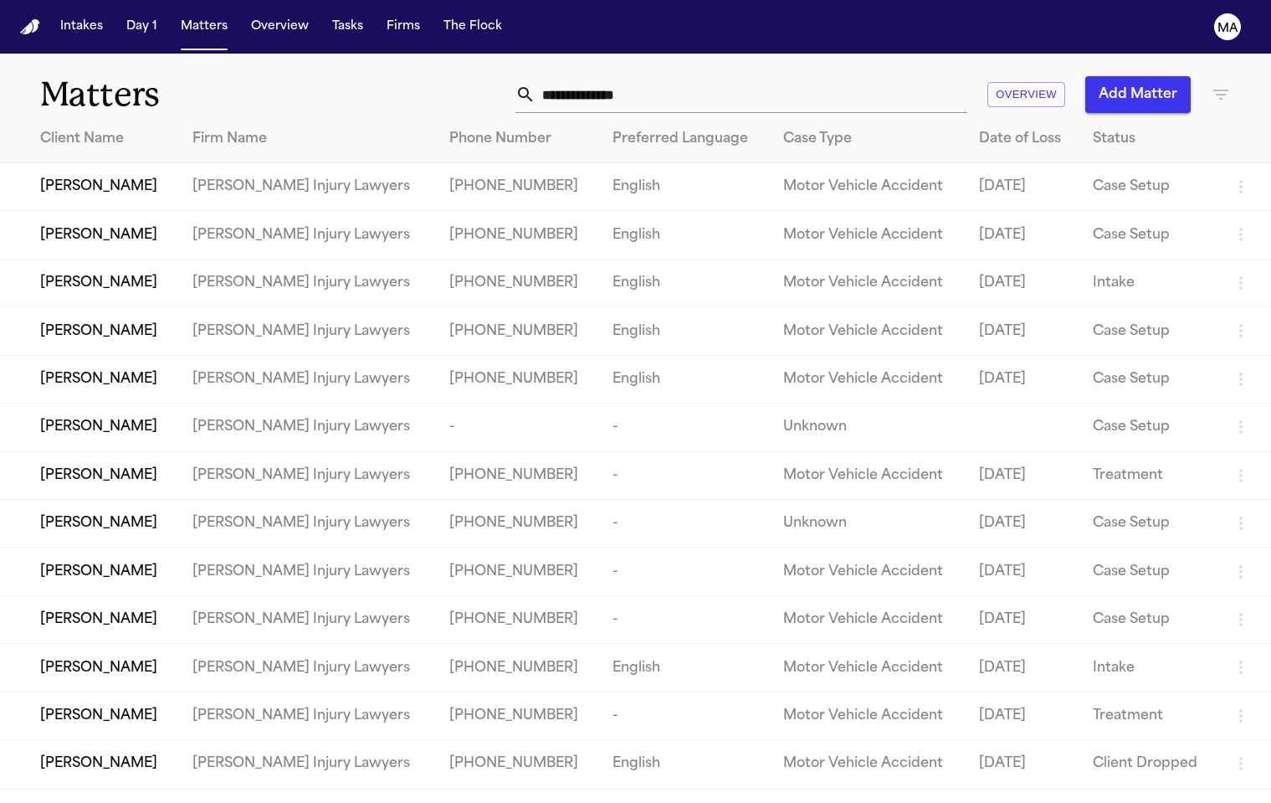
click at [172, 451] on td "[PERSON_NAME]" at bounding box center [89, 475] width 179 height 48
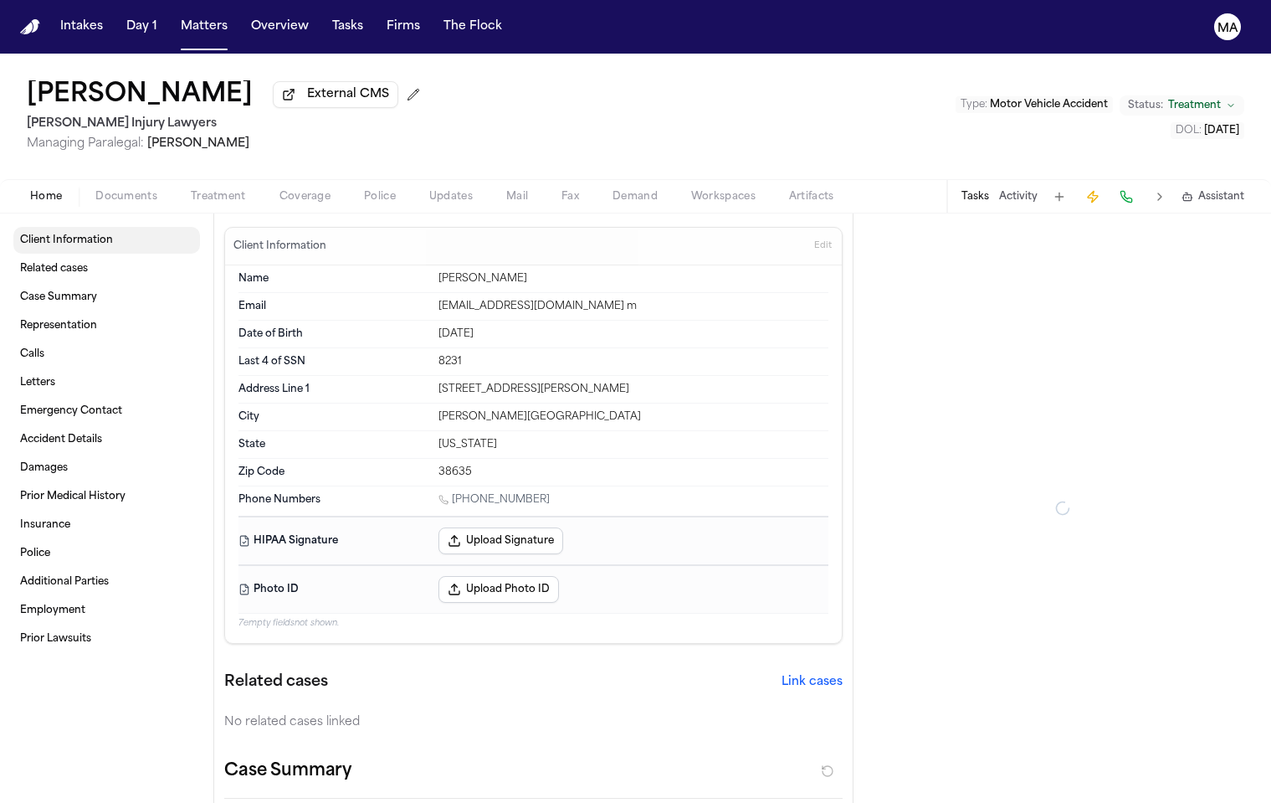
click at [96, 190] on span "Documents" at bounding box center [126, 196] width 62 height 13
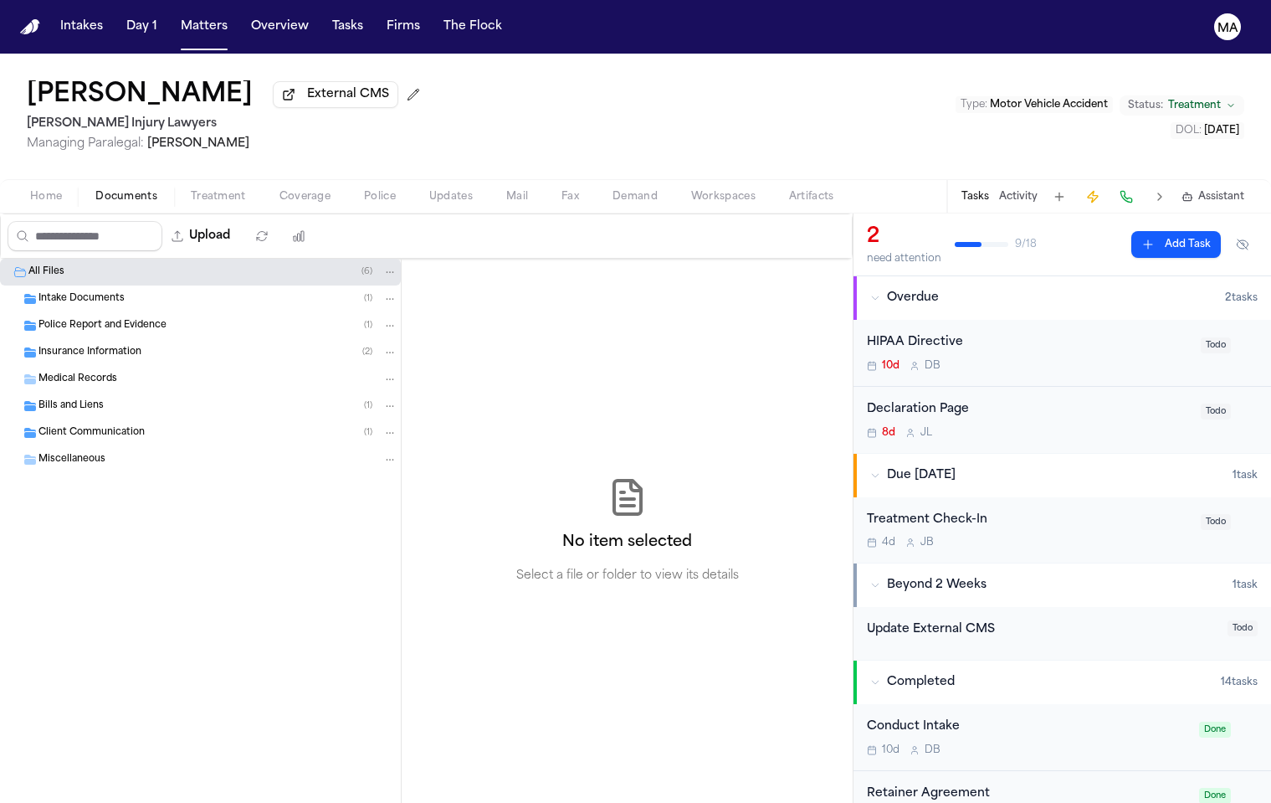
click at [83, 399] on span "Bills and Liens" at bounding box center [71, 406] width 65 height 14
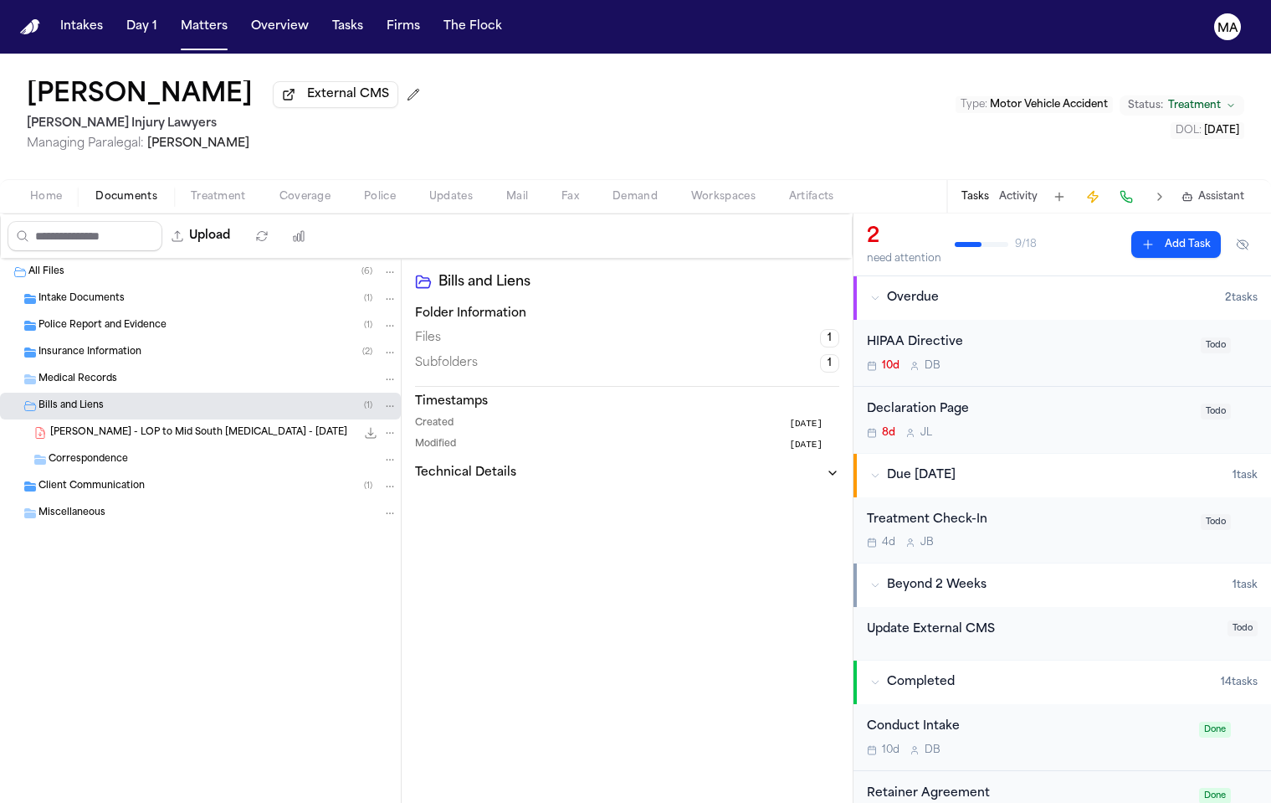
click at [127, 419] on div "[PERSON_NAME] - LOP to Mid South [MEDICAL_DATA] - [DATE] 288.3 KB • PDF" at bounding box center [200, 432] width 401 height 27
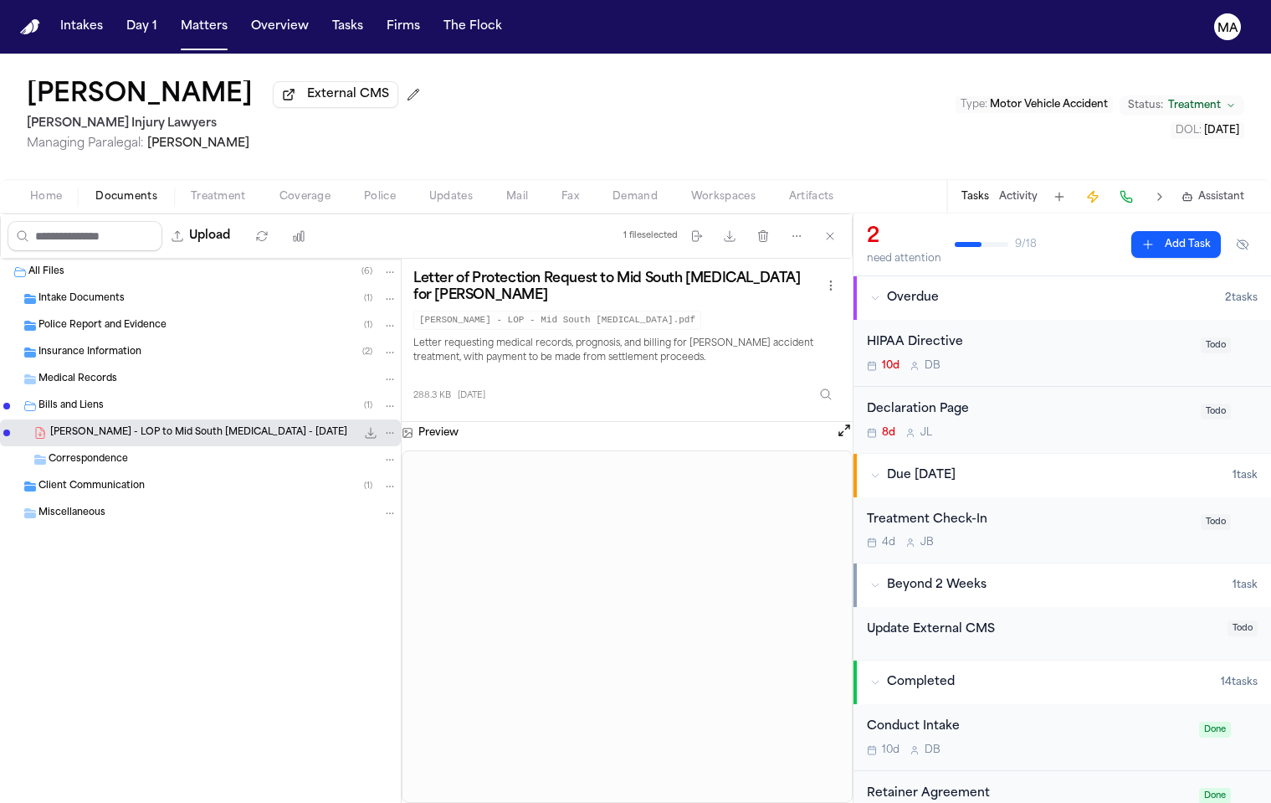
click at [84, 339] on div "Insurance Information ( 2 )" at bounding box center [200, 352] width 401 height 27
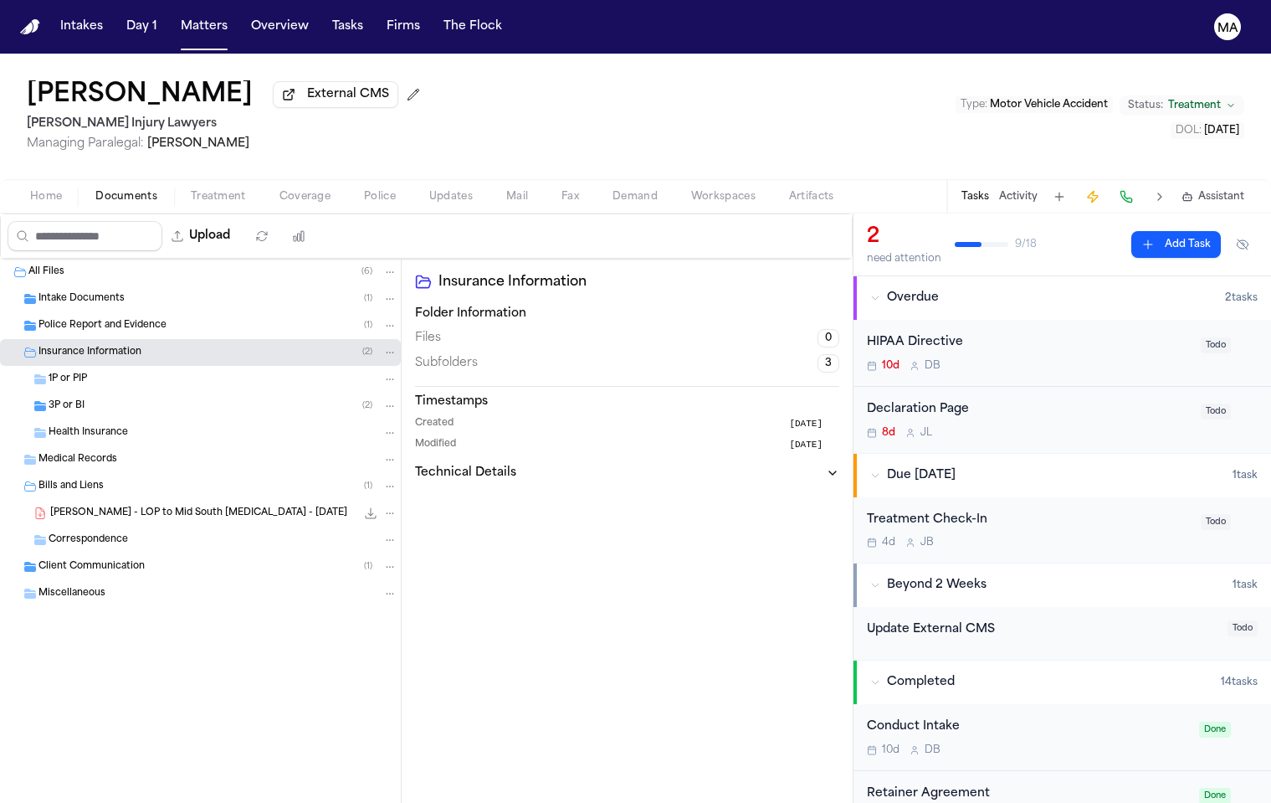
click at [101, 319] on span "Police Report and Evidence" at bounding box center [103, 326] width 128 height 14
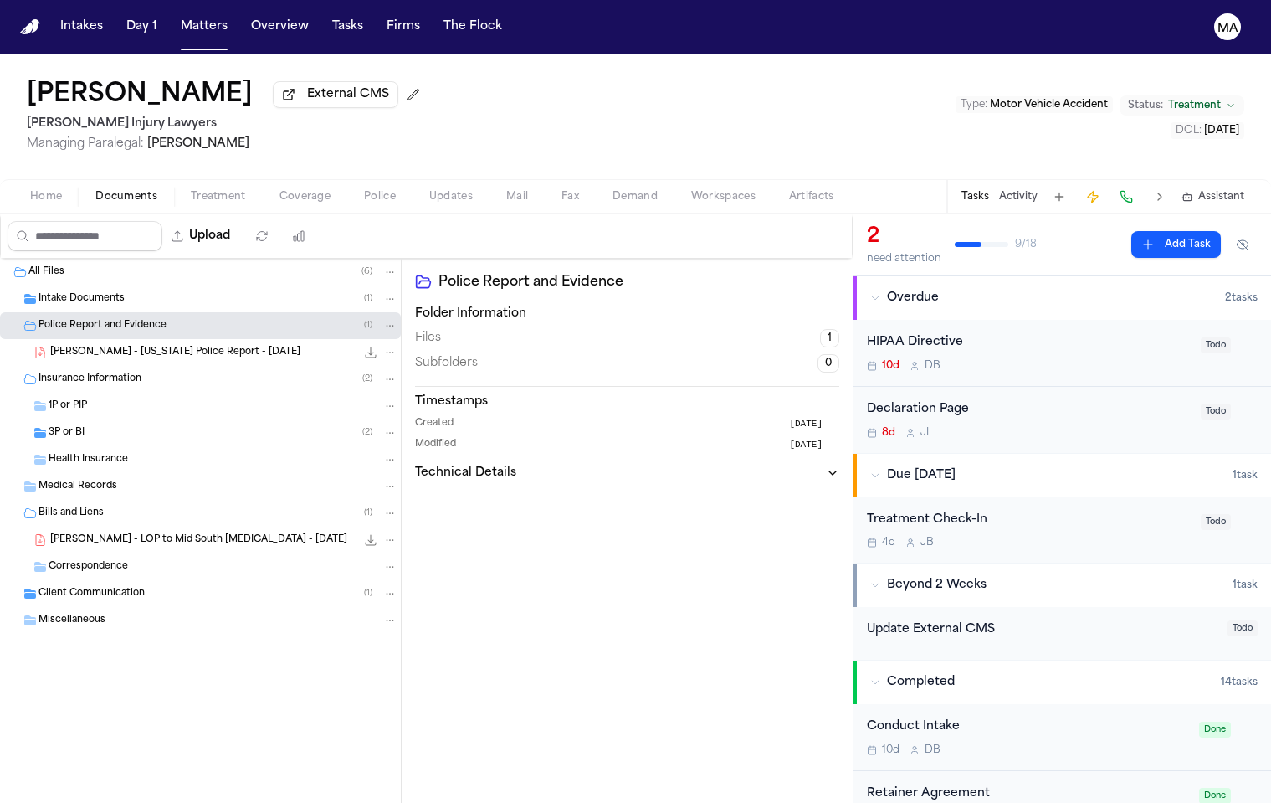
click at [90, 292] on span "Intake Documents" at bounding box center [82, 299] width 86 height 14
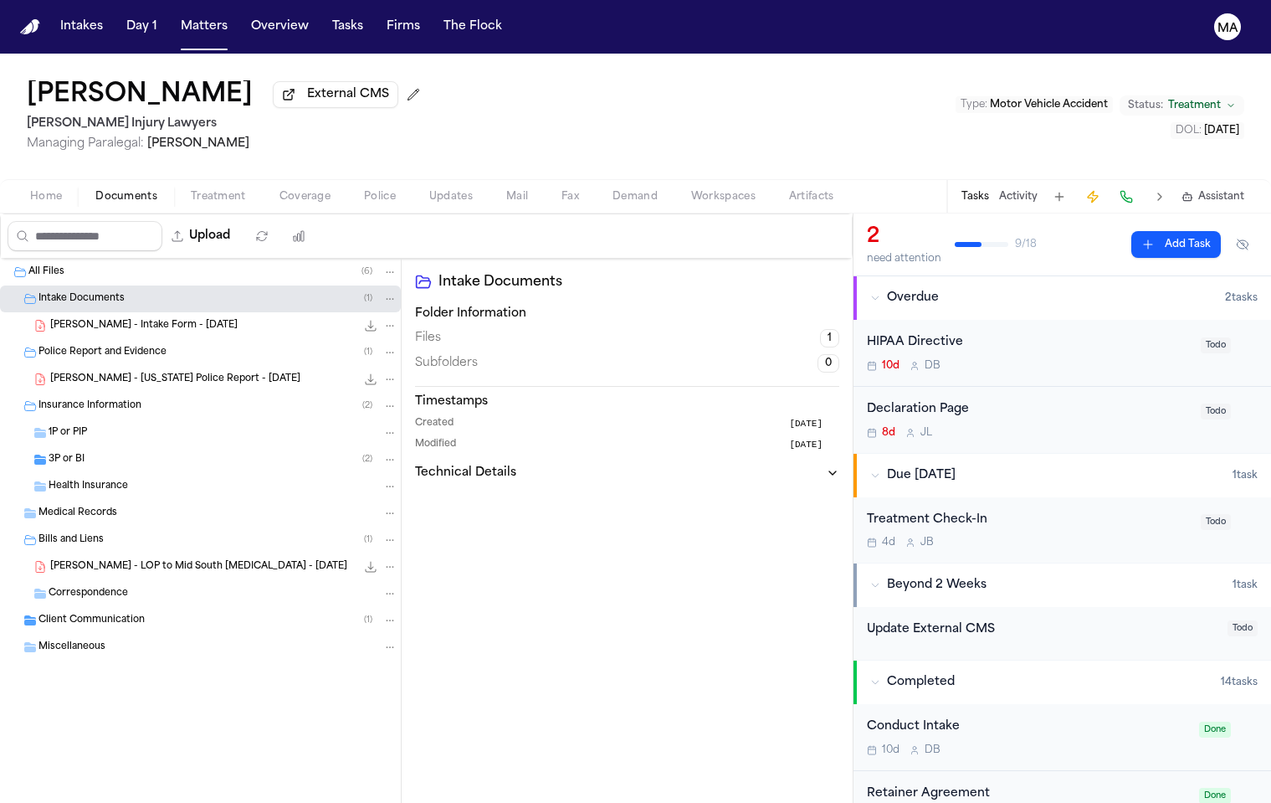
click at [106, 319] on span "[PERSON_NAME] - Intake Form - [DATE]" at bounding box center [143, 326] width 187 height 14
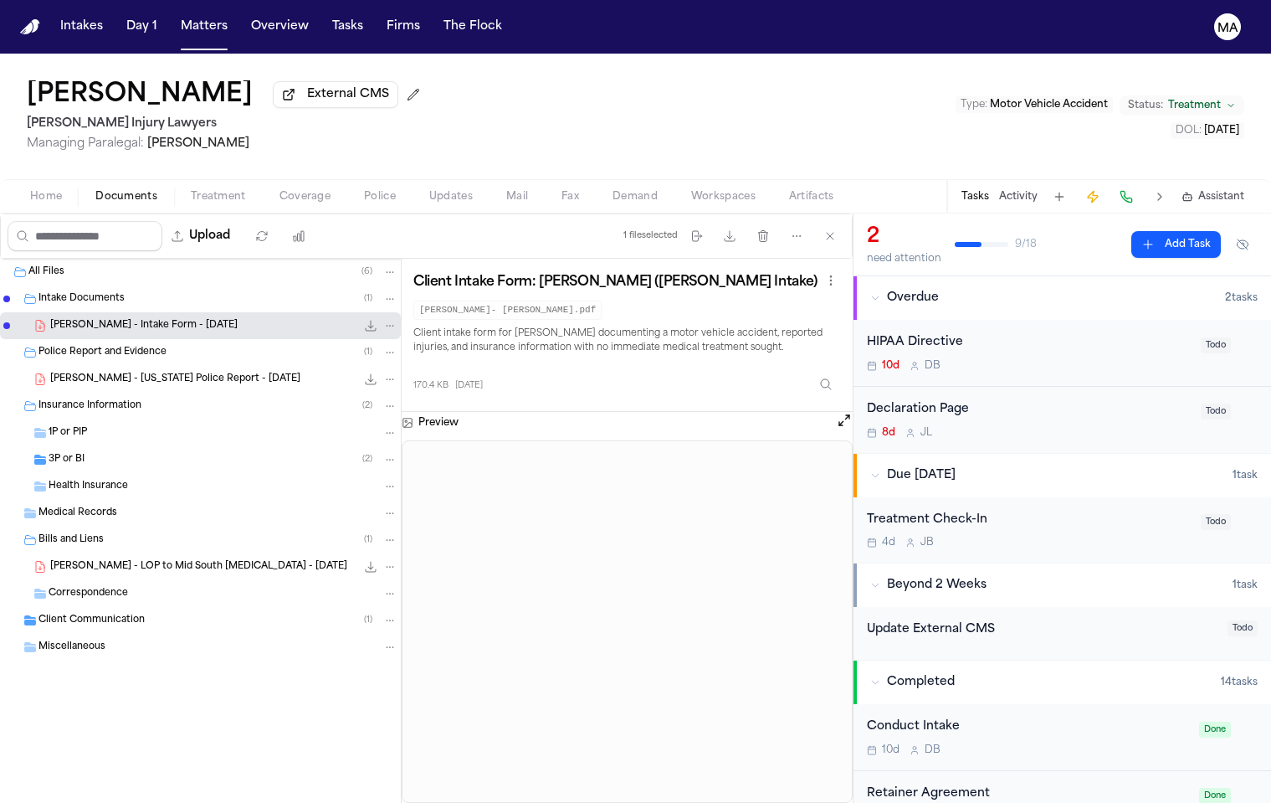
click at [98, 372] on span "[PERSON_NAME] - [US_STATE] Police Report - [DATE]" at bounding box center [175, 379] width 250 height 14
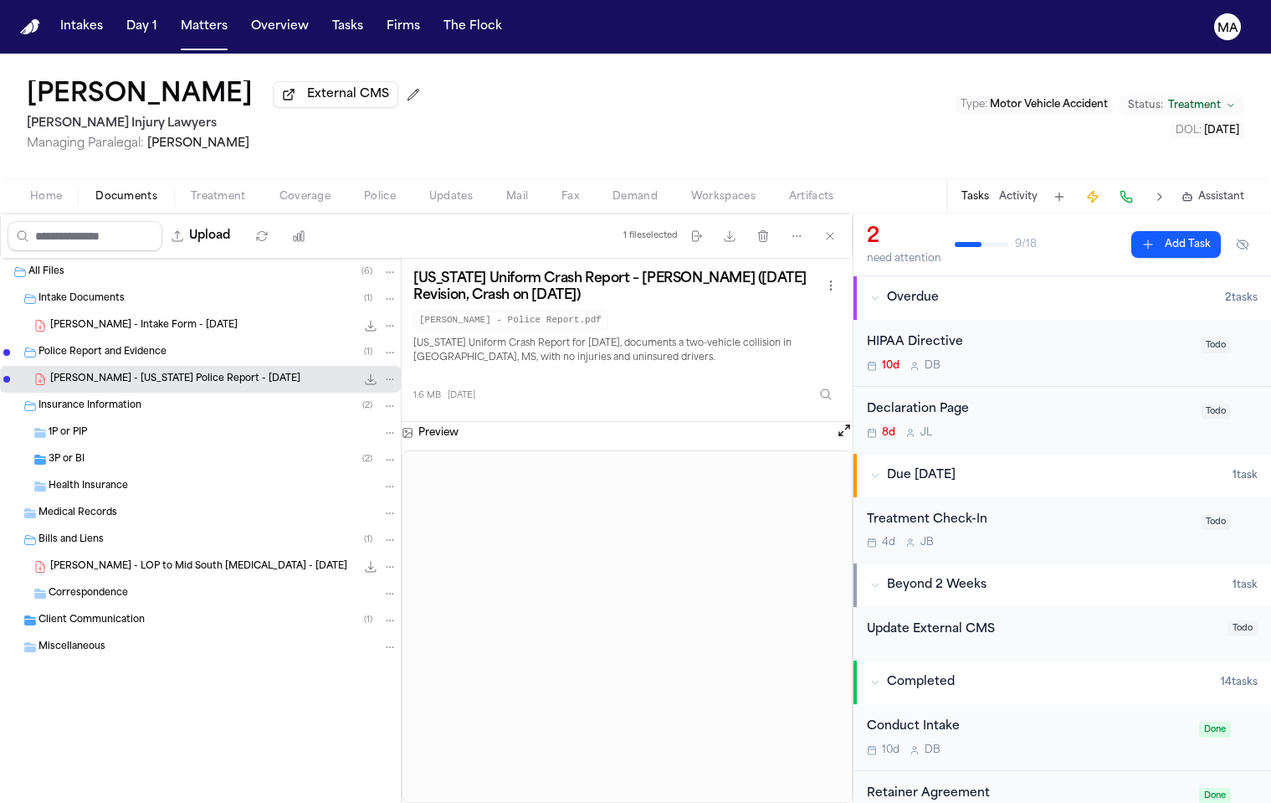
click at [86, 607] on div "Client Communication ( 1 )" at bounding box center [200, 620] width 401 height 27
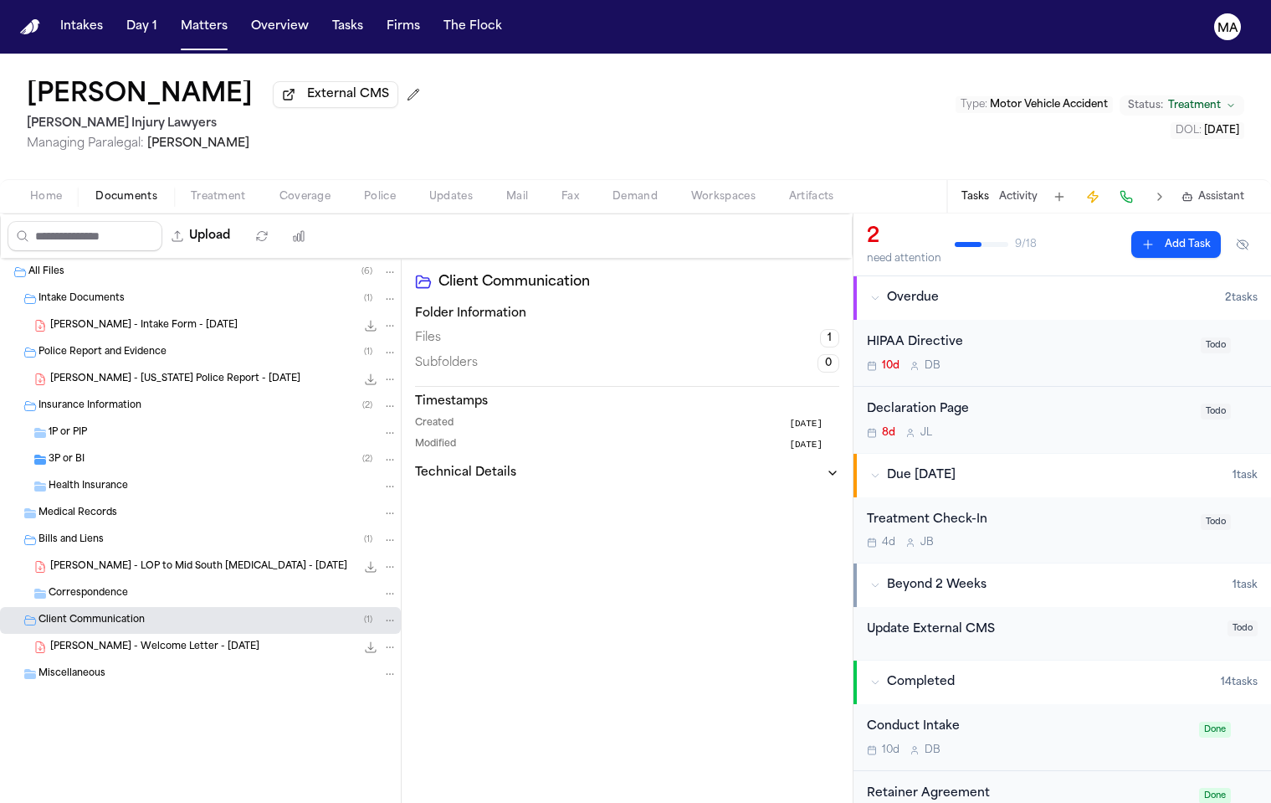
click at [73, 634] on div "[PERSON_NAME] - Welcome Letter - [DATE] 2.0 MB • PDF" at bounding box center [200, 647] width 401 height 27
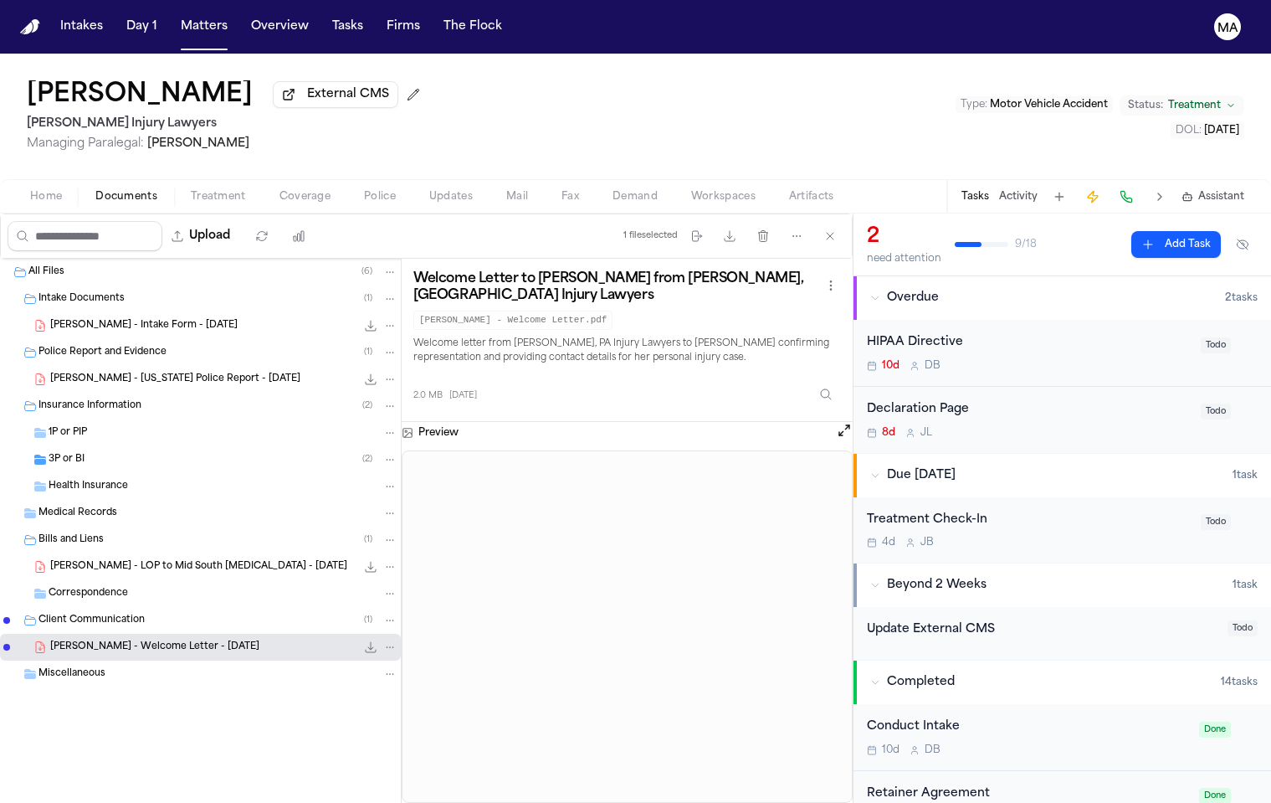
click at [97, 190] on span "Documents" at bounding box center [126, 196] width 62 height 13
click at [174, 14] on button "Matters" at bounding box center [204, 27] width 60 height 30
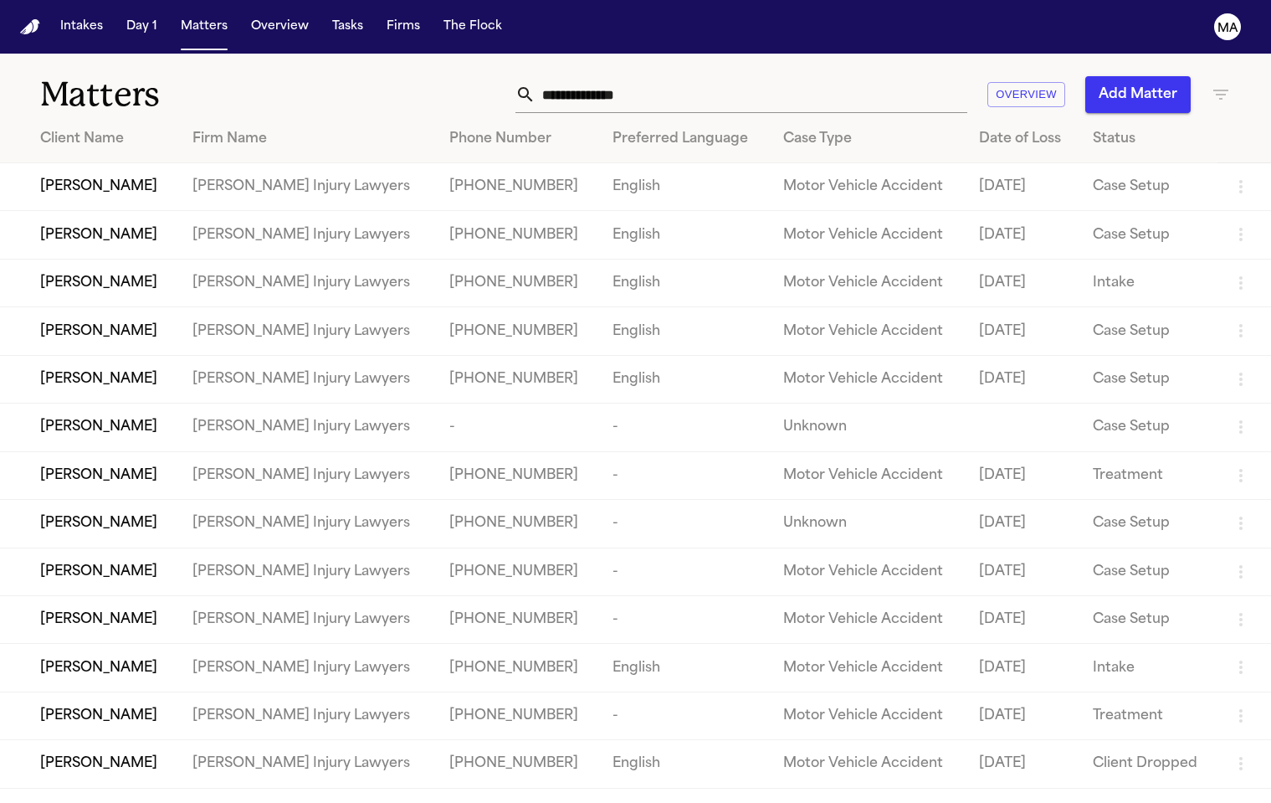
click at [1221, 85] on icon "button" at bounding box center [1221, 95] width 20 height 20
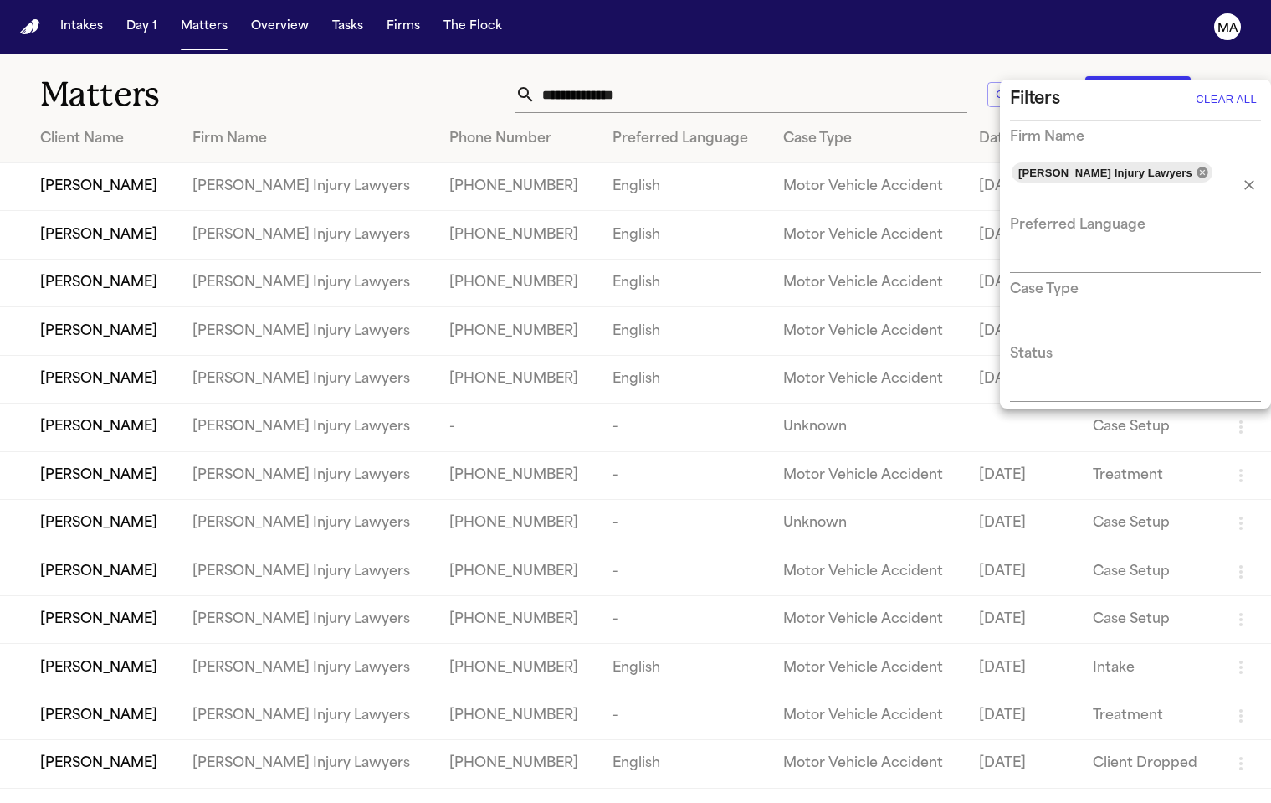
click at [1197, 167] on icon at bounding box center [1202, 172] width 11 height 11
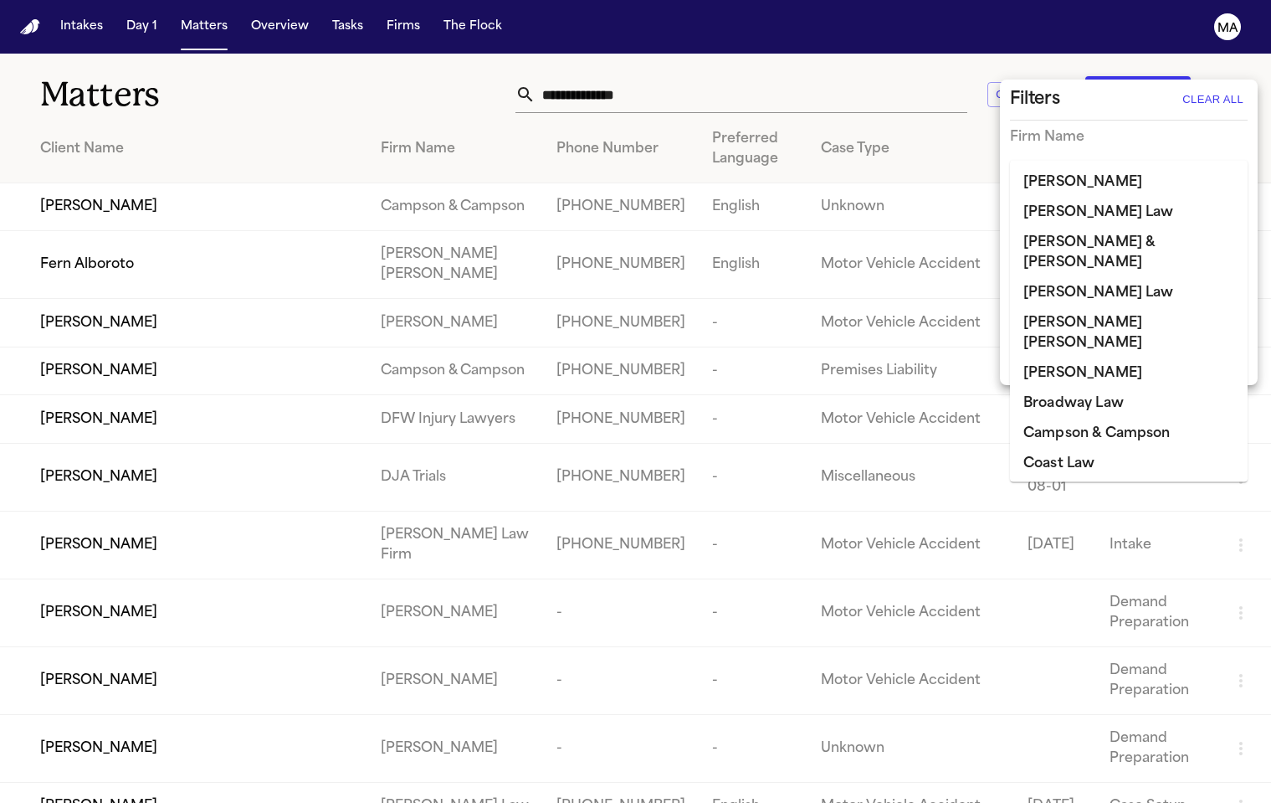
click at [1114, 161] on input "text" at bounding box center [1116, 172] width 213 height 23
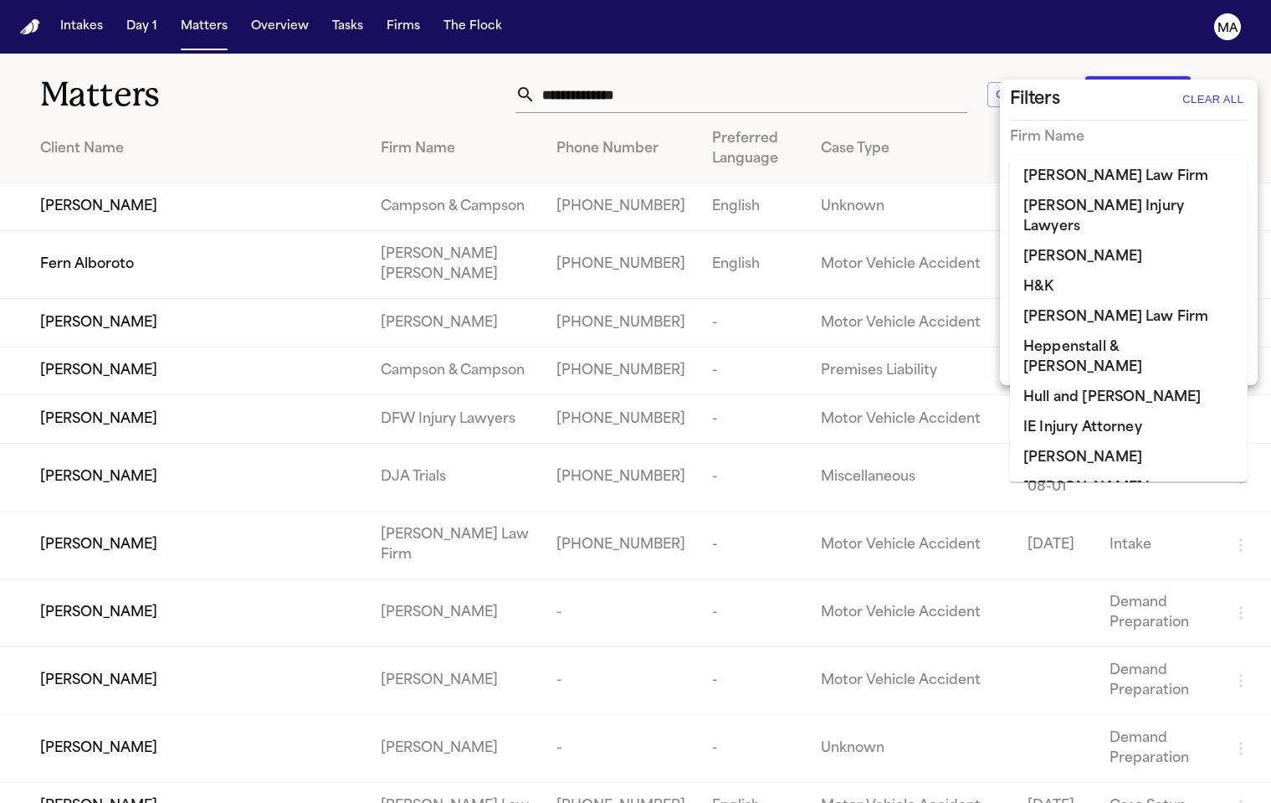
scroll to position [746, 0]
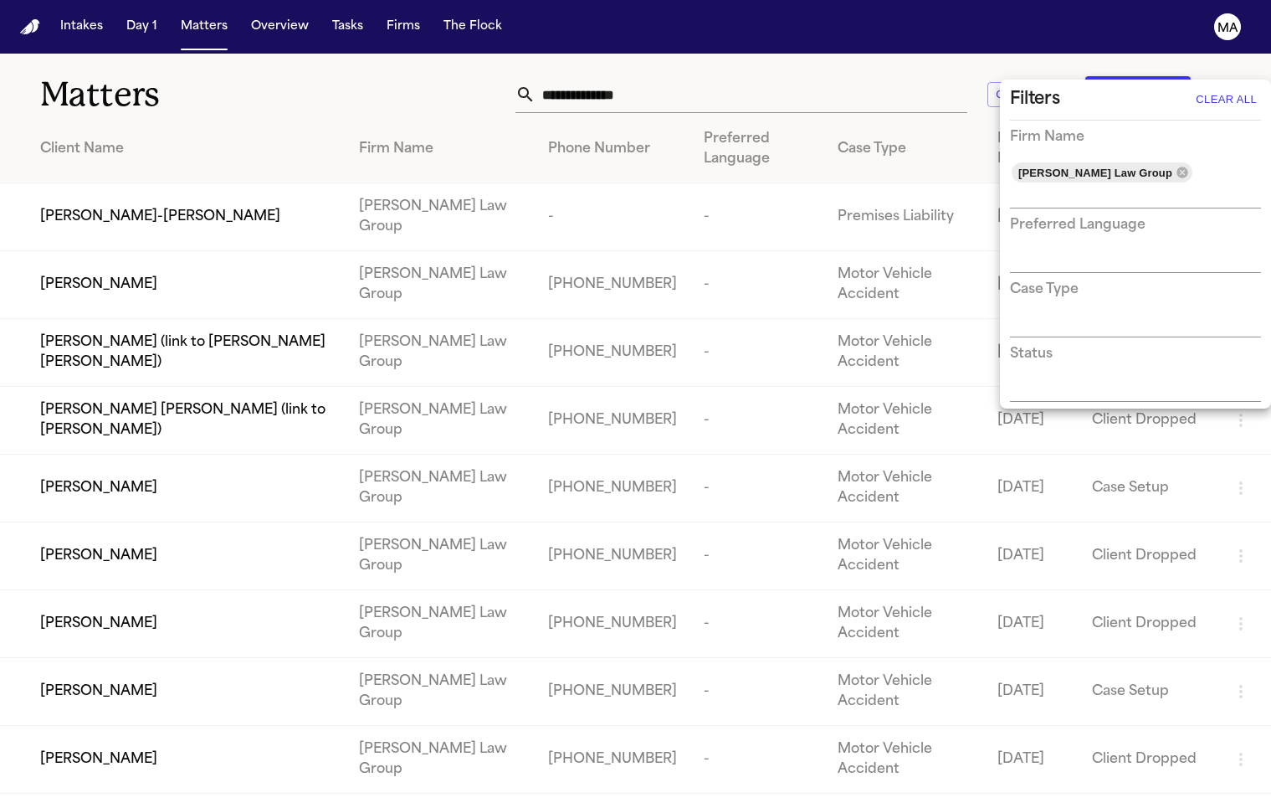
click at [344, 72] on div at bounding box center [635, 401] width 1271 height 803
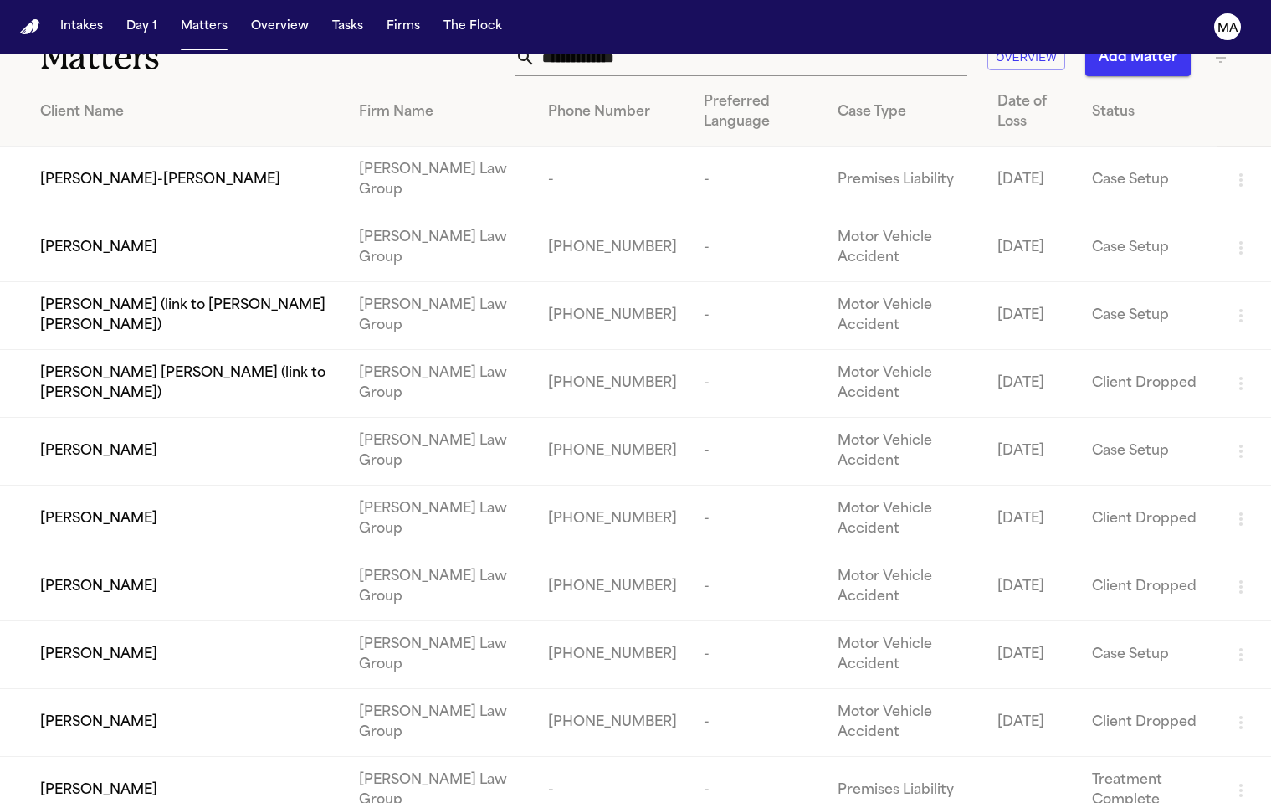
scroll to position [100, 0]
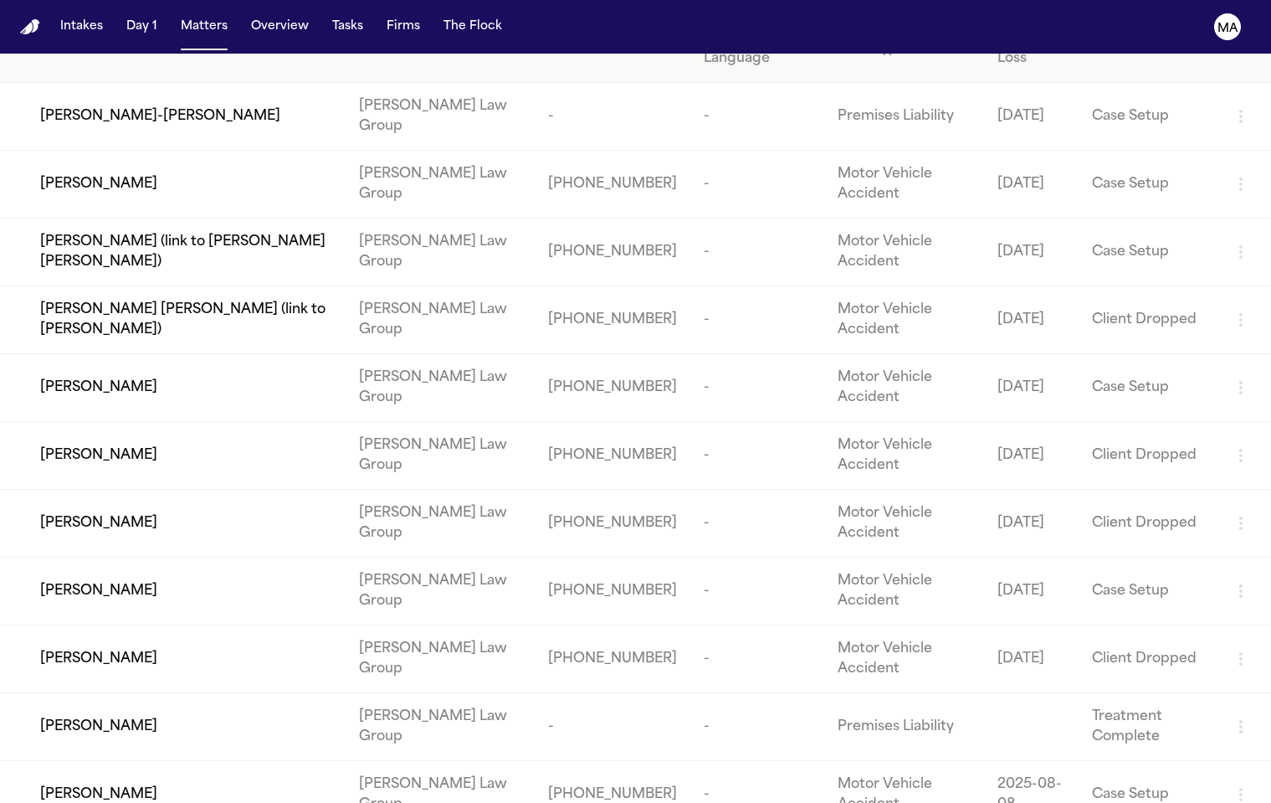
click at [113, 693] on td "[PERSON_NAME]" at bounding box center [173, 727] width 346 height 68
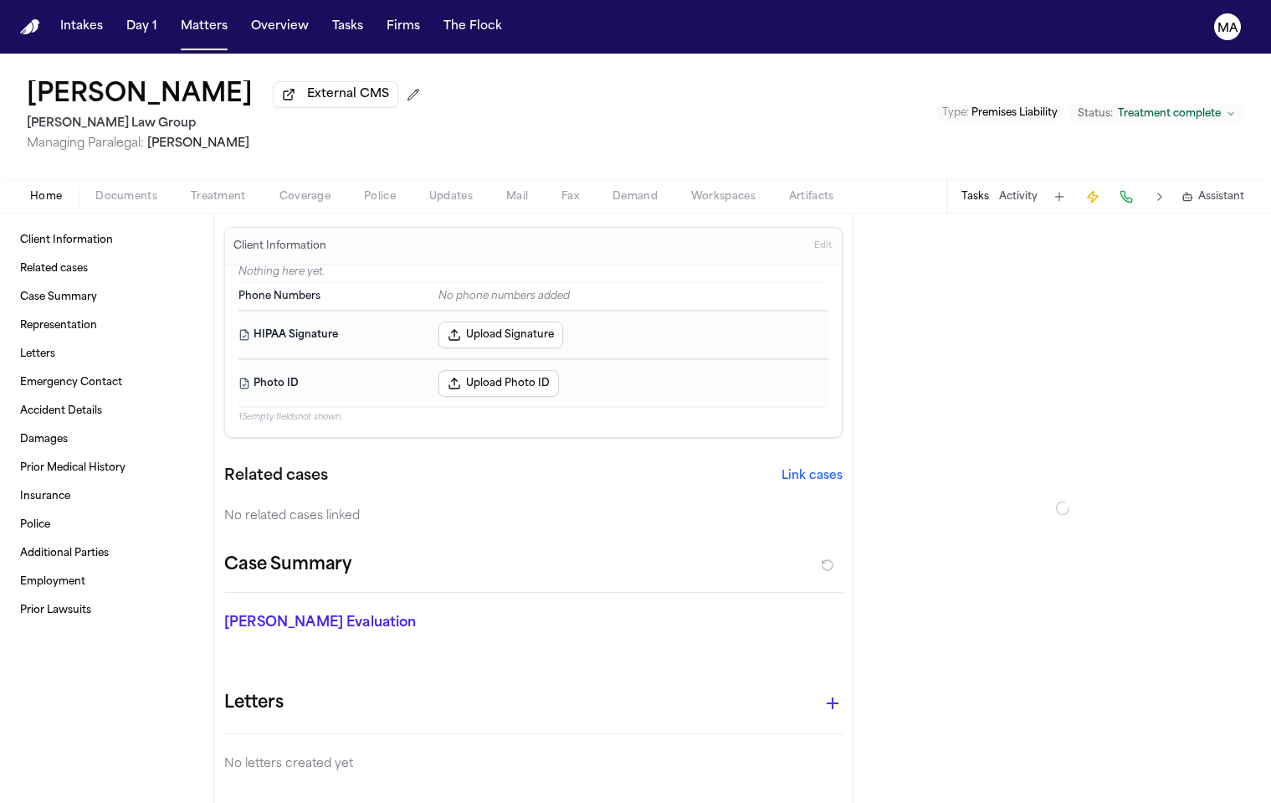
click at [85, 205] on span "button" at bounding box center [126, 206] width 82 height 2
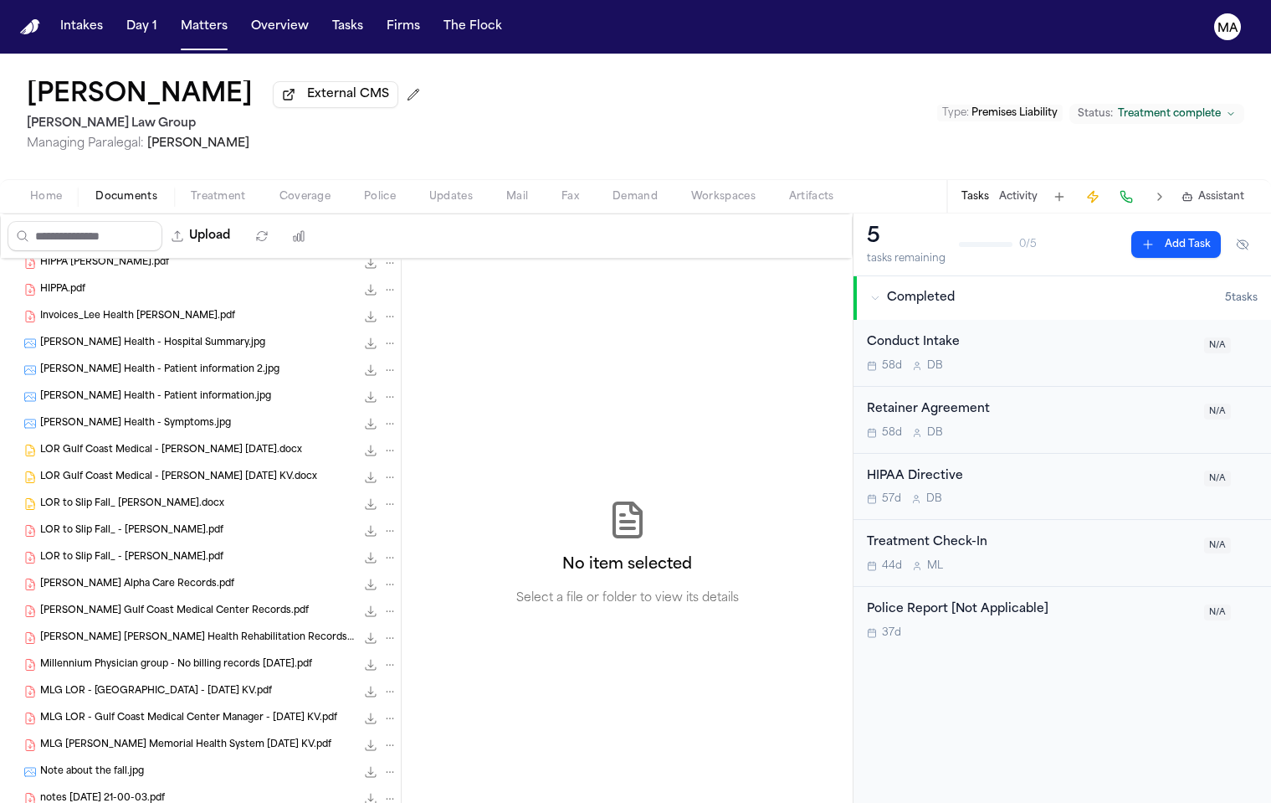
scroll to position [177, 0]
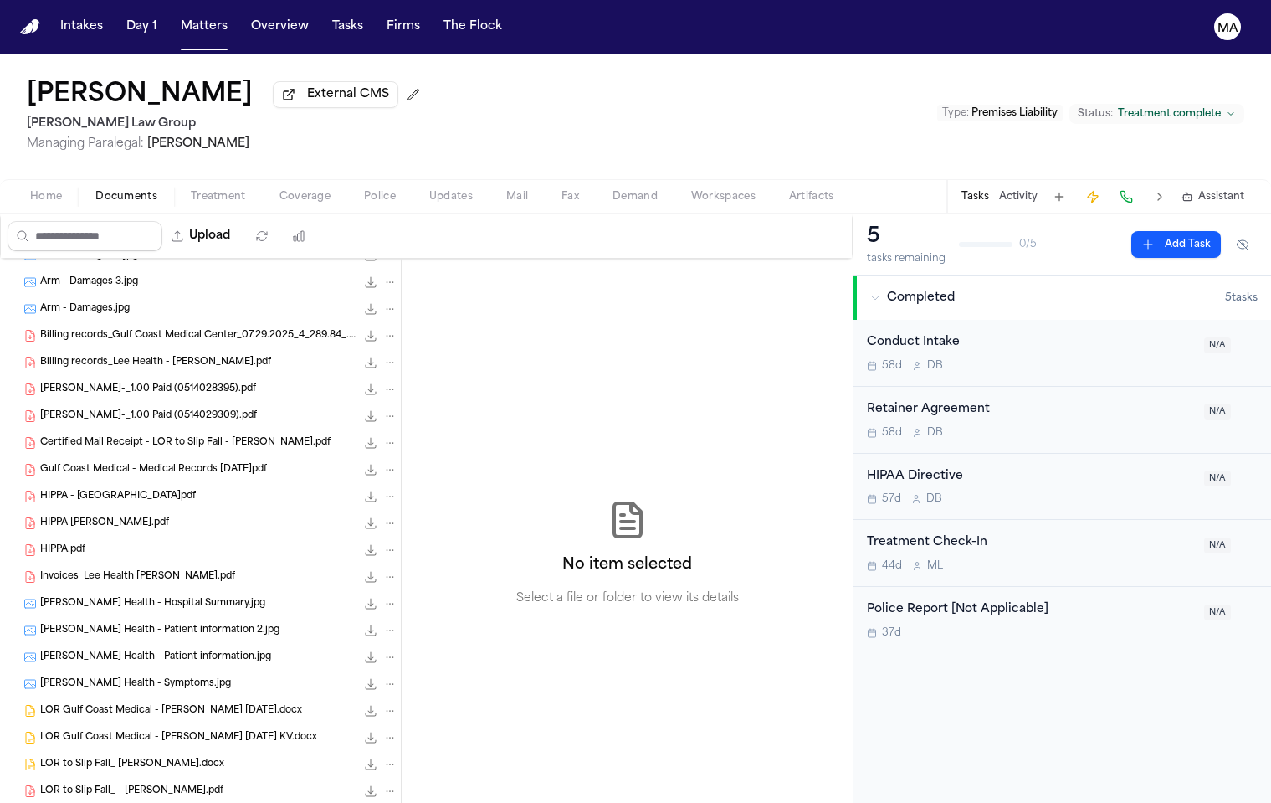
click at [91, 537] on div "HIPPA.pdf 1.2 MB • PDF" at bounding box center [200, 550] width 401 height 27
